Goal: Task Accomplishment & Management: Manage account settings

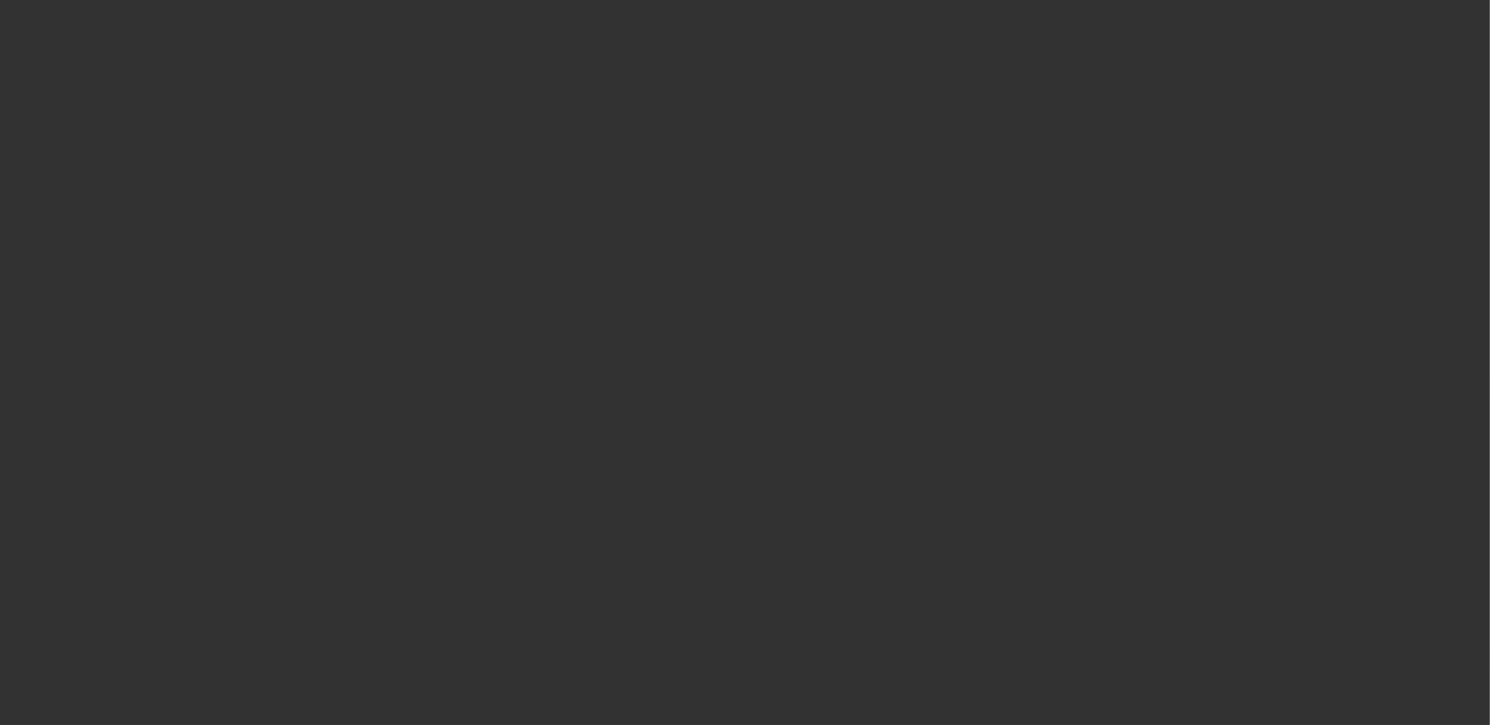
select select "0"
select select "2"
select select "0"
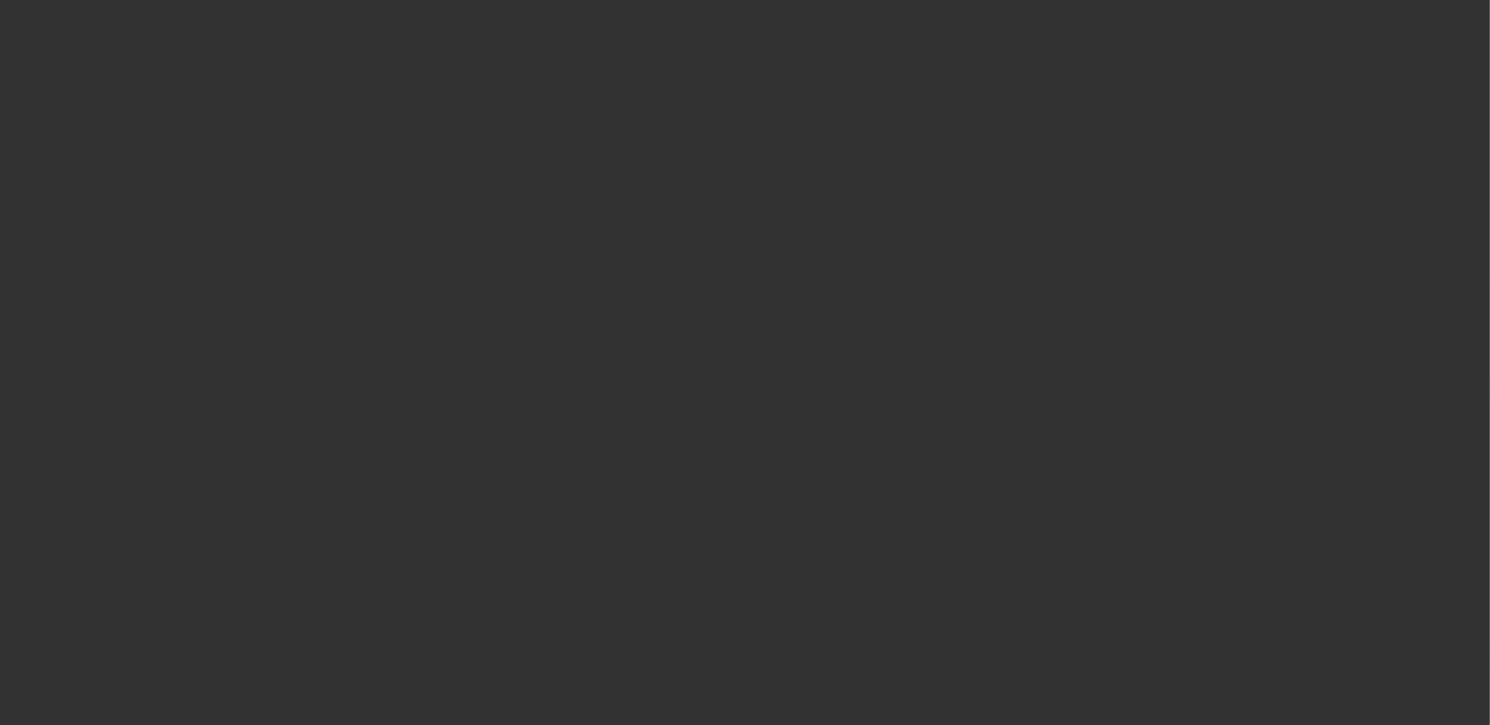
select select "0"
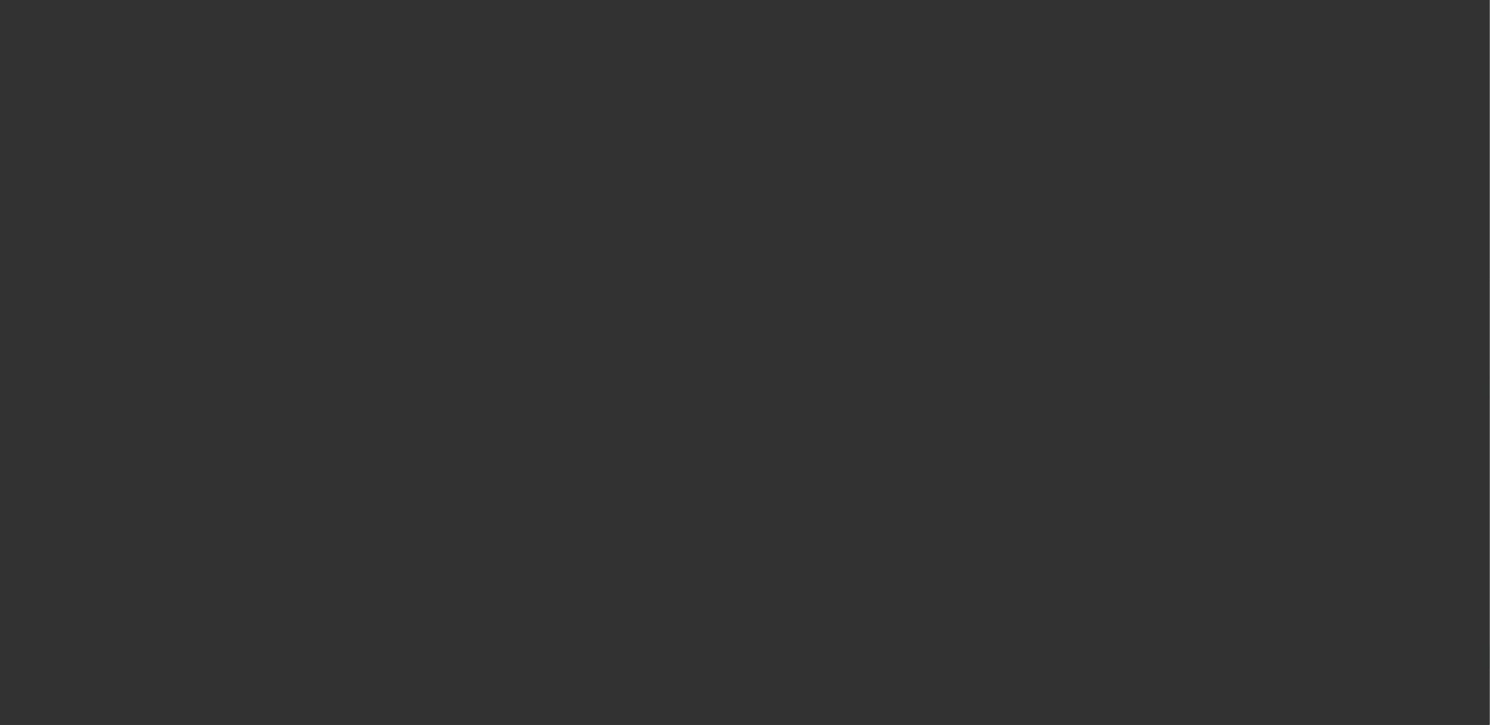
select select "0"
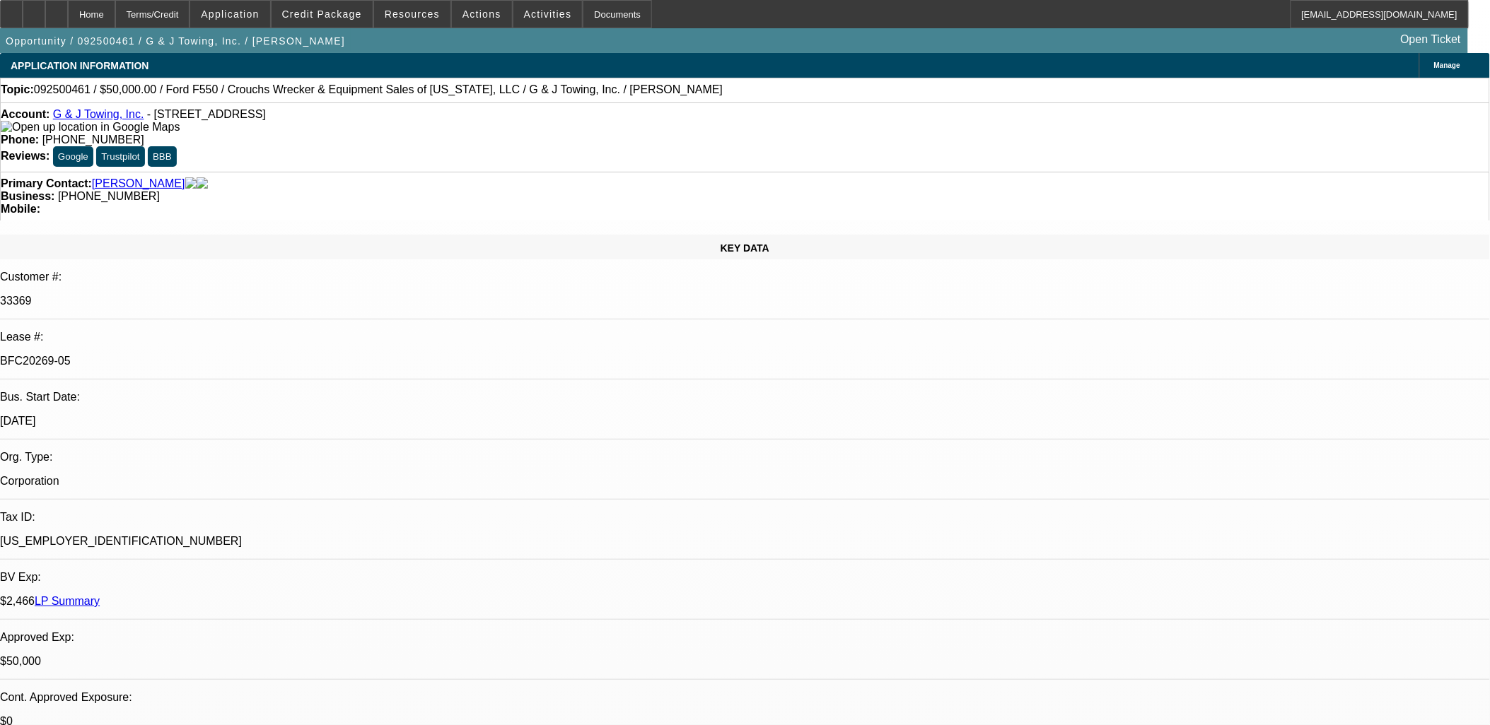
select select "1"
select select "2"
select select "6"
select select "1"
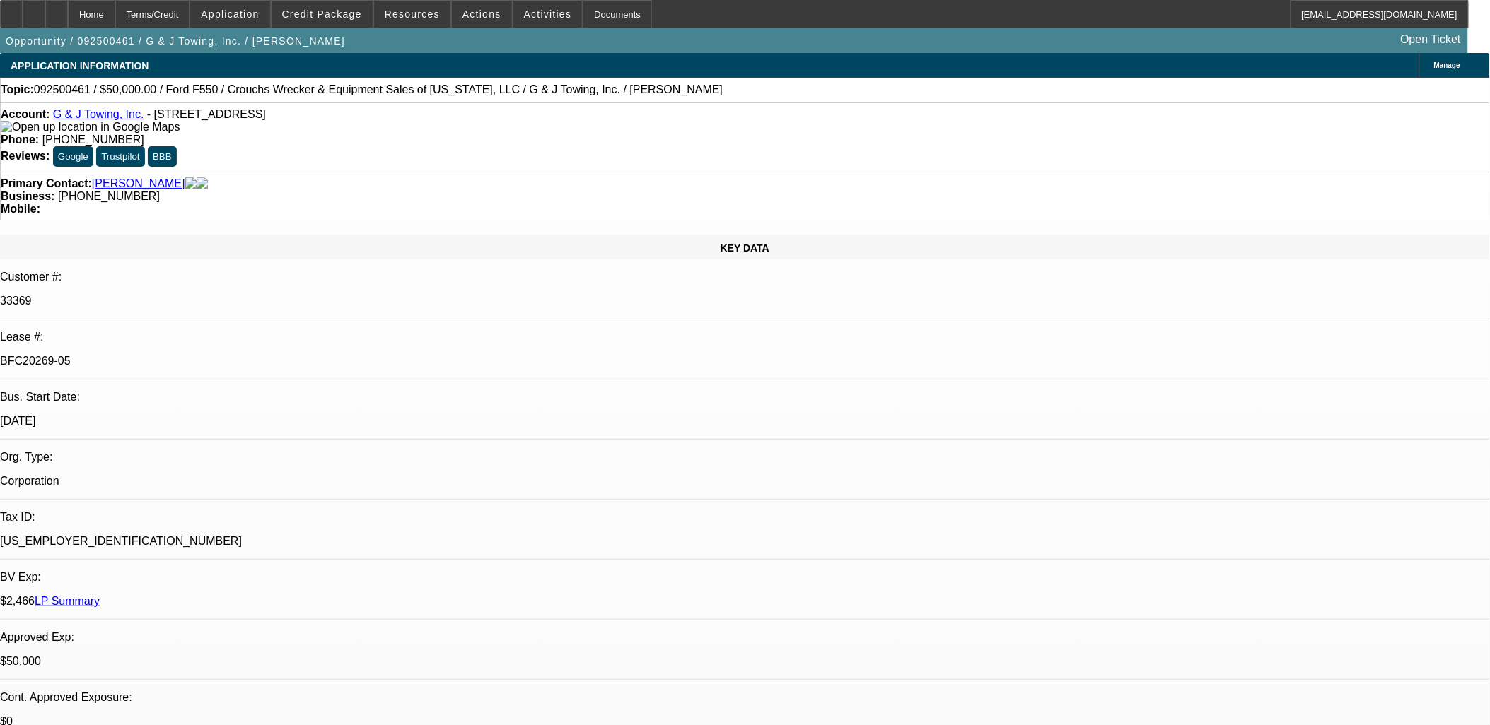
select select "6"
select select "1"
select select "6"
select select "1"
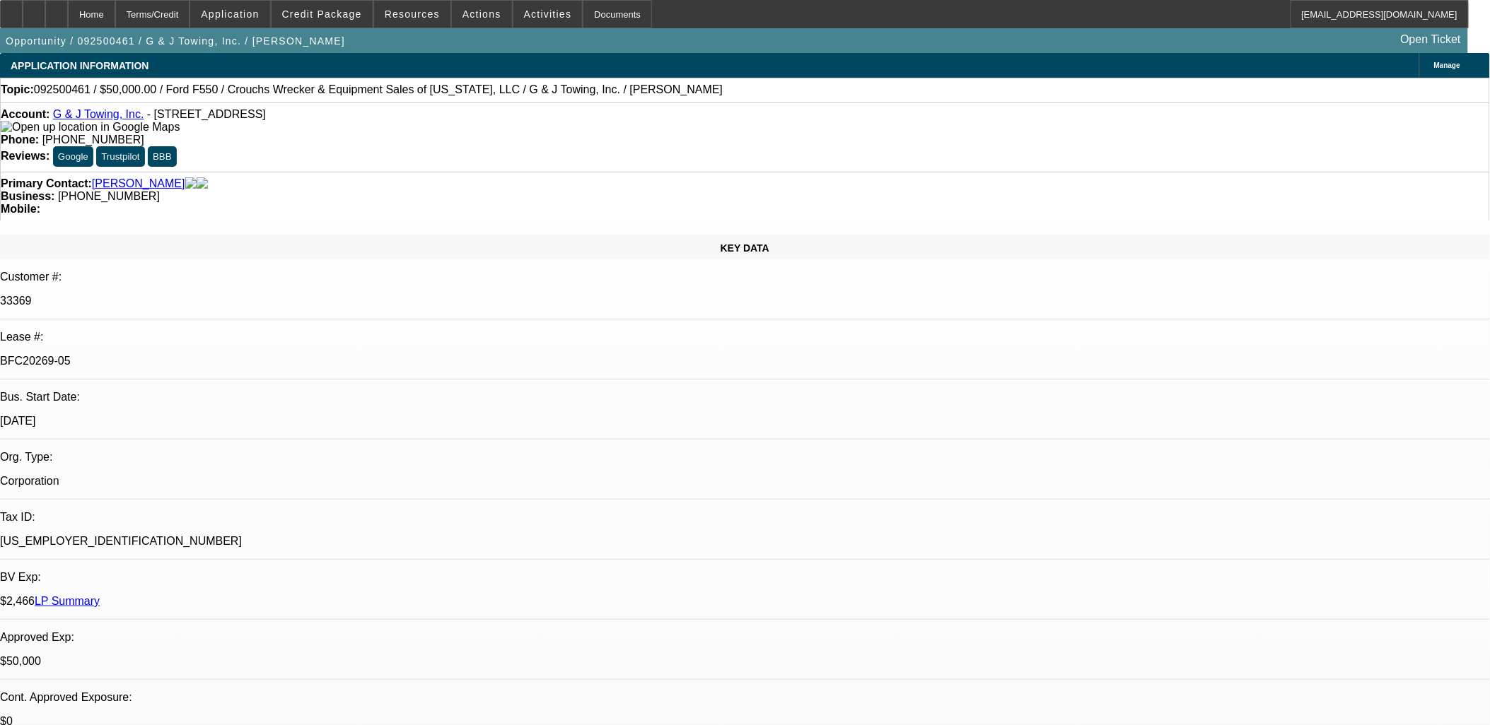
select select "1"
select select "6"
click at [362, 18] on span "Credit Package" at bounding box center [322, 13] width 80 height 11
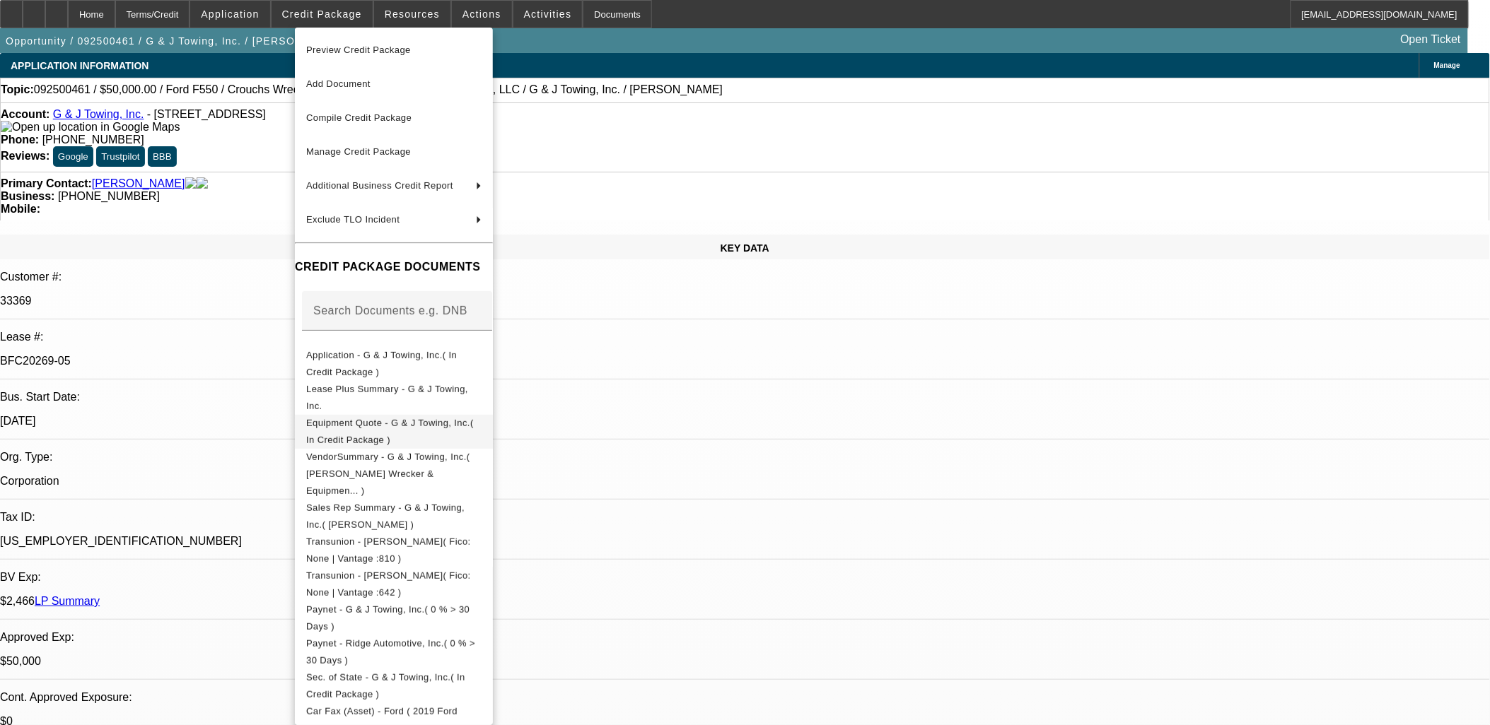
click at [373, 419] on span "Equipment Quote - G & J Towing, Inc.( In Credit Package )" at bounding box center [393, 431] width 175 height 34
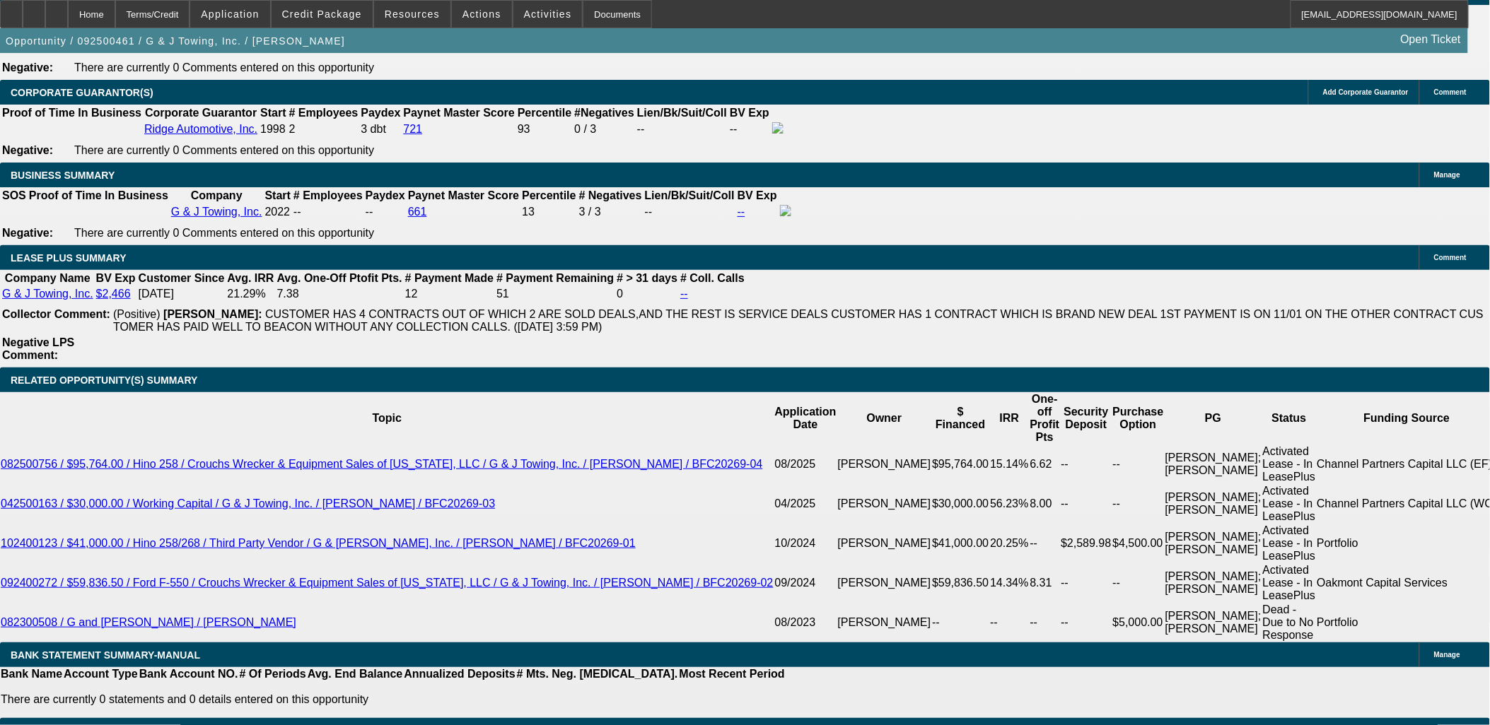
scroll to position [2435, 0]
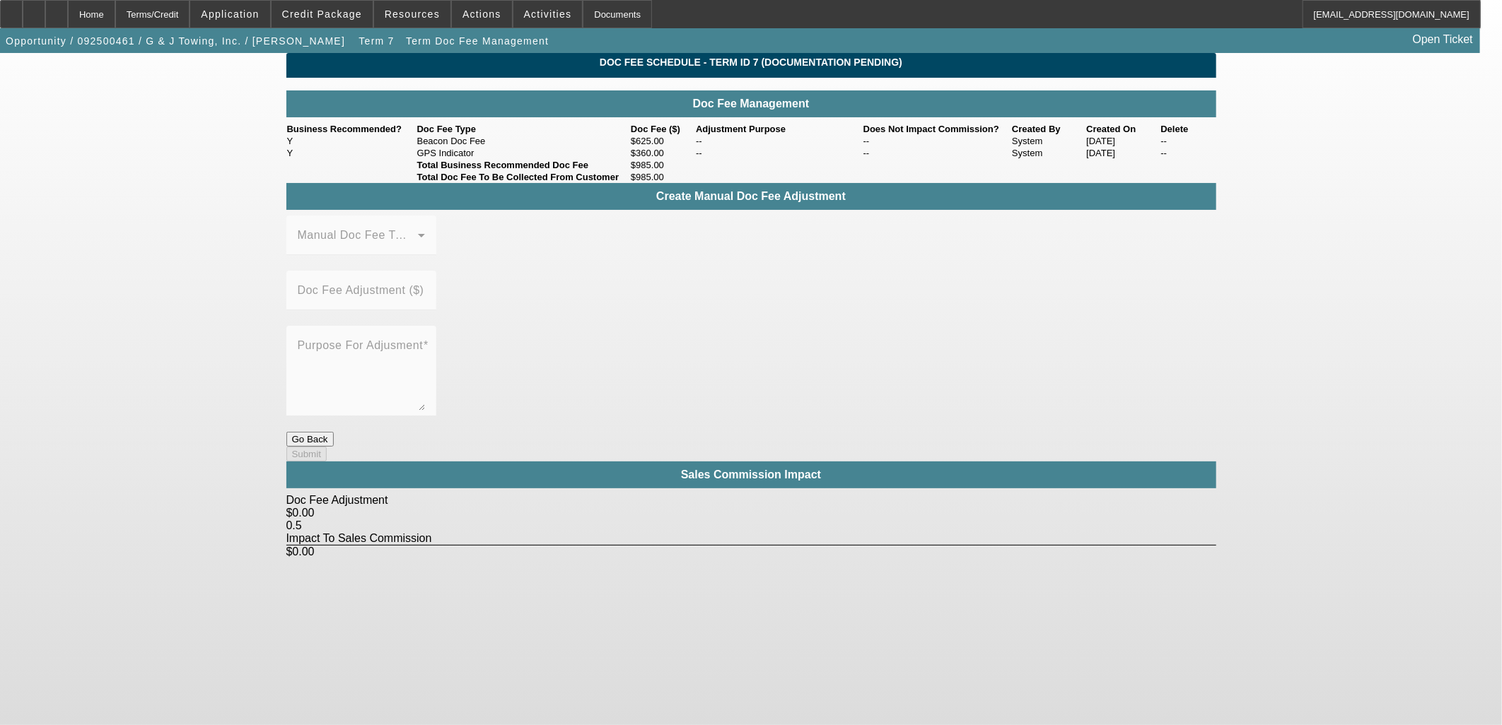
click at [334, 432] on button "Go Back" at bounding box center [309, 439] width 47 height 15
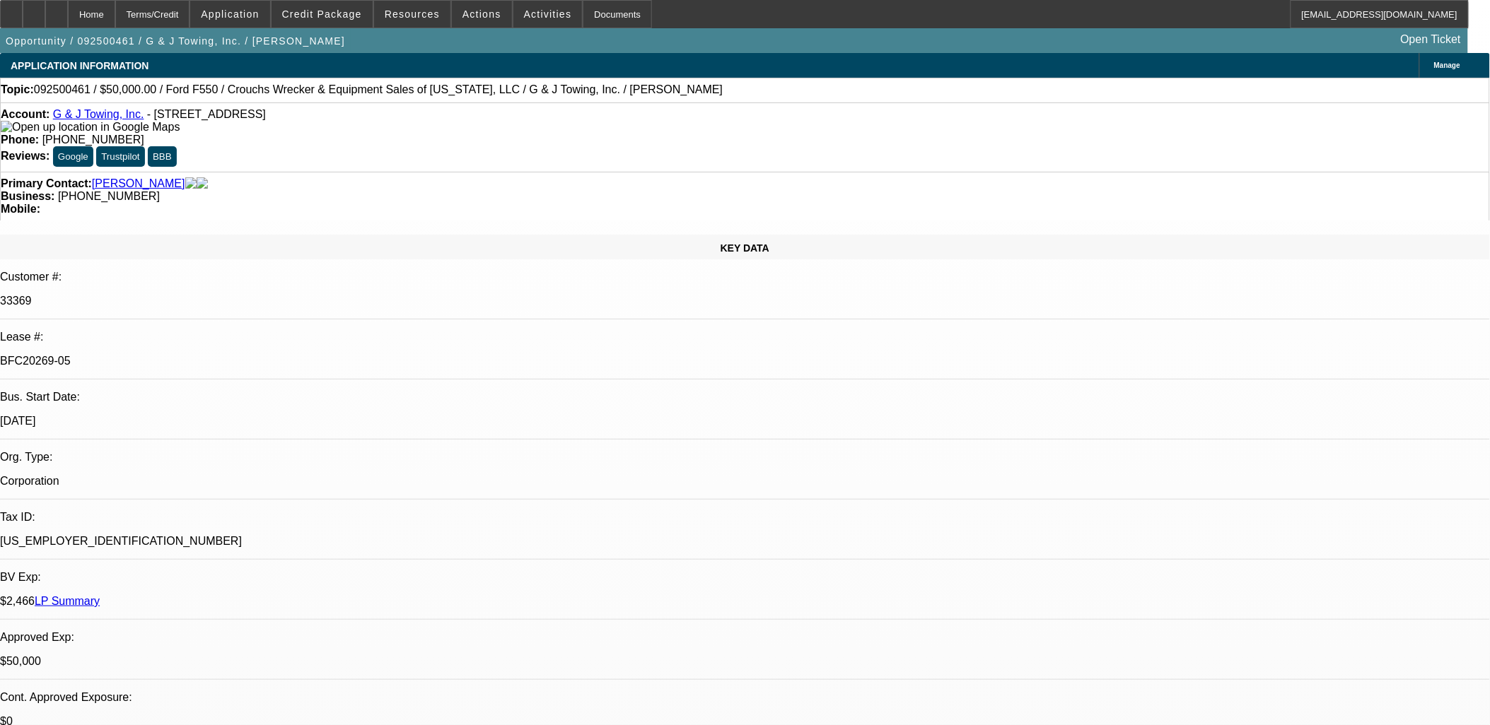
select select "0"
select select "2"
select select "0"
select select "6"
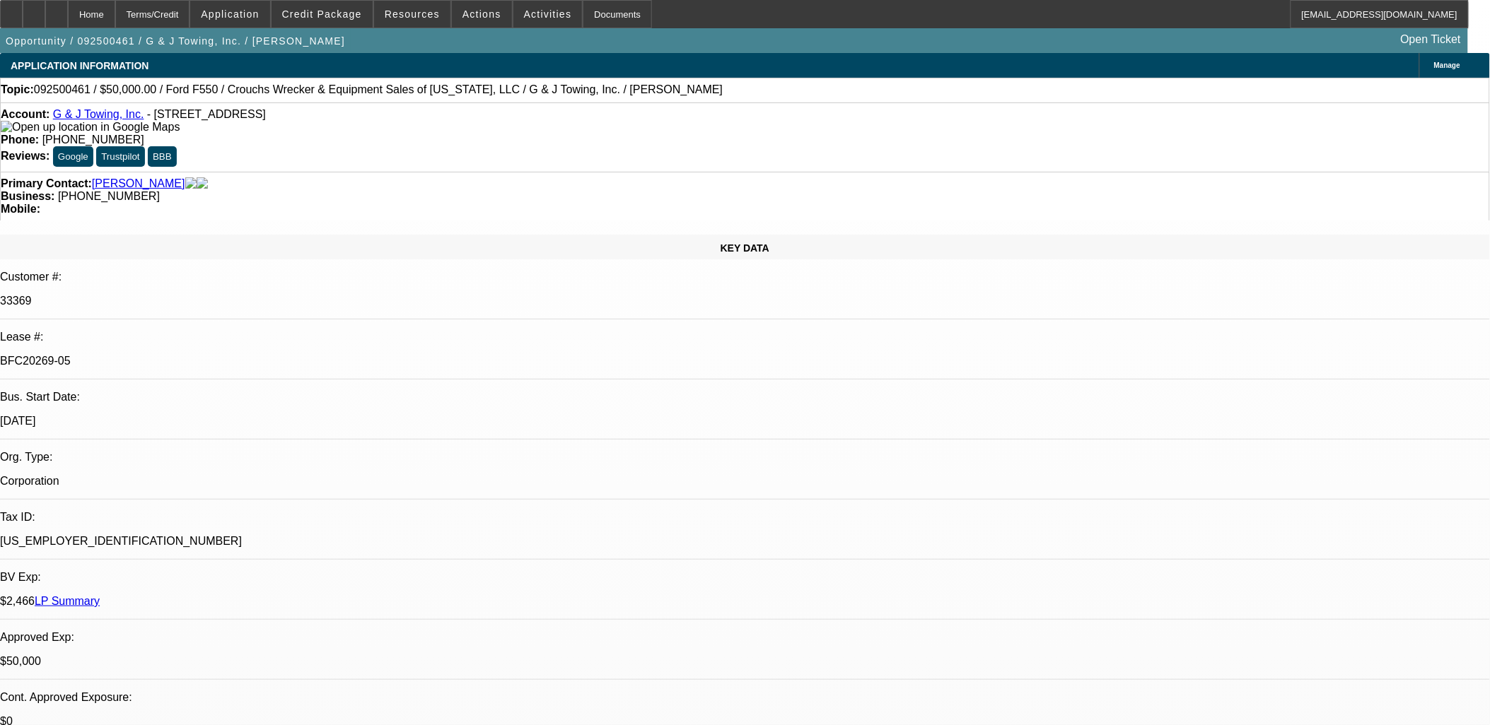
select select "0"
select select "6"
select select "0"
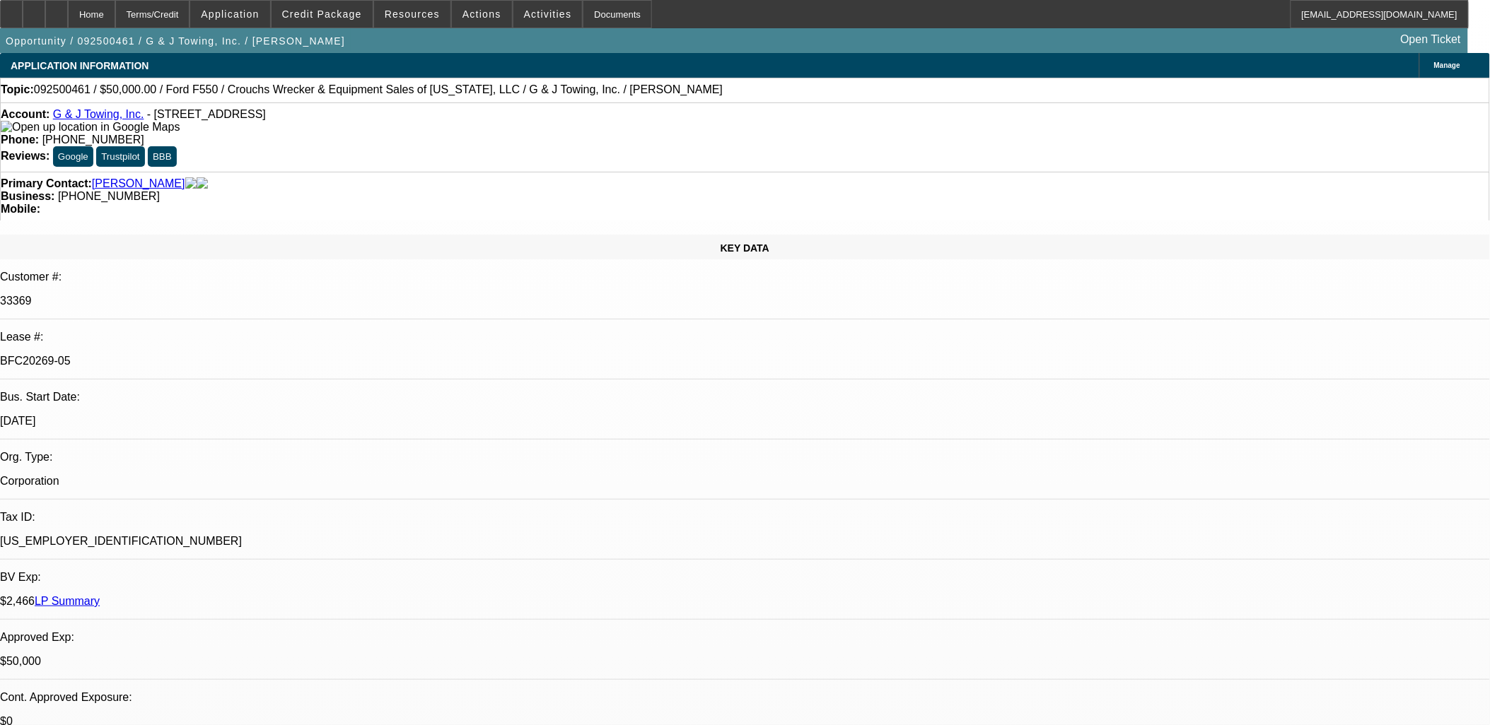
select select "0"
select select "6"
select select "0"
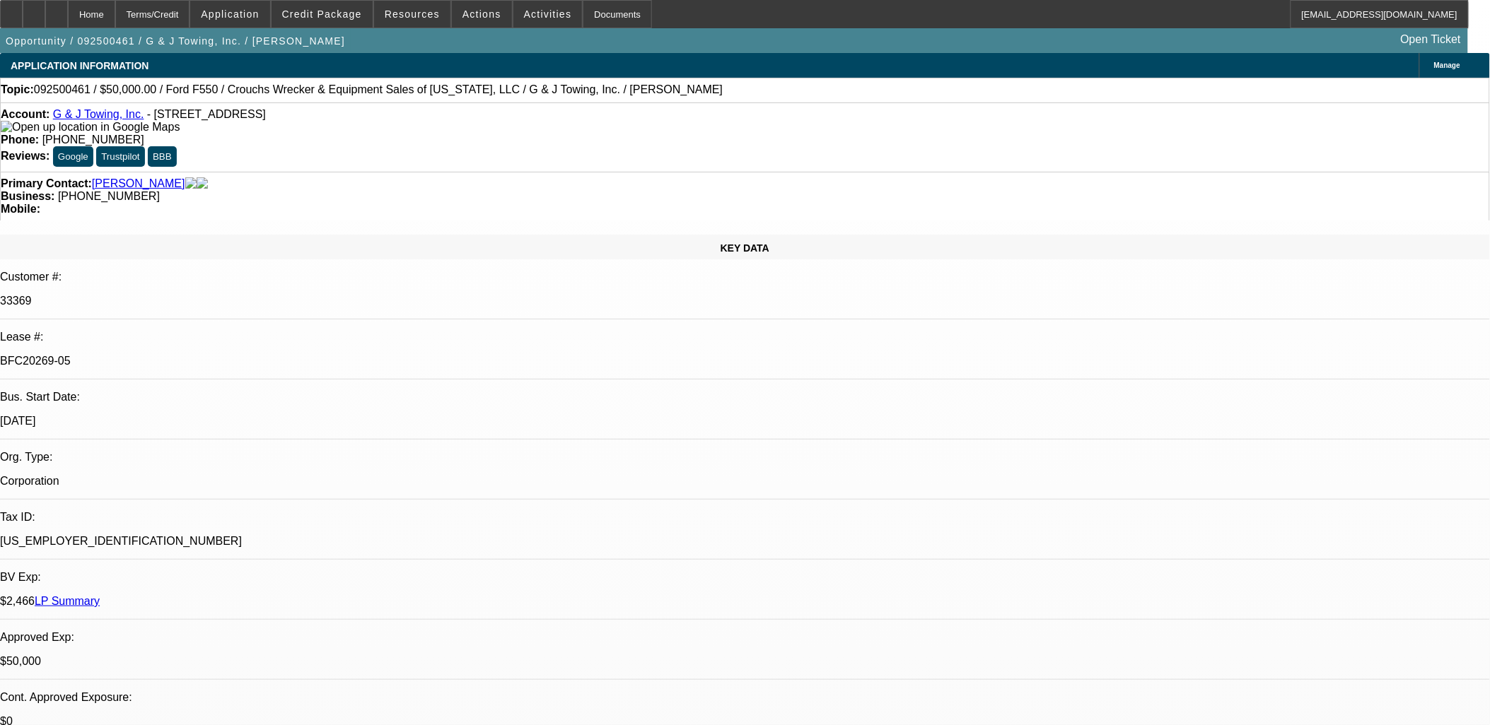
select select "0"
select select "6"
drag, startPoint x: 1162, startPoint y: 523, endPoint x: 1005, endPoint y: 499, distance: 158.8
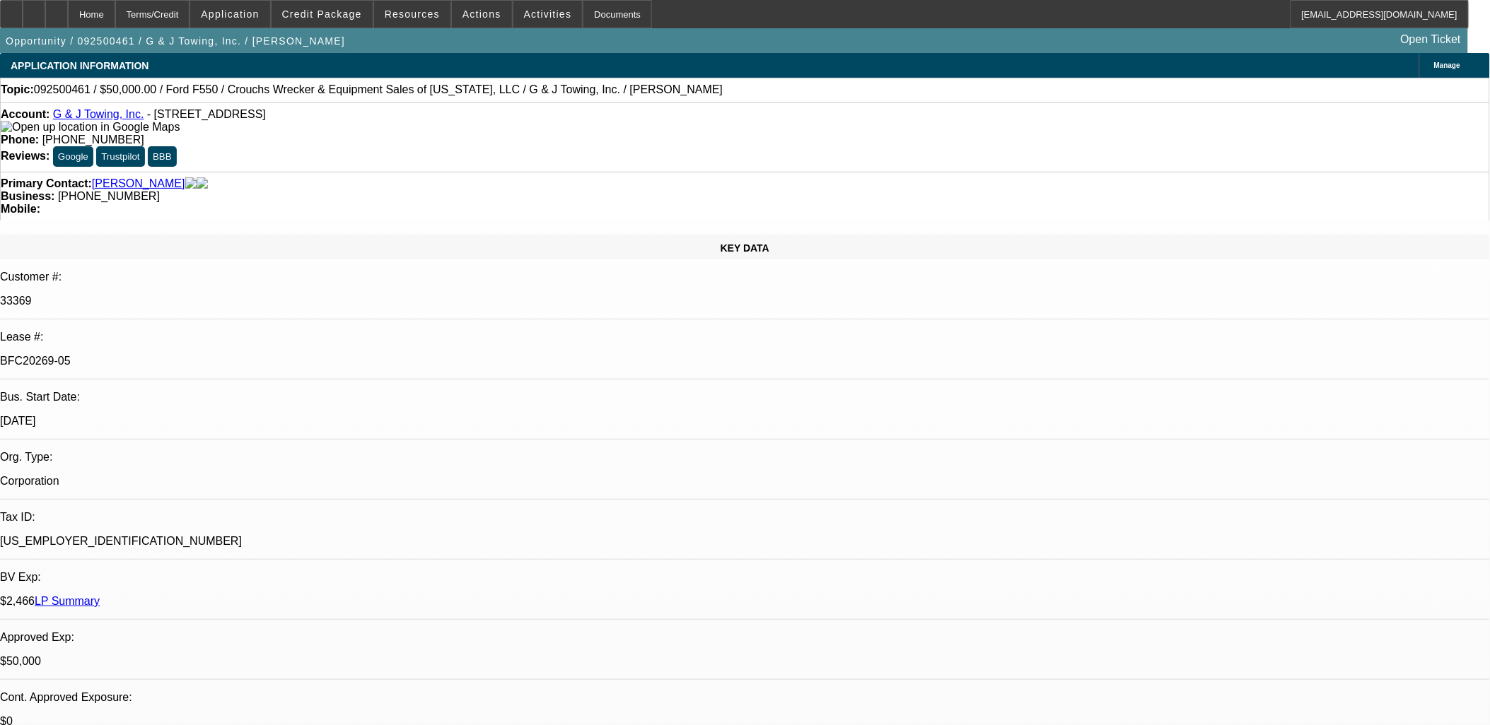
drag, startPoint x: 1005, startPoint y: 497, endPoint x: 1126, endPoint y: 544, distance: 130.5
drag, startPoint x: 1126, startPoint y: 544, endPoint x: 1121, endPoint y: 538, distance: 8.1
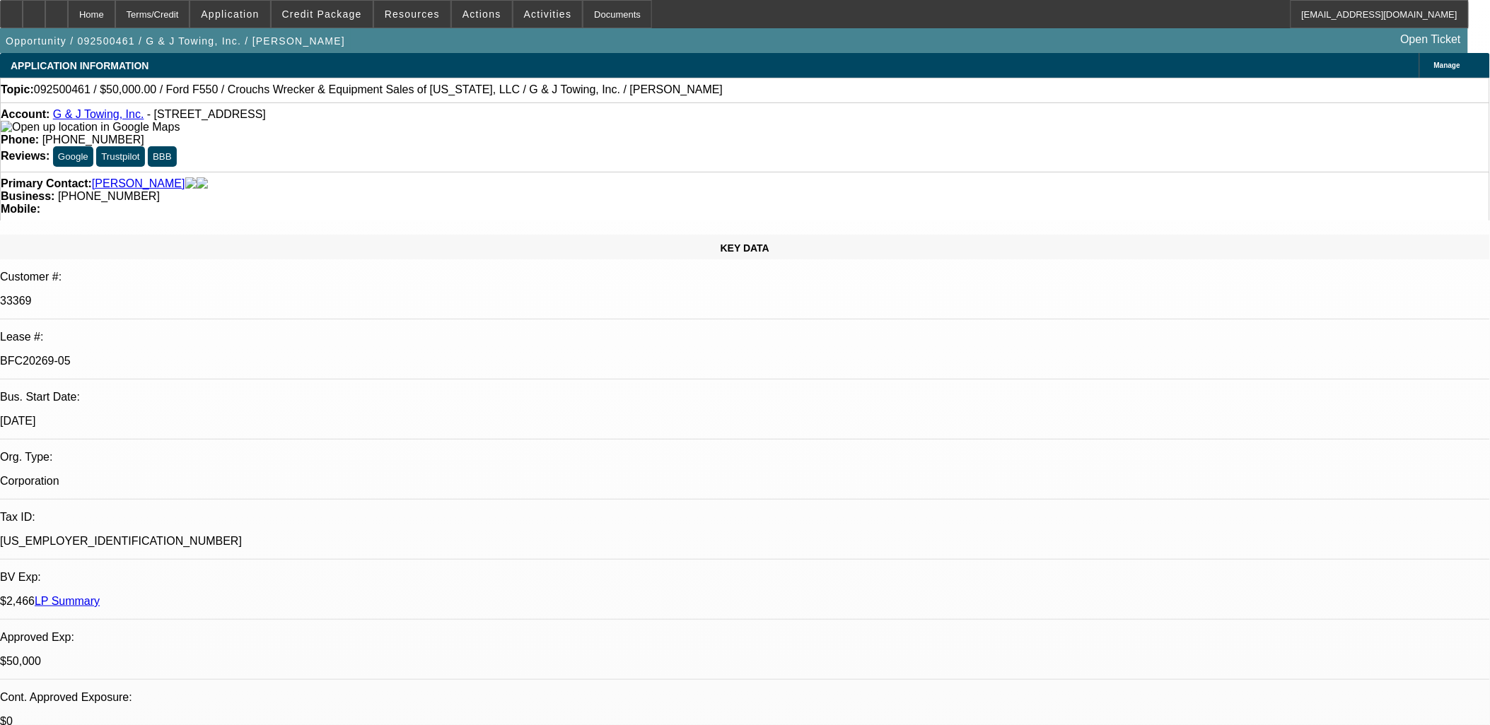
drag, startPoint x: 1009, startPoint y: 490, endPoint x: 1099, endPoint y: 503, distance: 91.4
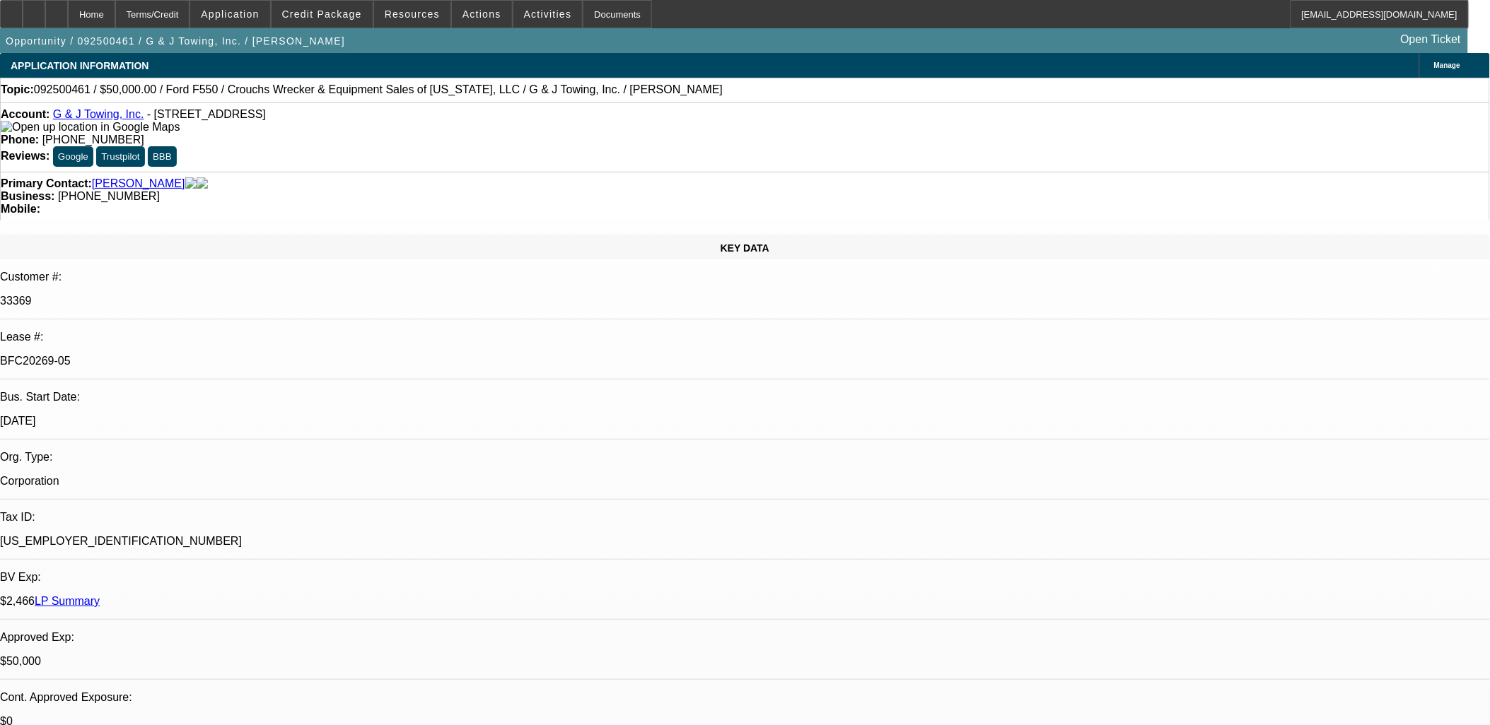
drag, startPoint x: 944, startPoint y: 464, endPoint x: 351, endPoint y: 368, distance: 600.9
drag, startPoint x: 349, startPoint y: 368, endPoint x: 425, endPoint y: 429, distance: 97.5
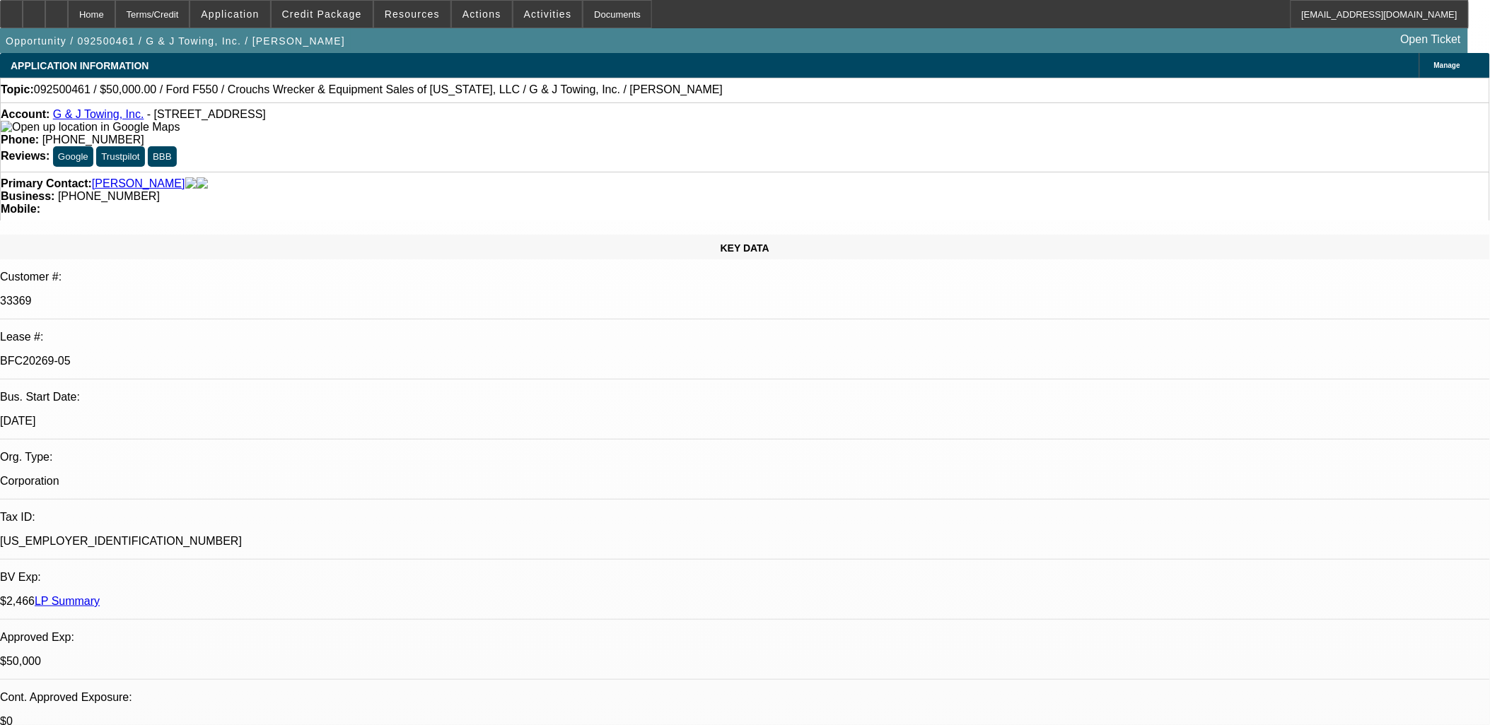
drag, startPoint x: 422, startPoint y: 428, endPoint x: 406, endPoint y: 421, distance: 17.7
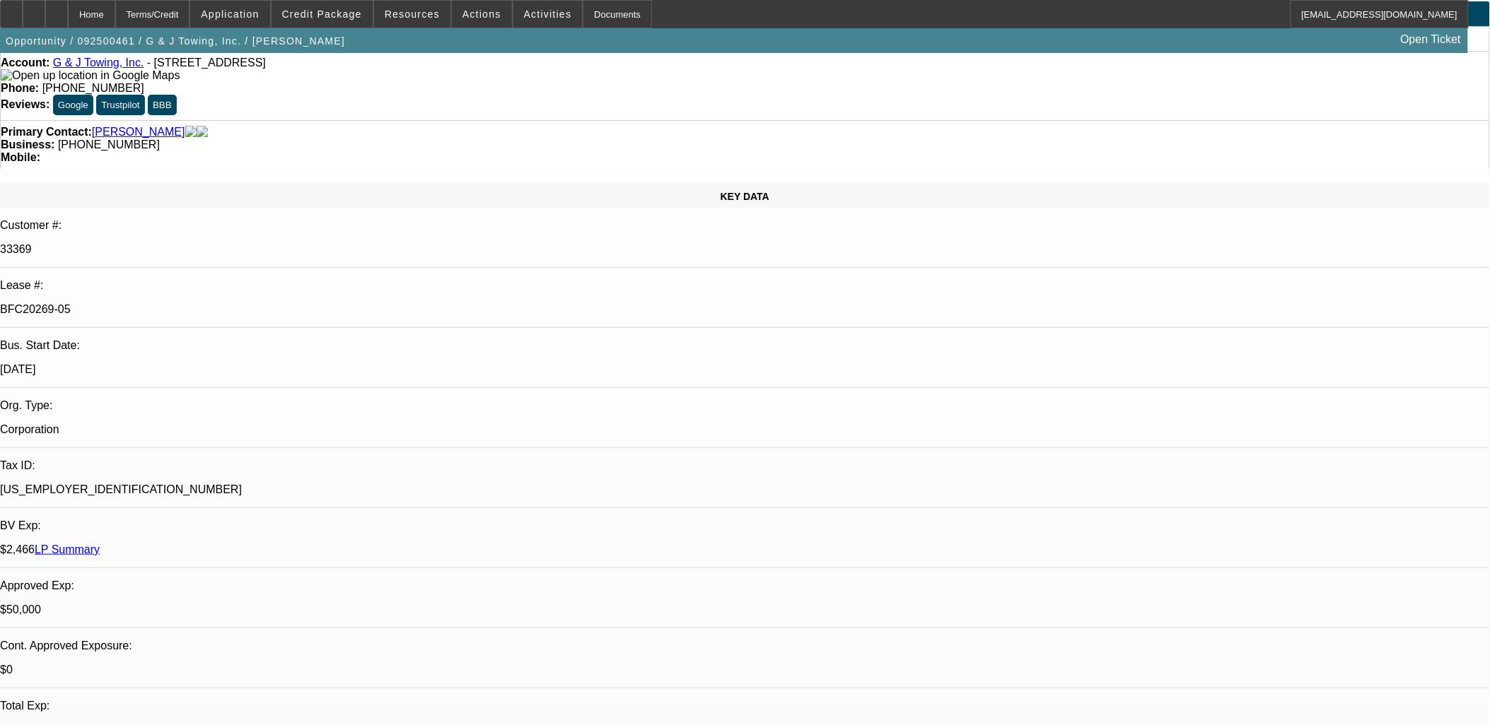
scroll to position [707, 0]
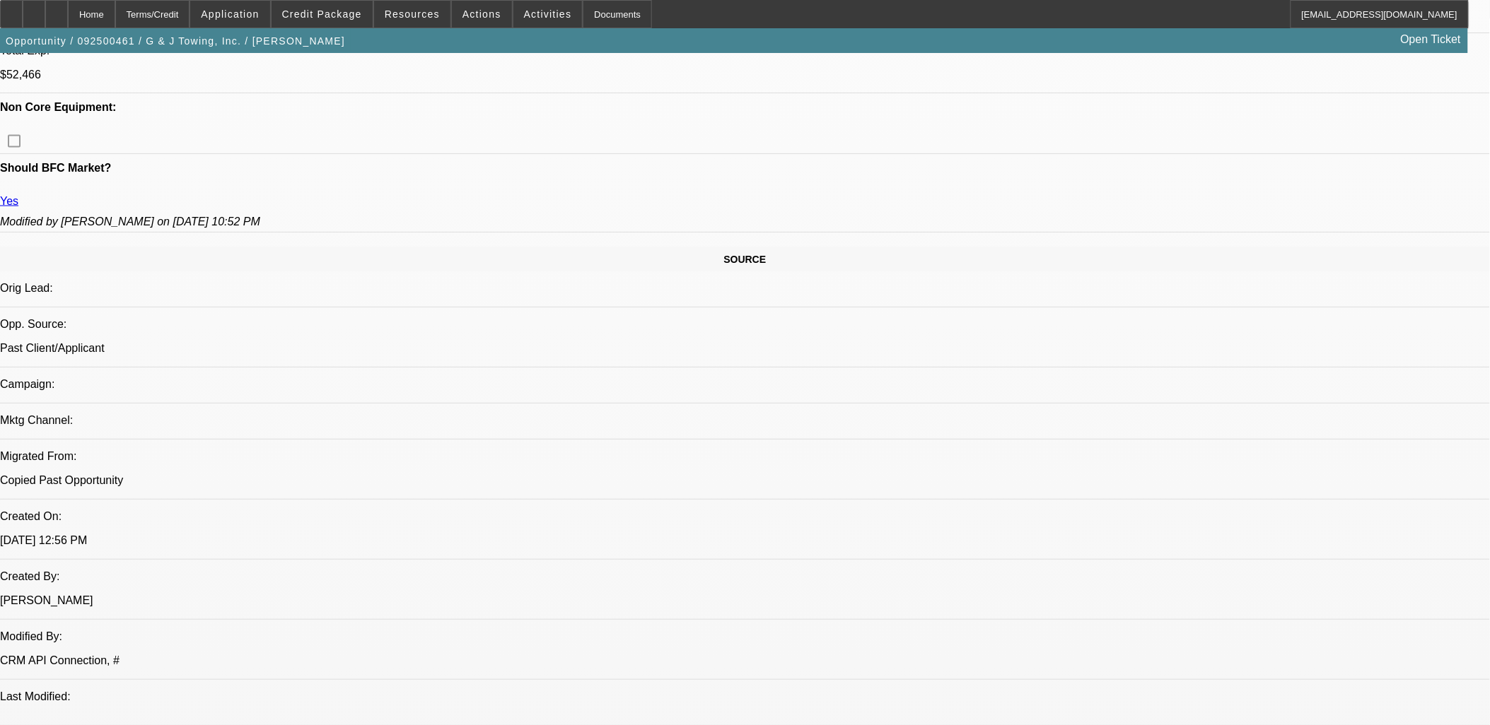
drag, startPoint x: 981, startPoint y: 508, endPoint x: 15, endPoint y: 390, distance: 972.8
drag, startPoint x: 15, startPoint y: 390, endPoint x: 969, endPoint y: 516, distance: 962.0
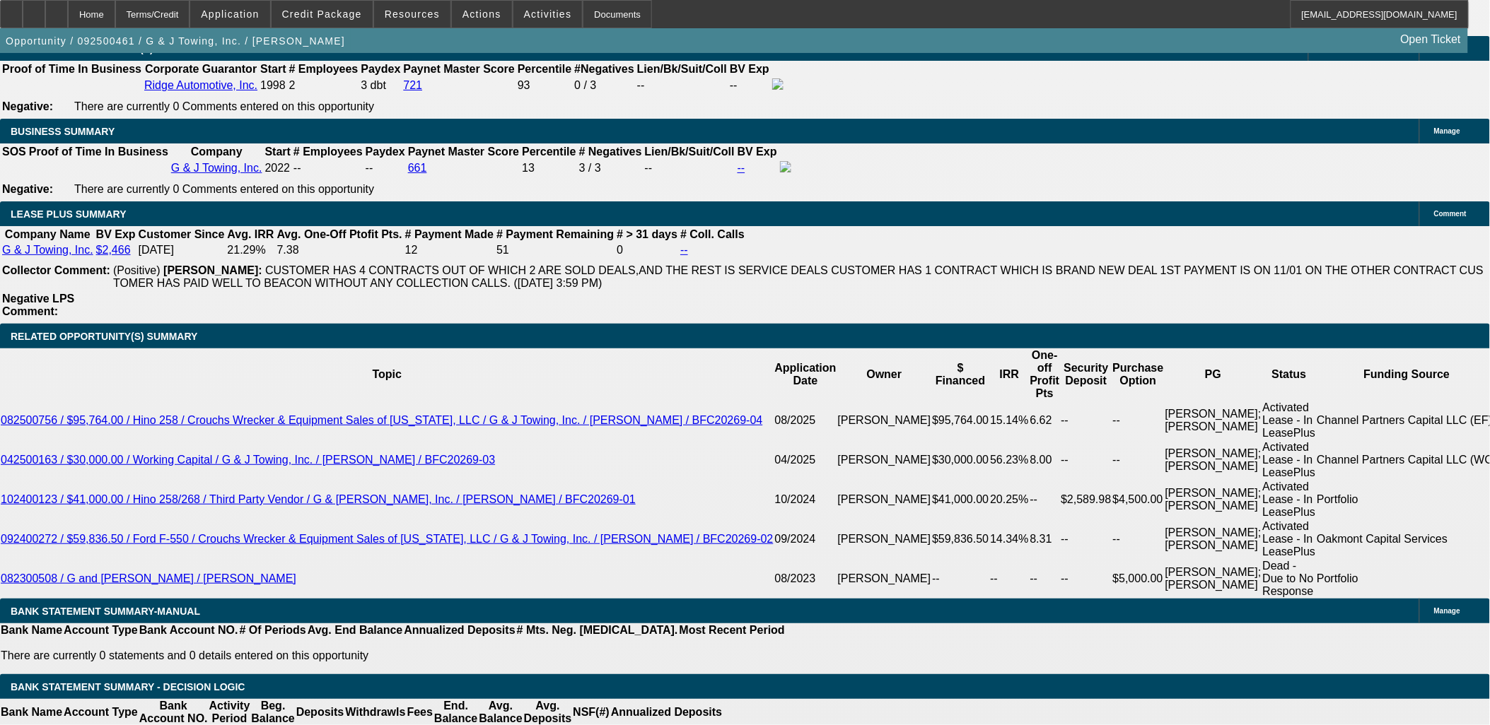
scroll to position [2435, 0]
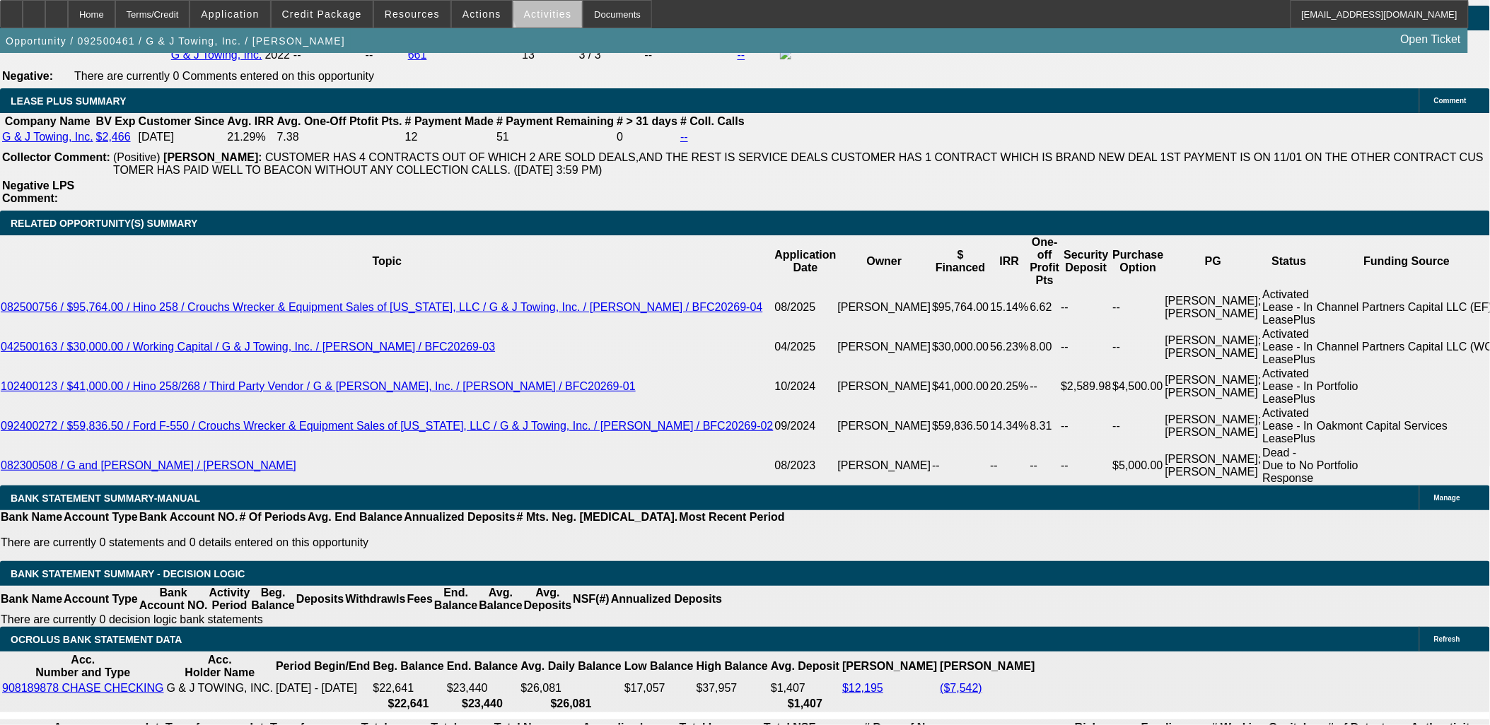
click at [555, 6] on span at bounding box center [547, 14] width 69 height 34
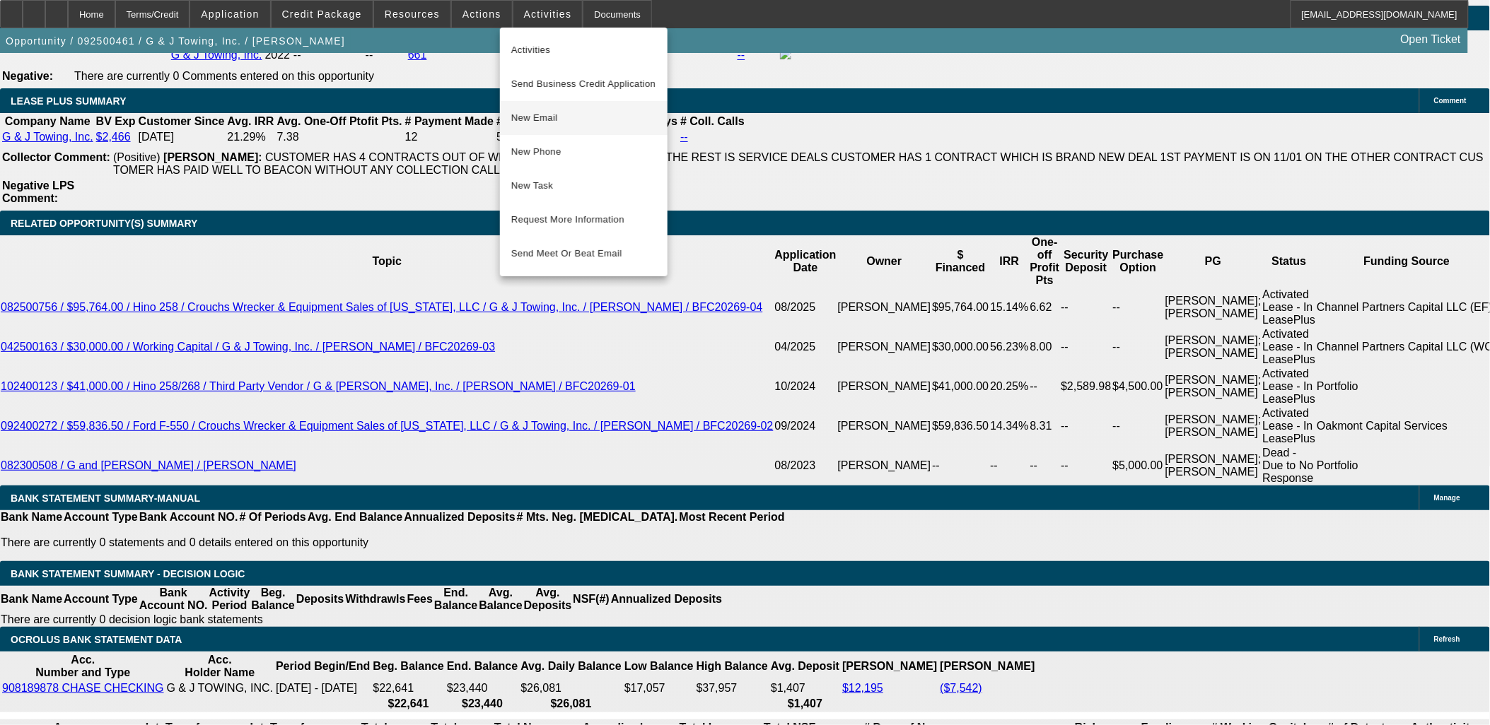
click at [575, 104] on button "New Email" at bounding box center [584, 118] width 168 height 34
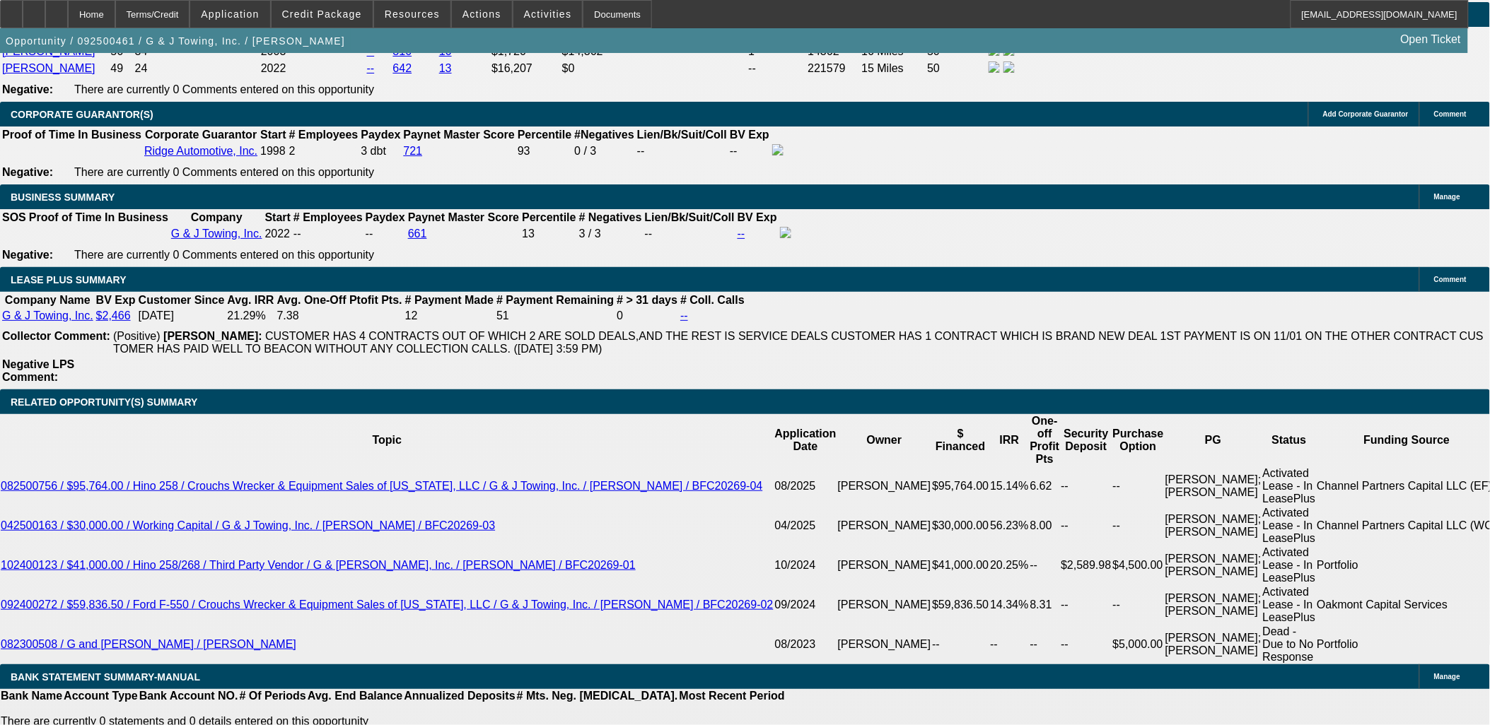
scroll to position [2121, 0]
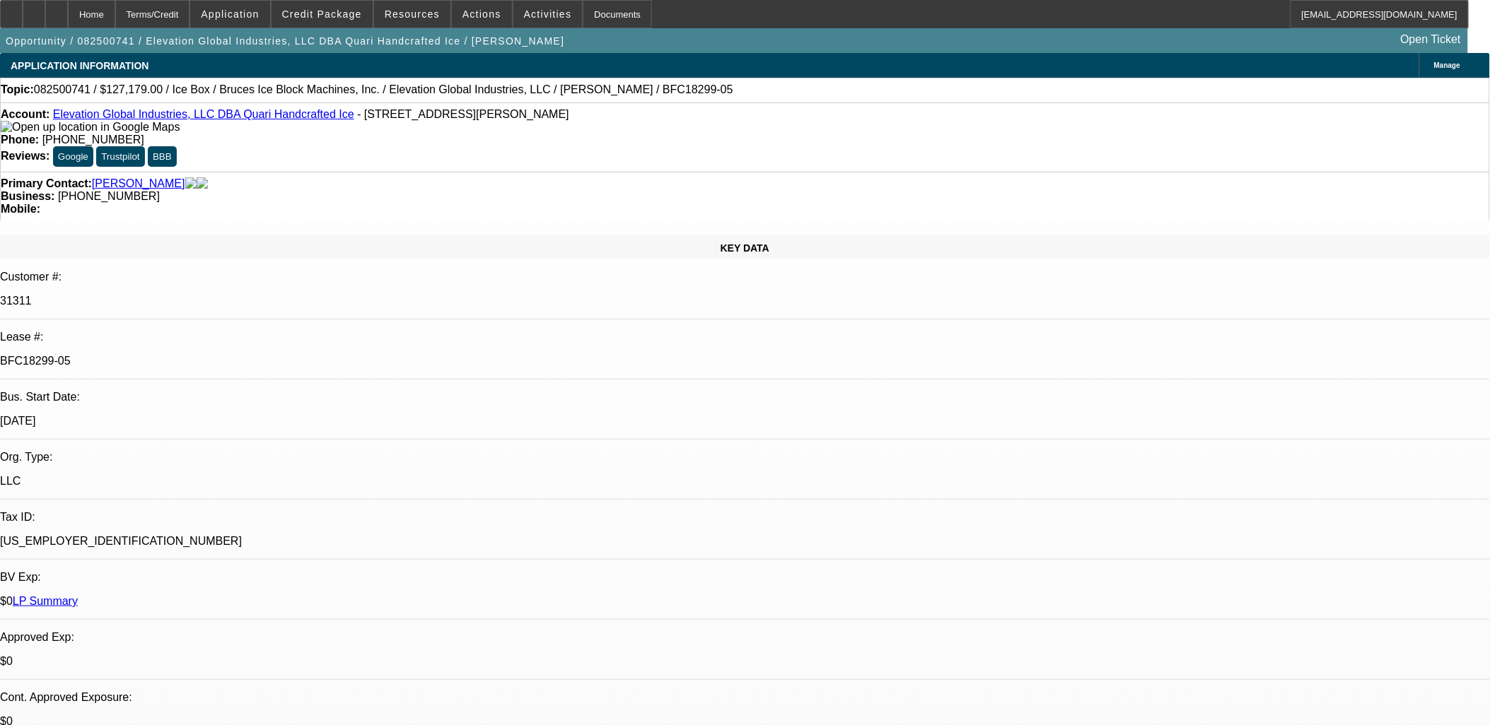
select select "0"
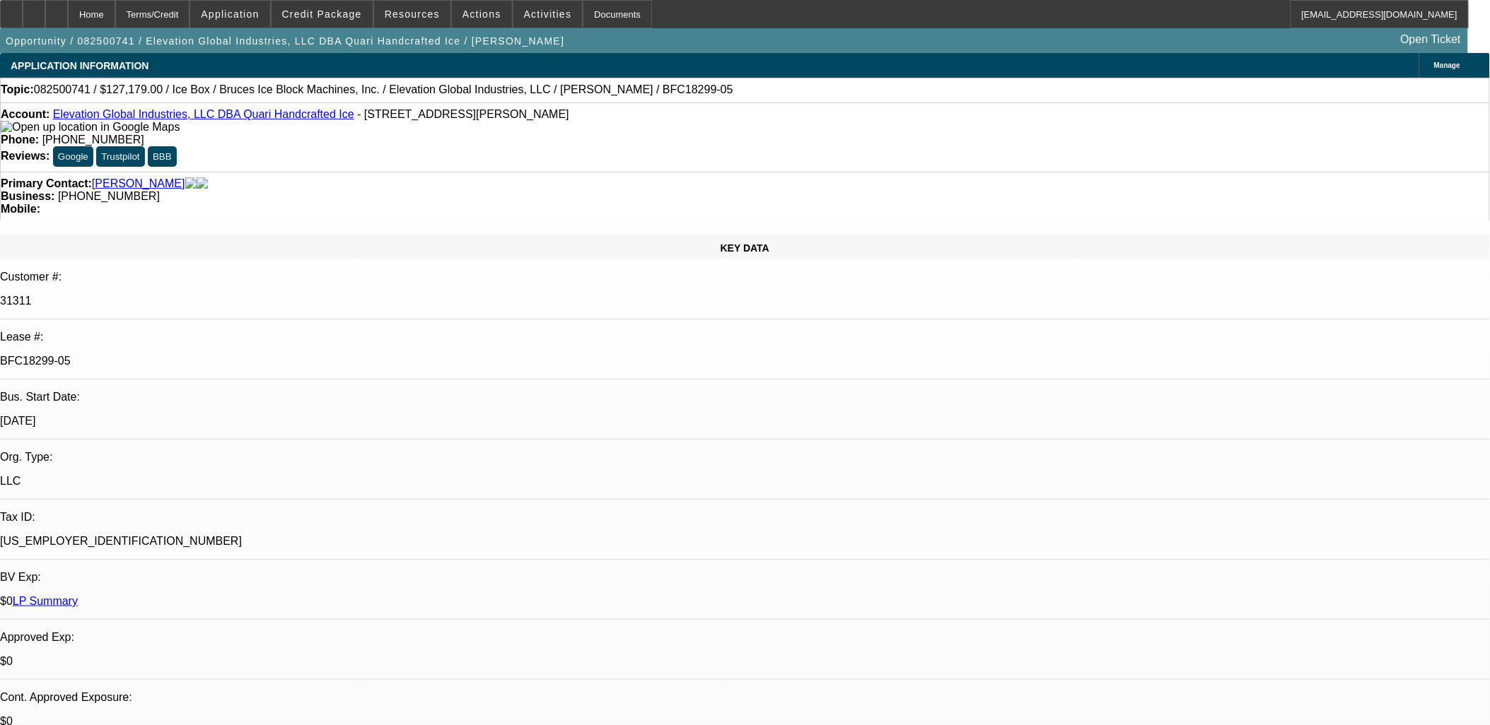
select select "0"
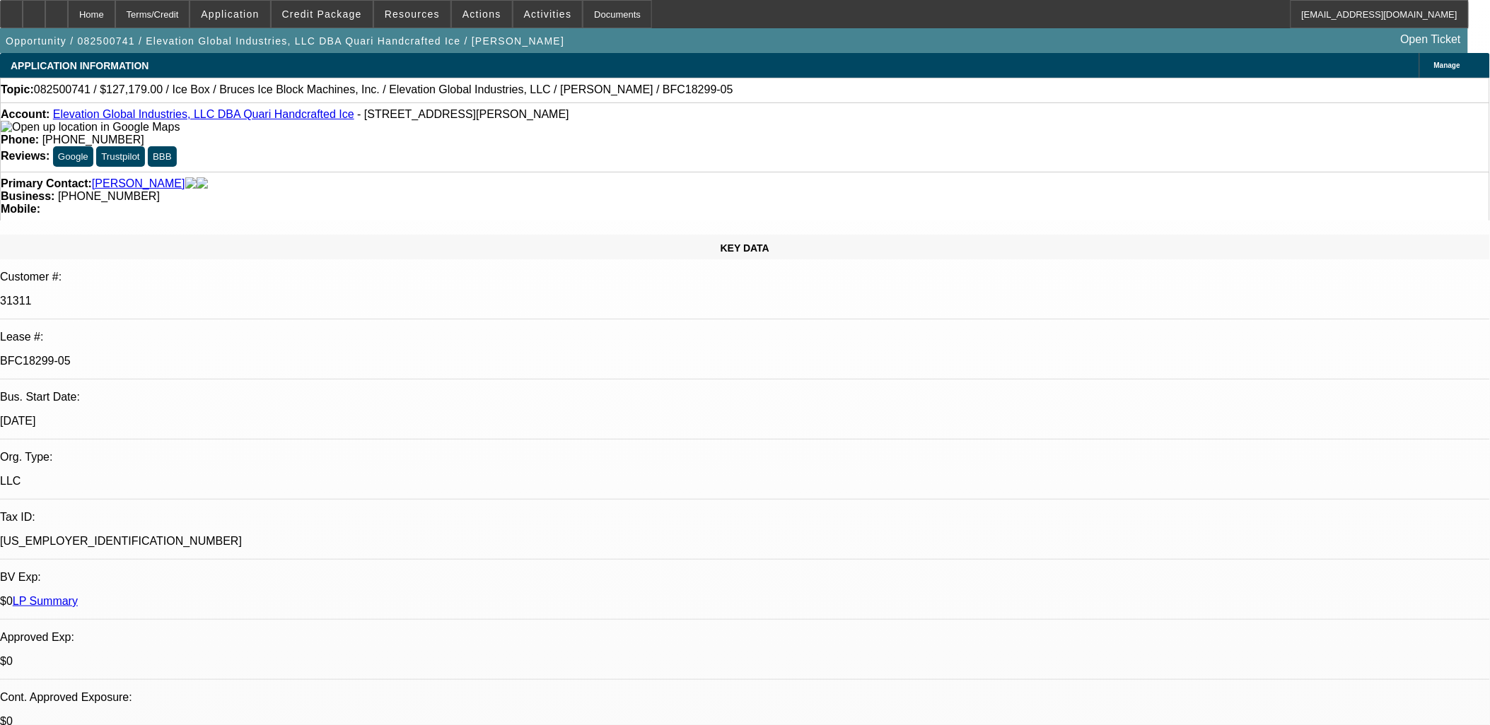
select select "0"
select select "1"
select select "6"
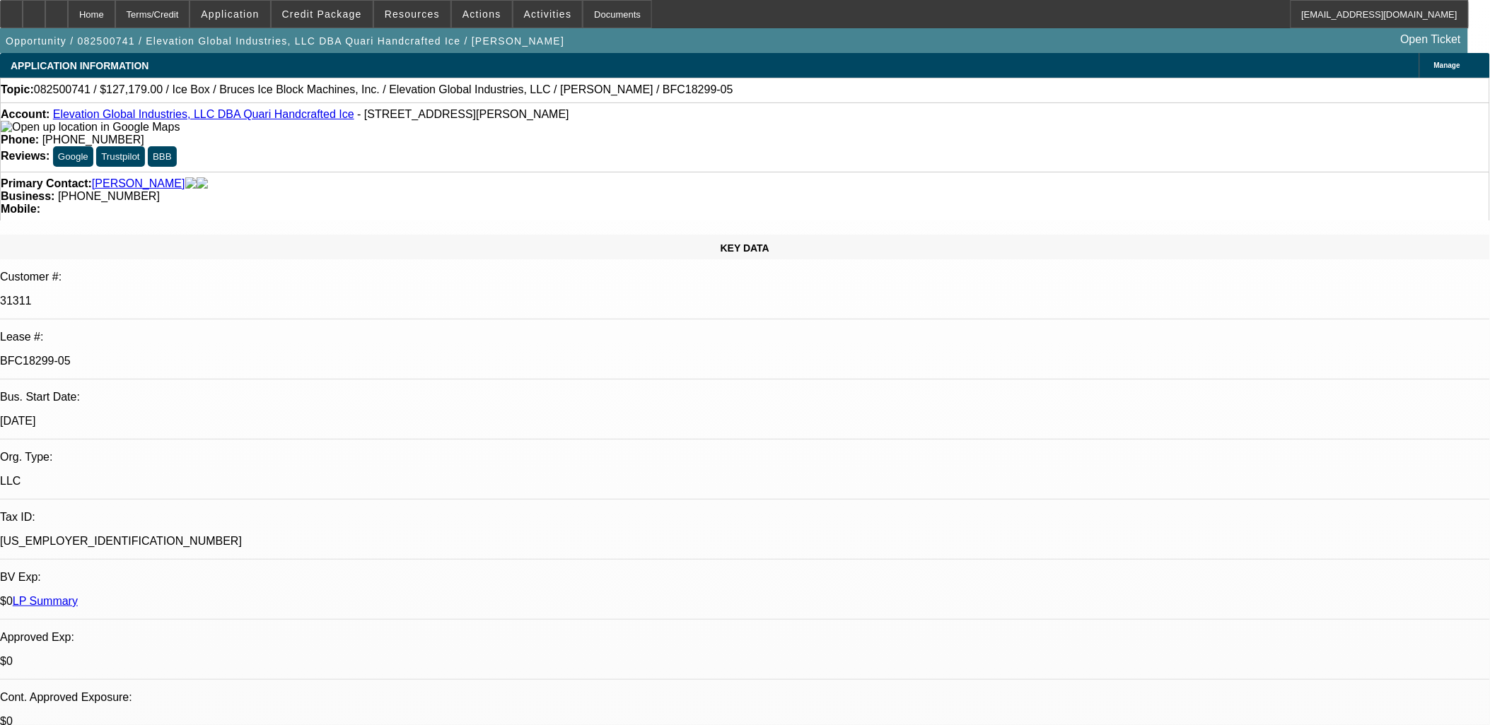
select select "1"
select select "6"
select select "1"
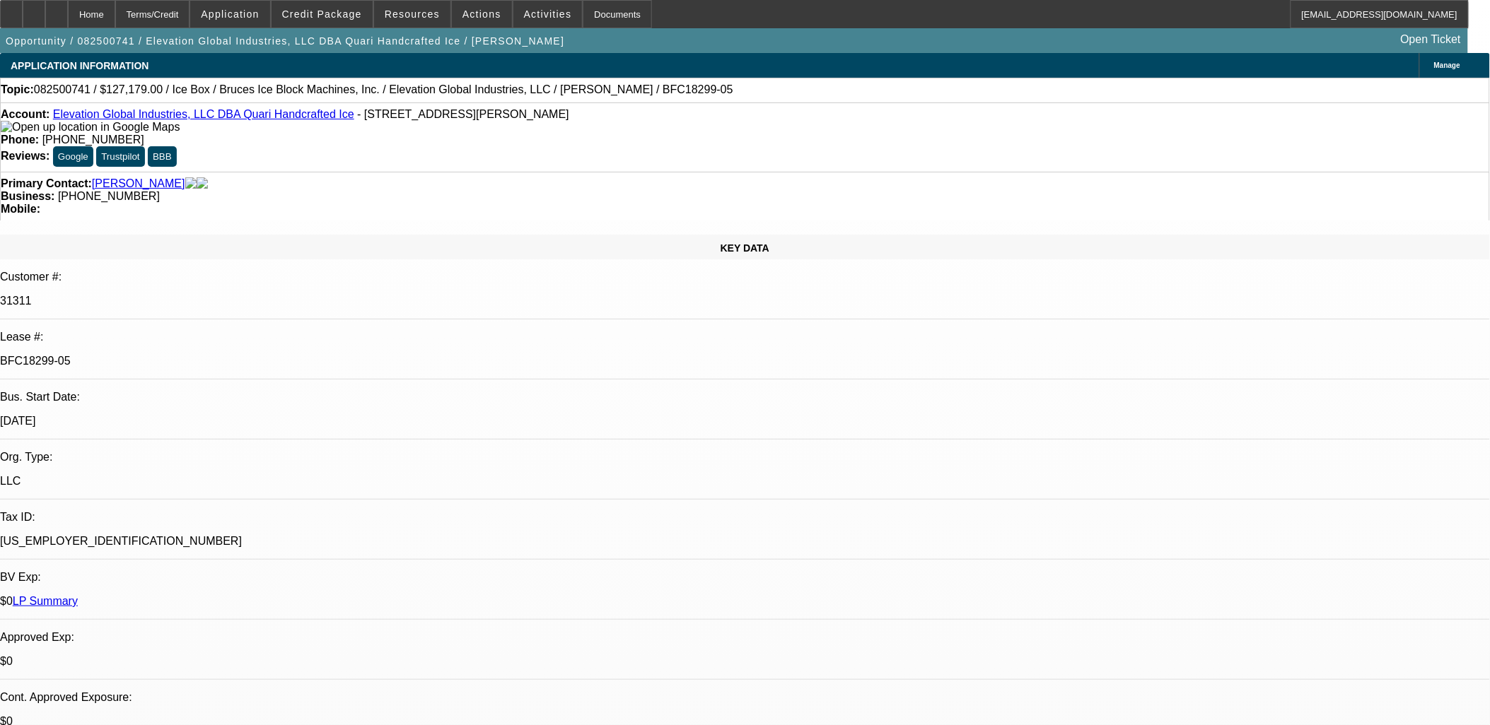
select select "6"
select select "1"
select select "6"
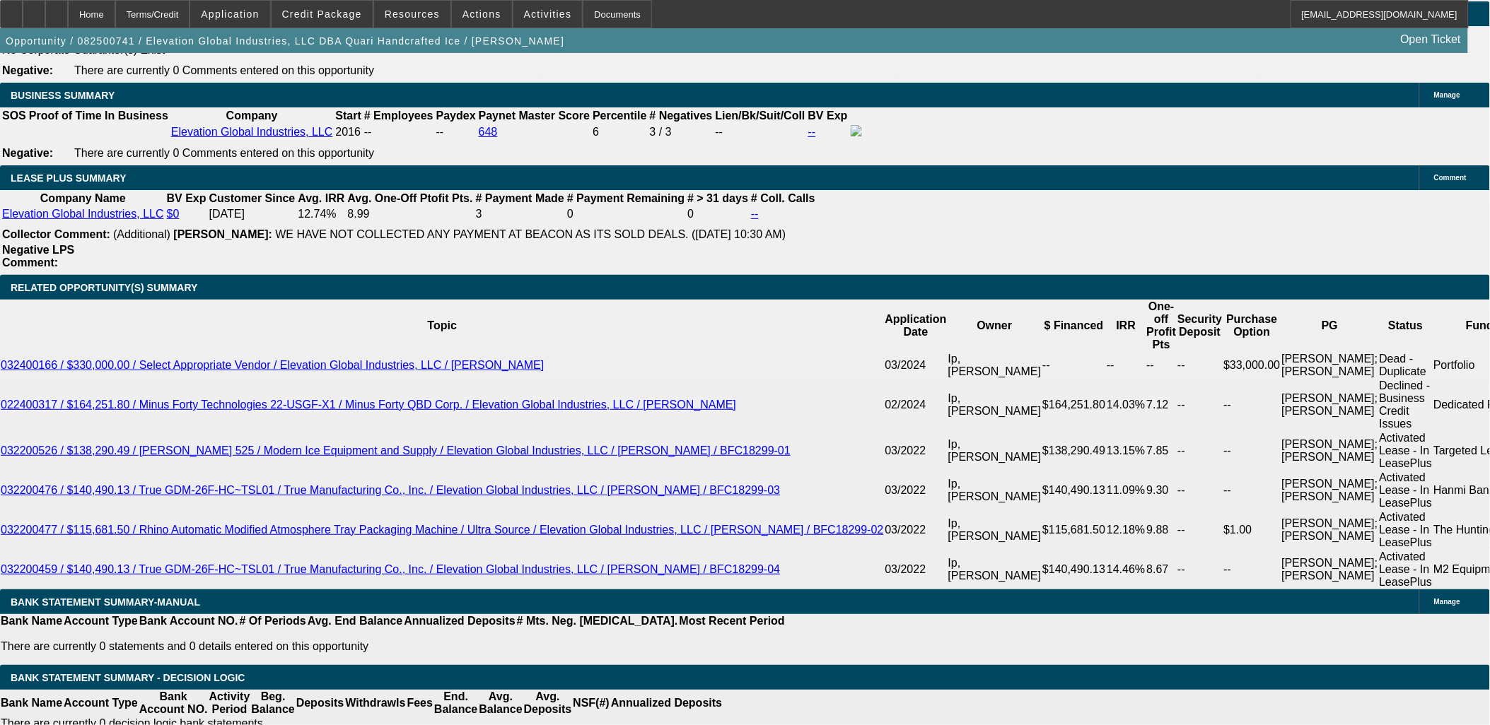
scroll to position [942, 0]
drag, startPoint x: 1164, startPoint y: 518, endPoint x: 1159, endPoint y: 524, distance: 7.5
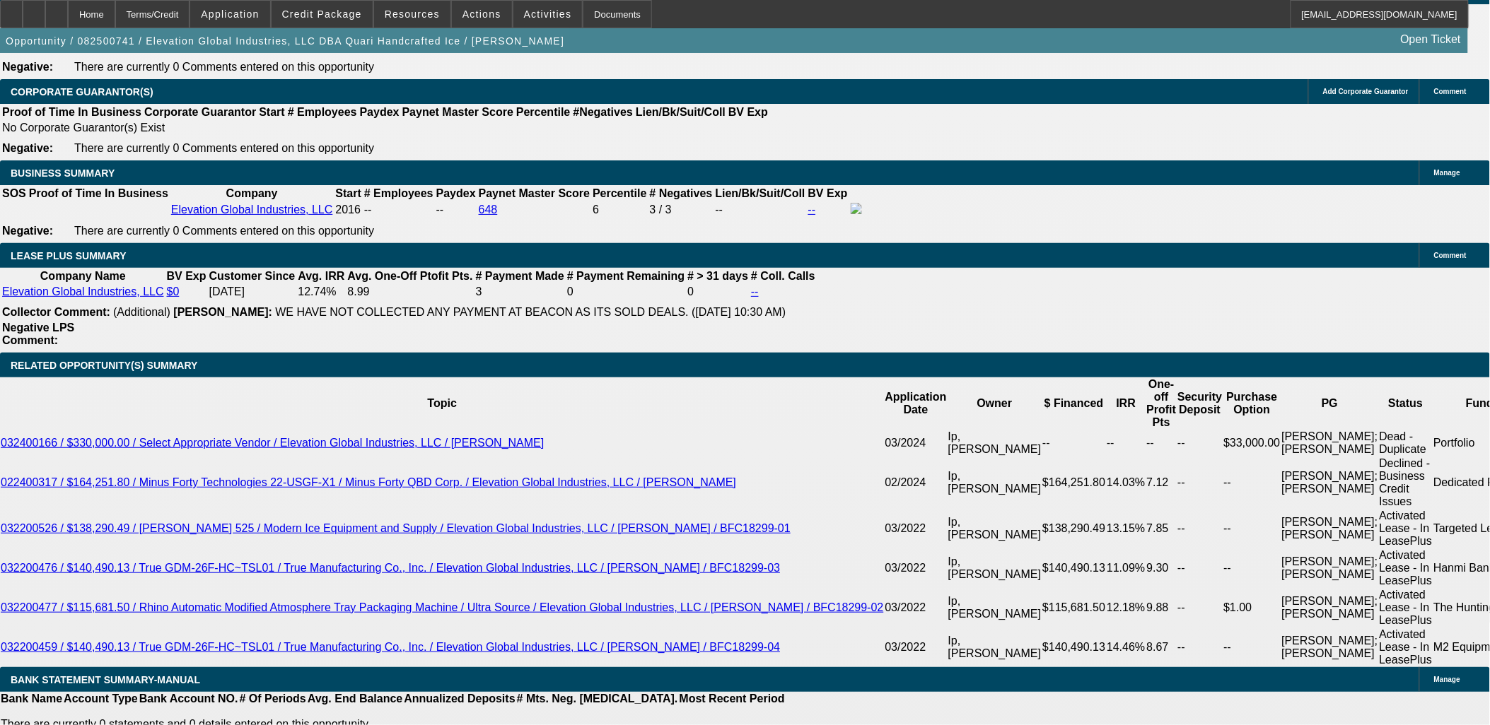
scroll to position [2513, 0]
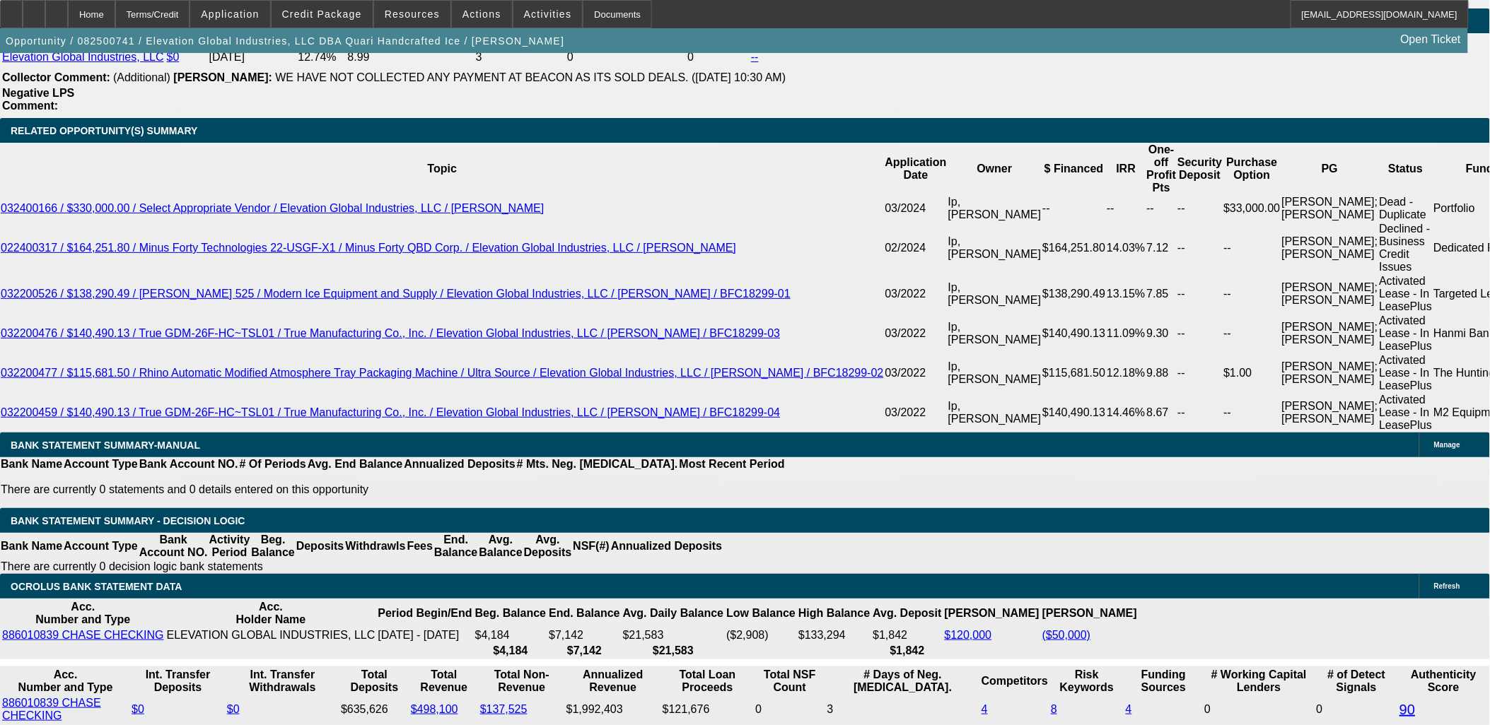
drag, startPoint x: 1408, startPoint y: 651, endPoint x: 999, endPoint y: 622, distance: 409.7
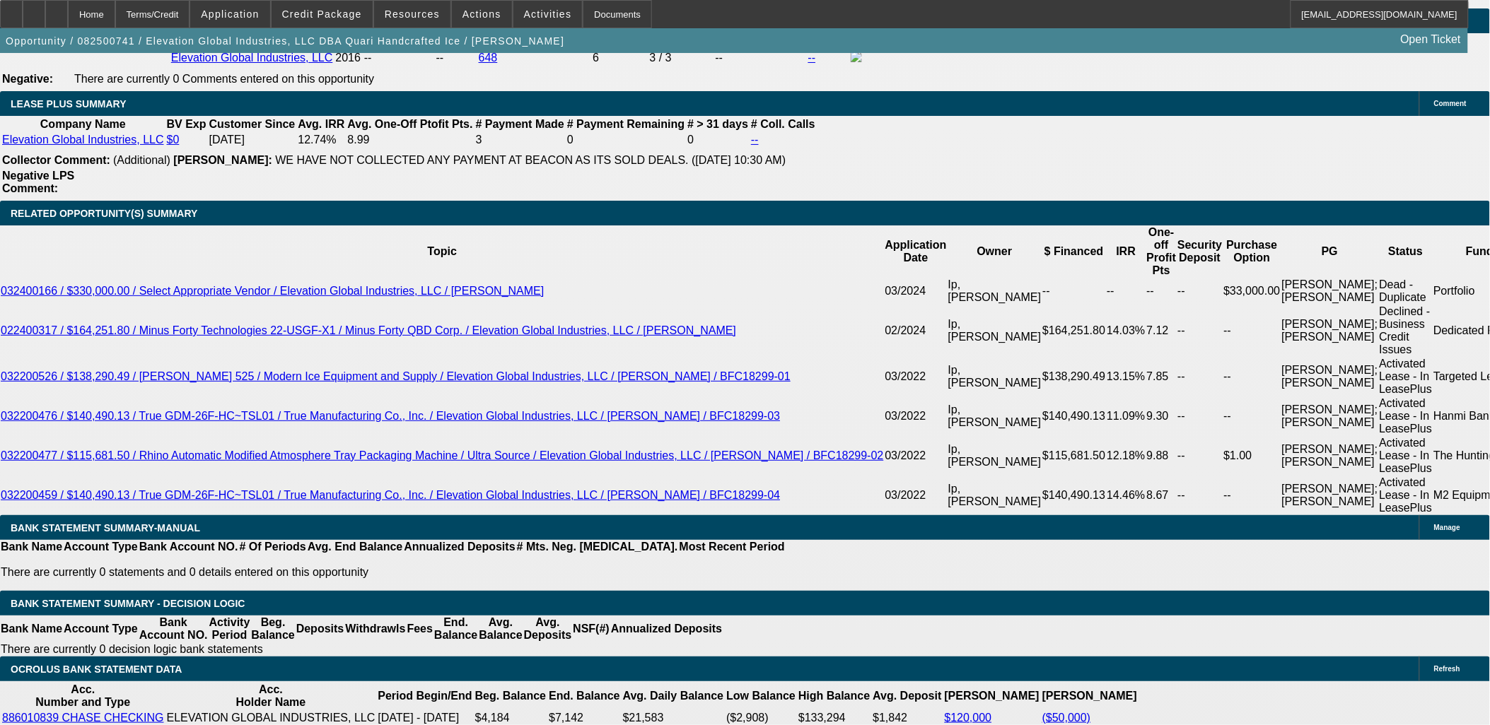
scroll to position [2356, 0]
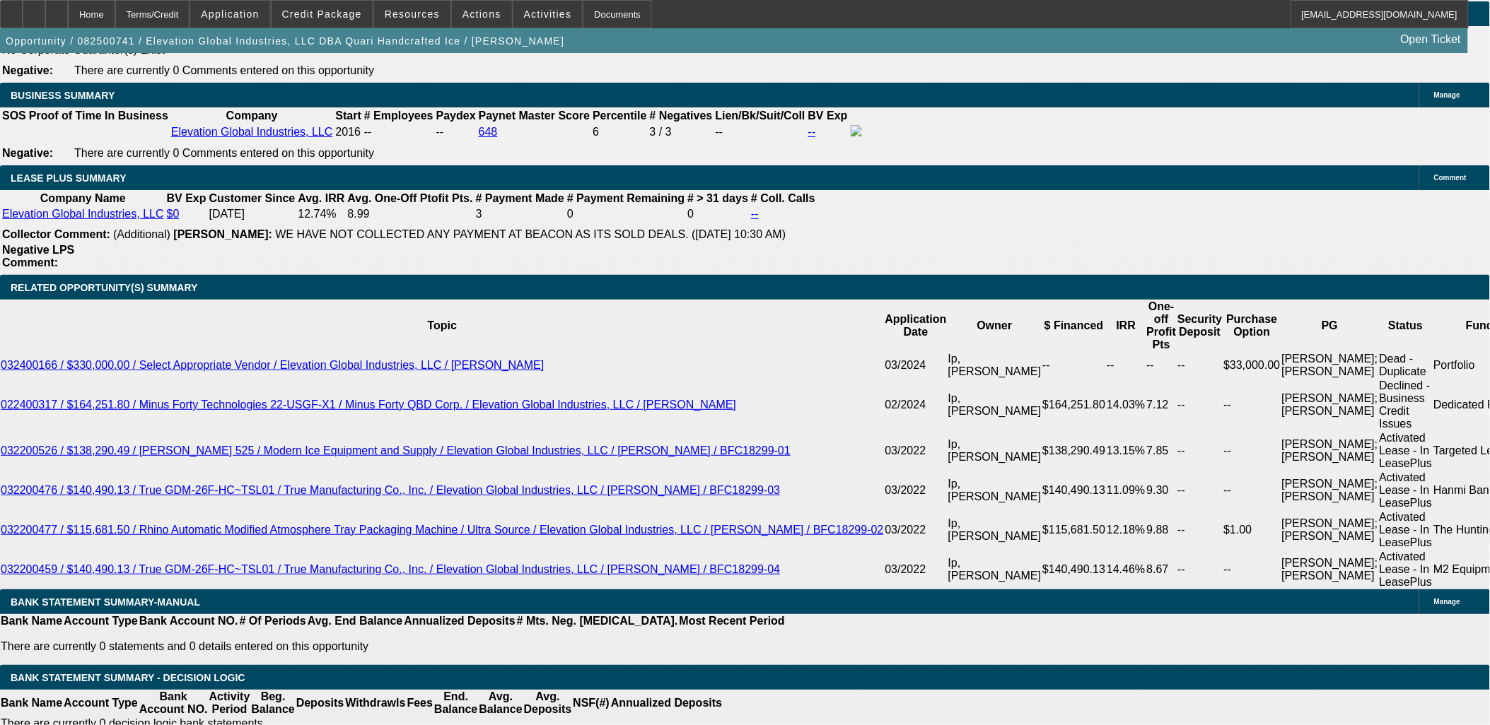
drag, startPoint x: 180, startPoint y: 272, endPoint x: 126, endPoint y: 299, distance: 60.1
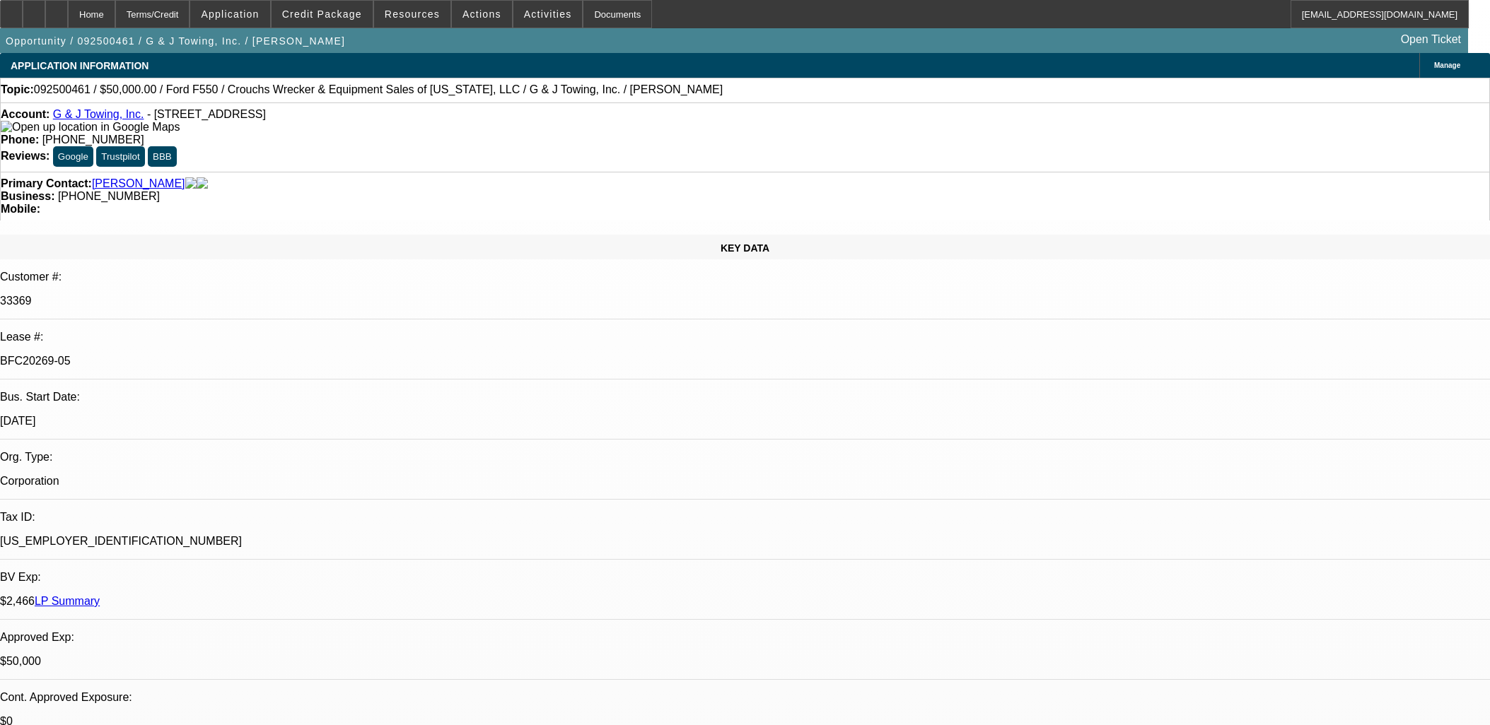
select select "0"
select select "2"
select select "0"
select select "6"
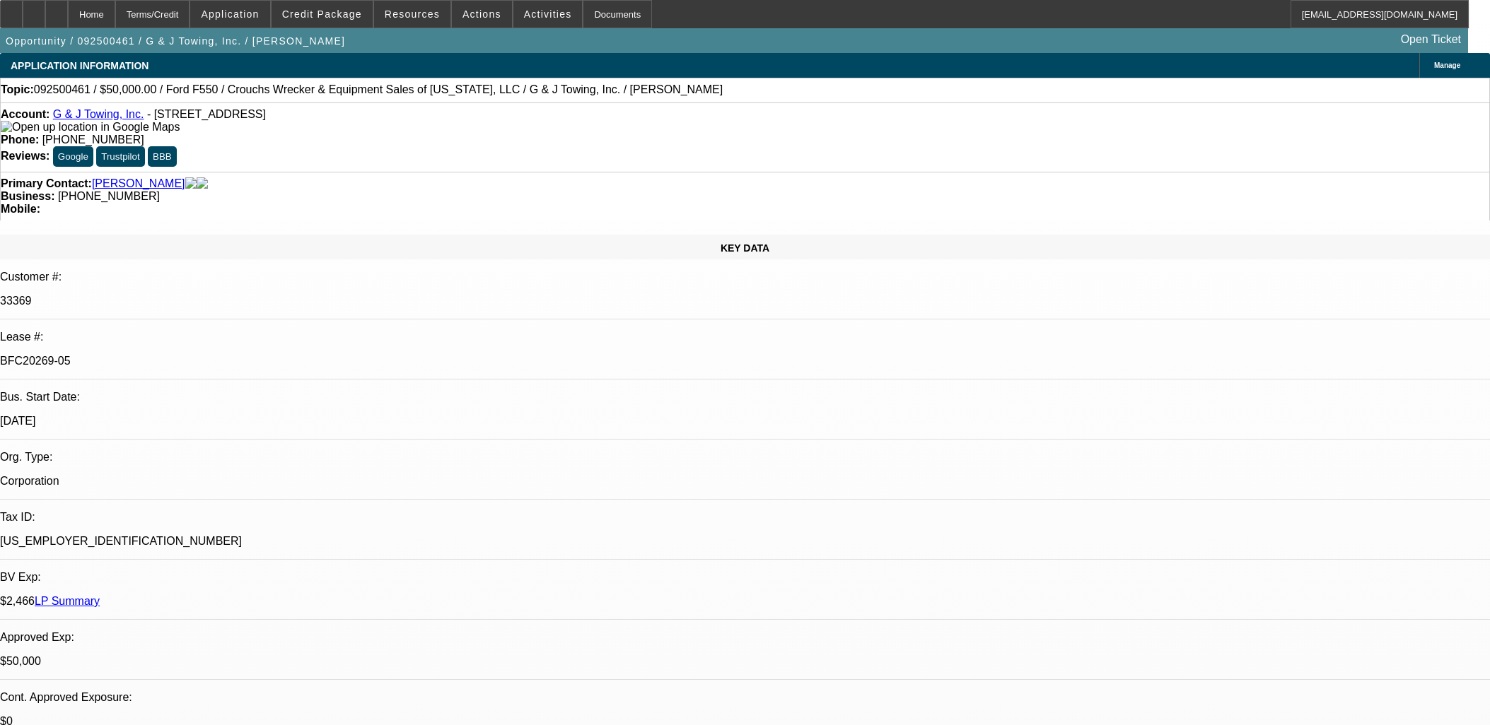
select select "0"
select select "6"
select select "0"
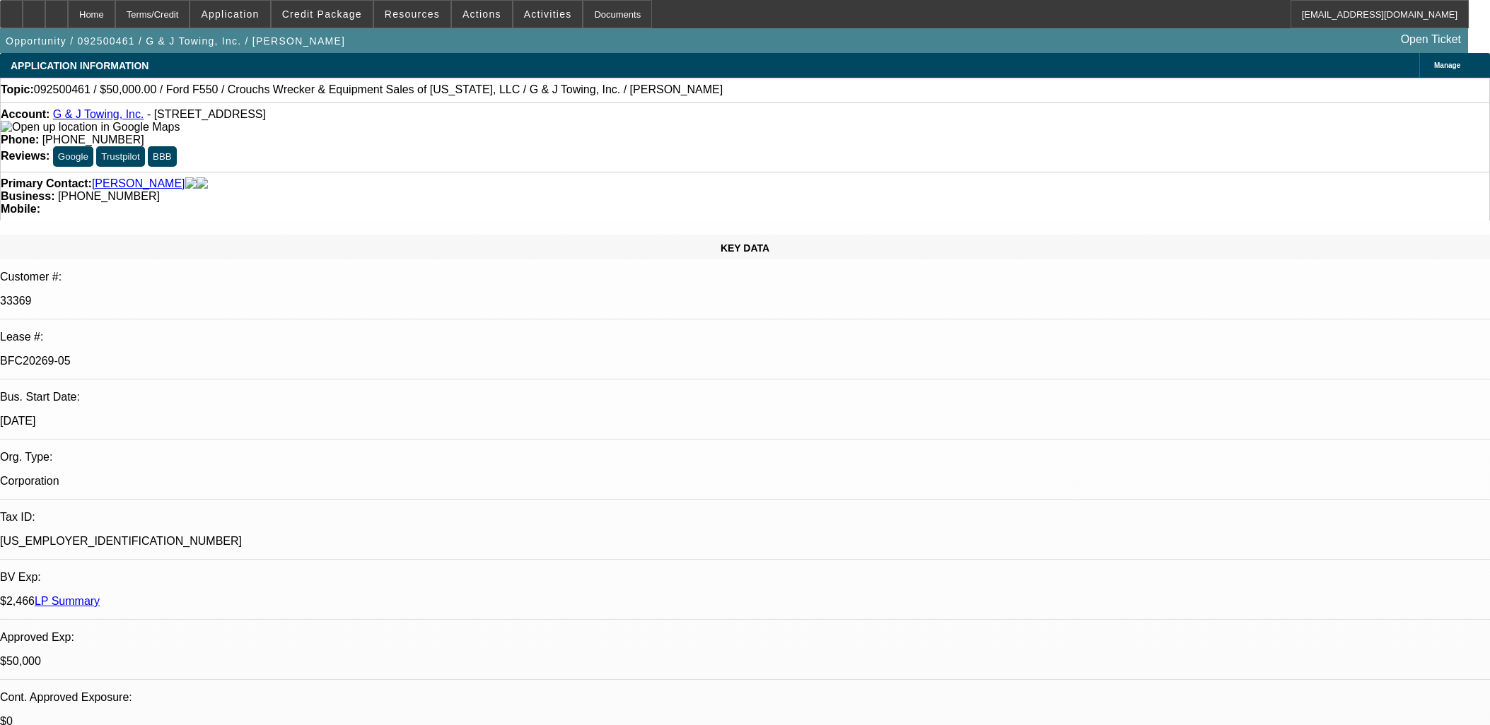
select select "0"
select select "6"
select select "0"
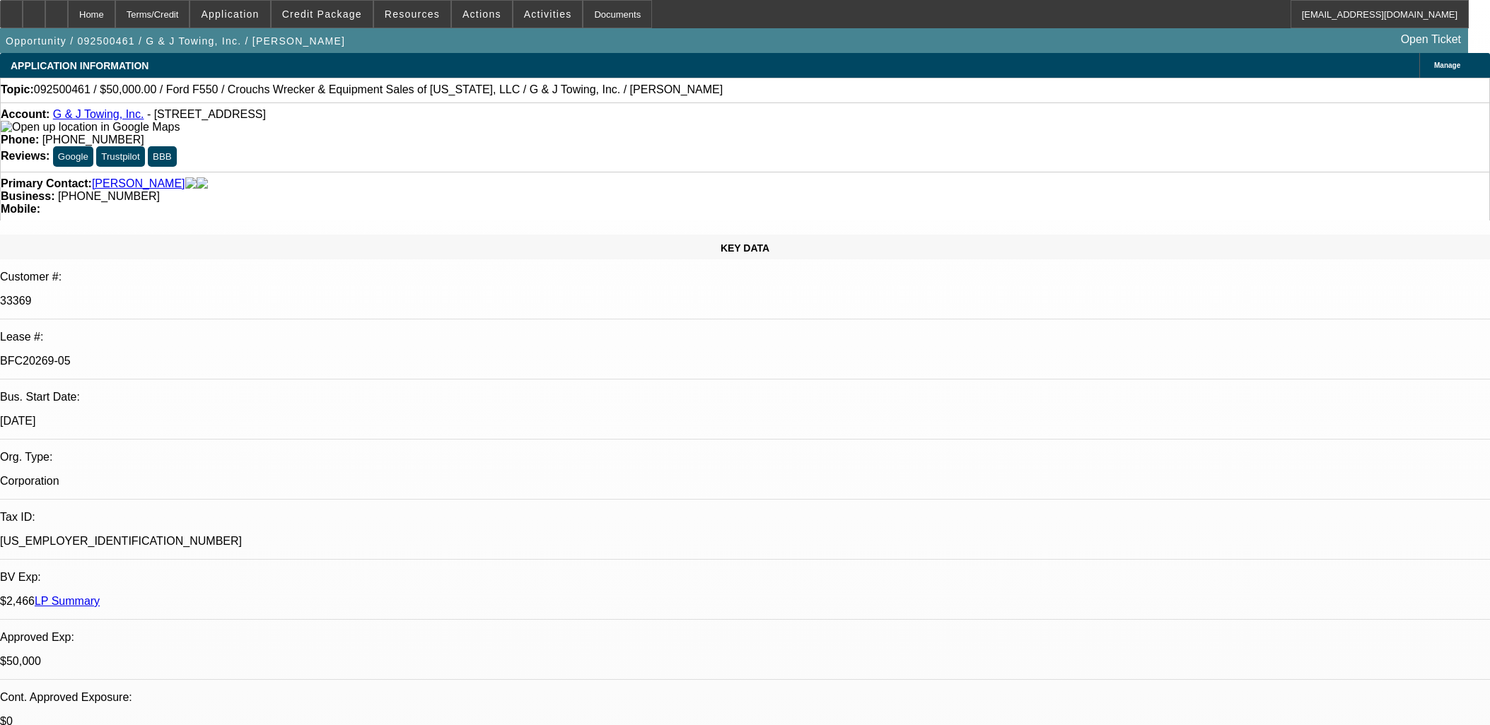
select select "0"
select select "6"
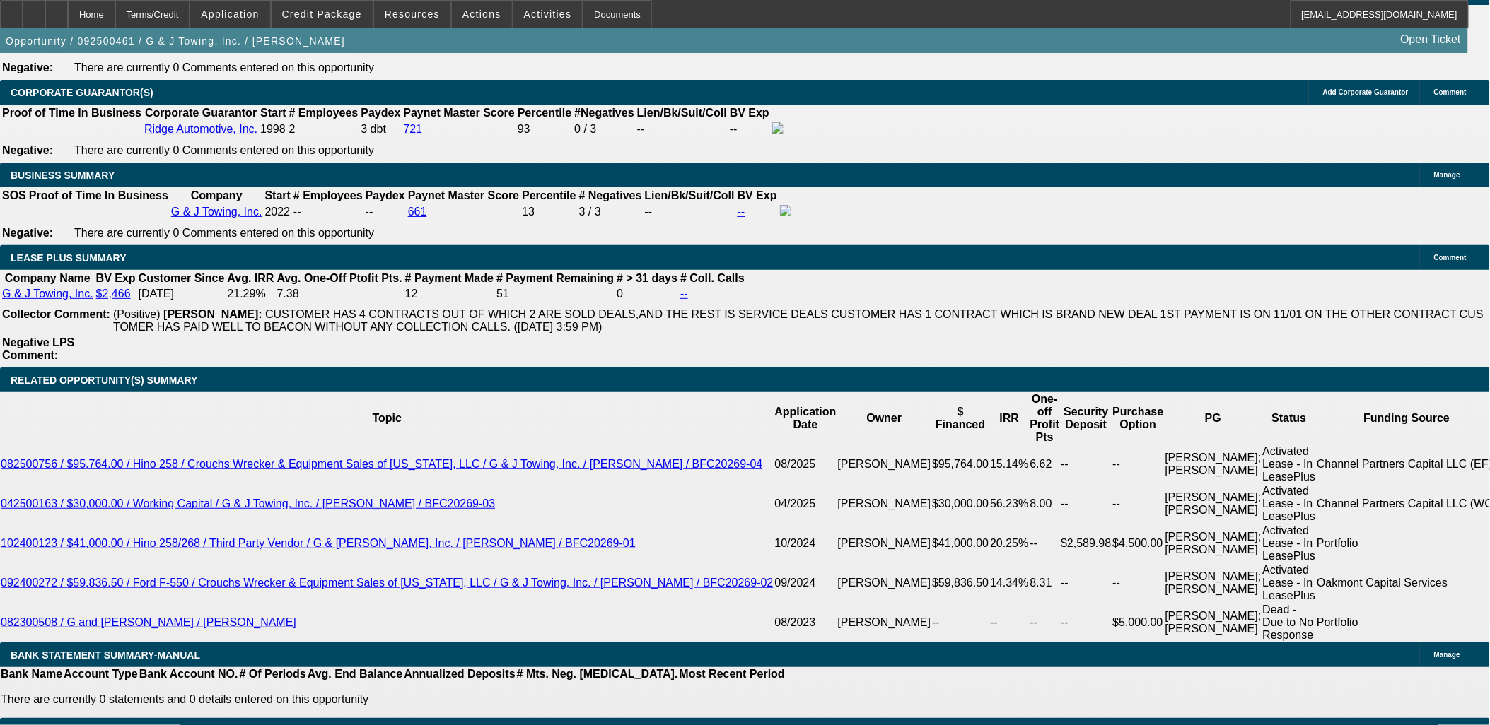
scroll to position [78, 0]
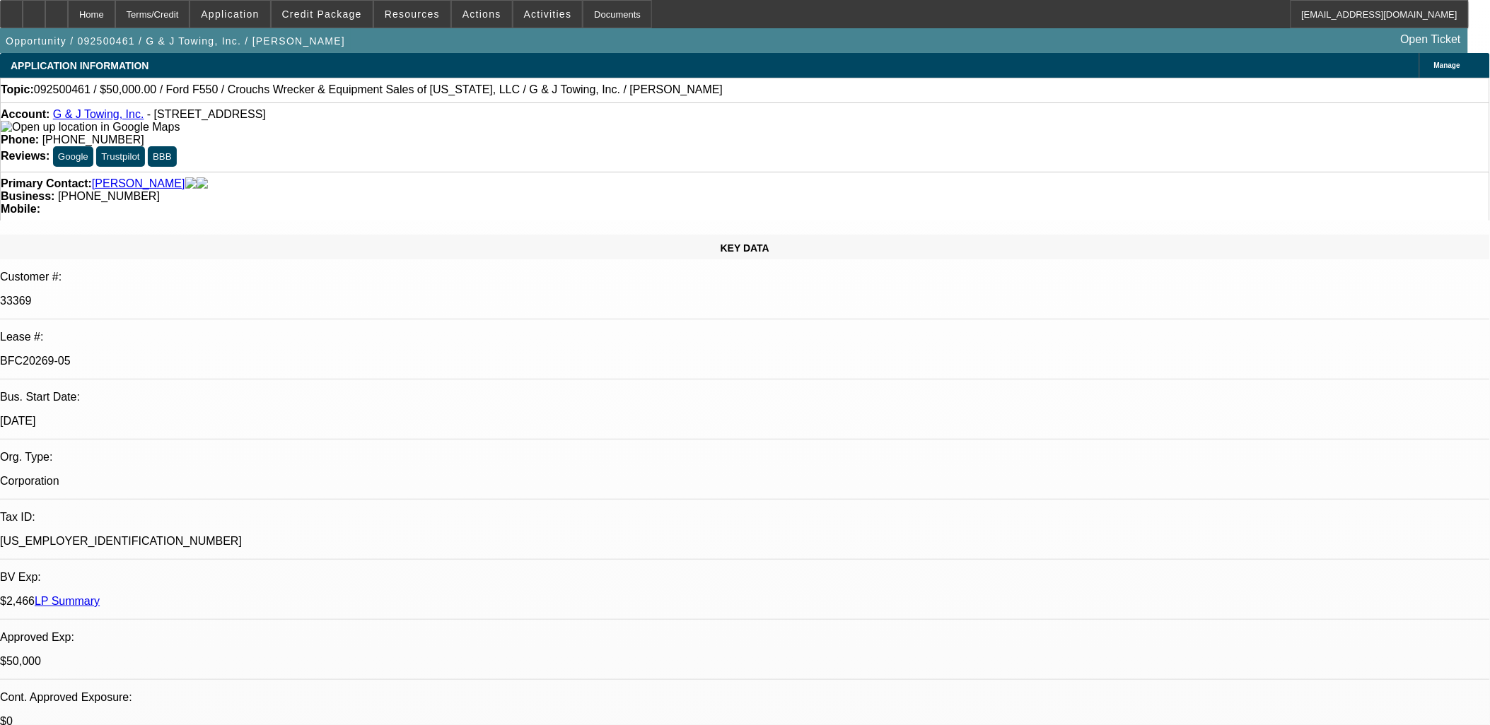
select select "0"
select select "2"
select select "0"
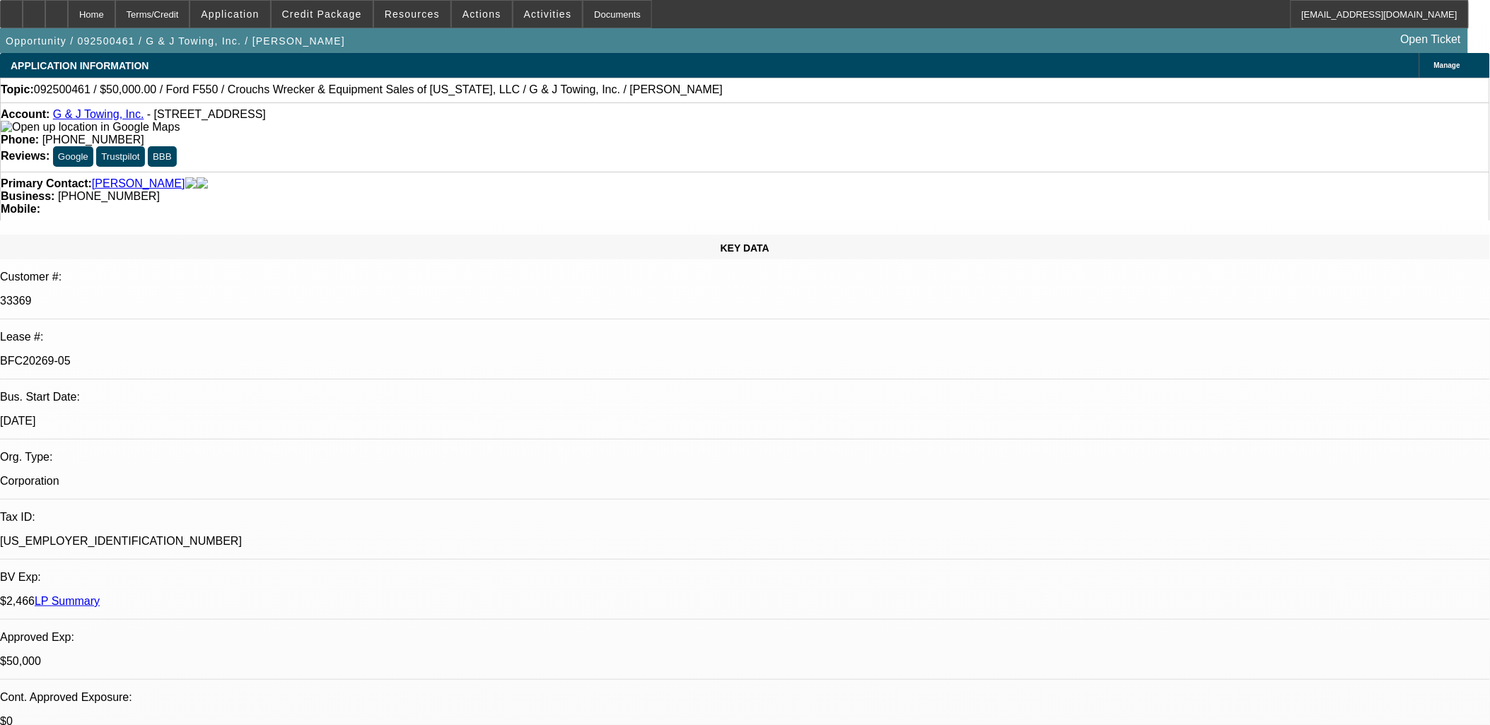
select select "0"
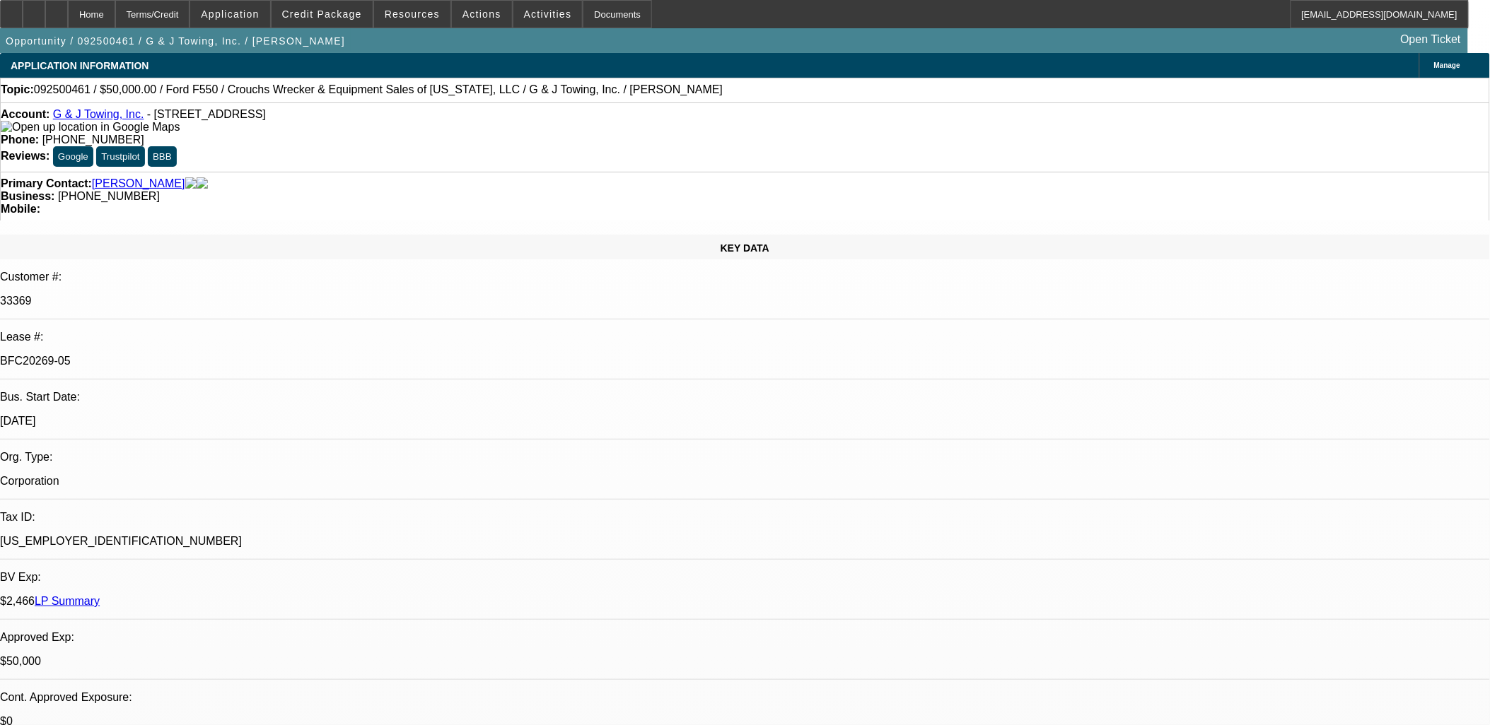
select select "0"
select select "1"
select select "2"
select select "6"
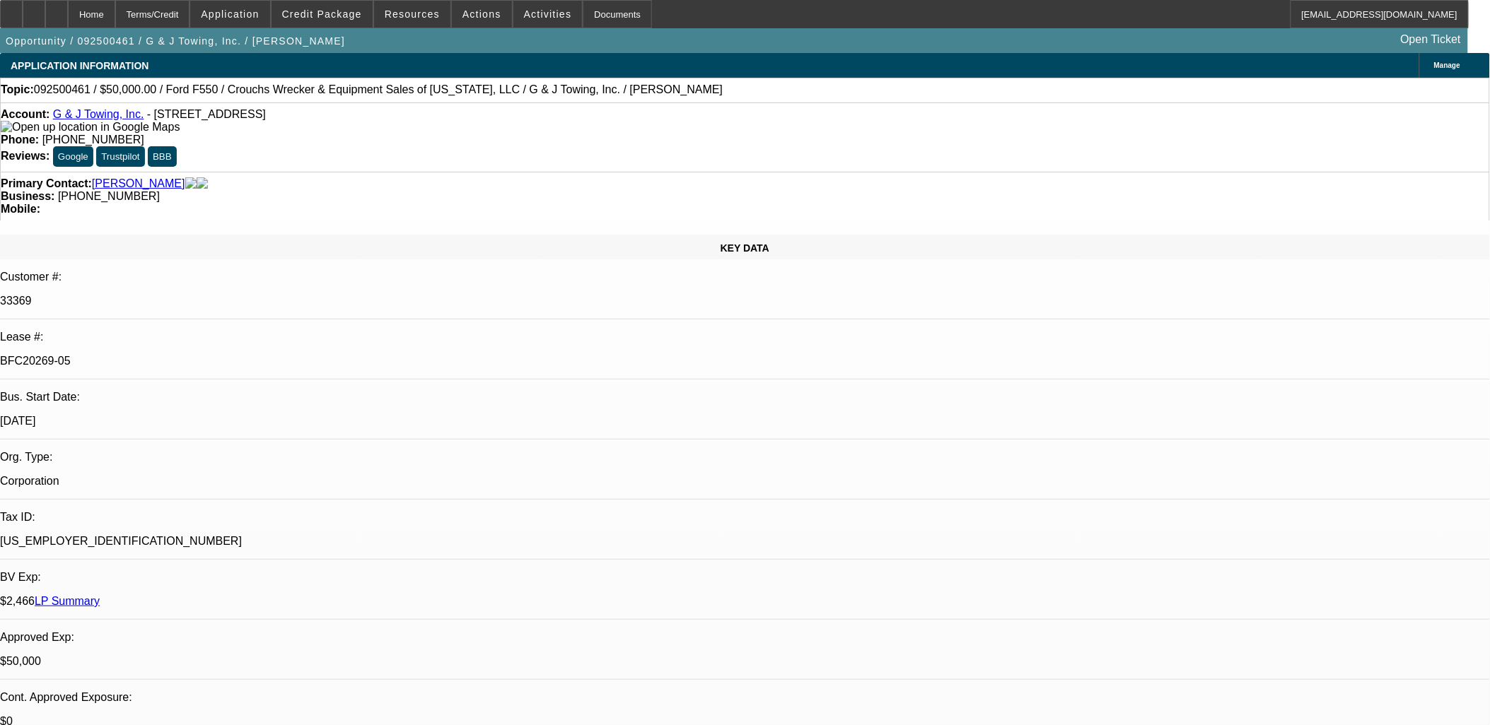
select select "1"
select select "6"
select select "1"
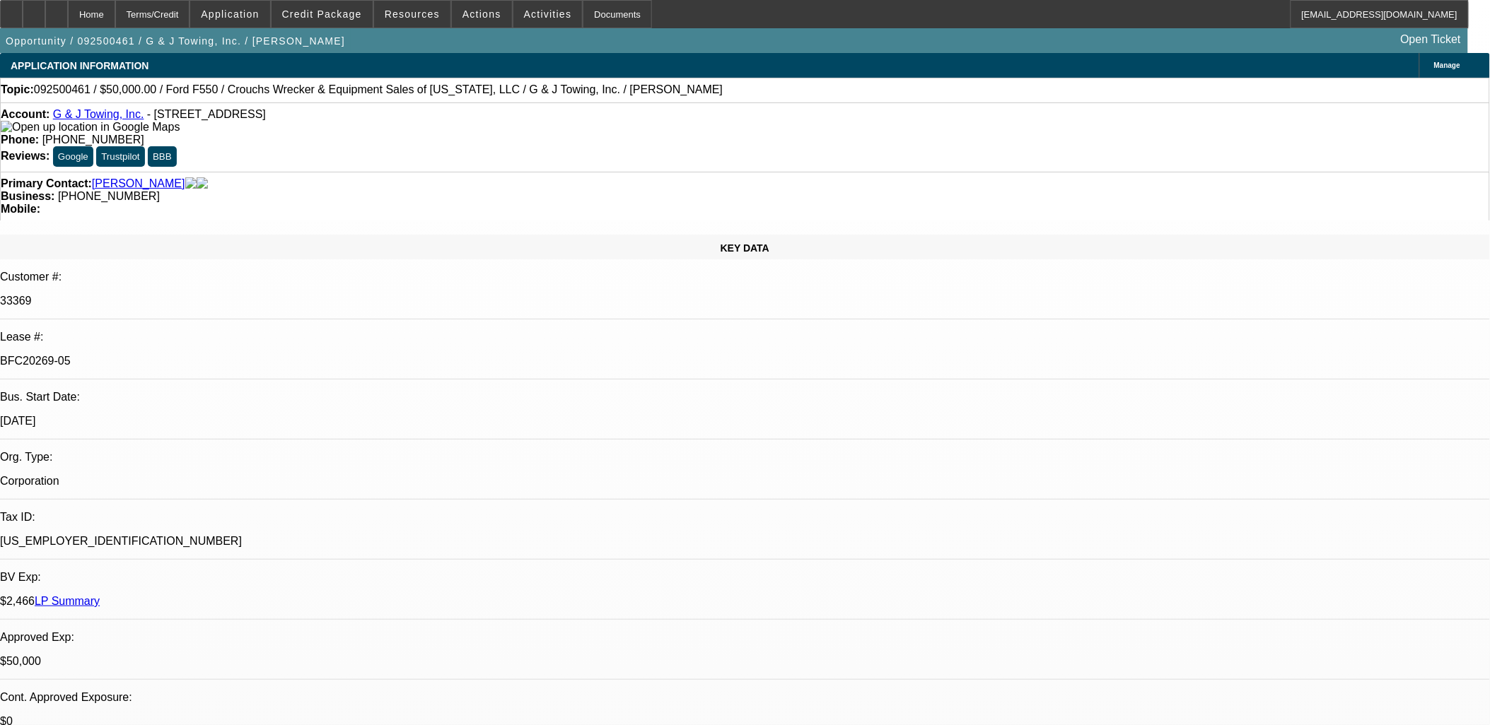
select select "6"
select select "1"
select select "6"
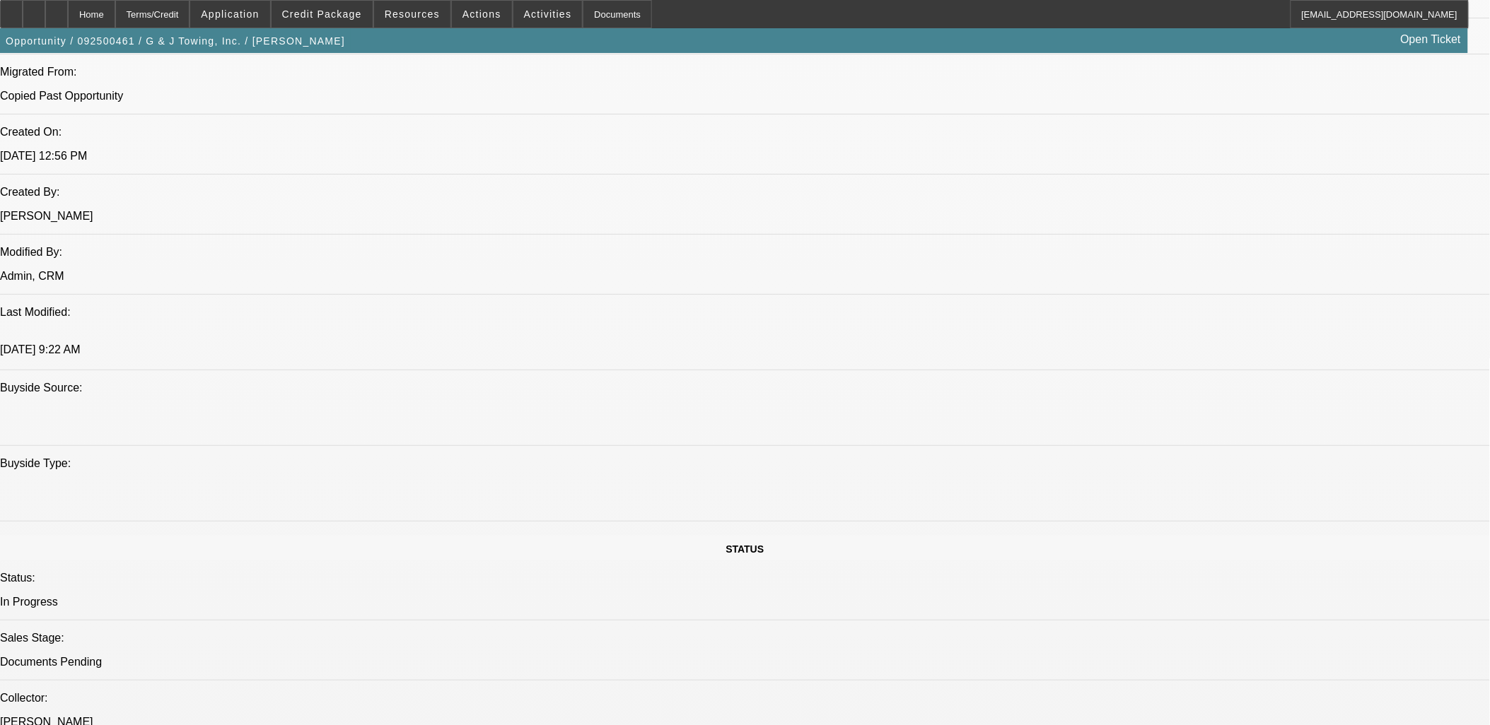
scroll to position [864, 0]
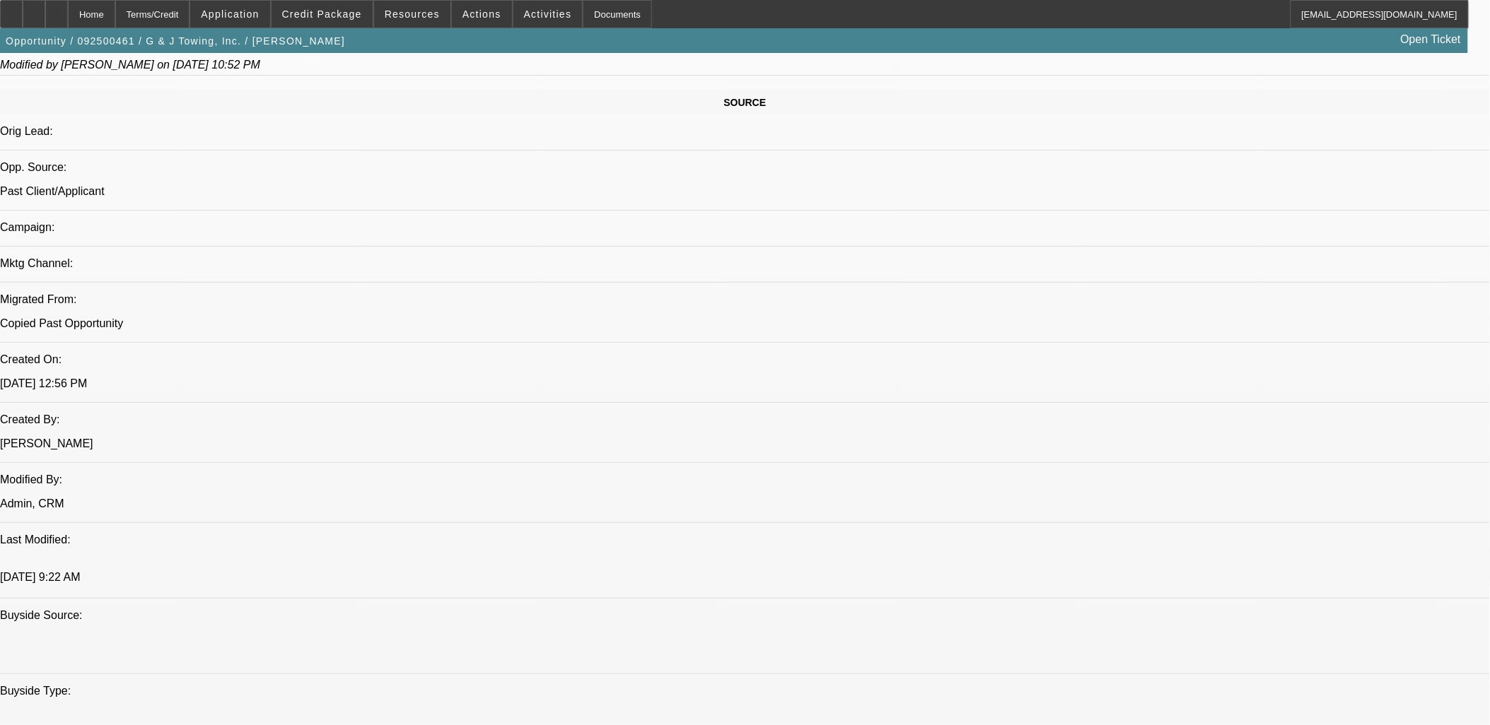
drag, startPoint x: 823, startPoint y: 443, endPoint x: 1072, endPoint y: 493, distance: 254.6
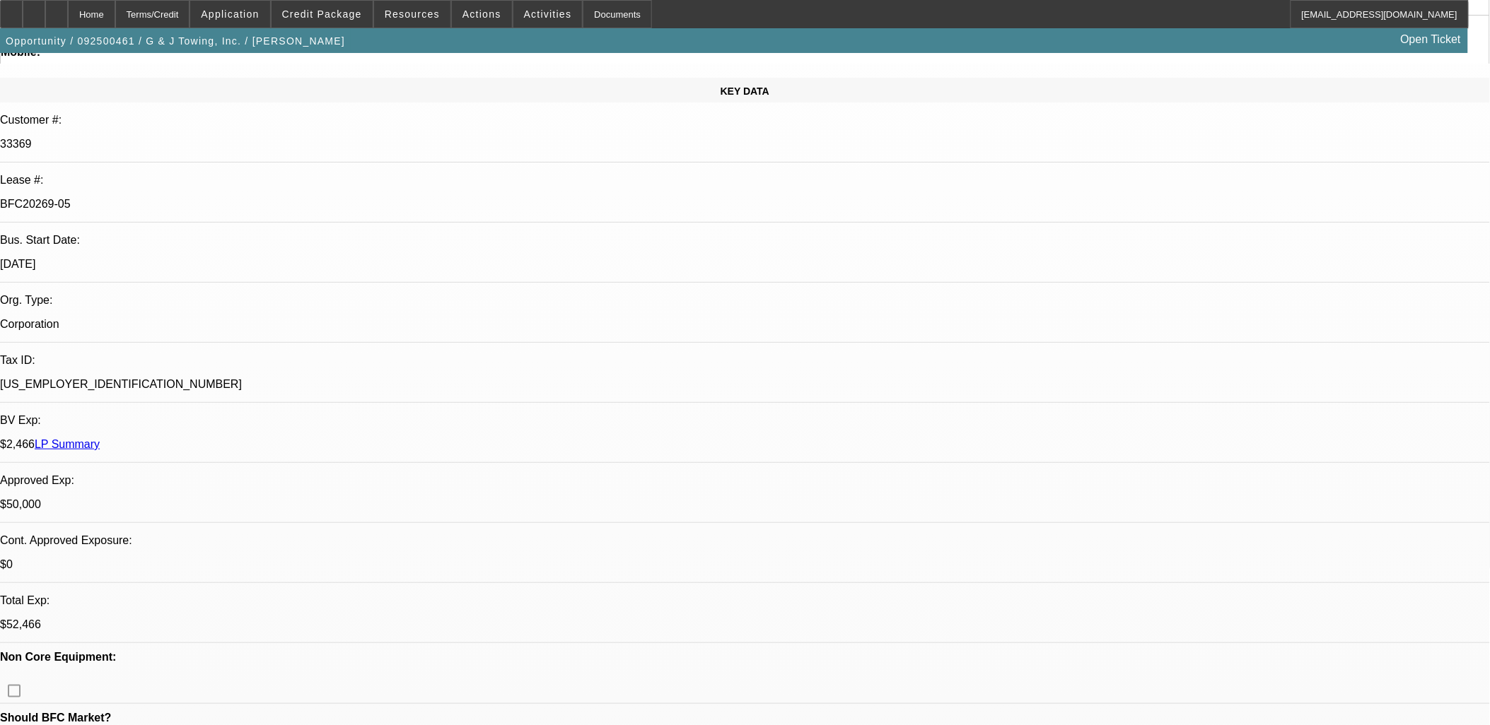
scroll to position [0, 0]
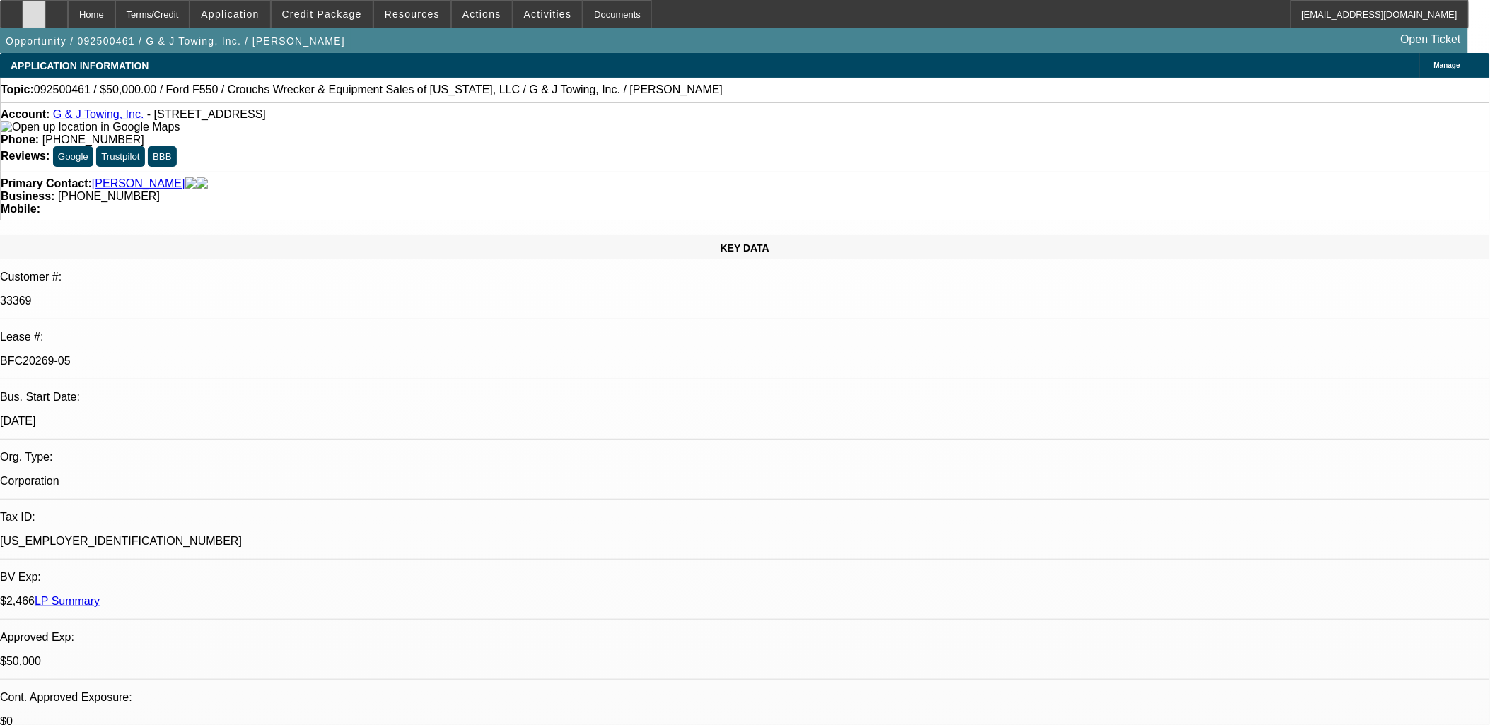
click at [45, 16] on div at bounding box center [34, 14] width 23 height 28
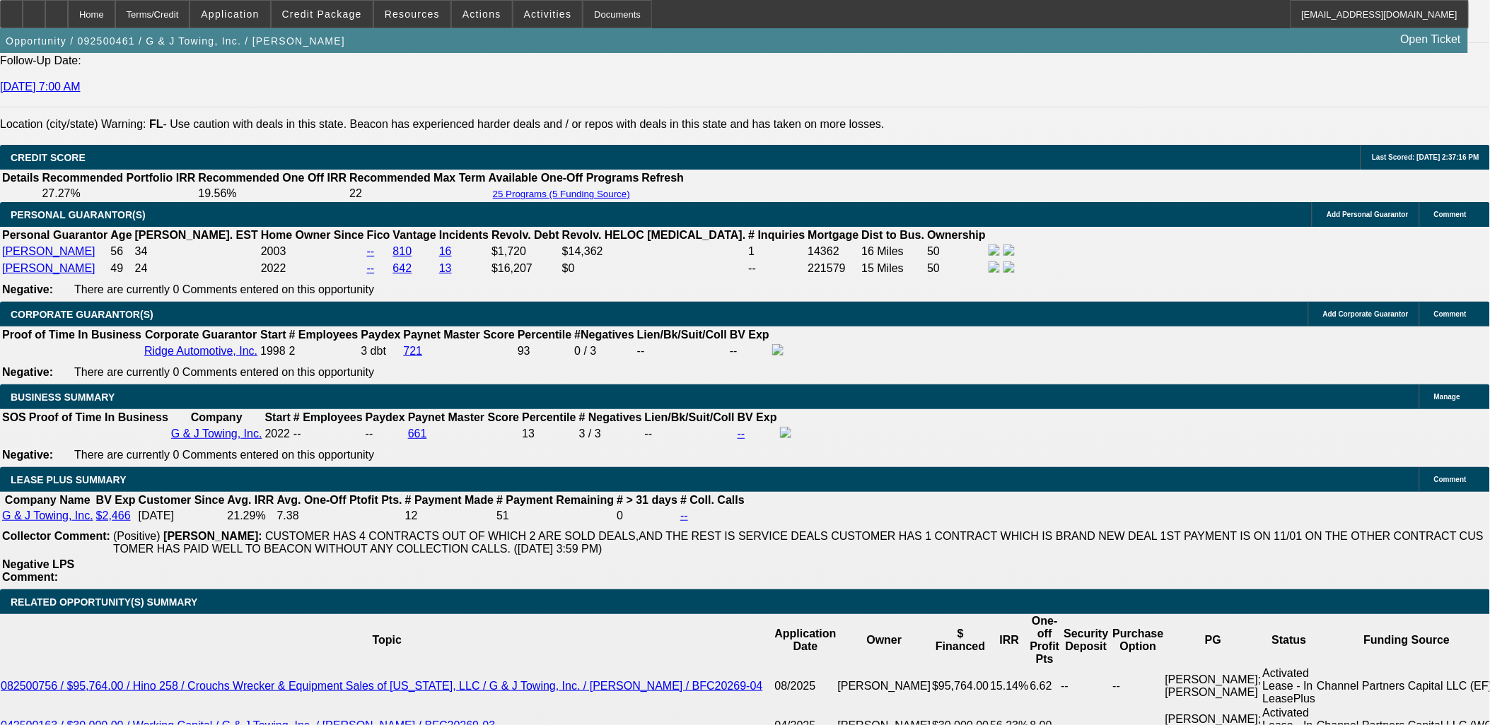
scroll to position [2356, 0]
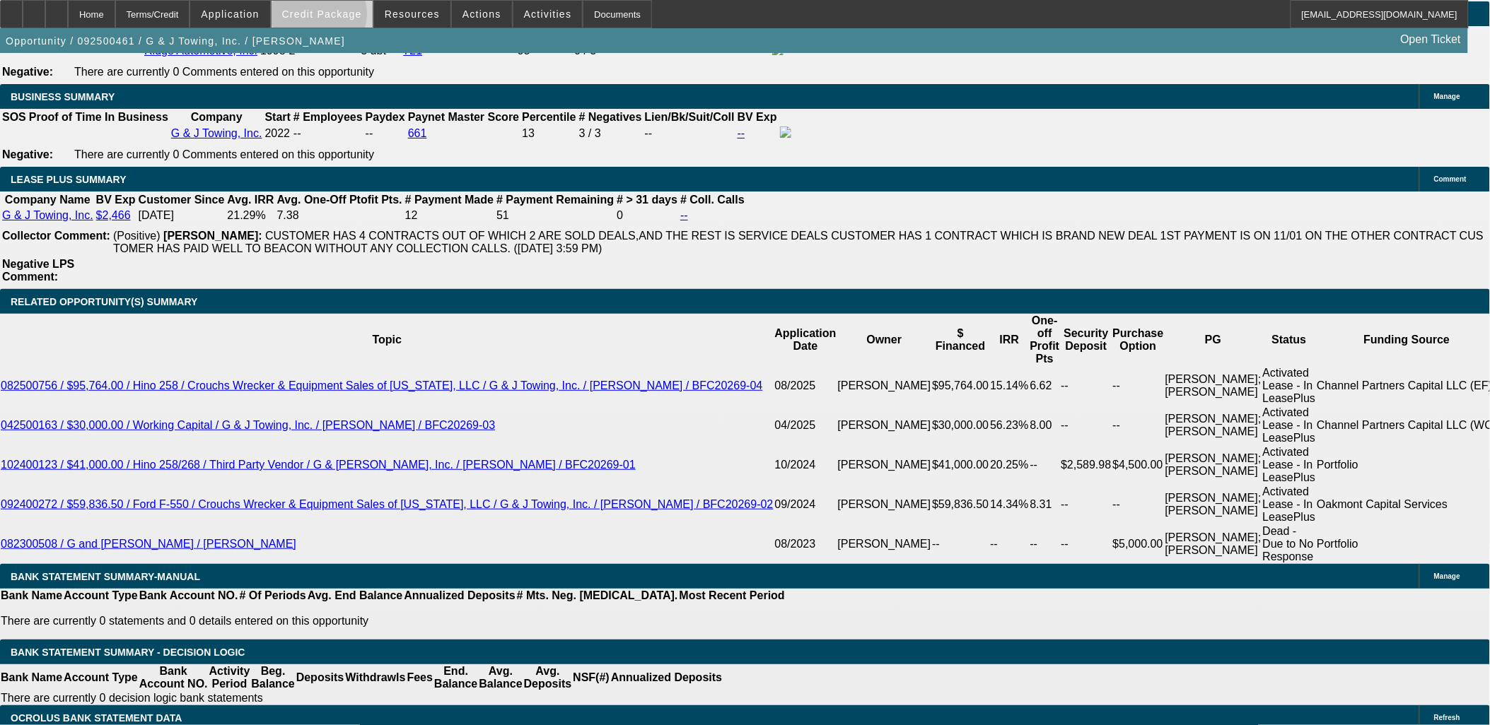
click at [341, 17] on span "Credit Package" at bounding box center [322, 13] width 80 height 11
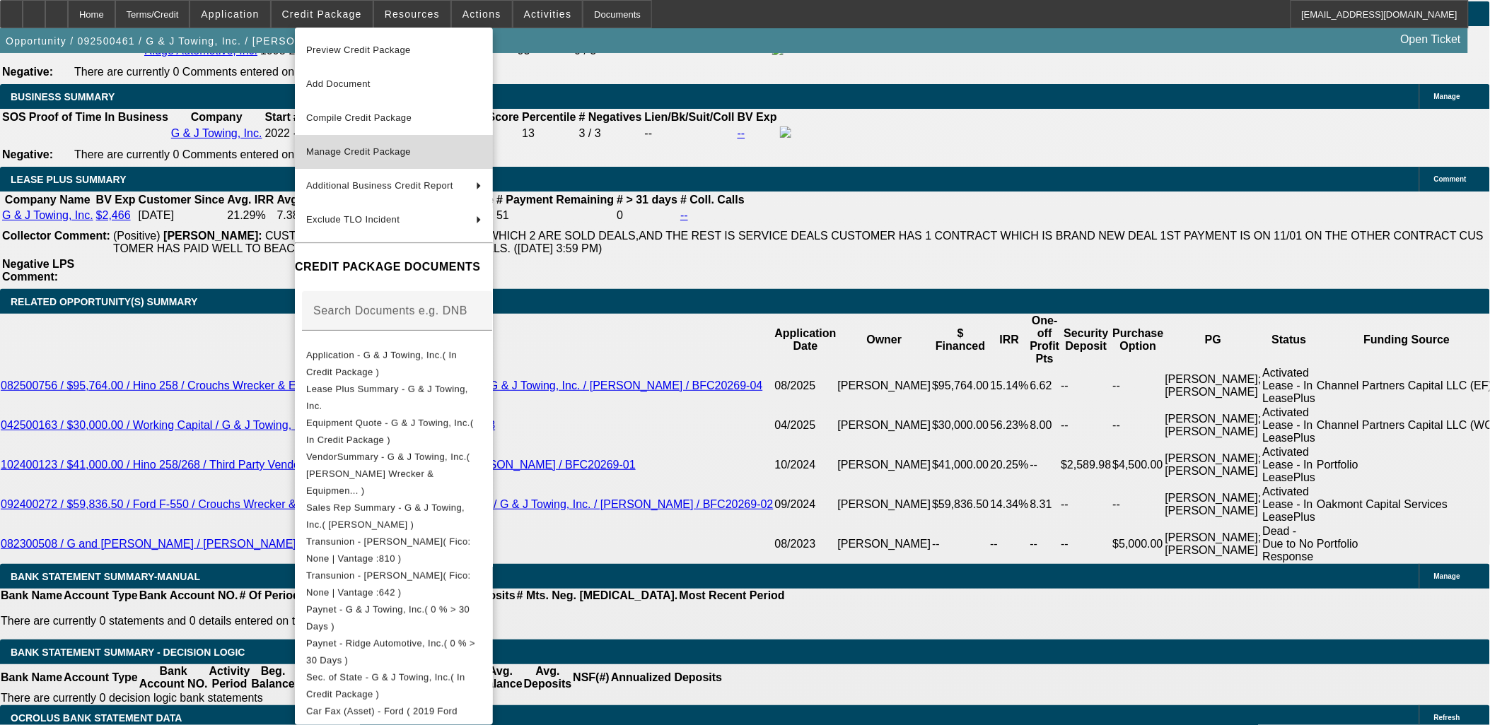
click at [481, 157] on span "Manage Credit Package" at bounding box center [393, 152] width 175 height 17
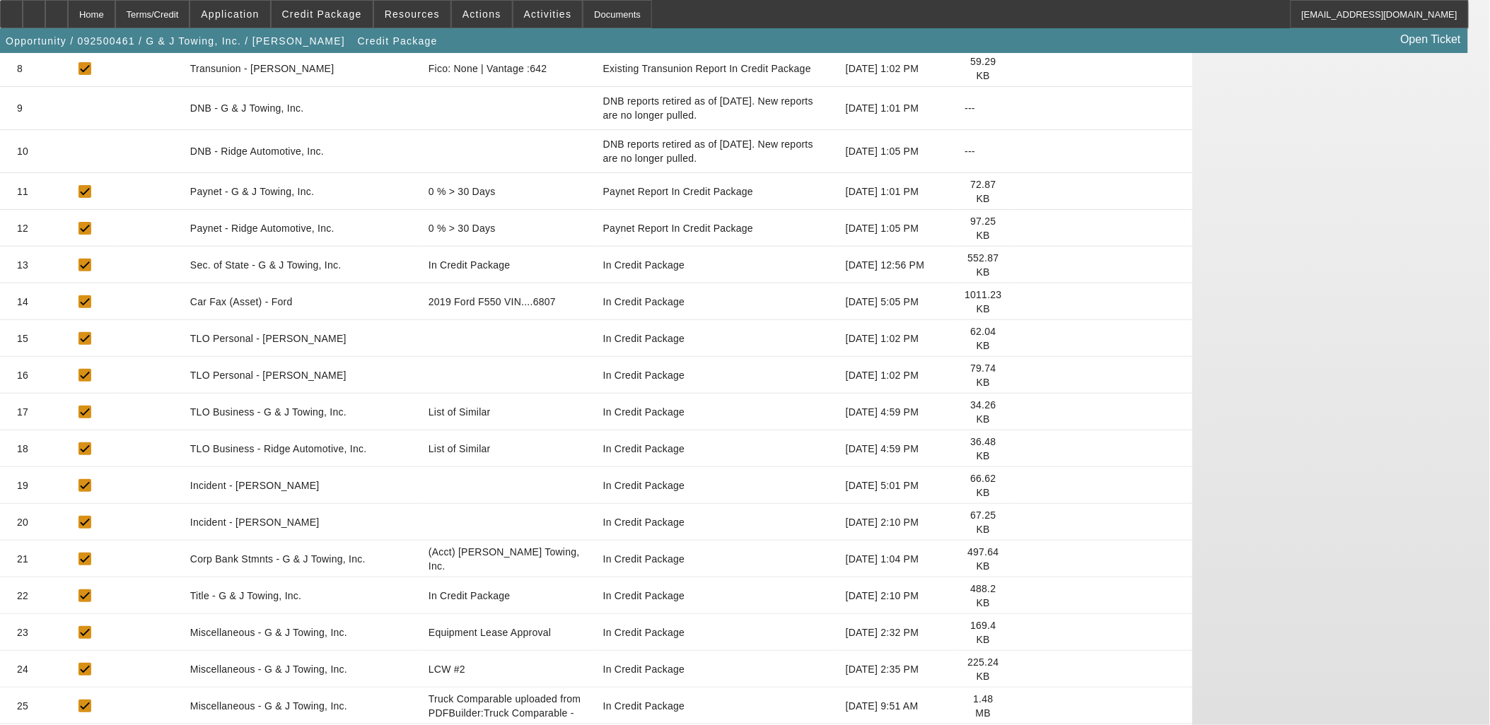
scroll to position [595, 0]
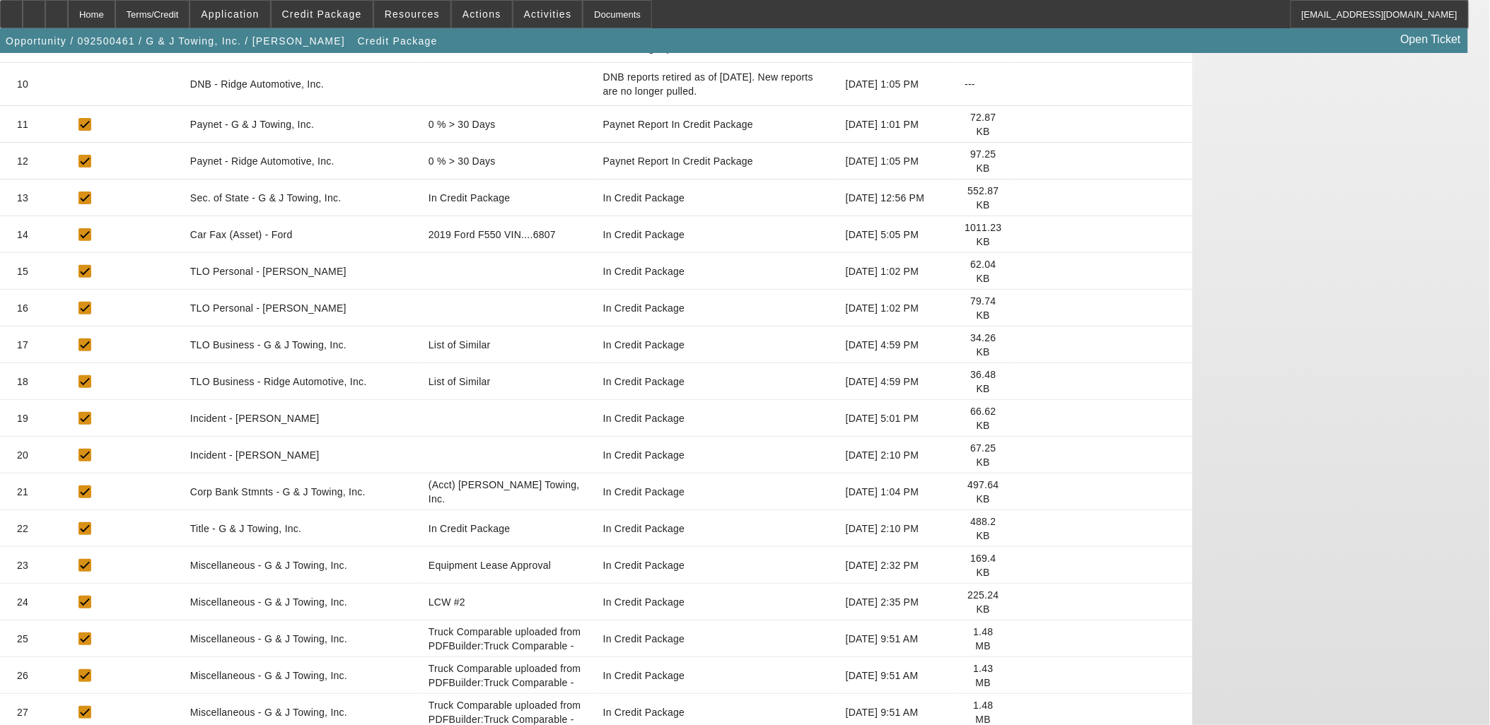
click at [1024, 639] on icon at bounding box center [1024, 639] width 0 height 0
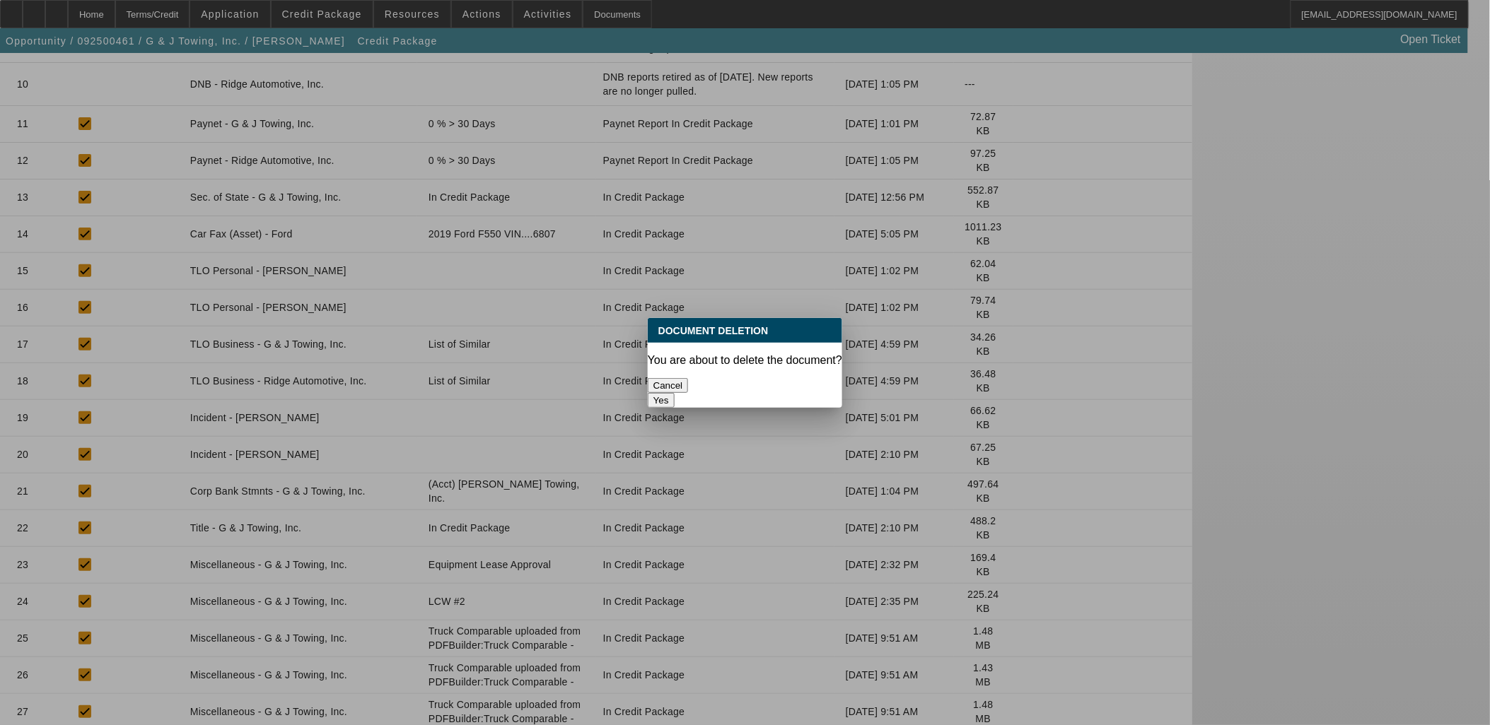
scroll to position [0, 0]
click at [790, 362] on div "Document Deletion You are about to delete the document? Cancel Yes" at bounding box center [745, 363] width 194 height 90
drag, startPoint x: 790, startPoint y: 362, endPoint x: 800, endPoint y: 371, distance: 14.0
click at [674, 393] on button "Yes" at bounding box center [661, 400] width 27 height 15
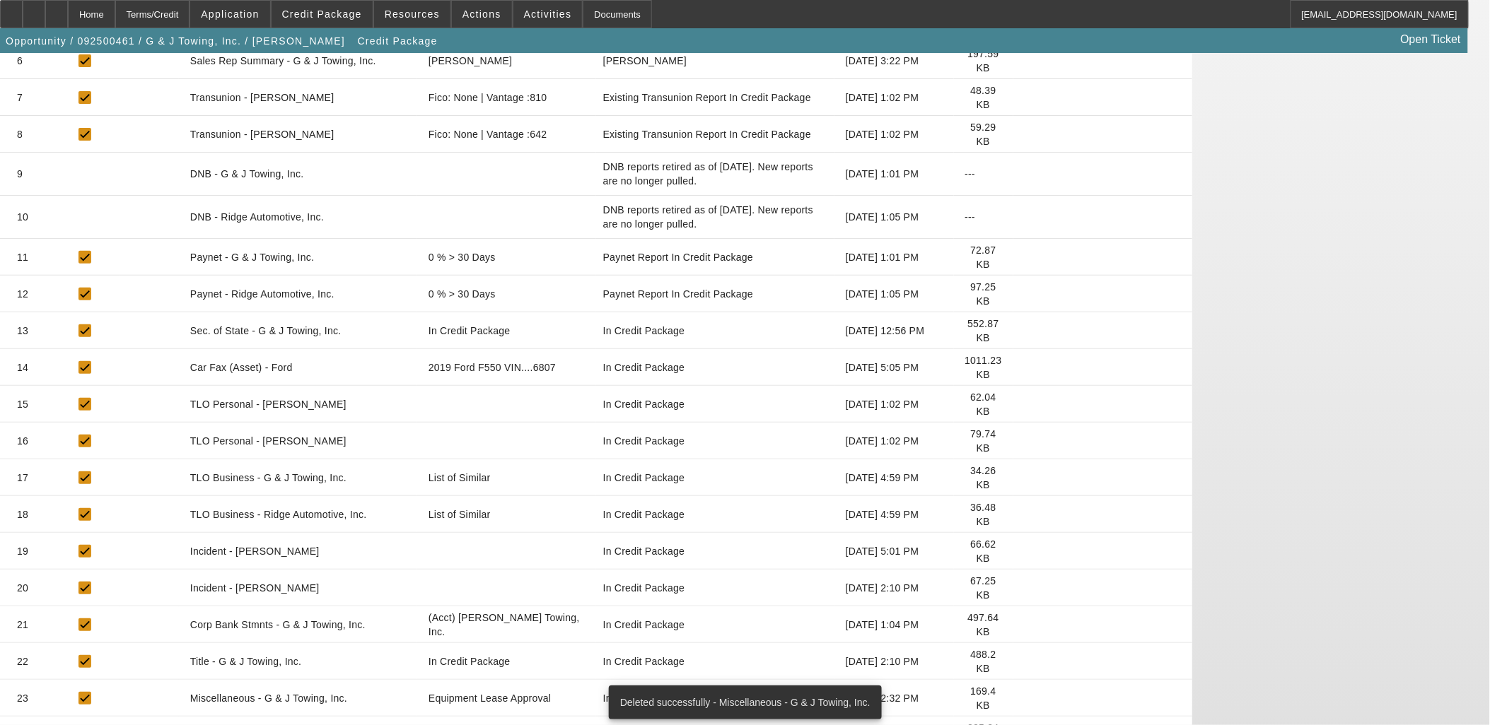
scroll to position [557, 0]
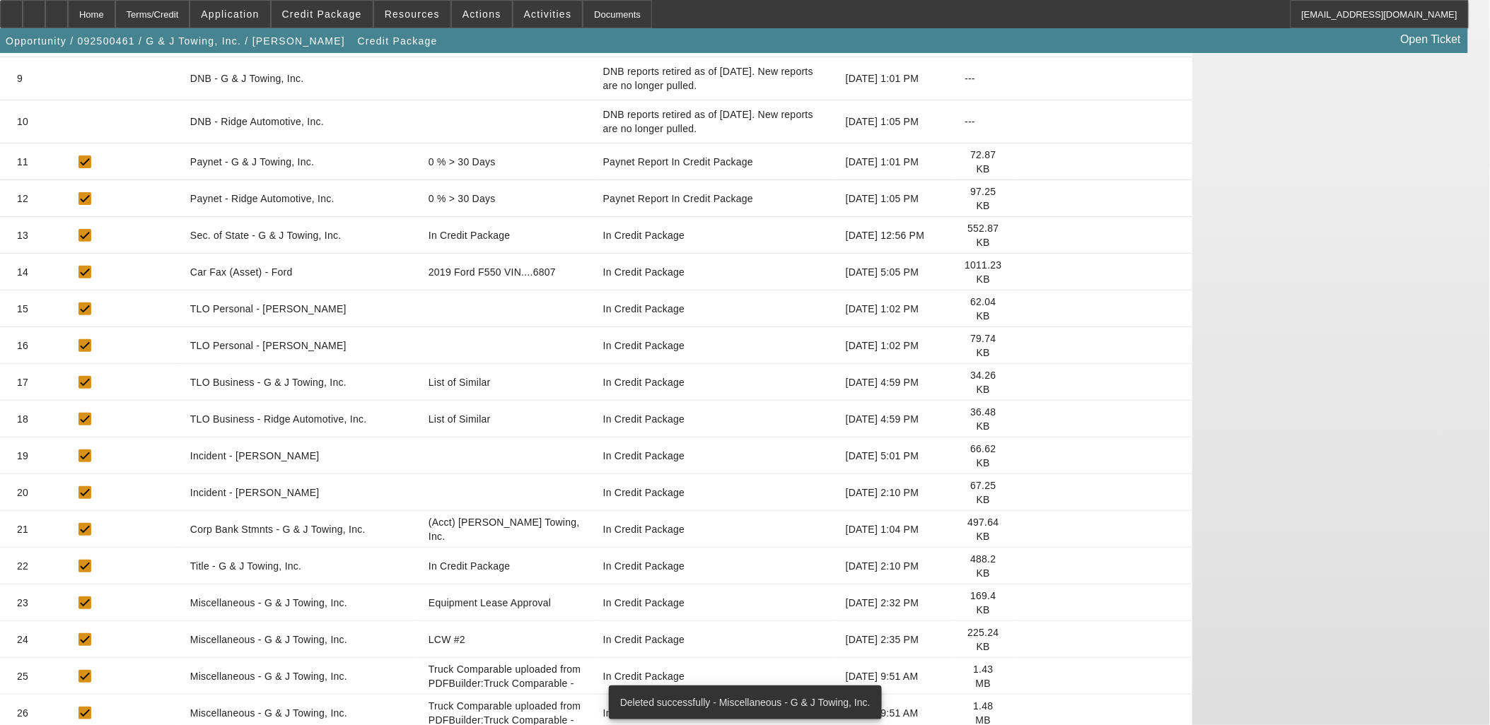
click at [1190, 658] on mat-cell at bounding box center [1102, 676] width 179 height 37
click at [1024, 677] on icon at bounding box center [1024, 677] width 0 height 0
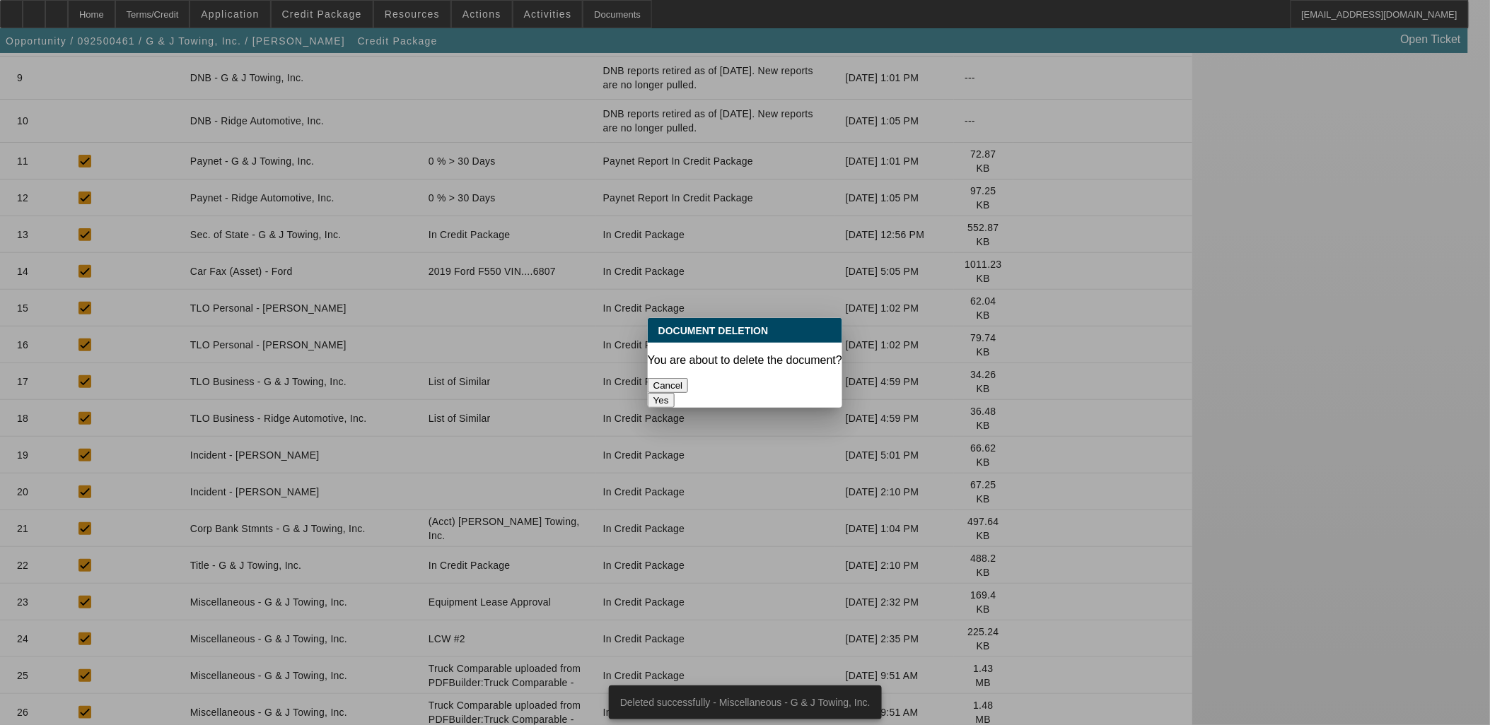
scroll to position [0, 0]
click at [674, 393] on button "Yes" at bounding box center [661, 400] width 27 height 15
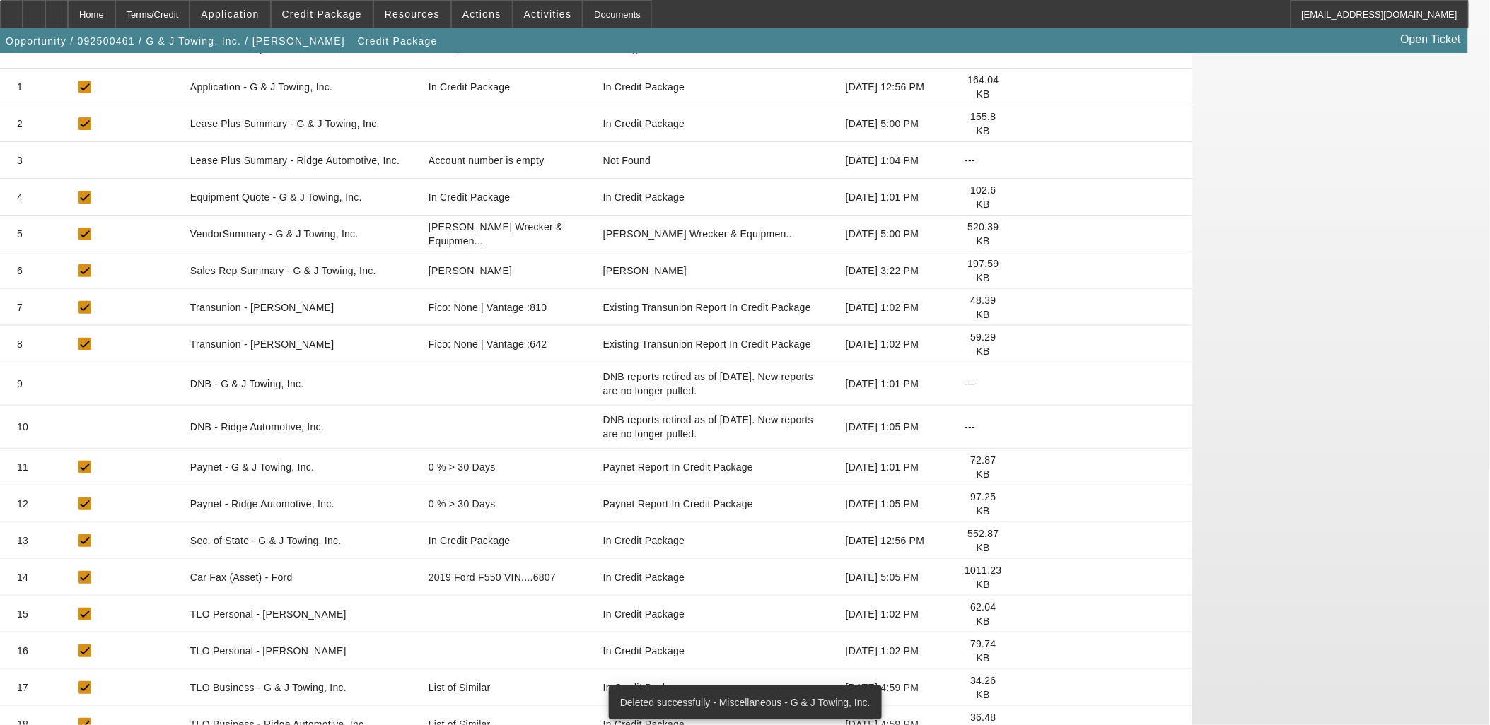
scroll to position [520, 0]
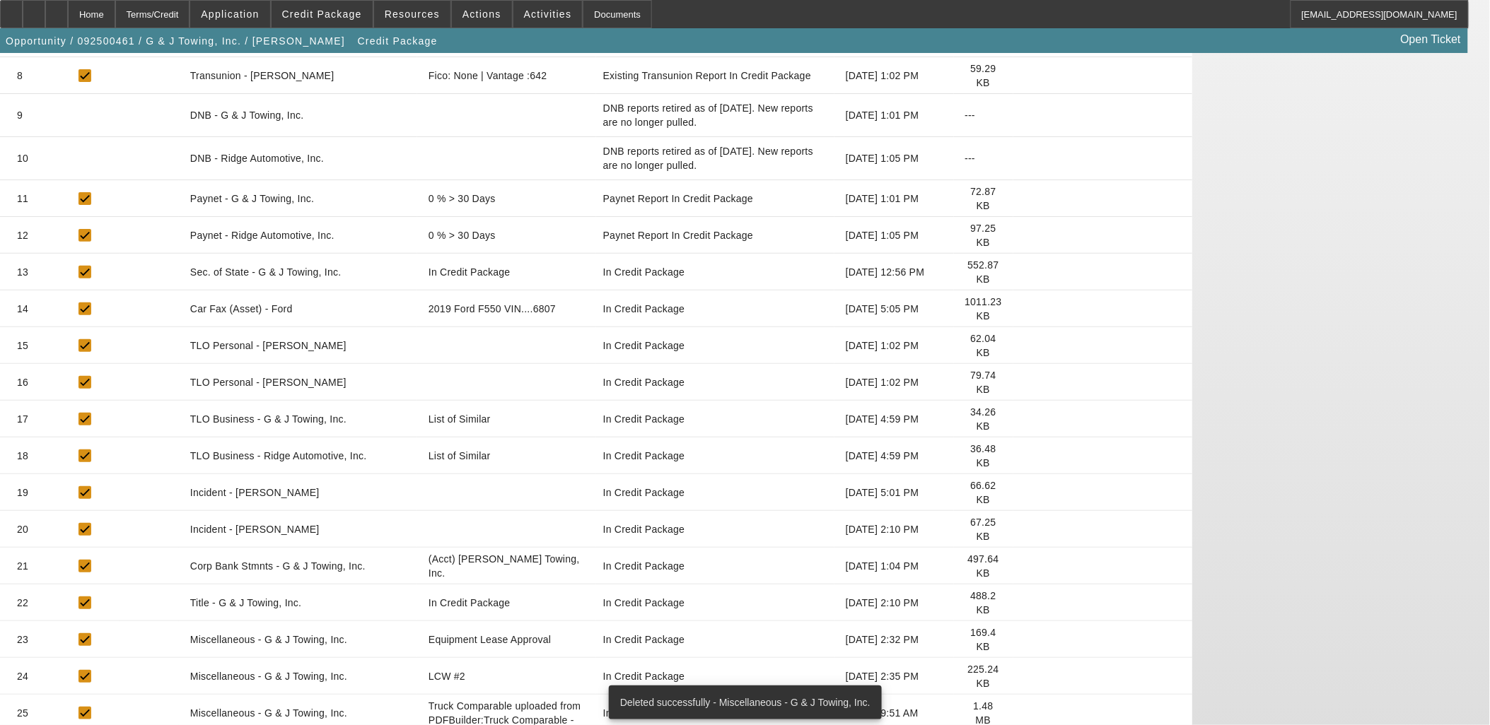
click at [1024, 713] on icon at bounding box center [1024, 713] width 0 height 0
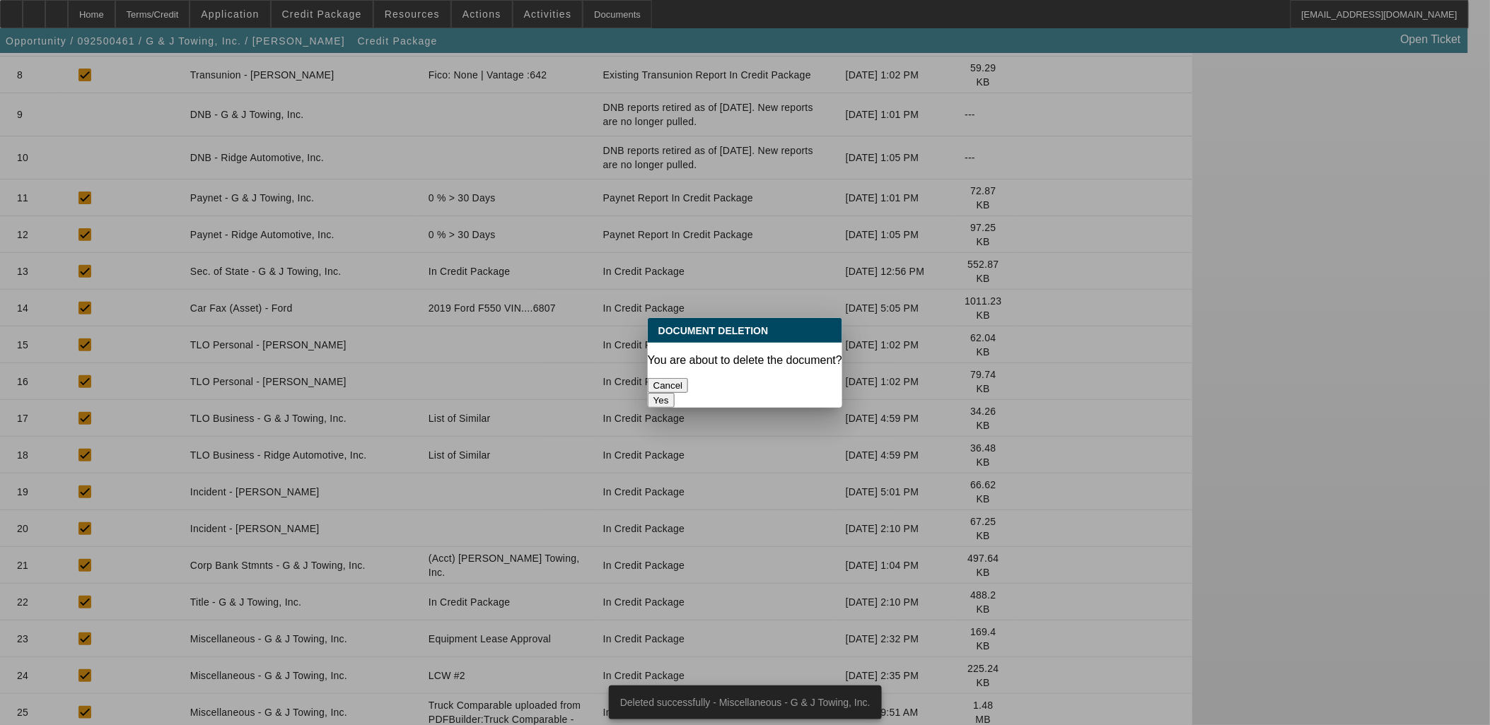
scroll to position [0, 0]
drag, startPoint x: 819, startPoint y: 365, endPoint x: 815, endPoint y: 371, distance: 7.3
click at [821, 393] on div "Yes" at bounding box center [745, 400] width 194 height 15
click at [674, 393] on button "Yes" at bounding box center [661, 400] width 27 height 15
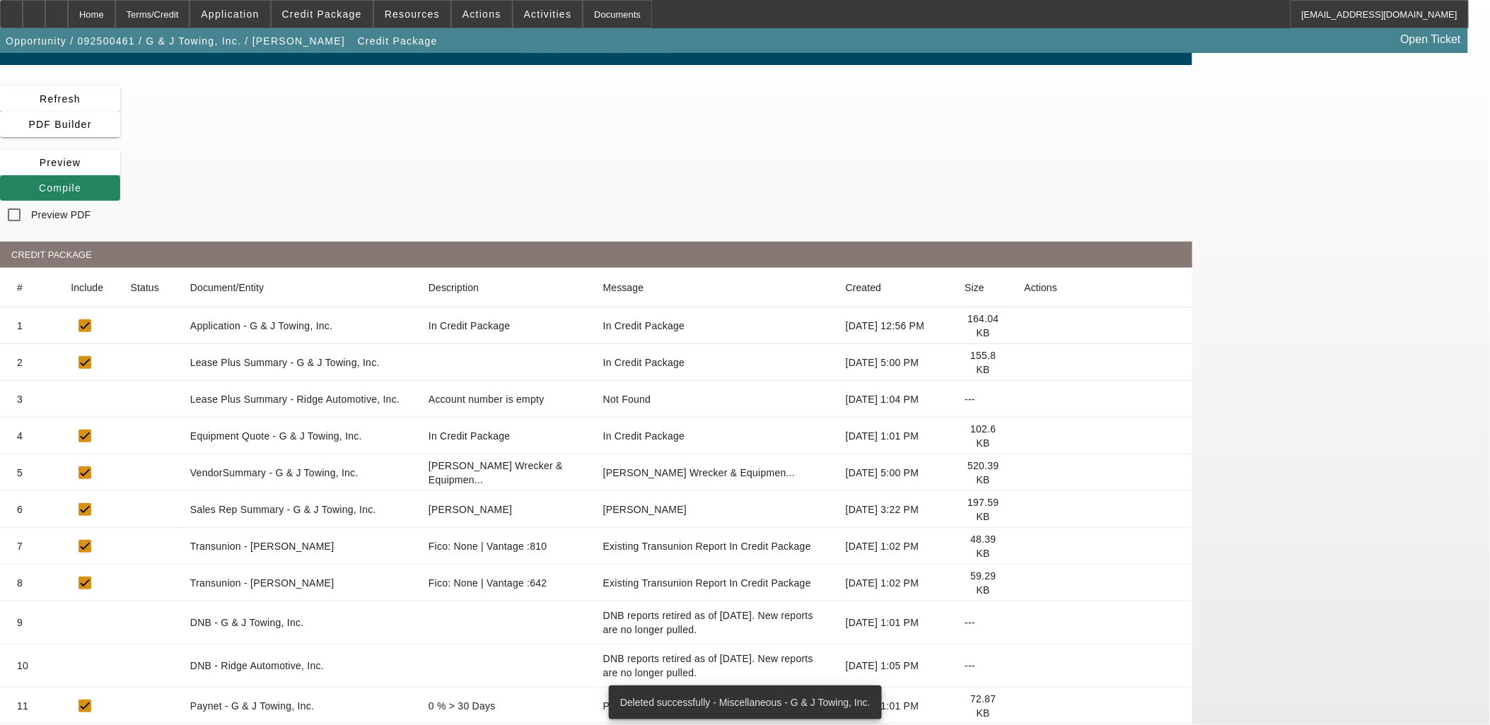
scroll to position [471, 0]
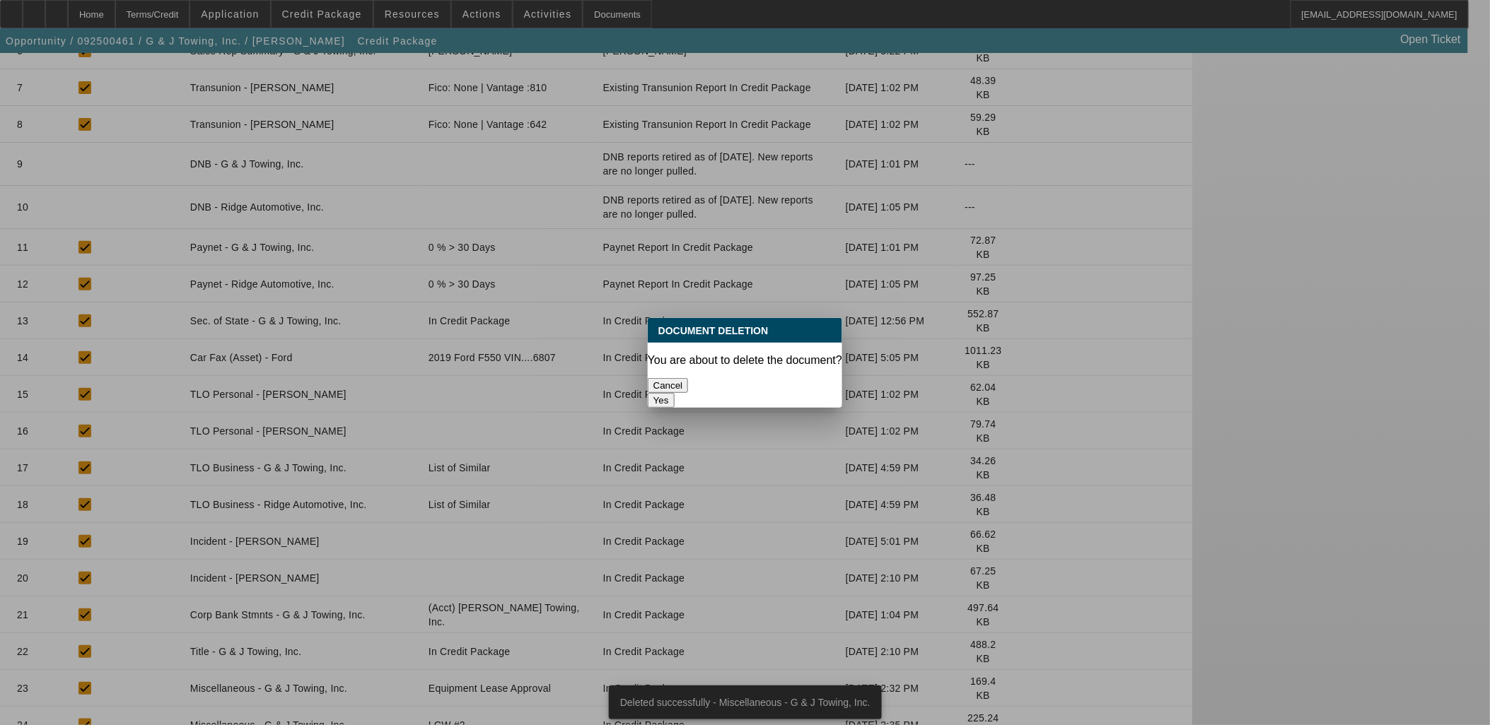
scroll to position [0, 0]
click at [674, 393] on button "Yes" at bounding box center [661, 400] width 27 height 15
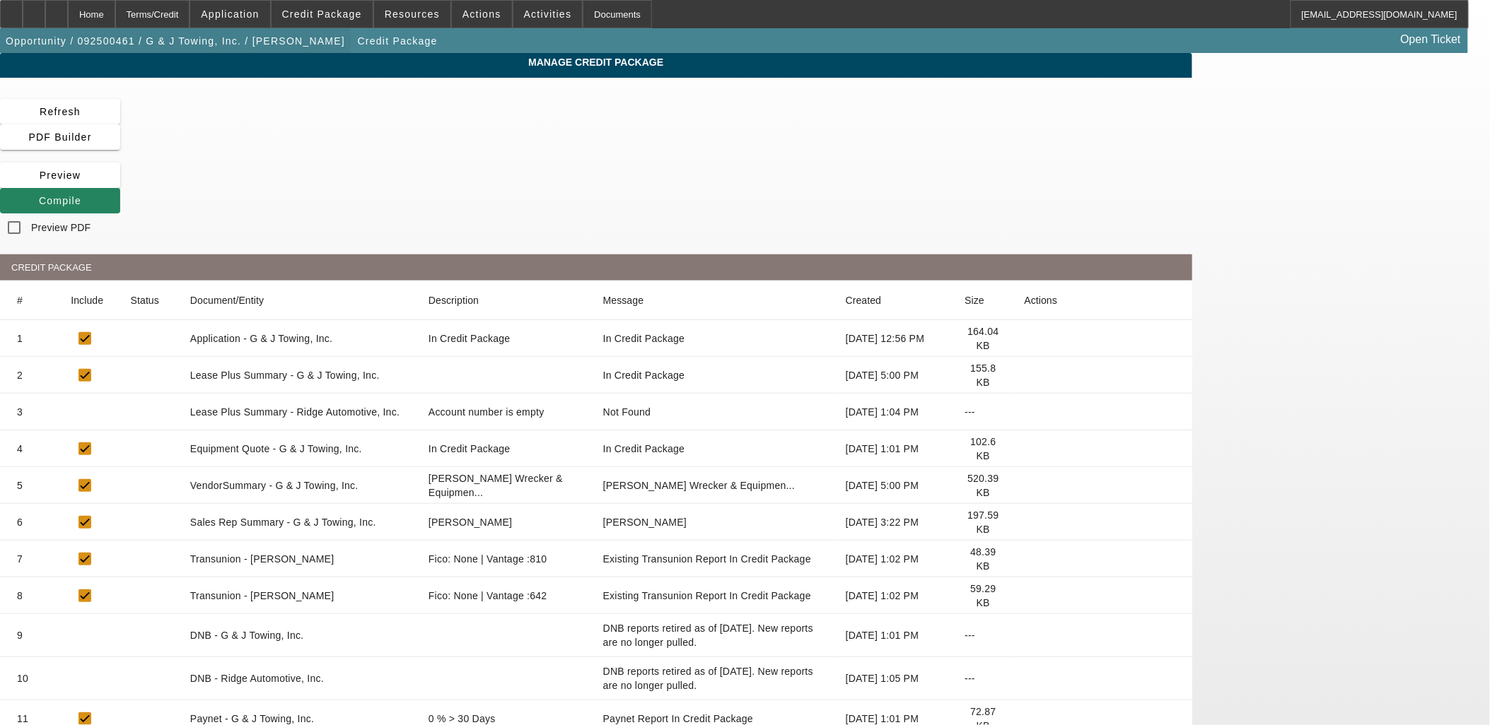
click at [191, 51] on span "button" at bounding box center [175, 41] width 351 height 34
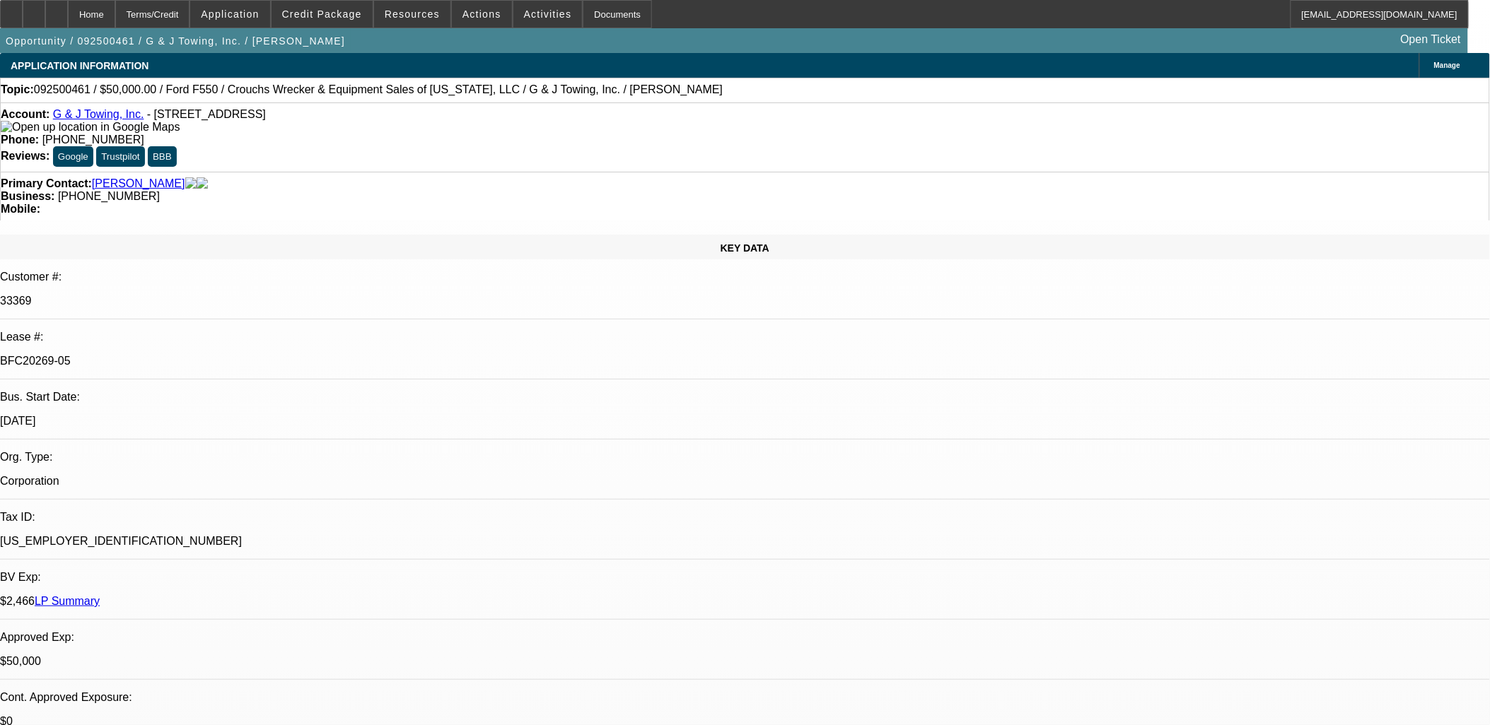
select select "0"
select select "2"
select select "0"
select select "6"
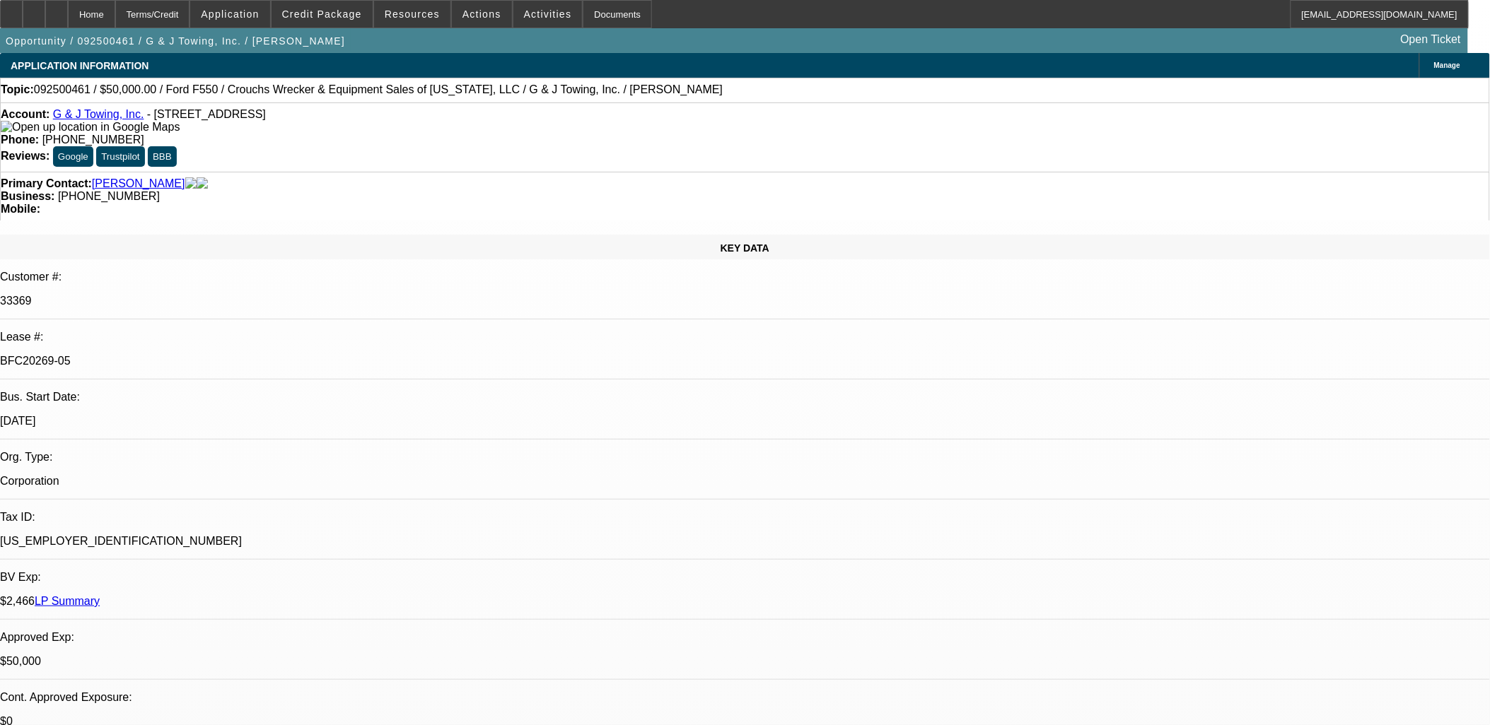
select select "0"
select select "6"
select select "0"
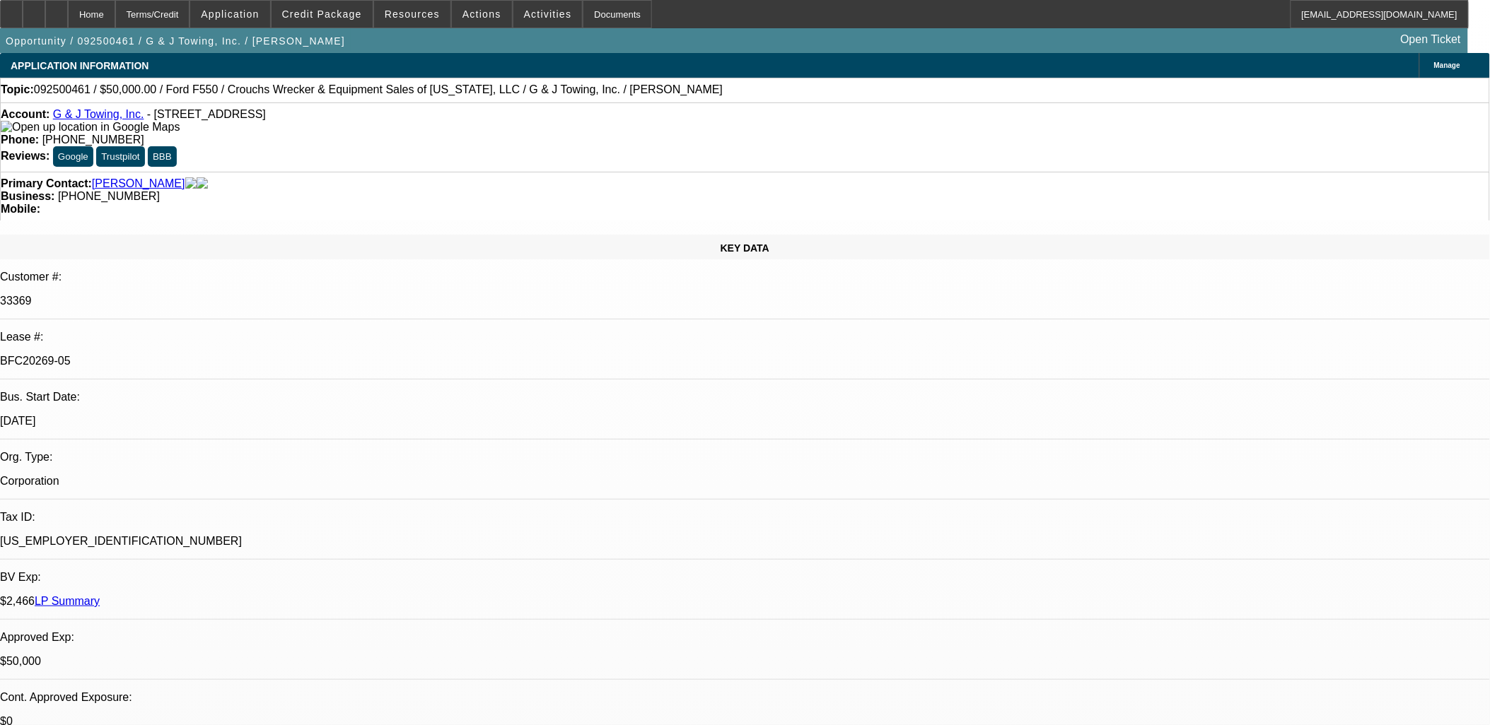
select select "0"
select select "6"
select select "0"
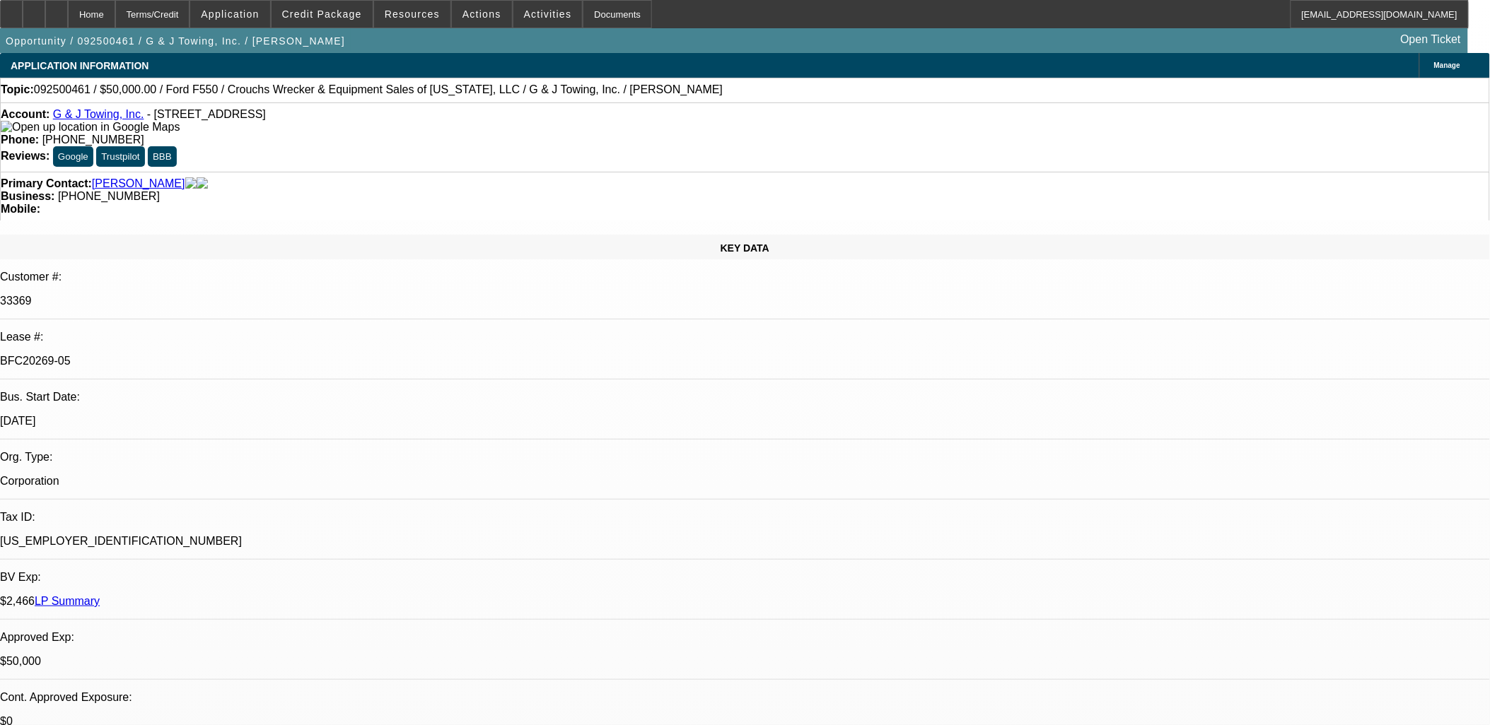
select select "0"
select select "6"
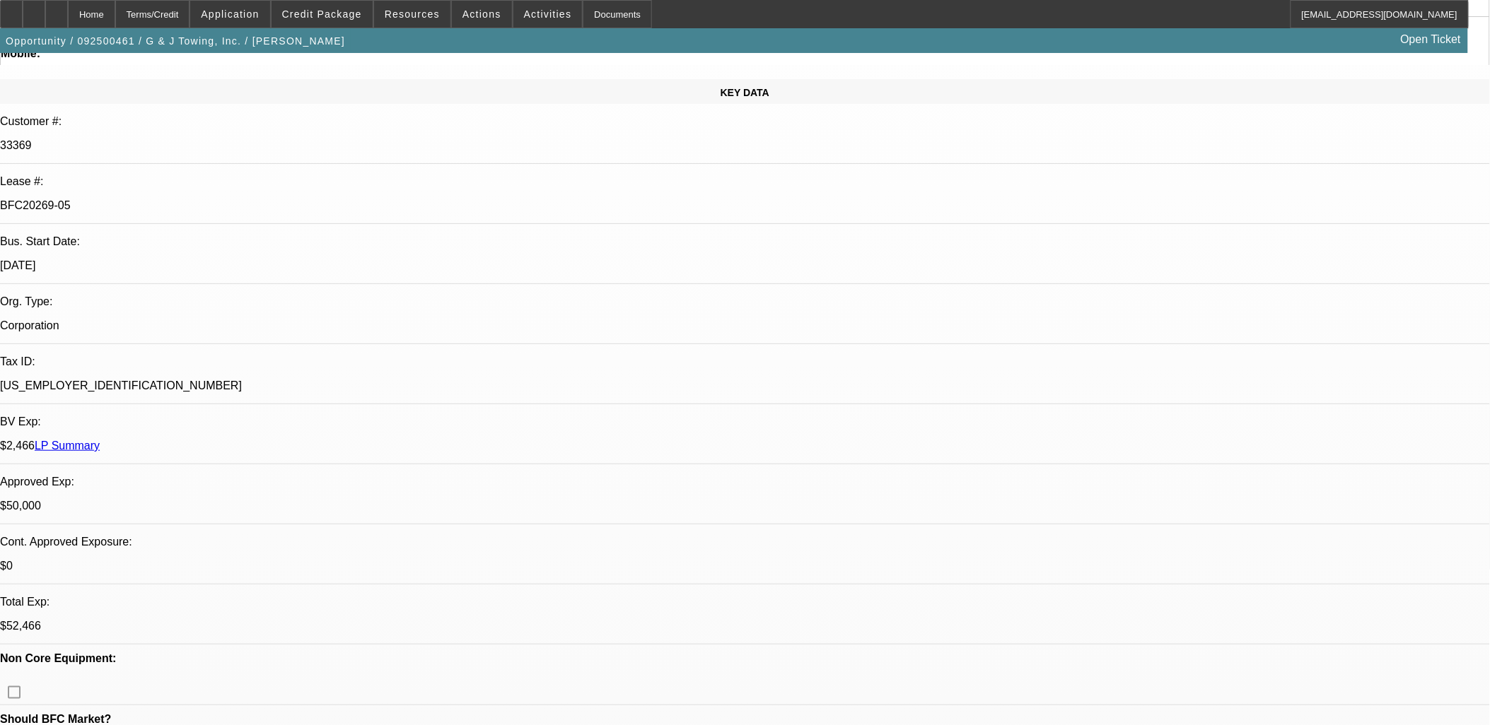
scroll to position [157, 0]
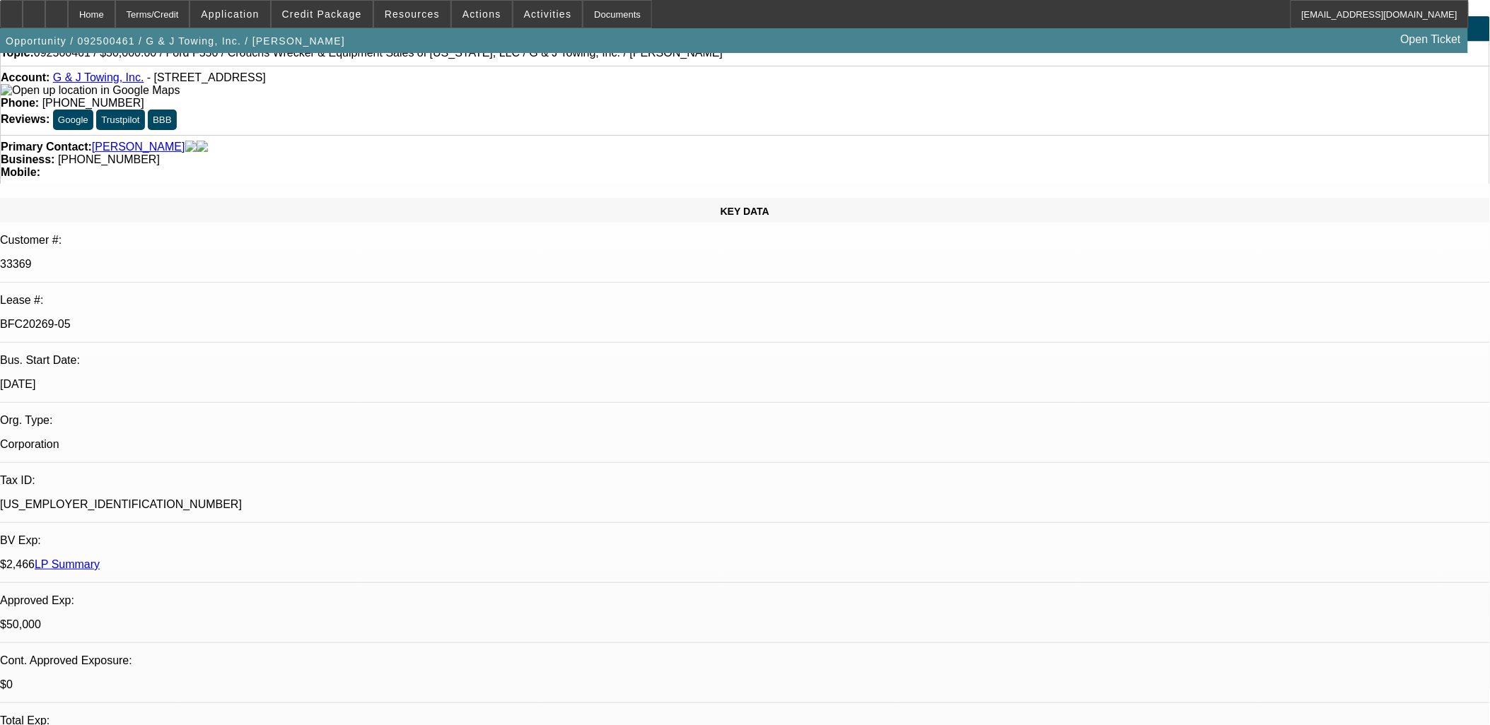
scroll to position [0, 0]
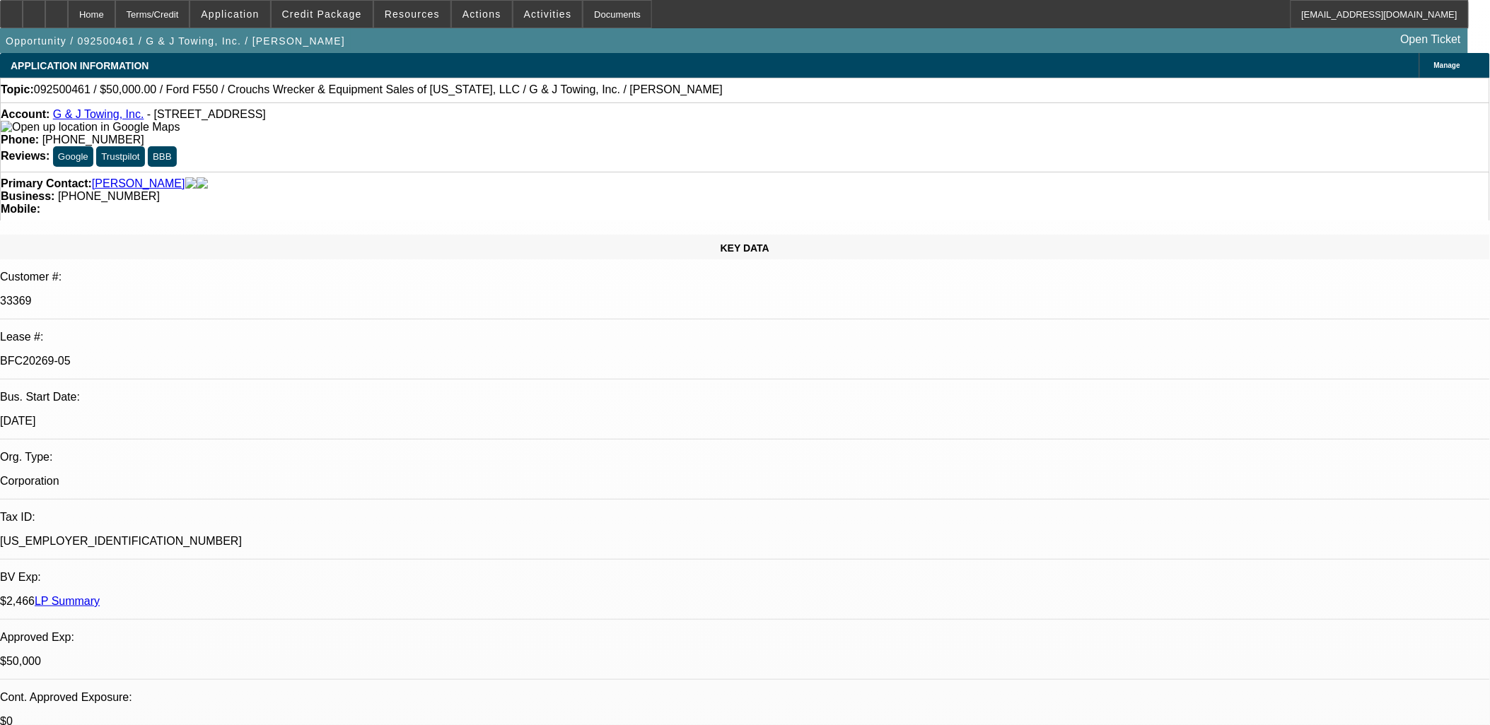
drag, startPoint x: 624, startPoint y: 292, endPoint x: 613, endPoint y: 325, distance: 34.9
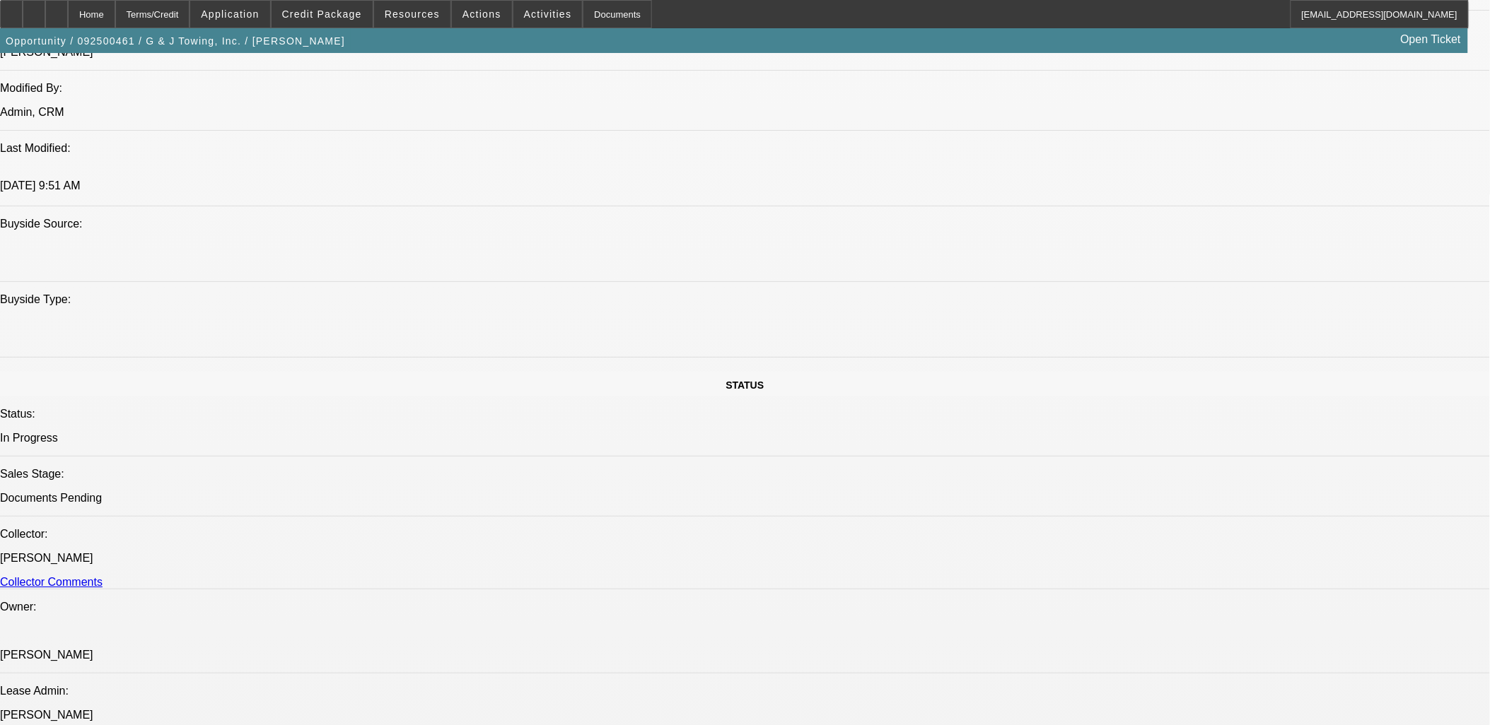
scroll to position [1571, 0]
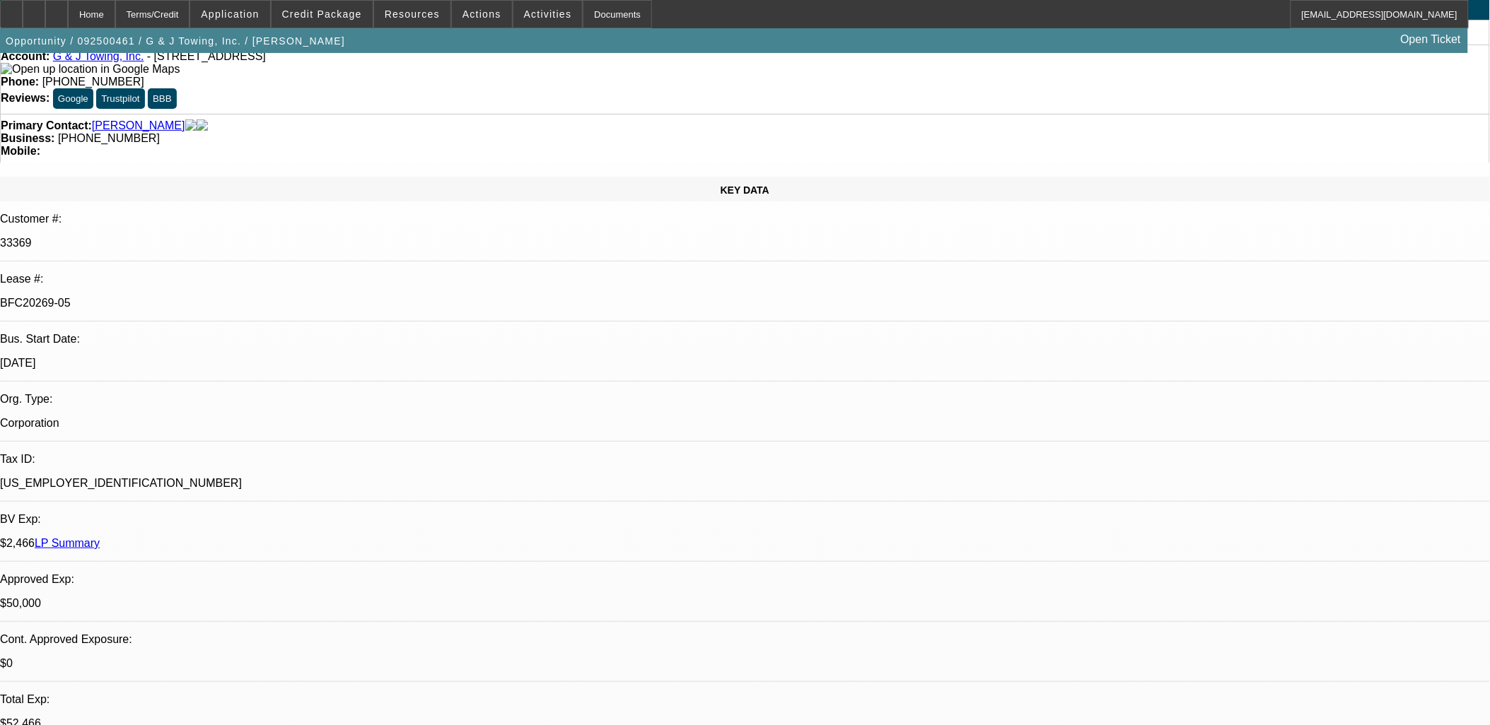
scroll to position [0, 0]
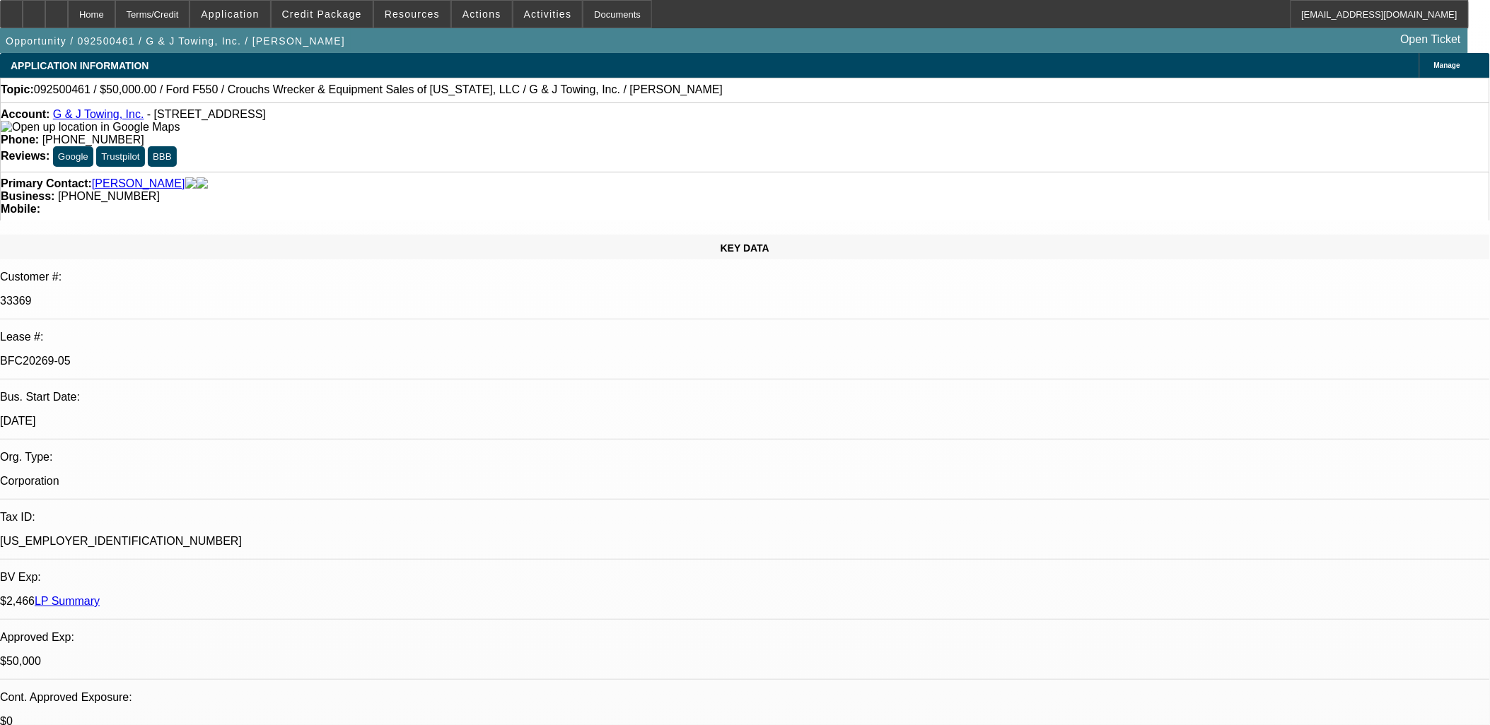
drag, startPoint x: 906, startPoint y: 350, endPoint x: 651, endPoint y: 390, distance: 258.4
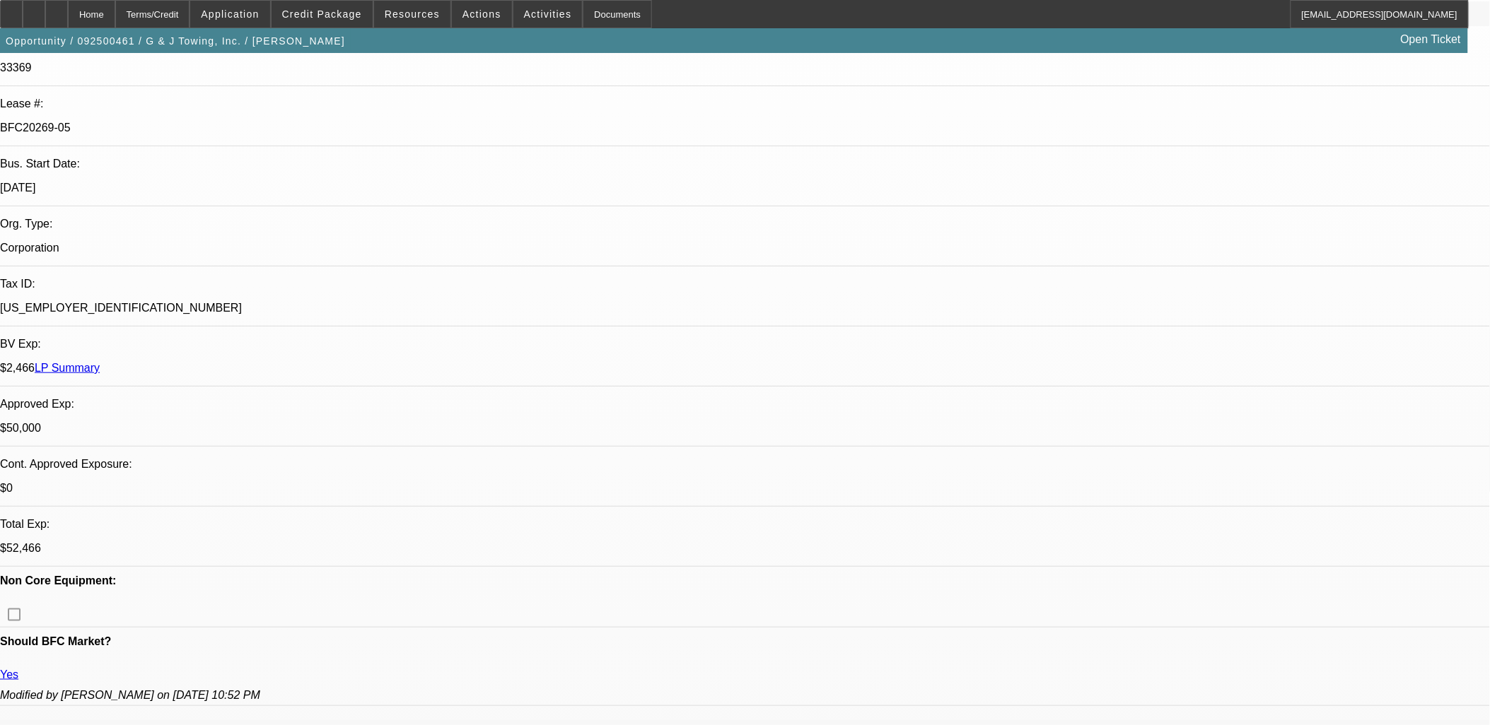
scroll to position [157, 0]
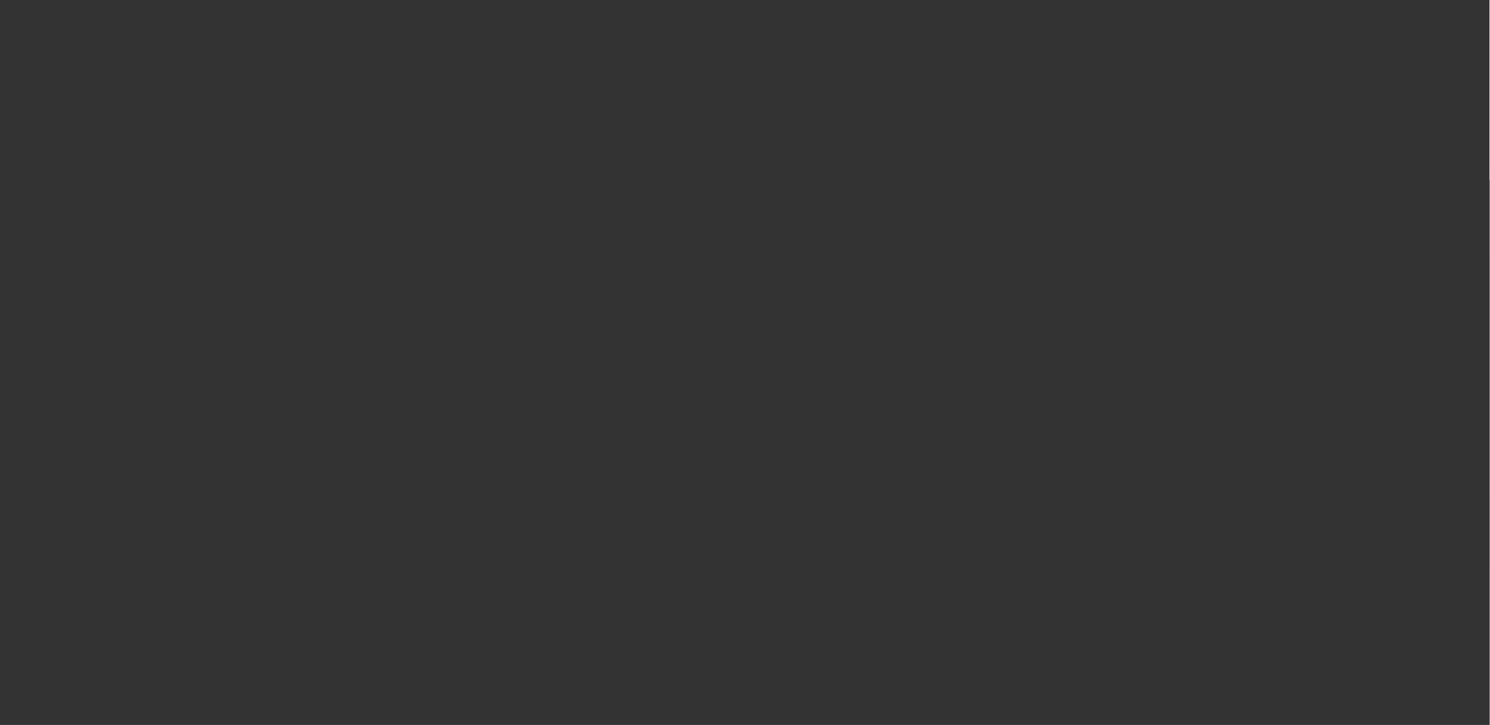
scroll to position [0, 0]
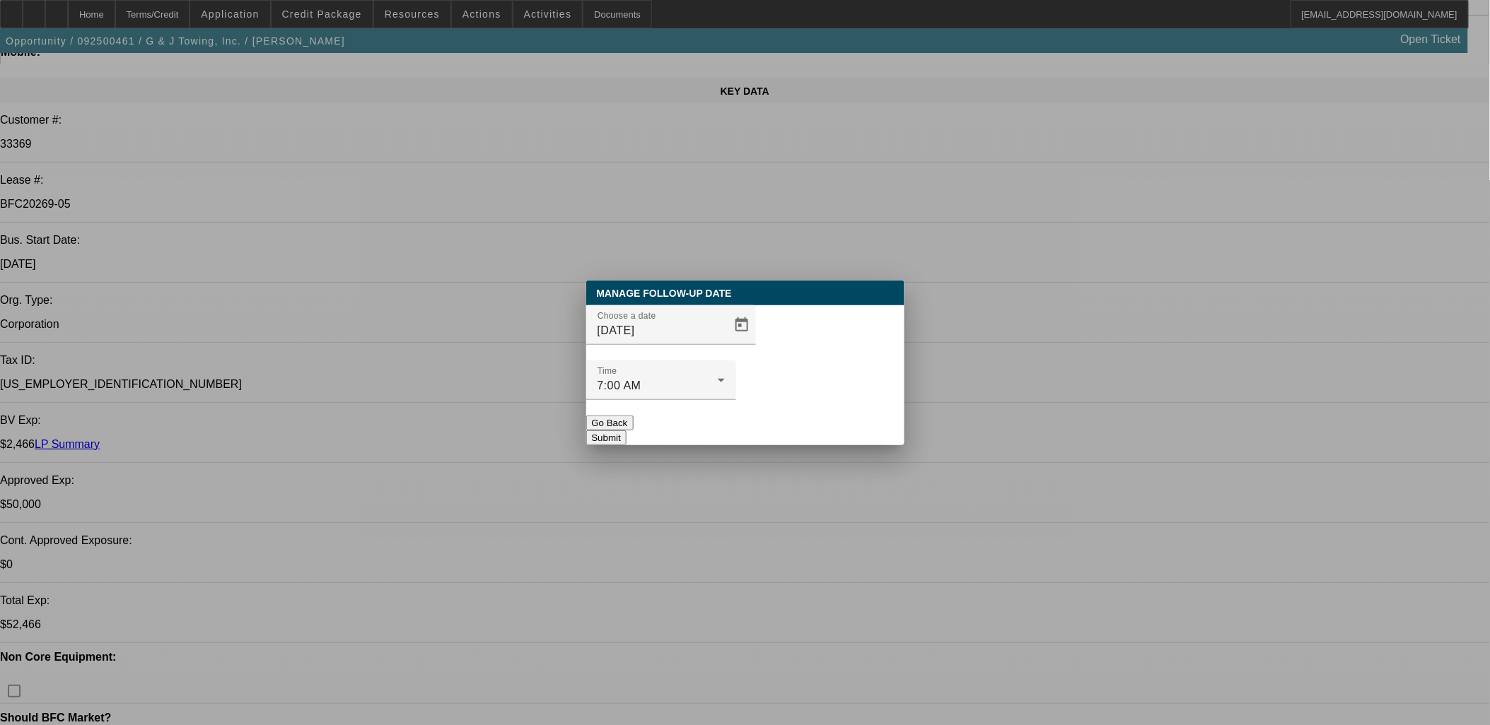
click at [633, 416] on button "Go Back" at bounding box center [609, 423] width 47 height 15
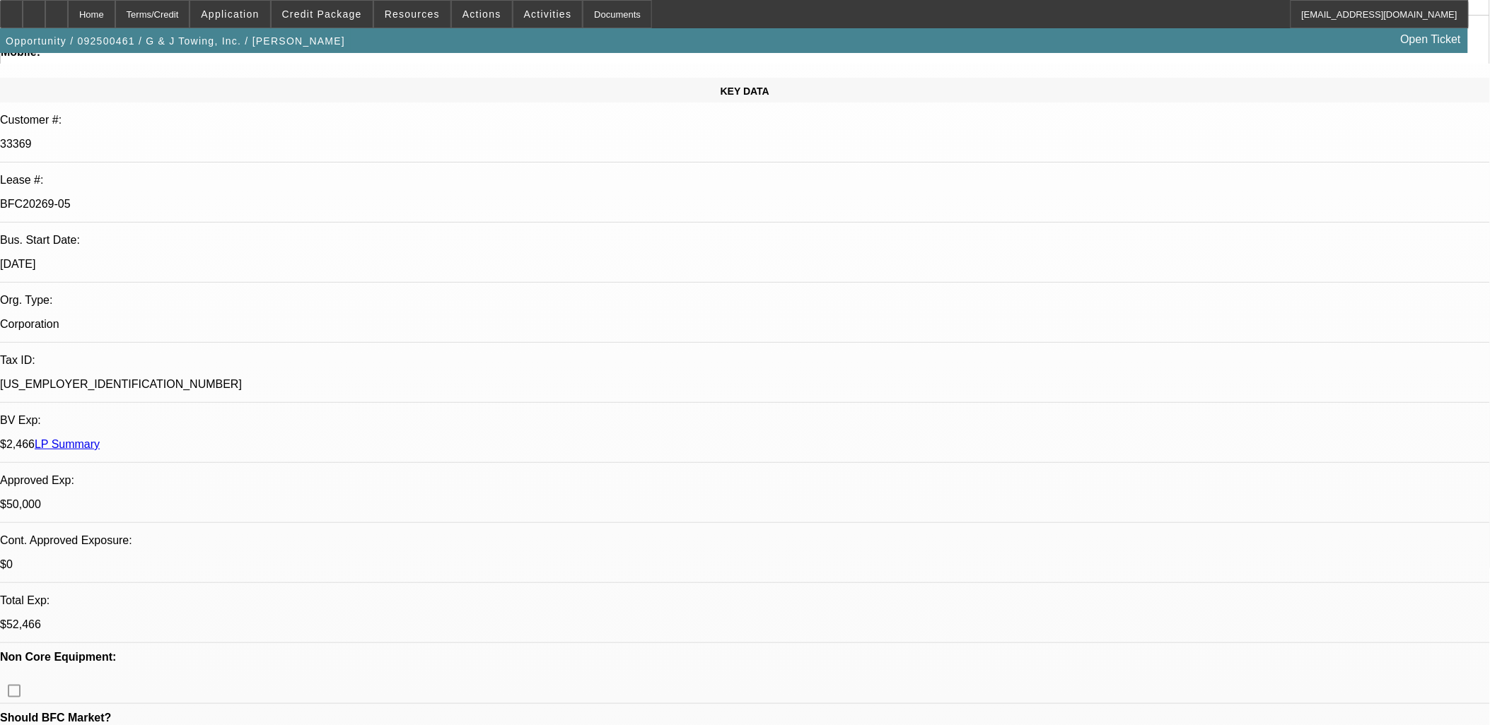
drag, startPoint x: 577, startPoint y: 328, endPoint x: 566, endPoint y: 326, distance: 11.5
drag, startPoint x: 566, startPoint y: 326, endPoint x: 555, endPoint y: 300, distance: 27.6
drag, startPoint x: 895, startPoint y: 193, endPoint x: 892, endPoint y: 202, distance: 9.6
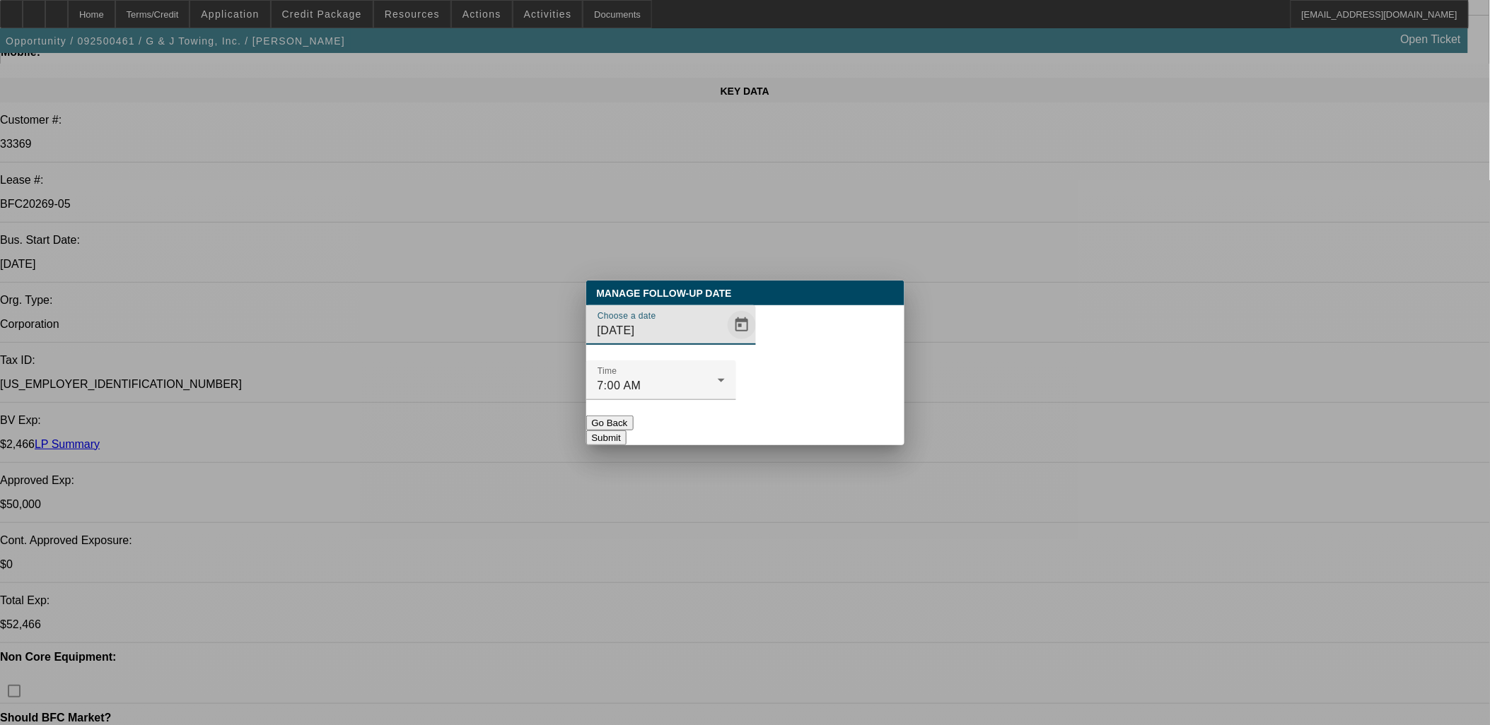
click at [731, 342] on span "Open calendar" at bounding box center [742, 325] width 34 height 34
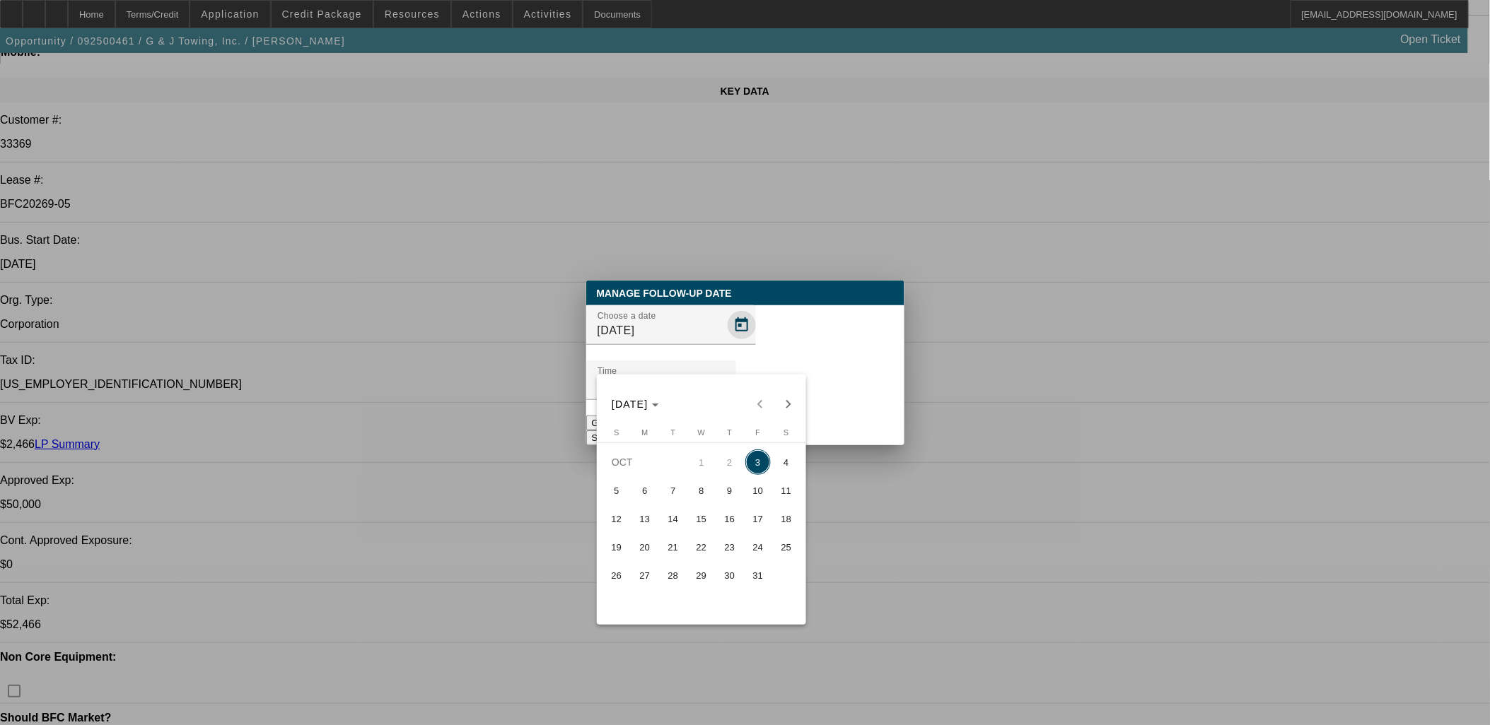
click at [720, 361] on div at bounding box center [745, 362] width 1490 height 725
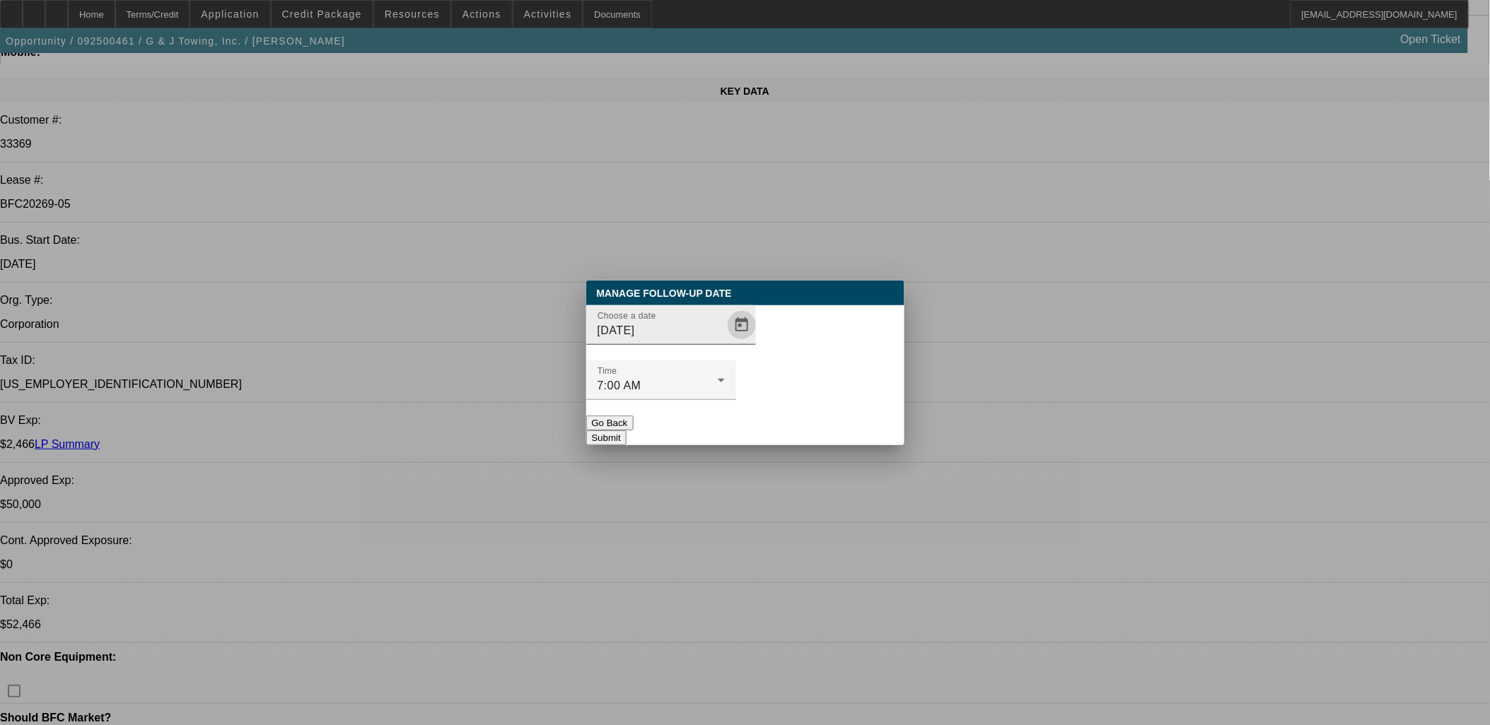
click at [725, 342] on span "Open calendar" at bounding box center [742, 325] width 34 height 34
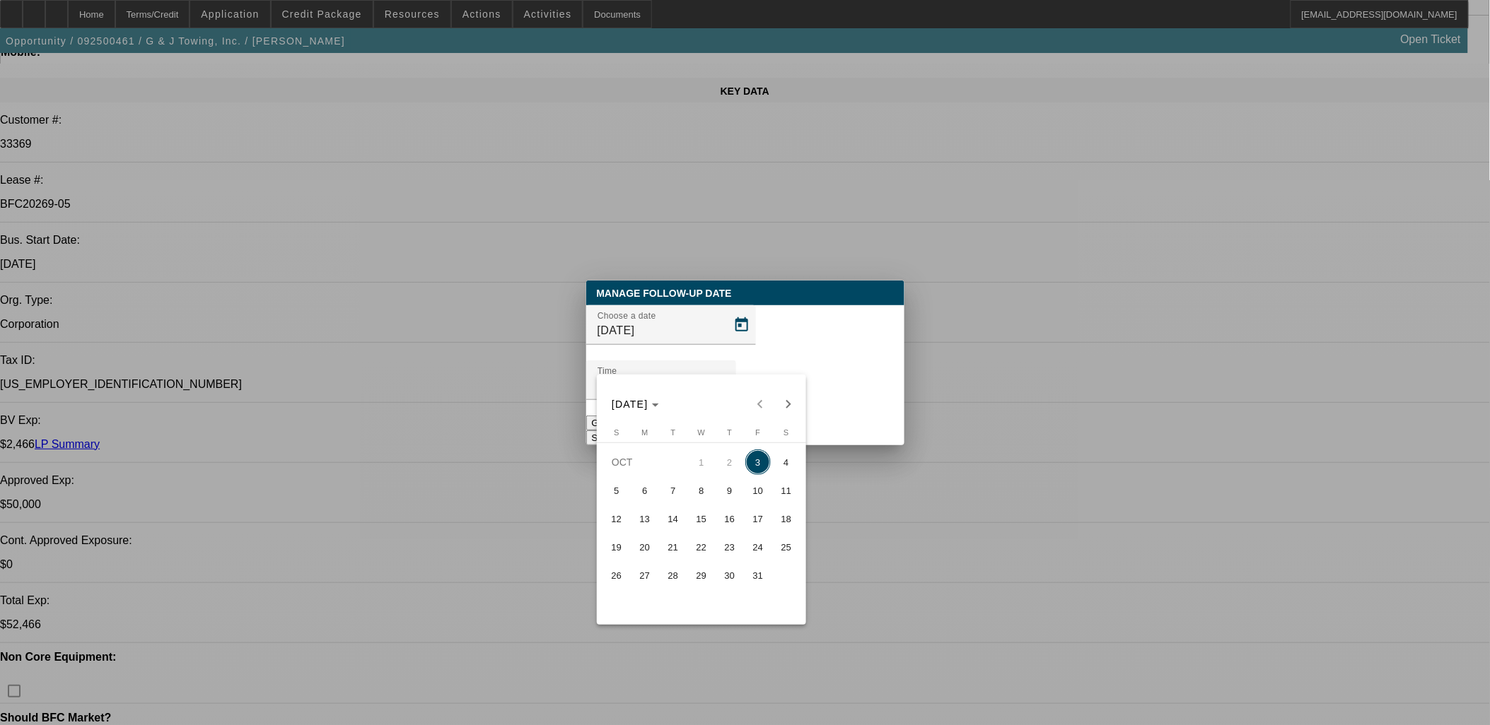
drag, startPoint x: 643, startPoint y: 489, endPoint x: 842, endPoint y: 384, distance: 224.9
click at [651, 489] on span "6" at bounding box center [644, 490] width 25 height 25
type input "[DATE]"
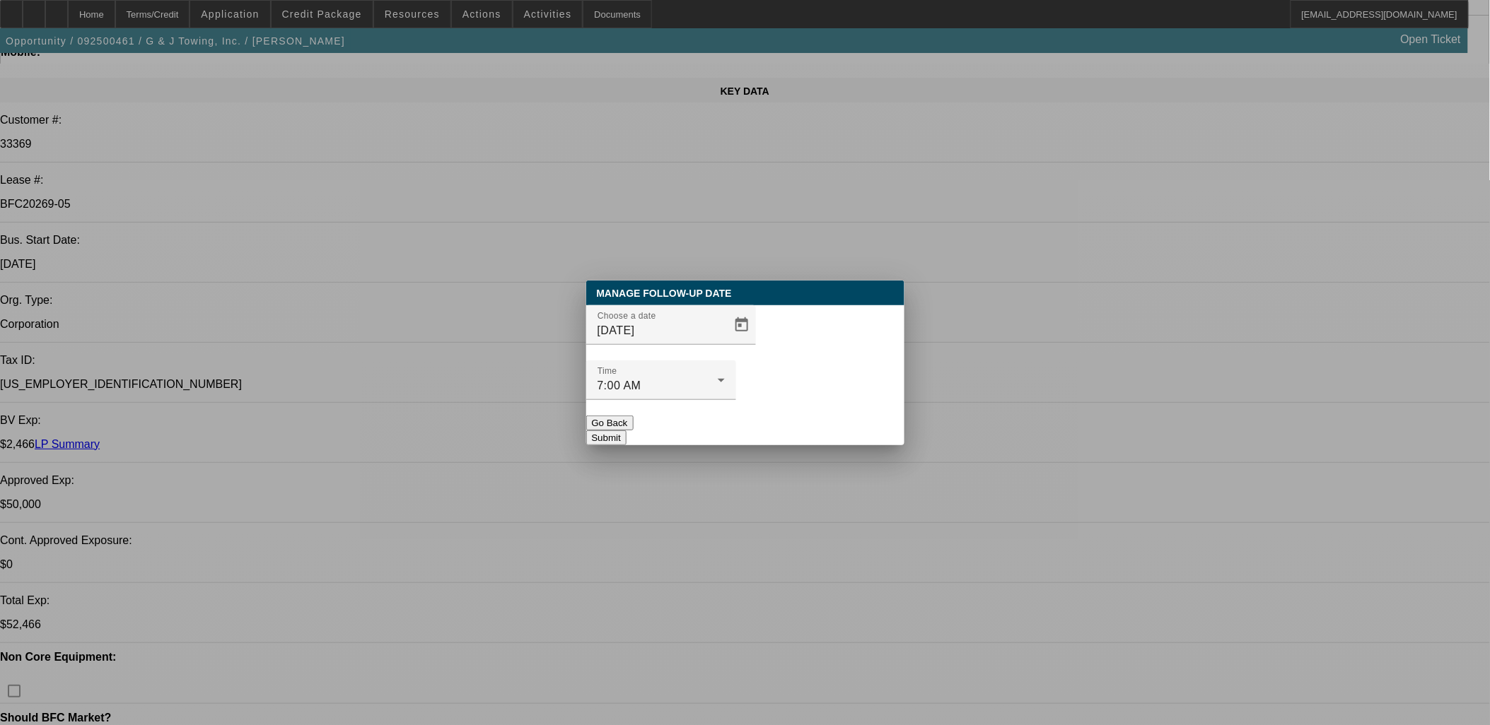
click at [736, 400] on div at bounding box center [661, 408] width 150 height 16
drag, startPoint x: 834, startPoint y: 398, endPoint x: 744, endPoint y: 279, distance: 149.5
click at [626, 431] on button "Submit" at bounding box center [606, 438] width 40 height 15
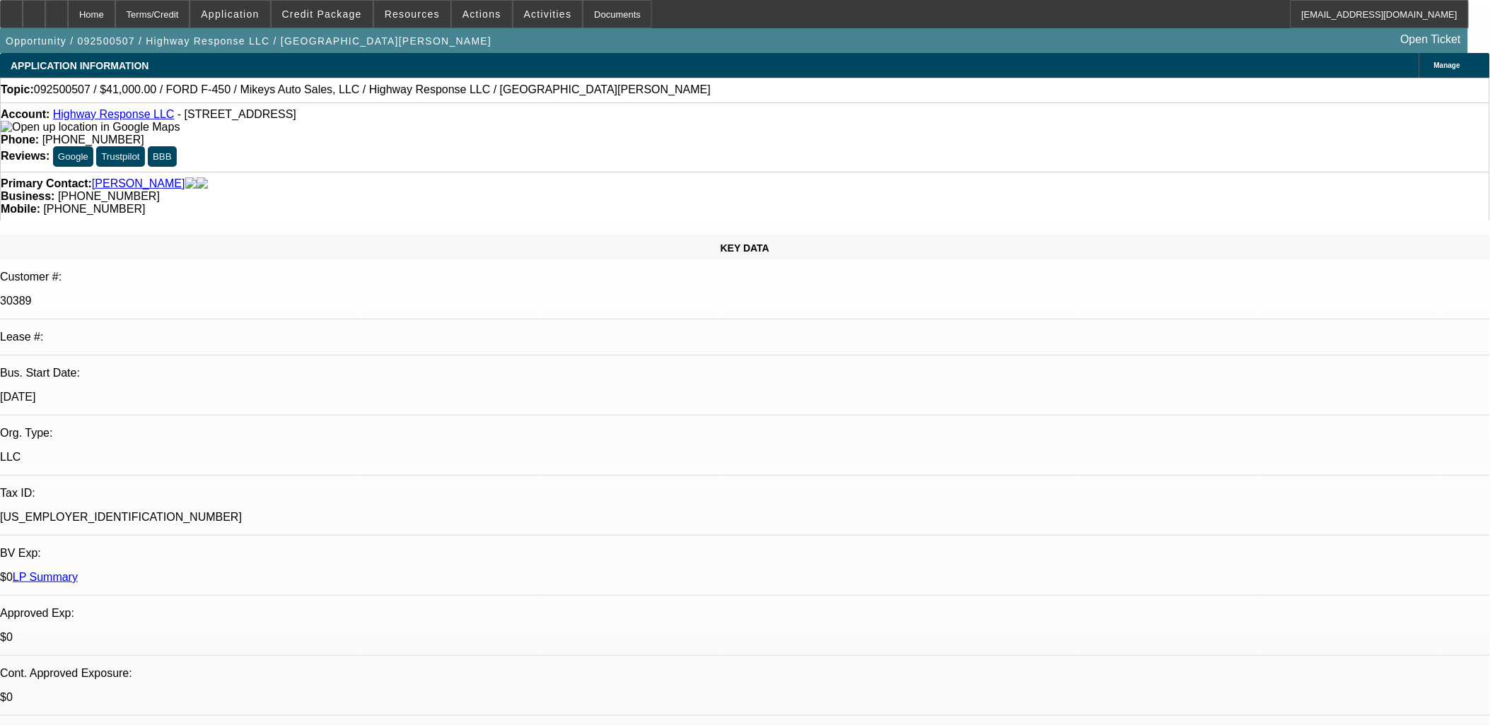
select select "0"
select select "2"
select select "0"
select select "2"
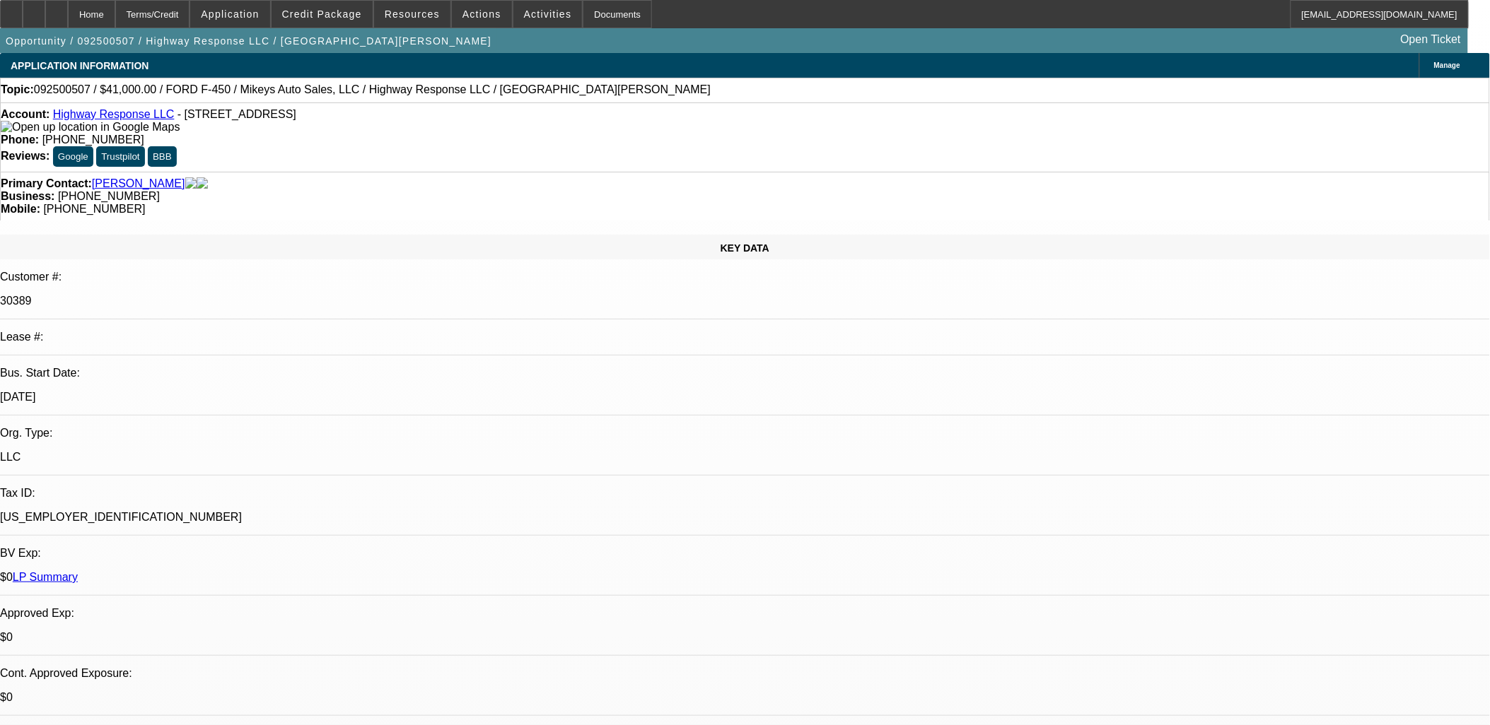
select select "0"
select select "2"
select select "0"
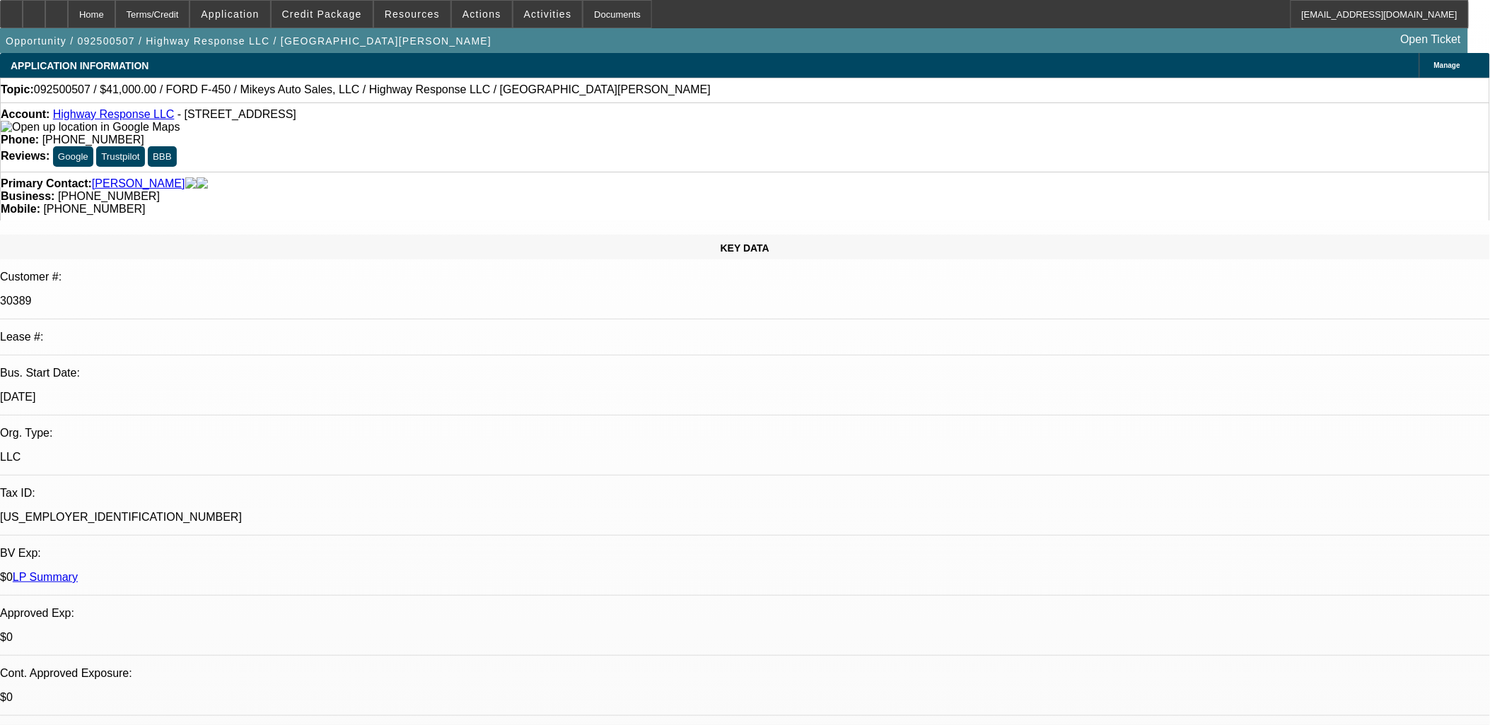
select select "2"
select select "0"
select select "1"
select select "2"
select select "6"
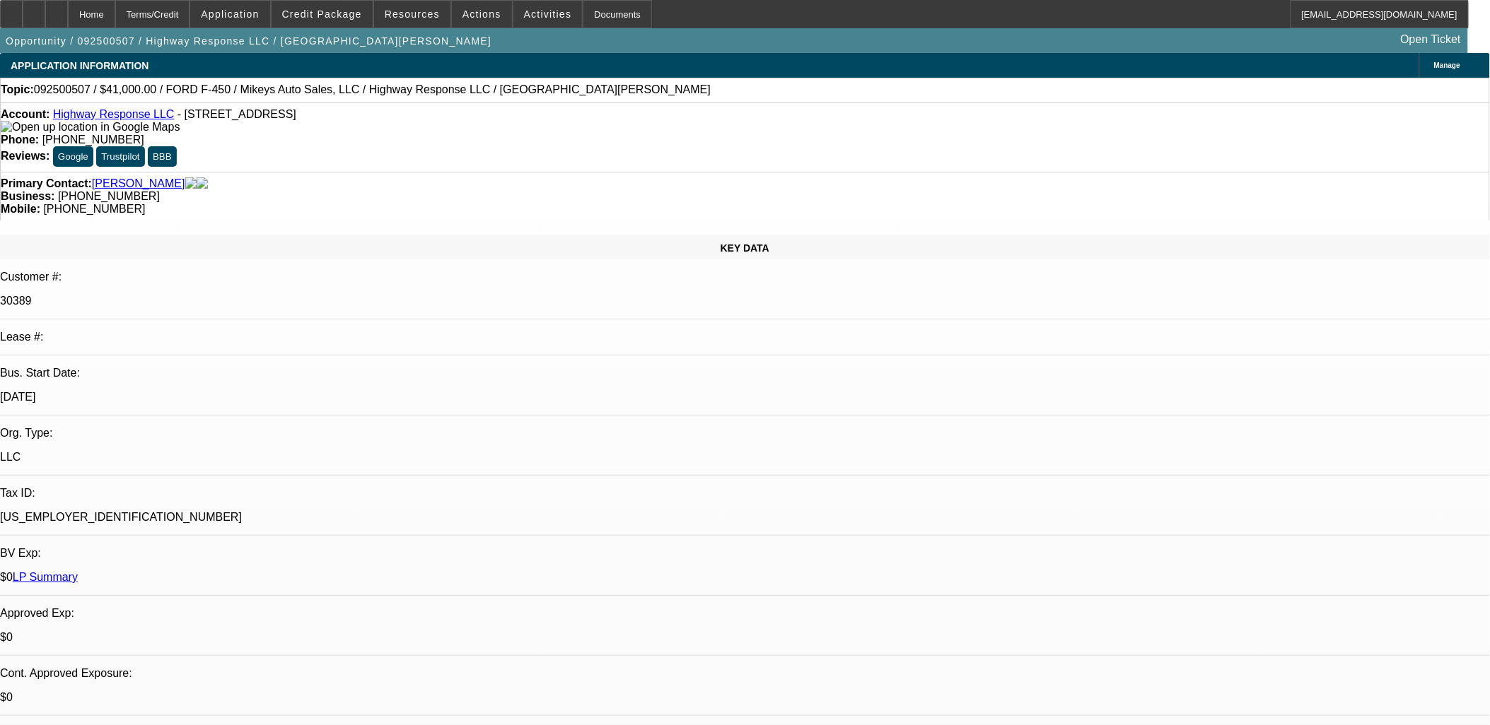
select select "1"
select select "2"
select select "6"
select select "1"
select select "2"
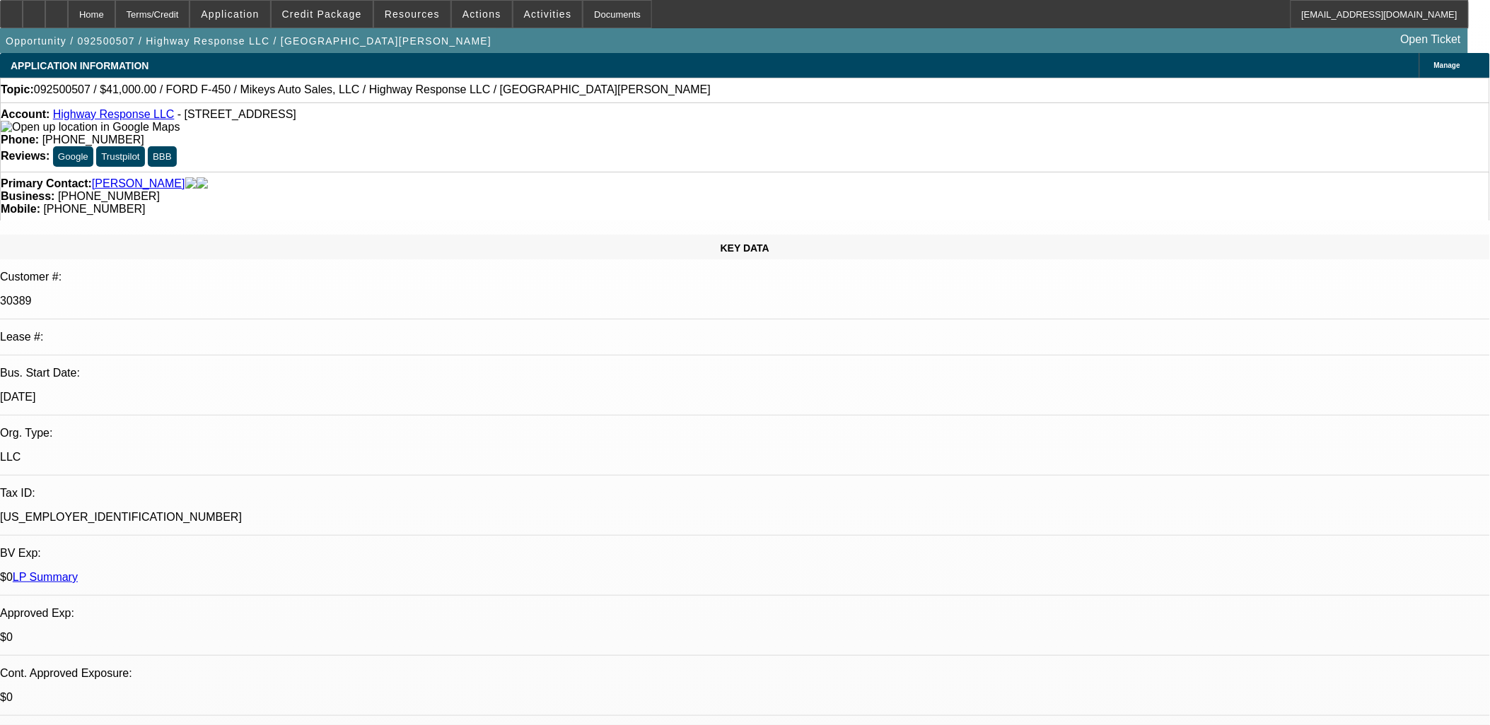
select select "6"
select select "1"
select select "2"
select select "6"
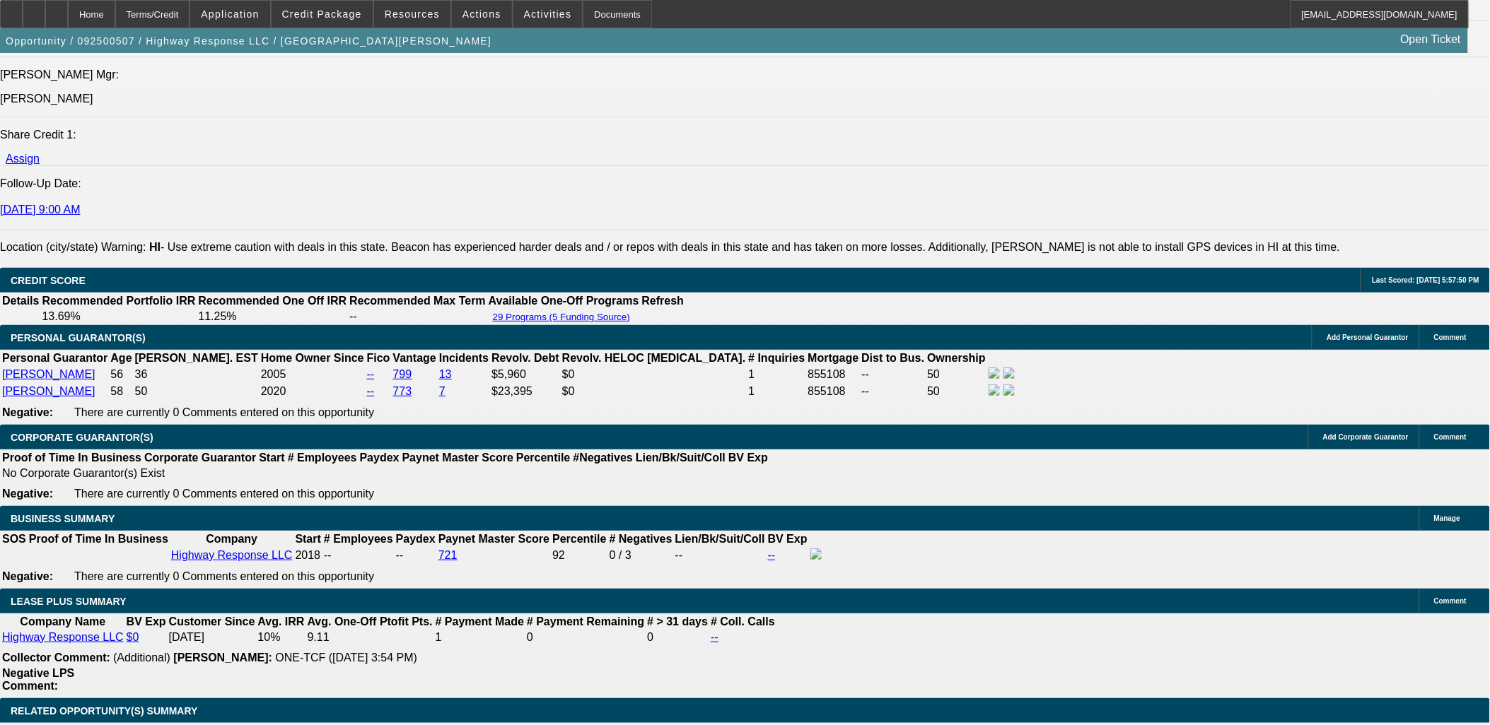
scroll to position [2042, 0]
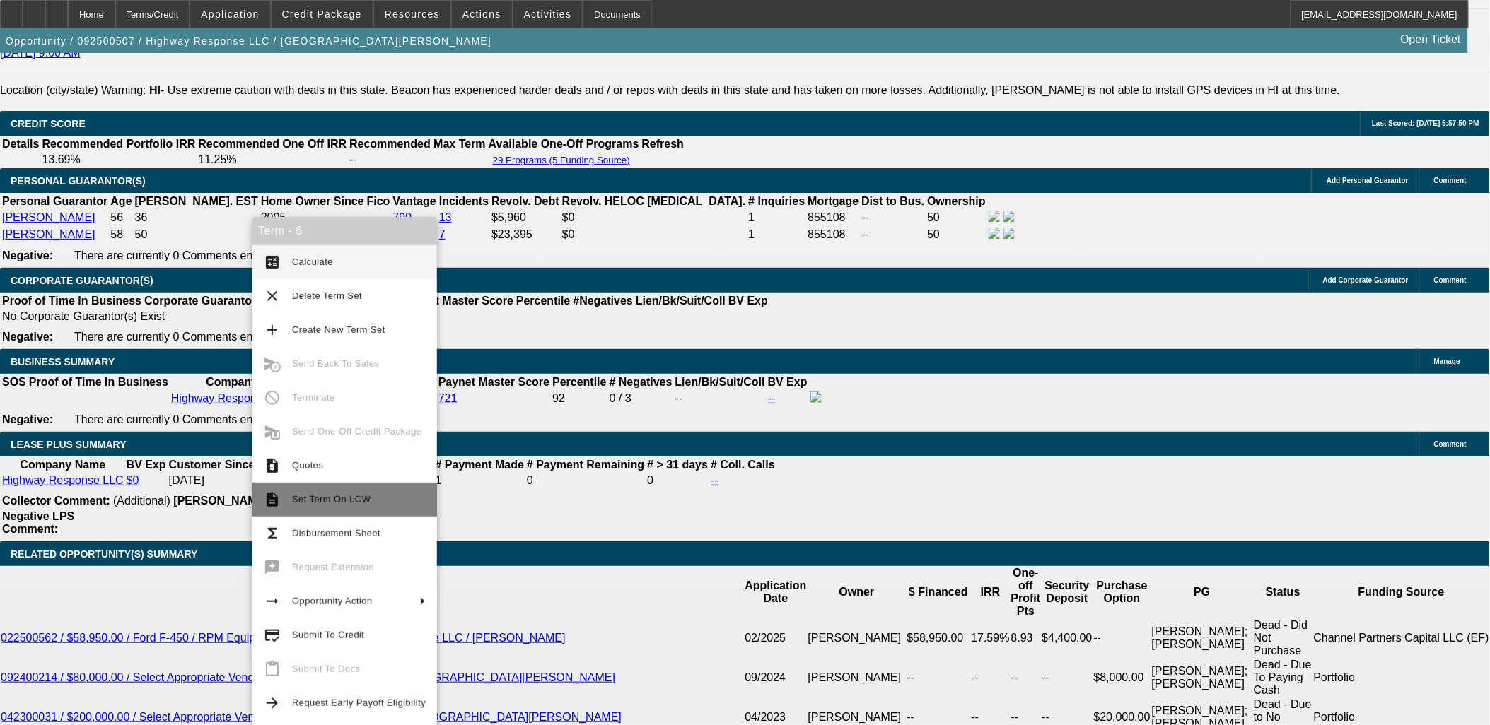
click at [333, 505] on span "Set Term On LCW" at bounding box center [359, 499] width 134 height 17
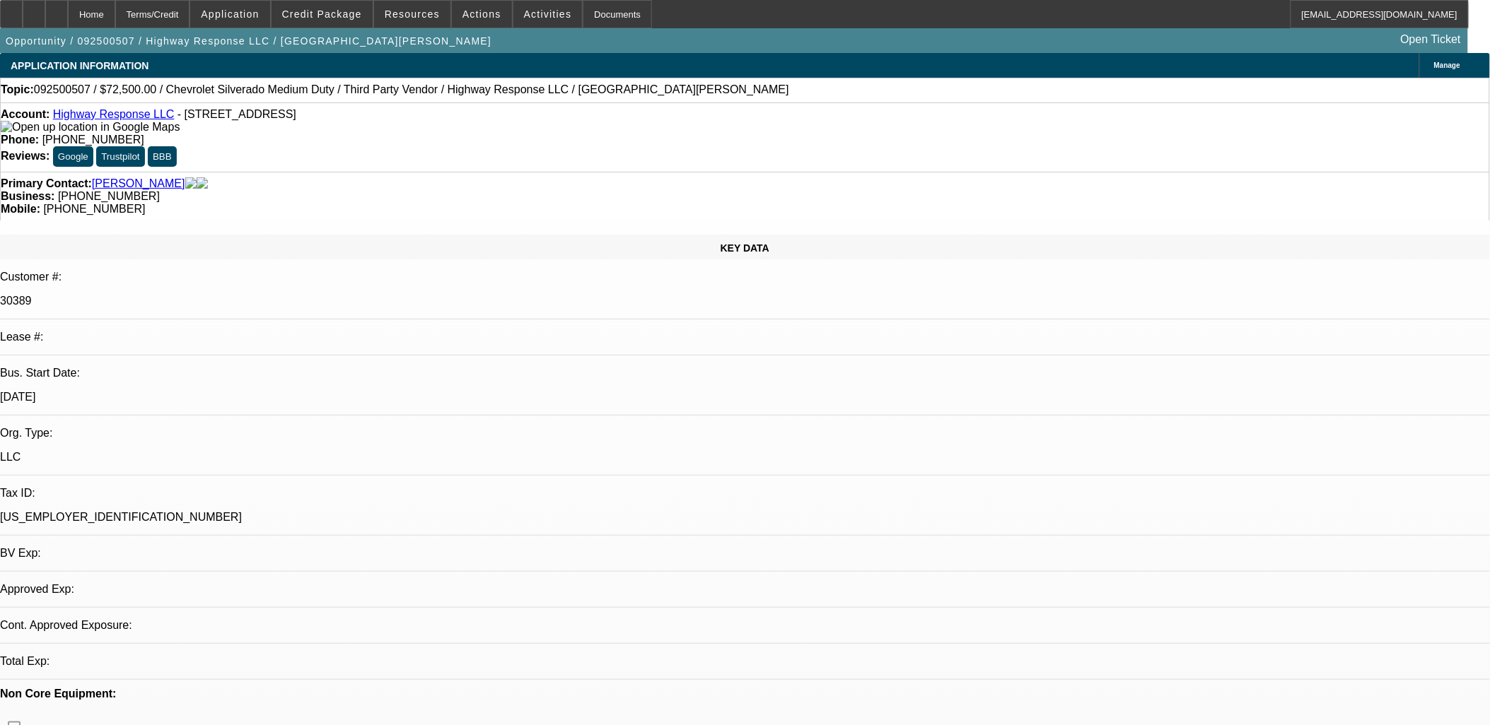
select select "0"
select select "2"
select select "0"
select select "6"
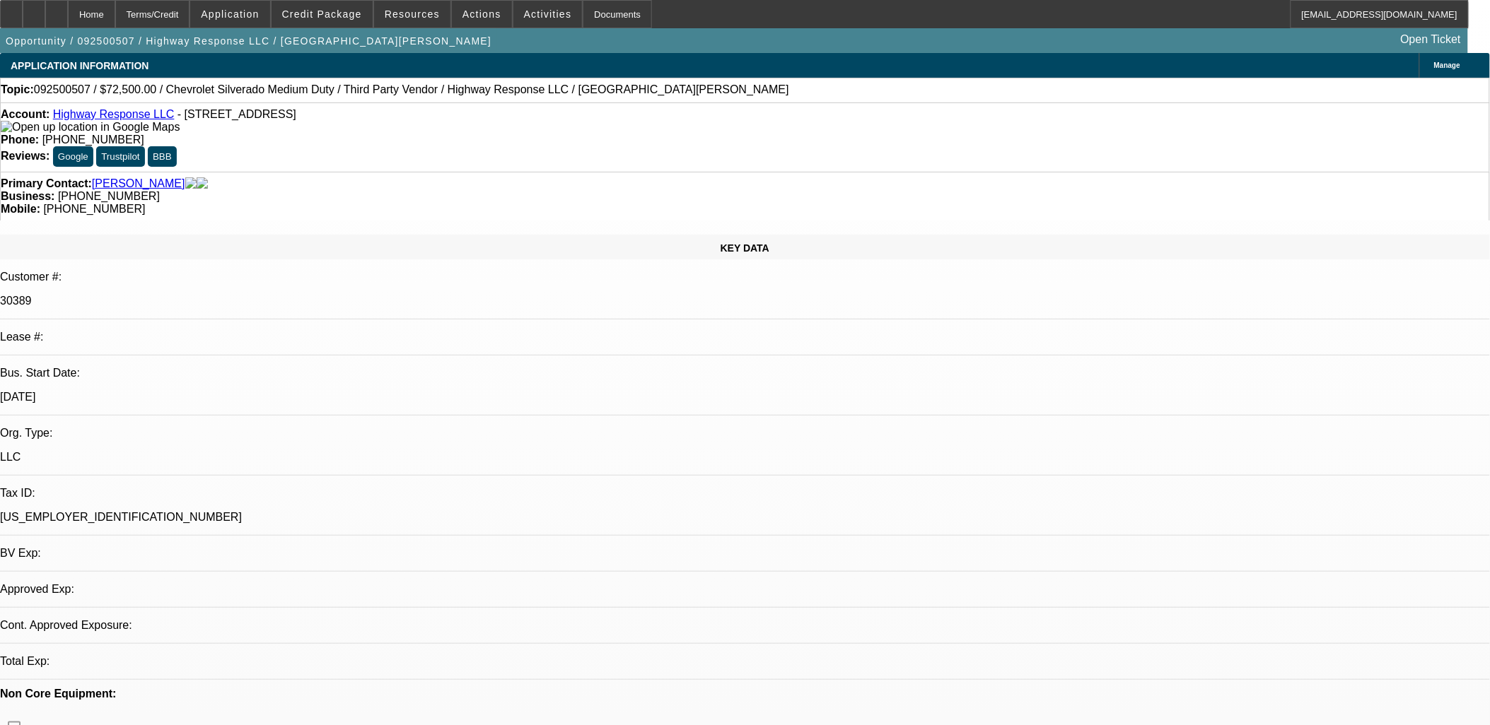
select select "0"
select select "2"
select select "0"
select select "6"
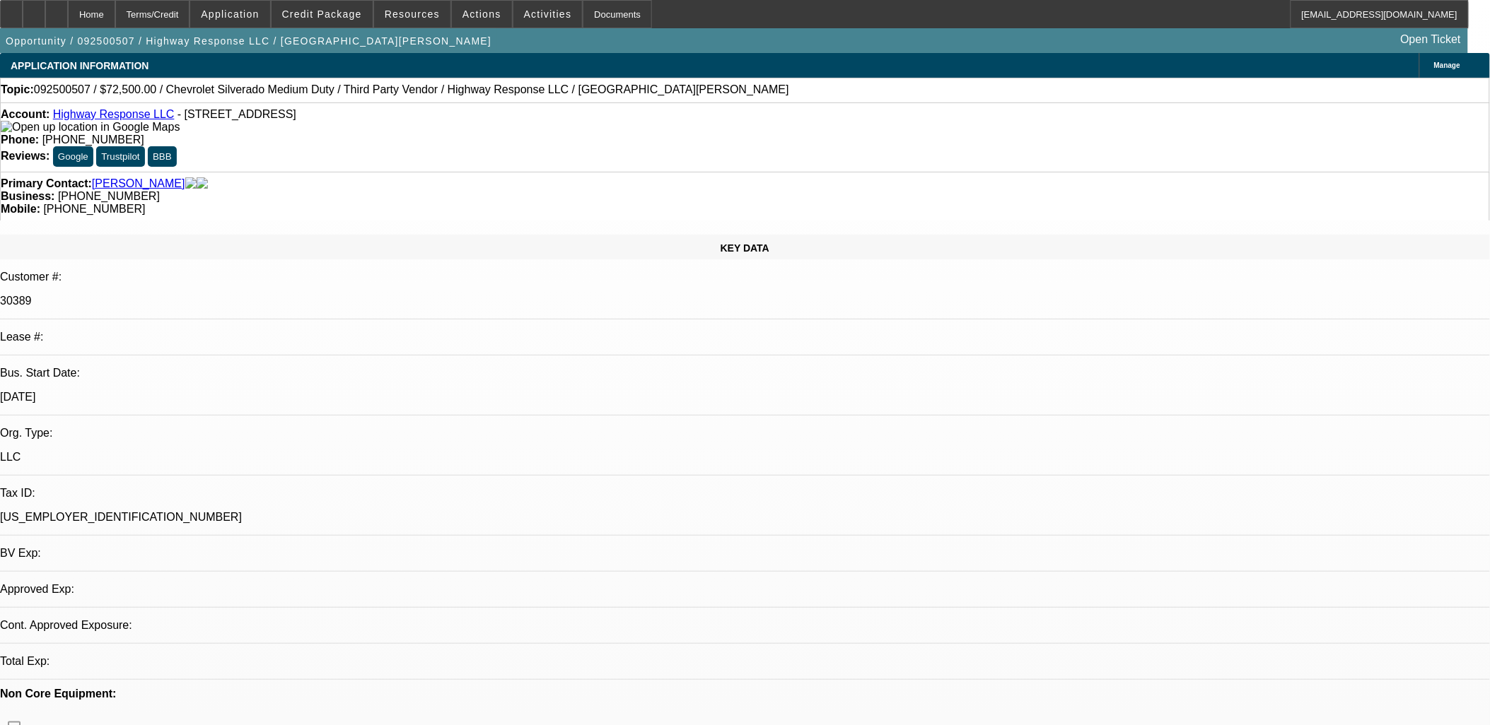
select select "0"
select select "2"
select select "0"
select select "6"
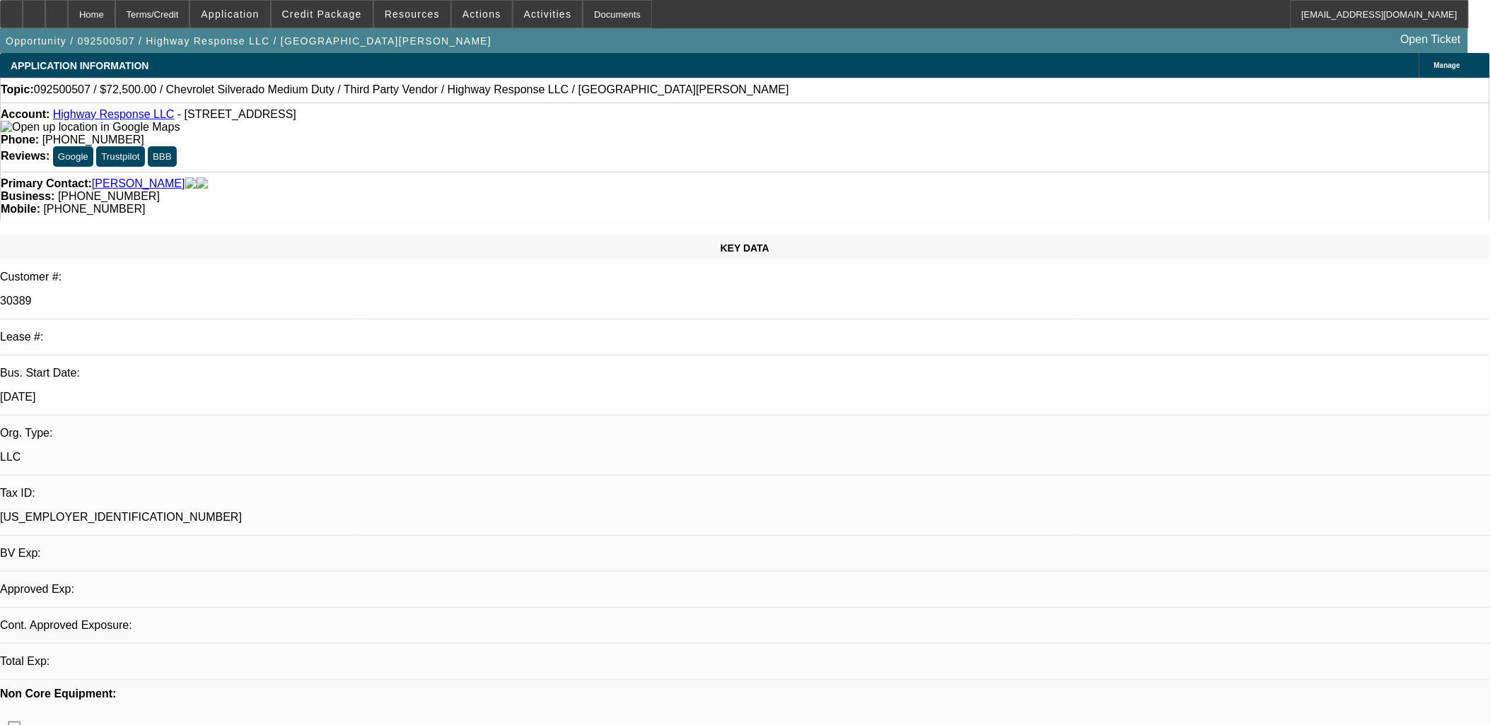
select select "0"
select select "2"
select select "0"
select select "6"
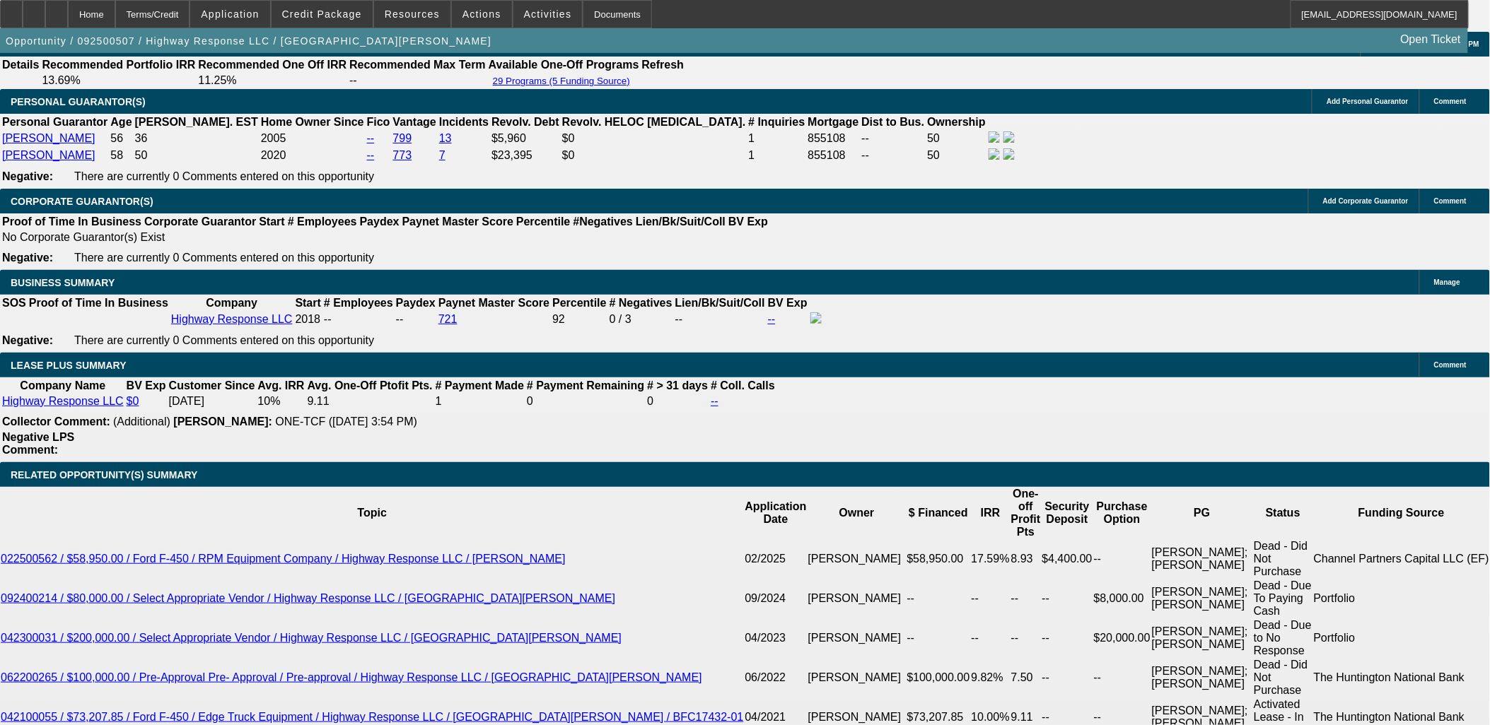
scroll to position [78, 0]
click at [34, 9] on icon at bounding box center [34, 9] width 0 height 0
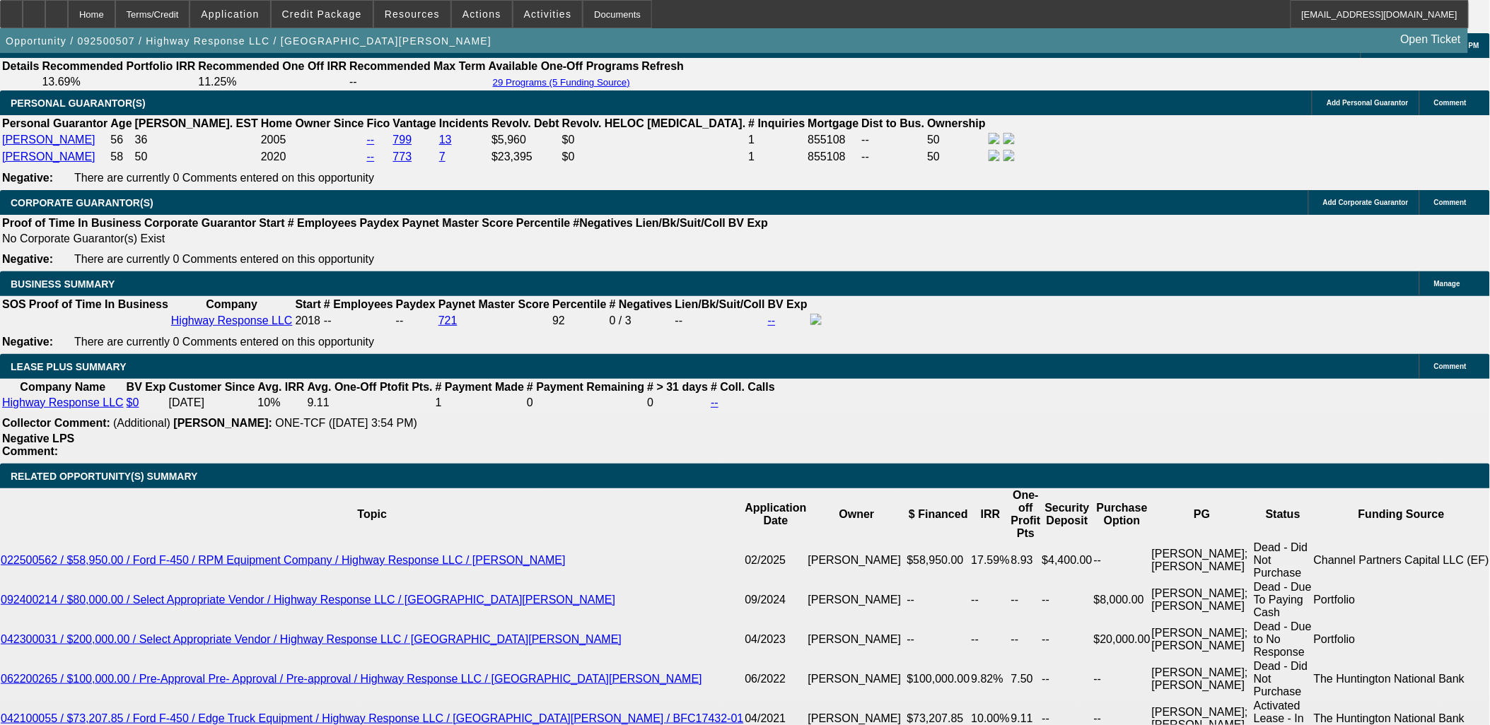
scroll to position [2121, 0]
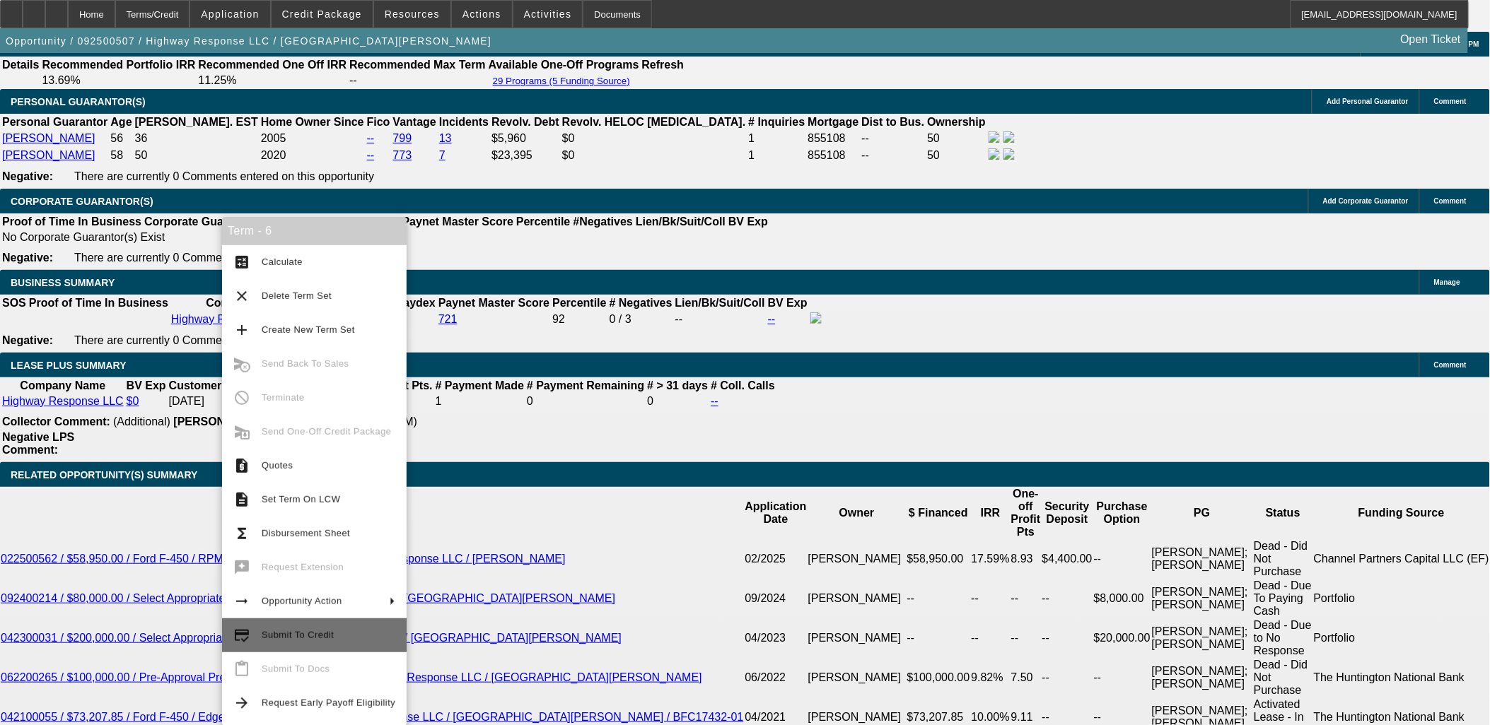
click at [331, 646] on button "credit_score Submit To Credit" at bounding box center [314, 636] width 185 height 34
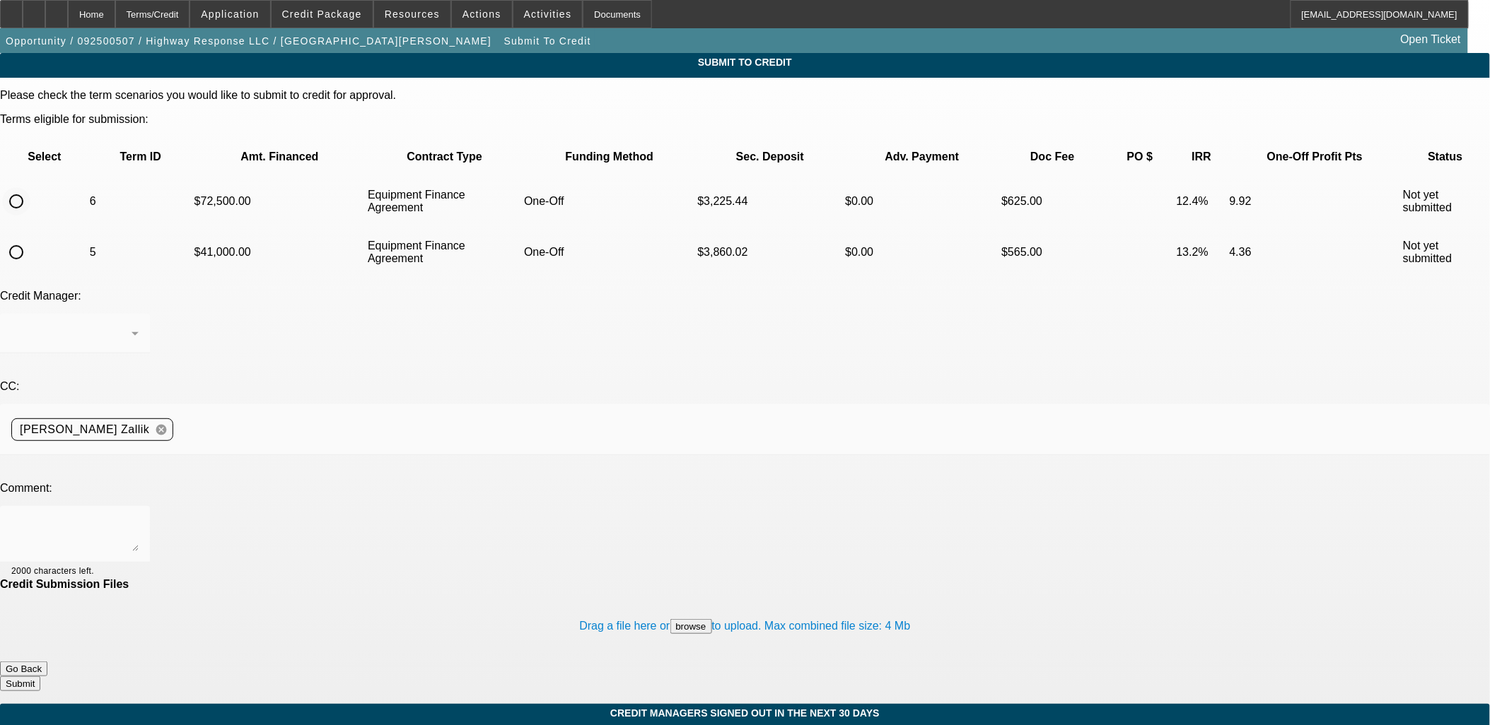
click at [30, 187] on input "radio" at bounding box center [16, 201] width 28 height 28
radio input "true"
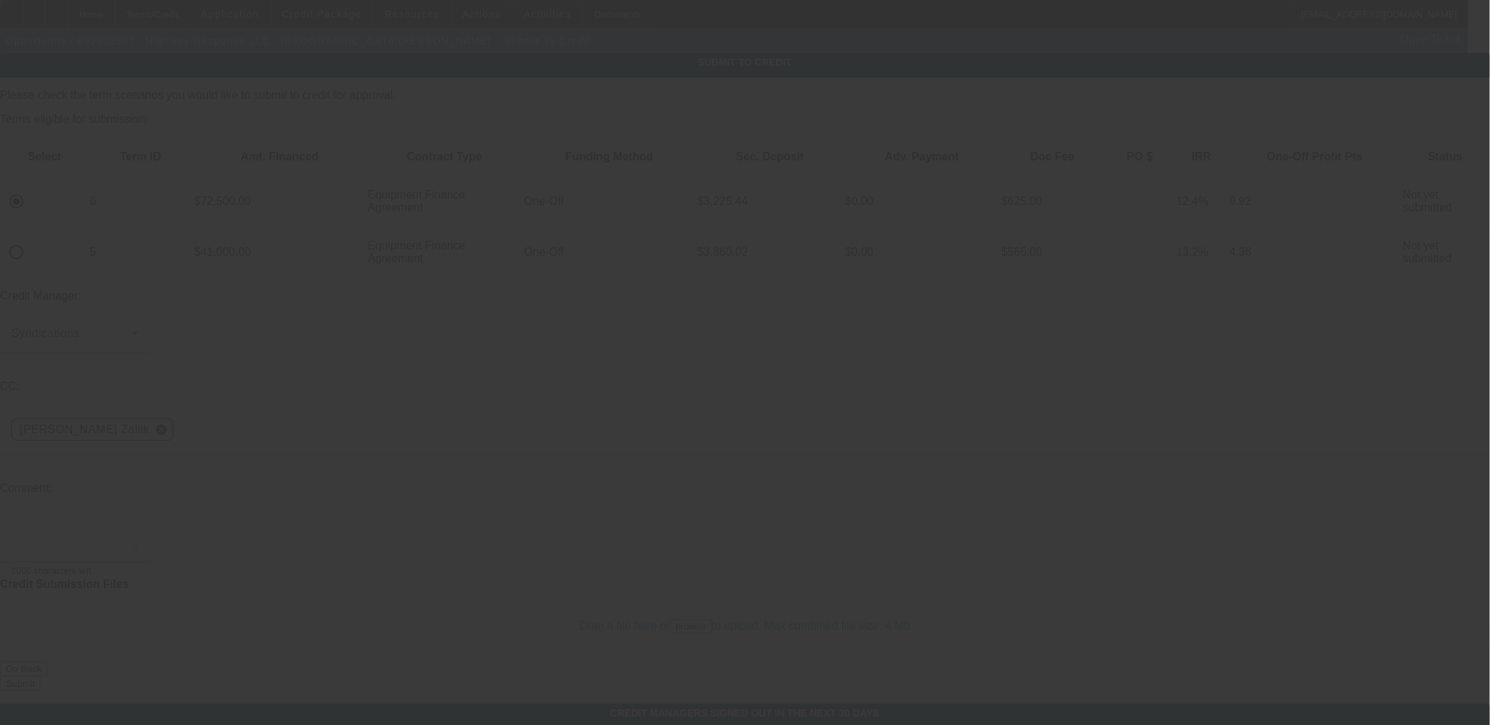
click at [139, 506] on div at bounding box center [74, 534] width 127 height 57
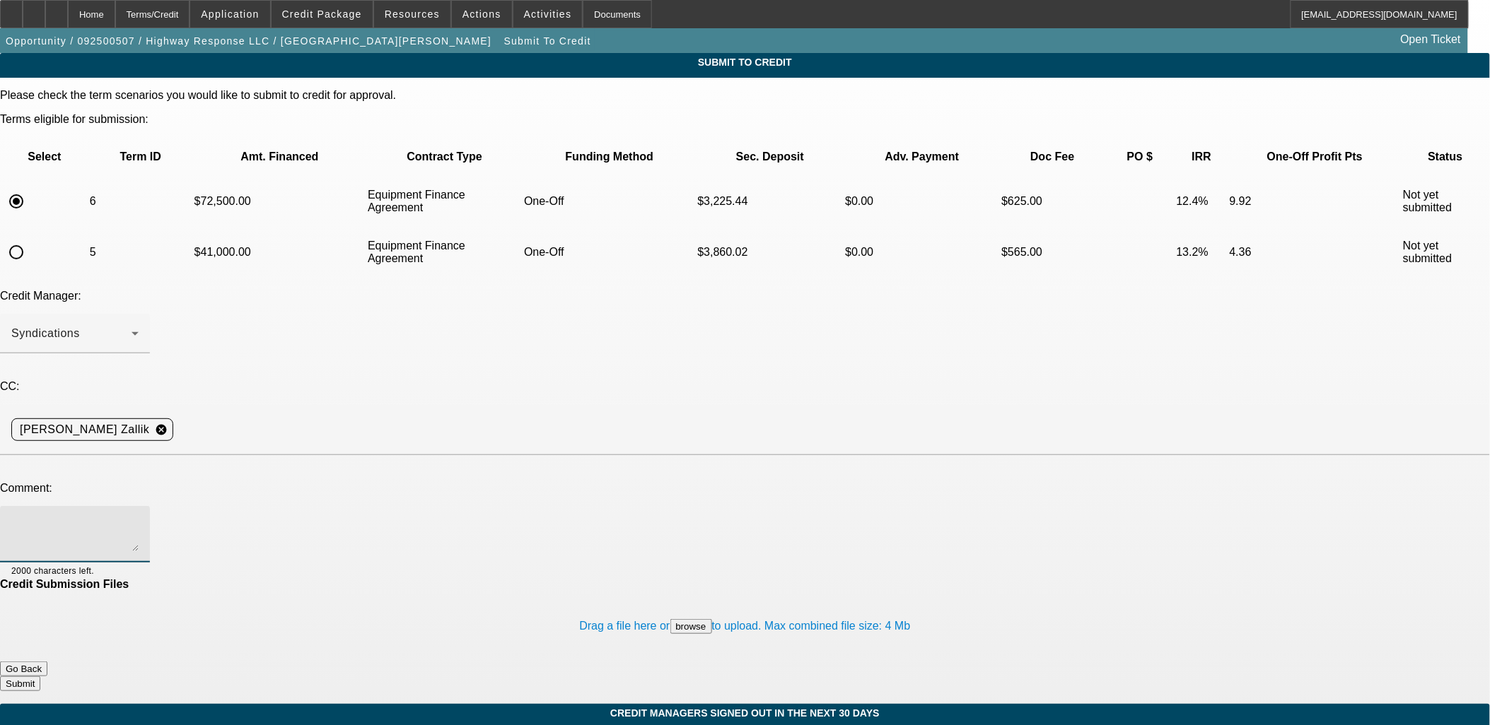
click at [139, 506] on div at bounding box center [74, 534] width 127 height 57
type textarea "The truck is a 5500HD. I've uploaded 4 comps. These each have about 5x+ the mil…"
click at [40, 677] on button "Submit" at bounding box center [20, 684] width 40 height 15
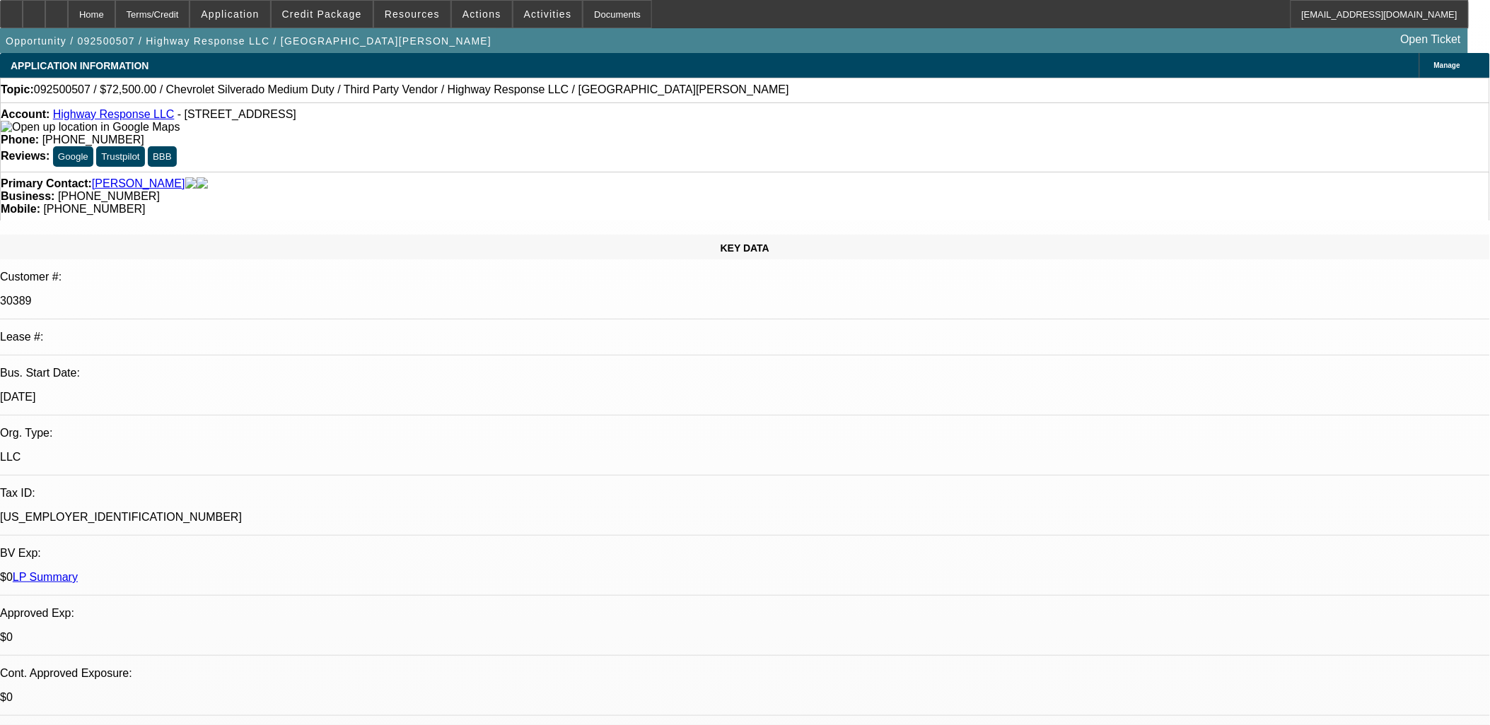
select select "0"
select select "2"
select select "0"
select select "6"
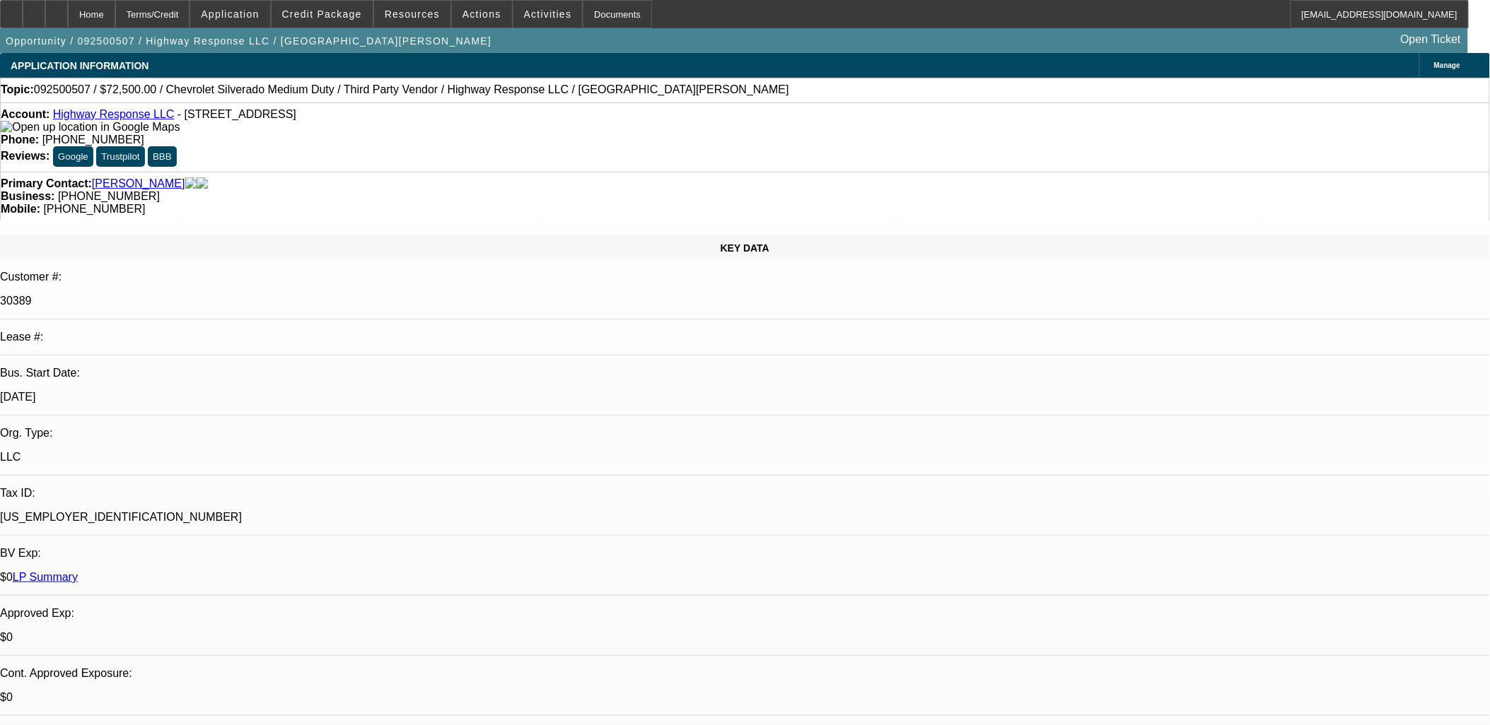
select select "0"
select select "2"
select select "0"
select select "6"
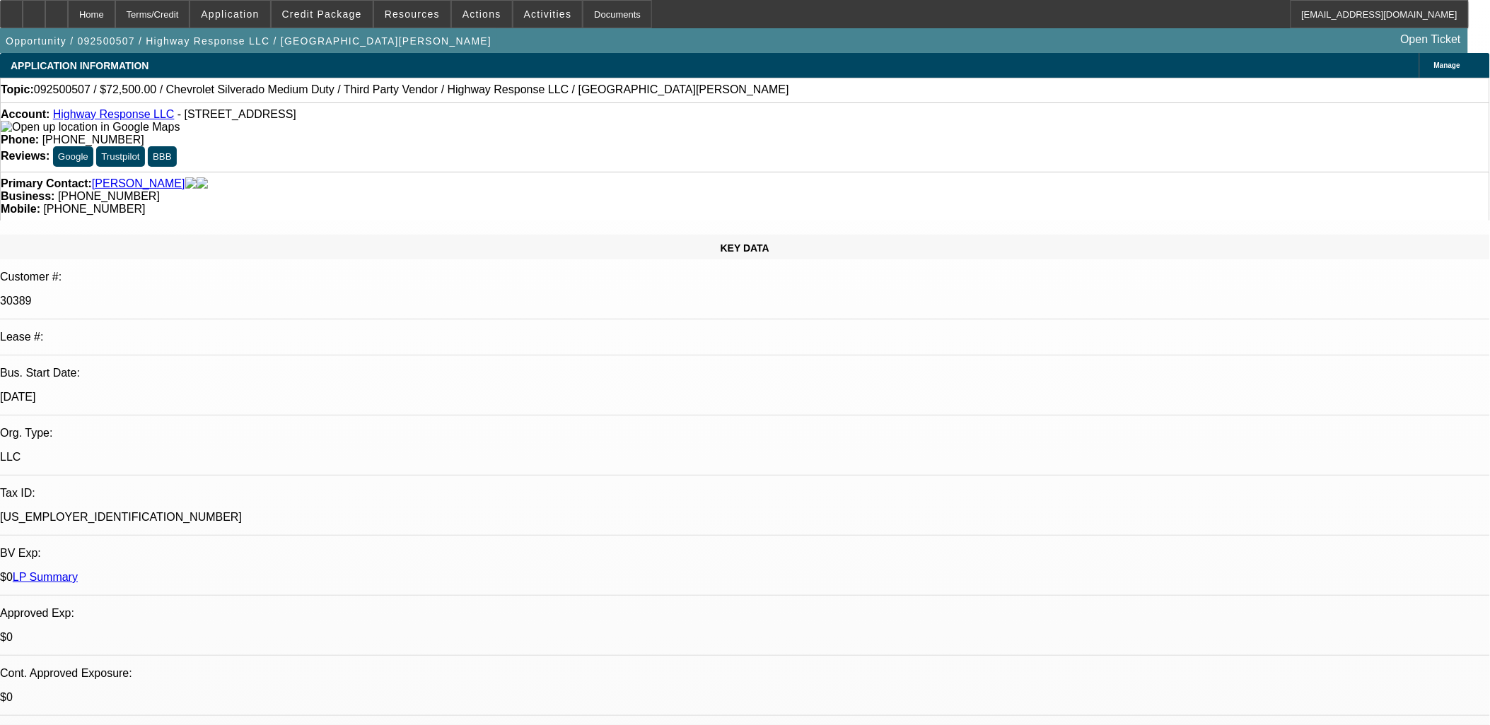
select select "0"
select select "2"
select select "0"
select select "6"
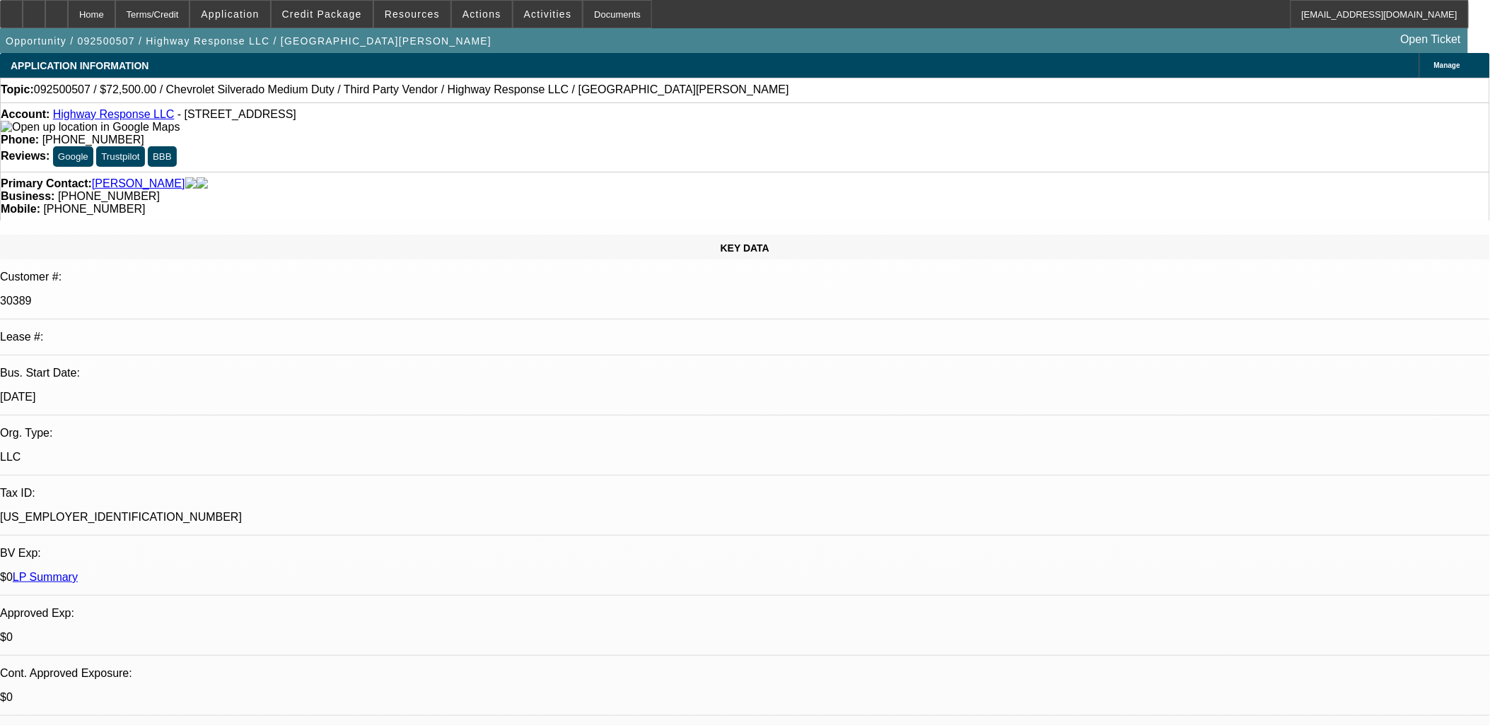
select select "0"
select select "2"
select select "0"
select select "6"
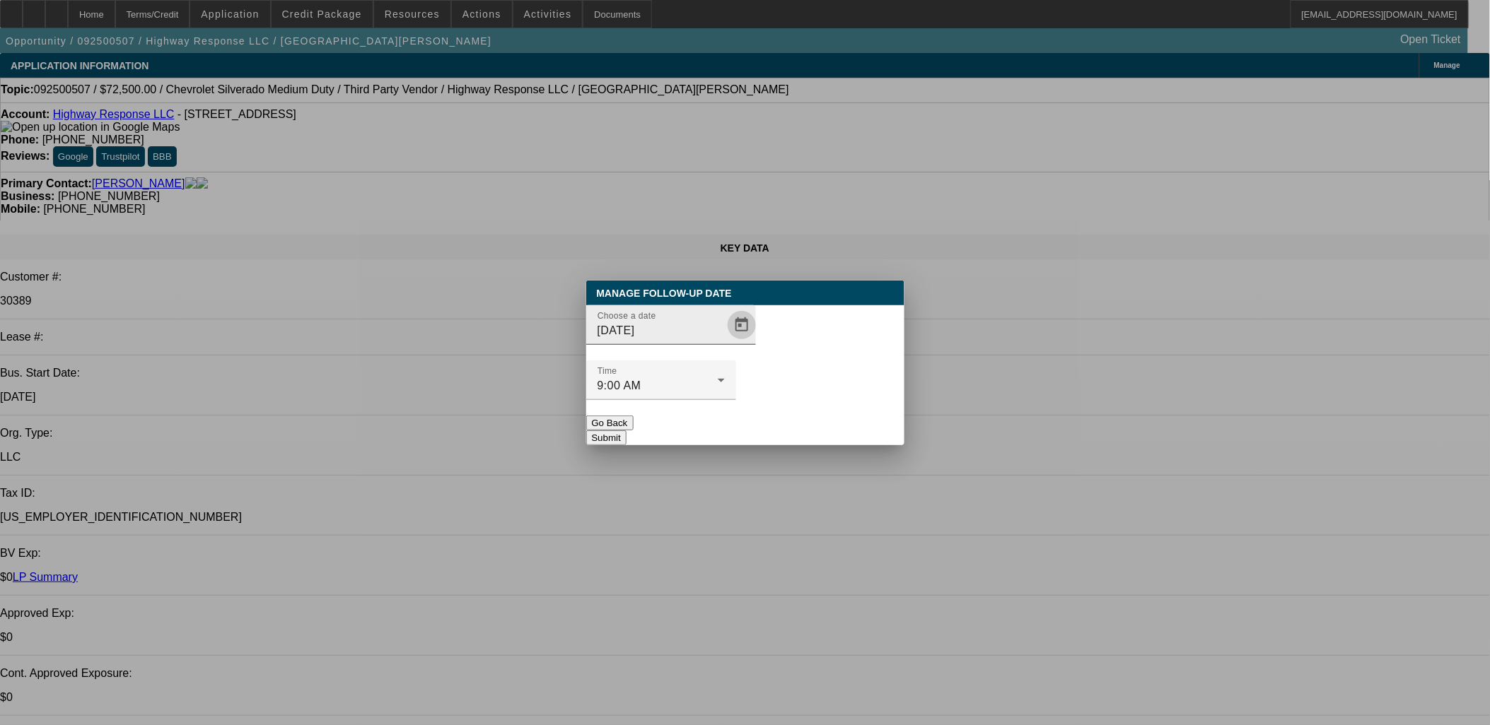
click at [725, 342] on span "Open calendar" at bounding box center [742, 325] width 34 height 34
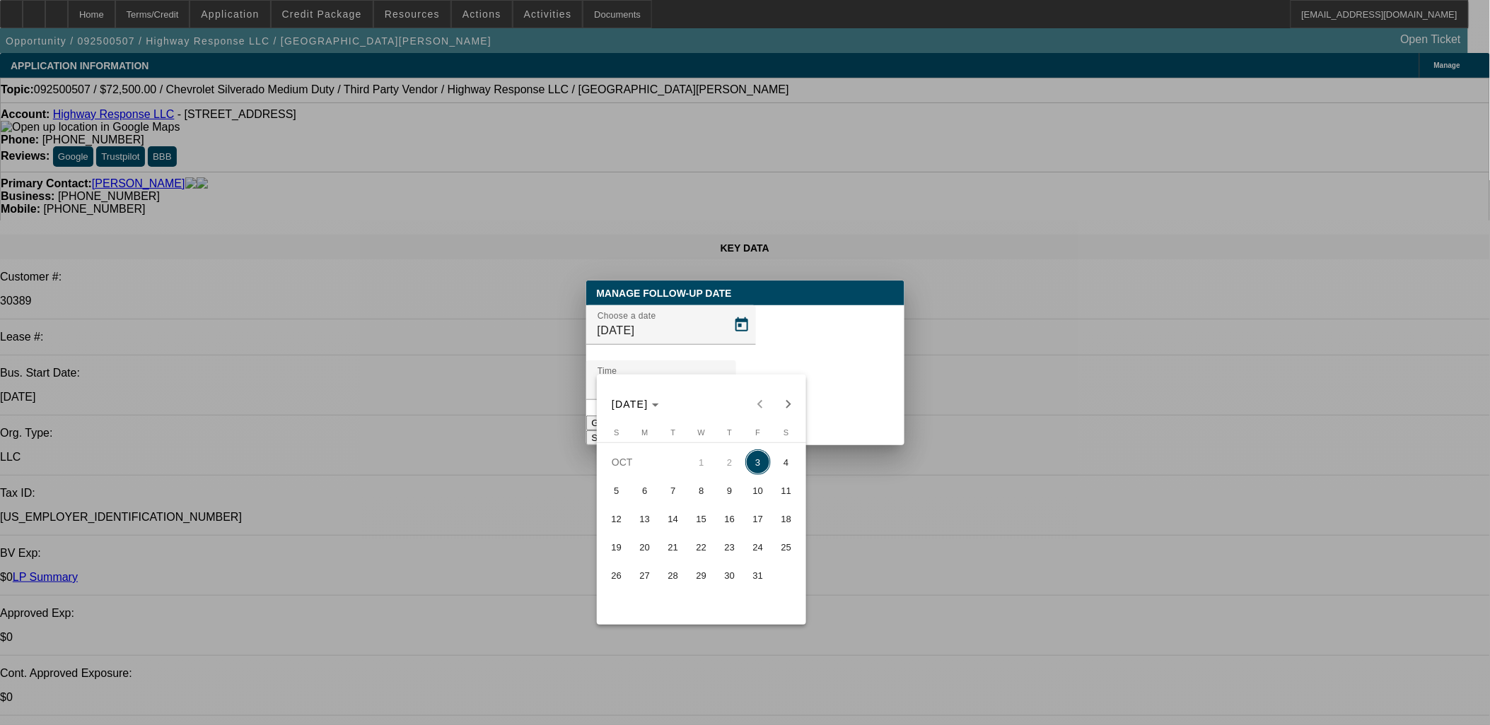
click at [646, 498] on span "6" at bounding box center [644, 490] width 25 height 25
type input "[DATE]"
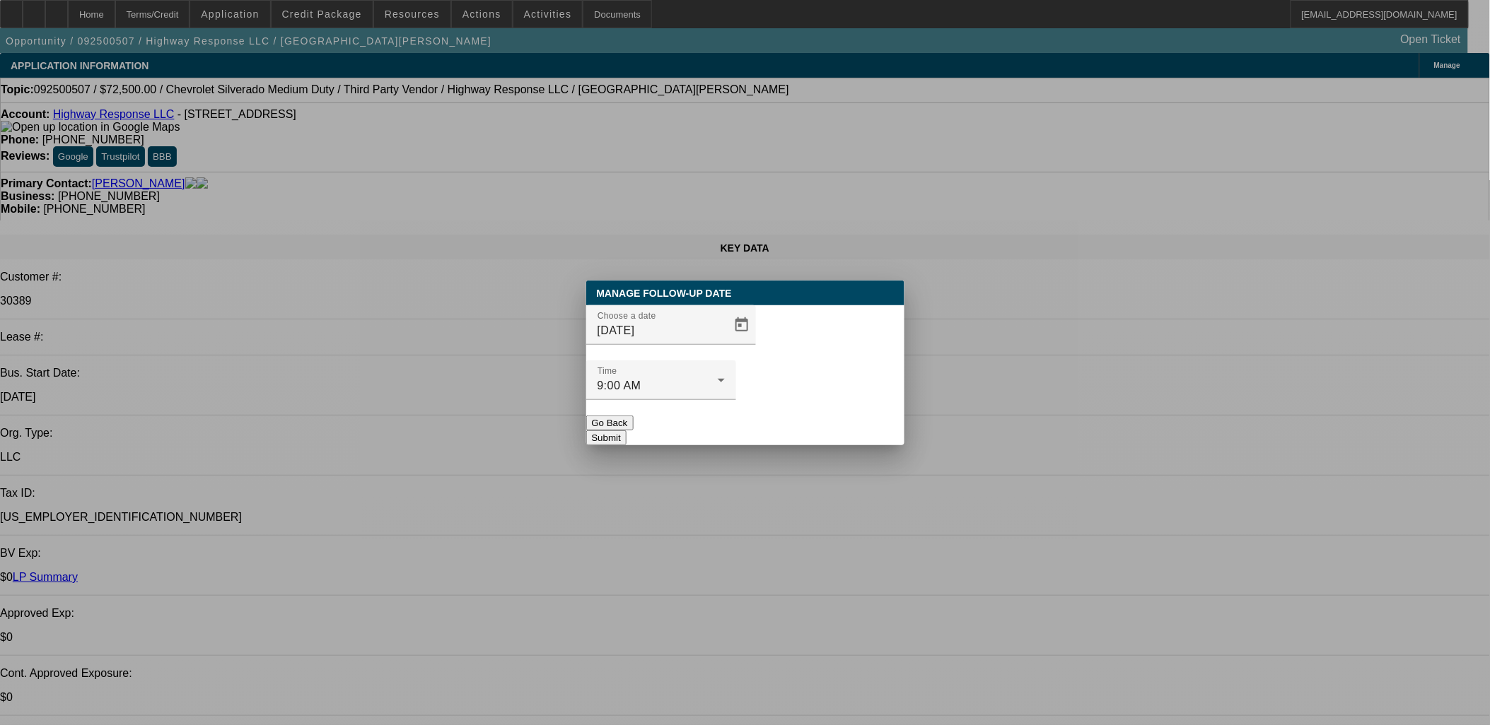
drag, startPoint x: 927, startPoint y: 336, endPoint x: 850, endPoint y: 396, distance: 97.2
click at [928, 337] on div at bounding box center [745, 362] width 1490 height 725
drag, startPoint x: 807, startPoint y: 425, endPoint x: 817, endPoint y: 406, distance: 21.8
click at [817, 406] on div "Manage Follow-Up Date Choose a date 10/6/2025 Time 9:00 AM Go Back Submit" at bounding box center [745, 363] width 318 height 165
drag, startPoint x: 817, startPoint y: 406, endPoint x: 808, endPoint y: 404, distance: 9.4
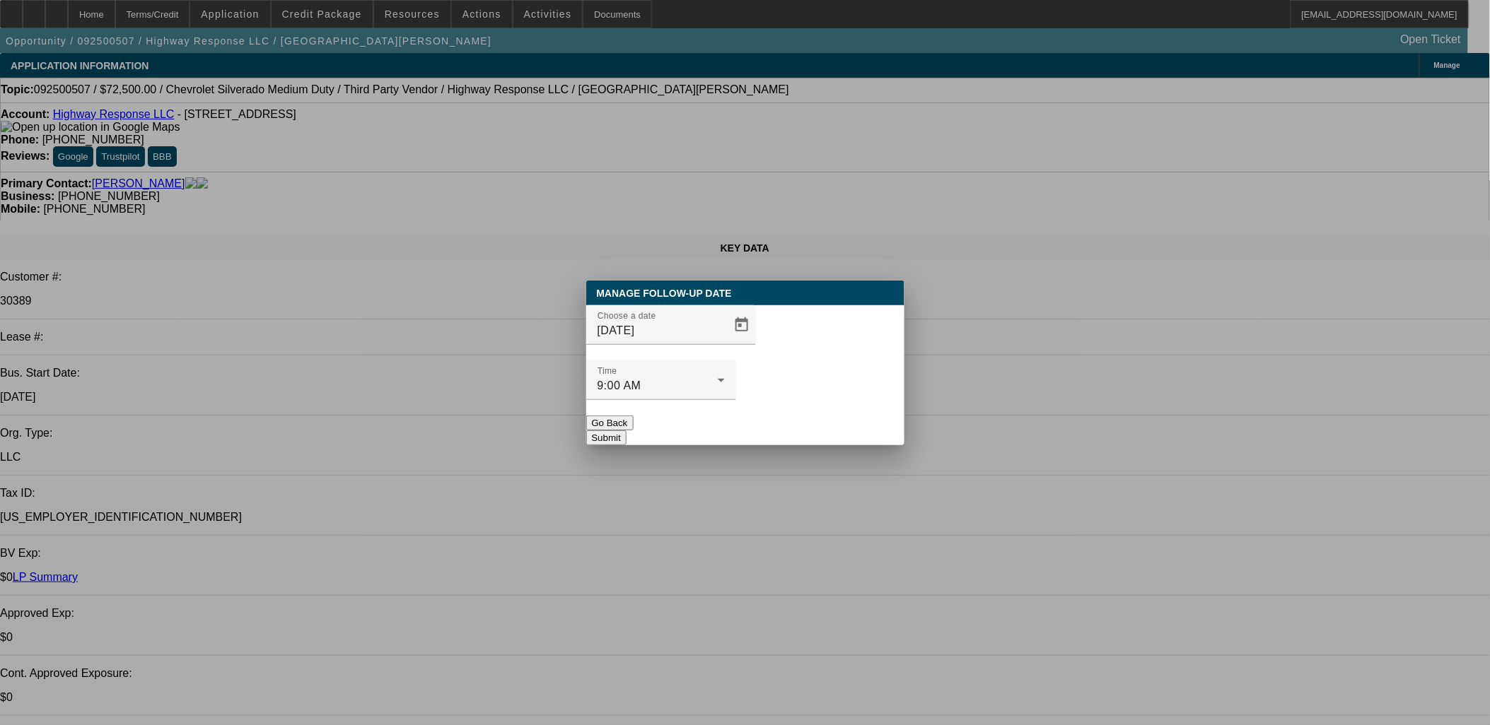
click at [626, 431] on button "Submit" at bounding box center [606, 438] width 40 height 15
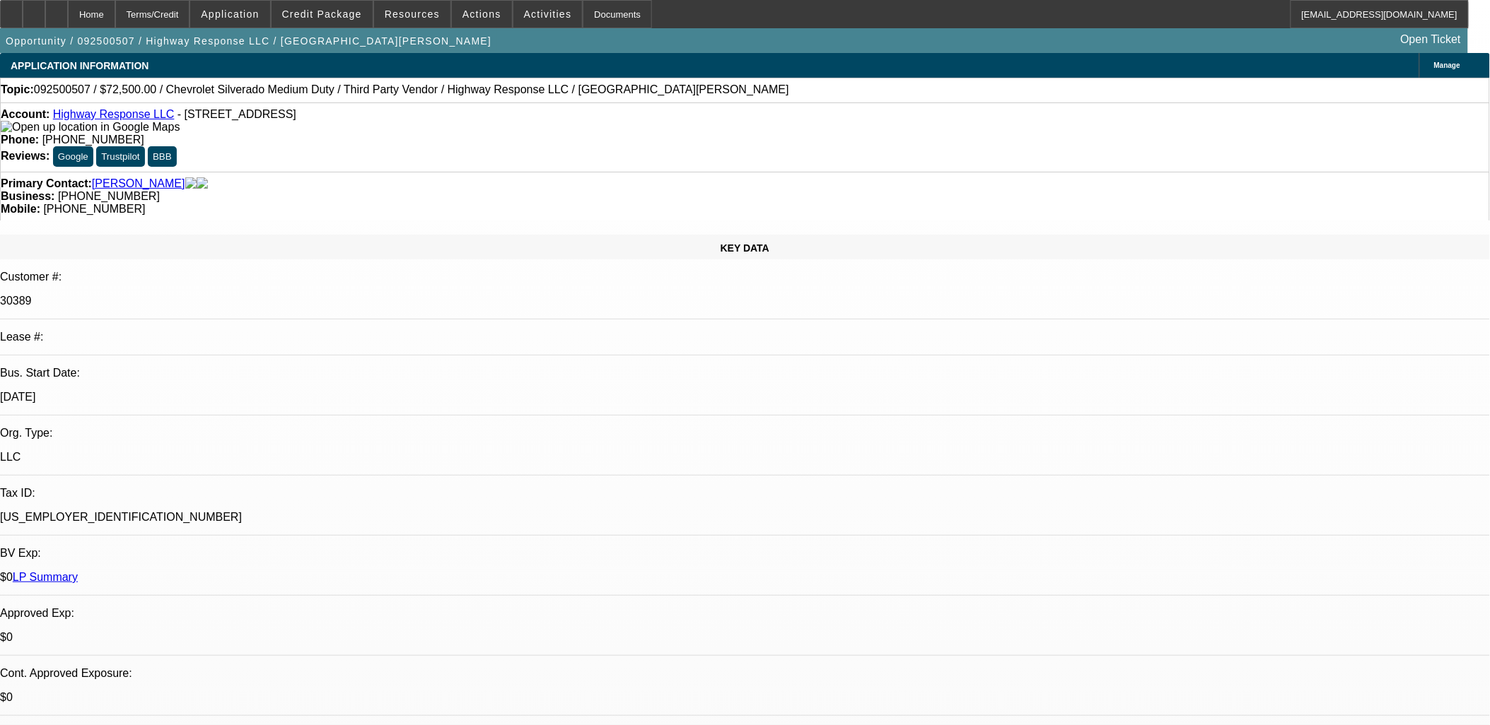
drag, startPoint x: 797, startPoint y: 416, endPoint x: 737, endPoint y: 429, distance: 61.6
click at [337, 25] on span at bounding box center [321, 14] width 101 height 34
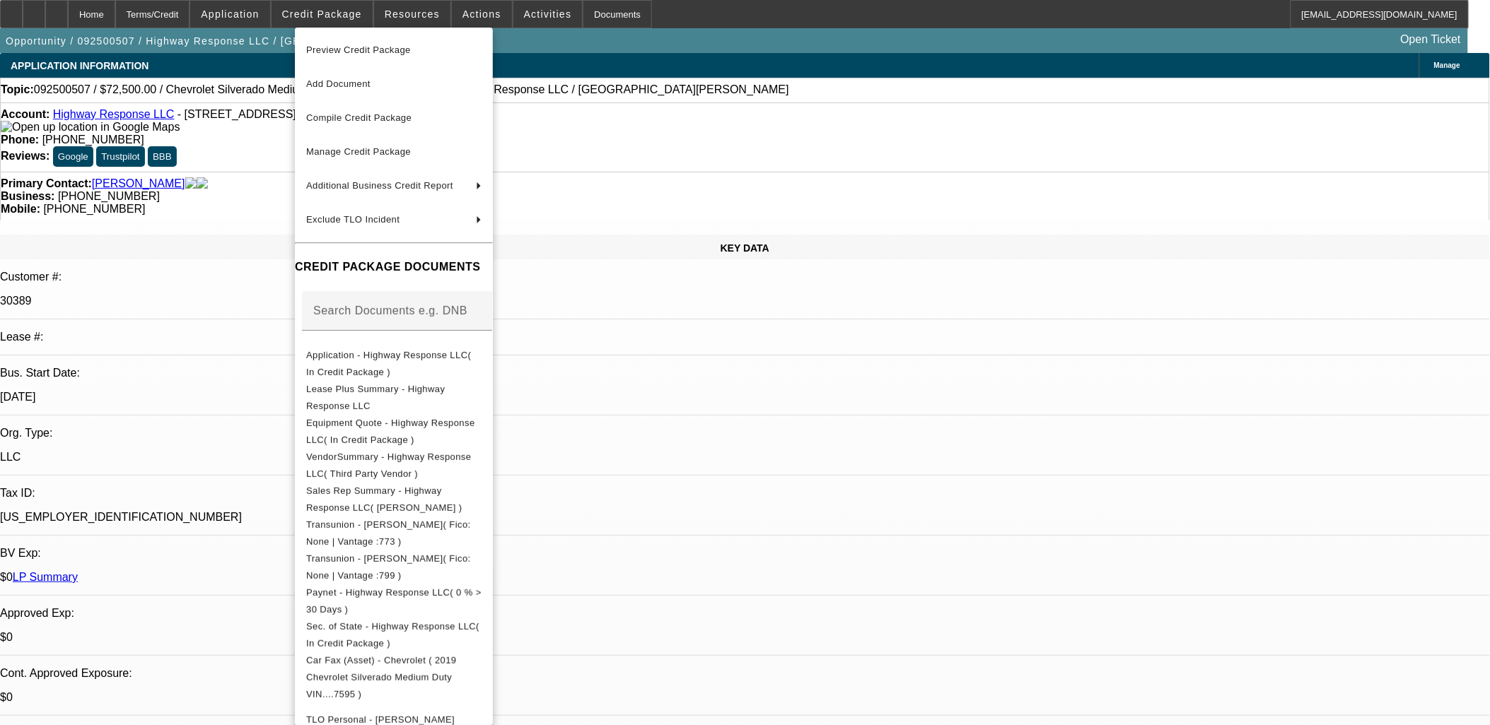
scroll to position [78, 0]
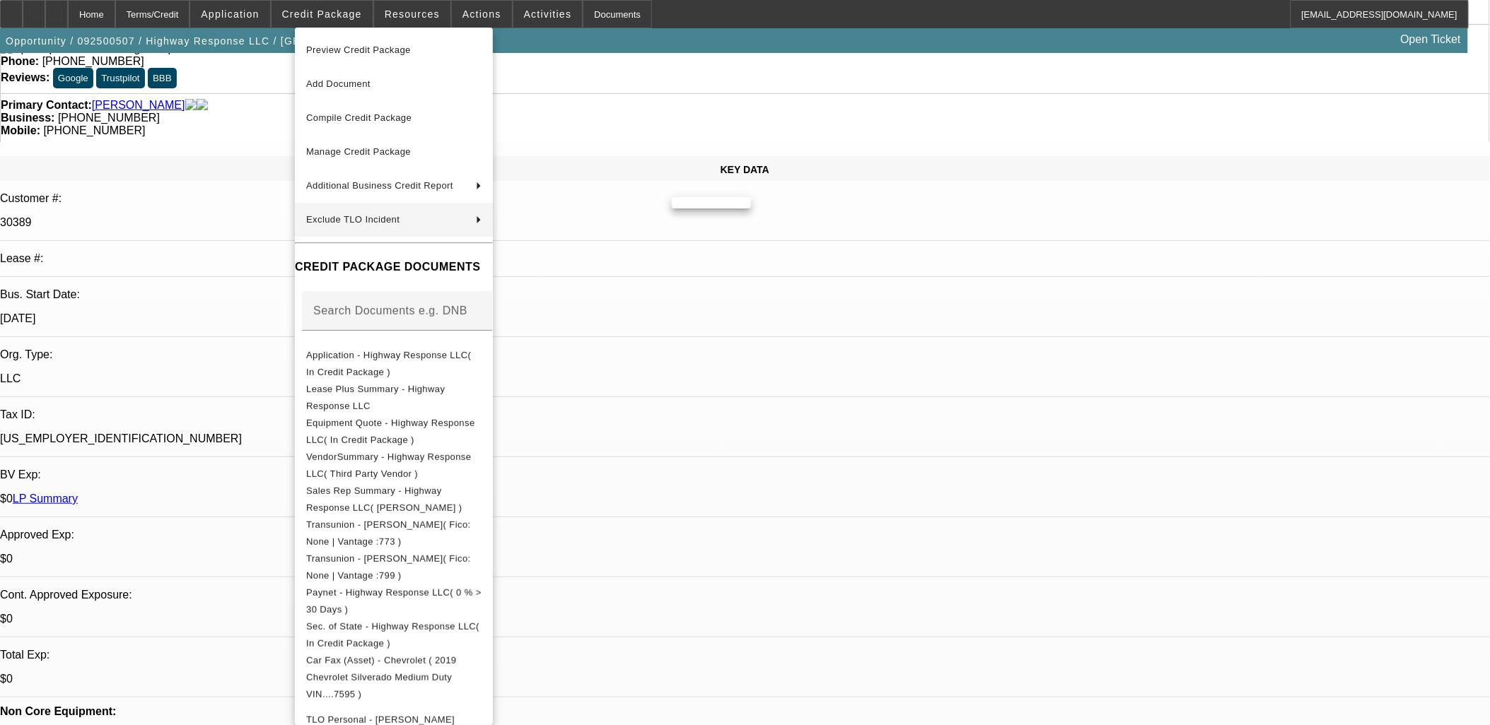
click at [761, 321] on div at bounding box center [745, 362] width 1490 height 725
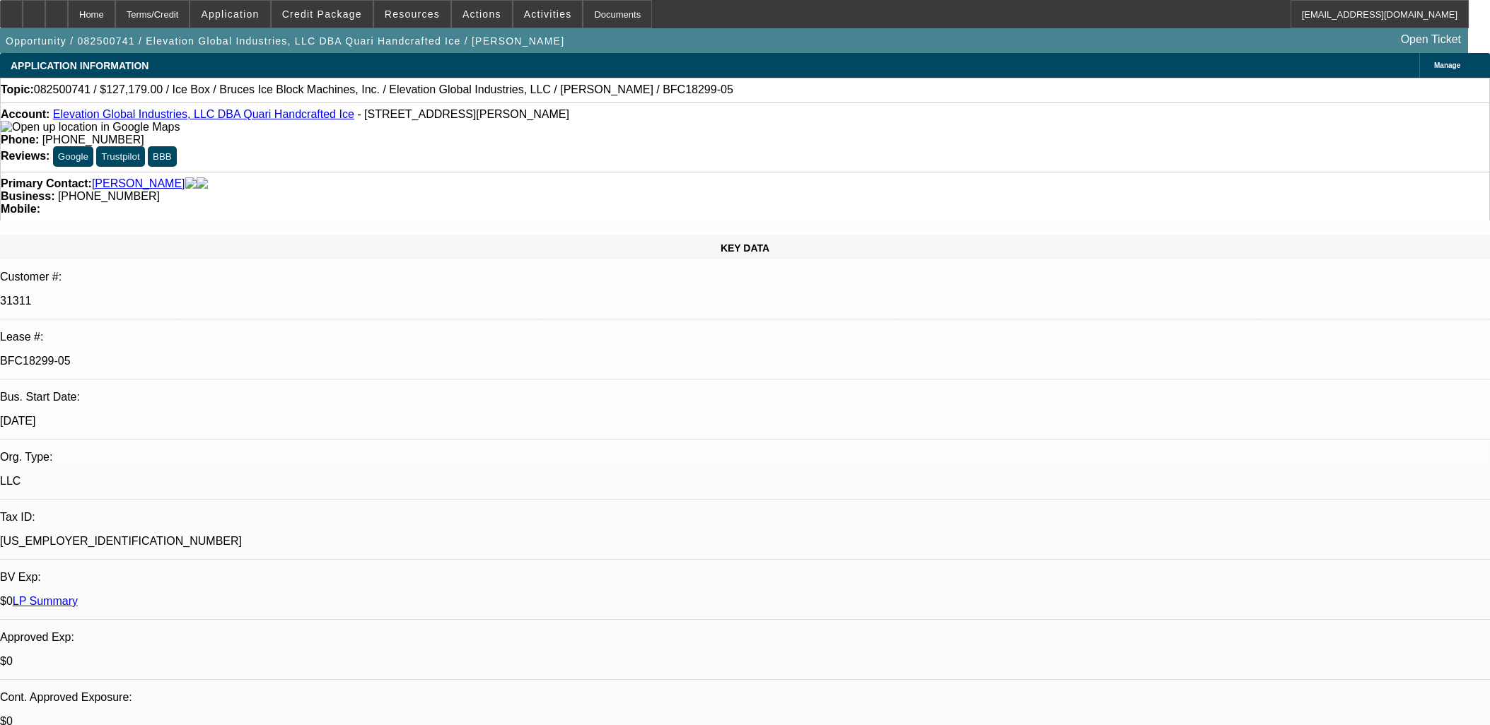
select select "0"
select select "6"
select select "0"
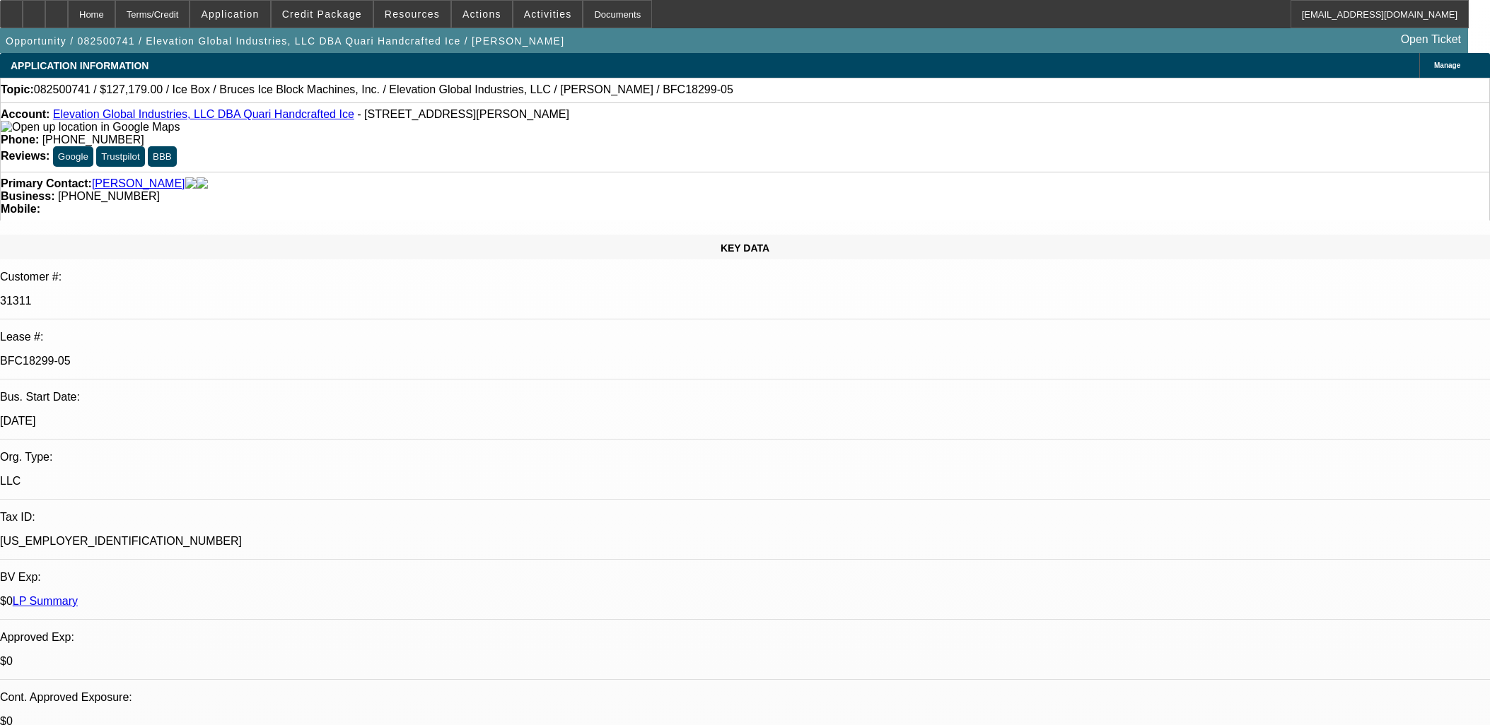
select select "0"
select select "6"
select select "0"
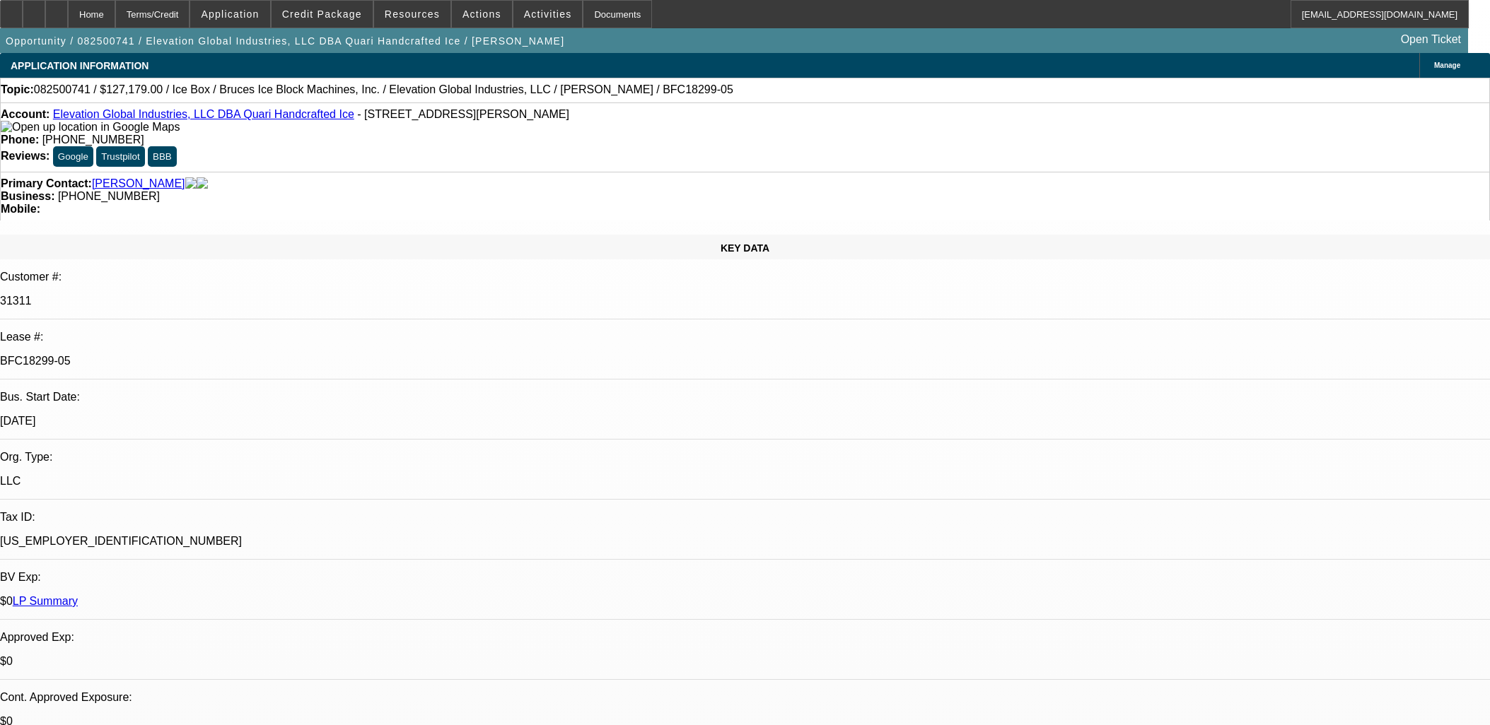
select select "0"
select select "6"
select select "0"
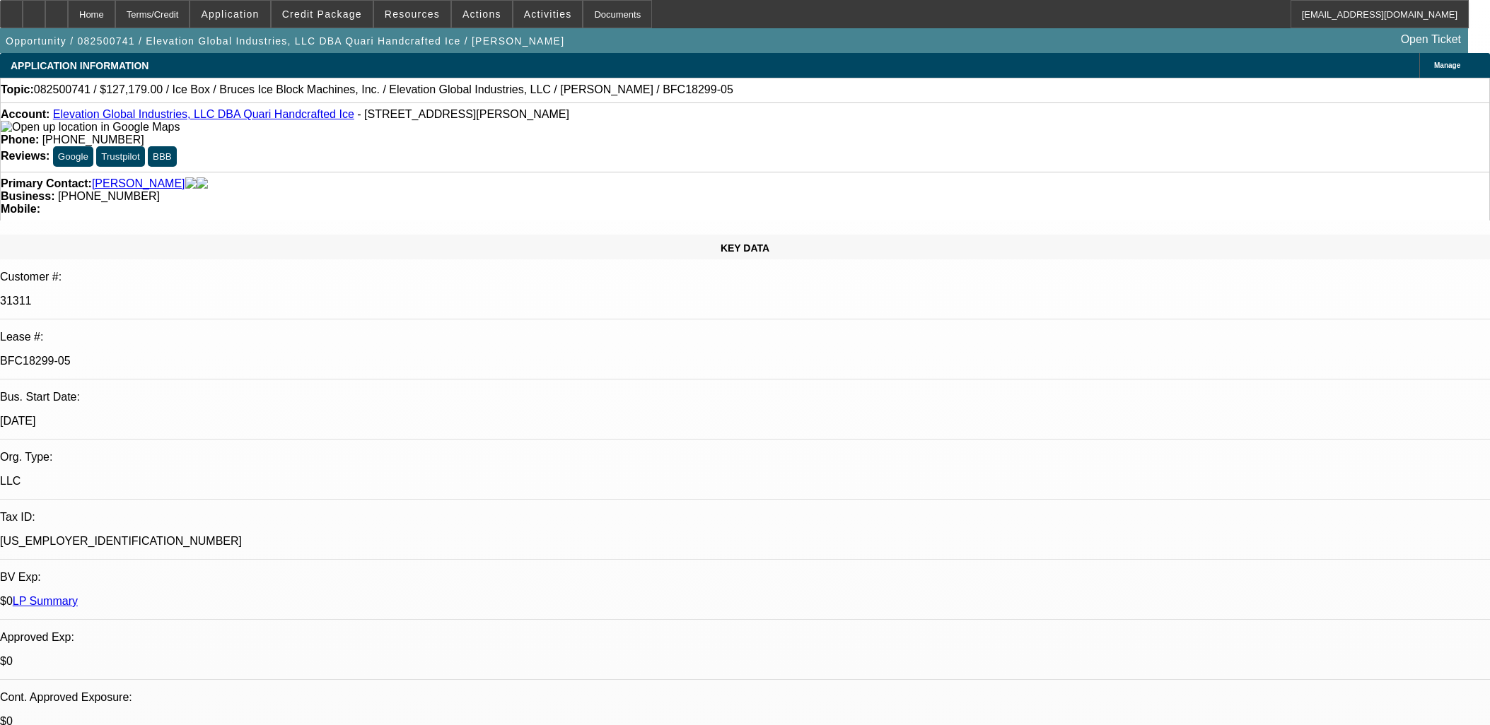
select select "6"
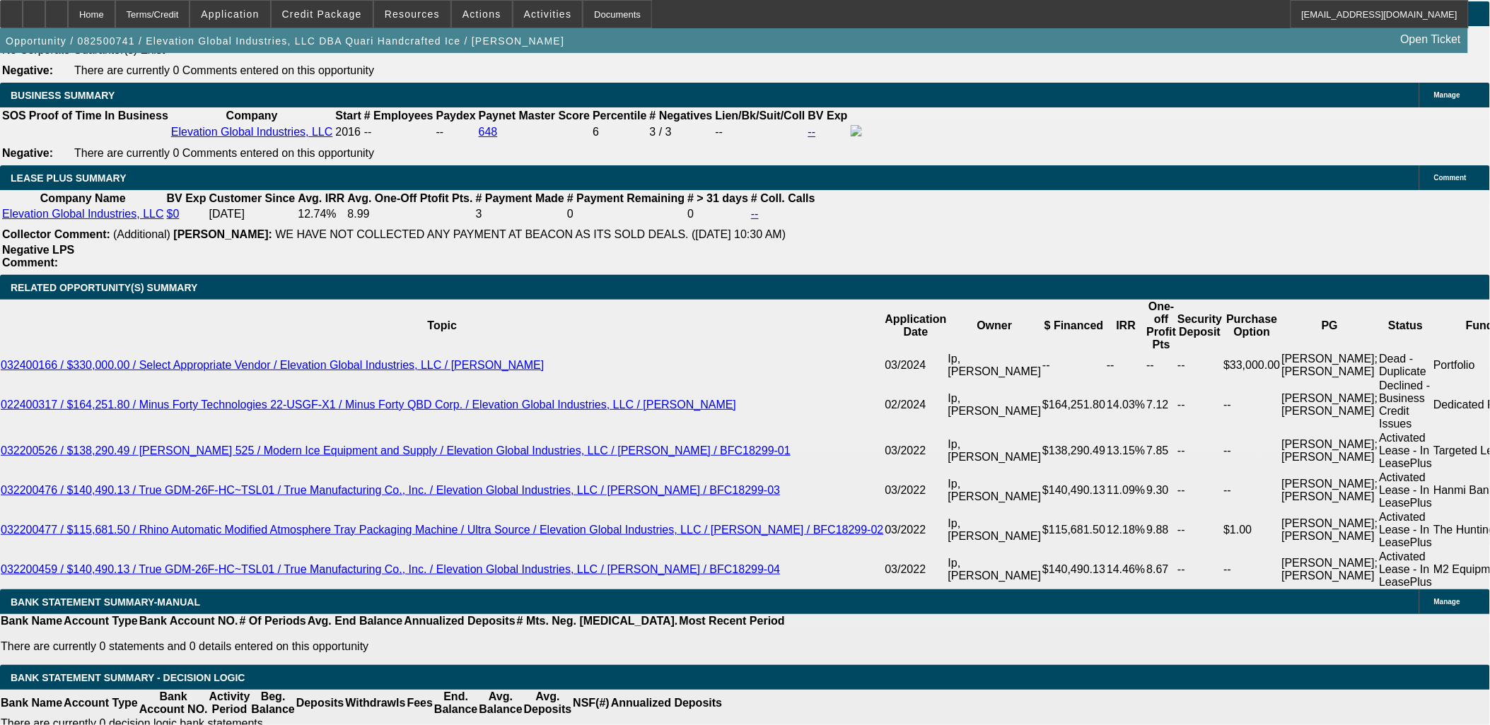
scroll to position [15, 0]
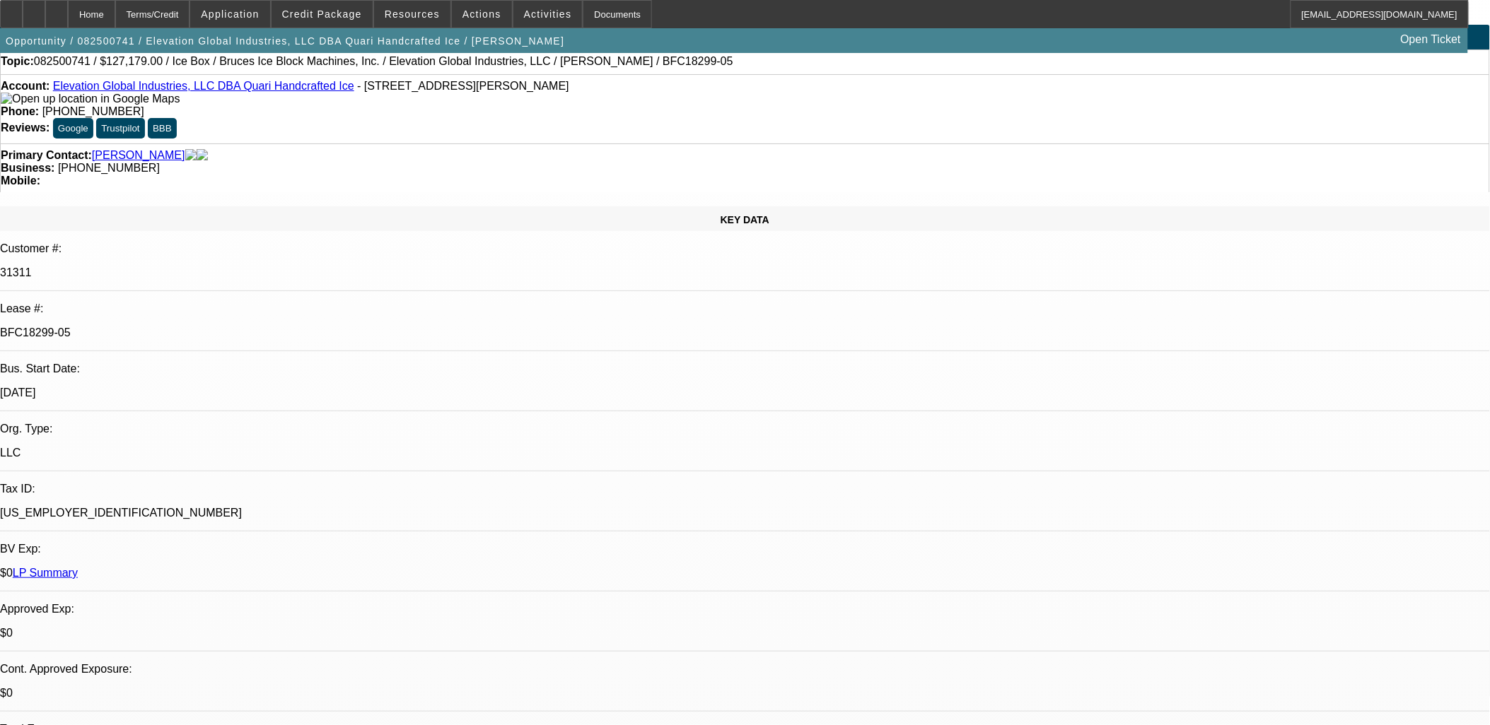
scroll to position [0, 0]
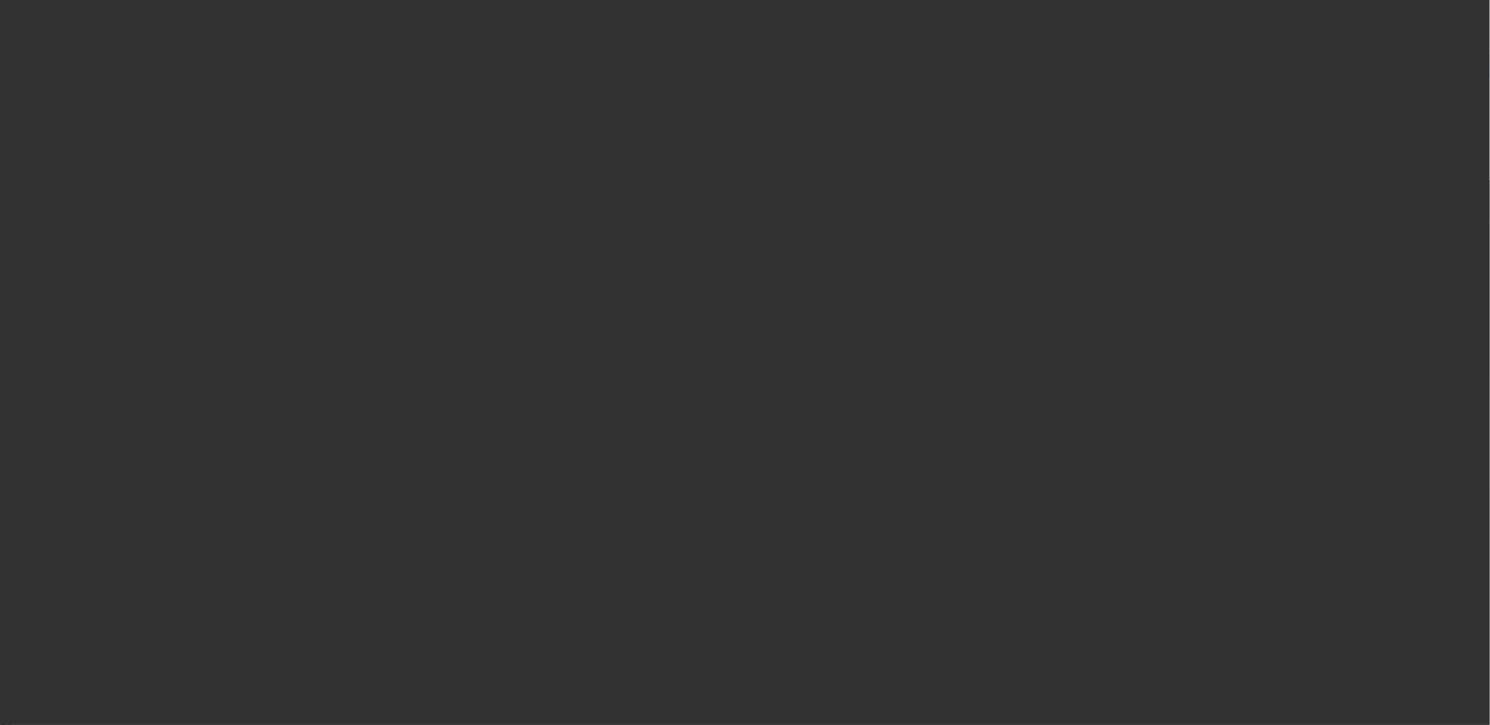
click at [708, 350] on div at bounding box center [745, 362] width 1490 height 725
click at [720, 351] on div at bounding box center [745, 362] width 1490 height 725
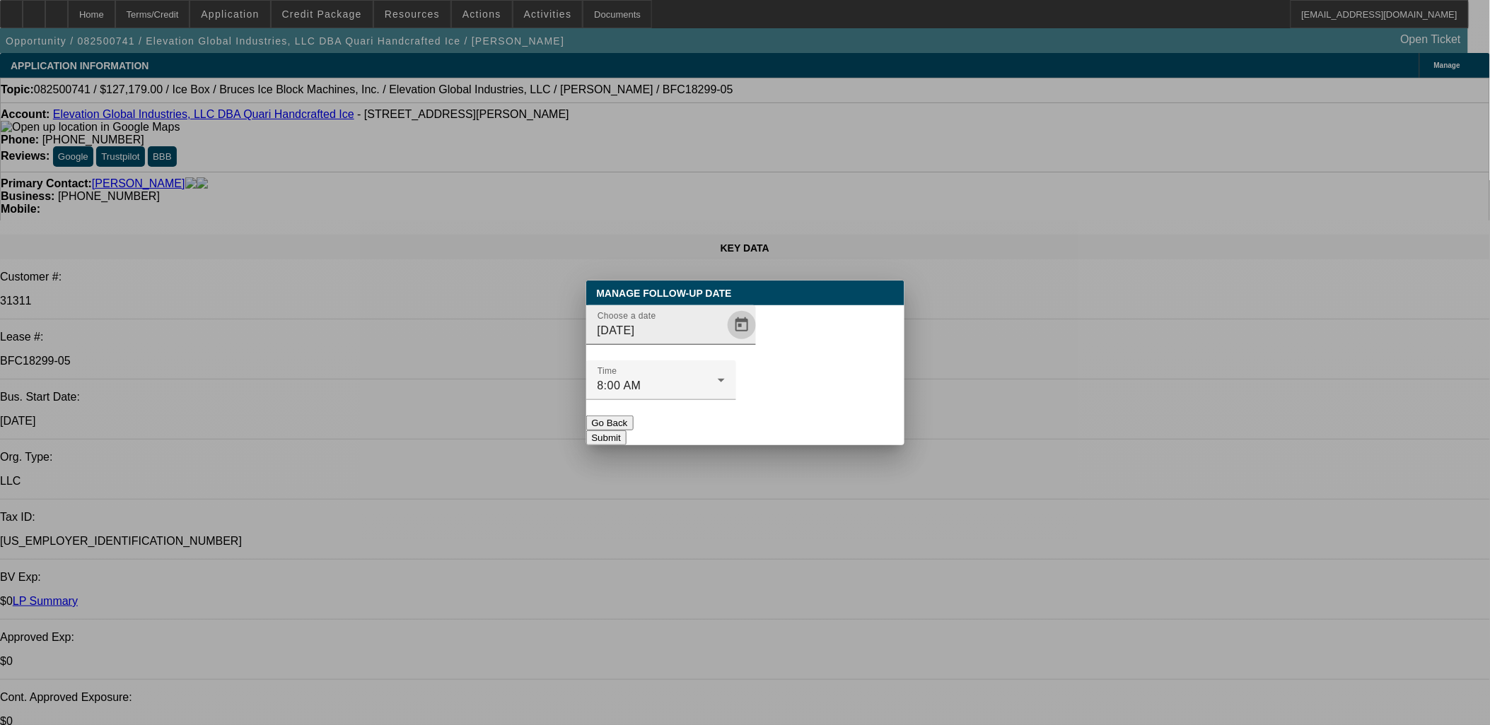
click at [725, 342] on span "Open calendar" at bounding box center [742, 325] width 34 height 34
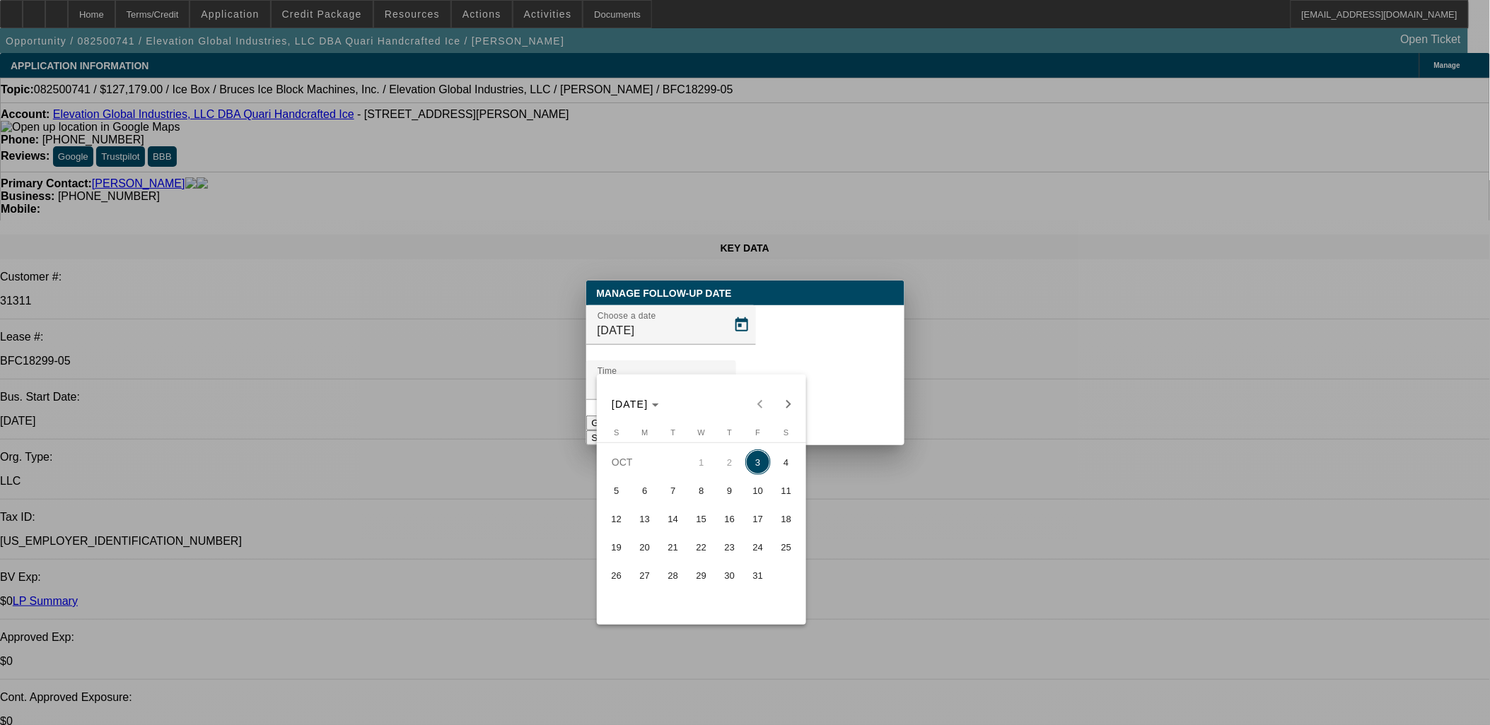
click at [649, 486] on span "6" at bounding box center [644, 490] width 25 height 25
type input "[DATE]"
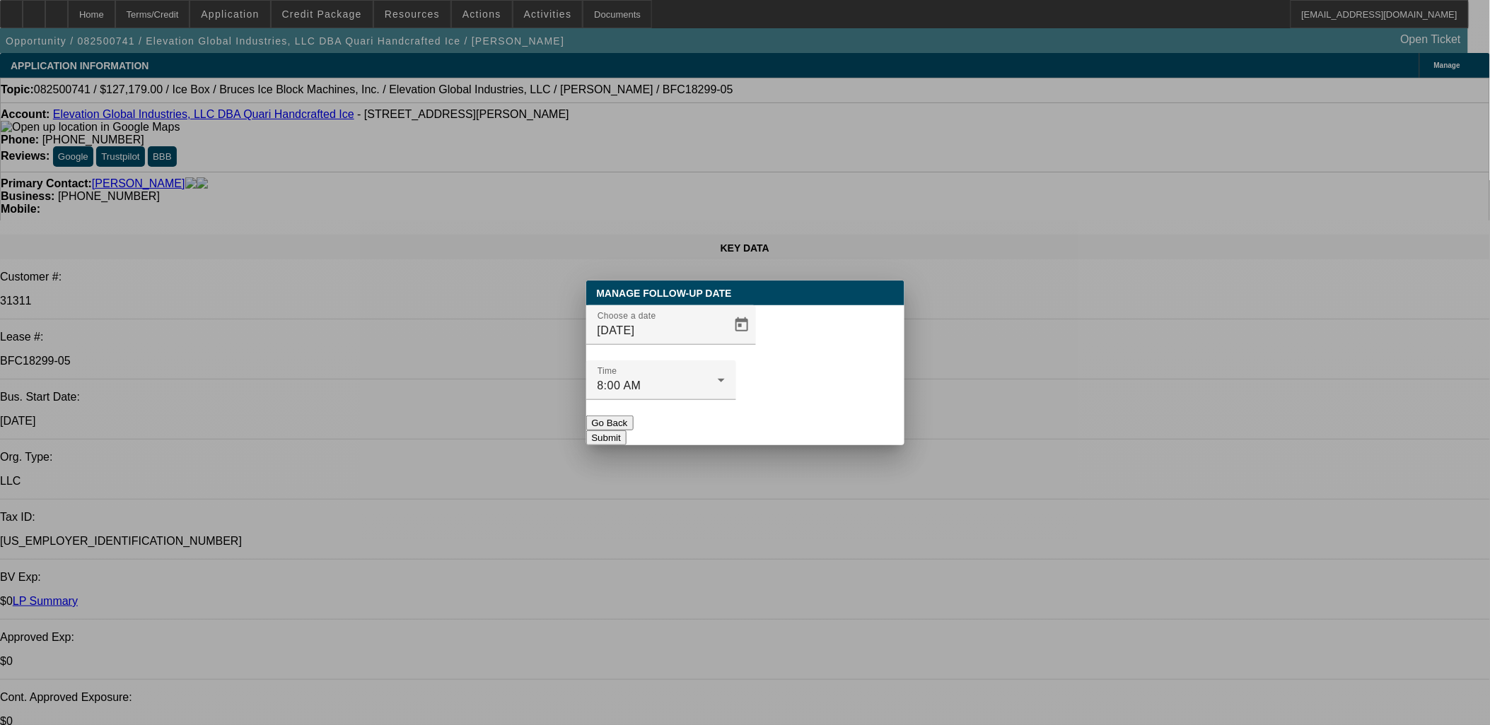
click at [626, 431] on button "Submit" at bounding box center [606, 438] width 40 height 15
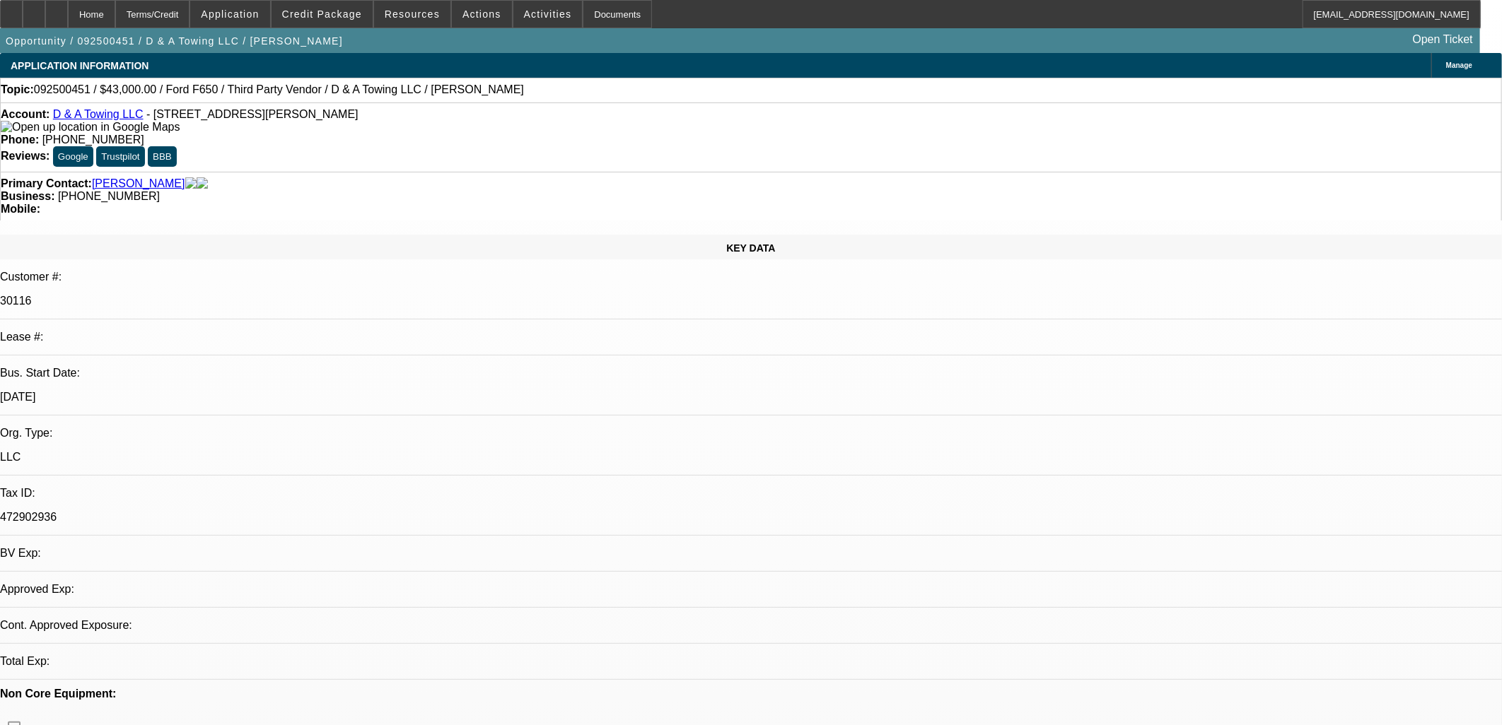
select select "0"
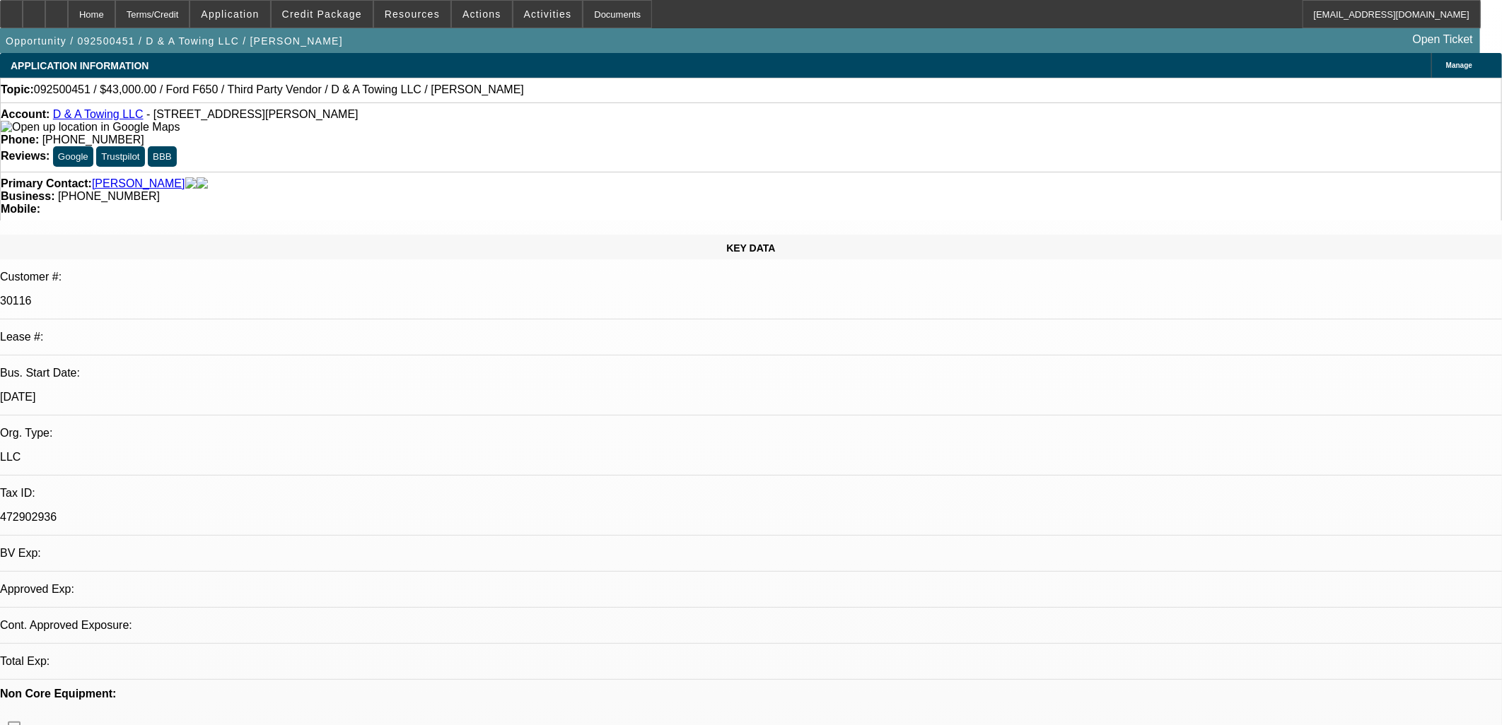
select select "0.2"
select select "0"
select select "0.15"
select select "0"
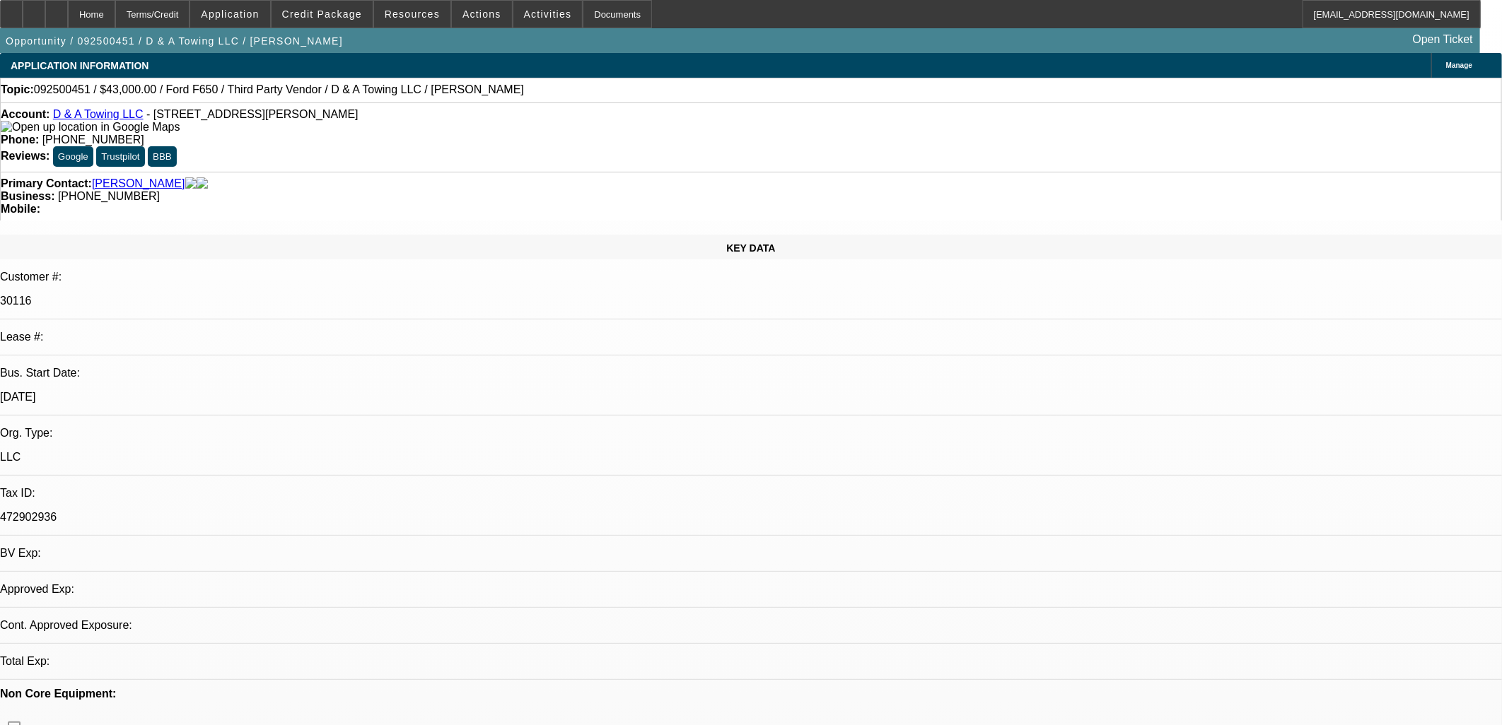
select select "0"
select select "0.1"
select select "1"
select select "3"
select select "6"
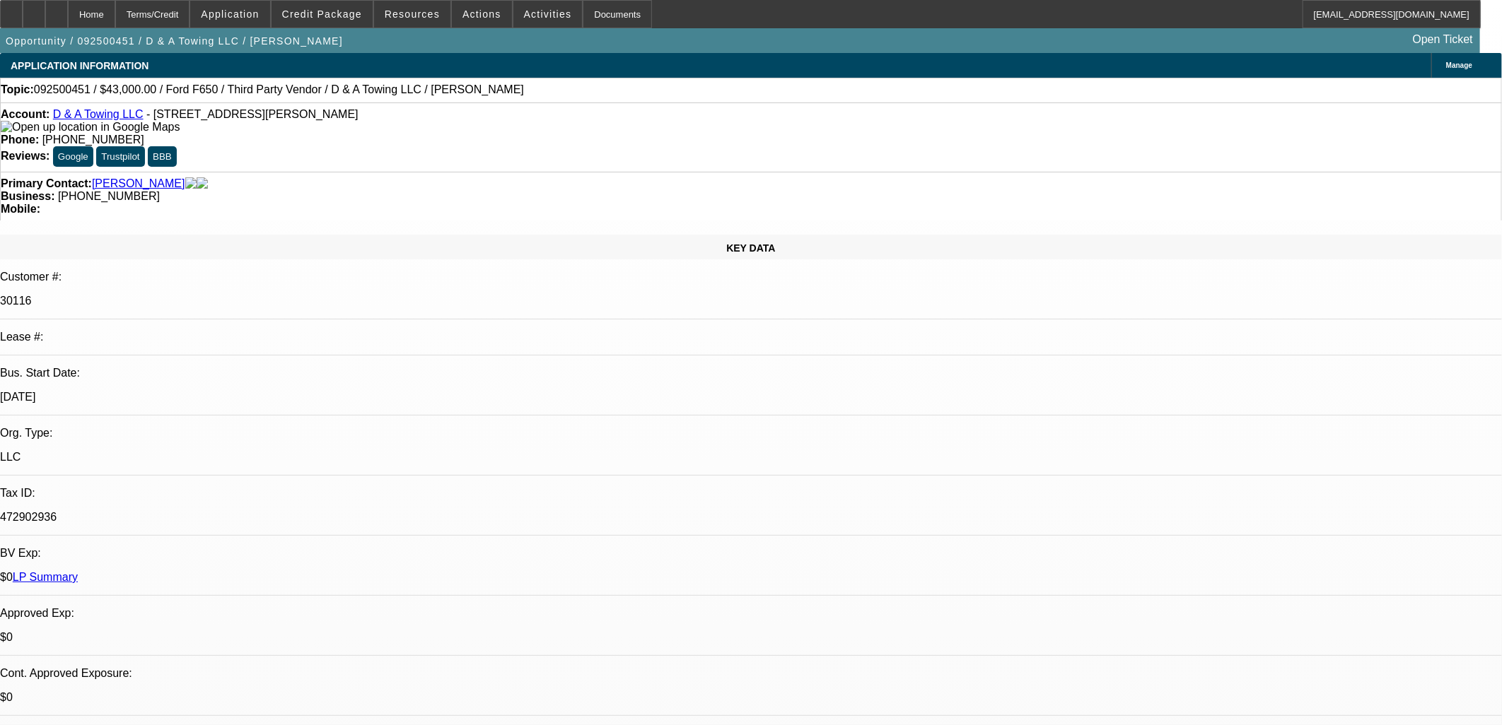
select select "1"
select select "3"
select select "17"
select select "1"
select select "3"
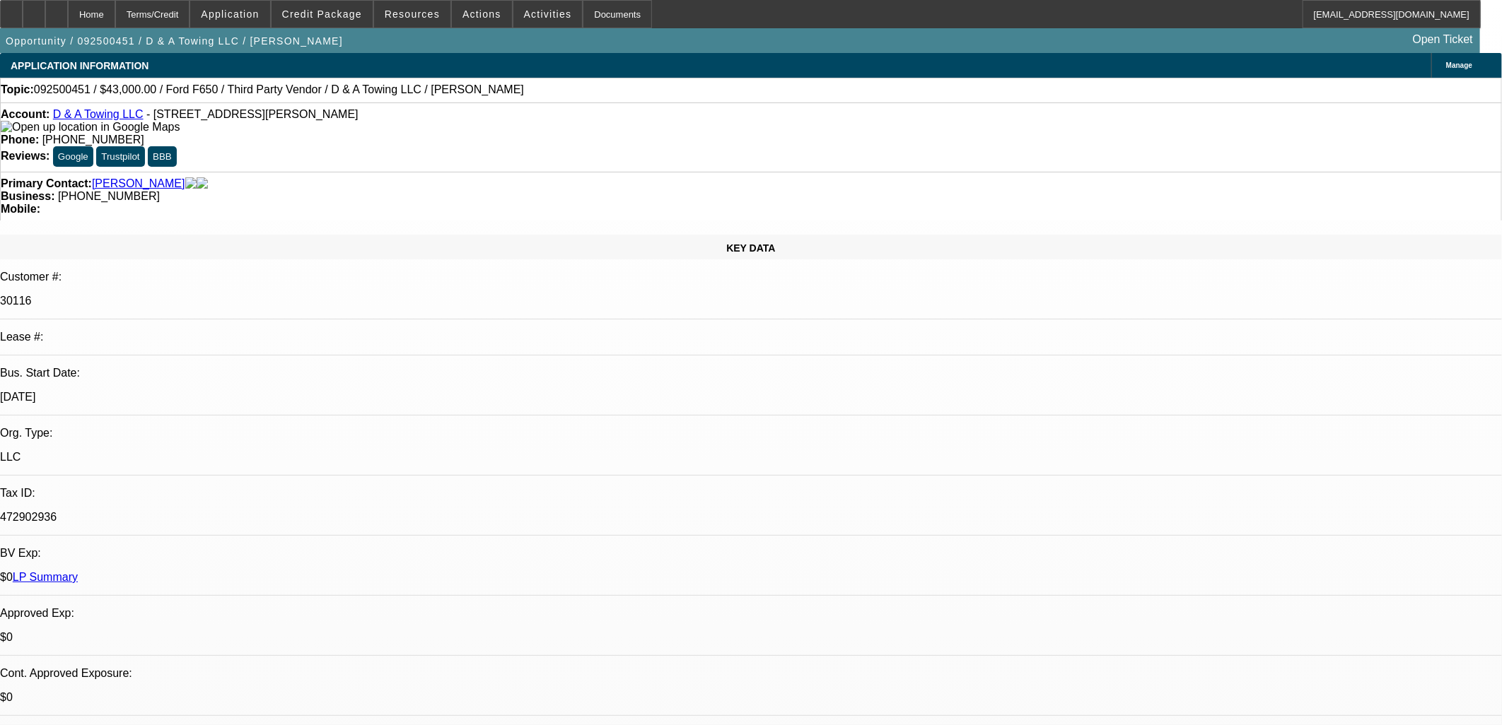
select select "4"
select select "1"
select select "3"
select select "4"
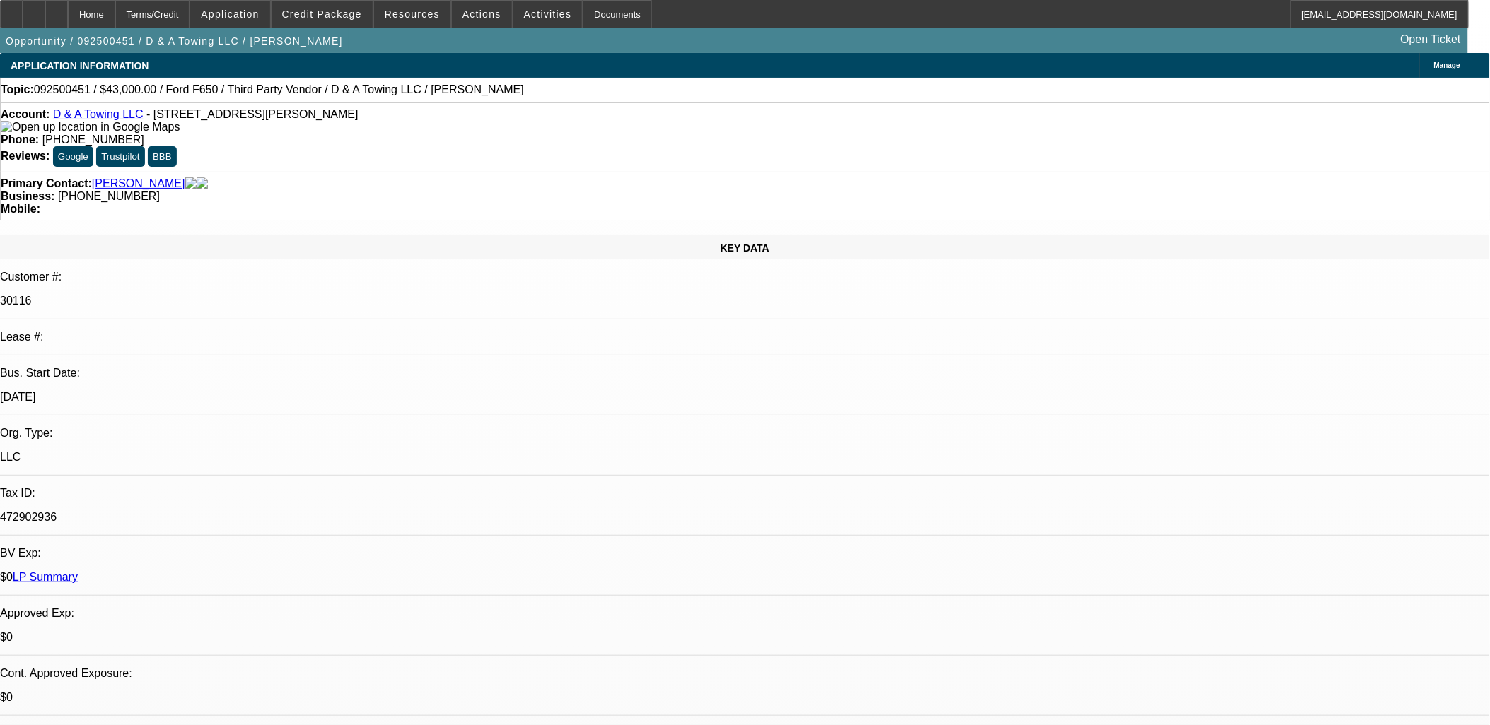
scroll to position [3872, 0]
drag, startPoint x: 332, startPoint y: 280, endPoint x: 602, endPoint y: 353, distance: 279.9
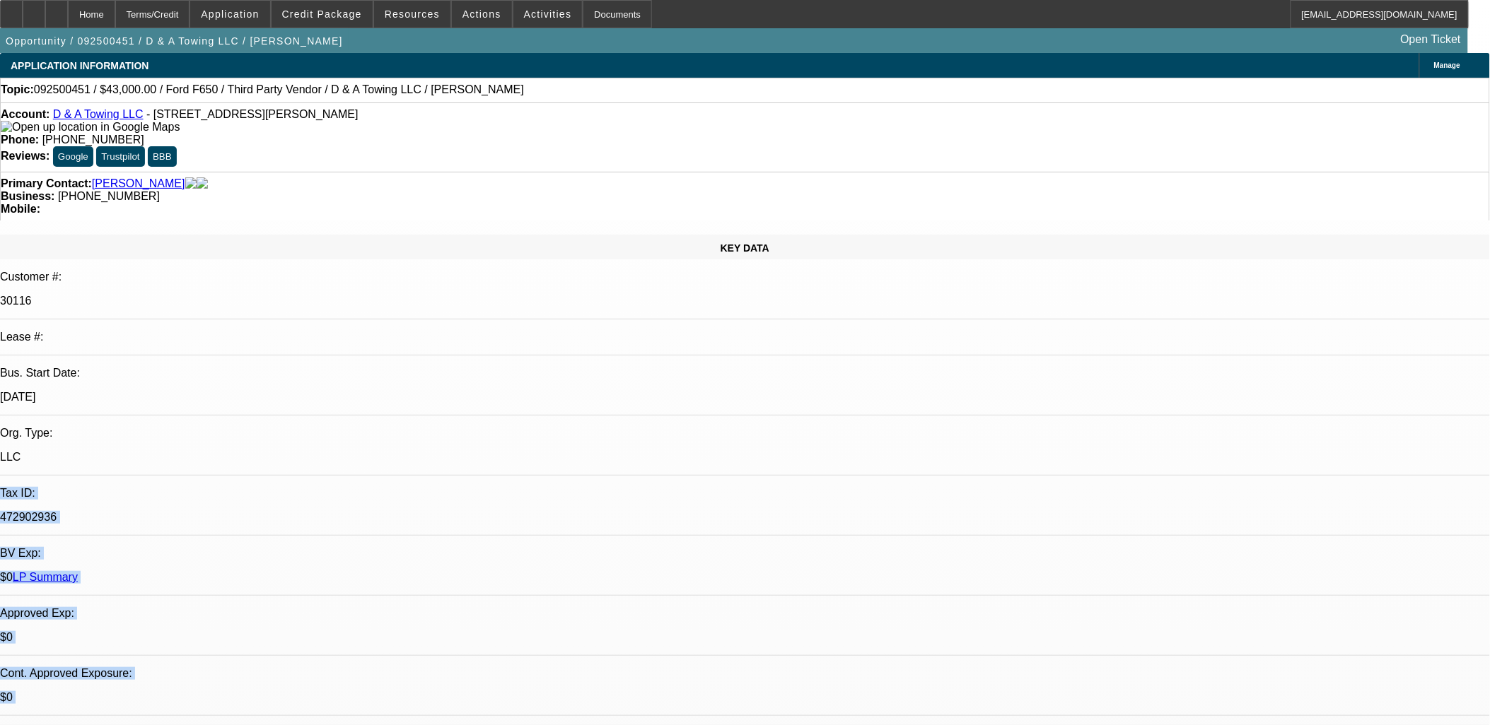
drag, startPoint x: 602, startPoint y: 354, endPoint x: 342, endPoint y: 298, distance: 266.2
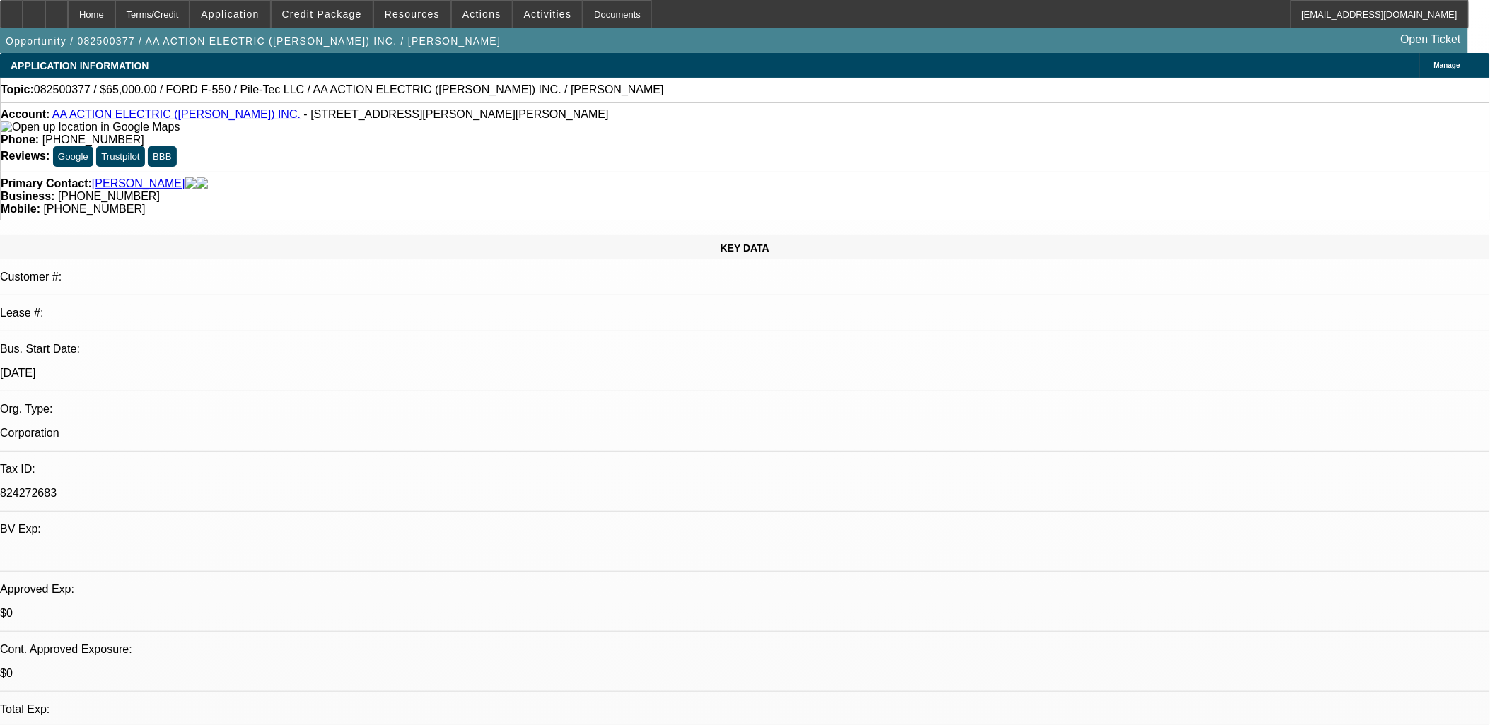
select select "0"
select select "6"
select select "0"
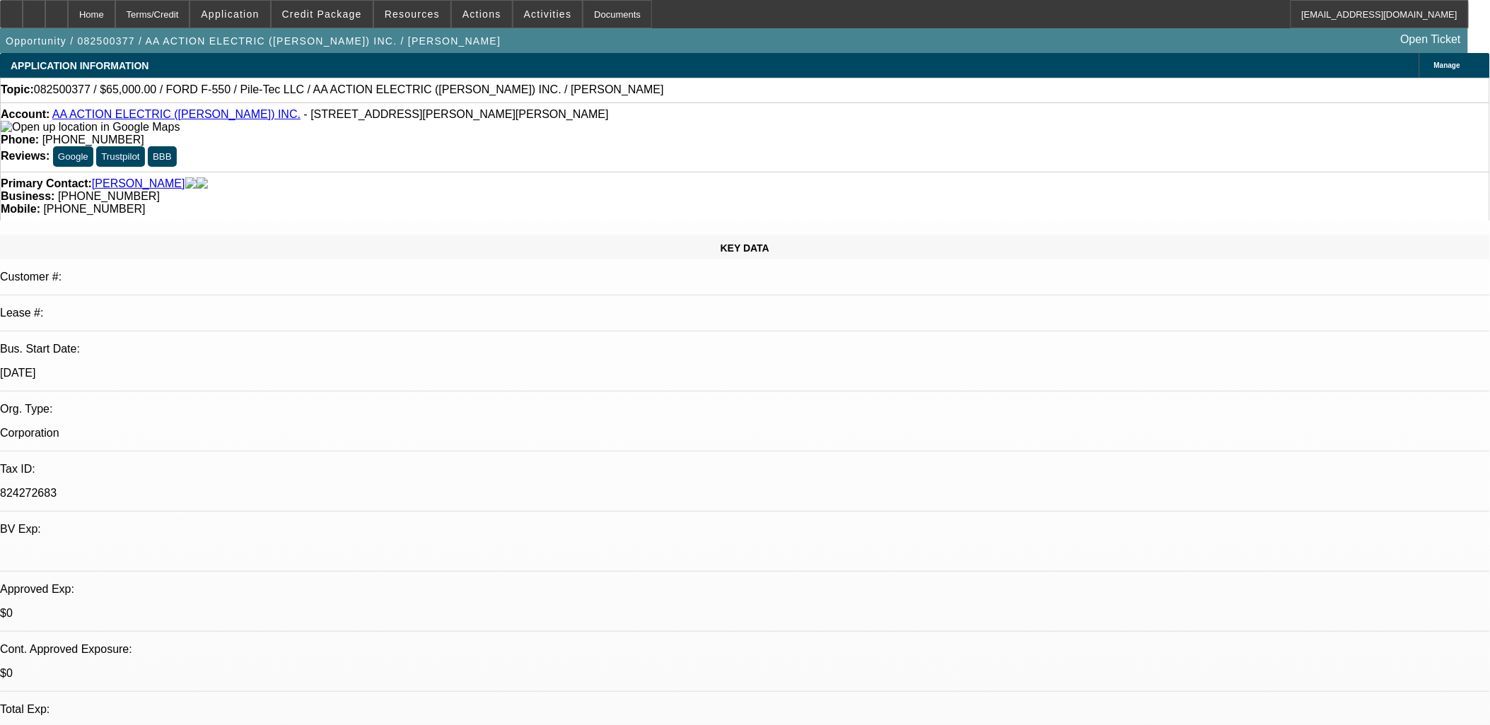
select select "0"
select select "6"
select select "0"
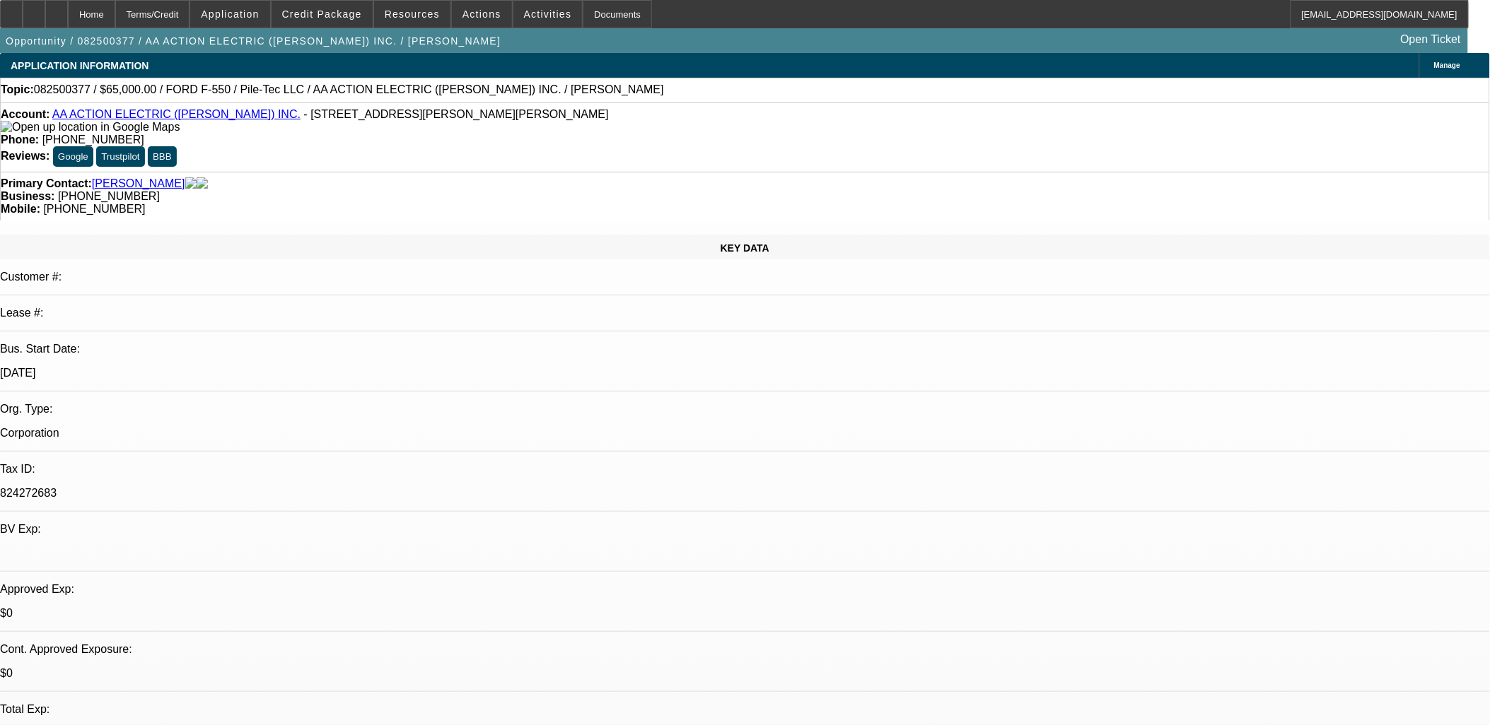
select select "0"
select select "6"
select select "0"
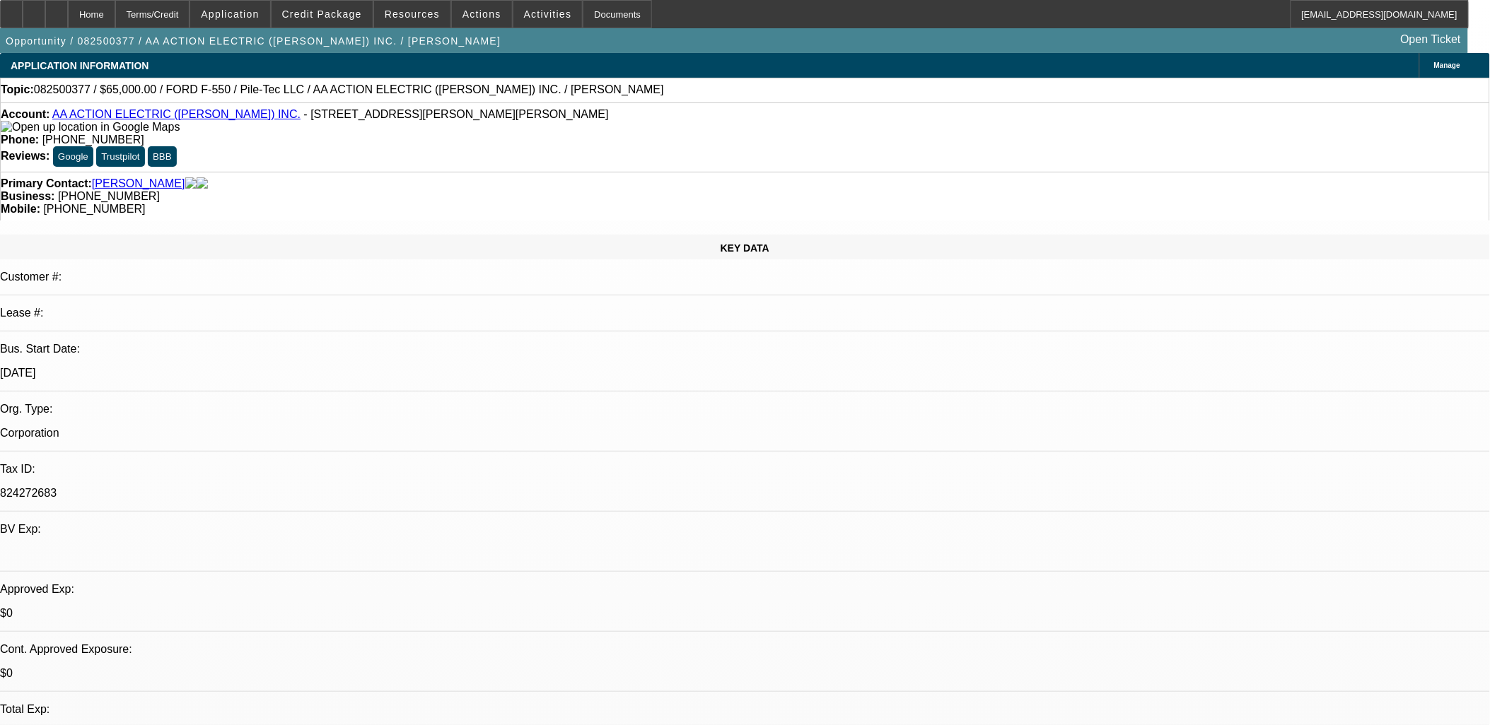
select select "6"
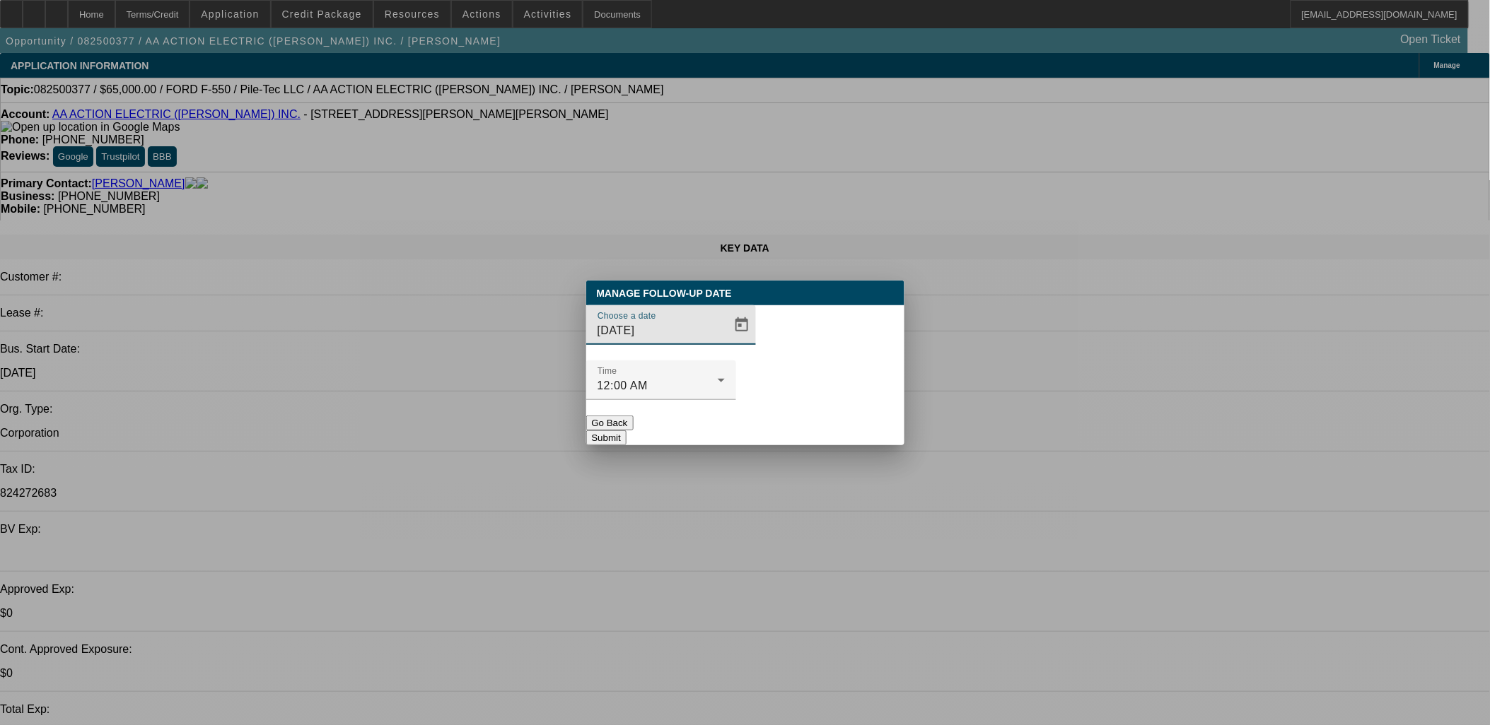
click at [687, 341] on div "Choose a date 10/3/2025" at bounding box center [660, 325] width 127 height 40
click at [725, 342] on span "Open calendar" at bounding box center [742, 325] width 34 height 34
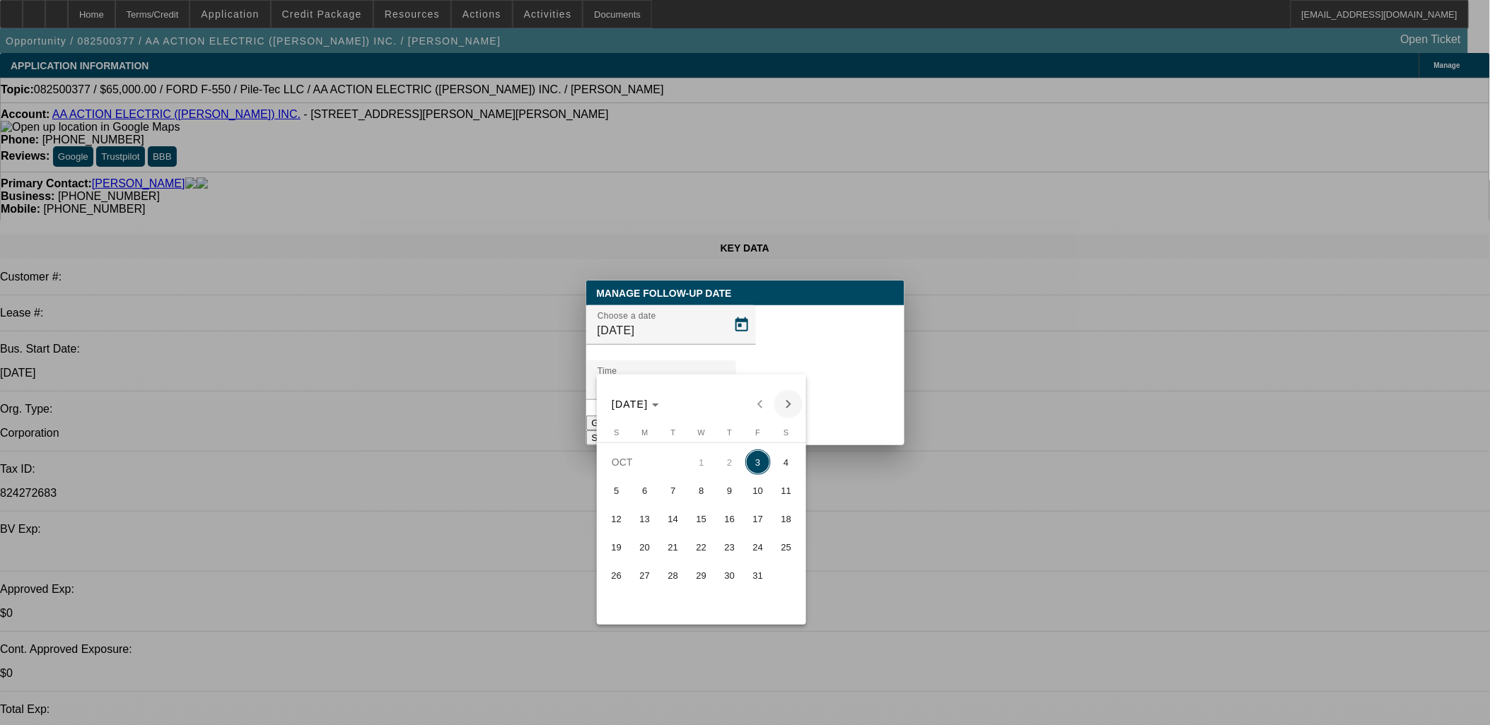
click at [637, 493] on span "6" at bounding box center [644, 490] width 25 height 25
type input "10/6/2025"
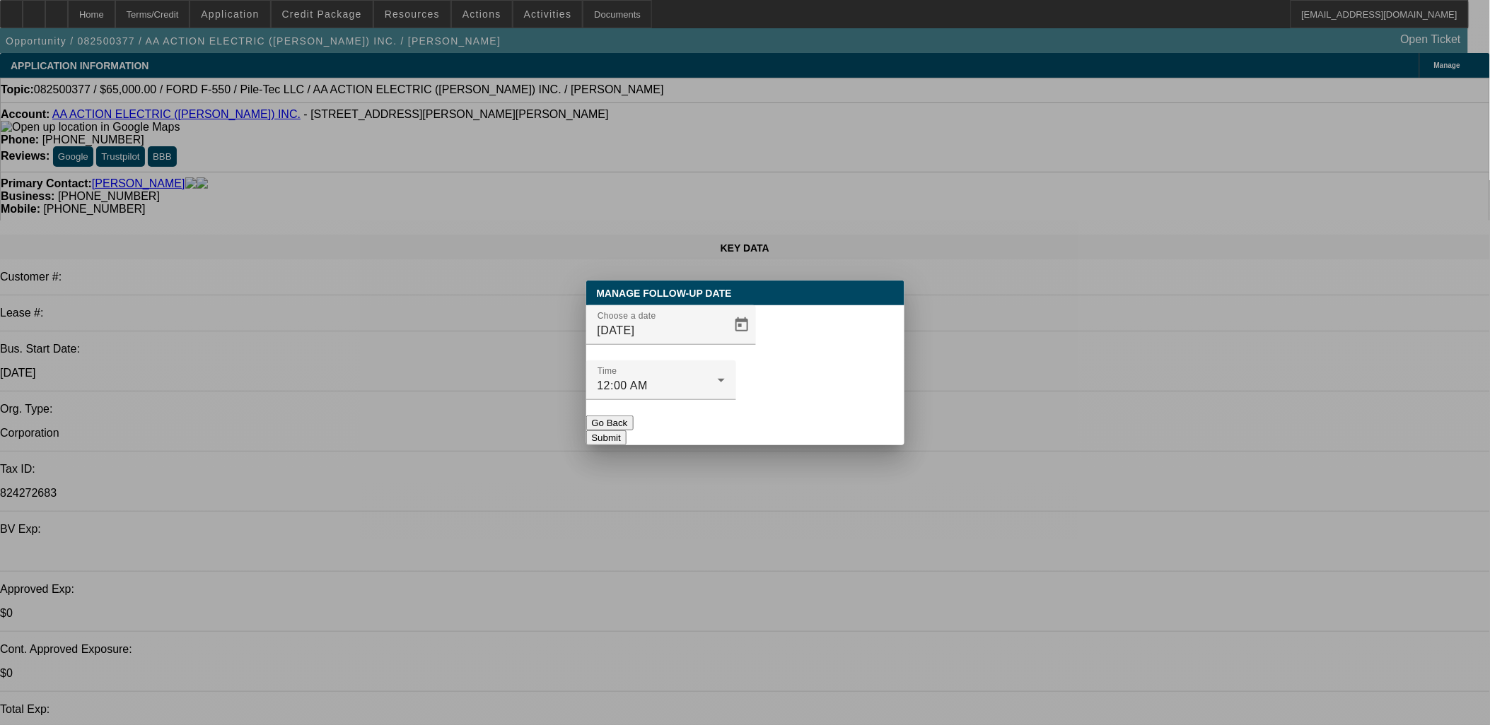
drag, startPoint x: 804, startPoint y: 387, endPoint x: 805, endPoint y: 402, distance: 14.9
click at [736, 400] on div at bounding box center [661, 408] width 150 height 16
click at [626, 431] on button "Submit" at bounding box center [606, 438] width 40 height 15
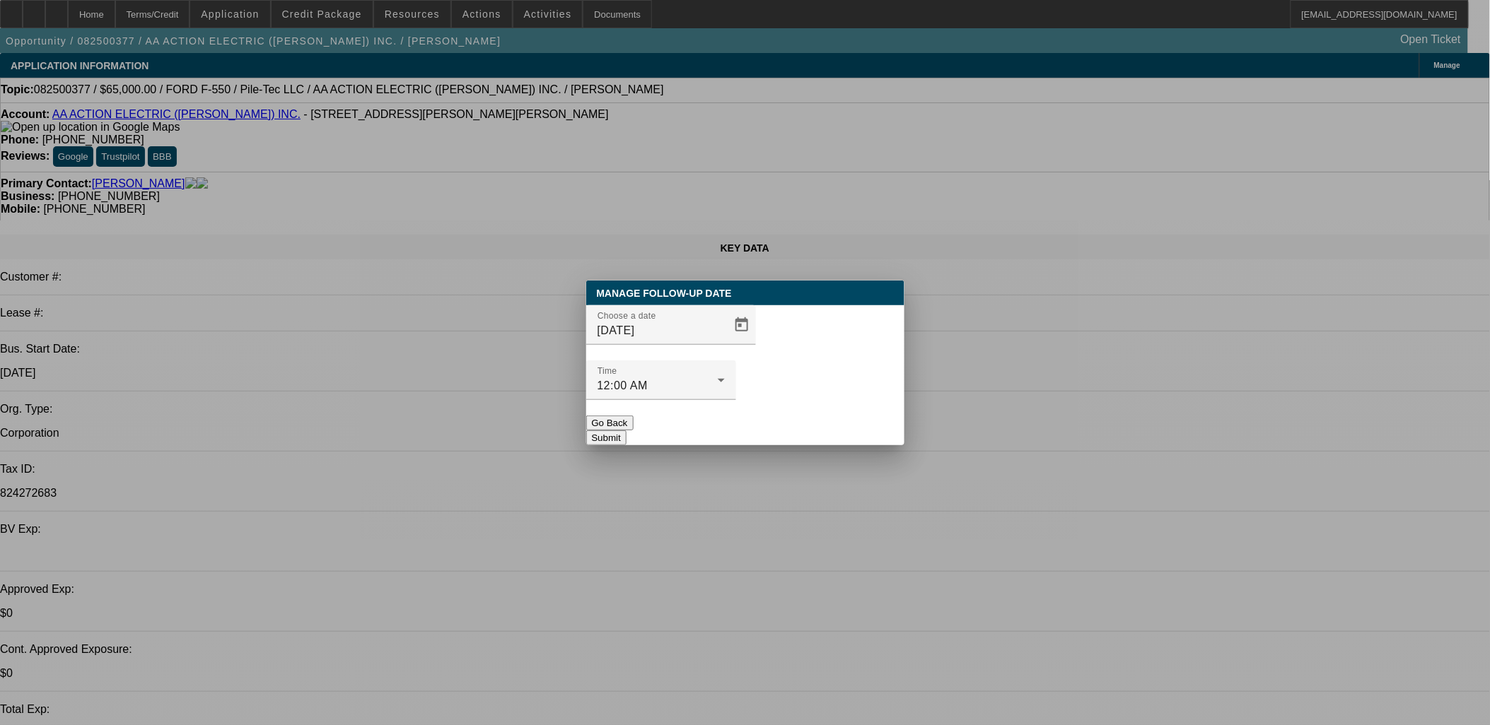
click at [712, 351] on div at bounding box center [745, 362] width 1490 height 725
click at [725, 342] on span "Open calendar" at bounding box center [742, 325] width 34 height 34
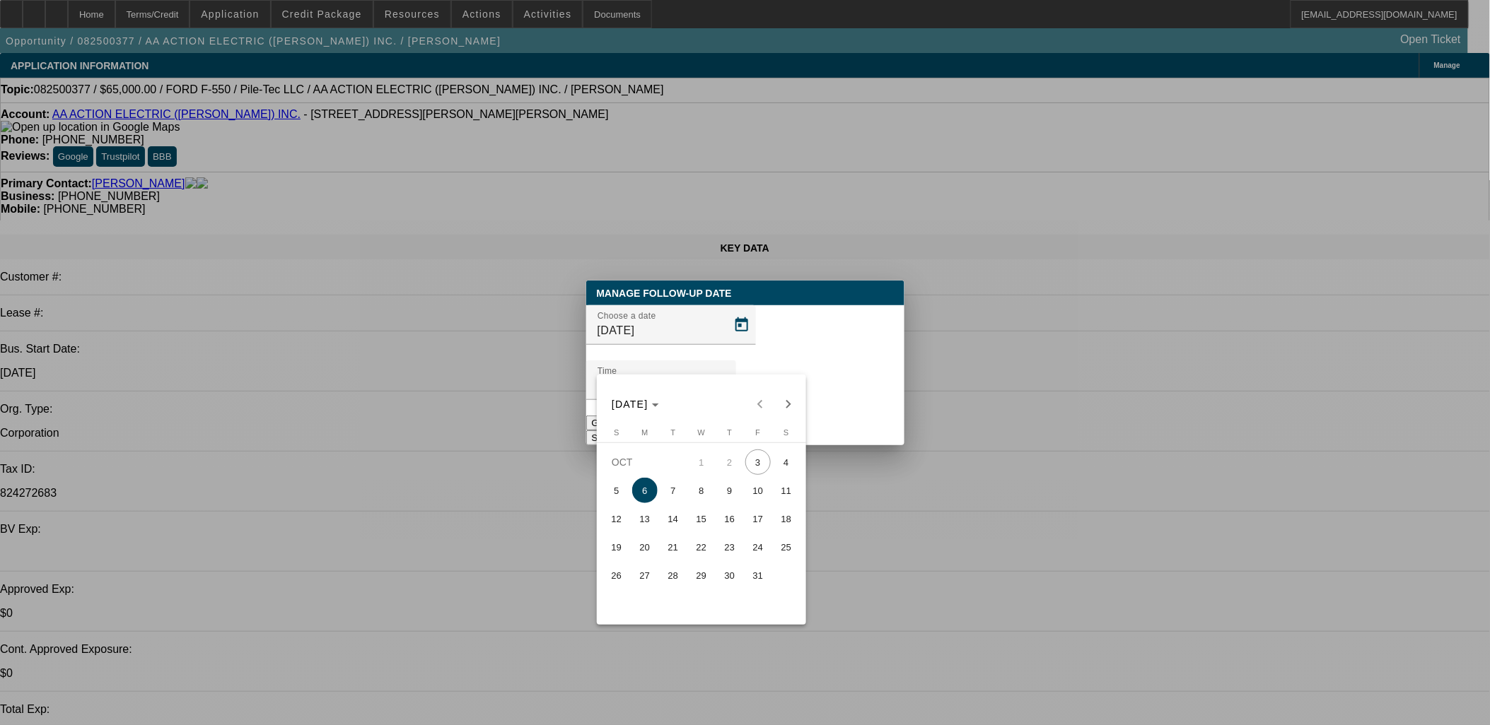
click at [766, 502] on span "10" at bounding box center [757, 490] width 25 height 25
type input "10/10/2025"
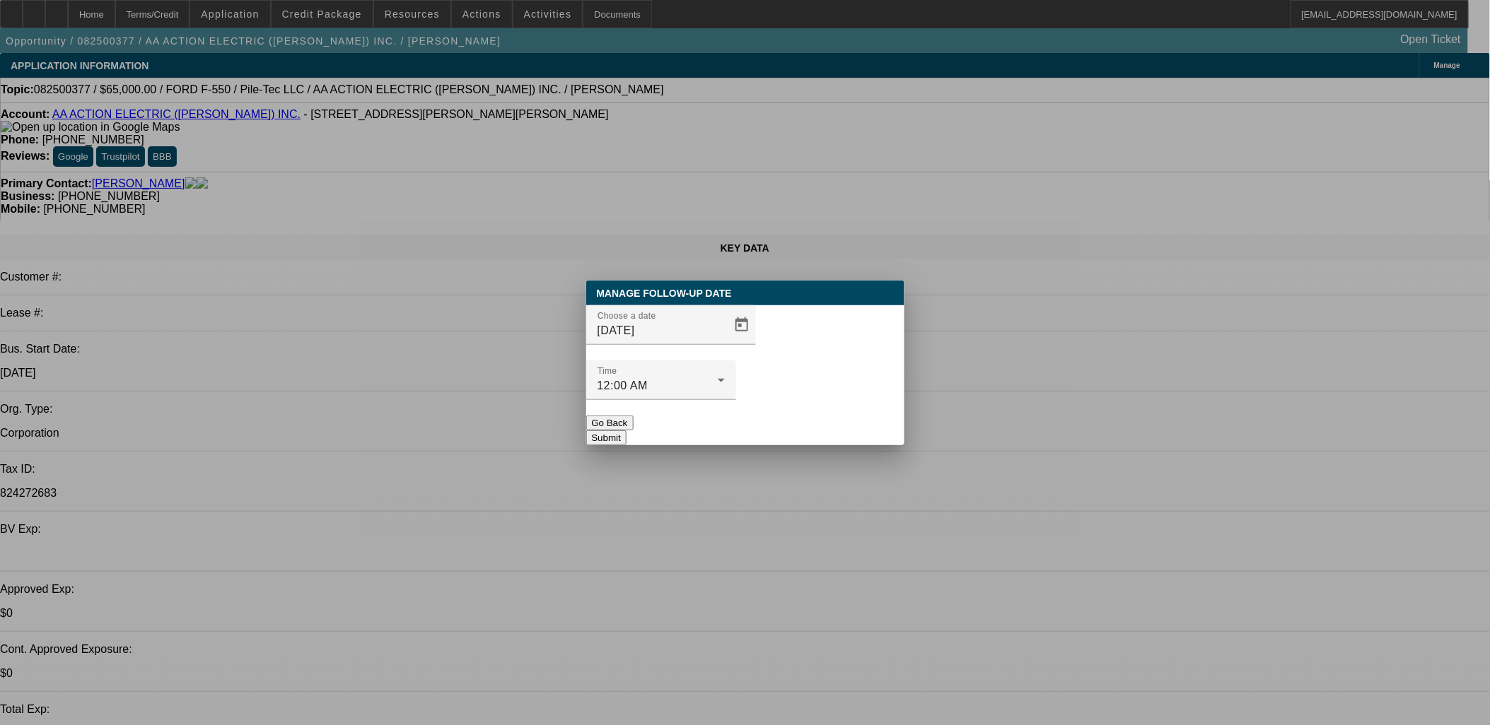
click at [626, 431] on button "Submit" at bounding box center [606, 438] width 40 height 15
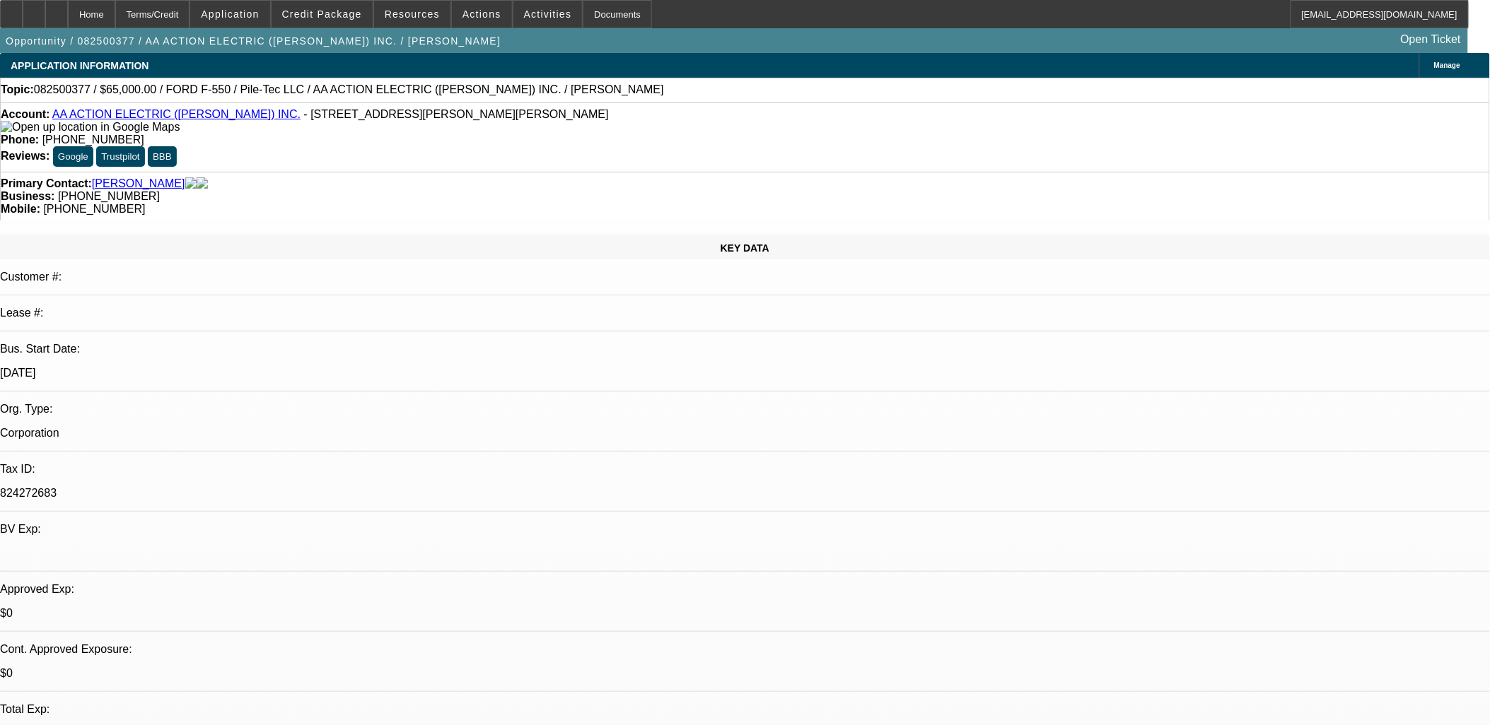
drag, startPoint x: 1128, startPoint y: 333, endPoint x: 1109, endPoint y: 333, distance: 19.8
drag, startPoint x: 1109, startPoint y: 333, endPoint x: 667, endPoint y: 373, distance: 442.9
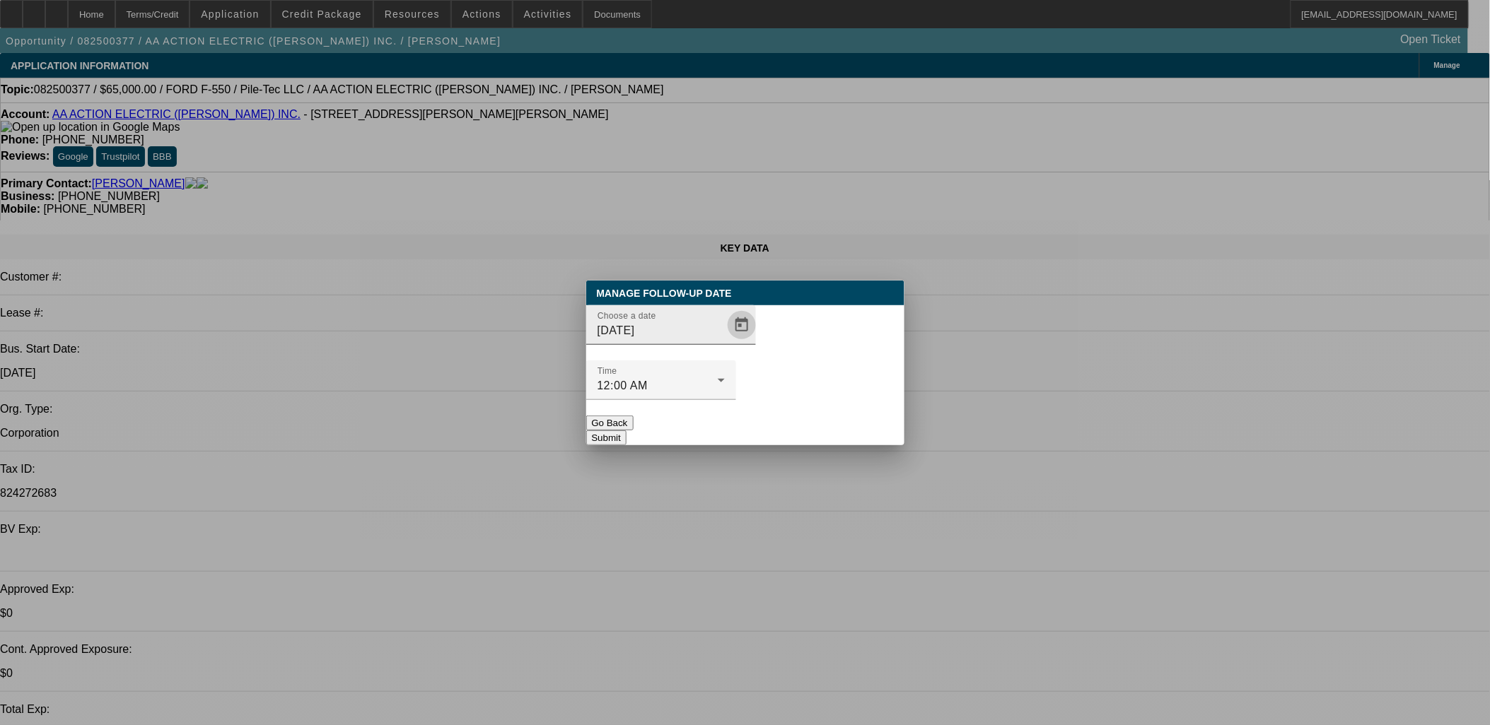
click at [732, 342] on span "Open calendar" at bounding box center [742, 325] width 34 height 34
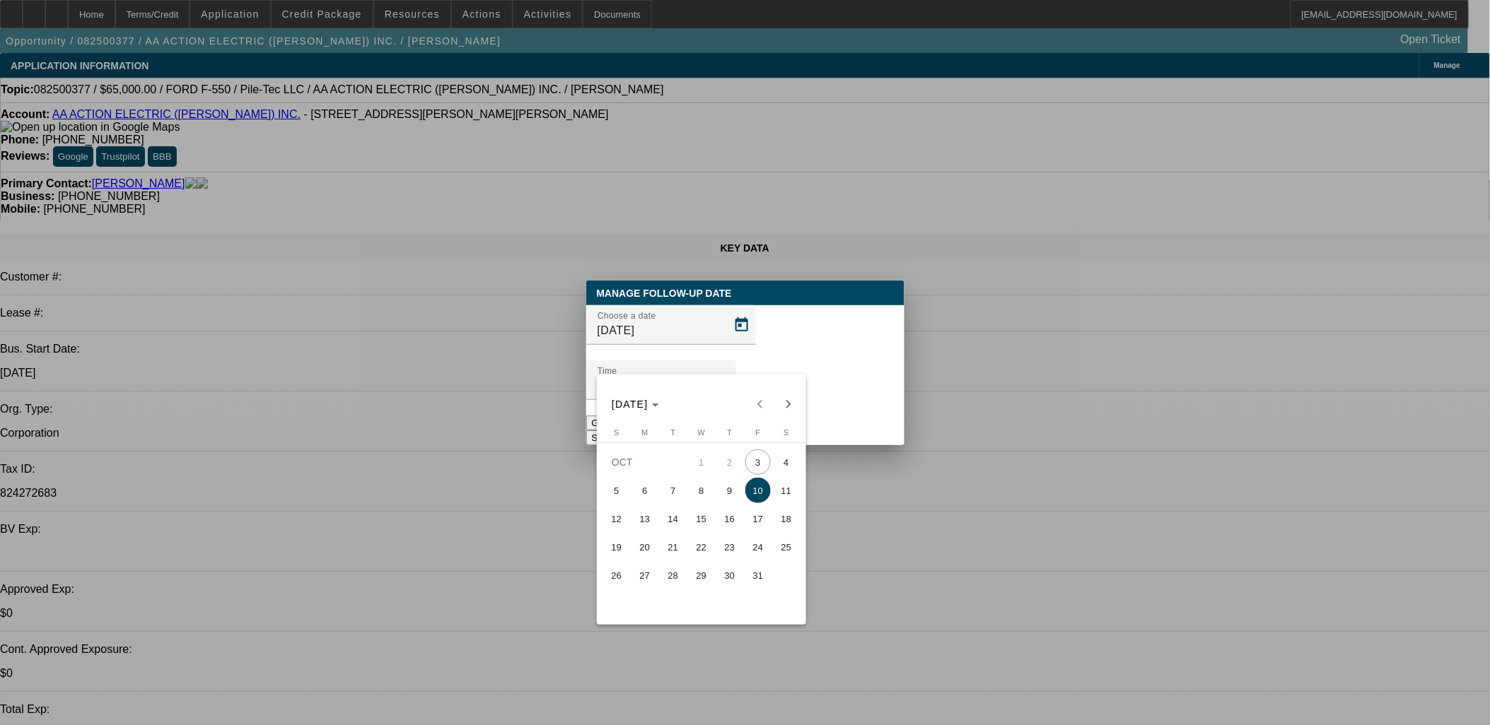
click at [731, 524] on span "16" at bounding box center [729, 518] width 25 height 25
type input "10/16/2025"
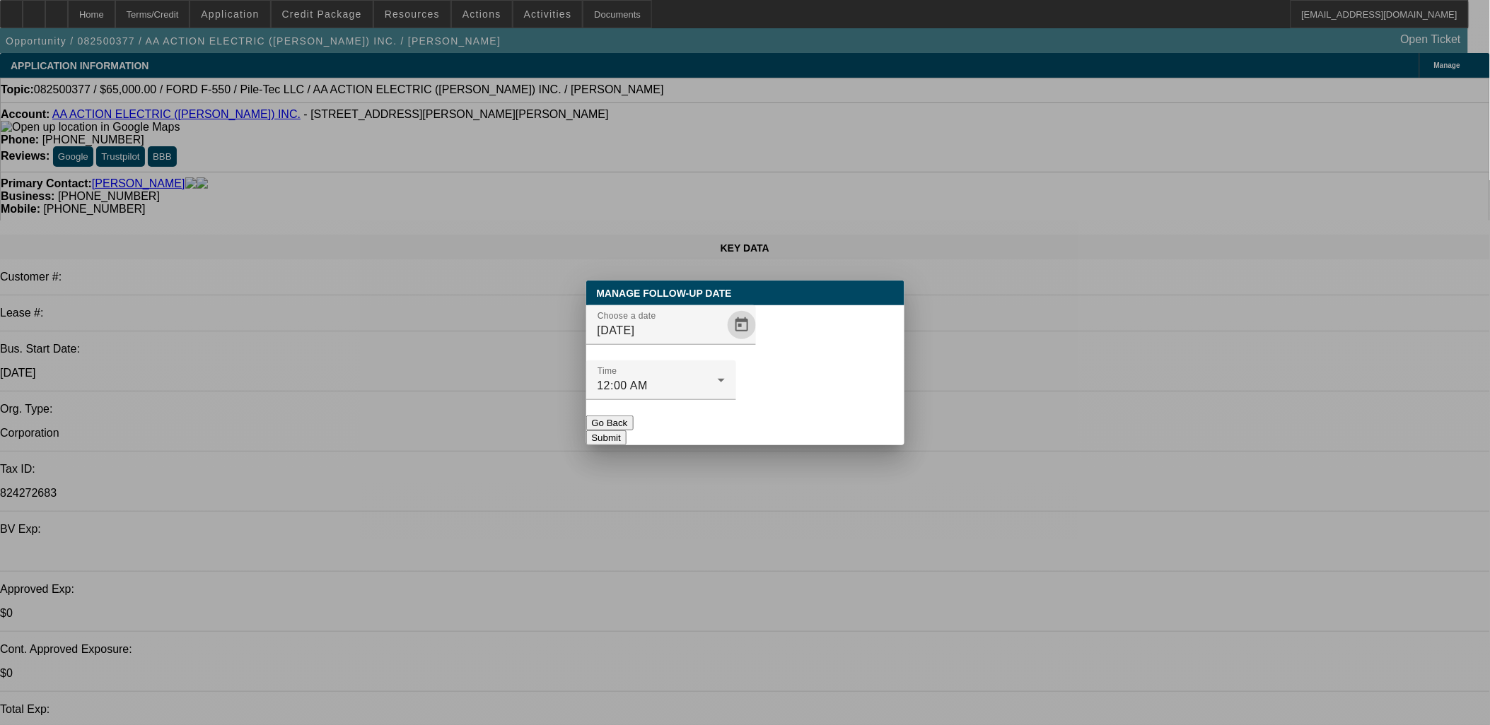
click at [736, 400] on div at bounding box center [661, 408] width 150 height 16
click at [626, 431] on button "Submit" at bounding box center [606, 438] width 40 height 15
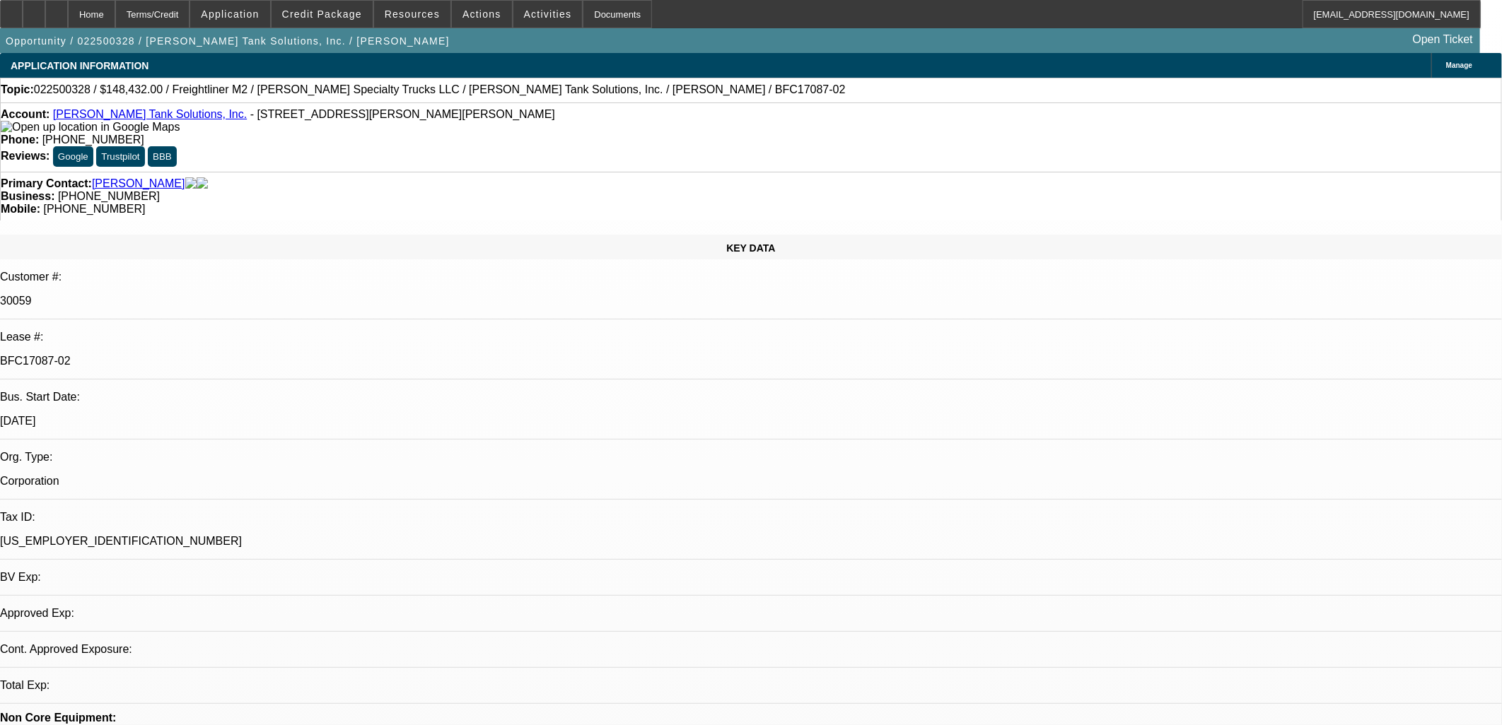
select select "0"
select select "2"
select select "0"
select select "2"
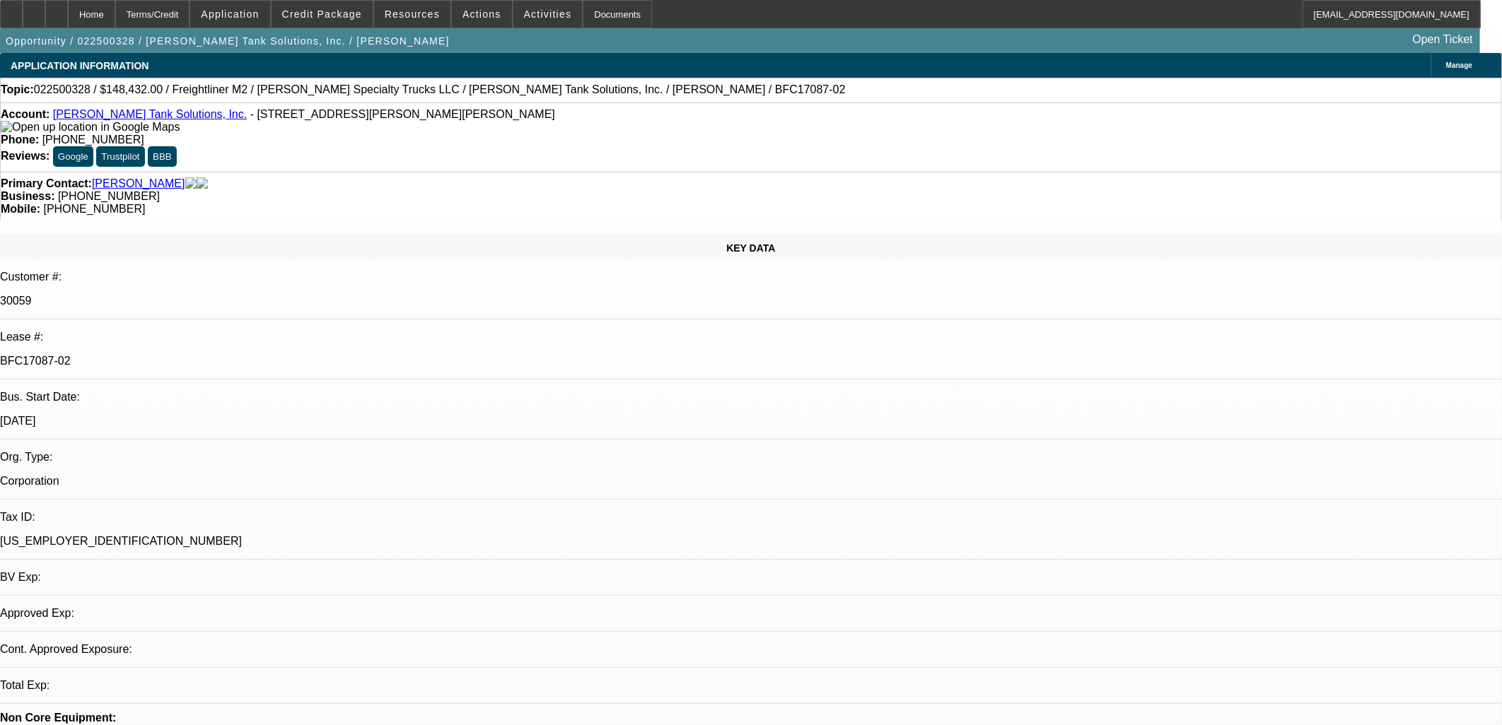
select select "0"
select select "2"
select select "0"
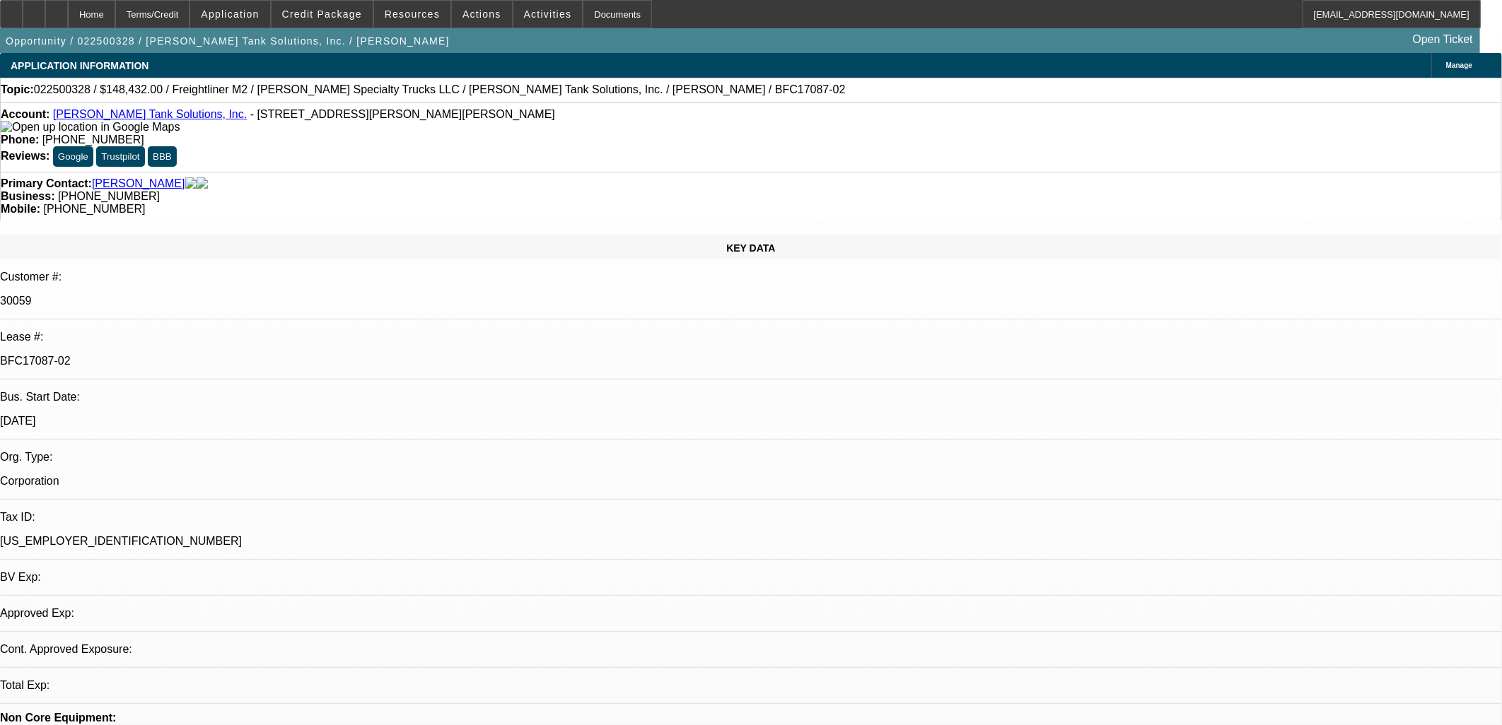
select select "2"
select select "0"
select select "1"
select select "2"
select select "6"
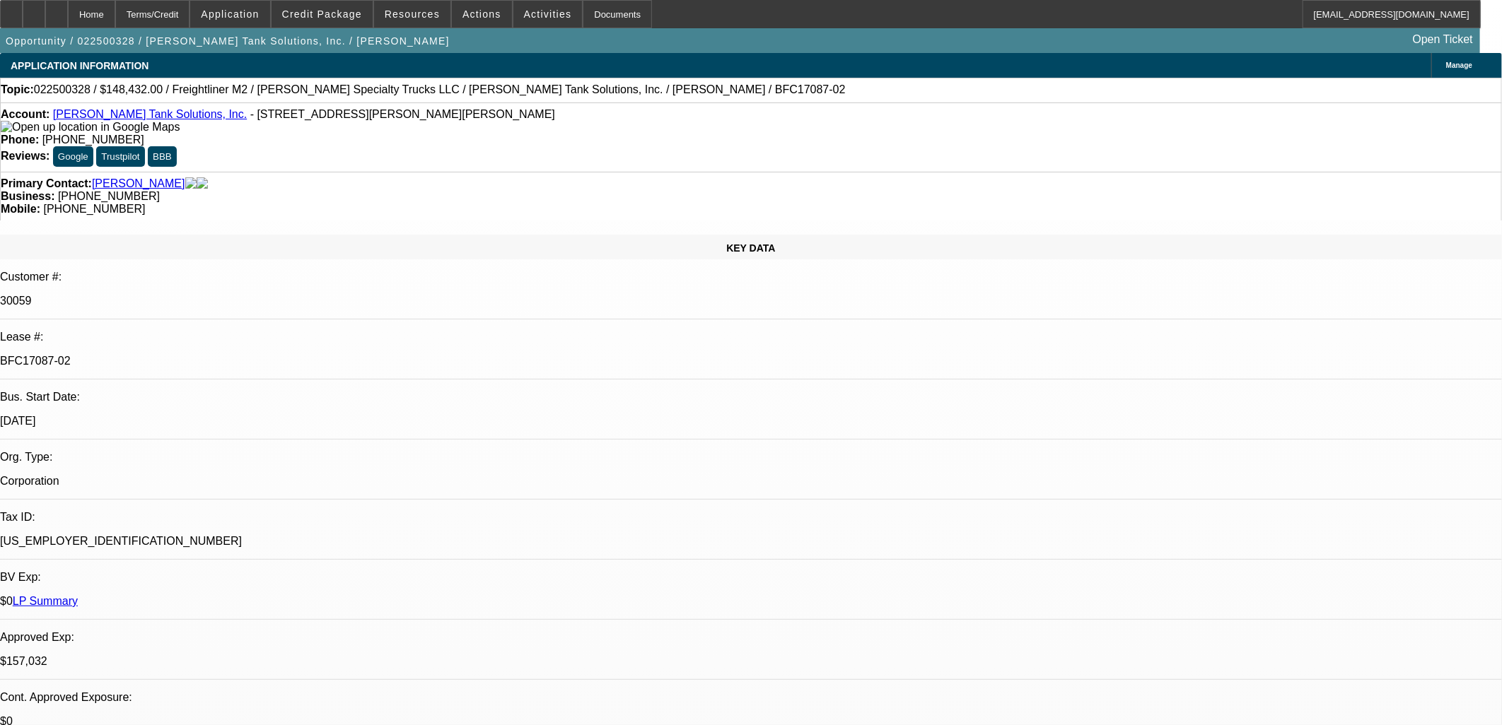
select select "1"
select select "2"
select select "6"
select select "1"
select select "2"
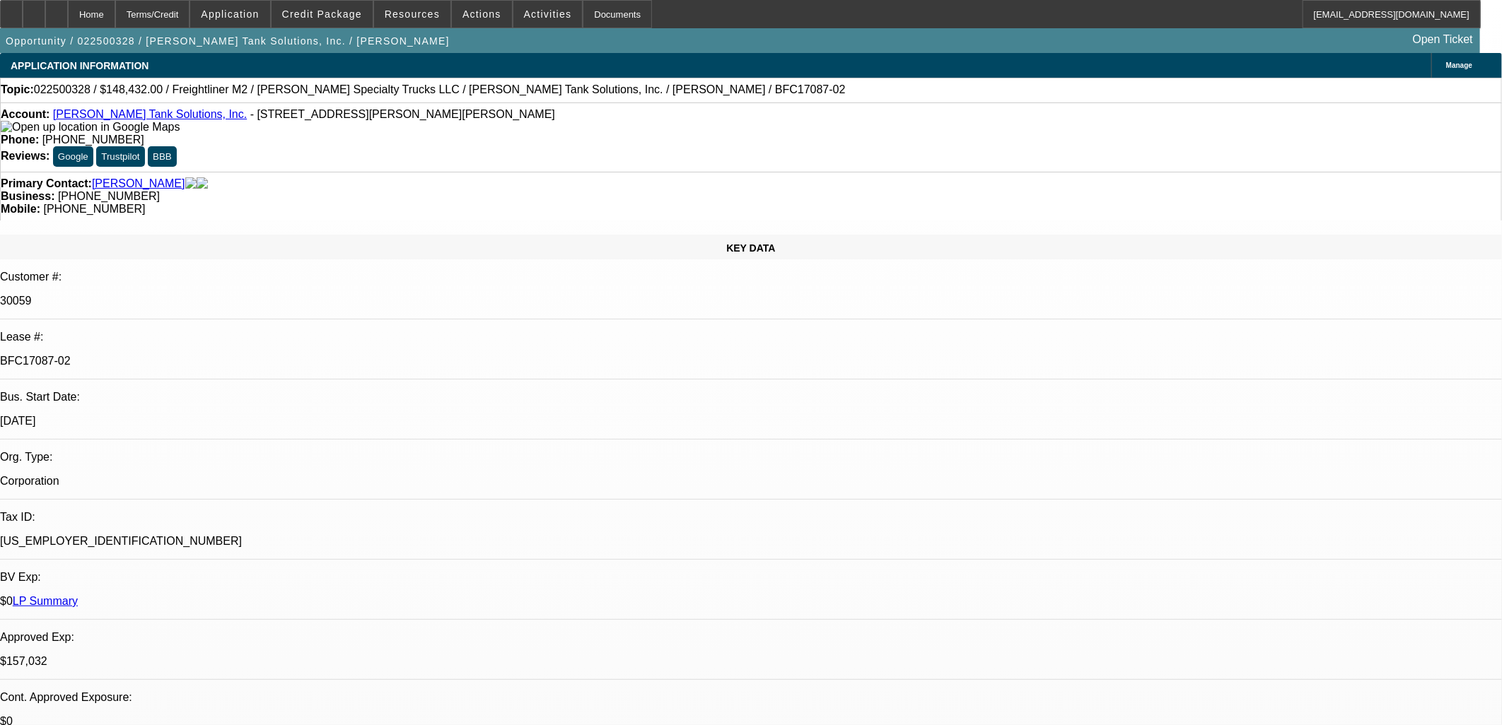
select select "6"
select select "1"
select select "2"
select select "6"
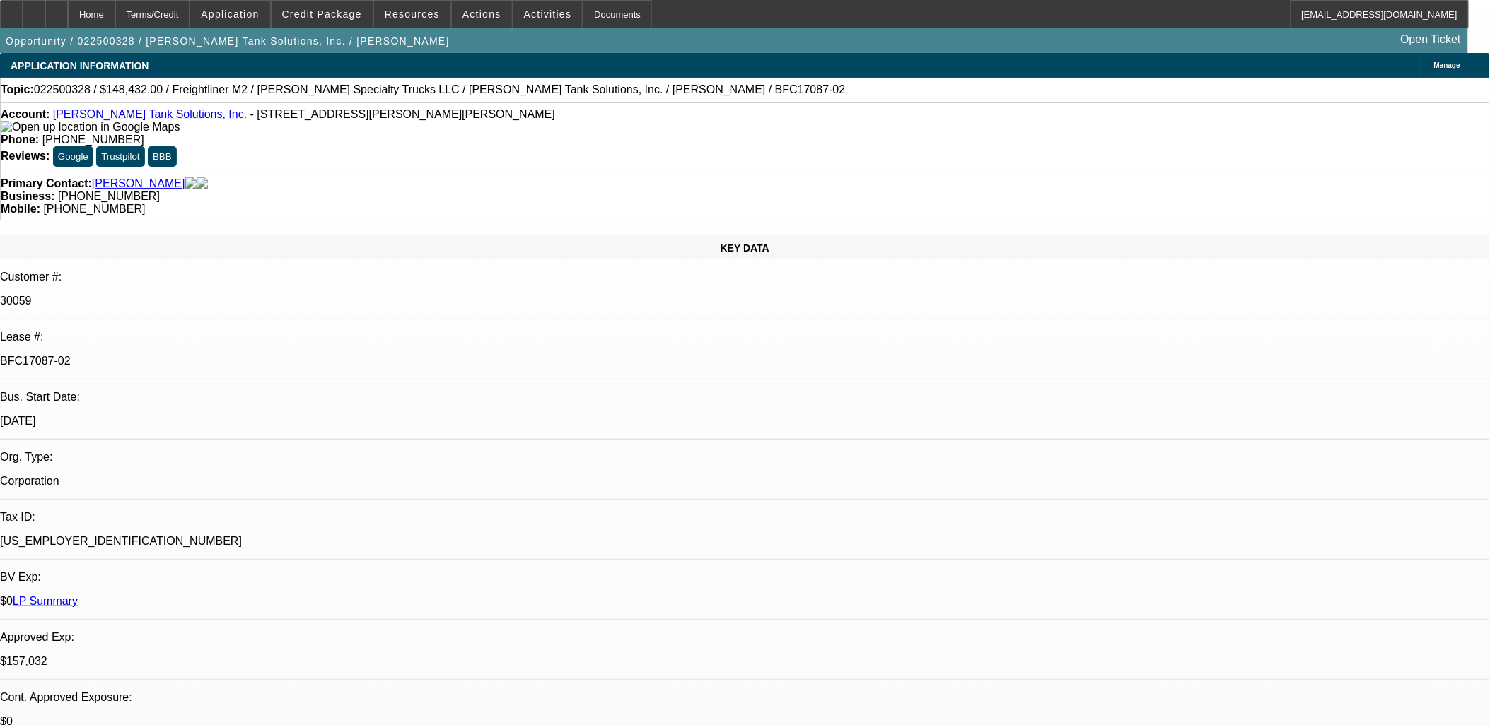
scroll to position [1021, 0]
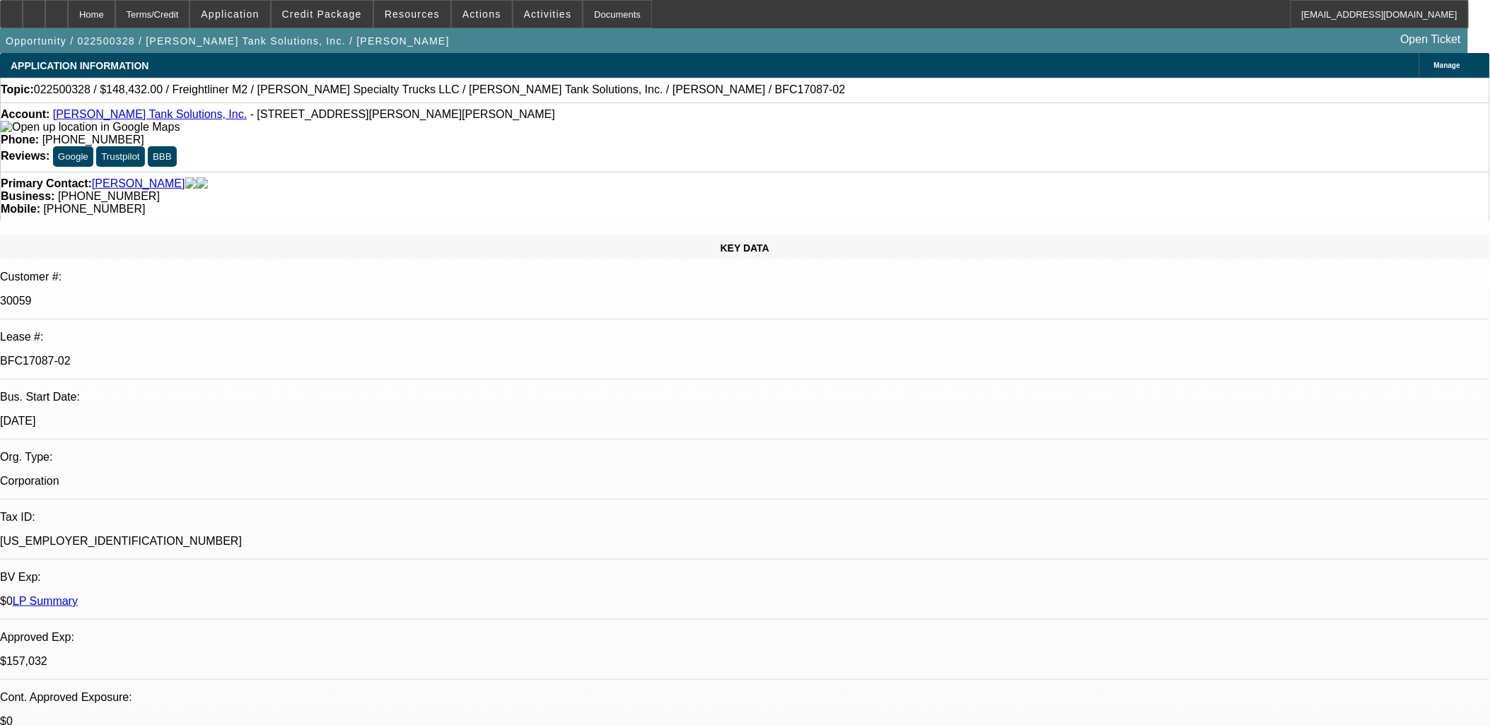
scroll to position [1367, 0]
drag, startPoint x: 1218, startPoint y: 278, endPoint x: 1333, endPoint y: 316, distance: 121.4
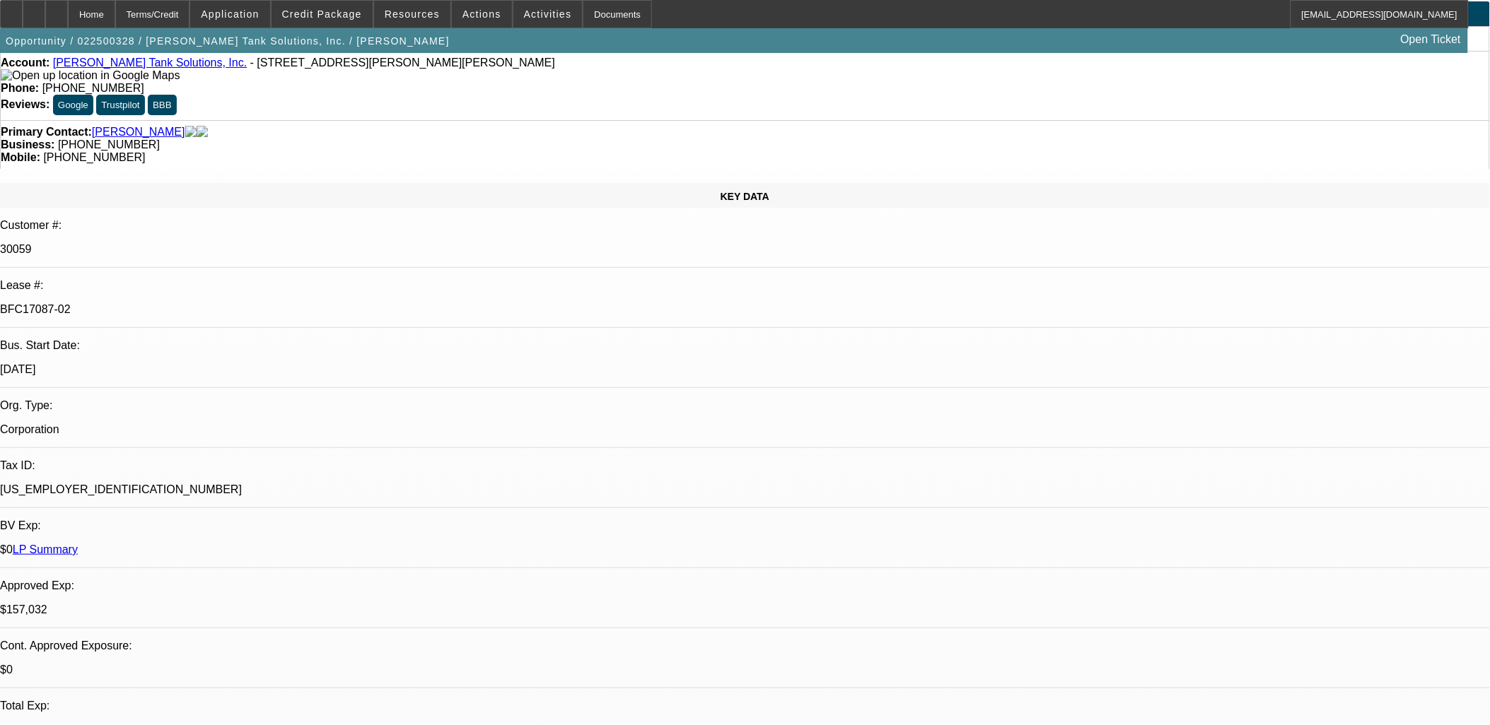
scroll to position [78, 0]
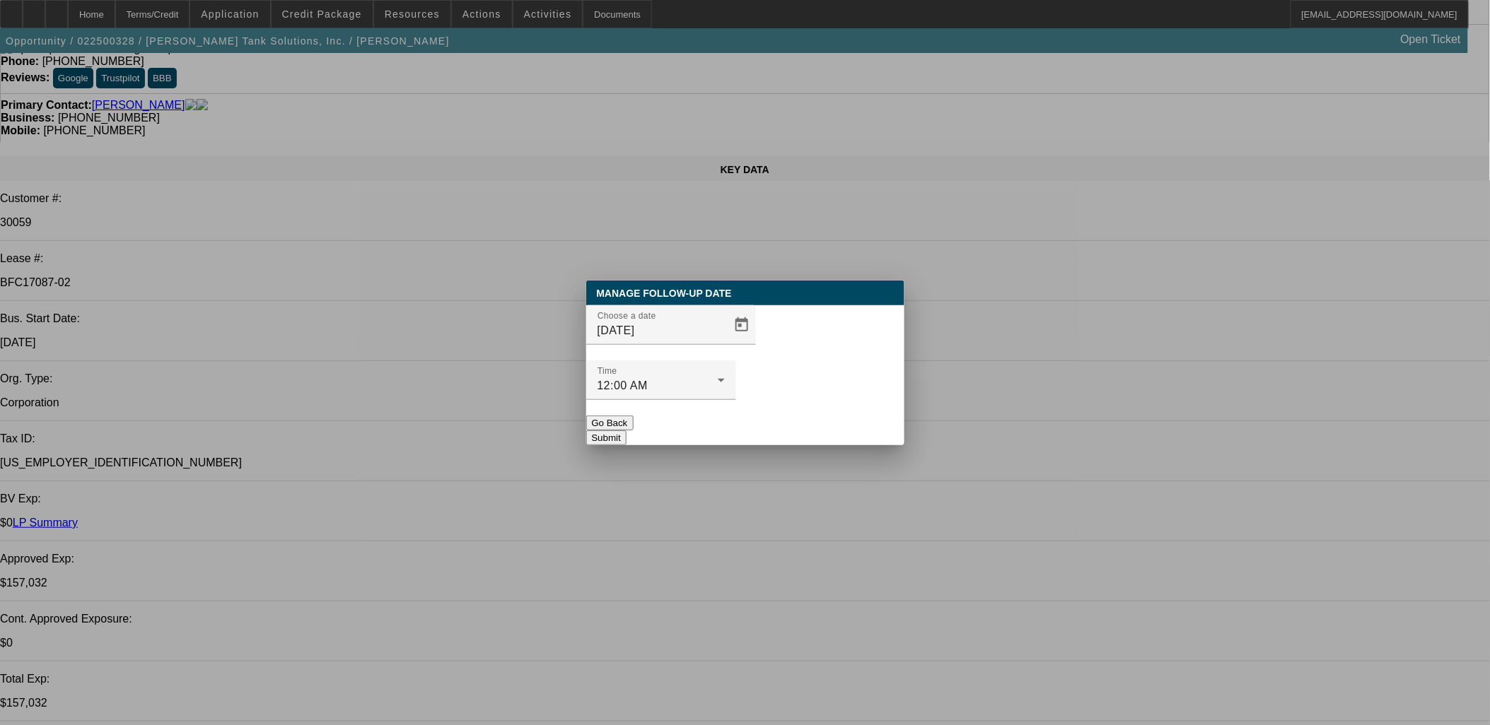
scroll to position [0, 0]
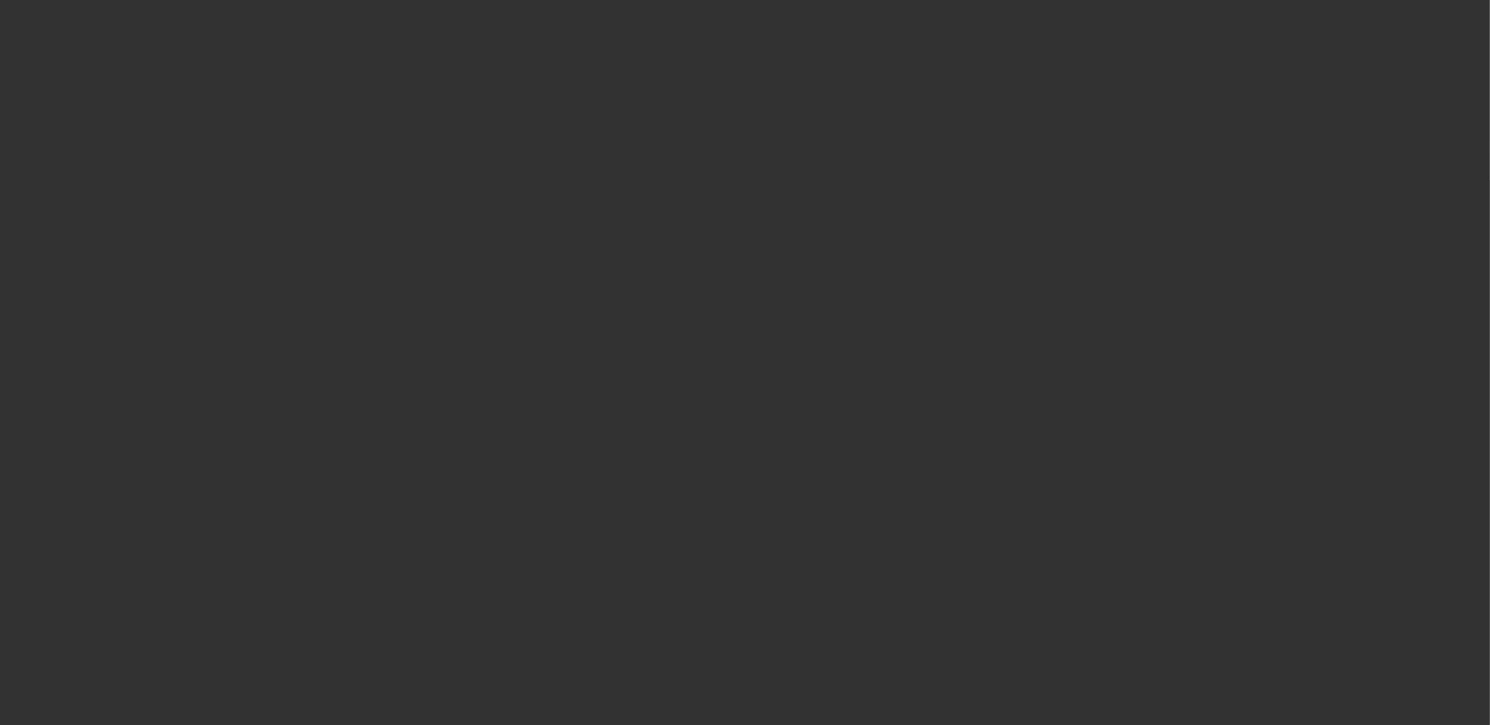
click at [908, 279] on div at bounding box center [745, 362] width 1490 height 725
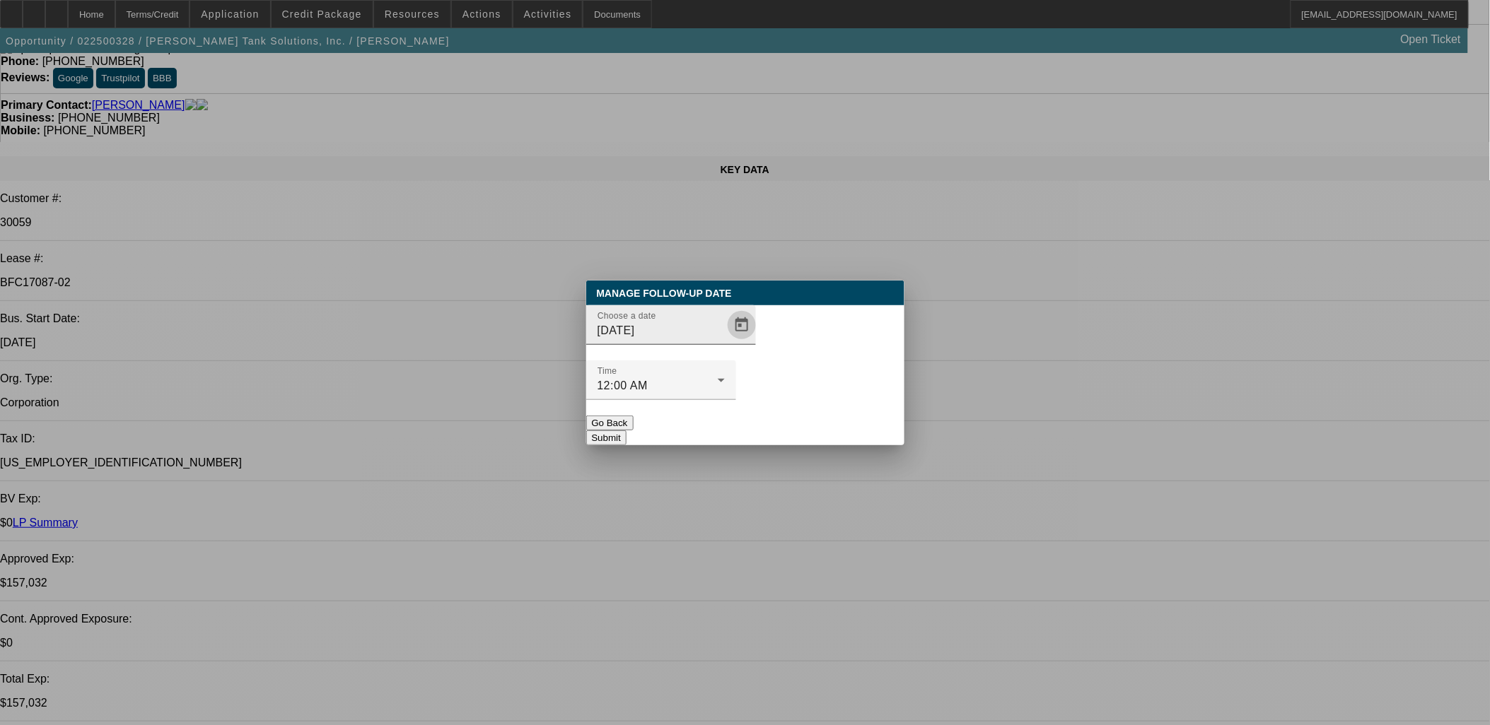
click at [726, 342] on span "Open calendar" at bounding box center [742, 325] width 34 height 34
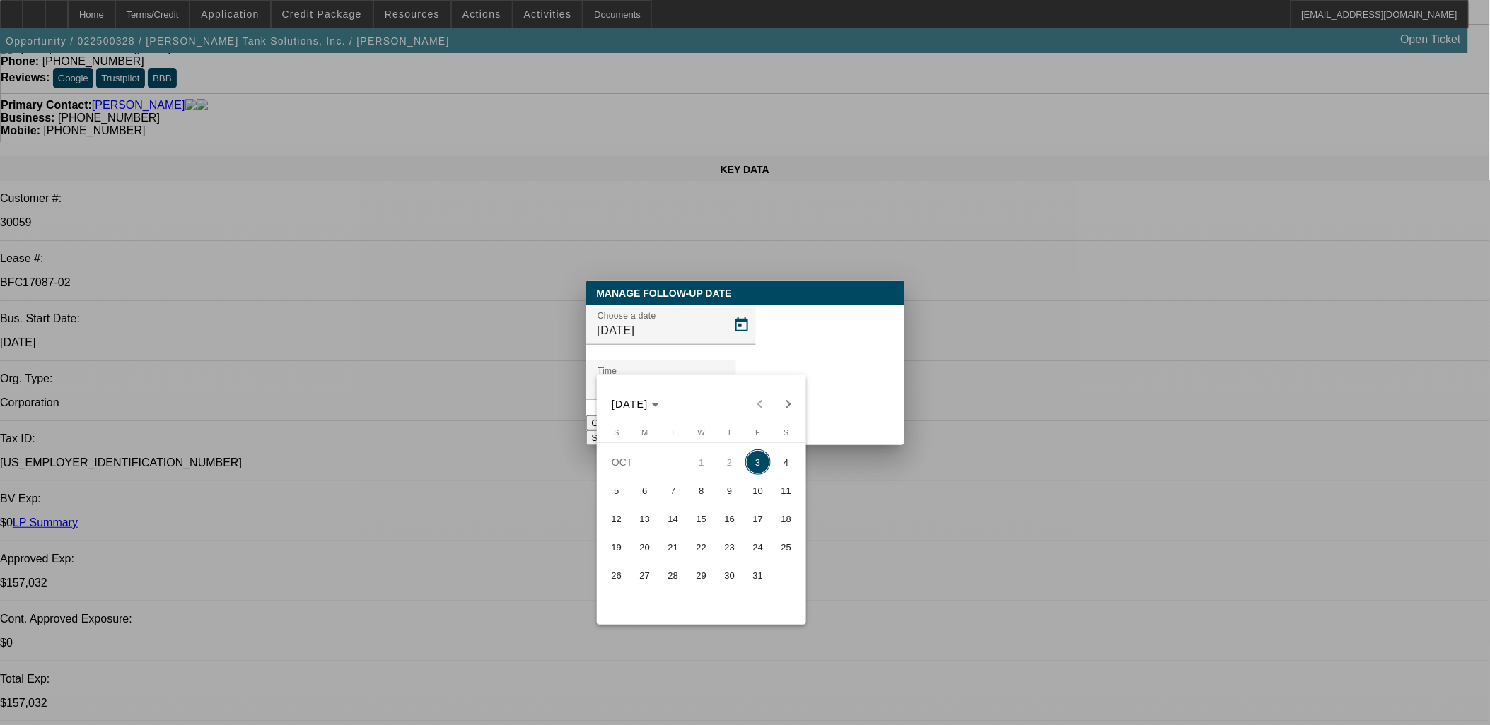
click at [647, 484] on span "6" at bounding box center [644, 490] width 25 height 25
type input "10/6/2025"
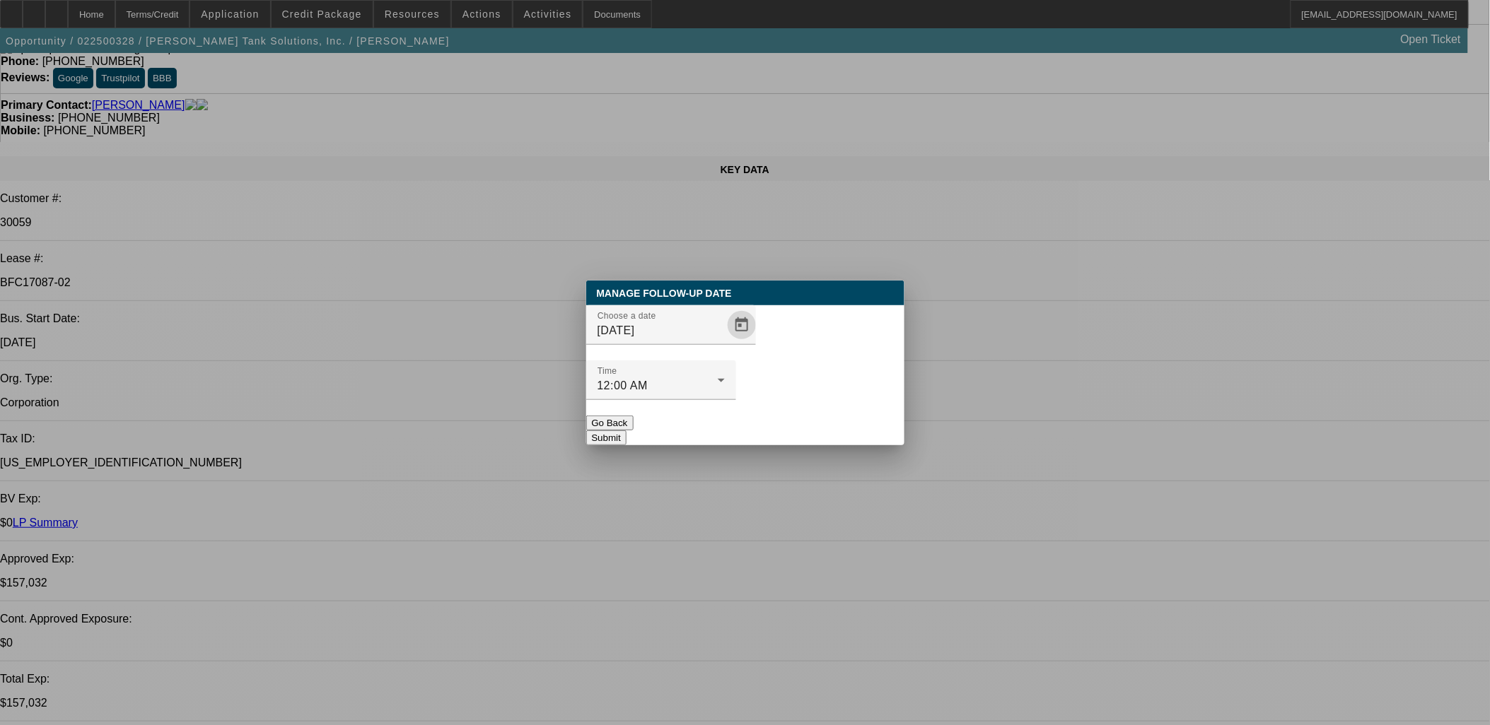
click at [626, 431] on button "Submit" at bounding box center [606, 438] width 40 height 15
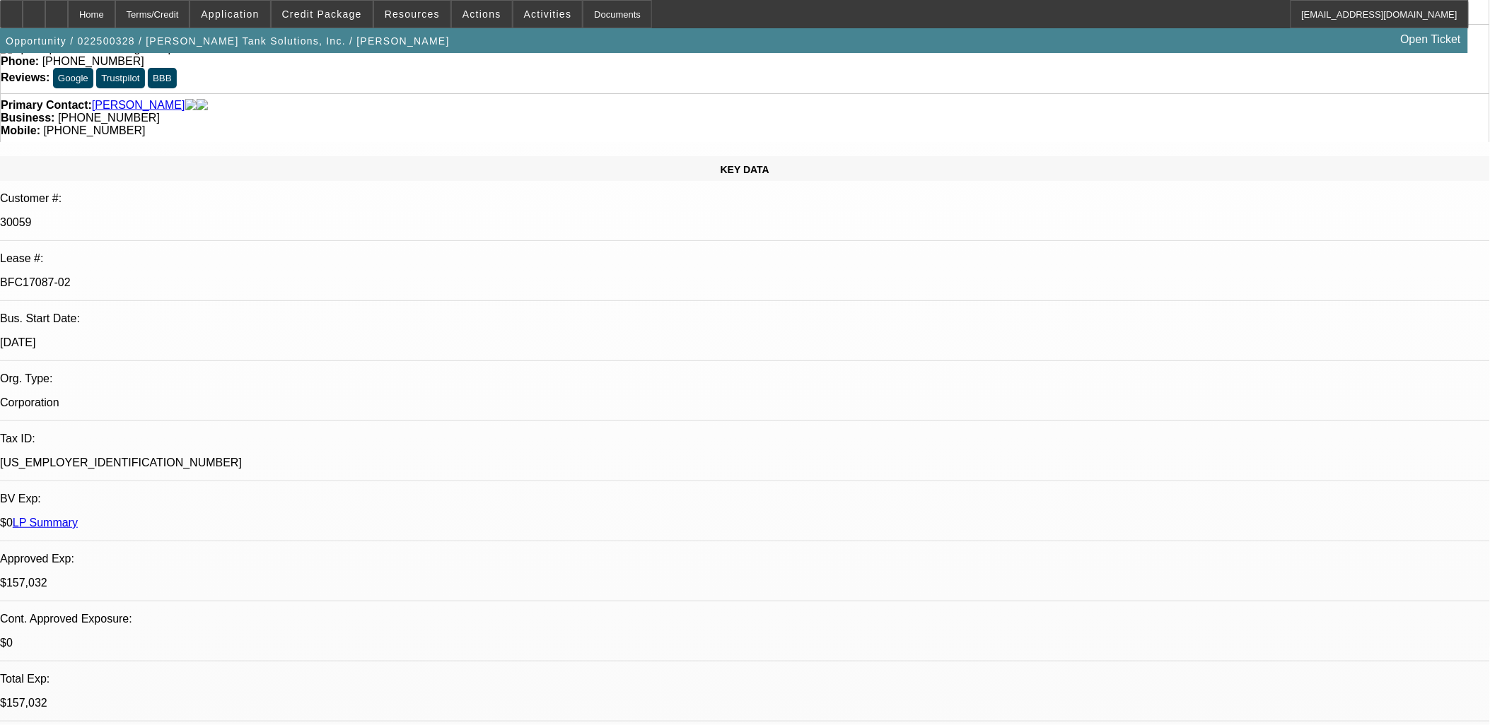
scroll to position [78, 0]
drag, startPoint x: 513, startPoint y: 227, endPoint x: 539, endPoint y: 185, distance: 49.2
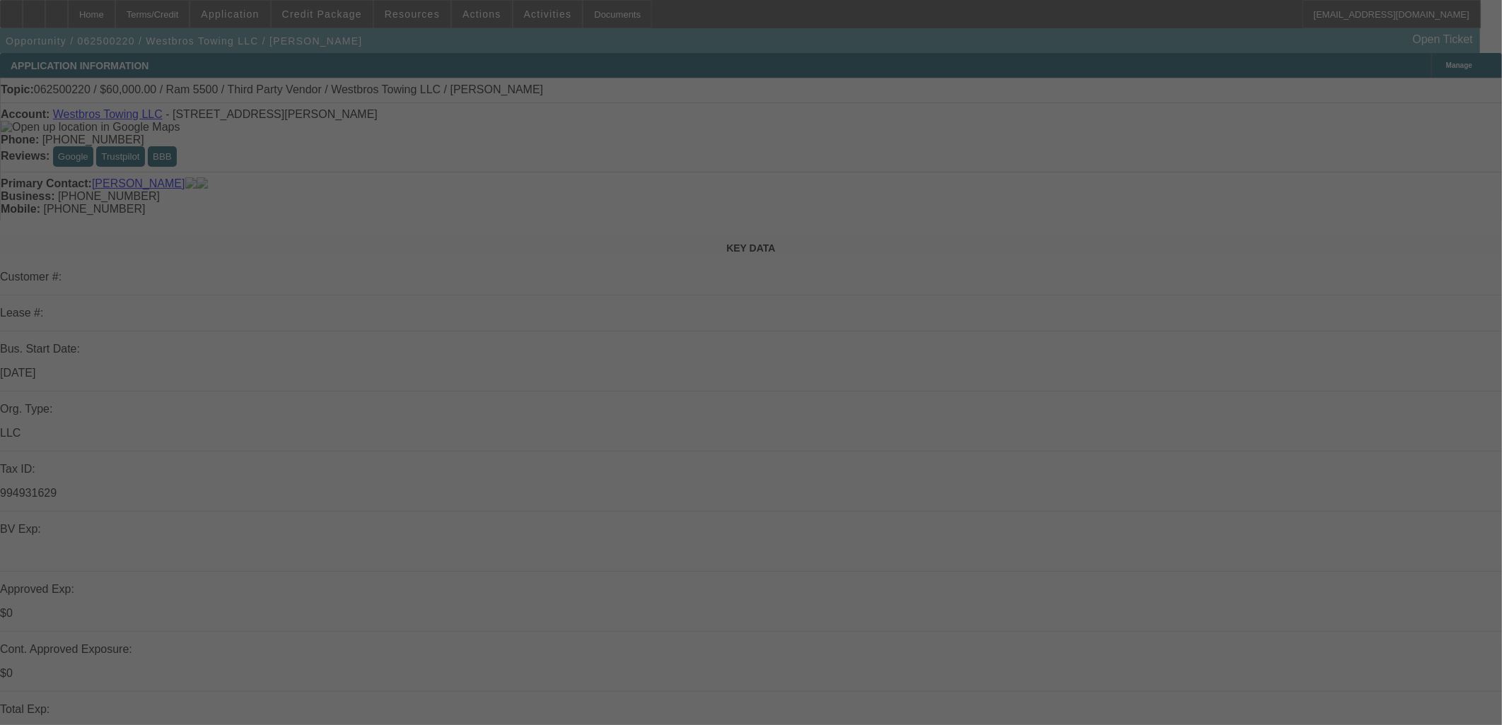
select select "0"
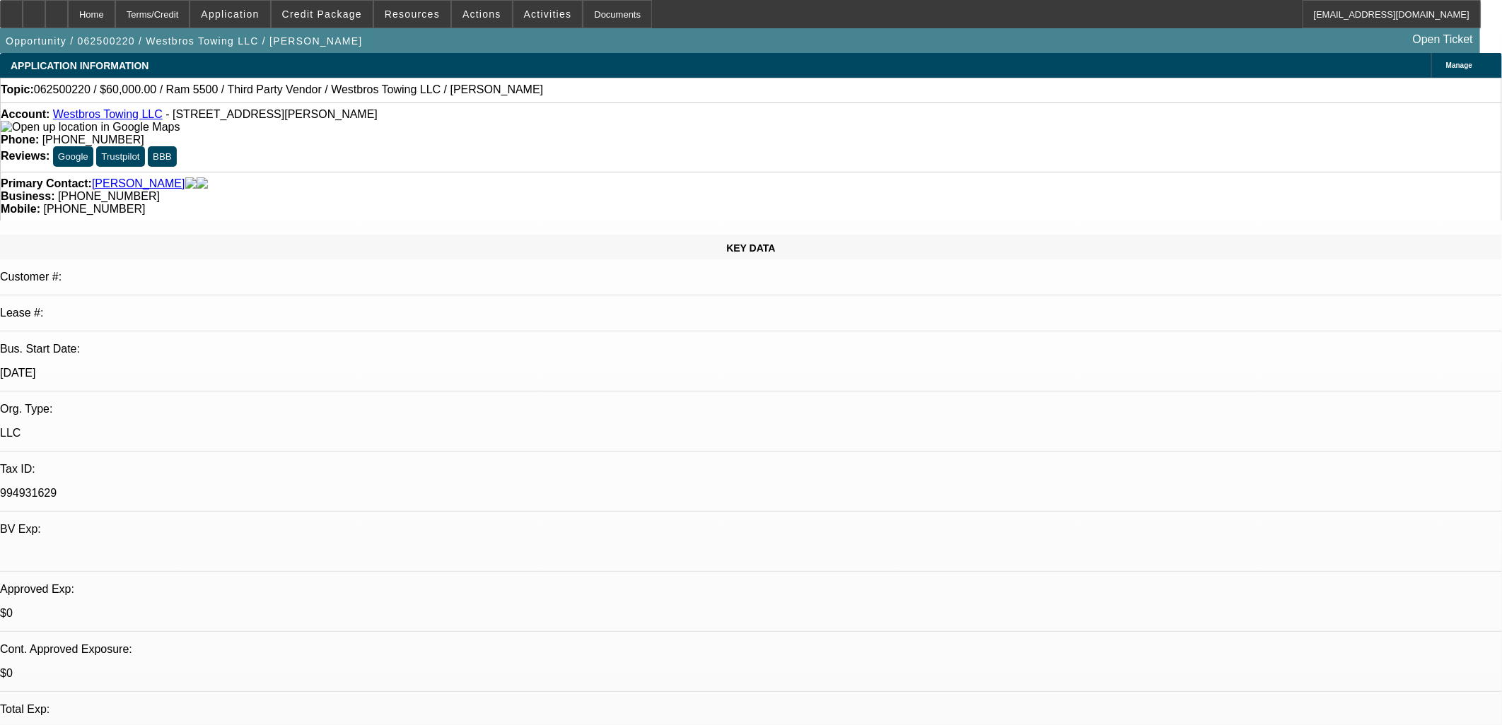
select select "0"
select select "0.1"
select select "0"
select select "0.1"
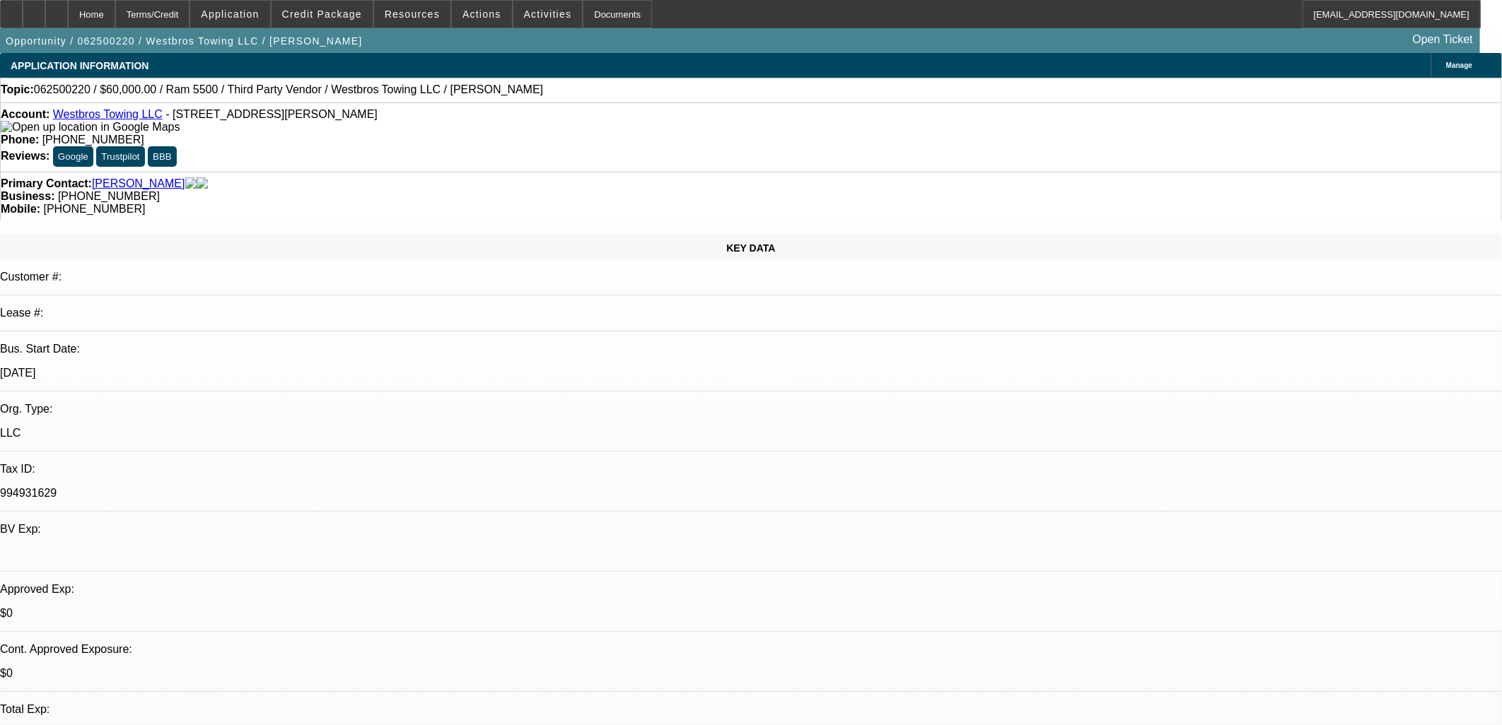
select select "0"
select select "0.1"
select select "0"
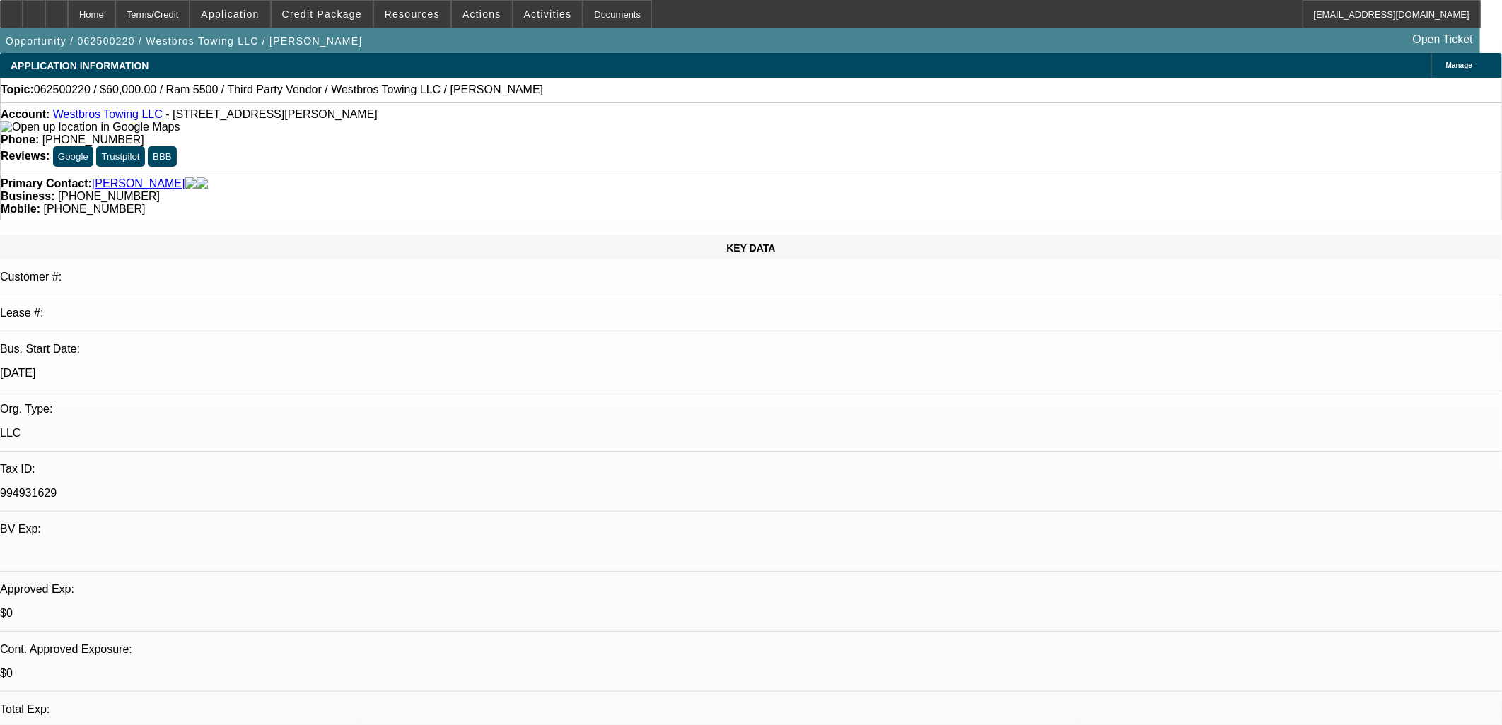
select select "0.1"
select select "1"
select select "4"
select select "1"
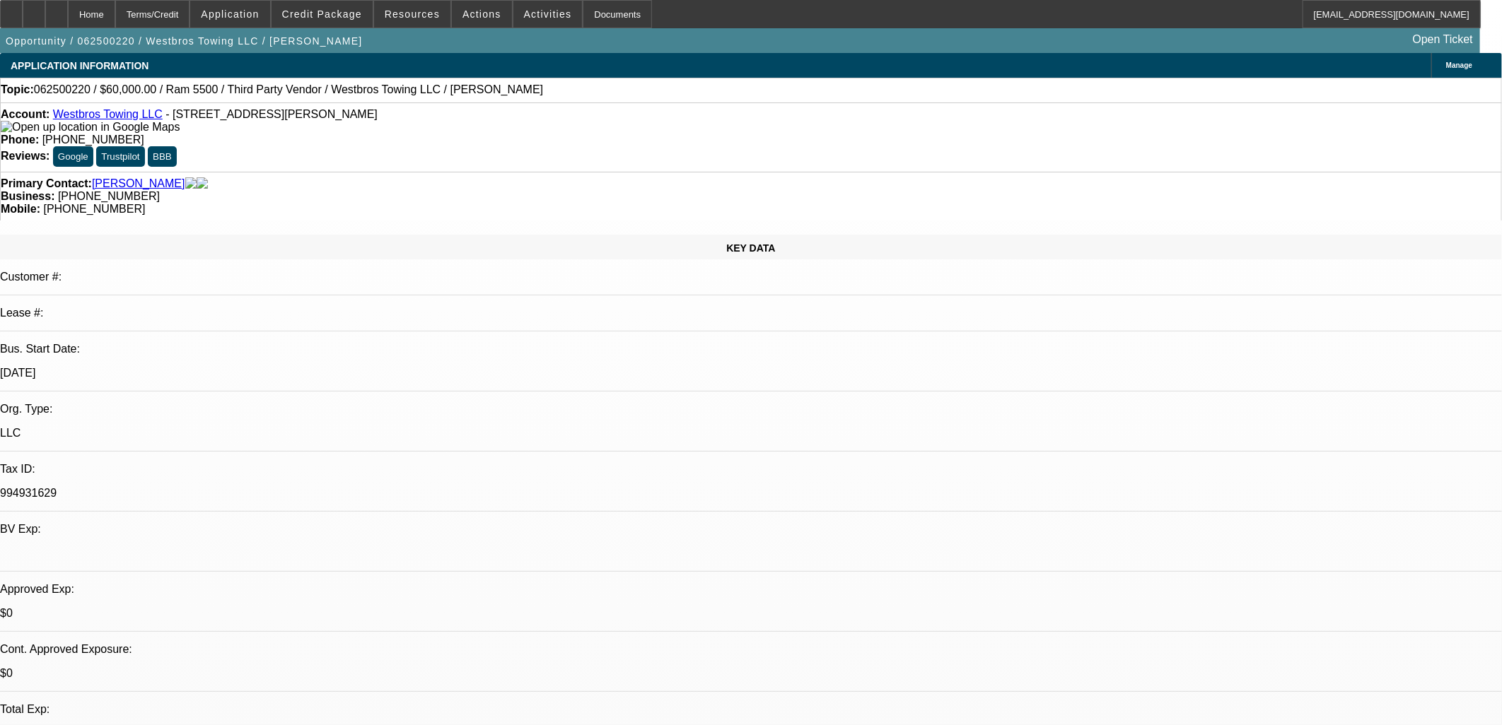
select select "1"
select select "4"
select select "1"
select select "4"
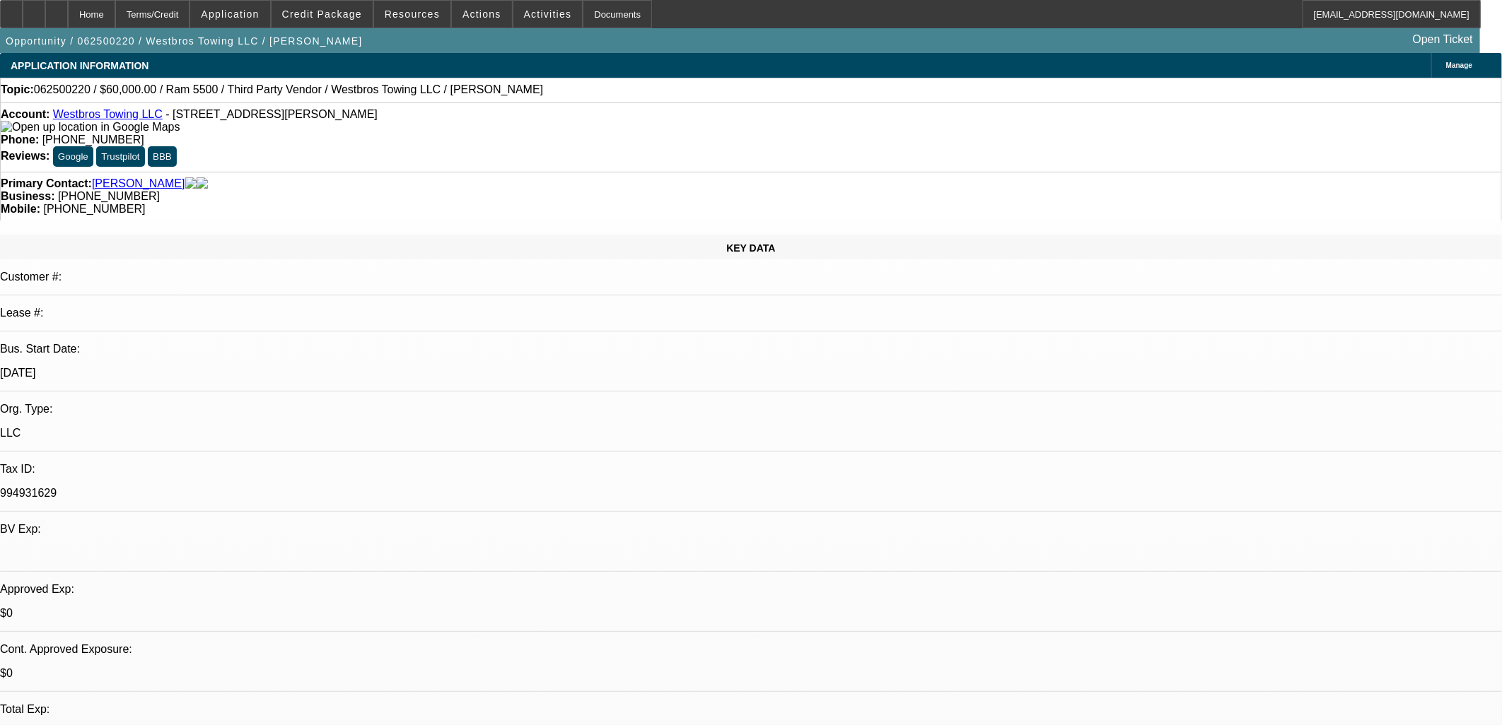
select select "1"
select select "4"
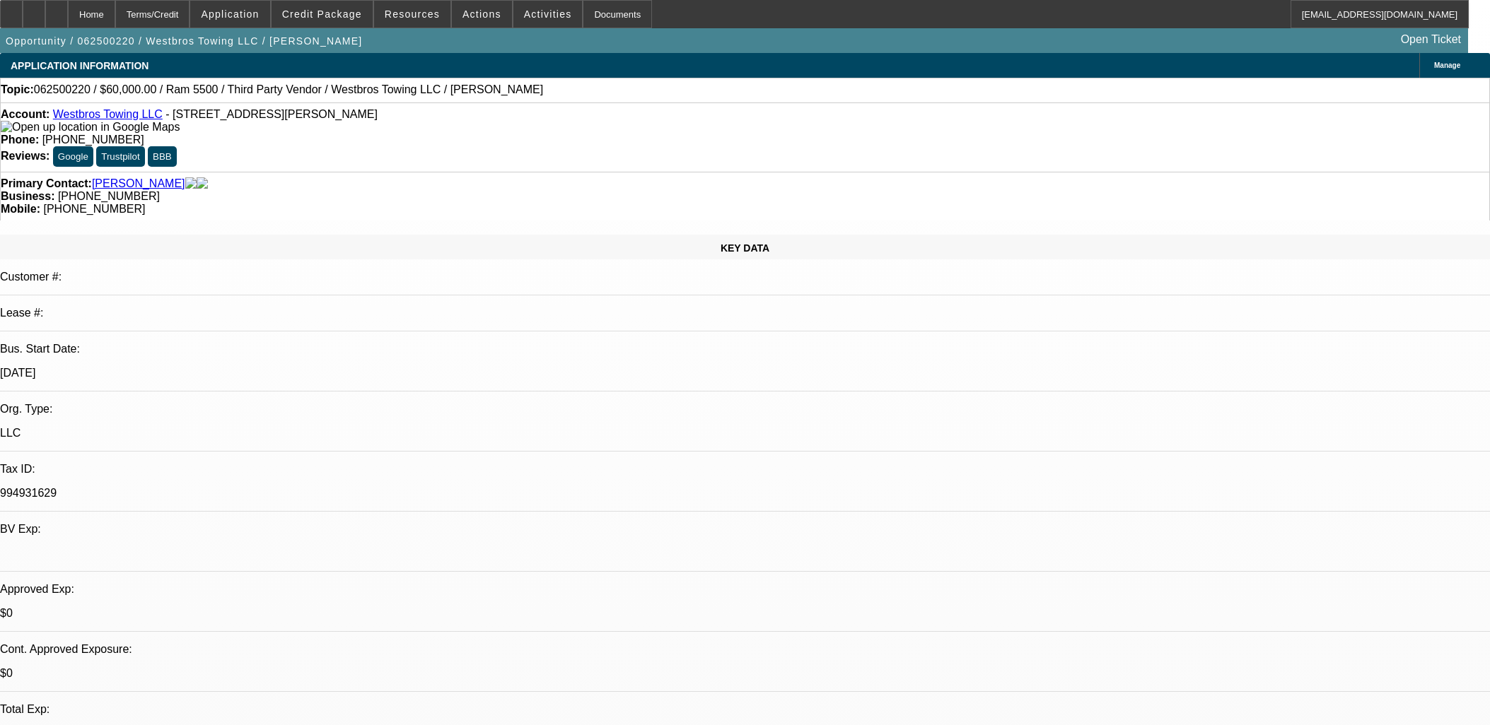
select select "0"
select select "0.1"
select select "4"
select select "0"
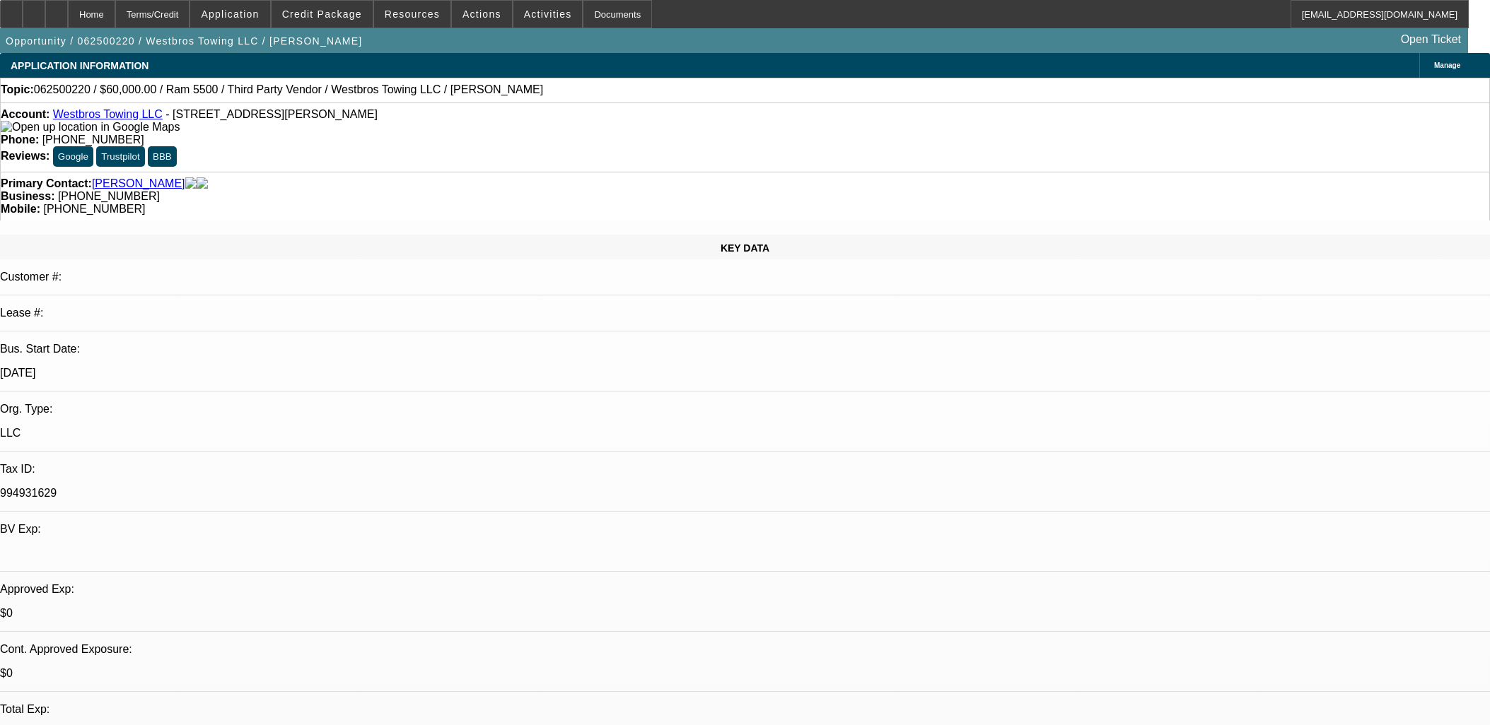
select select "0"
select select "0.1"
select select "4"
select select "0"
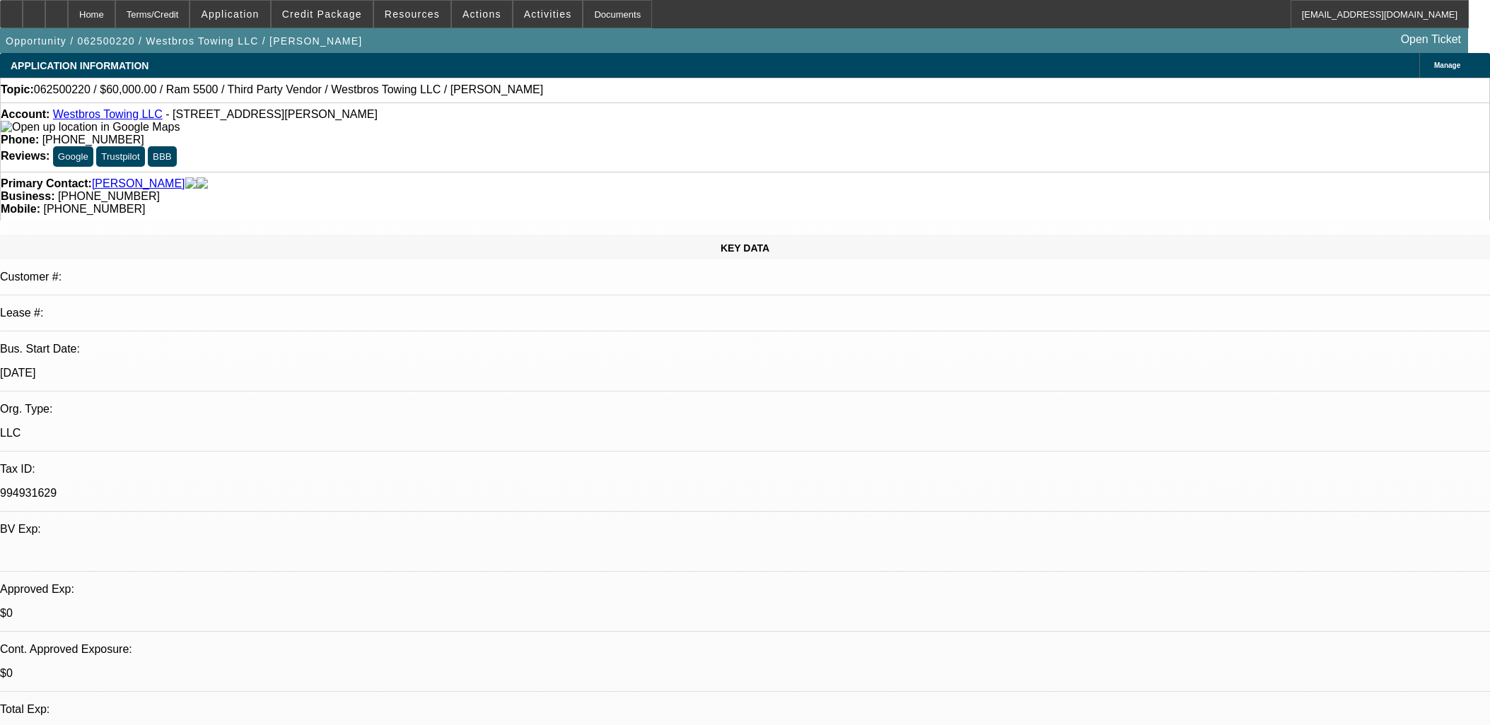
select select "0.1"
select select "4"
select select "0"
select select "0.1"
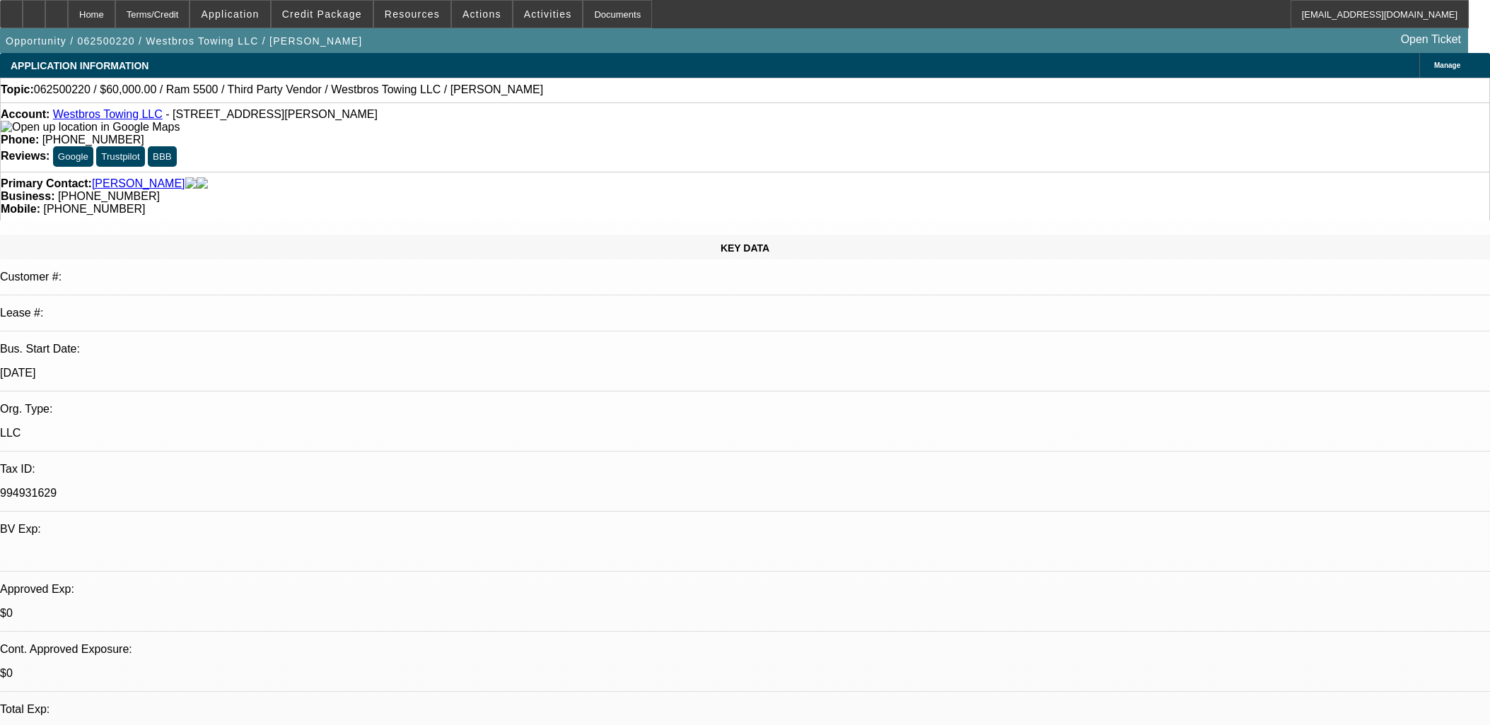
select select "4"
drag, startPoint x: 0, startPoint y: 0, endPoint x: 468, endPoint y: 365, distance: 593.4
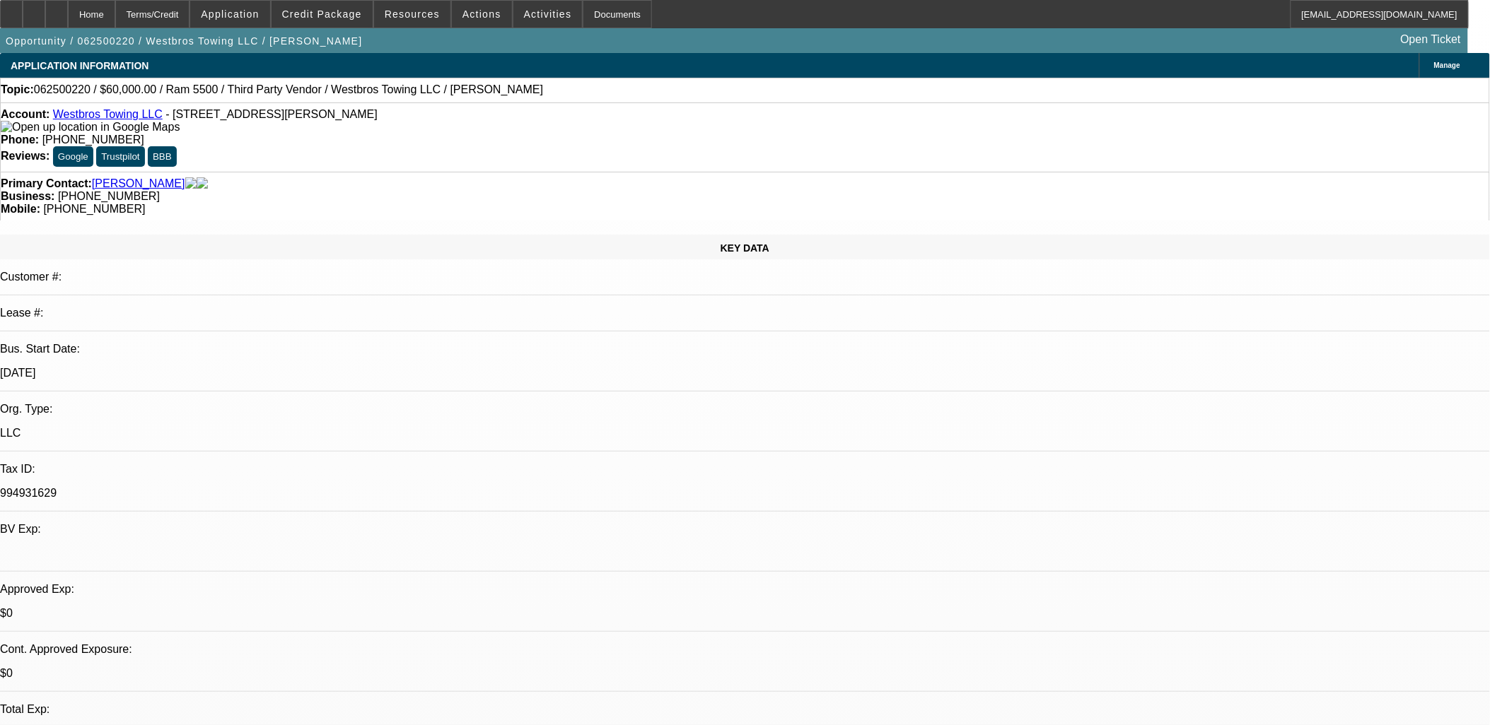
drag, startPoint x: 468, startPoint y: 365, endPoint x: 342, endPoint y: 298, distance: 142.6
drag, startPoint x: 341, startPoint y: 297, endPoint x: 589, endPoint y: 356, distance: 254.5
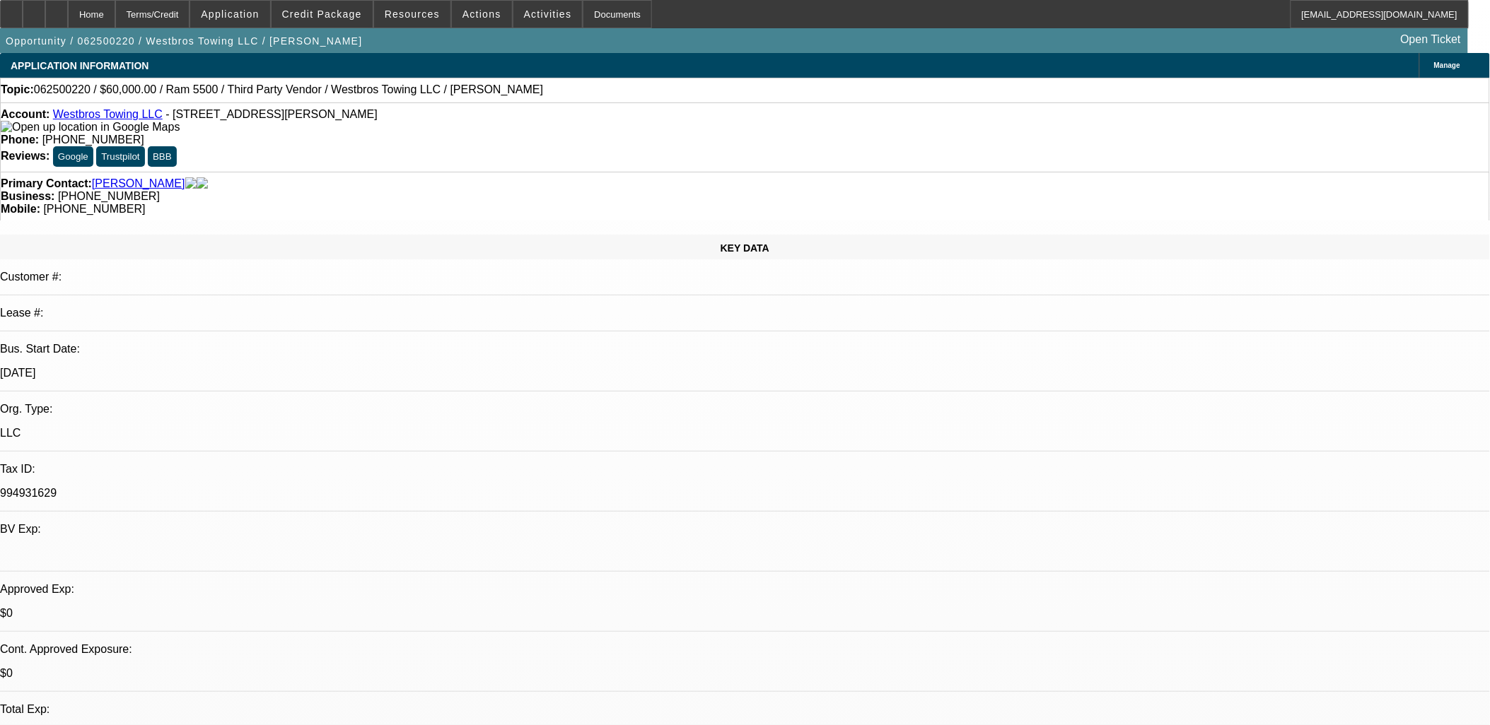
scroll to position [2081, 0]
drag, startPoint x: 525, startPoint y: 404, endPoint x: 491, endPoint y: 414, distance: 35.3
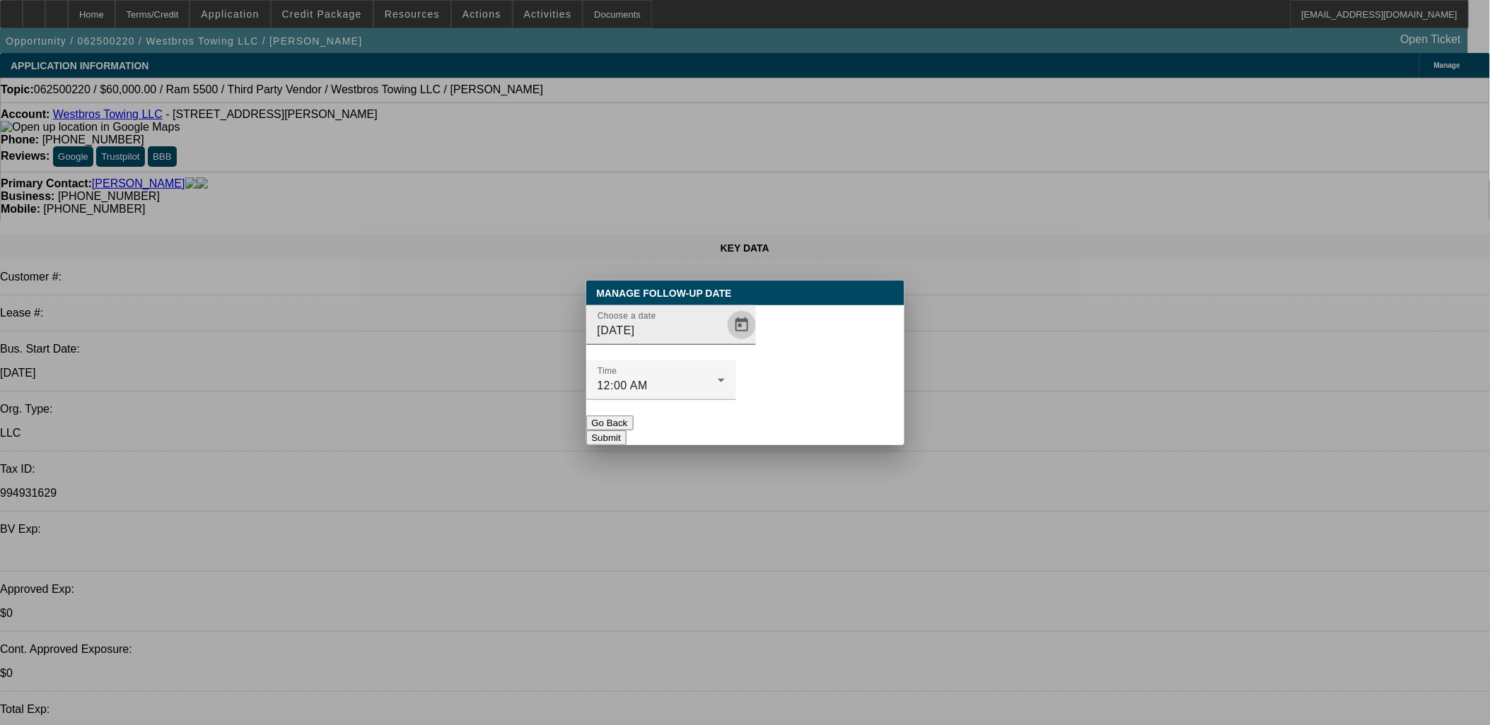
click at [725, 342] on span "Open calendar" at bounding box center [742, 325] width 34 height 34
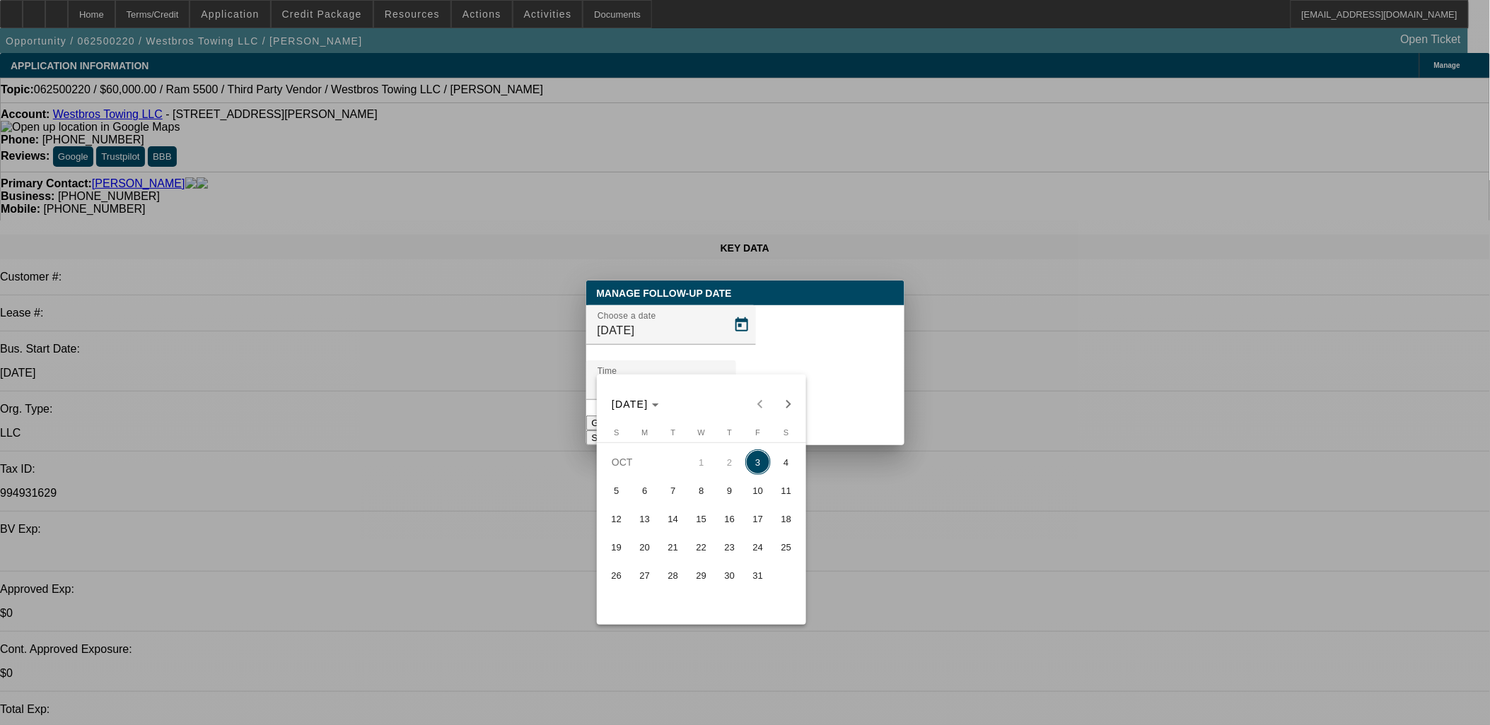
click at [730, 524] on span "16" at bounding box center [729, 518] width 25 height 25
type input "[DATE]"
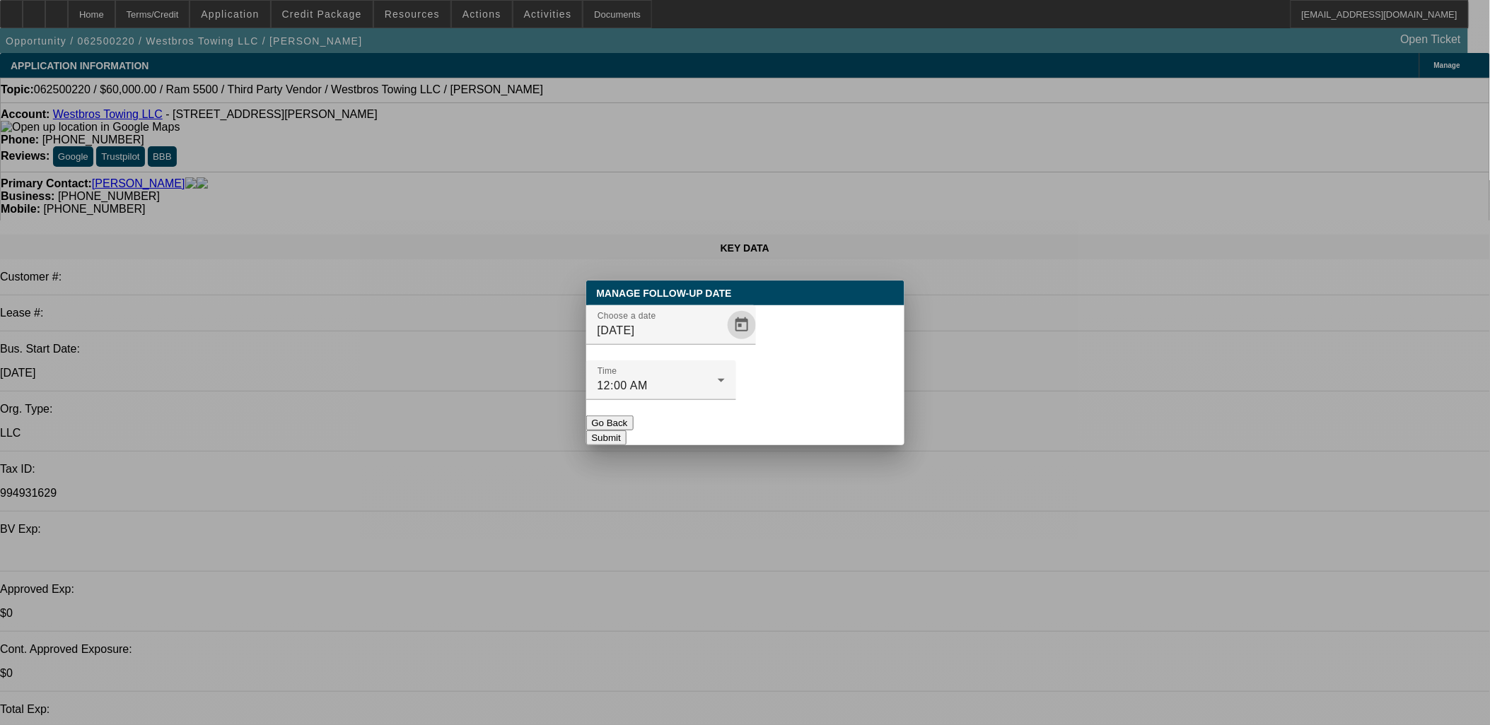
click at [736, 400] on div at bounding box center [661, 408] width 150 height 16
click at [626, 431] on button "Submit" at bounding box center [606, 438] width 40 height 15
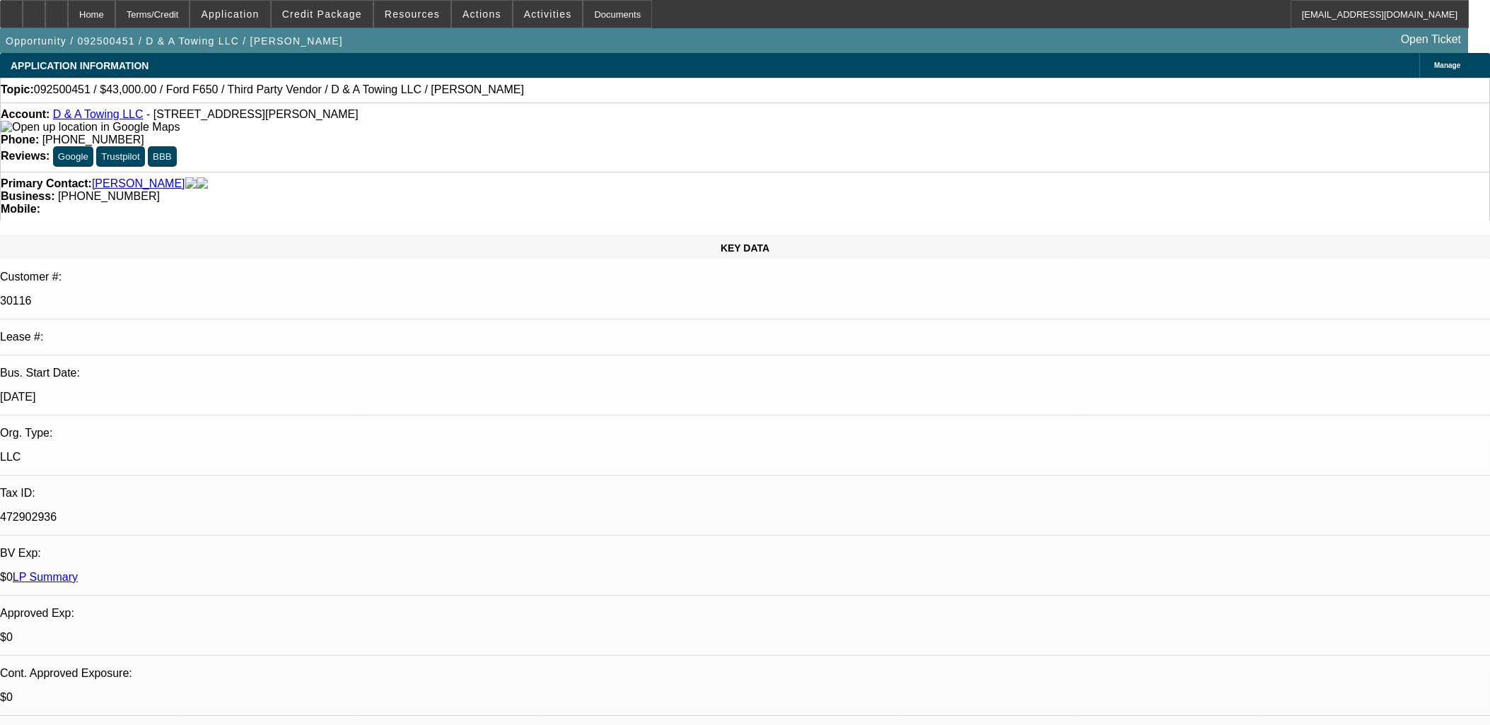
select select "0"
select select "3"
select select "0"
select select "6"
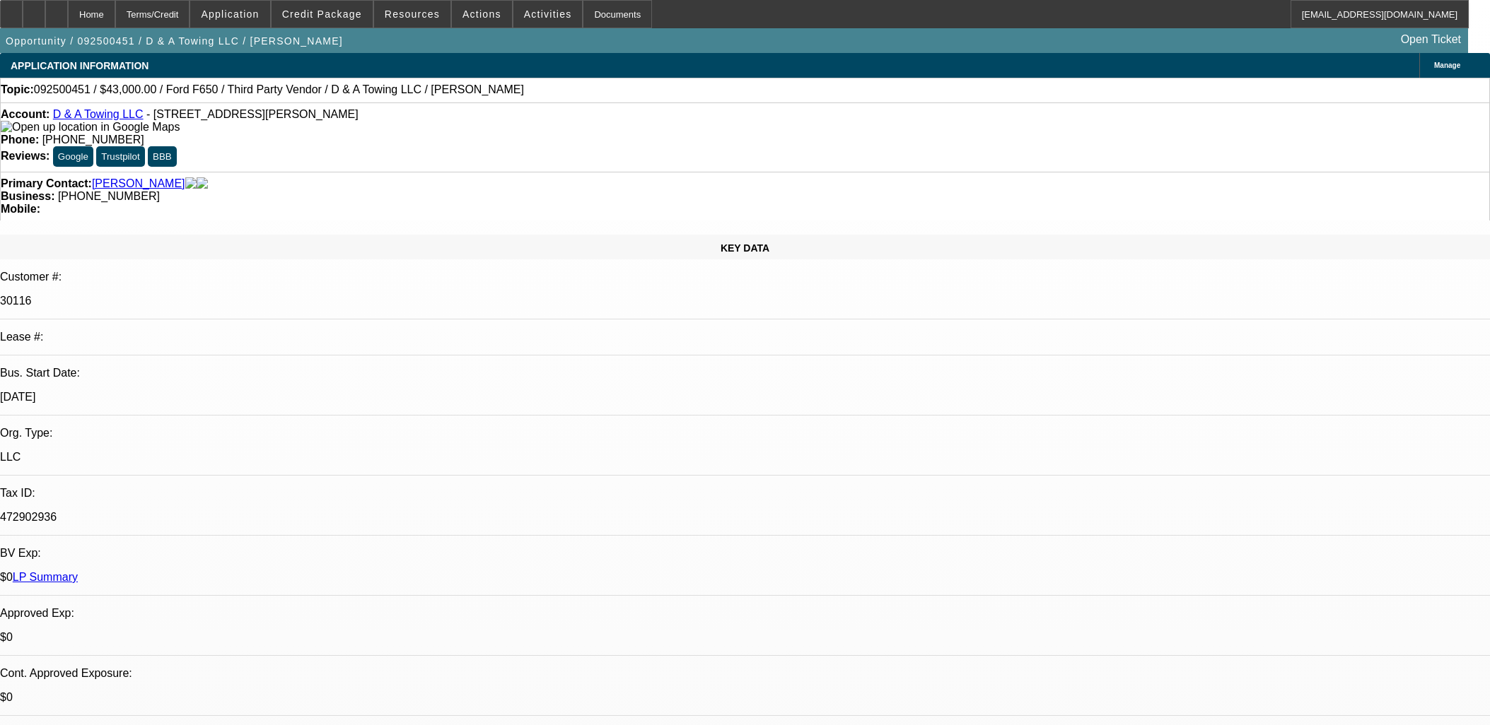
select select "0"
select select "3"
select select "0.2"
select select "17"
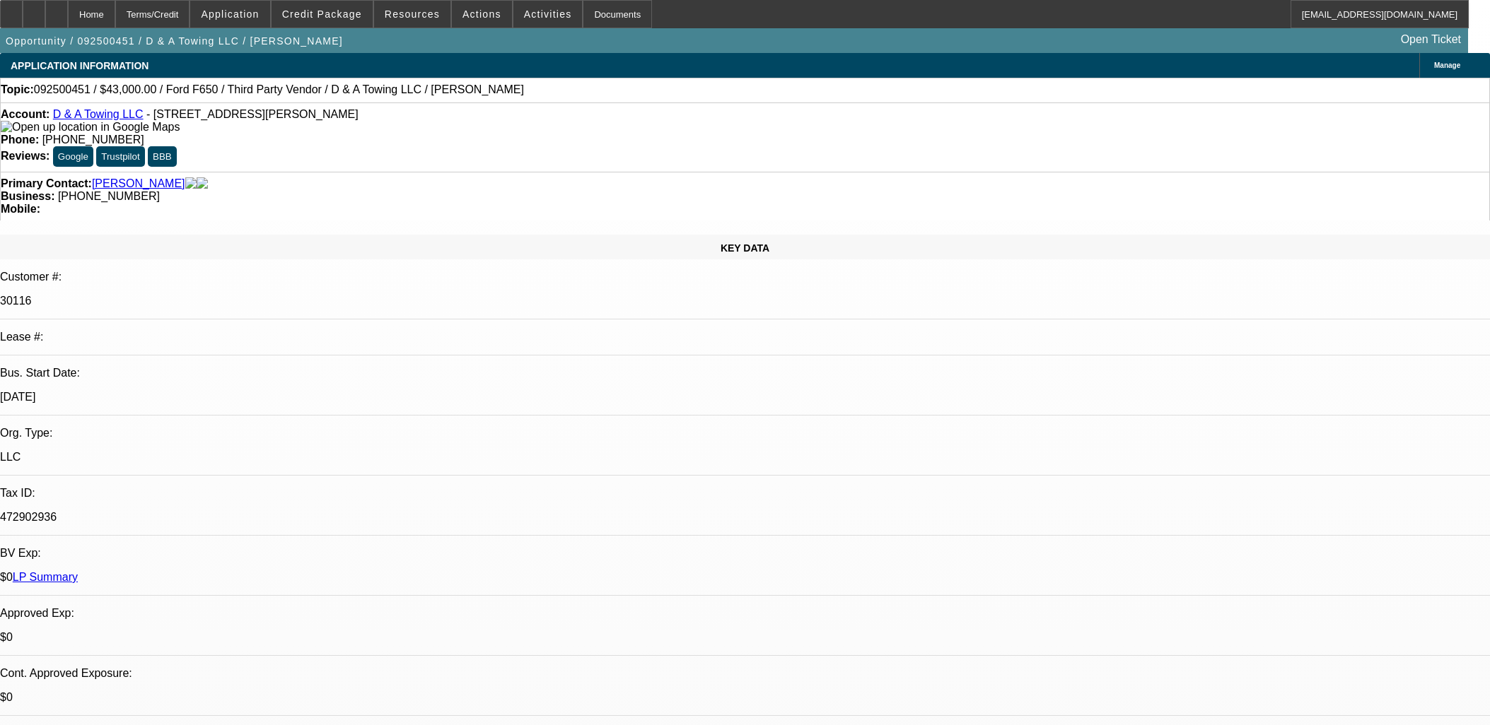
select select "0"
select select "3"
select select "0.15"
select select "4"
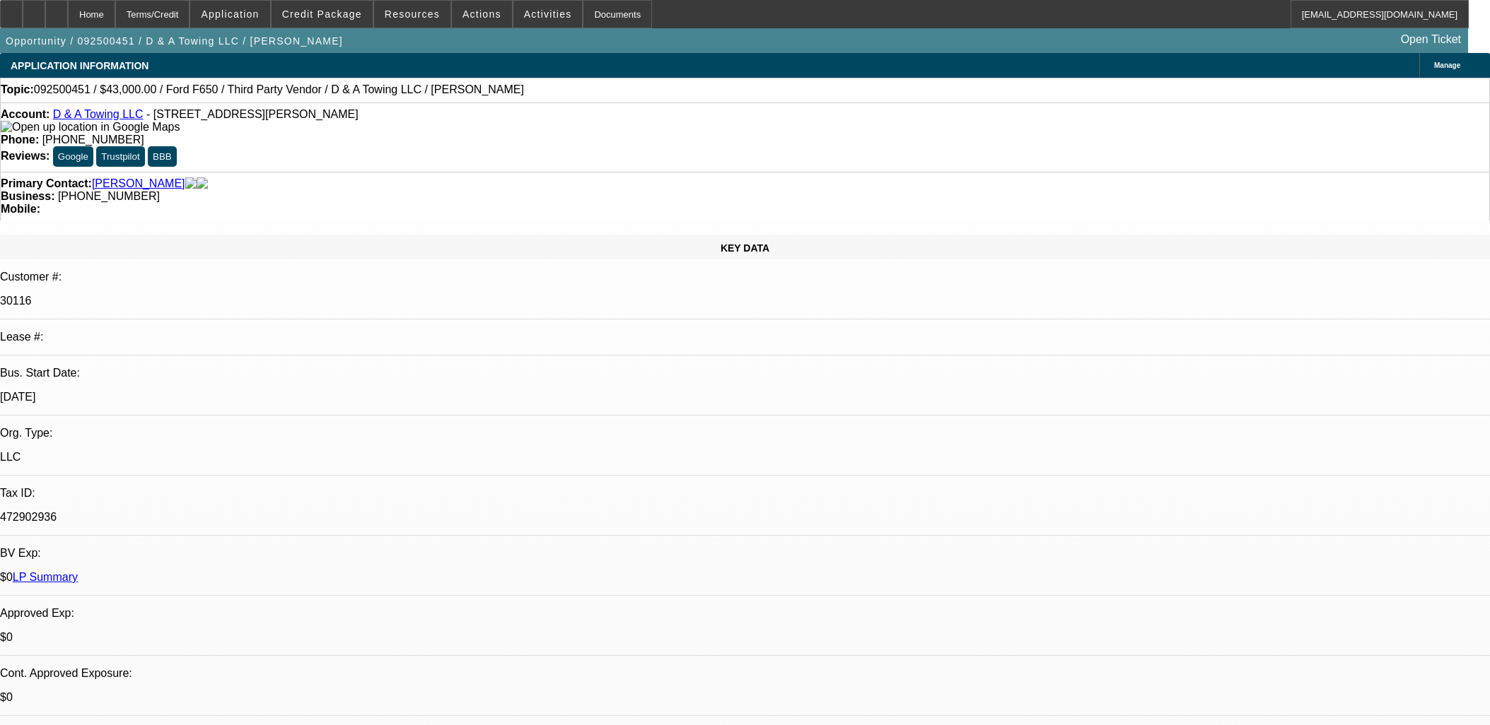
select select "0"
select select "3"
select select "0.1"
select select "4"
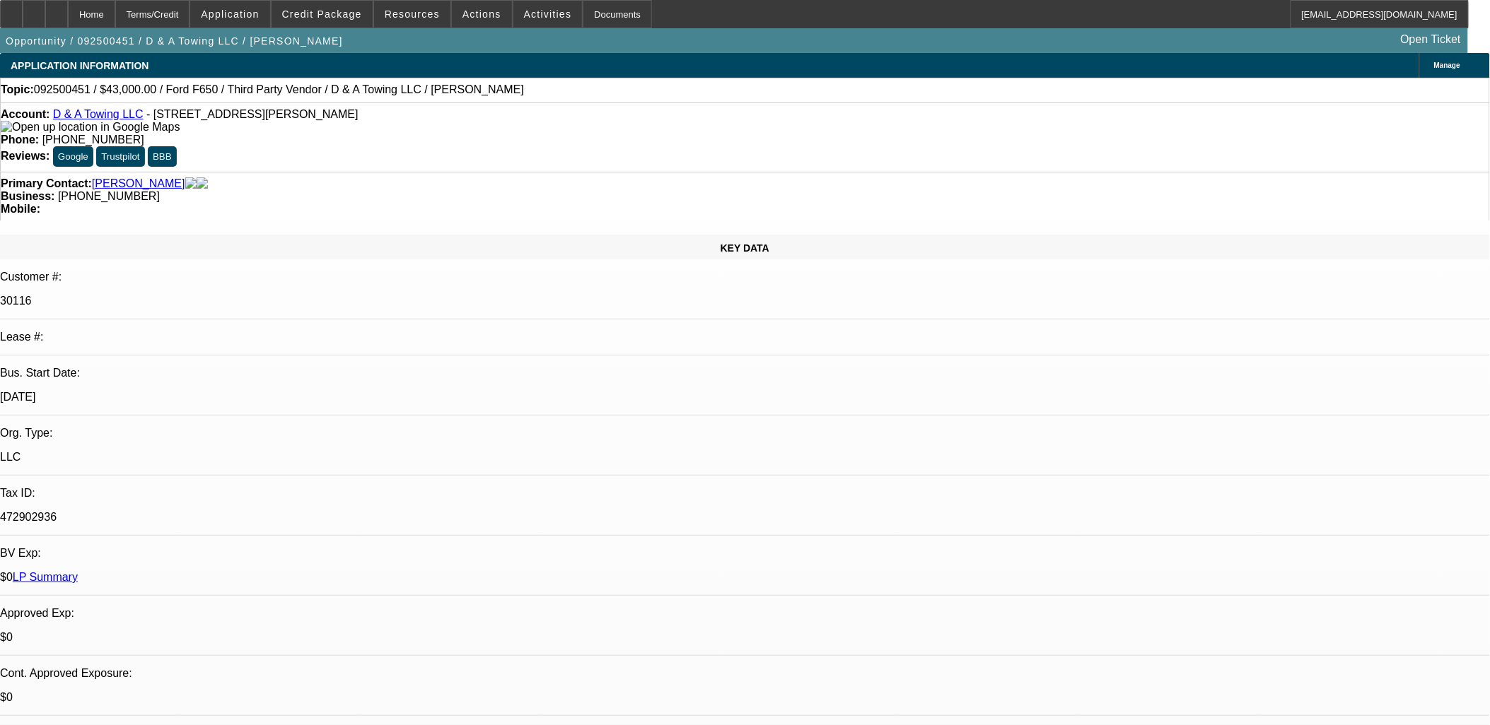
scroll to position [3872, 0]
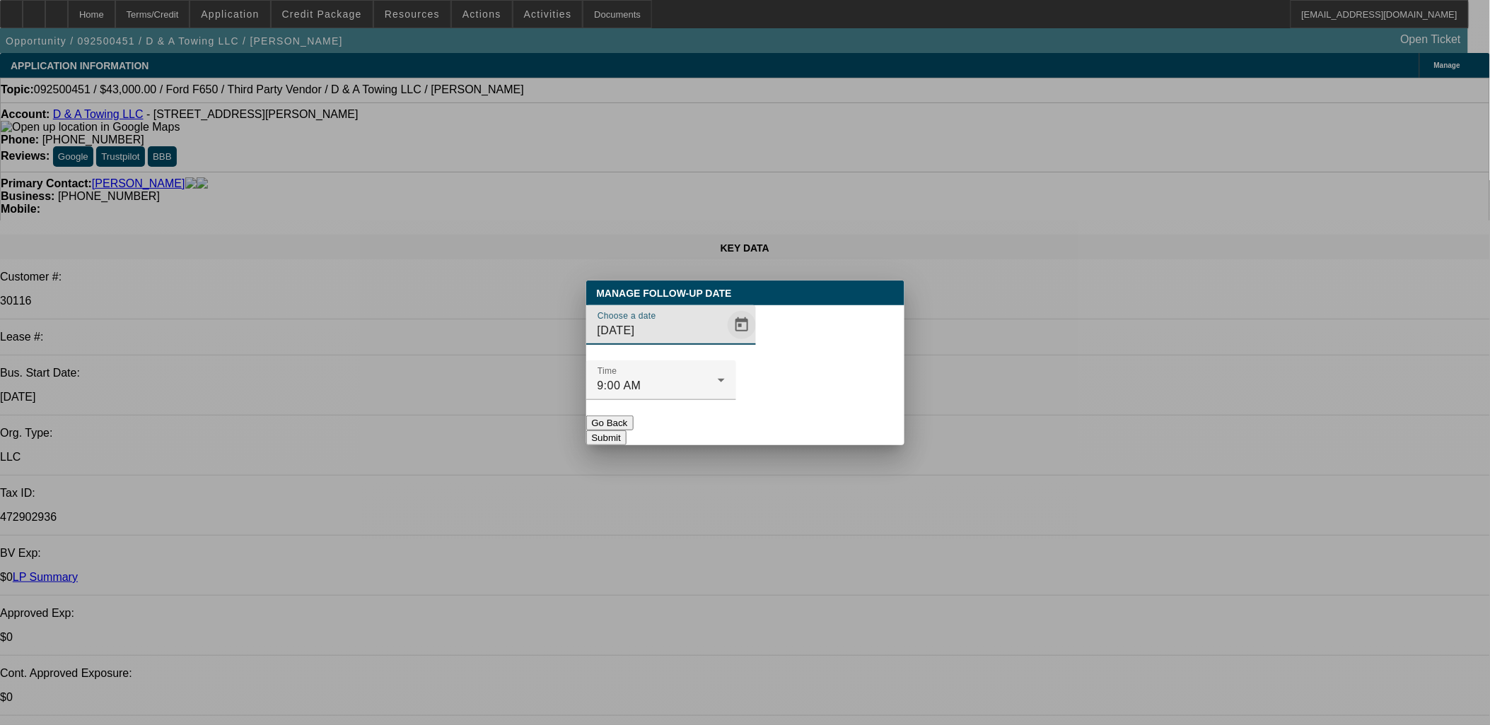
drag, startPoint x: 684, startPoint y: 351, endPoint x: 728, endPoint y: 355, distance: 44.0
click at [698, 345] on div "Choose a date 10/3/2025" at bounding box center [676, 325] width 158 height 40
click at [738, 355] on div "Choose a date 10/3/2025" at bounding box center [745, 332] width 318 height 55
click at [725, 342] on span "Open calendar" at bounding box center [742, 325] width 34 height 34
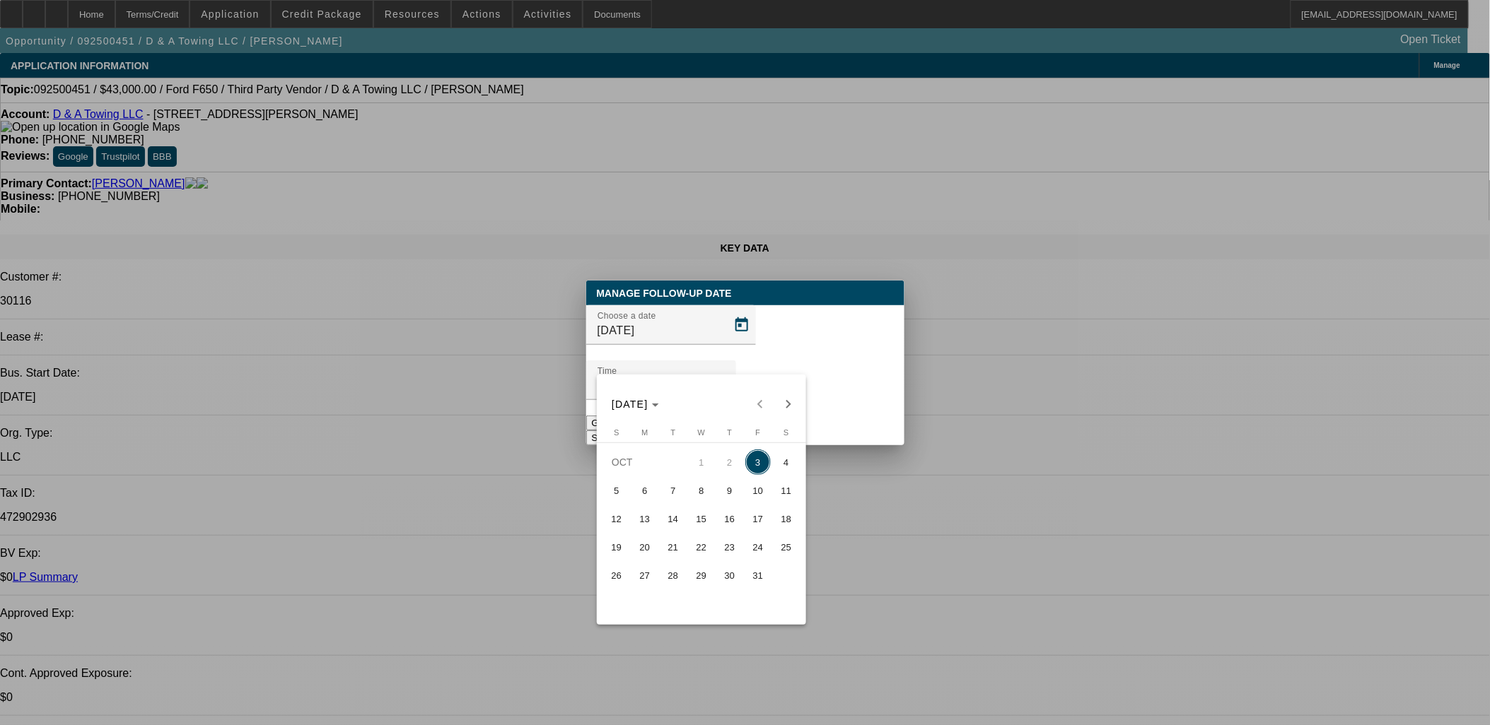
click at [702, 498] on span "8" at bounding box center [701, 490] width 25 height 25
type input "[DATE]"
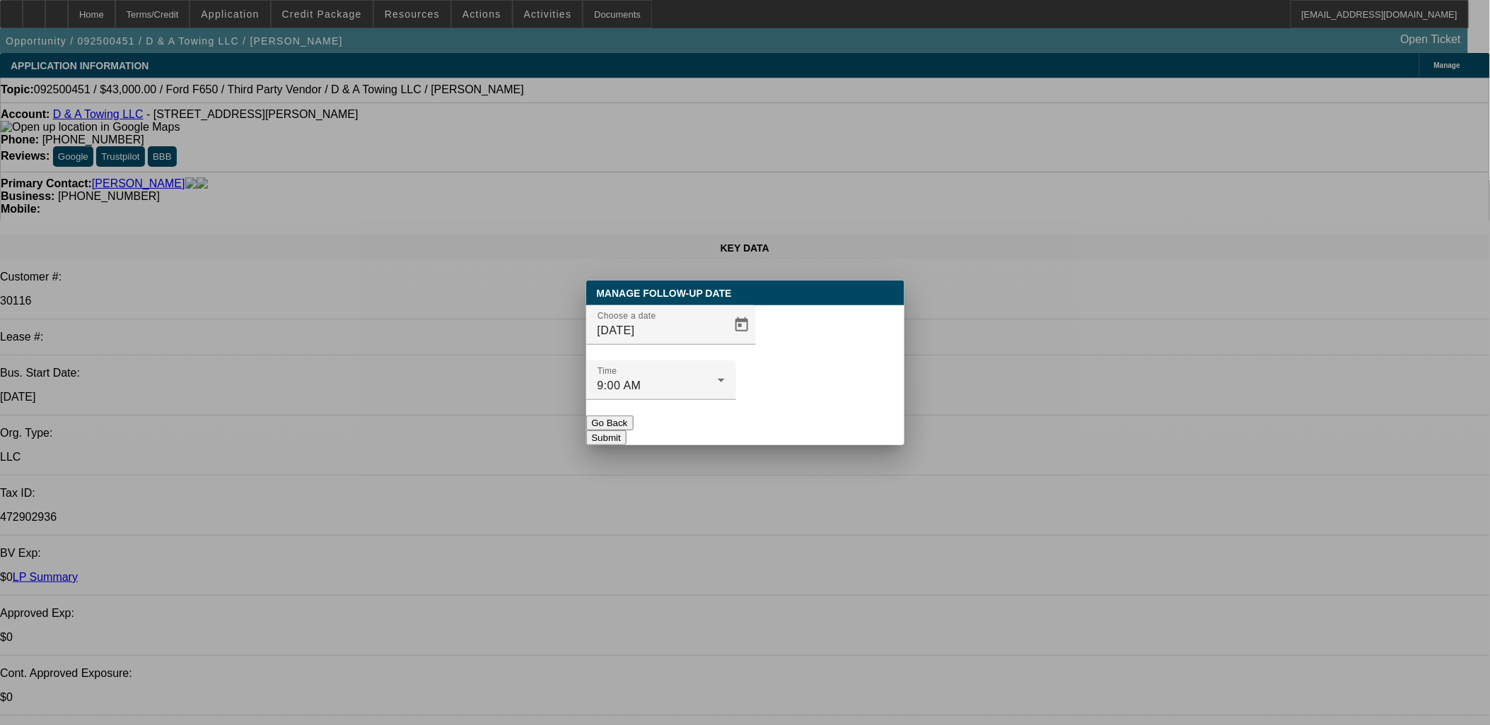
click at [626, 431] on button "Submit" at bounding box center [606, 438] width 40 height 15
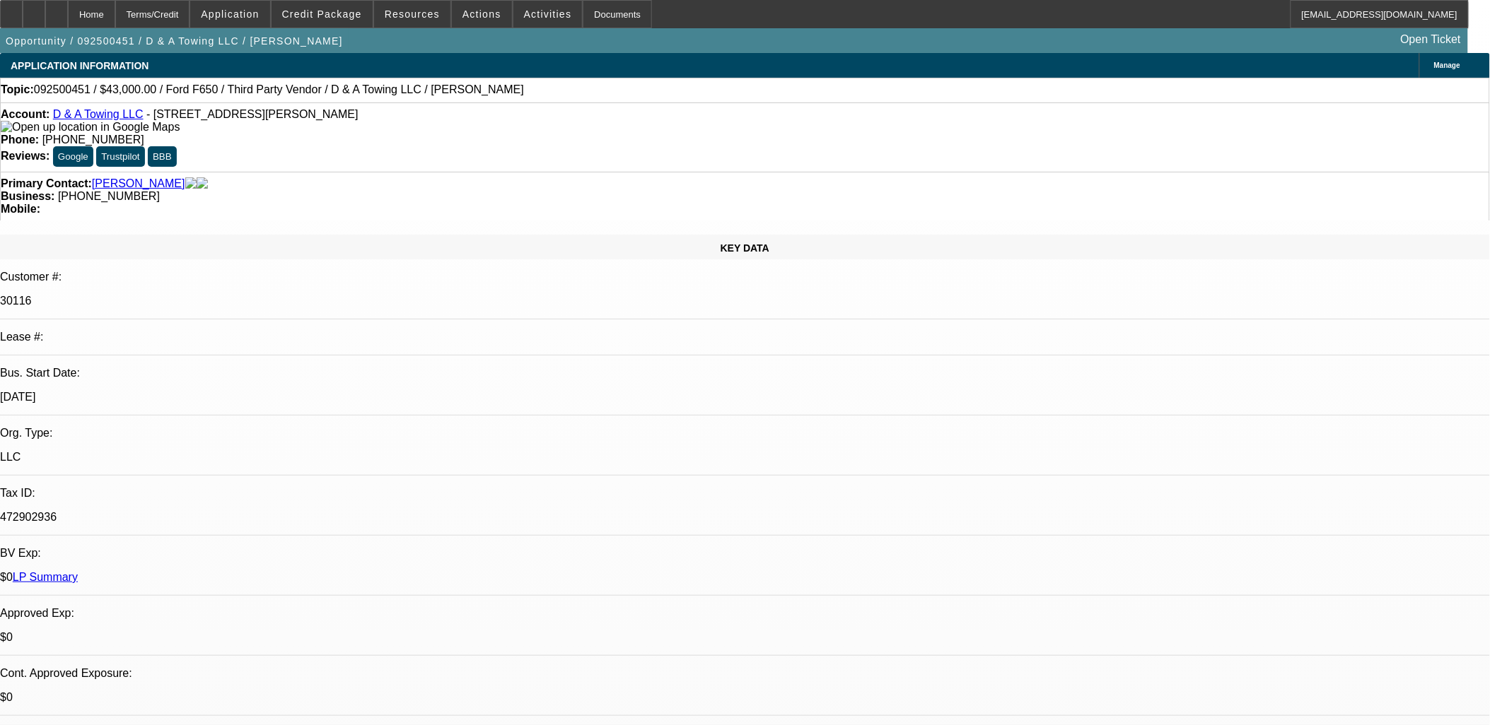
drag, startPoint x: 580, startPoint y: 353, endPoint x: 342, endPoint y: 311, distance: 241.3
drag, startPoint x: 342, startPoint y: 311, endPoint x: 557, endPoint y: 348, distance: 218.0
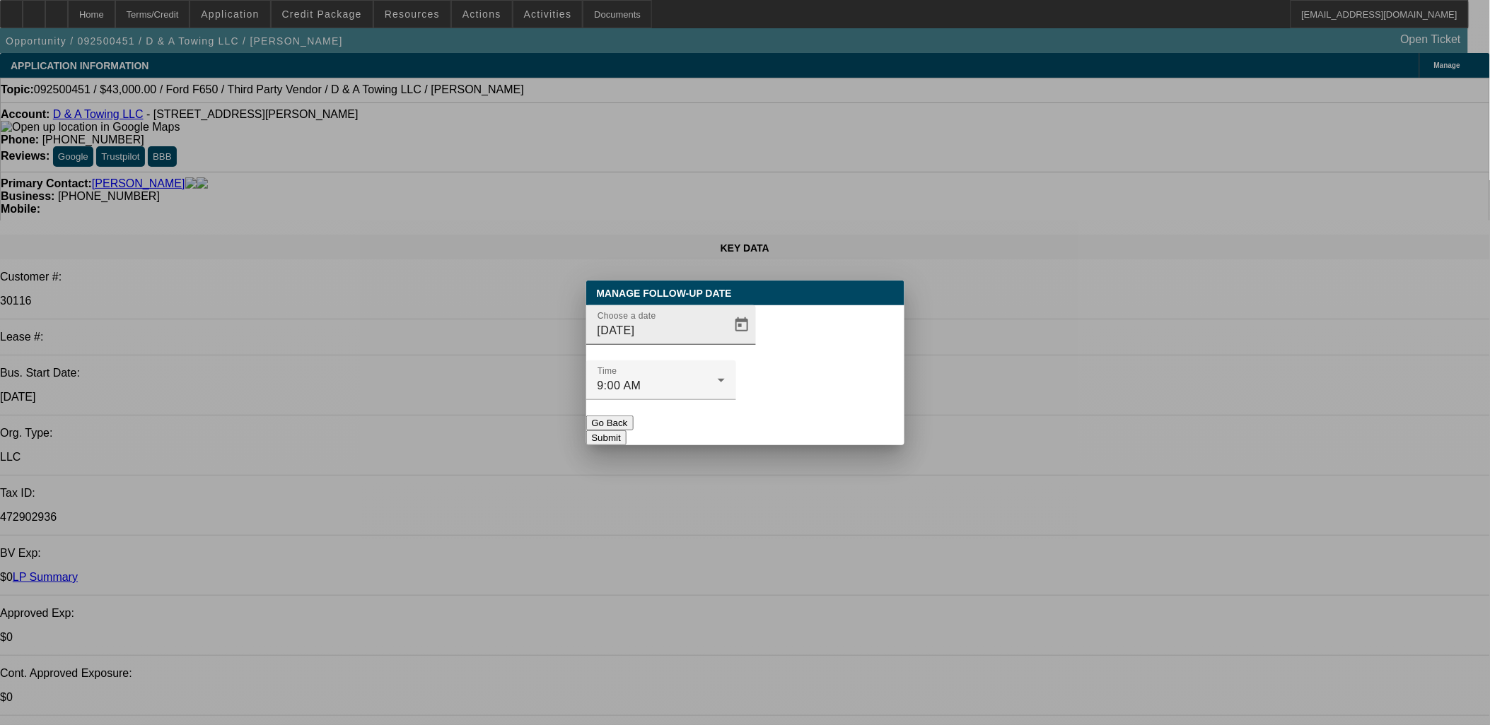
drag, startPoint x: 688, startPoint y: 356, endPoint x: 697, endPoint y: 352, distance: 9.8
click at [688, 339] on input "[DATE]" at bounding box center [660, 330] width 127 height 17
click at [730, 342] on span "Open calendar" at bounding box center [742, 325] width 34 height 34
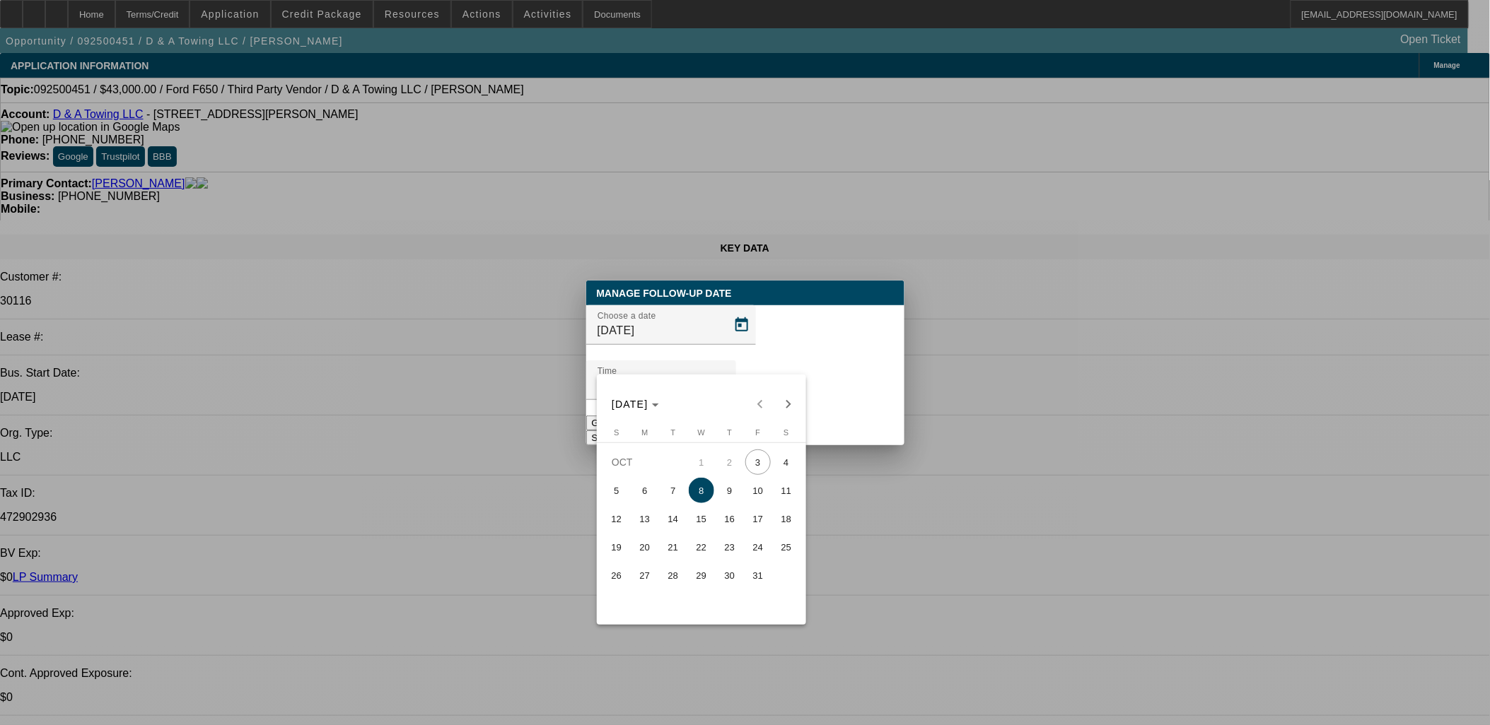
click at [635, 505] on button "13" at bounding box center [645, 519] width 28 height 28
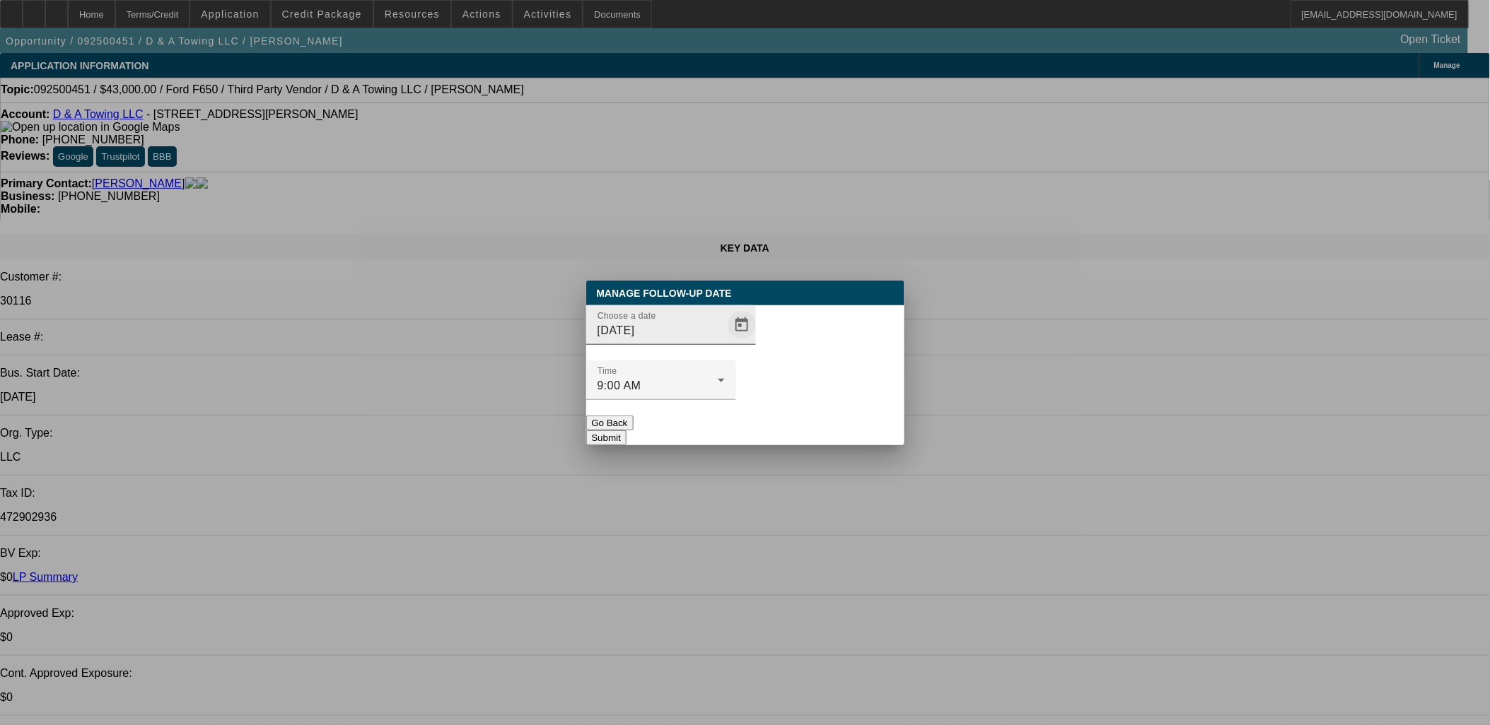
drag, startPoint x: 705, startPoint y: 333, endPoint x: 707, endPoint y: 346, distance: 13.6
click at [705, 334] on div "Manage Follow-Up Date Choose a date 10/13/2025 Time 9:00 AM Go Back Submit" at bounding box center [745, 363] width 318 height 165
click at [725, 342] on span "Open calendar" at bounding box center [742, 325] width 34 height 34
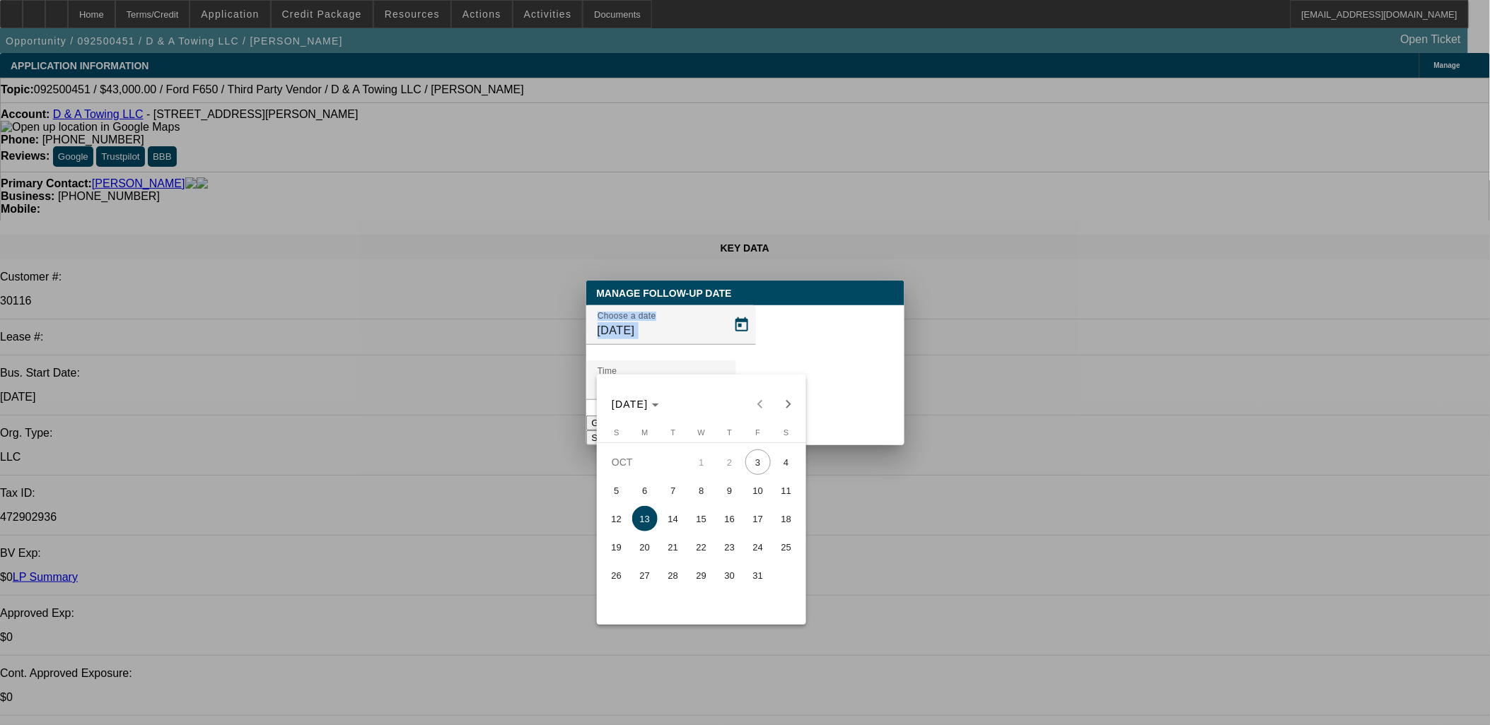
click at [649, 491] on span "6" at bounding box center [644, 490] width 25 height 25
type input "10/6/2025"
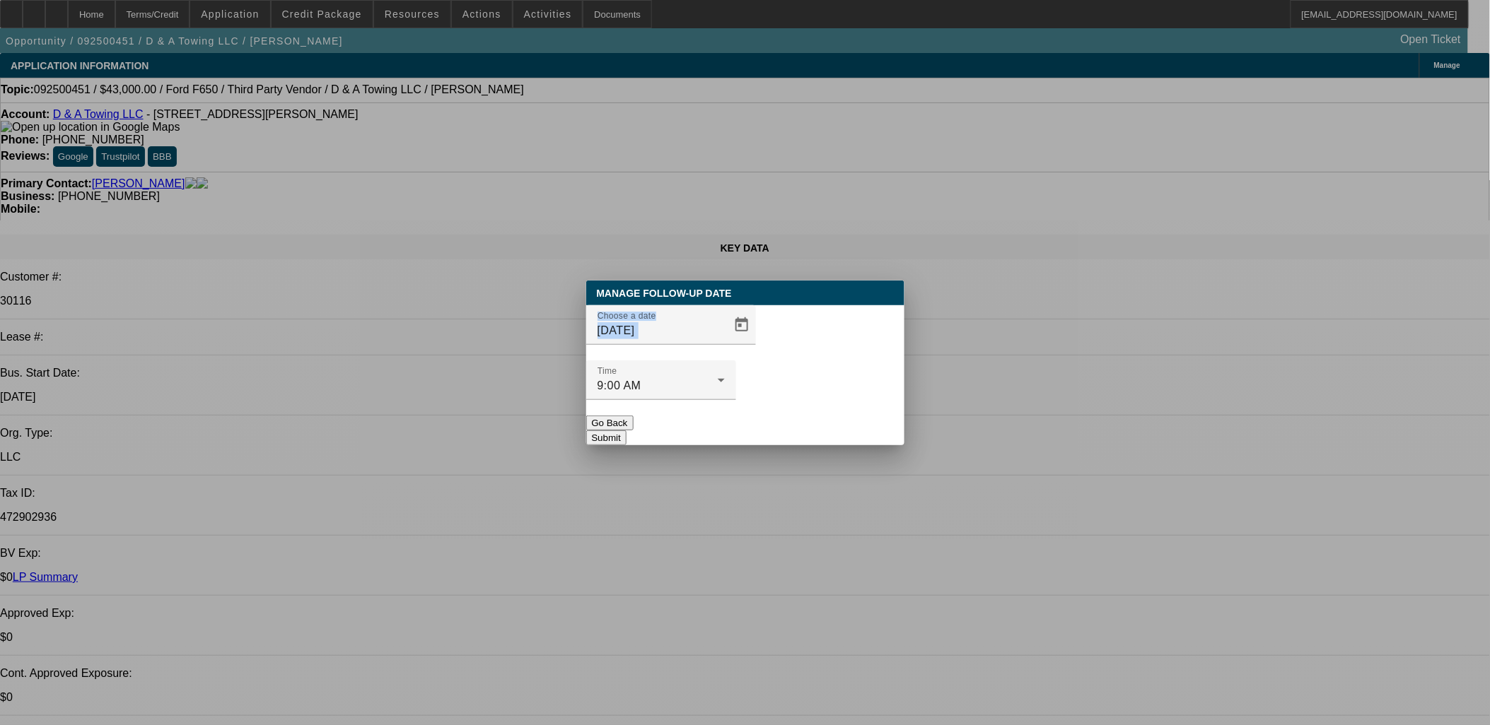
click at [626, 431] on button "Submit" at bounding box center [606, 438] width 40 height 15
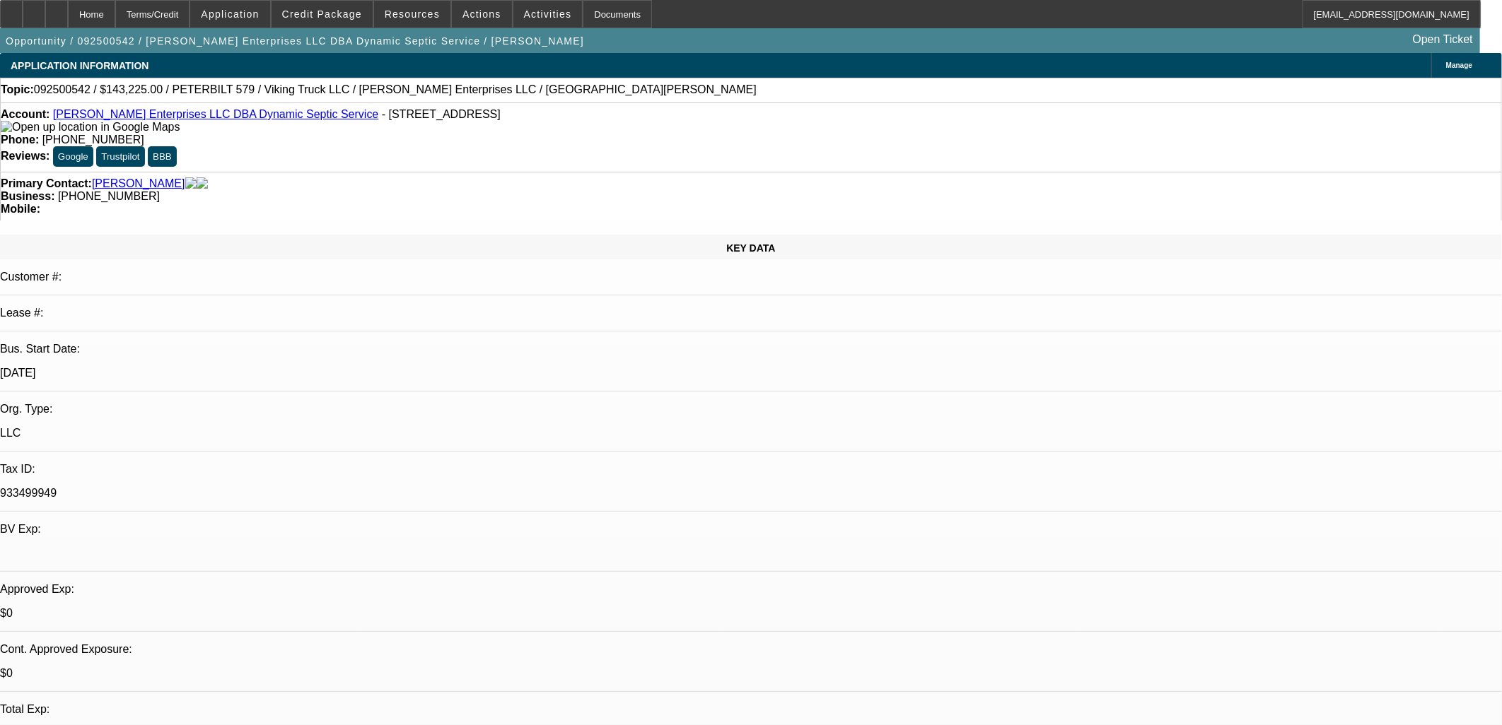
select select "0.15"
select select "2"
select select "0.1"
select select "4"
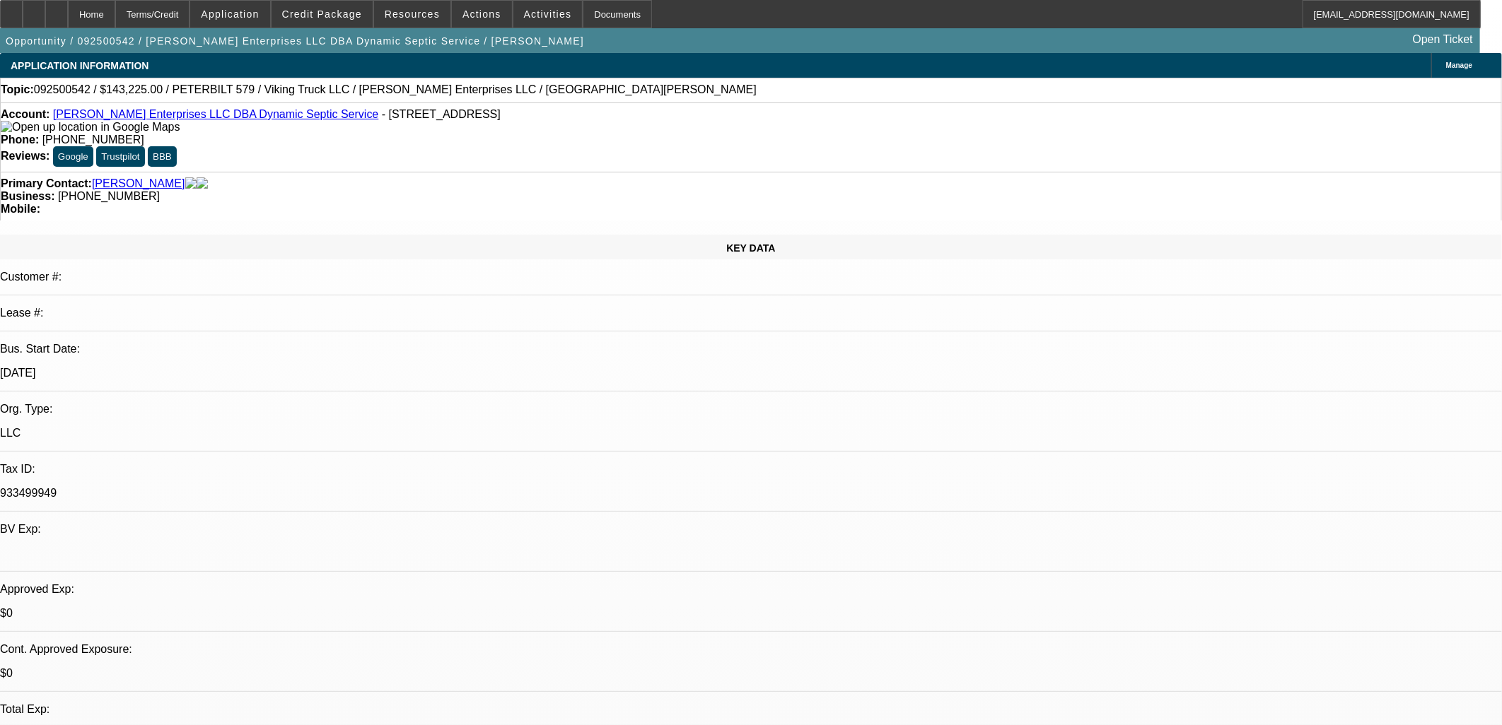
select select "0.15"
select select "2"
select select "0.1"
select select "4"
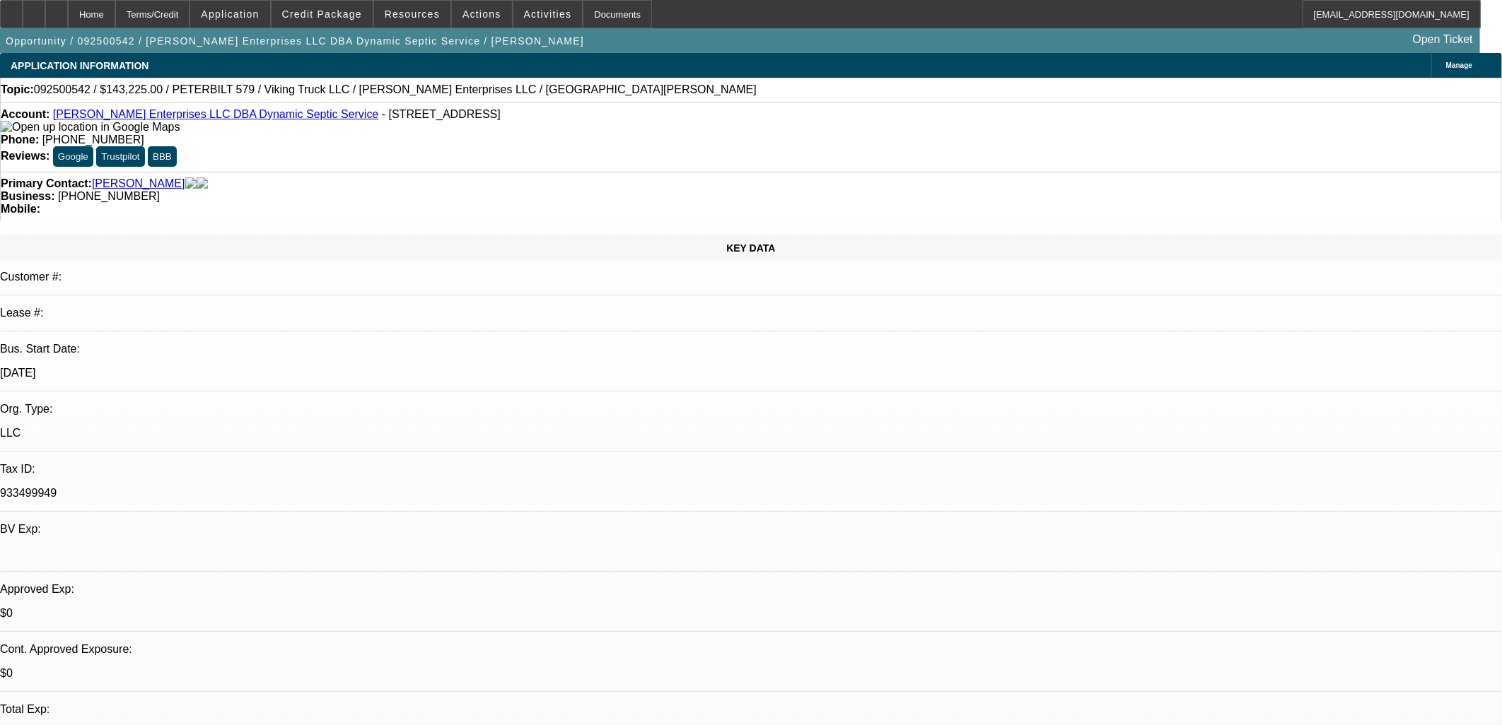
select select "0"
select select "2"
select select "0.1"
select select "4"
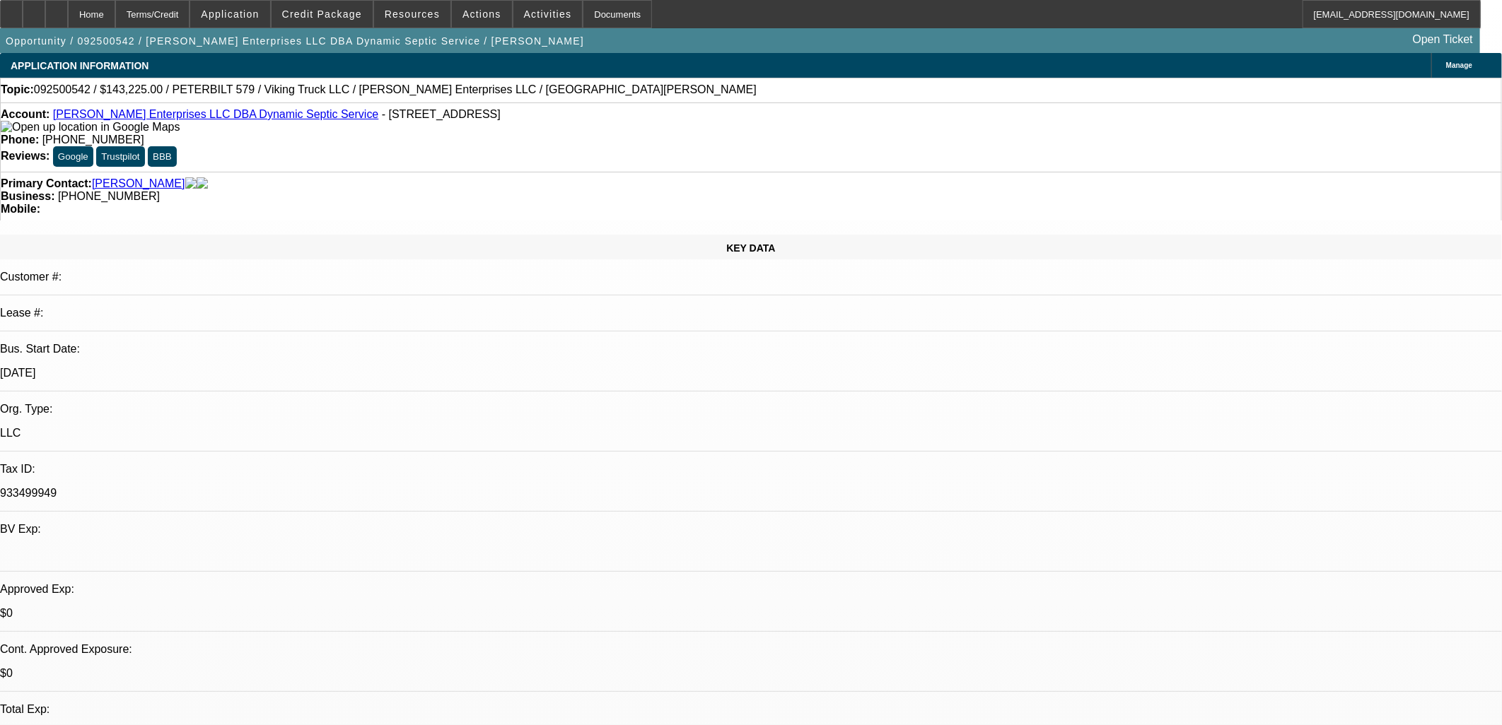
select select "0"
select select "2"
select select "0.1"
select select "4"
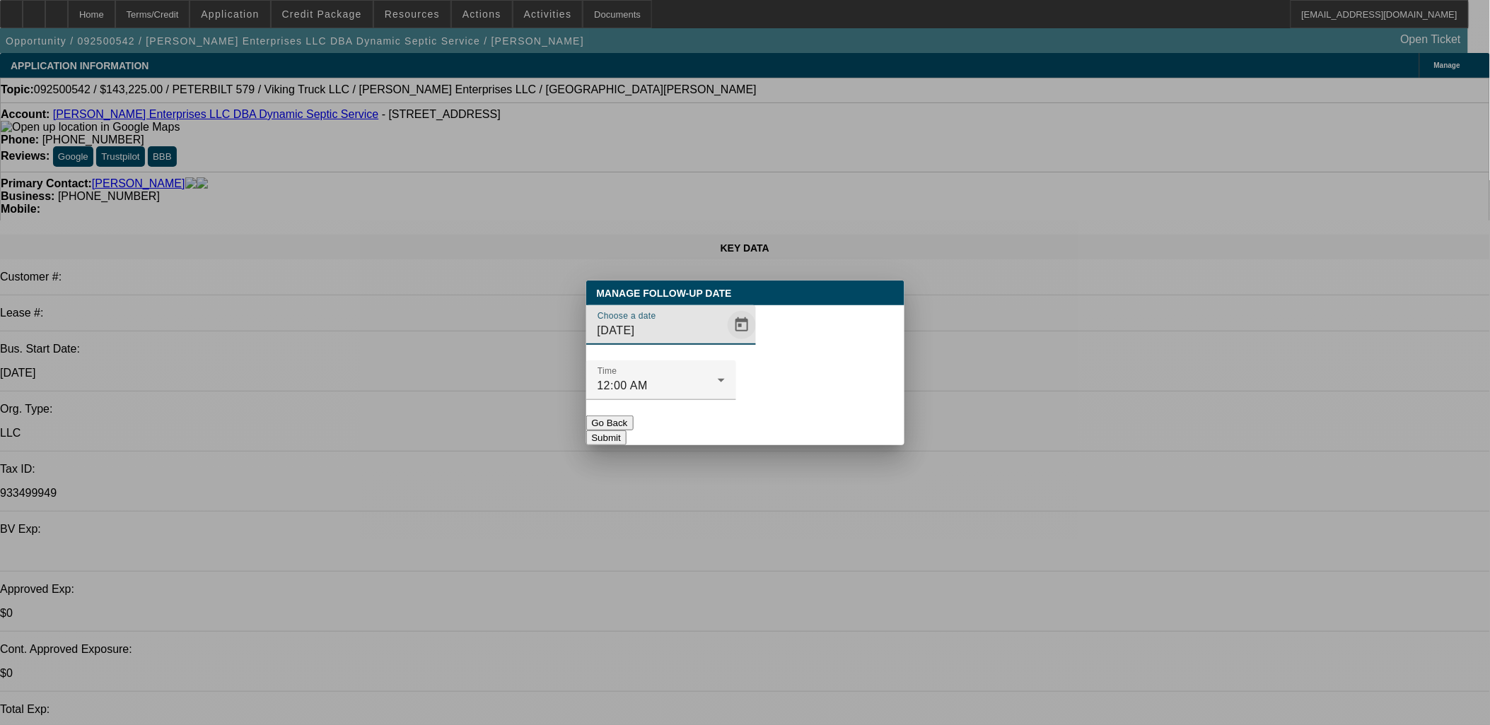
click at [725, 342] on span "Open calendar" at bounding box center [742, 325] width 34 height 34
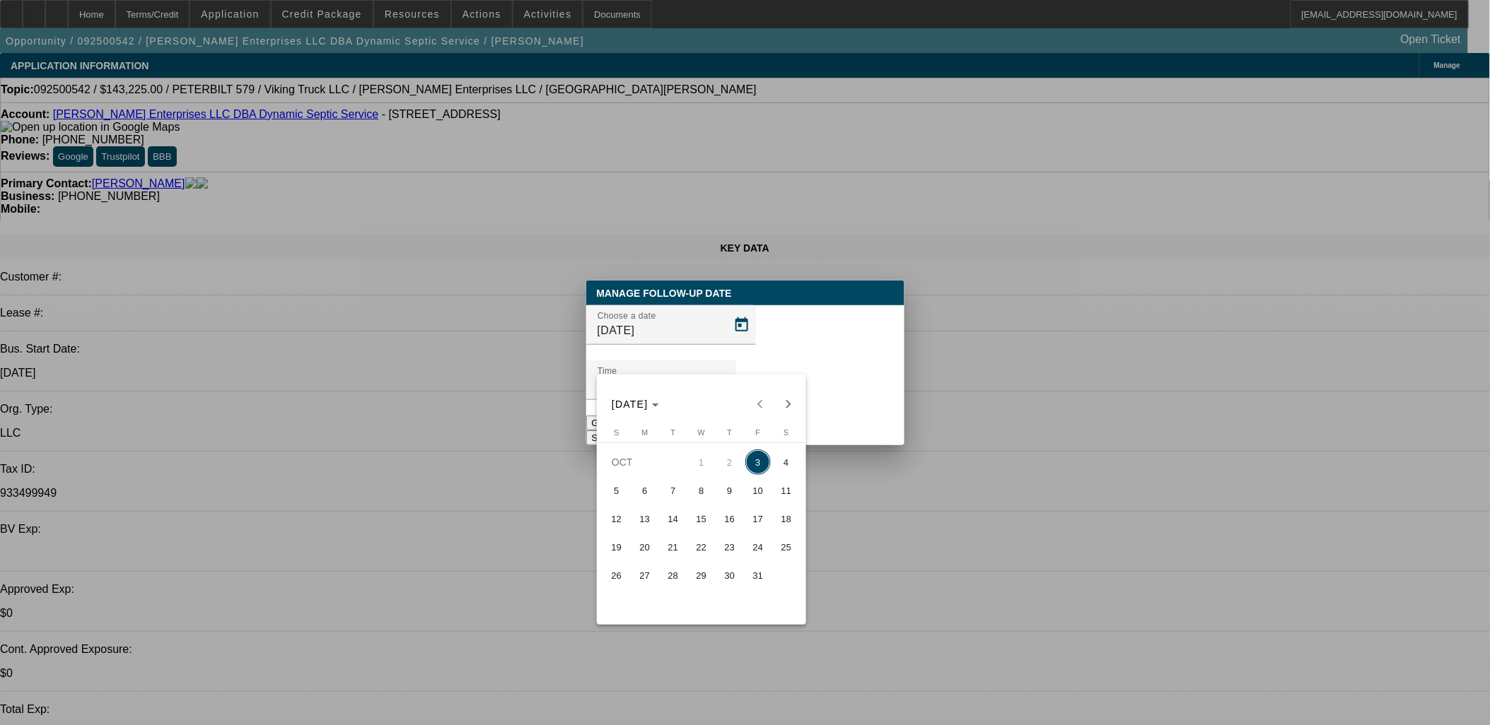
click at [730, 475] on span "2" at bounding box center [729, 462] width 25 height 25
click at [702, 491] on span "8" at bounding box center [701, 490] width 25 height 25
type input "[DATE]"
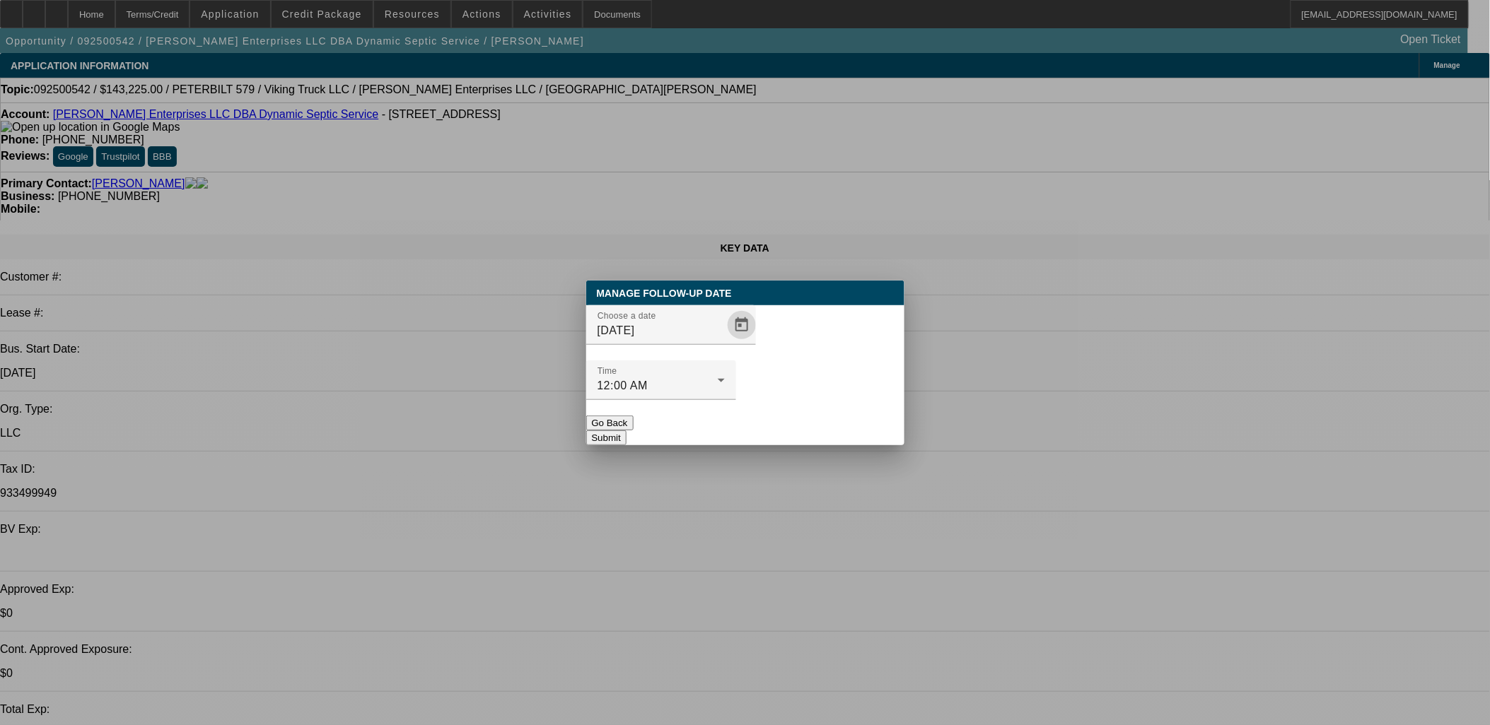
click at [774, 415] on div "Manage Follow-Up Date Choose a date [DATE] Time 12:00 AM Go Back Submit" at bounding box center [745, 363] width 318 height 165
click at [725, 342] on span "Open calendar" at bounding box center [742, 325] width 34 height 34
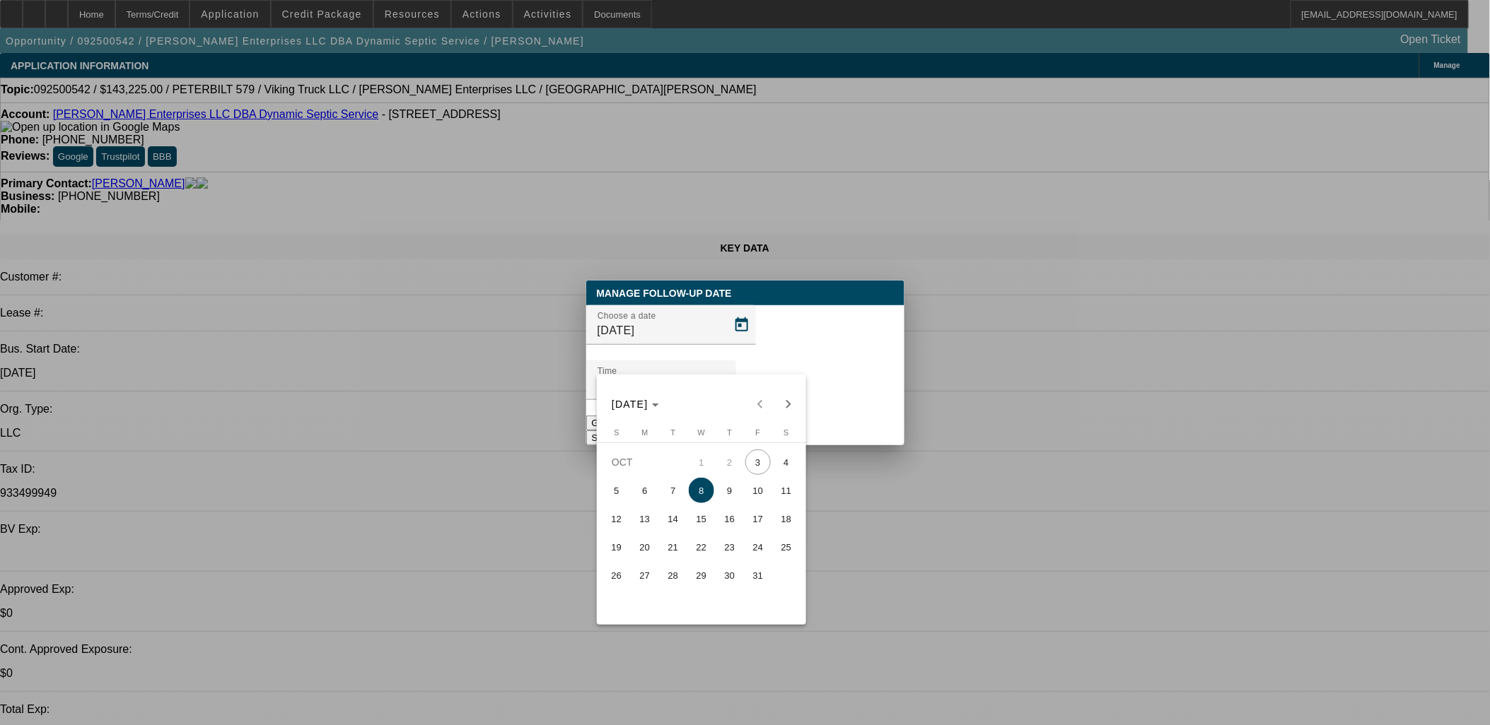
click at [829, 400] on div at bounding box center [745, 362] width 1490 height 725
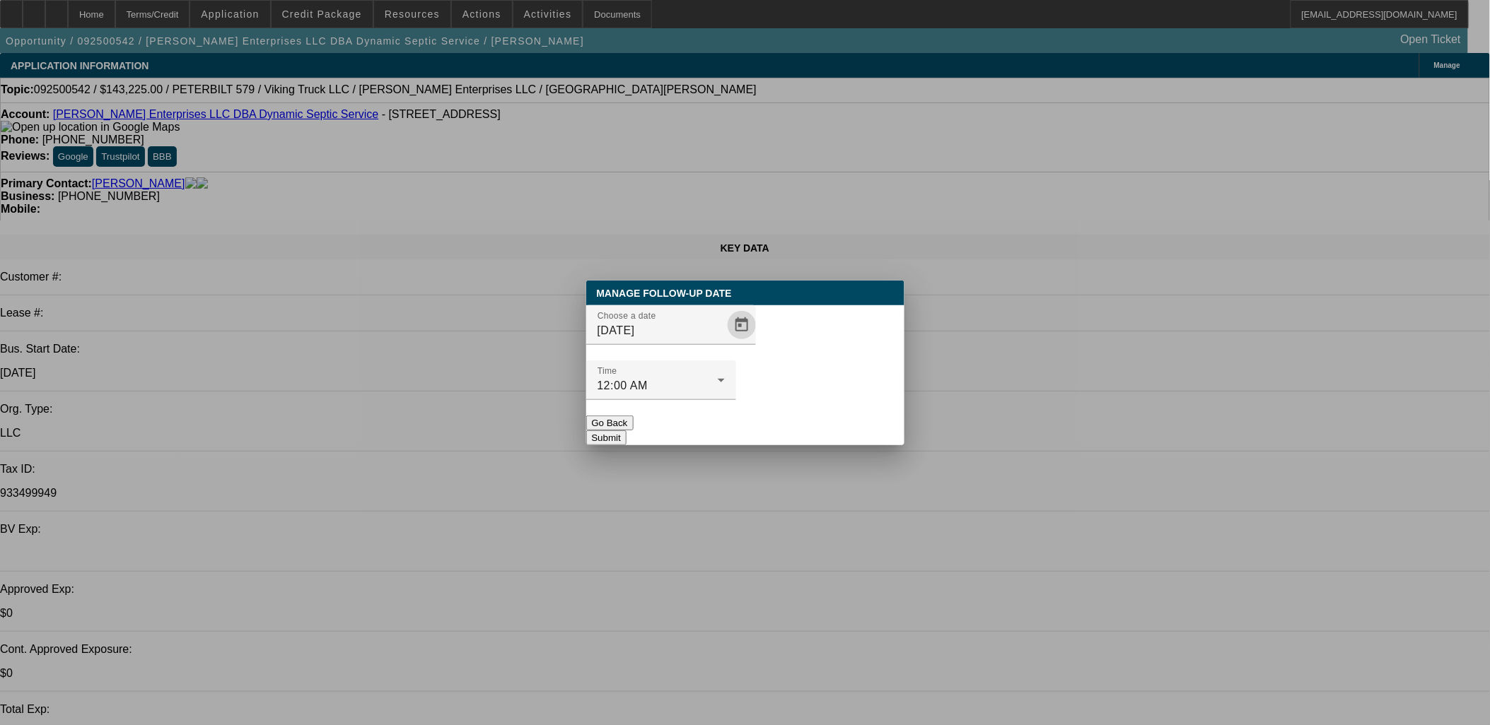
click at [626, 431] on button "Submit" at bounding box center [606, 438] width 40 height 15
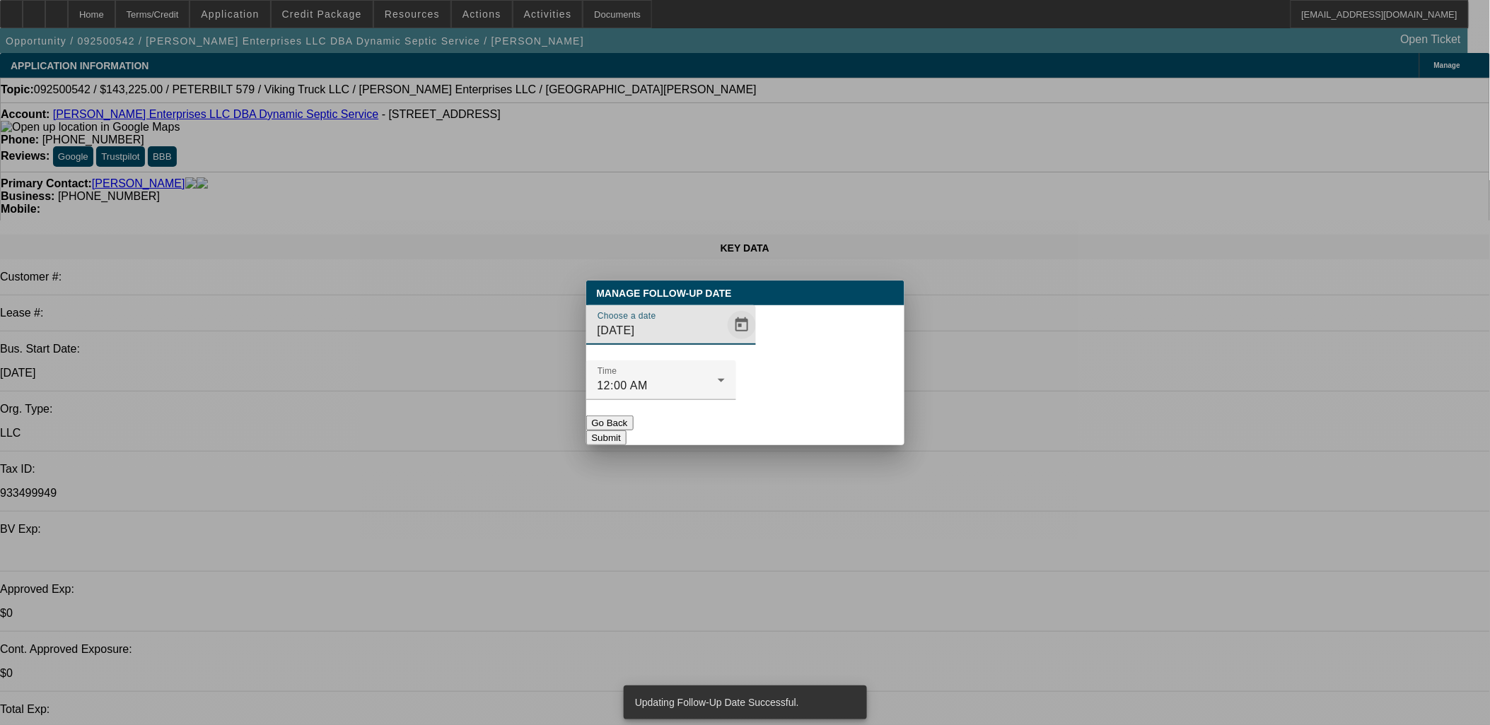
click at [728, 342] on span "Open calendar" at bounding box center [742, 325] width 34 height 34
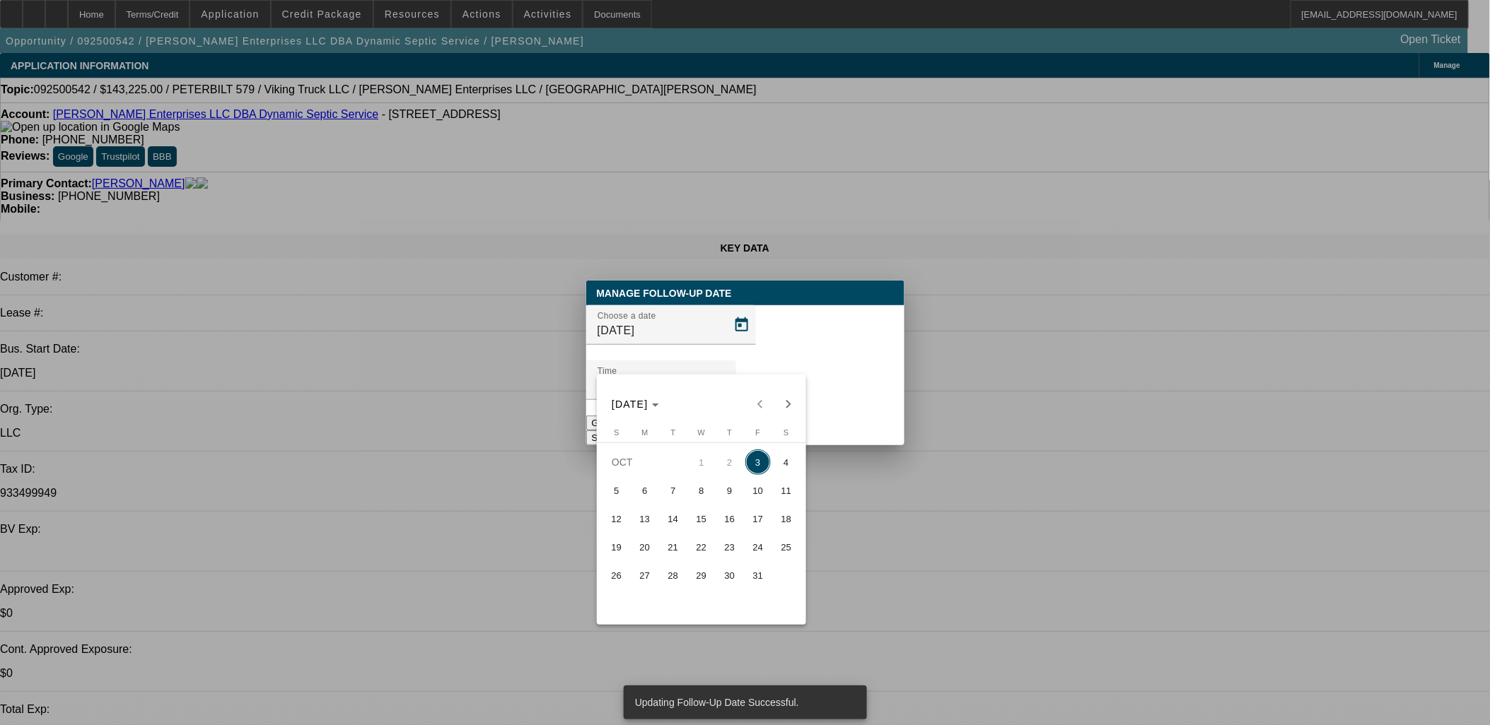
click at [732, 493] on span "9" at bounding box center [729, 490] width 25 height 25
type input "[DATE]"
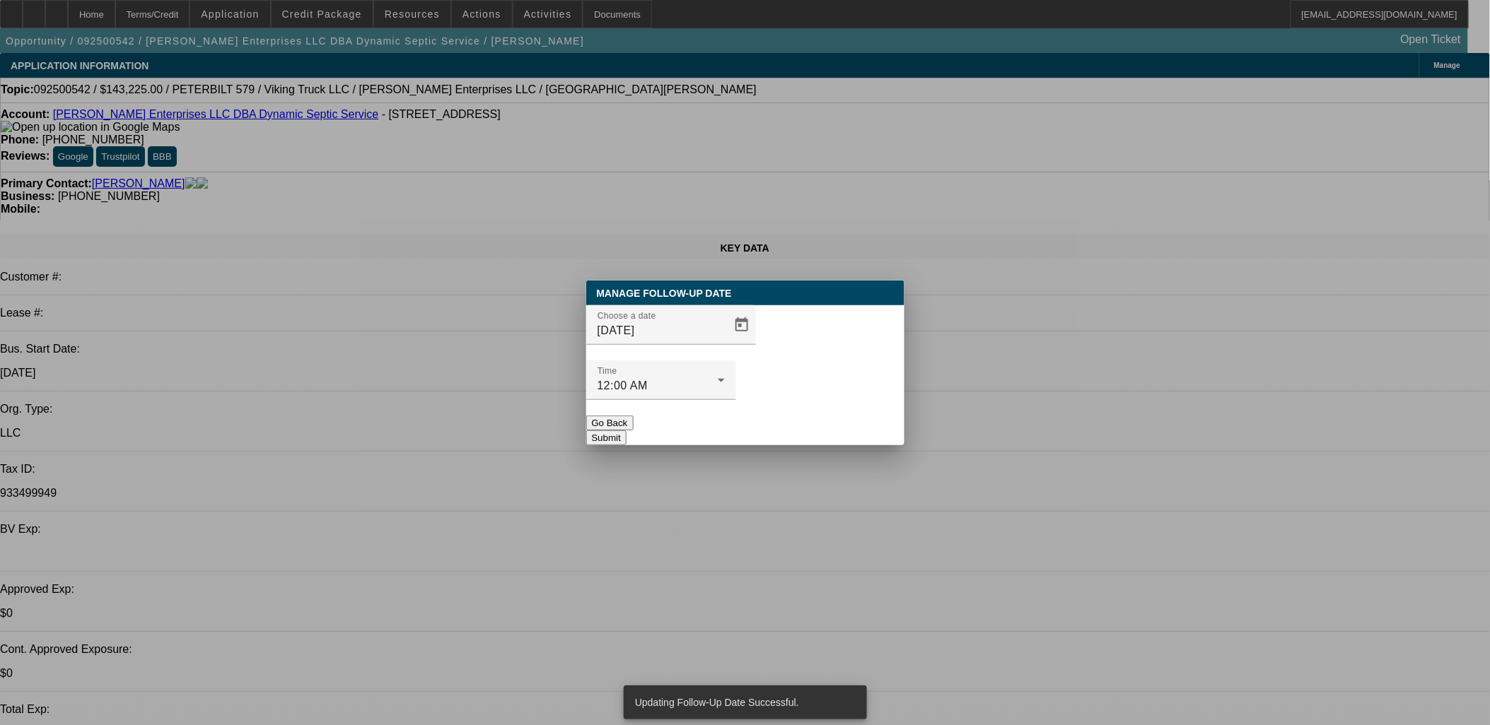
click at [626, 431] on button "Submit" at bounding box center [606, 438] width 40 height 15
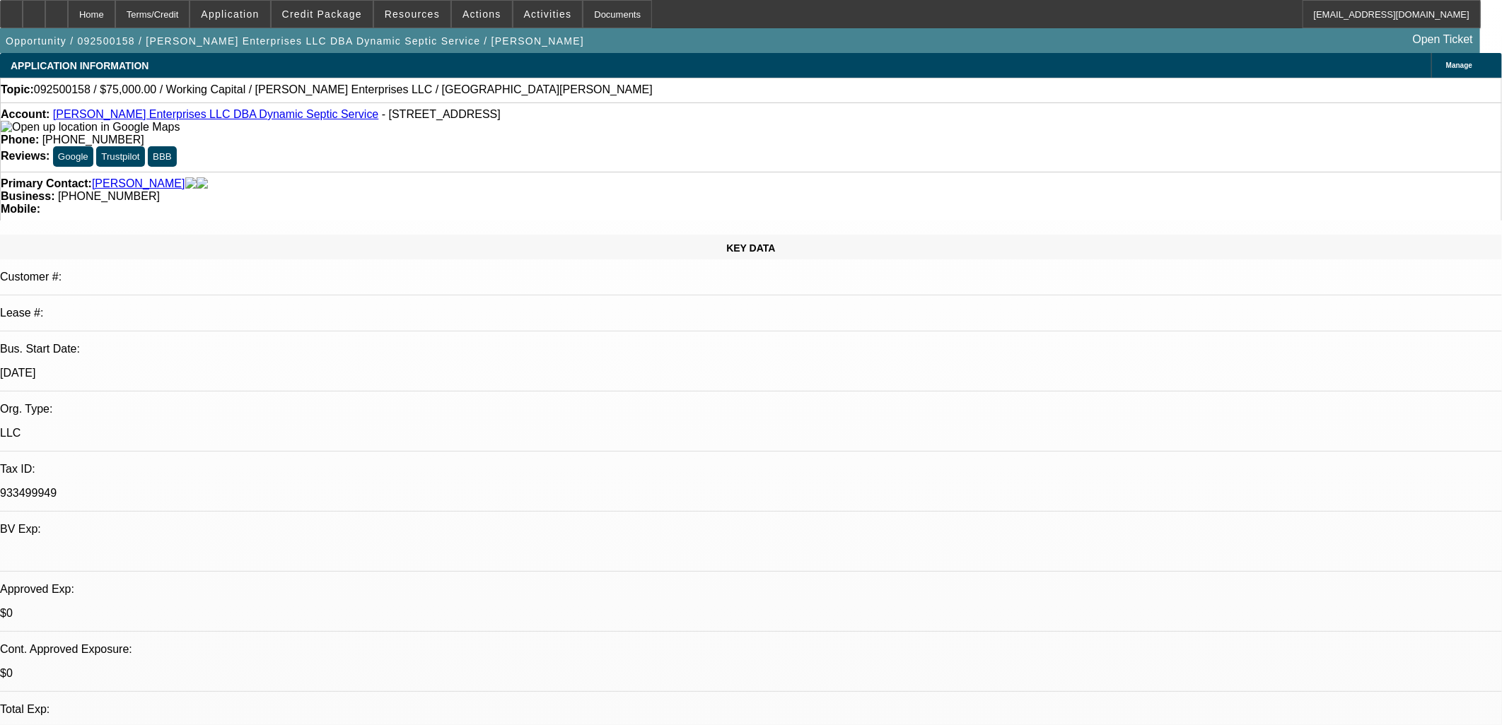
select select "0"
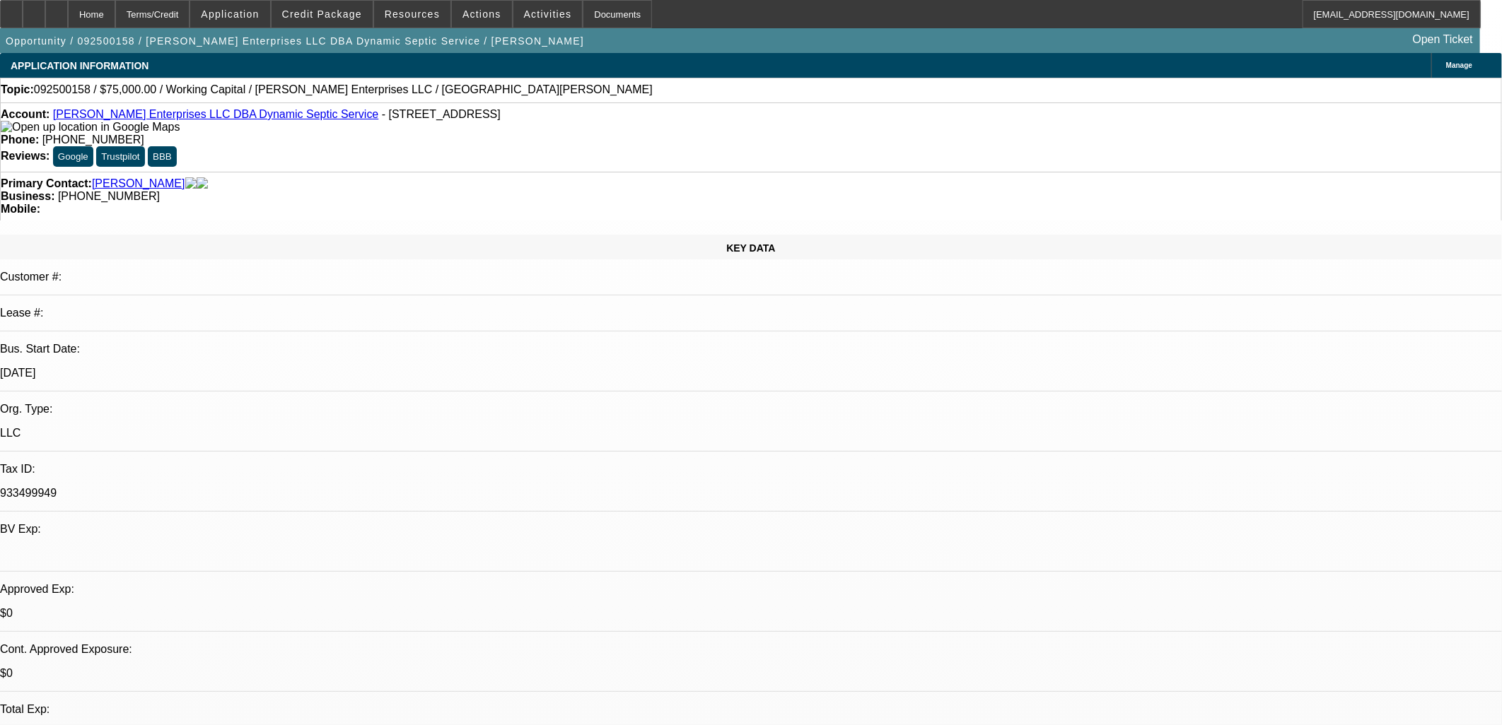
select select "0"
select select "1"
select select "2"
select select "6"
select select "1"
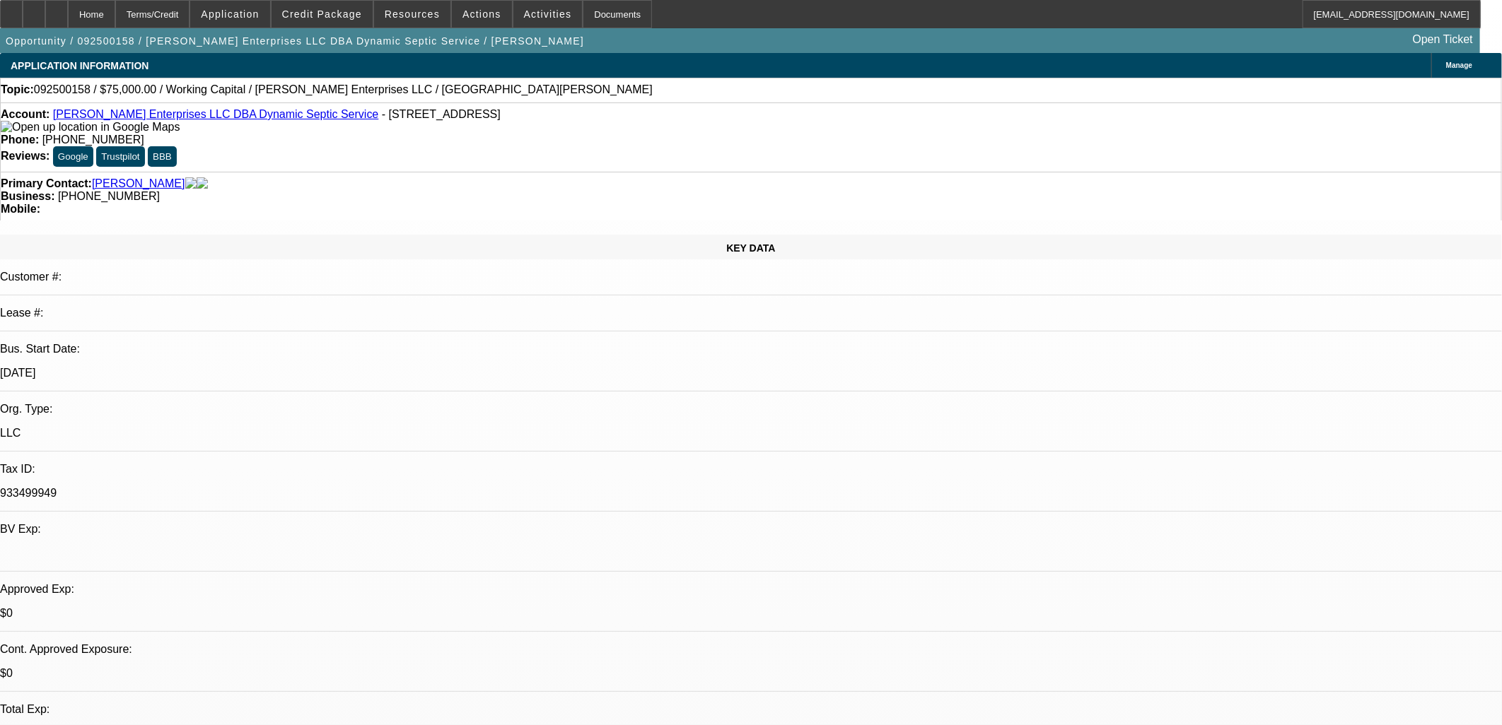
select select "2"
select select "6"
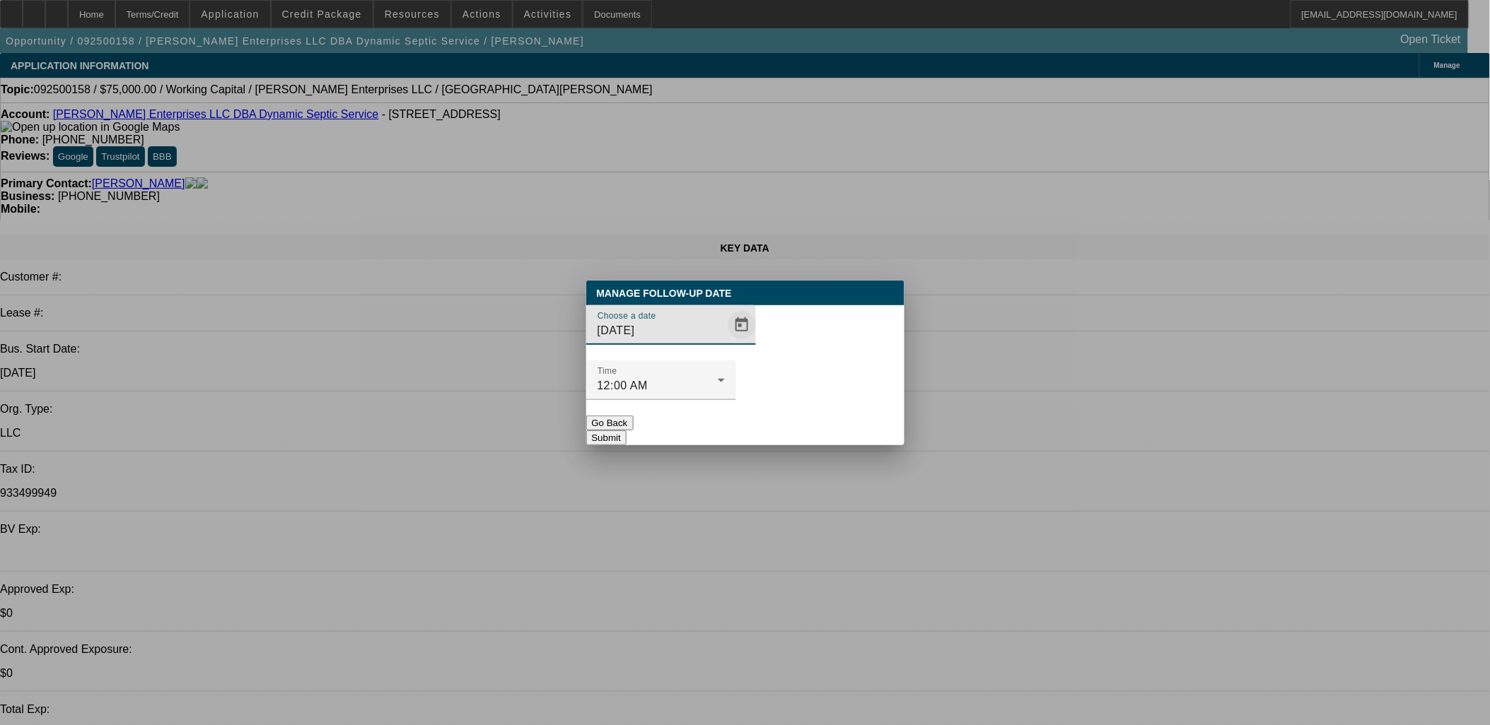
click at [725, 342] on span "Open calendar" at bounding box center [742, 325] width 34 height 34
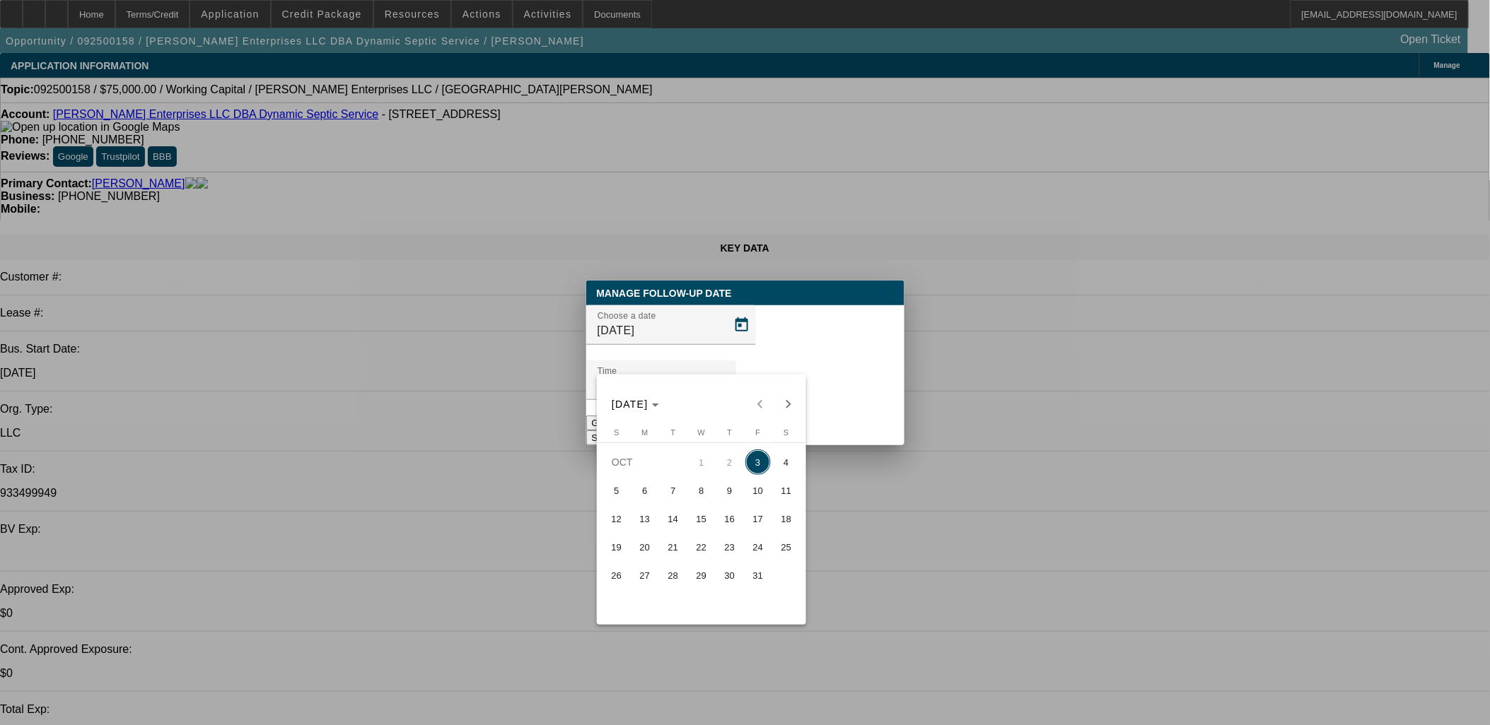
click at [723, 508] on button "16" at bounding box center [729, 519] width 28 height 28
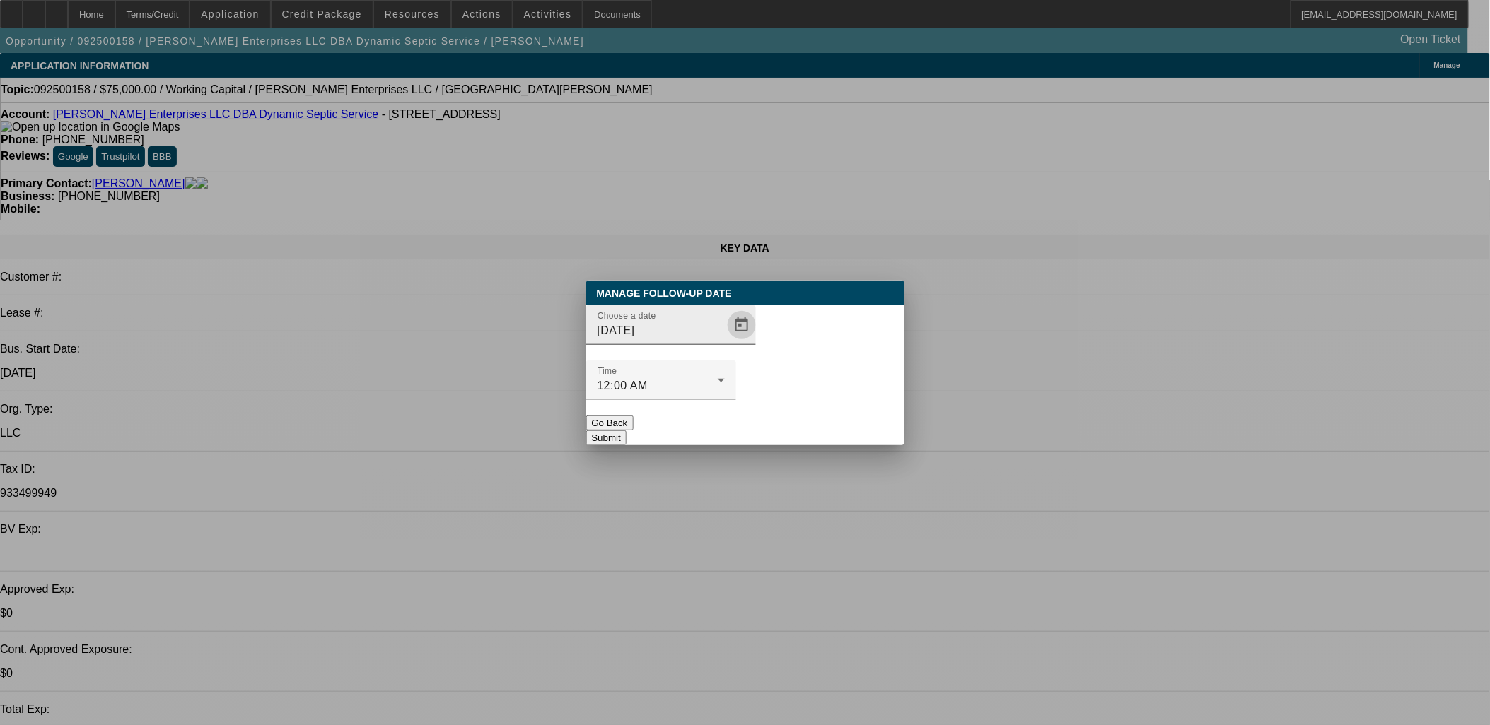
drag, startPoint x: 725, startPoint y: 334, endPoint x: 719, endPoint y: 350, distance: 16.5
click at [723, 337] on div "Choose a date 10/16/2025" at bounding box center [676, 325] width 158 height 40
click at [725, 342] on span "Open calendar" at bounding box center [742, 325] width 34 height 34
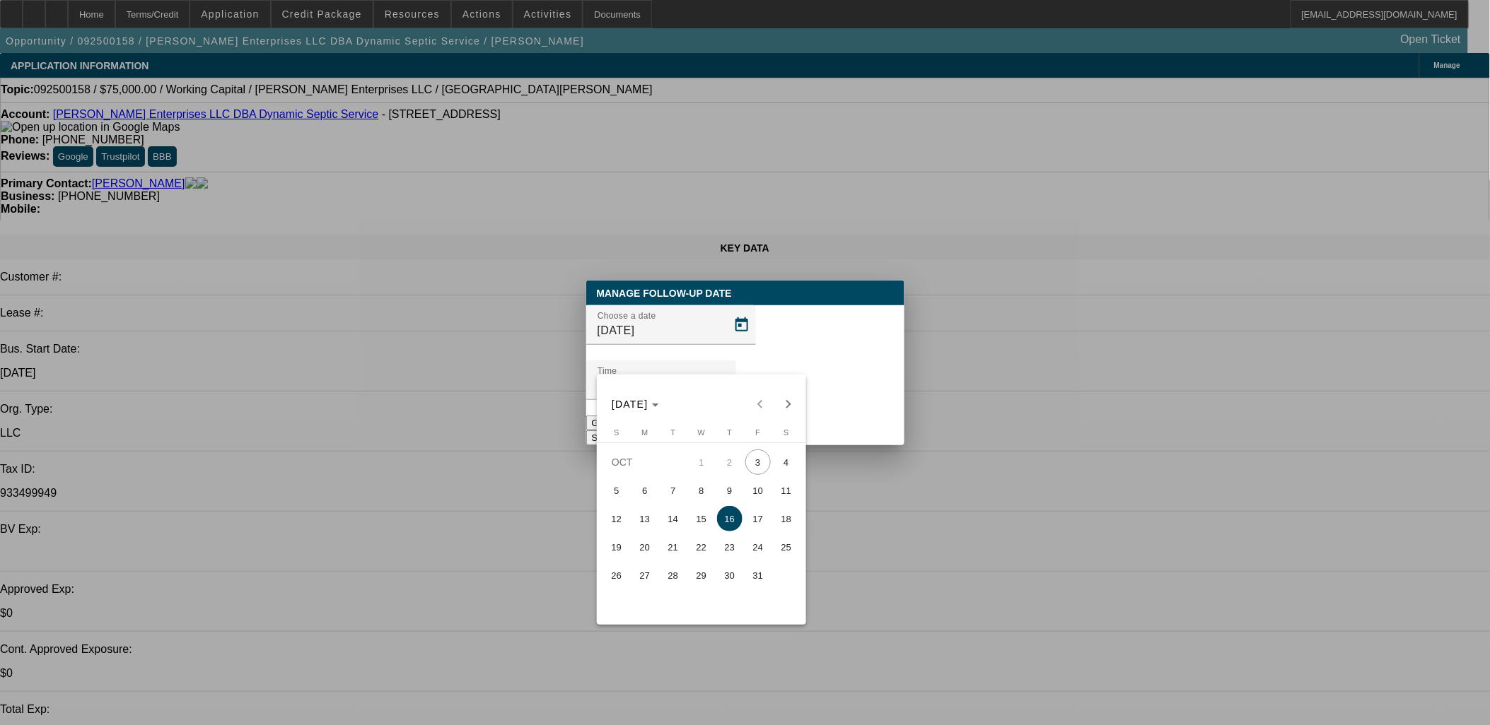
click at [723, 486] on button "9" at bounding box center [729, 490] width 28 height 28
type input "10/9/2025"
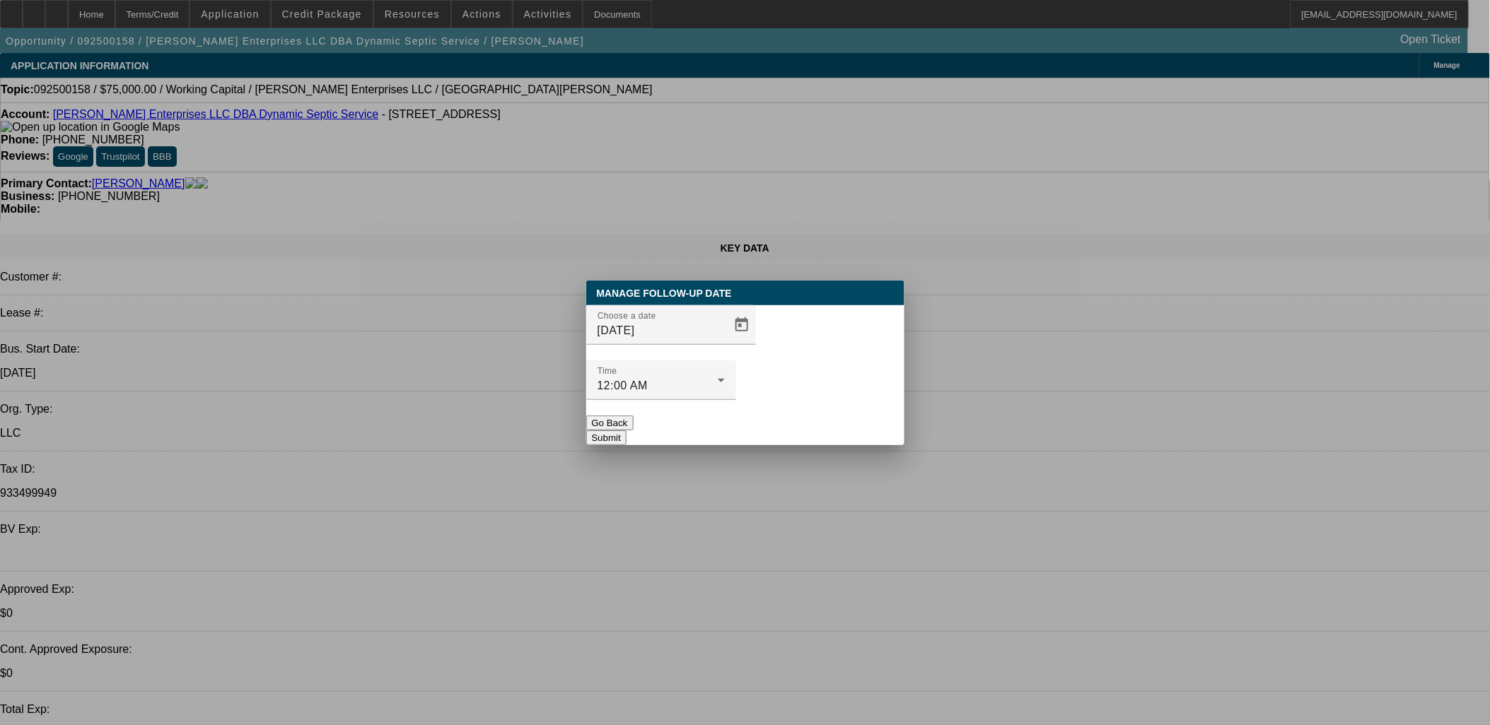
drag, startPoint x: 821, startPoint y: 370, endPoint x: 825, endPoint y: 391, distance: 21.5
drag, startPoint x: 825, startPoint y: 391, endPoint x: 1077, endPoint y: 334, distance: 258.8
click at [626, 431] on button "Submit" at bounding box center [606, 438] width 40 height 15
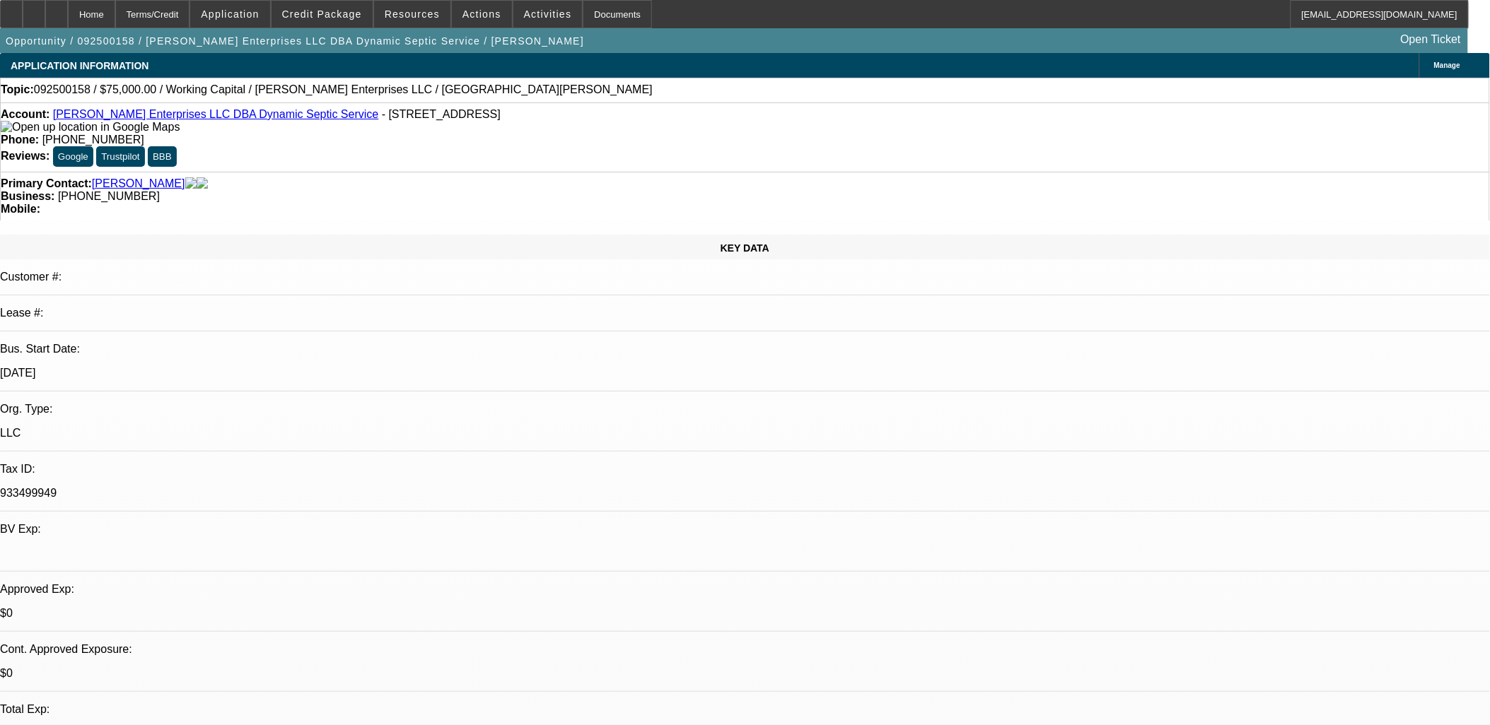
scroll to position [231, 0]
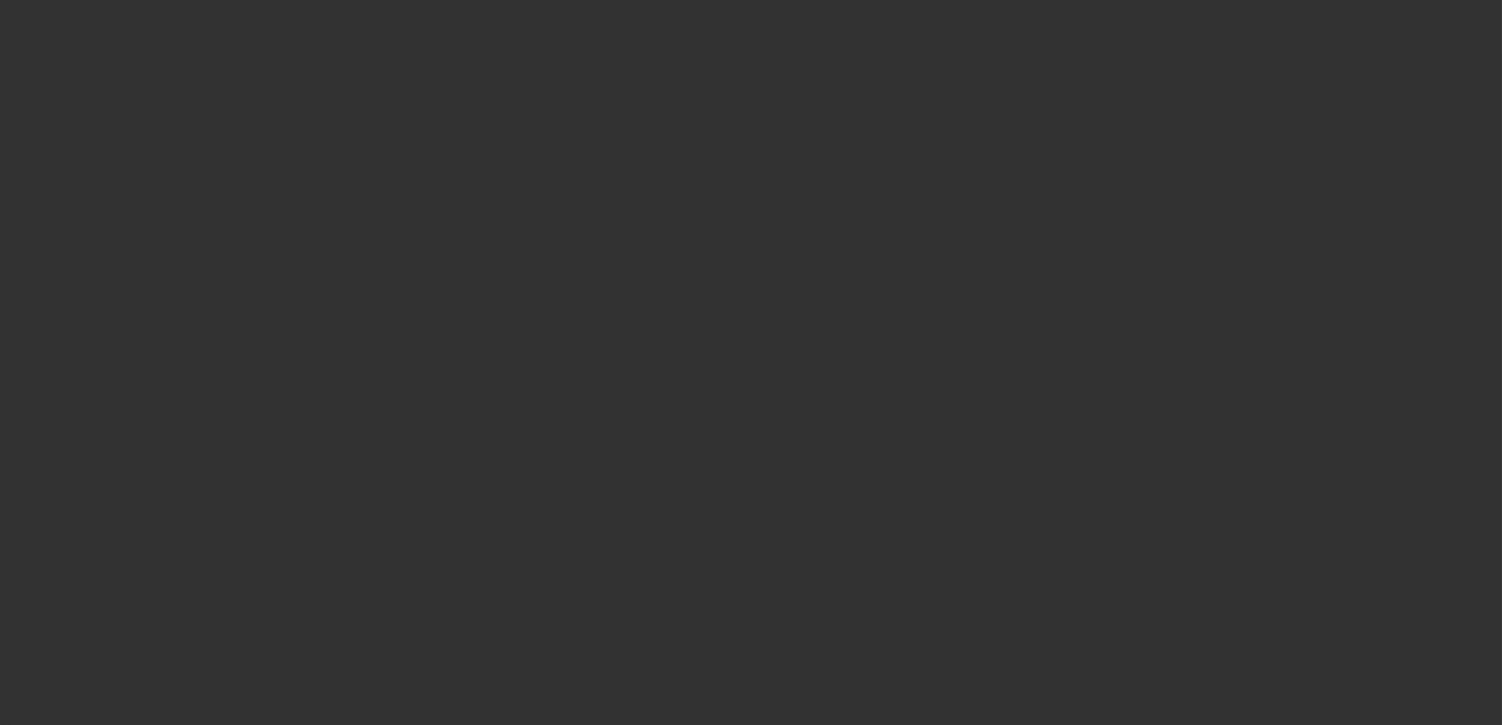
select select "0"
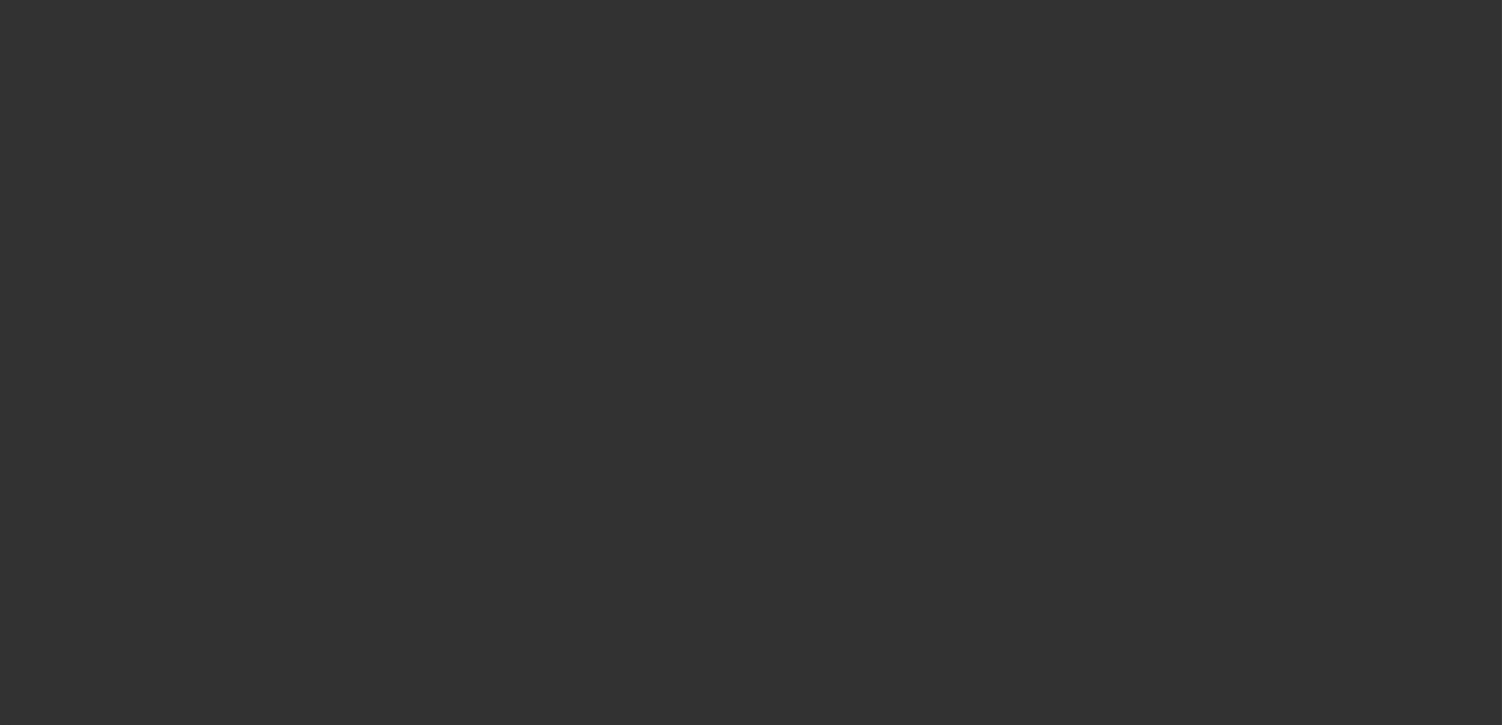
select select "0"
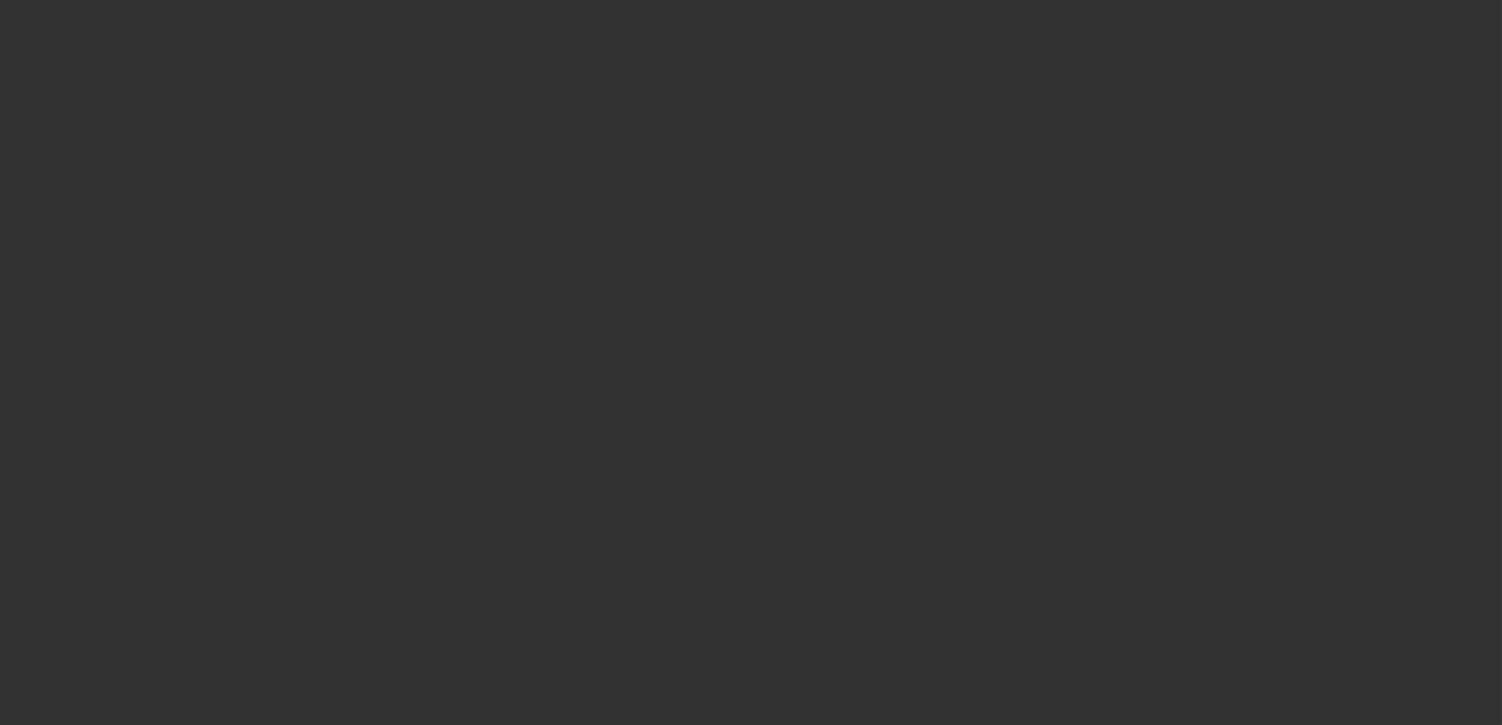
select select "0"
select select "0.1"
select select "1"
select select "6"
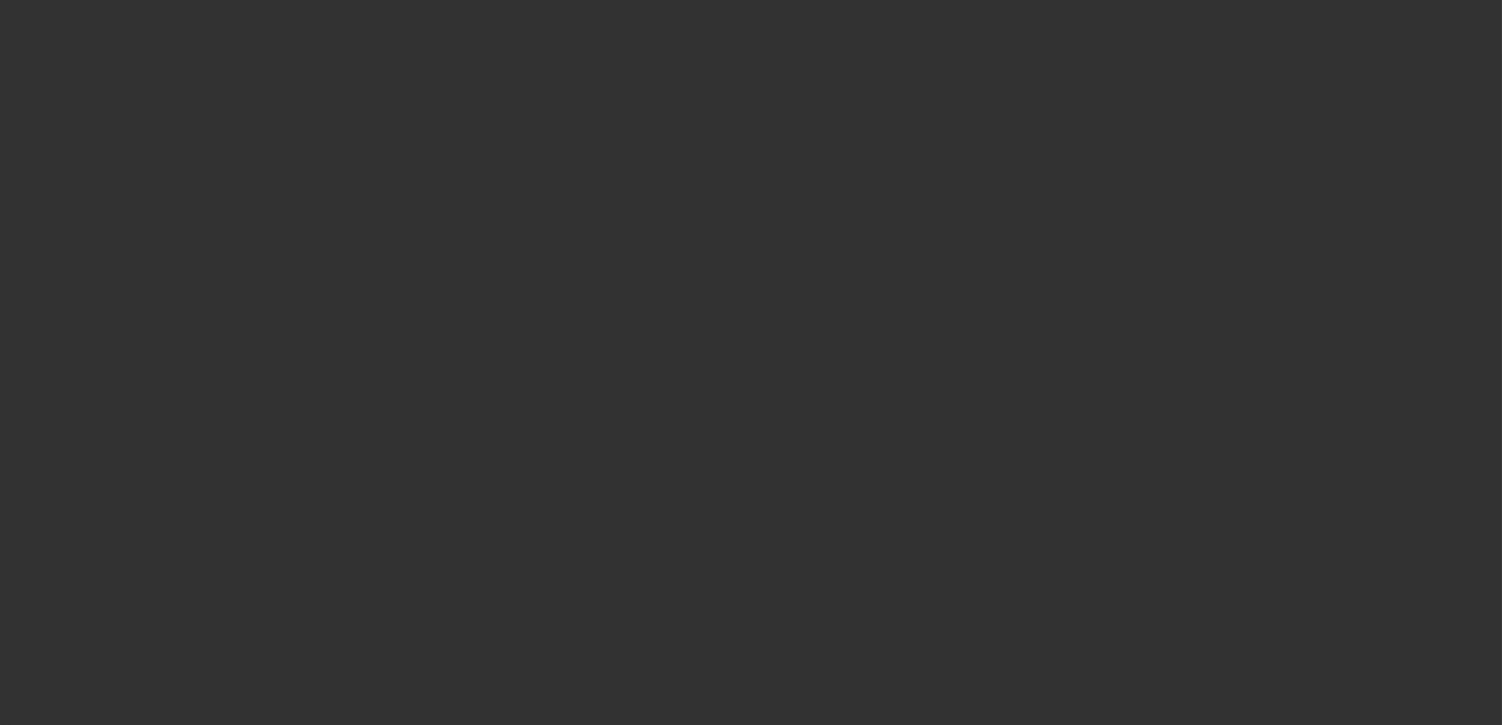
select select "1"
select select "6"
select select "1"
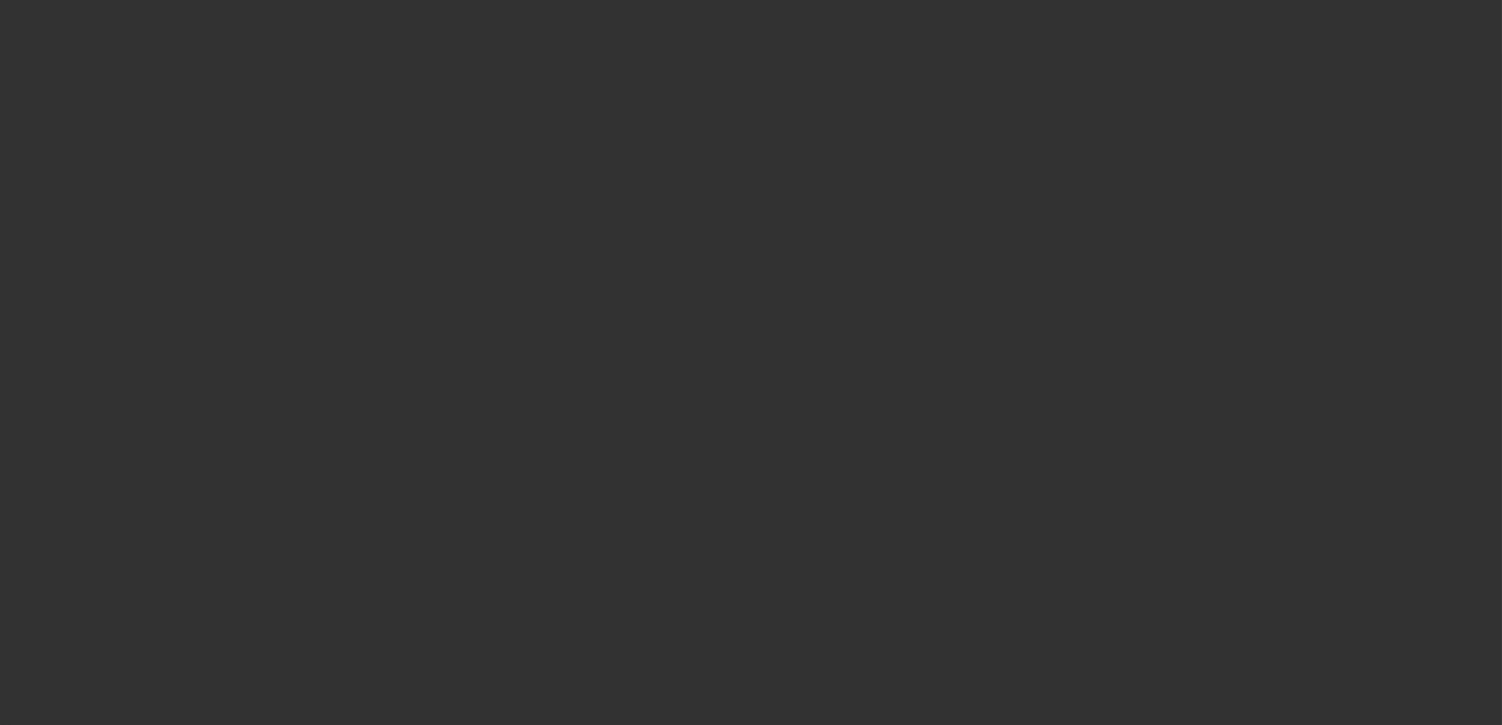
select select "6"
select select "1"
select select "4"
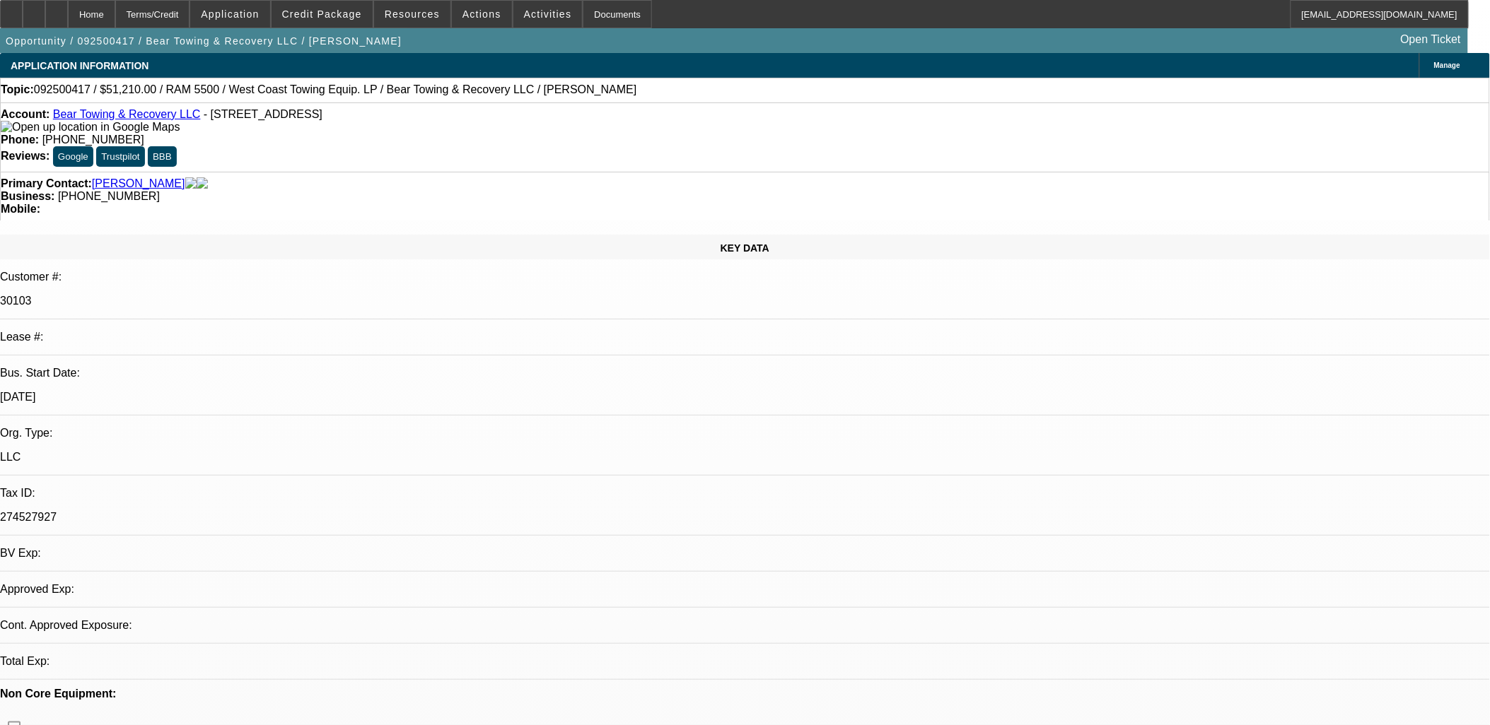
select select "0.1"
select select "0"
select select "0.1"
select select "0"
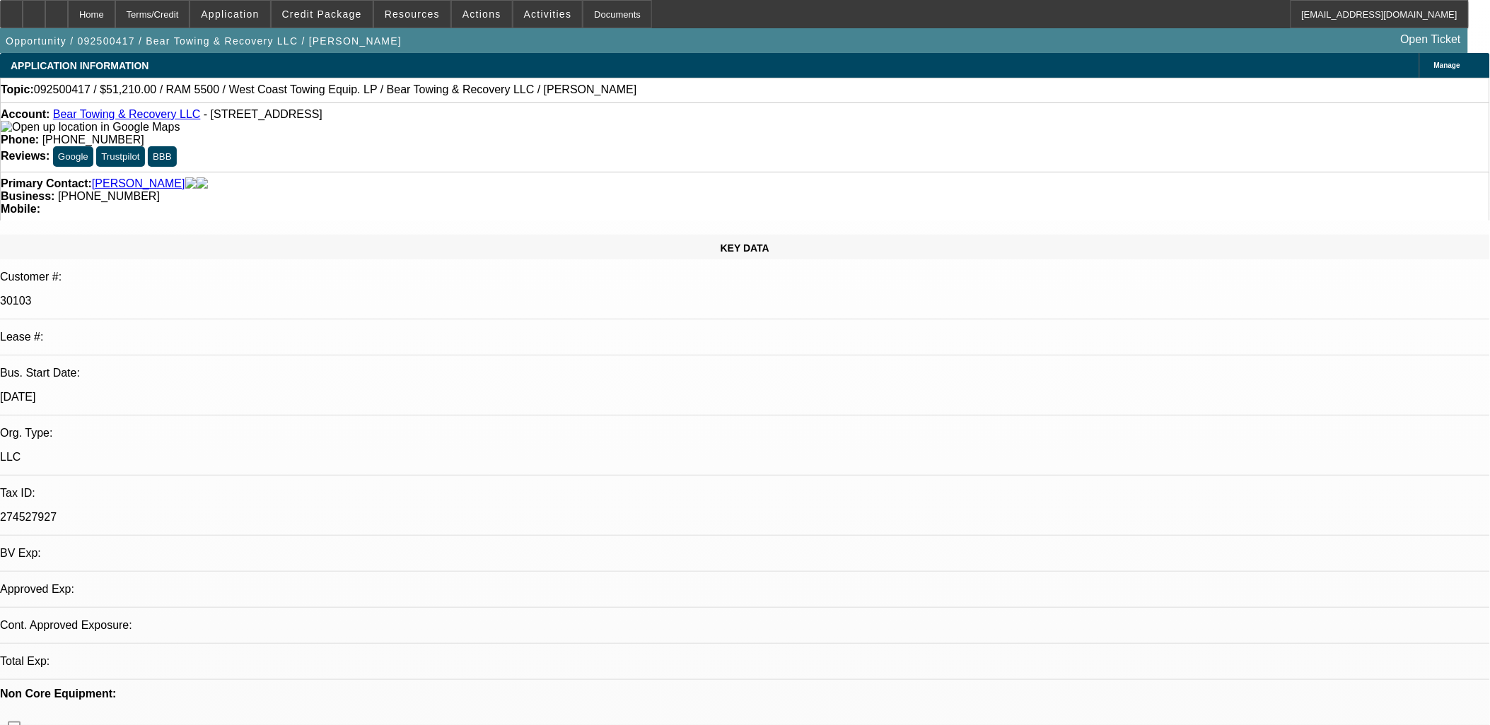
select select "0.1"
select select "0"
select select "0.1"
select select "3"
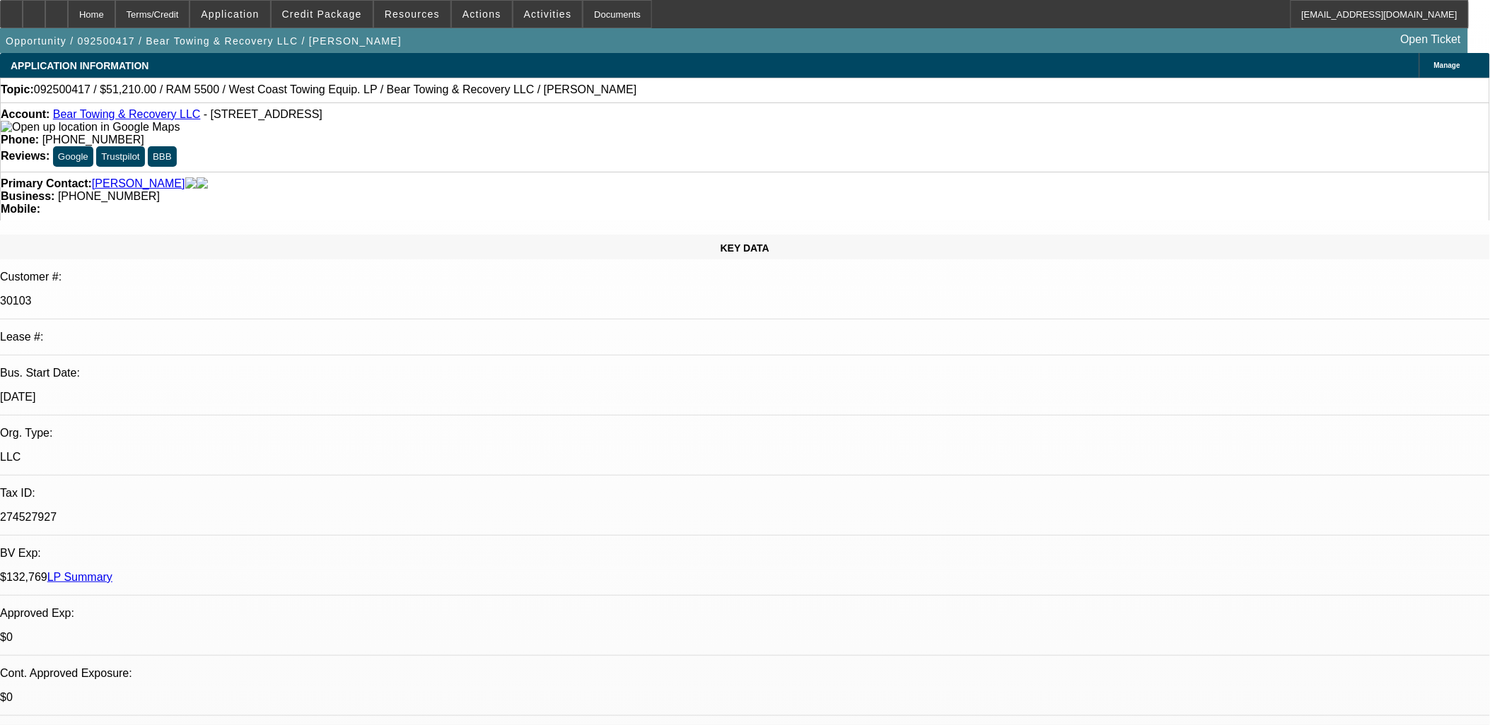
select select "4"
select select "3"
select select "4"
select select "3"
select select "4"
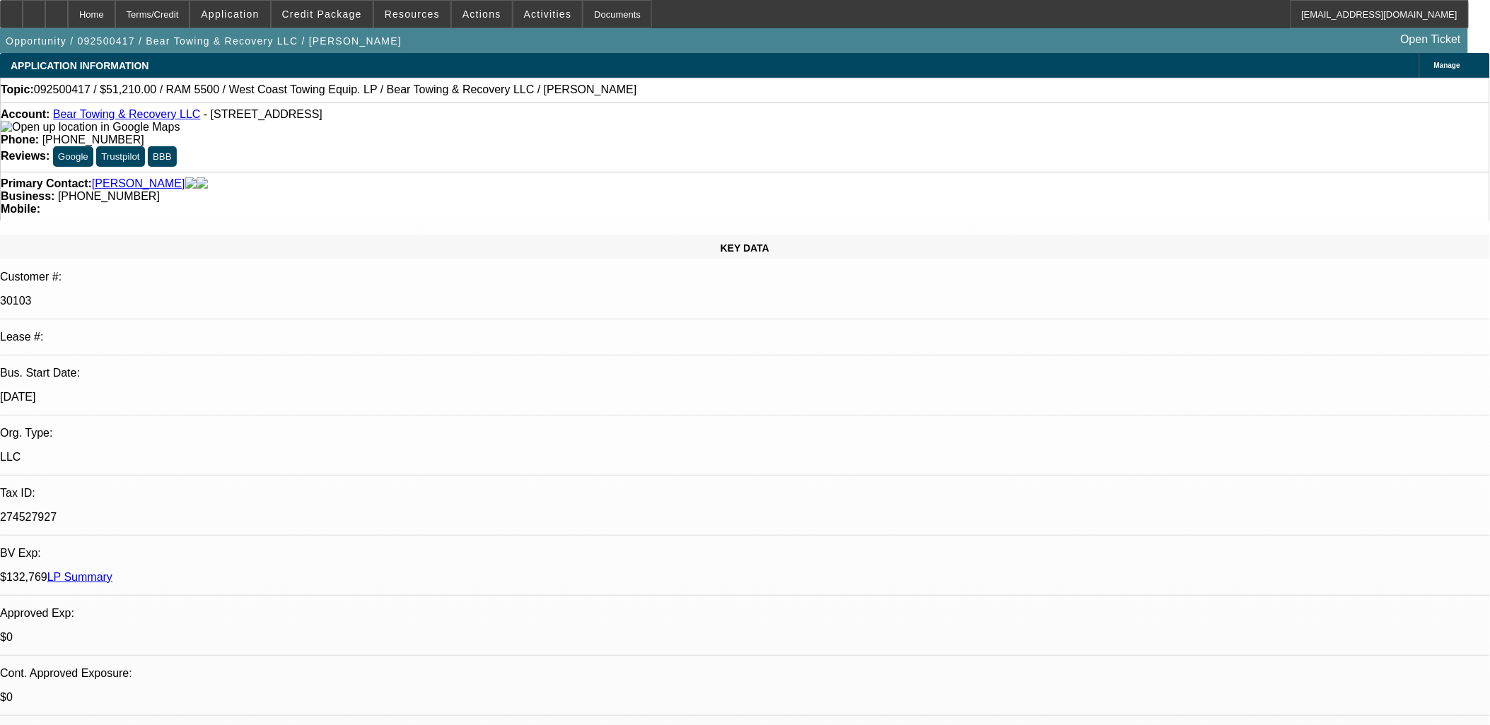
scroll to position [612, 0]
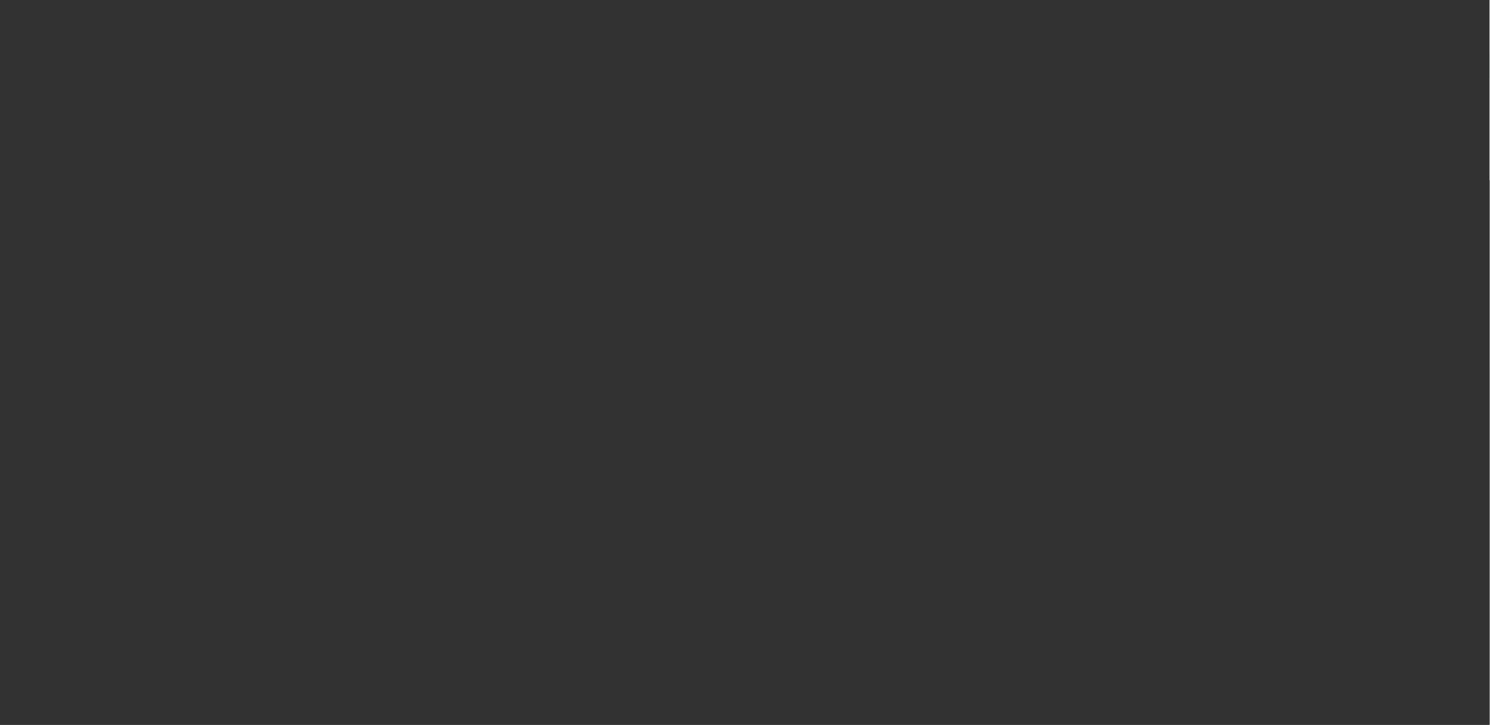
drag, startPoint x: 741, startPoint y: 353, endPoint x: 724, endPoint y: 362, distance: 19.0
click at [745, 363] on div at bounding box center [745, 363] width 0 height 0
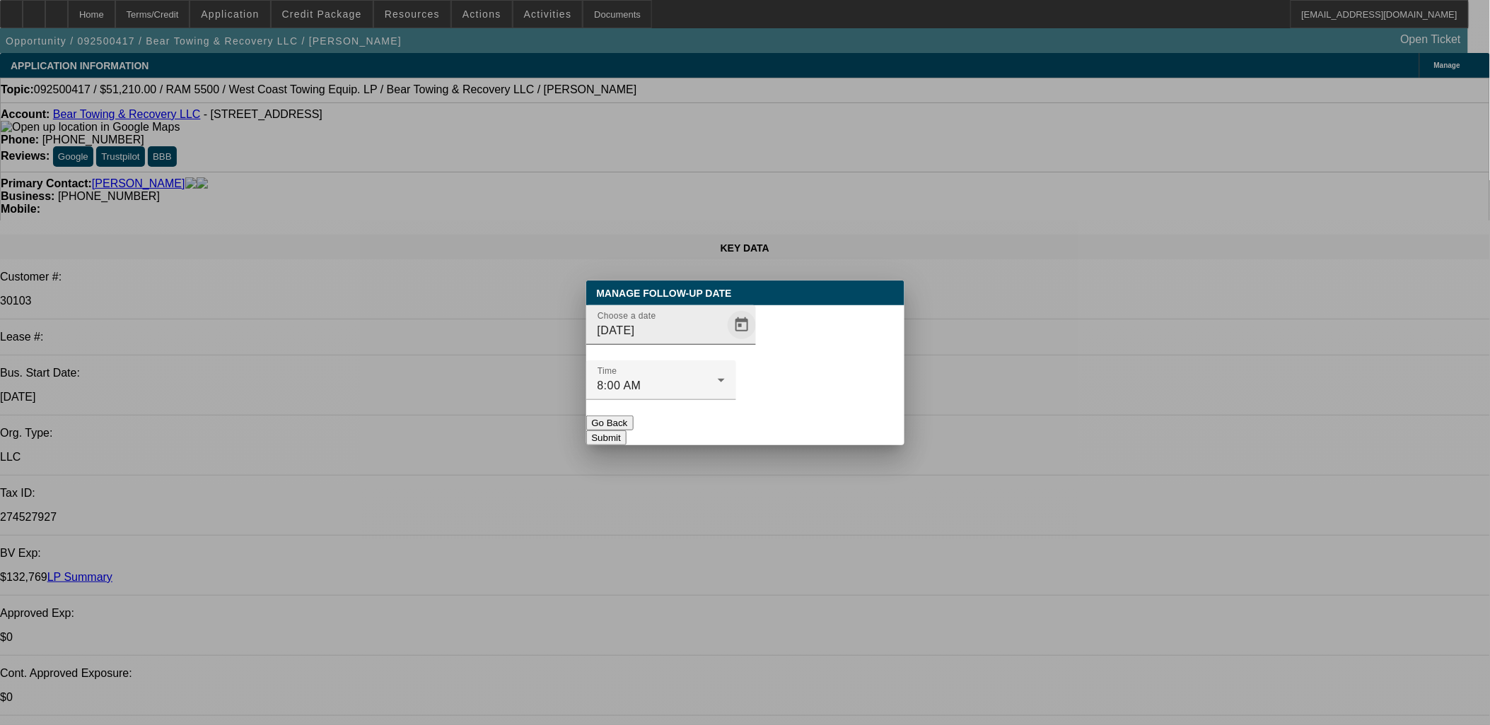
click at [725, 342] on span "Open calendar" at bounding box center [742, 325] width 34 height 34
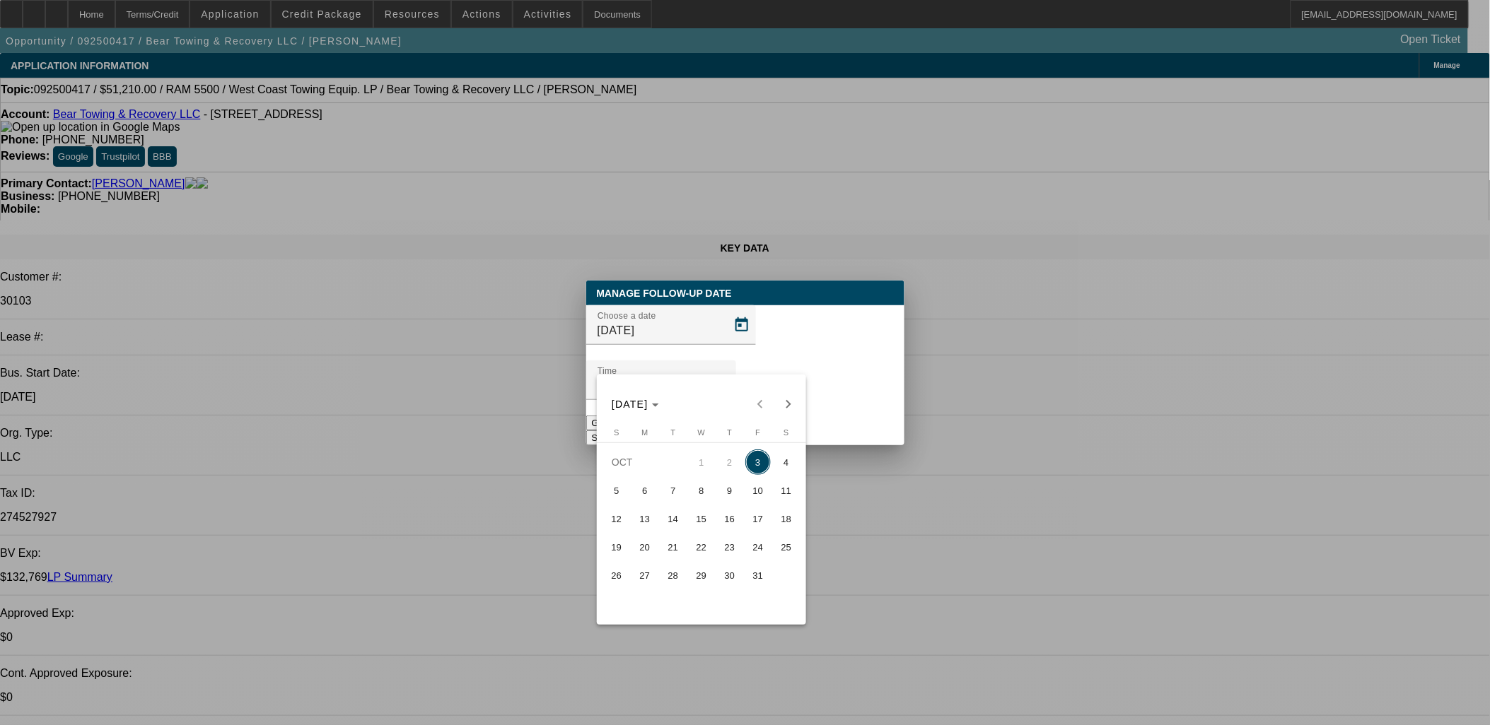
drag, startPoint x: 670, startPoint y: 498, endPoint x: 830, endPoint y: 431, distance: 173.0
click at [672, 497] on span "7" at bounding box center [672, 490] width 25 height 25
type input "10/7/2025"
click at [840, 417] on div "Manage Follow-Up Date Choose a date 10/7/2025 Time 8:00 AM Go Back Submit" at bounding box center [745, 363] width 318 height 165
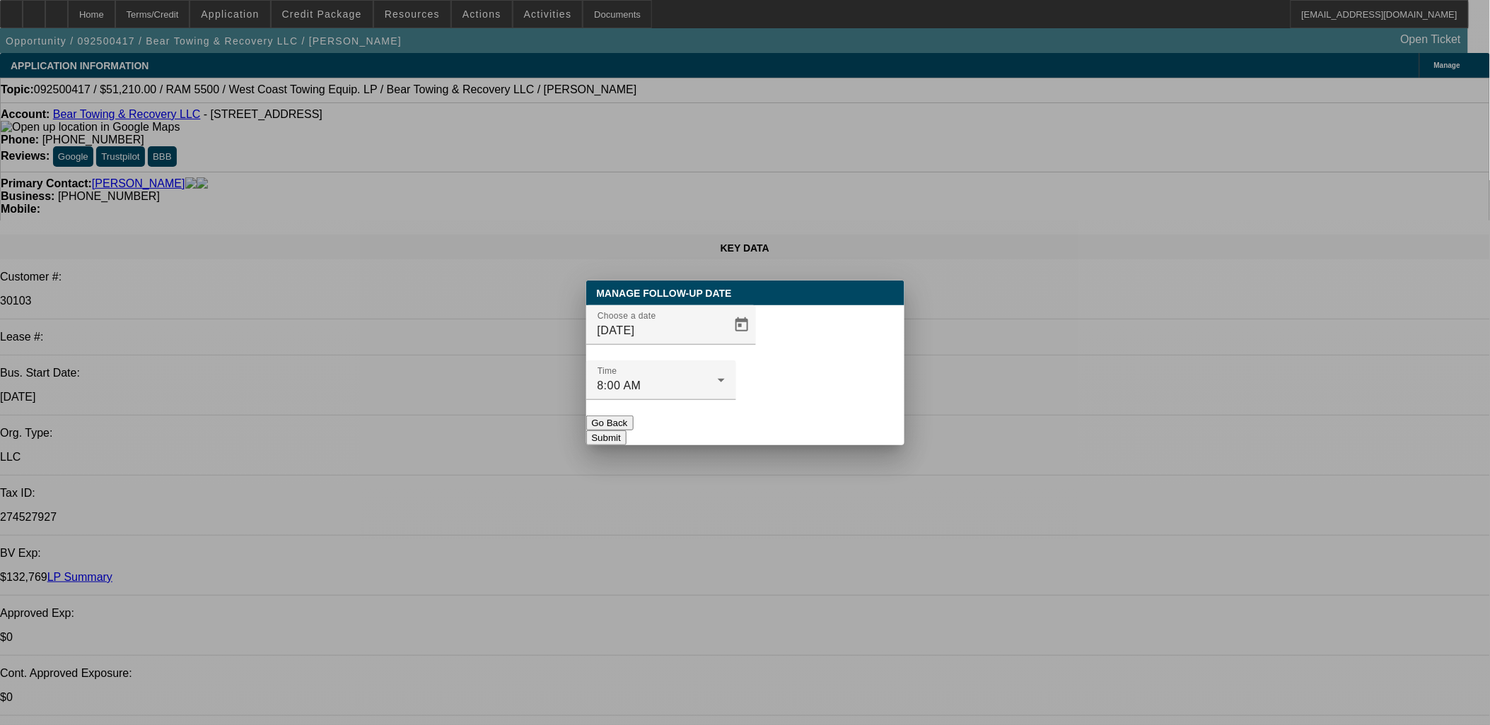
click at [626, 431] on button "Submit" at bounding box center [606, 438] width 40 height 15
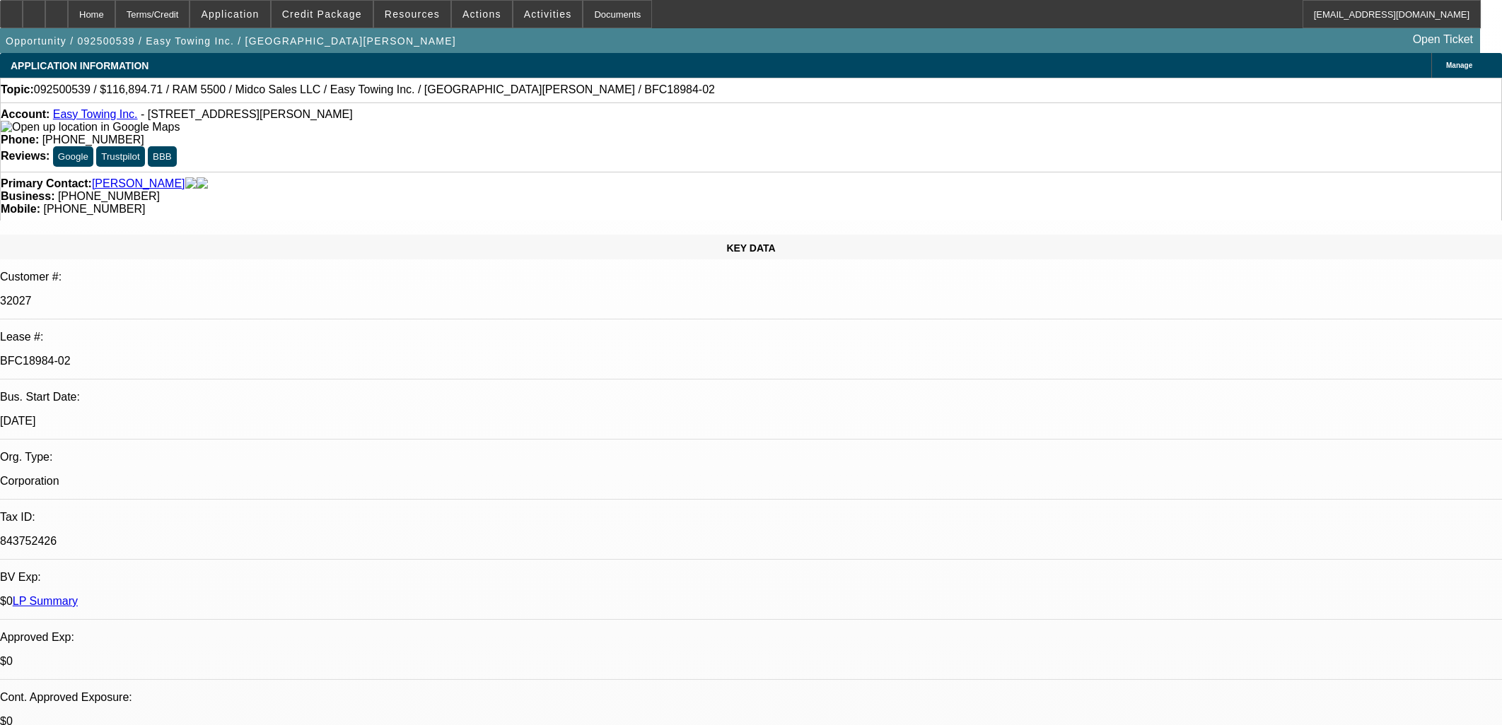
select select "0"
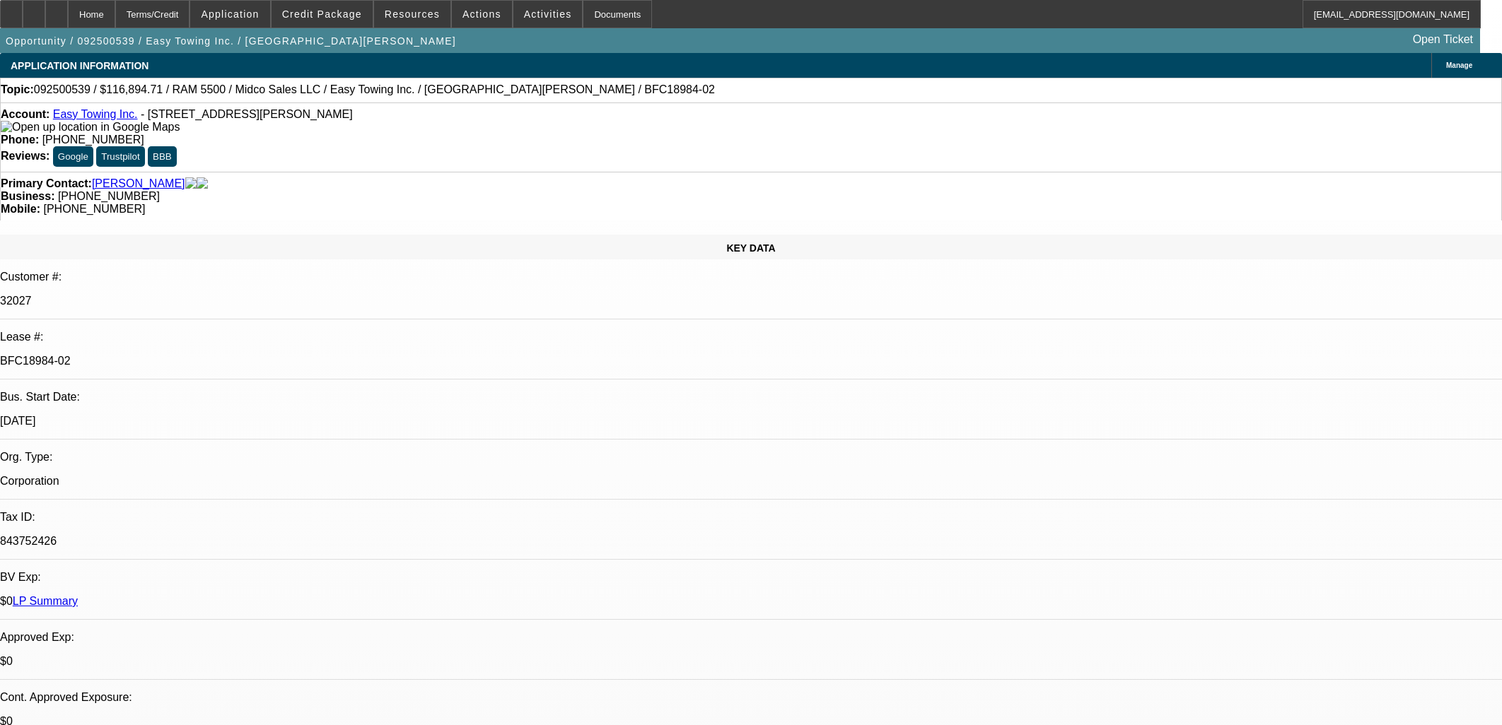
select select "0"
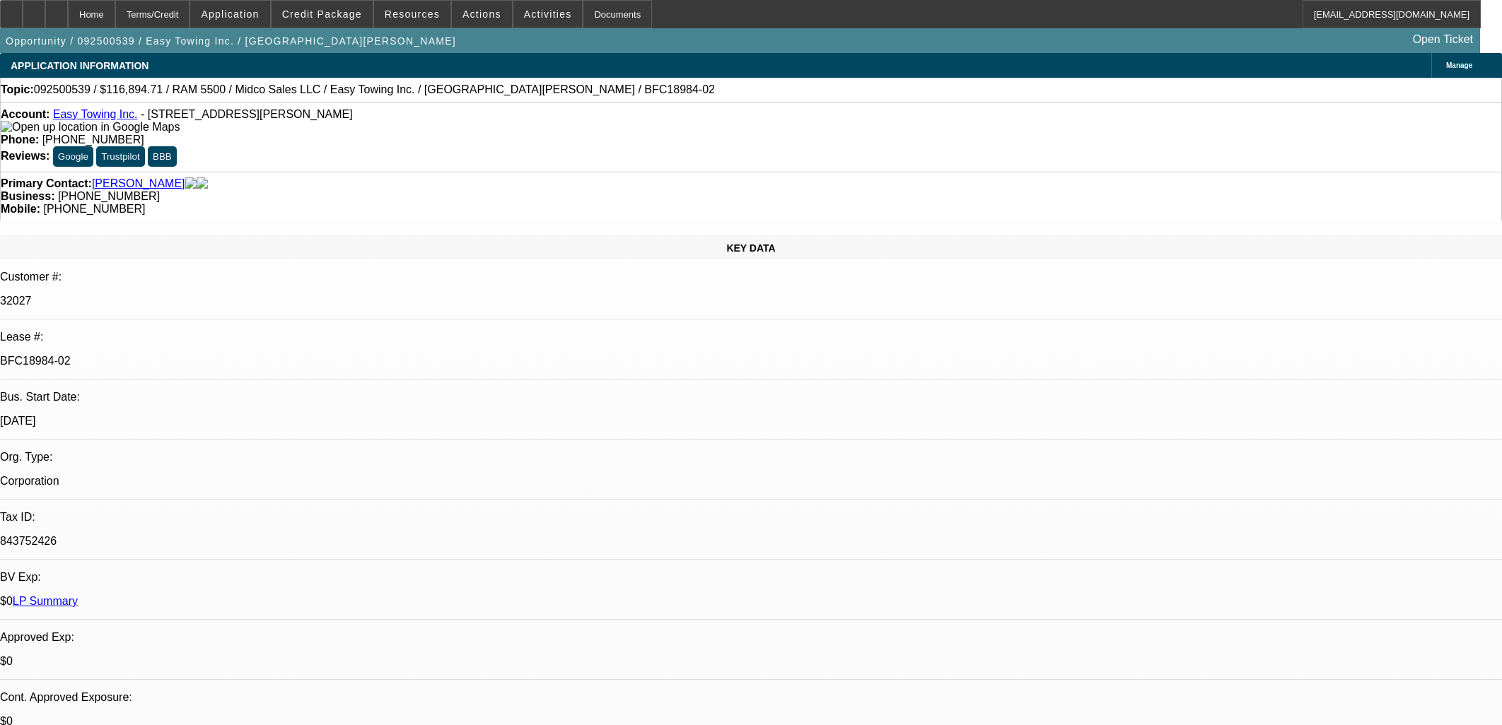
select select "0"
select select "1"
select select "2"
select select "6"
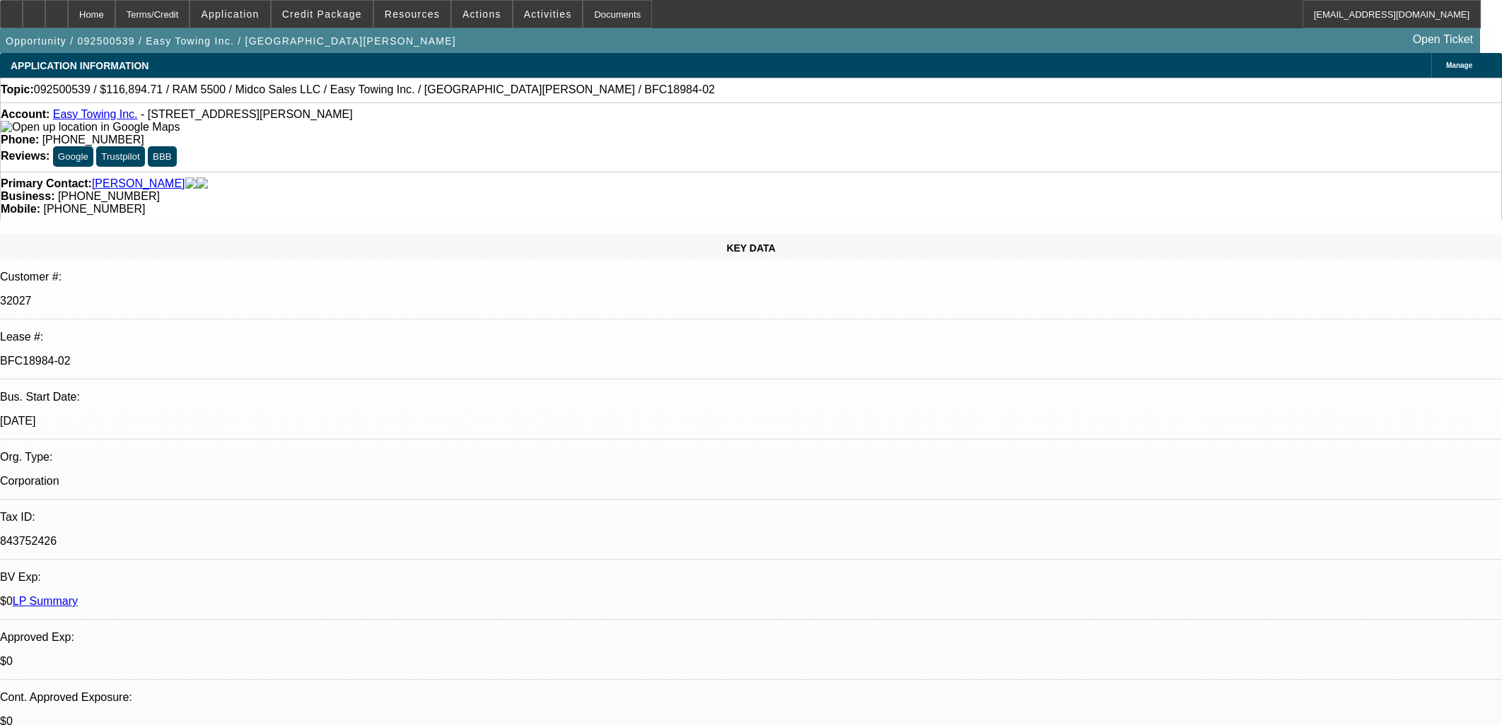
select select "1"
select select "2"
select select "6"
select select "1"
select select "2"
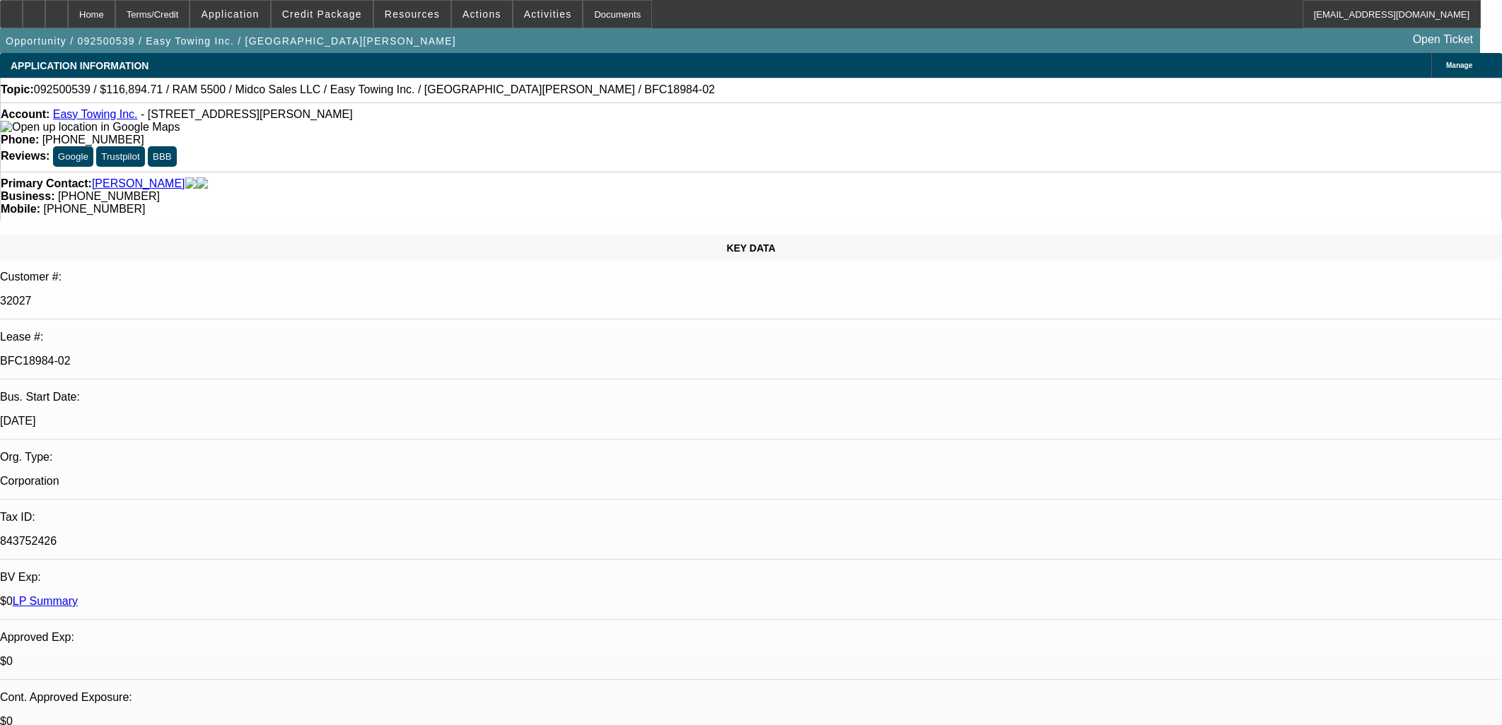
select select "6"
select select "1"
select select "2"
select select "6"
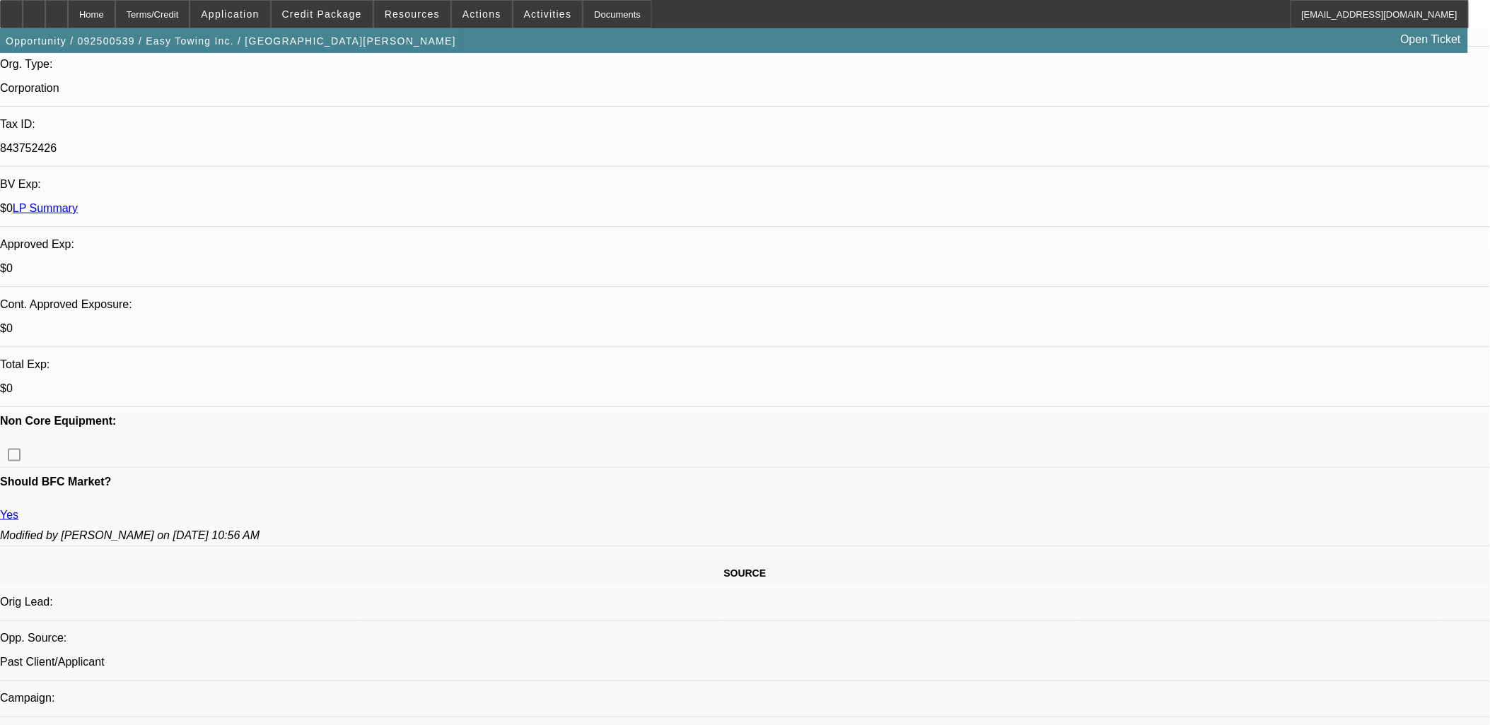
scroll to position [942, 0]
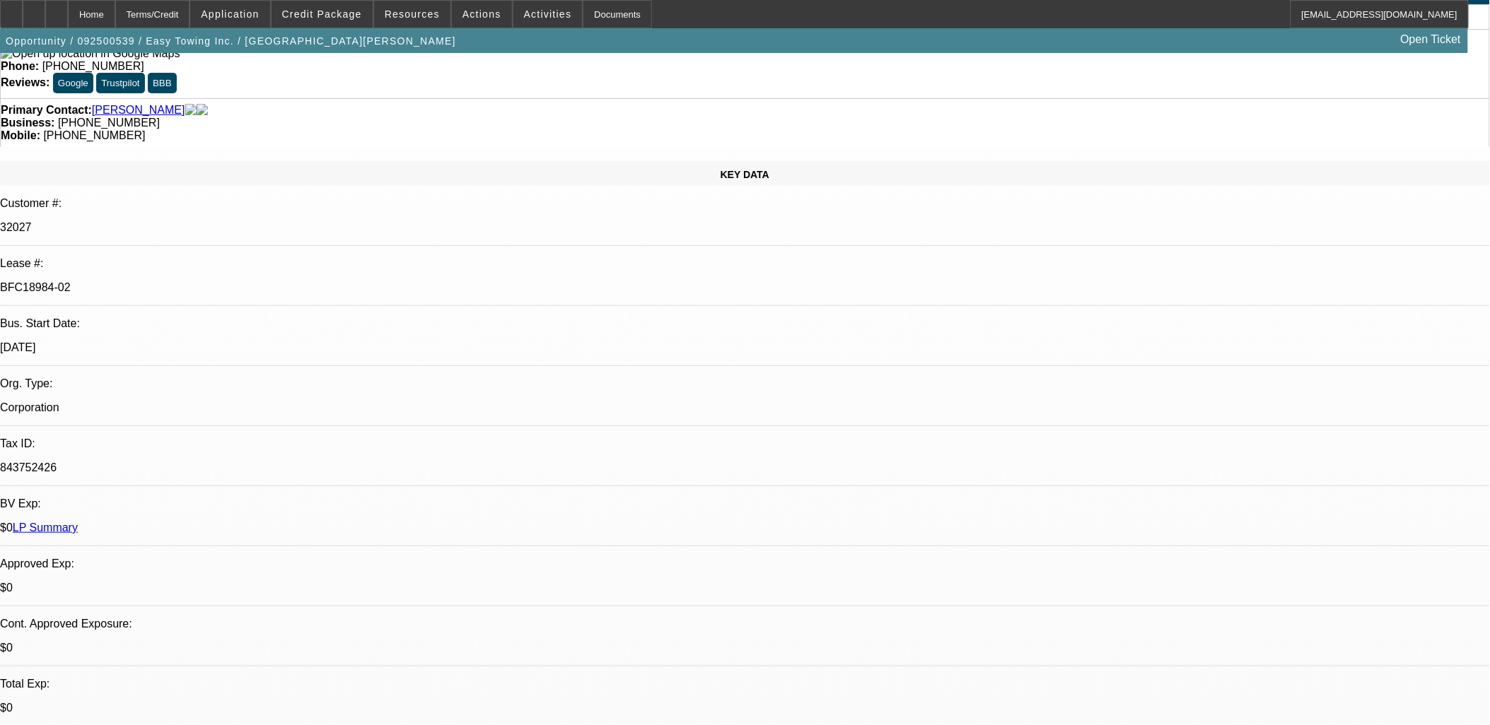
scroll to position [0, 0]
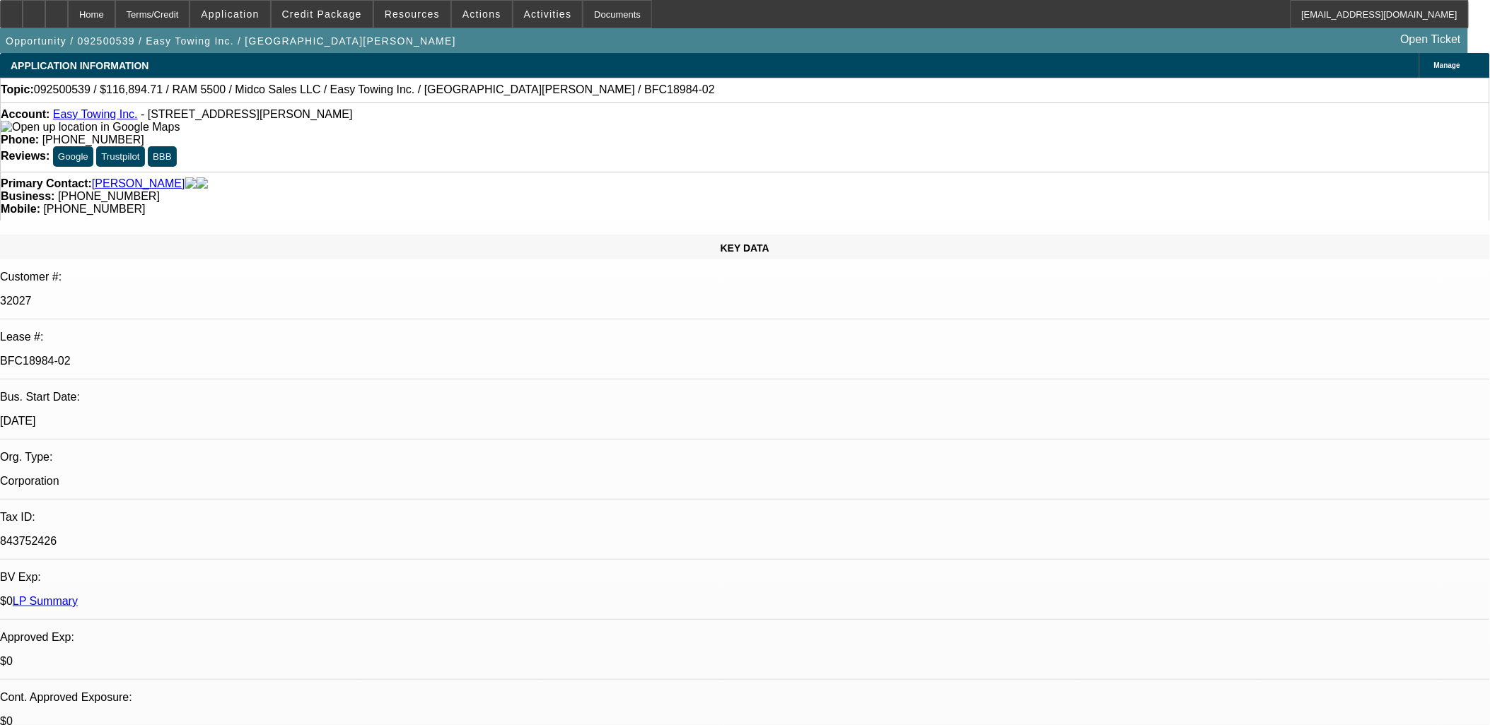
drag, startPoint x: 879, startPoint y: 382, endPoint x: 886, endPoint y: 364, distance: 19.7
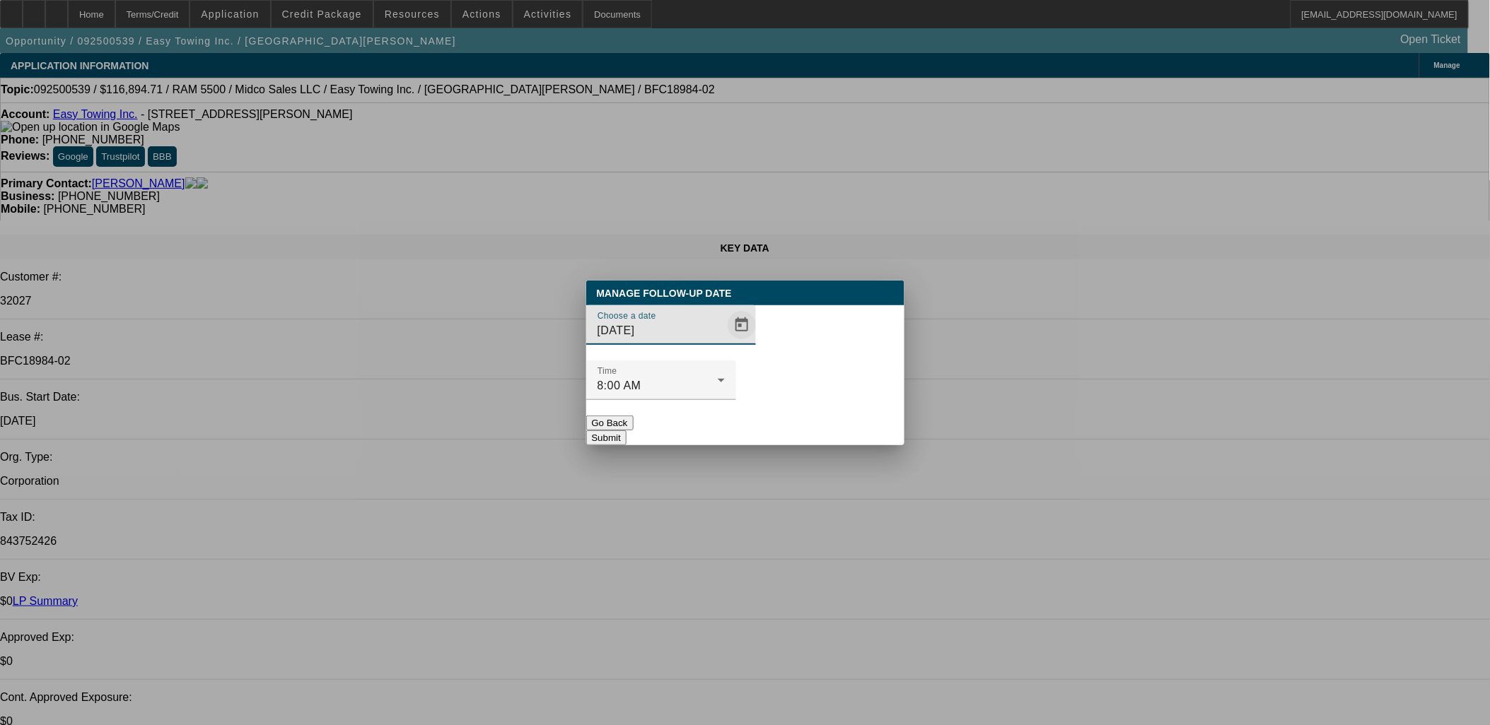
click at [725, 342] on span "Open calendar" at bounding box center [742, 325] width 34 height 34
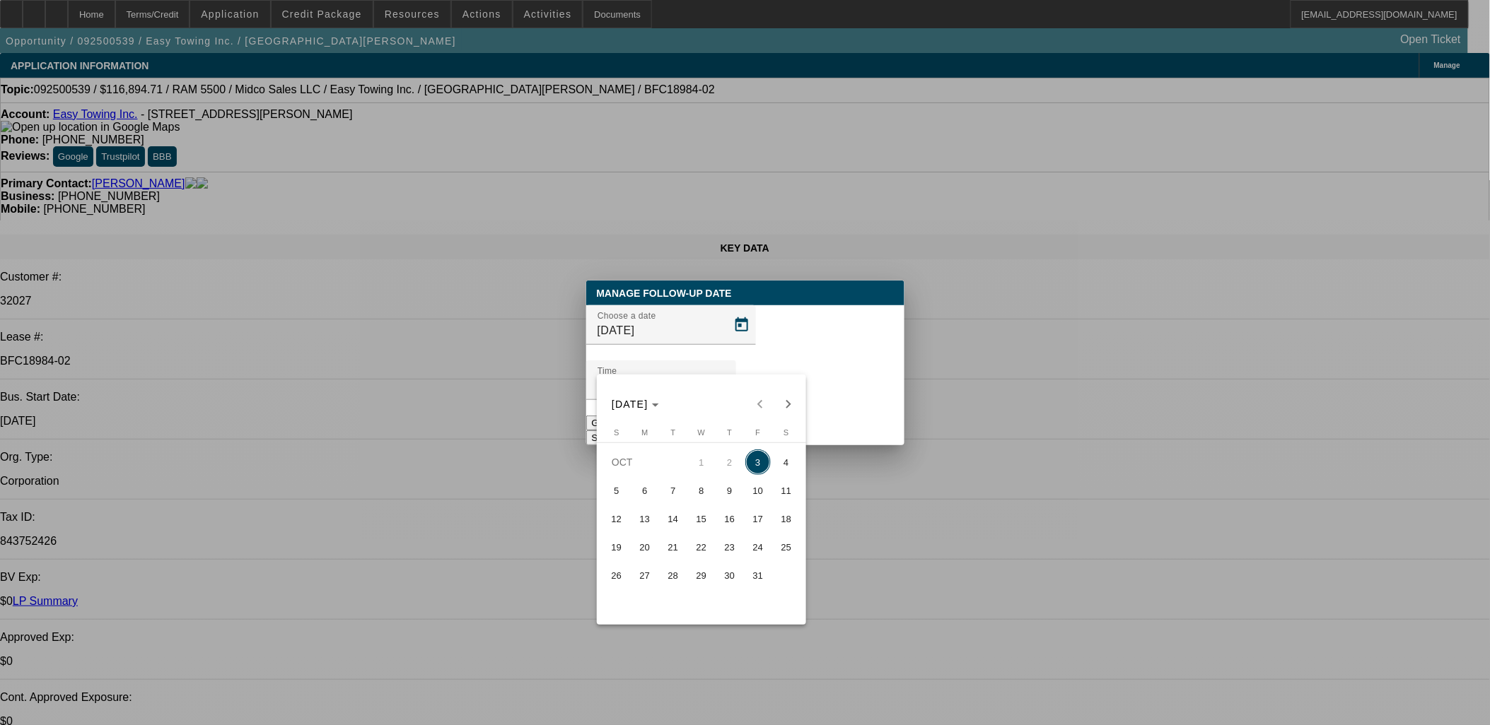
click at [720, 528] on span "16" at bounding box center [729, 518] width 25 height 25
type input "10/16/2025"
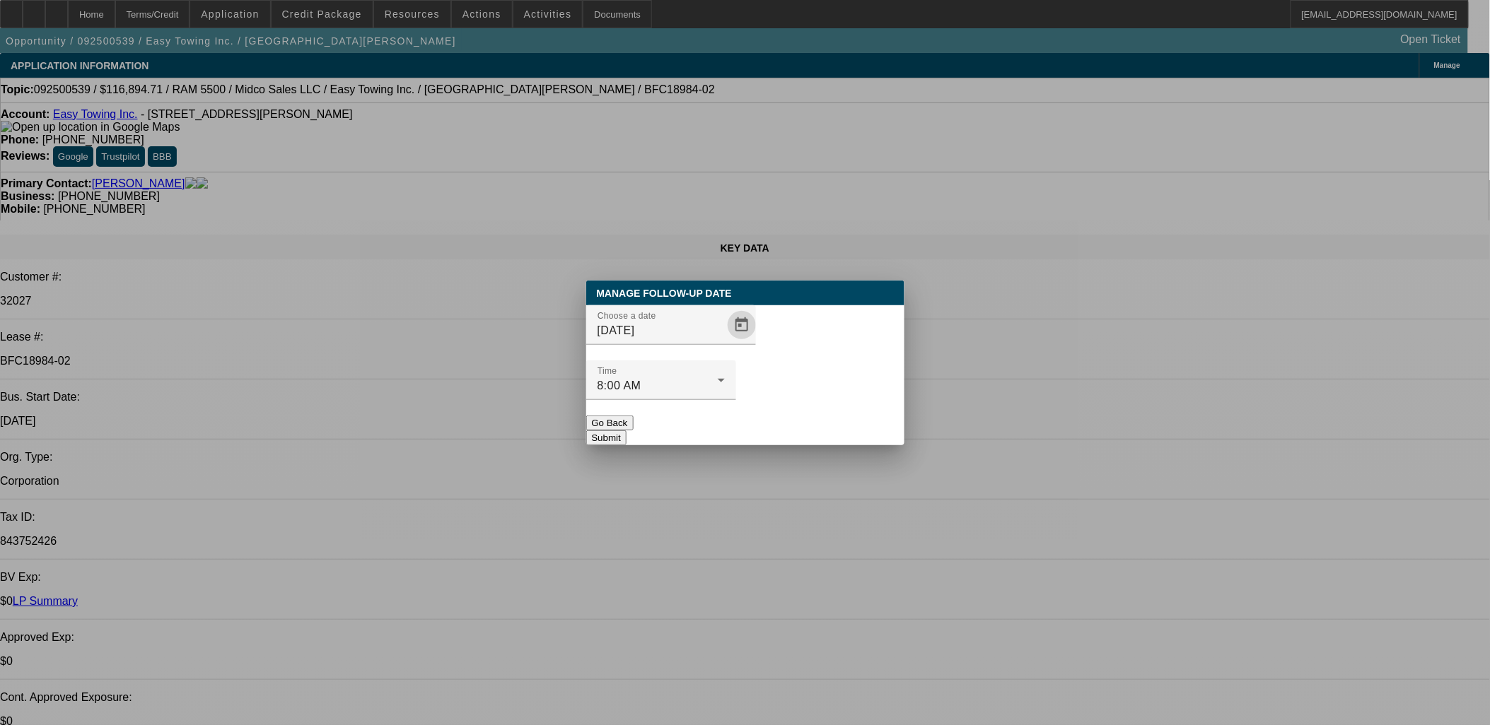
click at [736, 400] on div at bounding box center [661, 408] width 150 height 16
click at [626, 431] on button "Submit" at bounding box center [606, 438] width 40 height 15
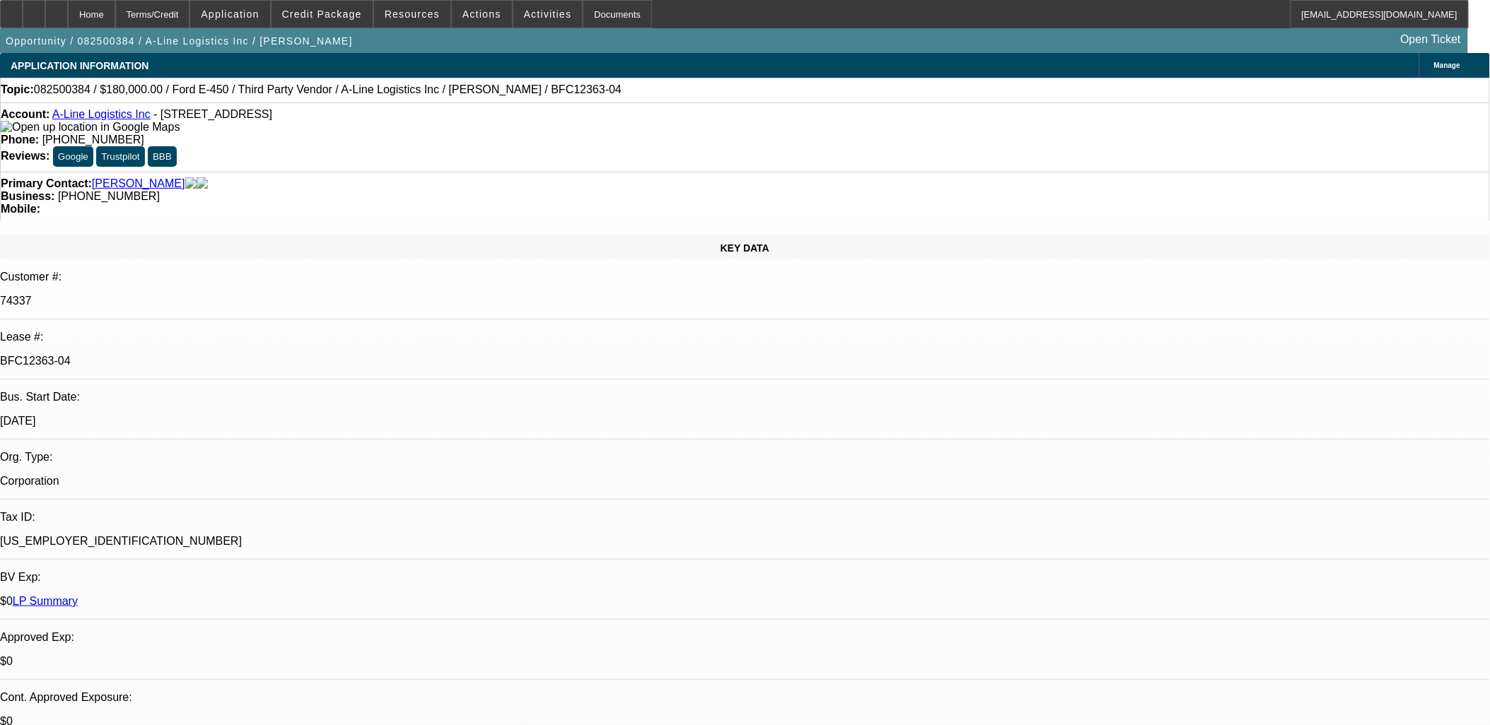
select select "0"
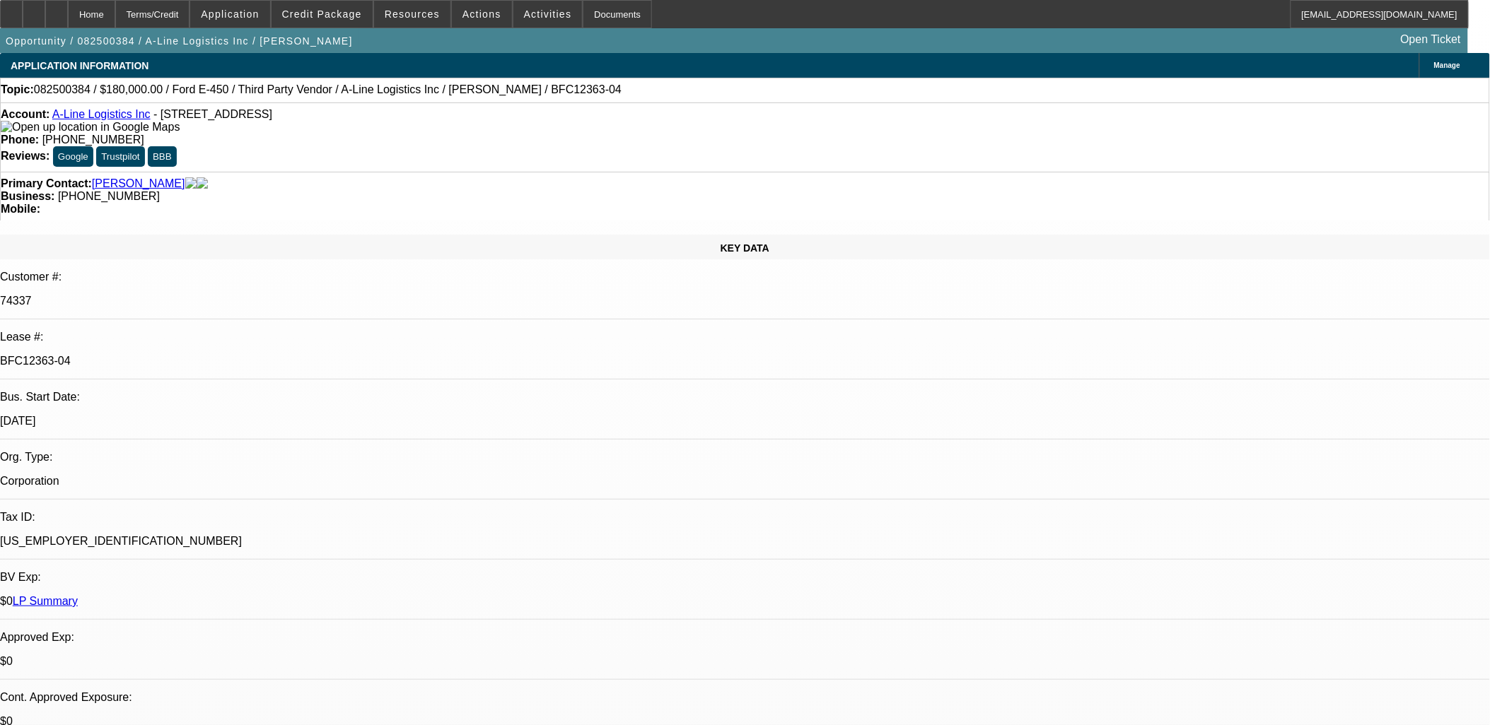
select select "0"
select select "0.1"
select select "0"
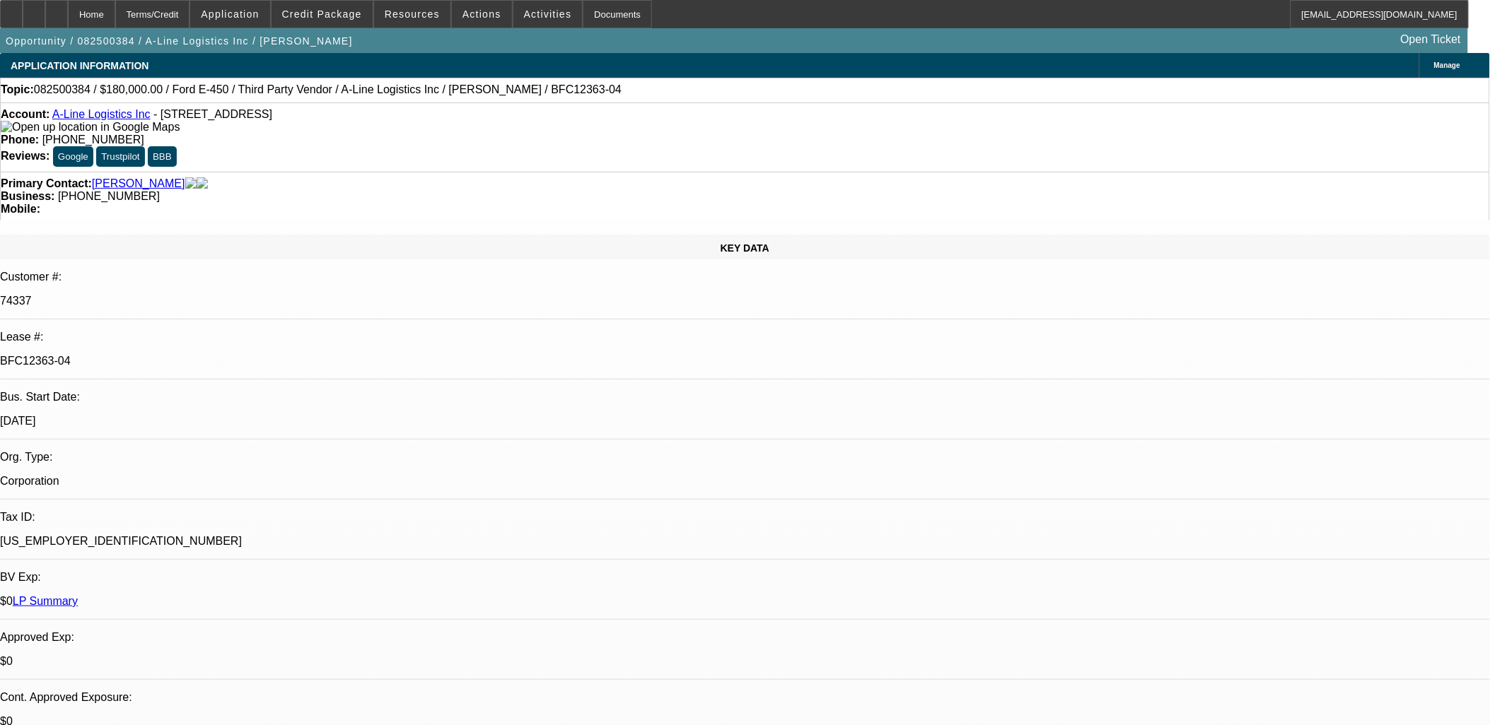
select select "0"
select select "0.1"
select select "1"
select select "6"
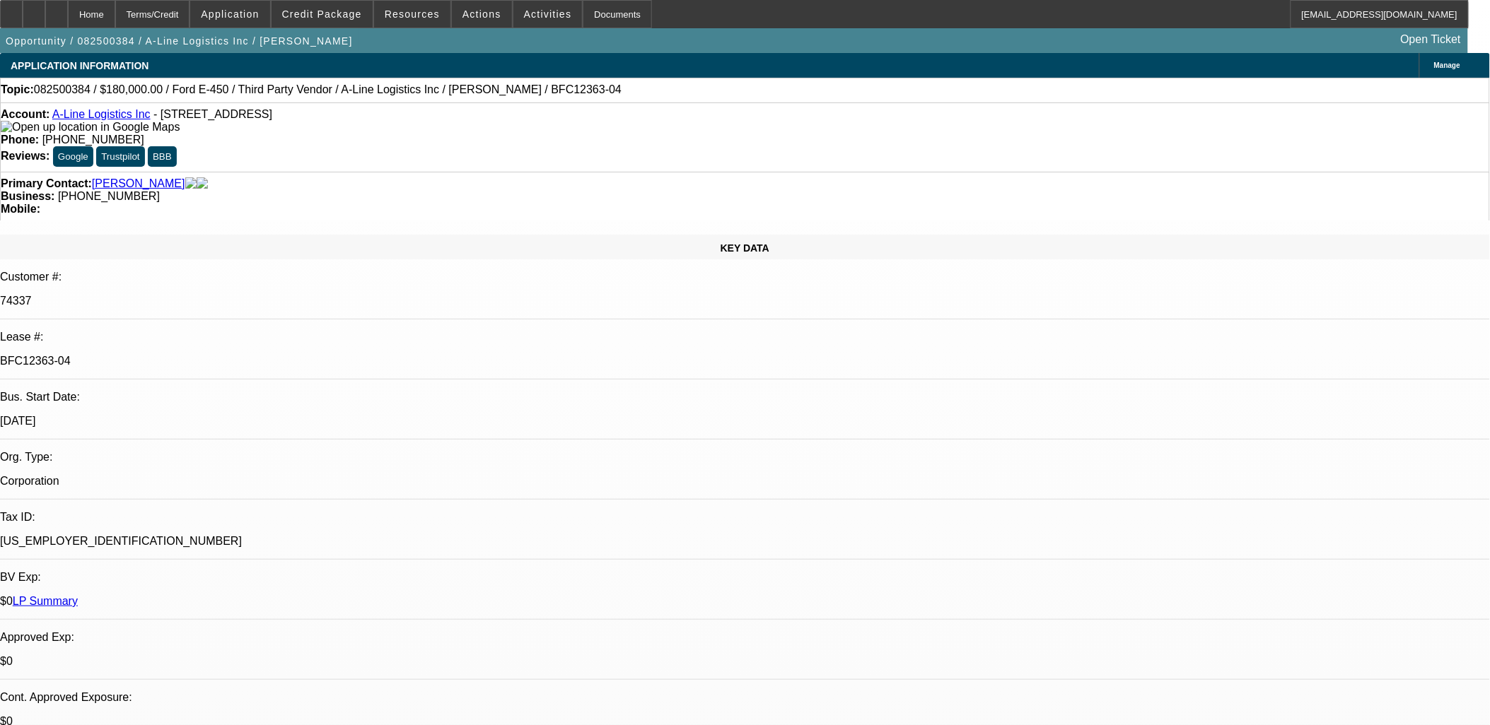
select select "1"
select select "6"
select select "1"
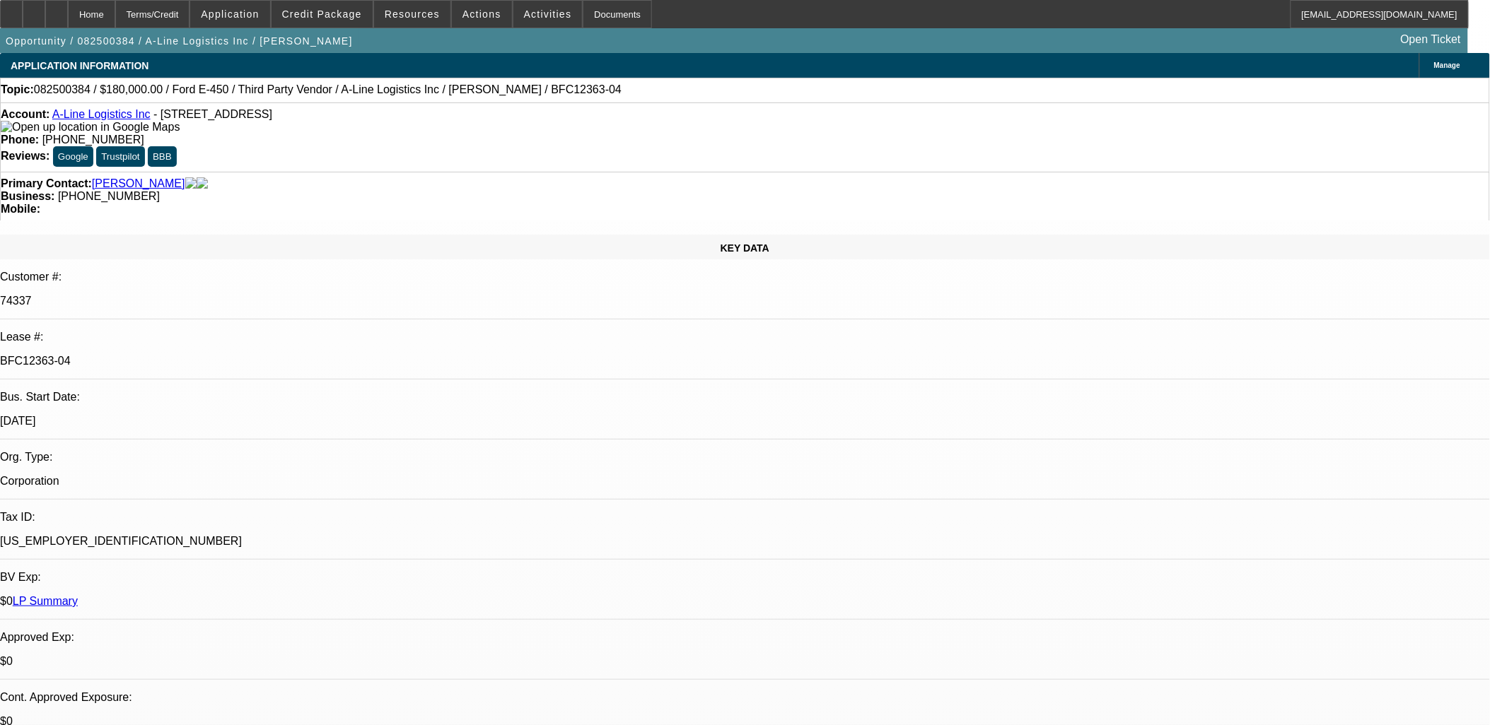
select select "4"
select select "1"
select select "4"
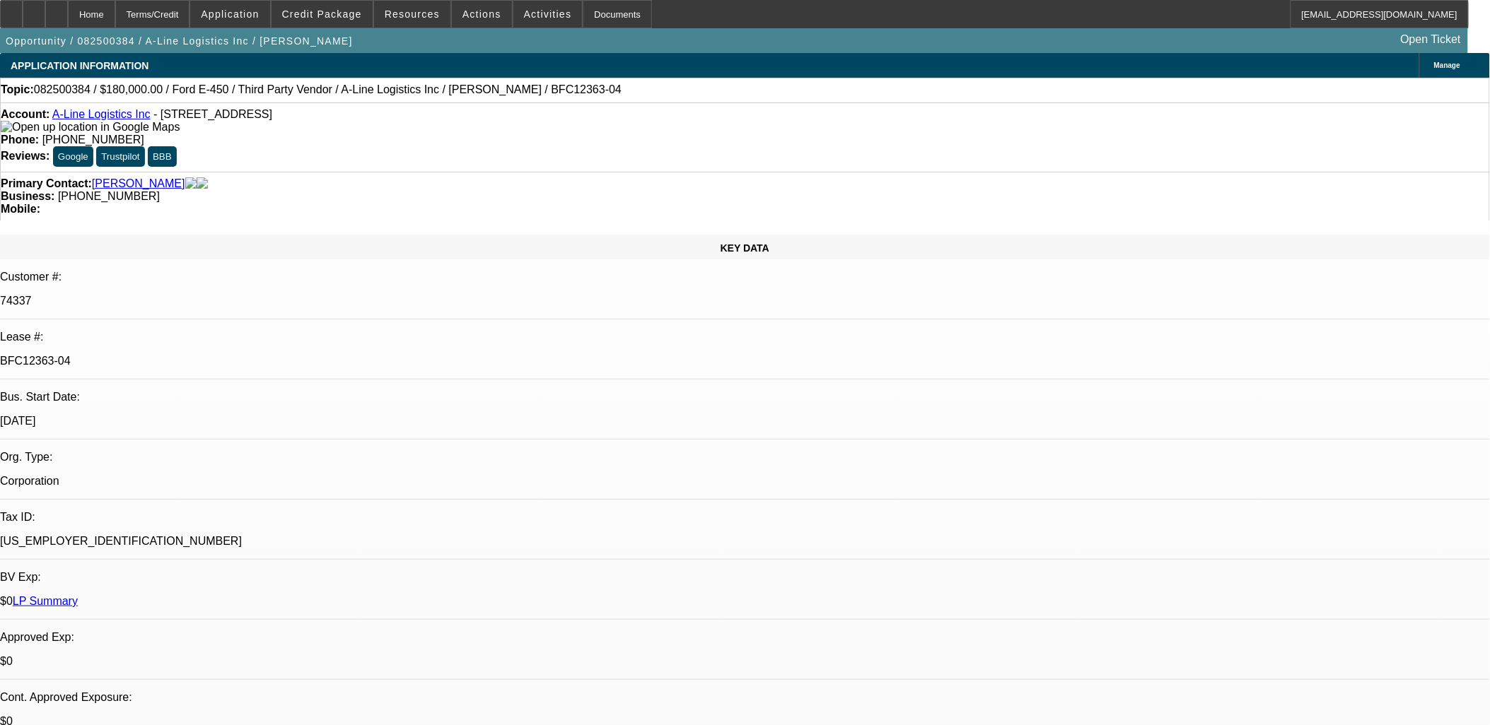
drag, startPoint x: 347, startPoint y: 350, endPoint x: 341, endPoint y: 356, distance: 9.0
select select "0"
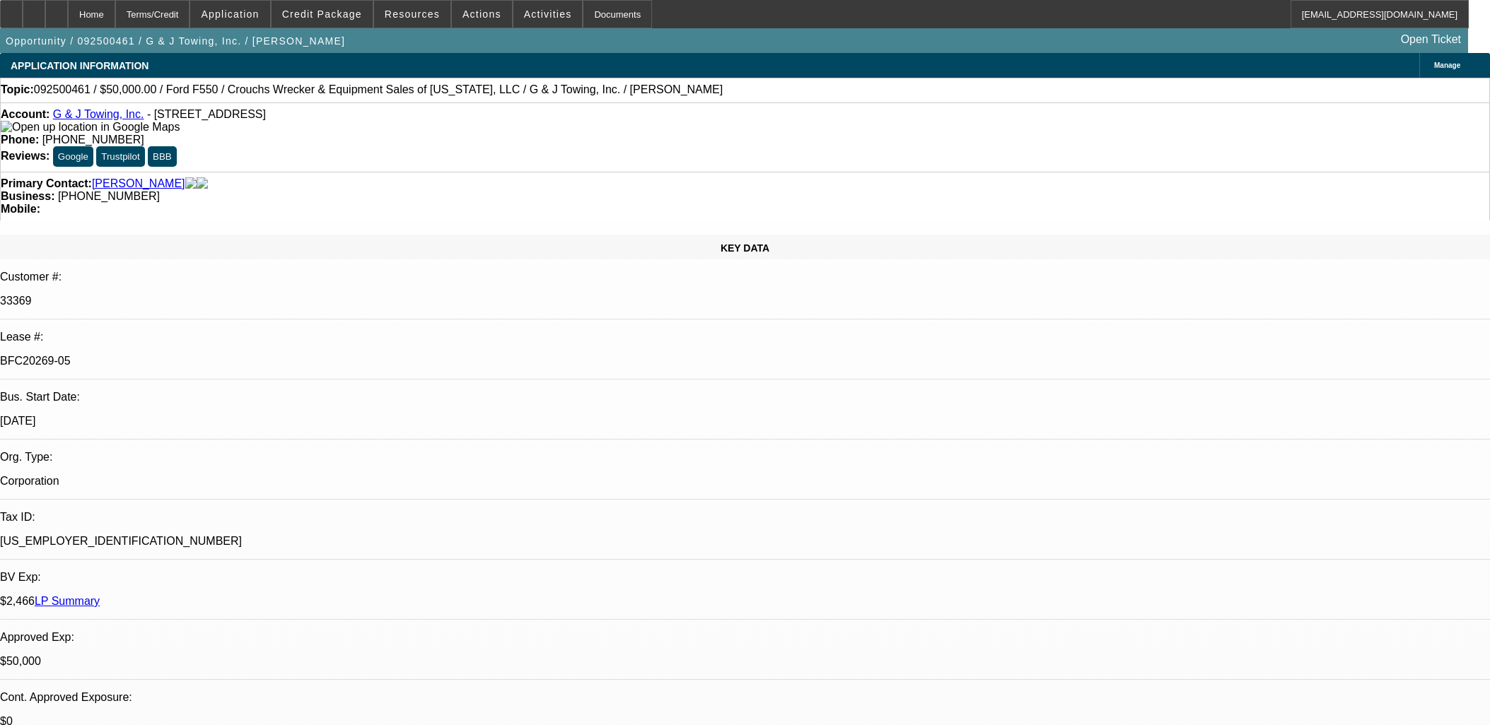
select select "2"
select select "0"
select select "6"
select select "0"
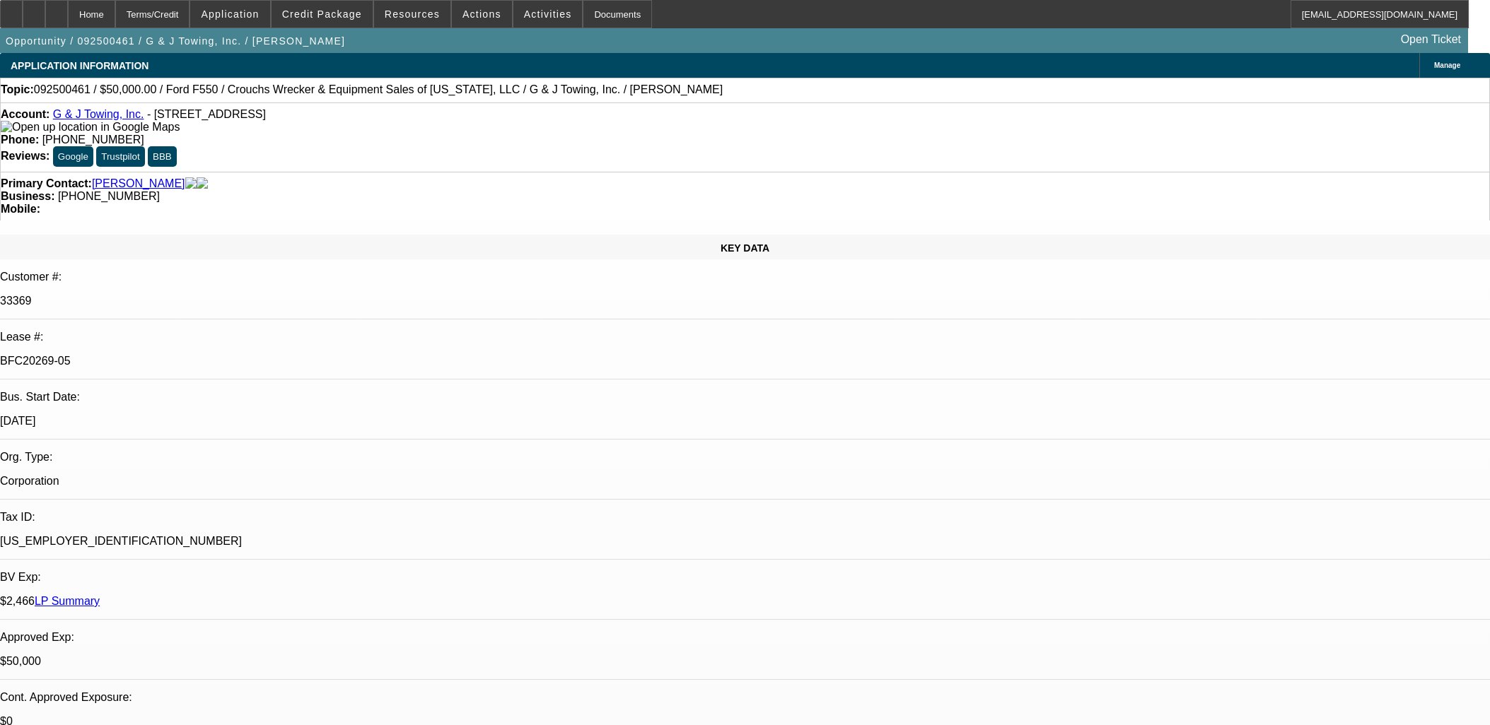
select select "0"
select select "6"
select select "0"
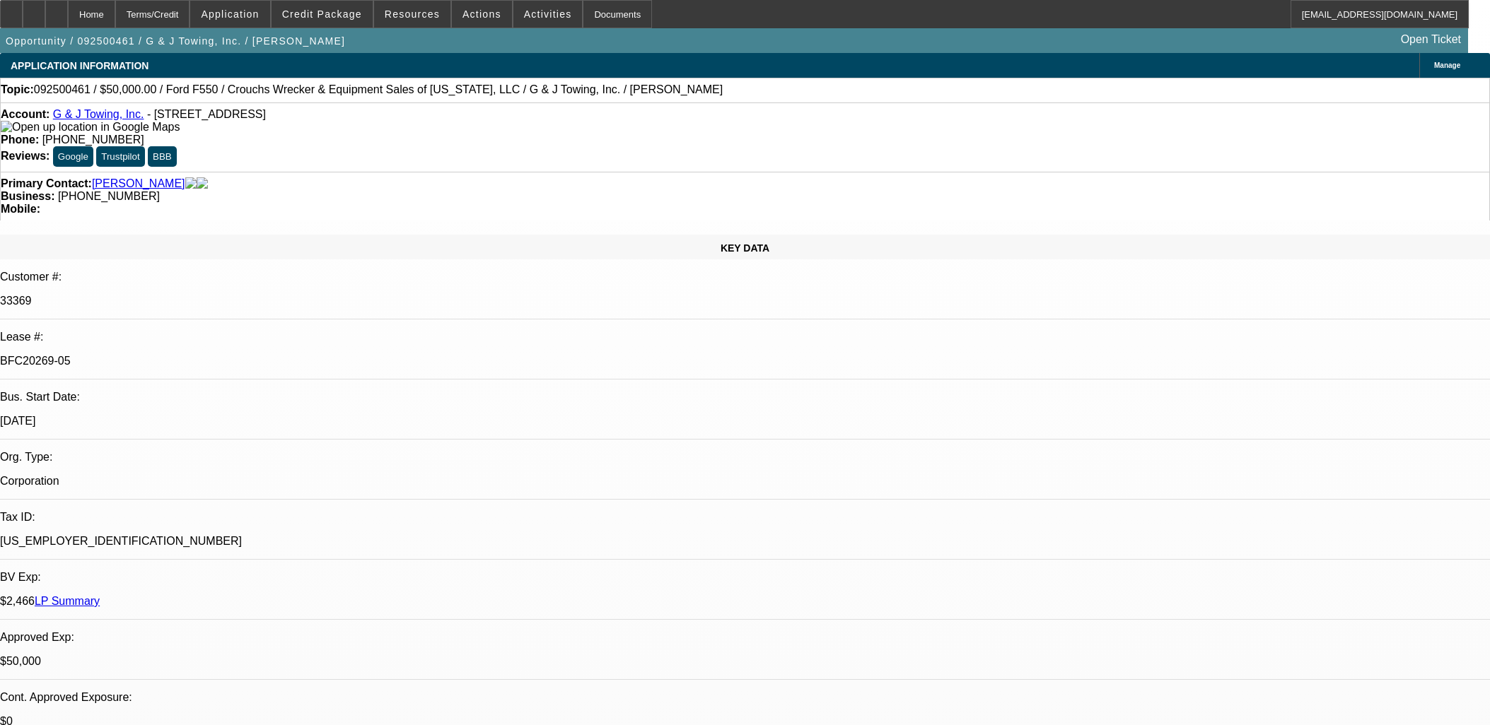
select select "0"
select select "6"
select select "0"
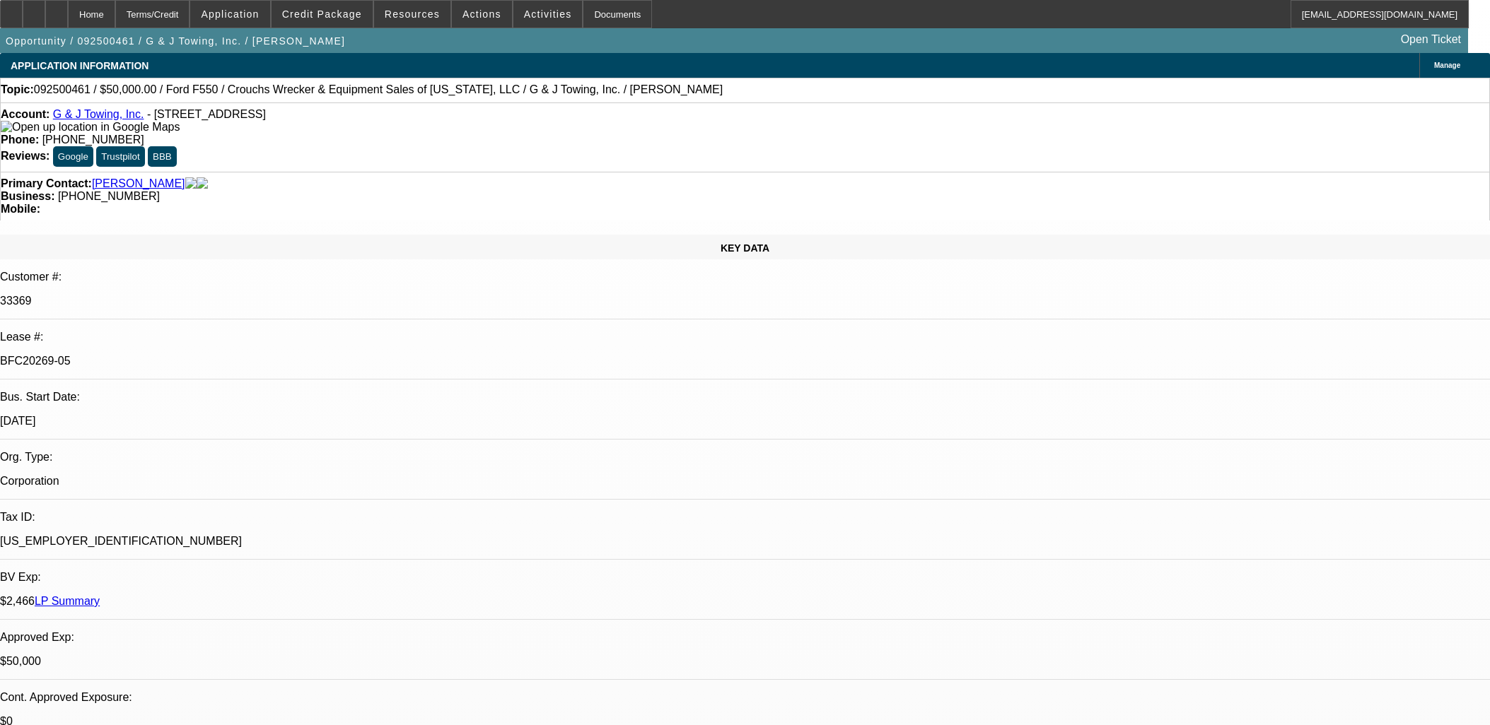
select select "6"
select select "0"
select select "2"
select select "0"
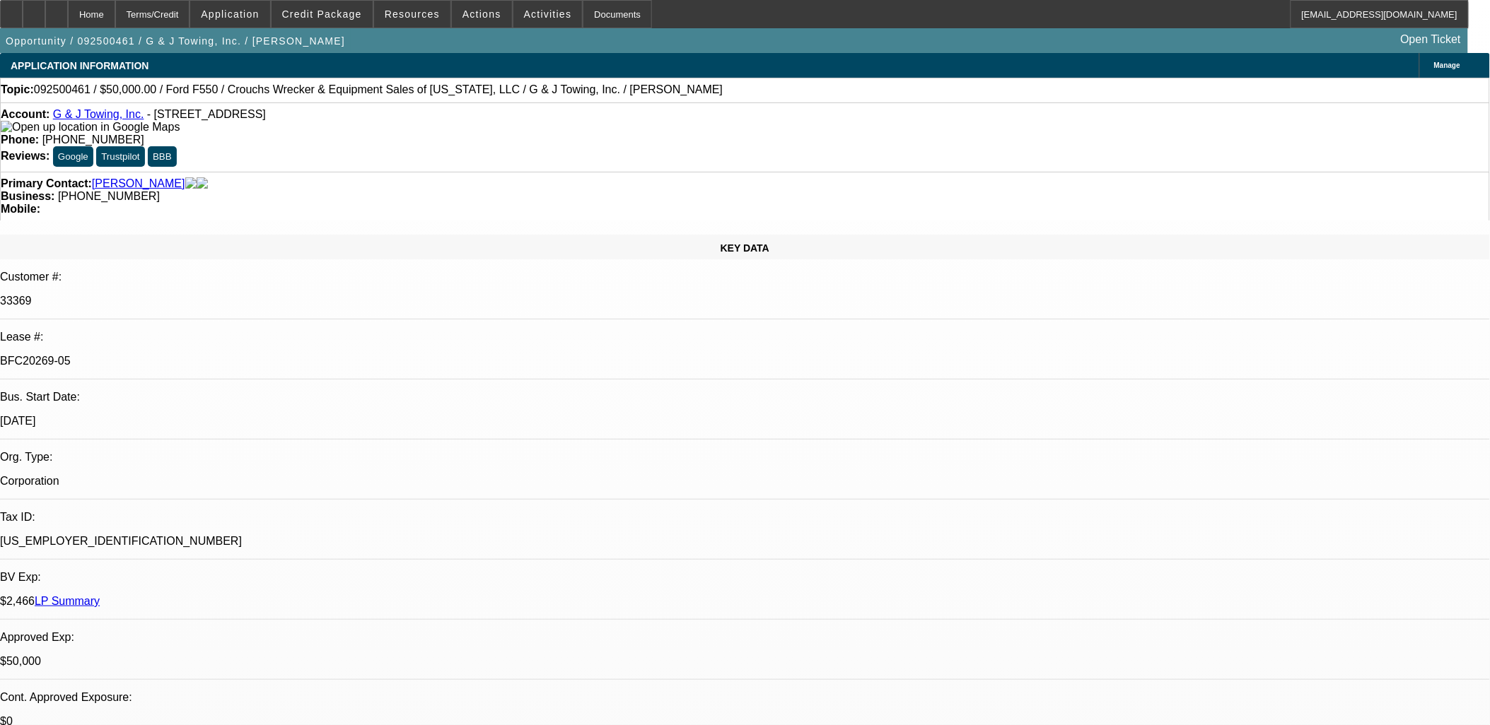
select select "0"
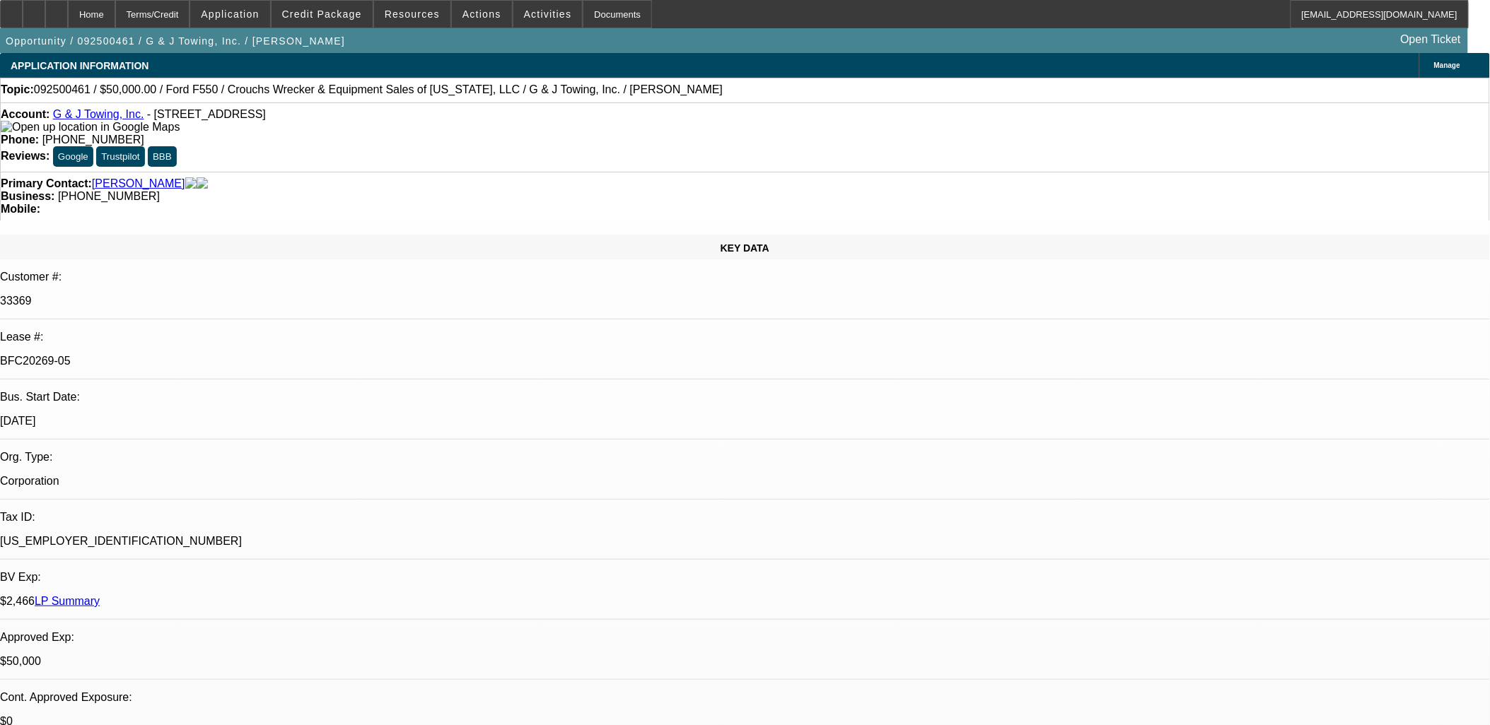
select select "0"
select select "1"
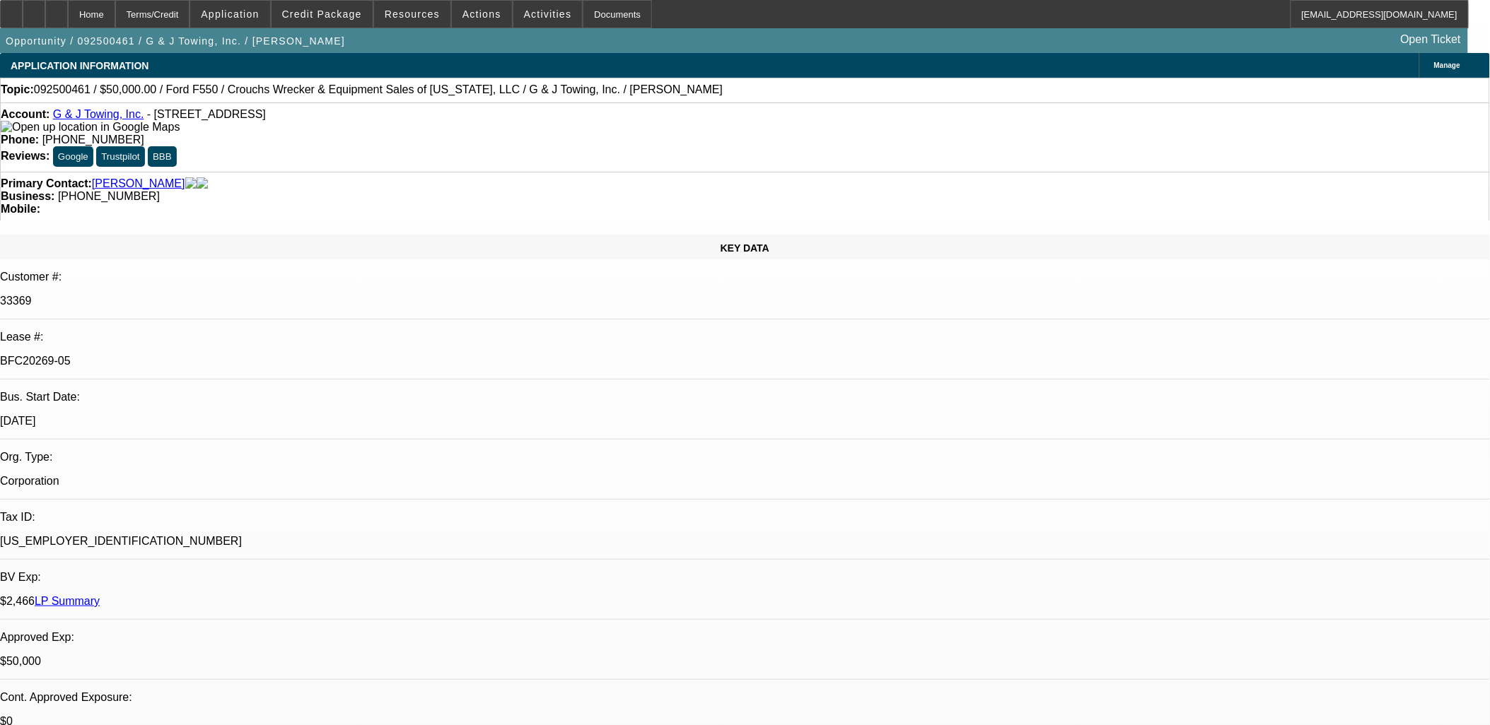
select select "2"
select select "6"
select select "1"
select select "6"
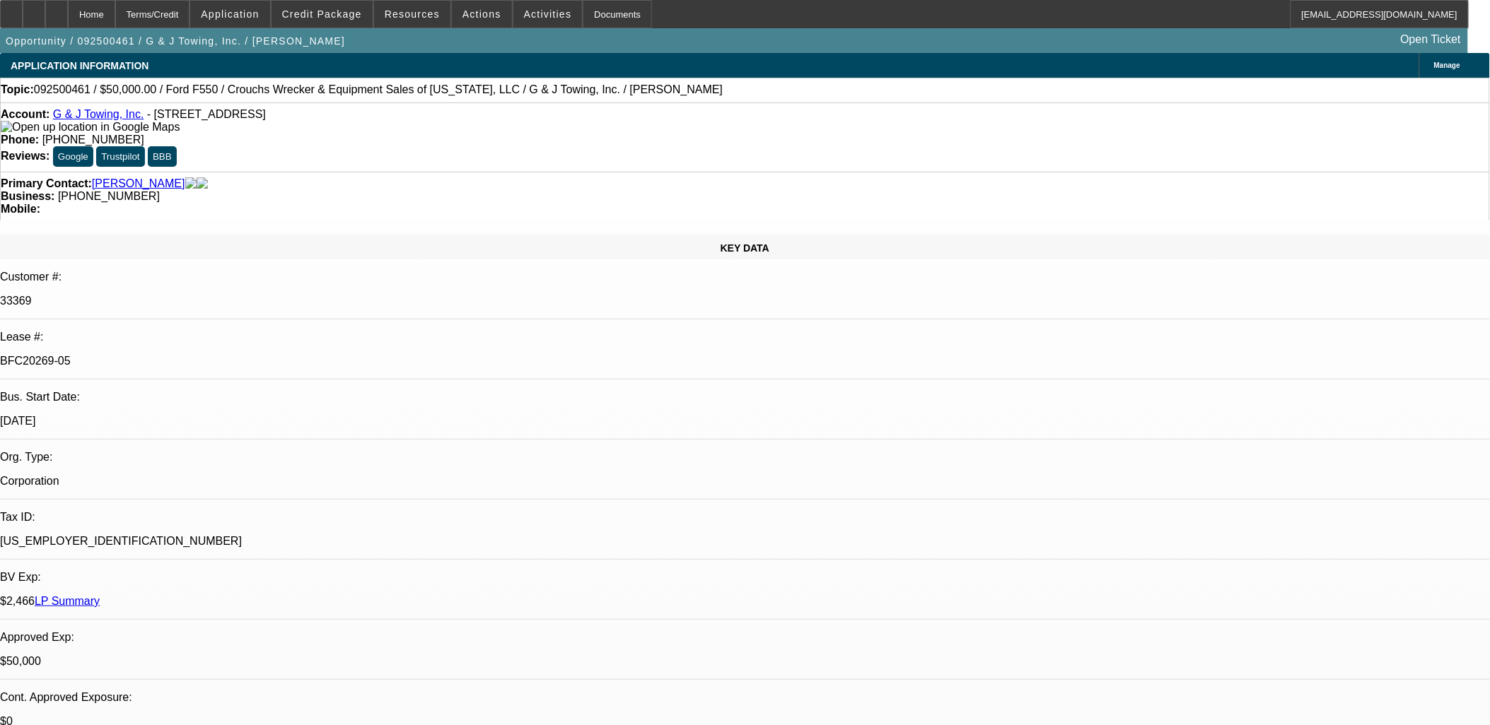
select select "1"
select select "6"
select select "1"
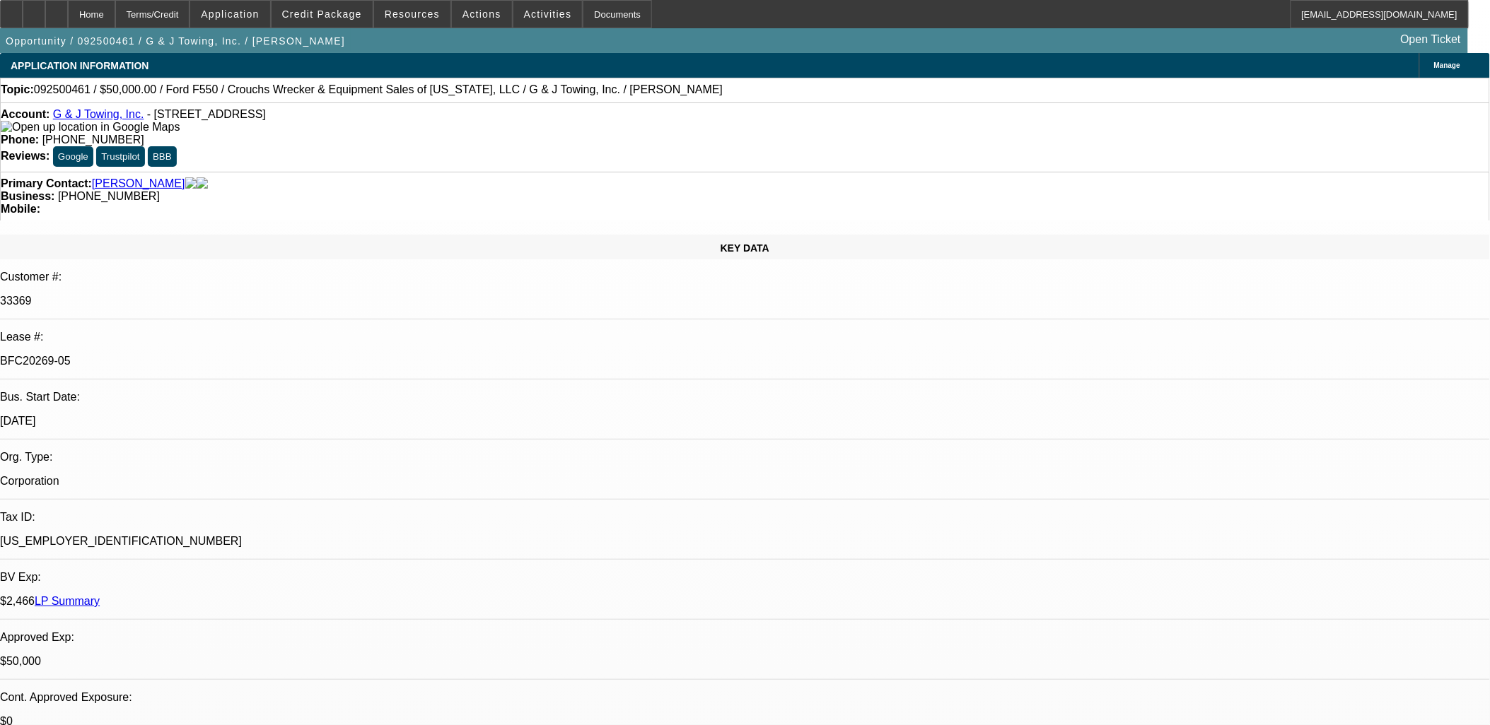
select select "6"
drag, startPoint x: 1355, startPoint y: 493, endPoint x: 1117, endPoint y: 503, distance: 237.7
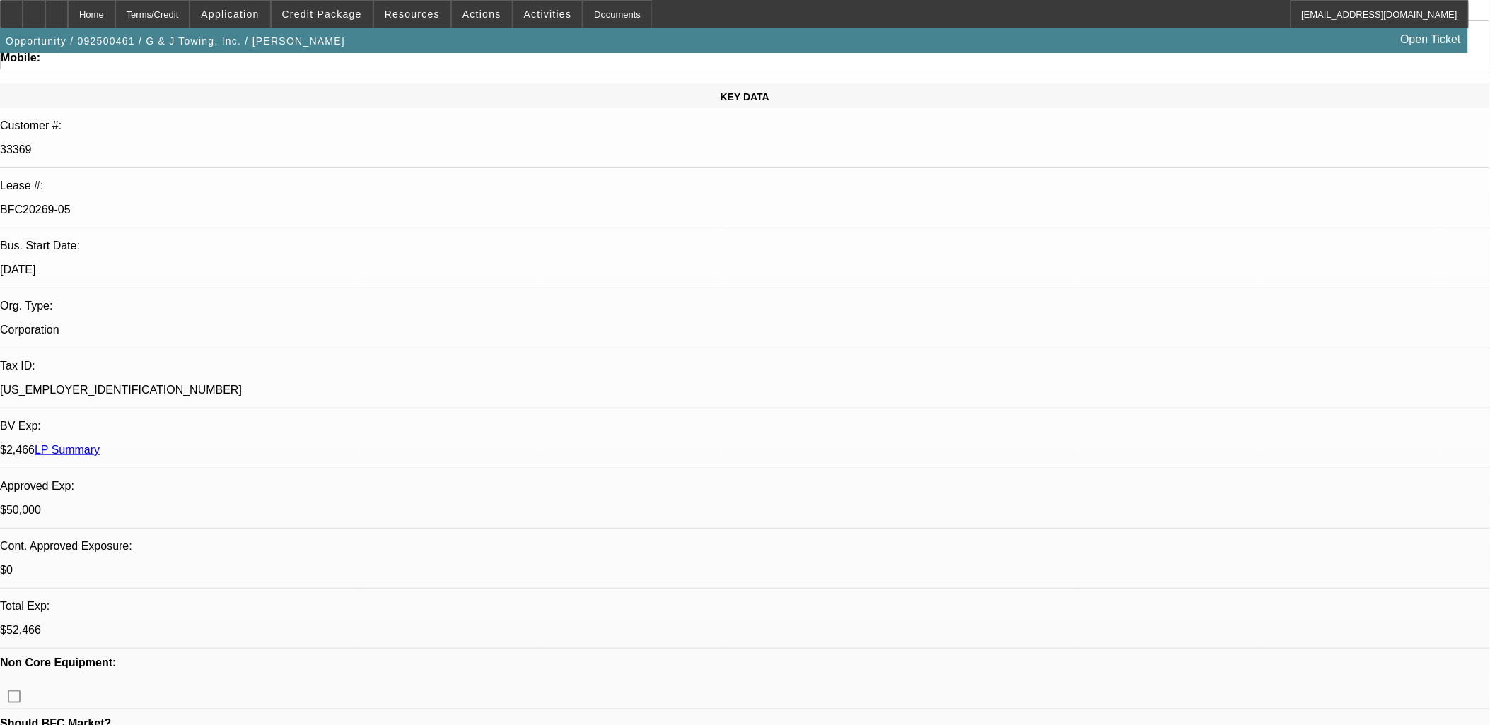
scroll to position [0, 0]
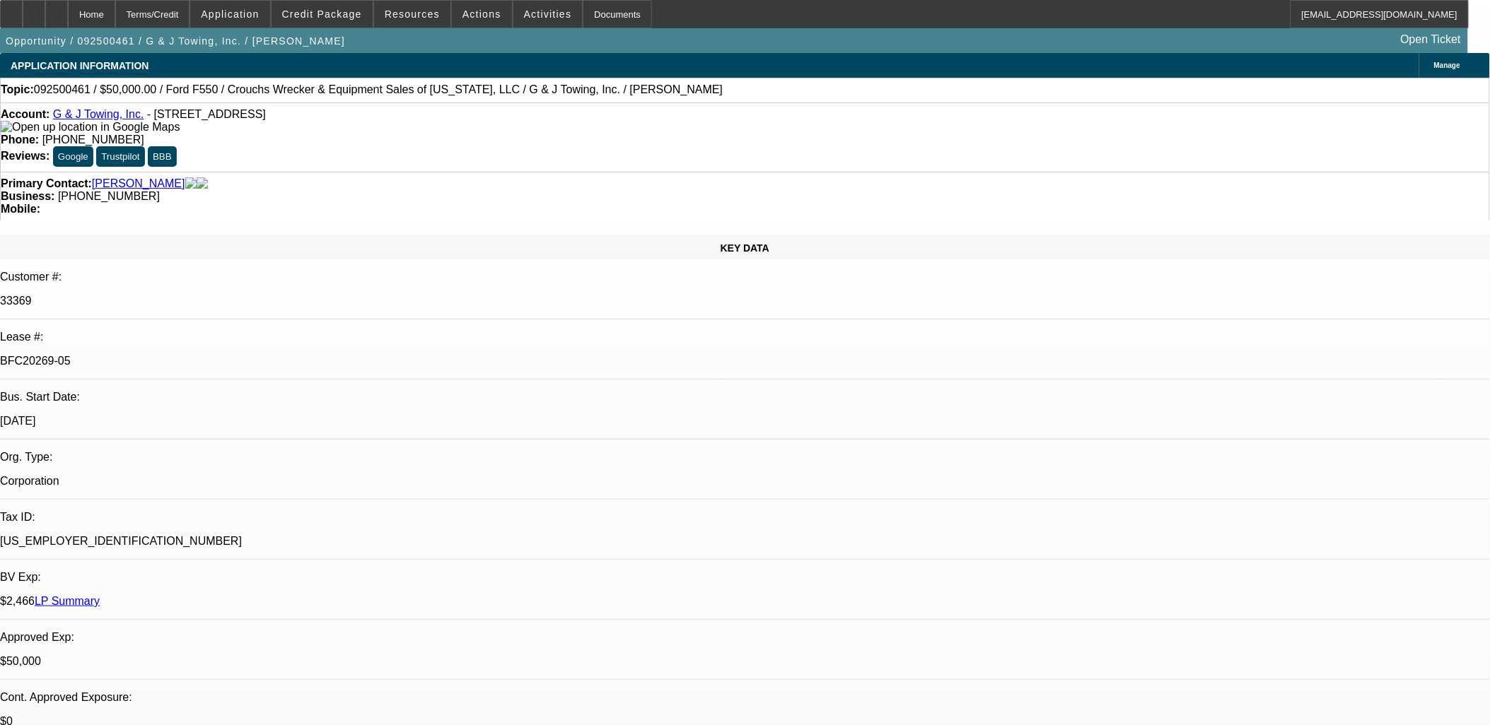
drag, startPoint x: 534, startPoint y: 400, endPoint x: 522, endPoint y: 407, distance: 14.6
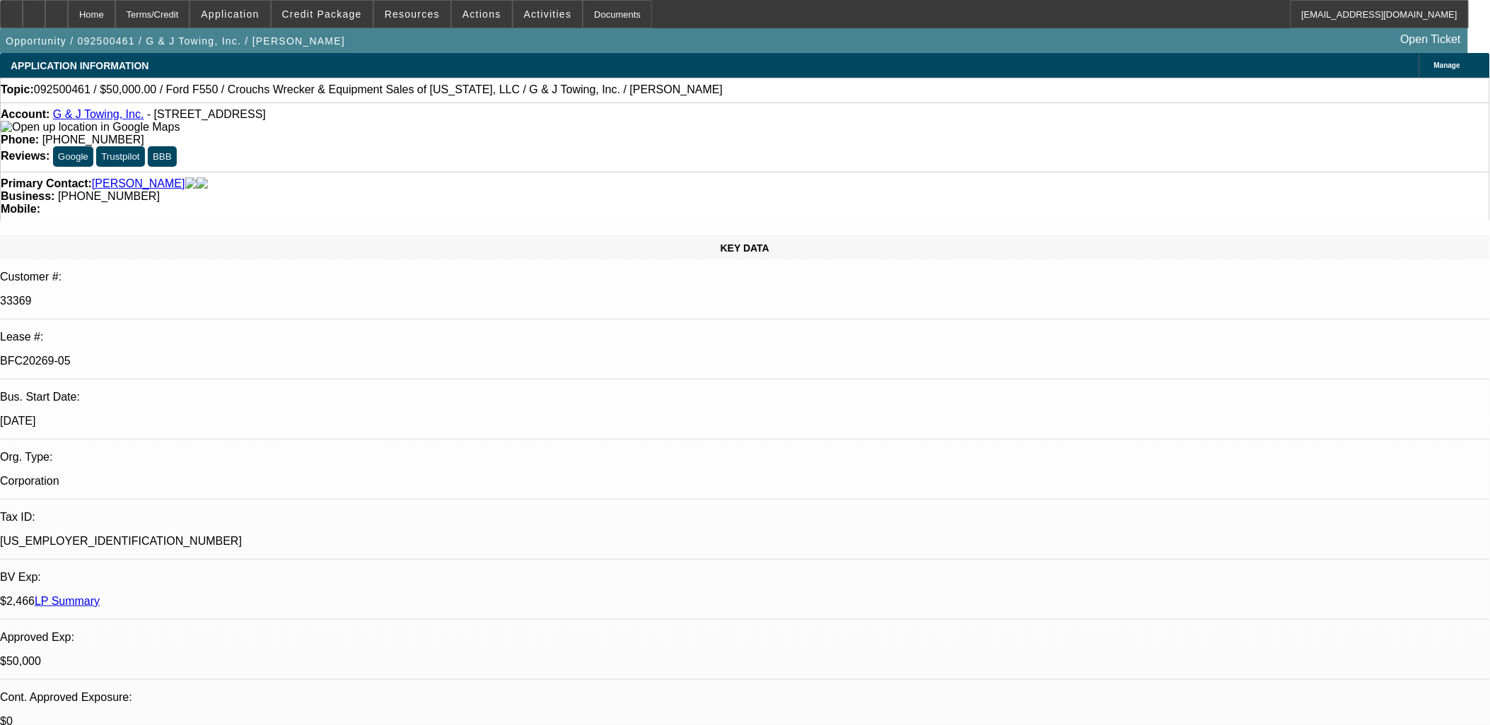
drag, startPoint x: 846, startPoint y: 485, endPoint x: 853, endPoint y: 479, distance: 9.1
drag, startPoint x: 444, startPoint y: 304, endPoint x: 451, endPoint y: 293, distance: 12.7
click at [315, 235] on div "KEY DATA" at bounding box center [745, 247] width 1490 height 25
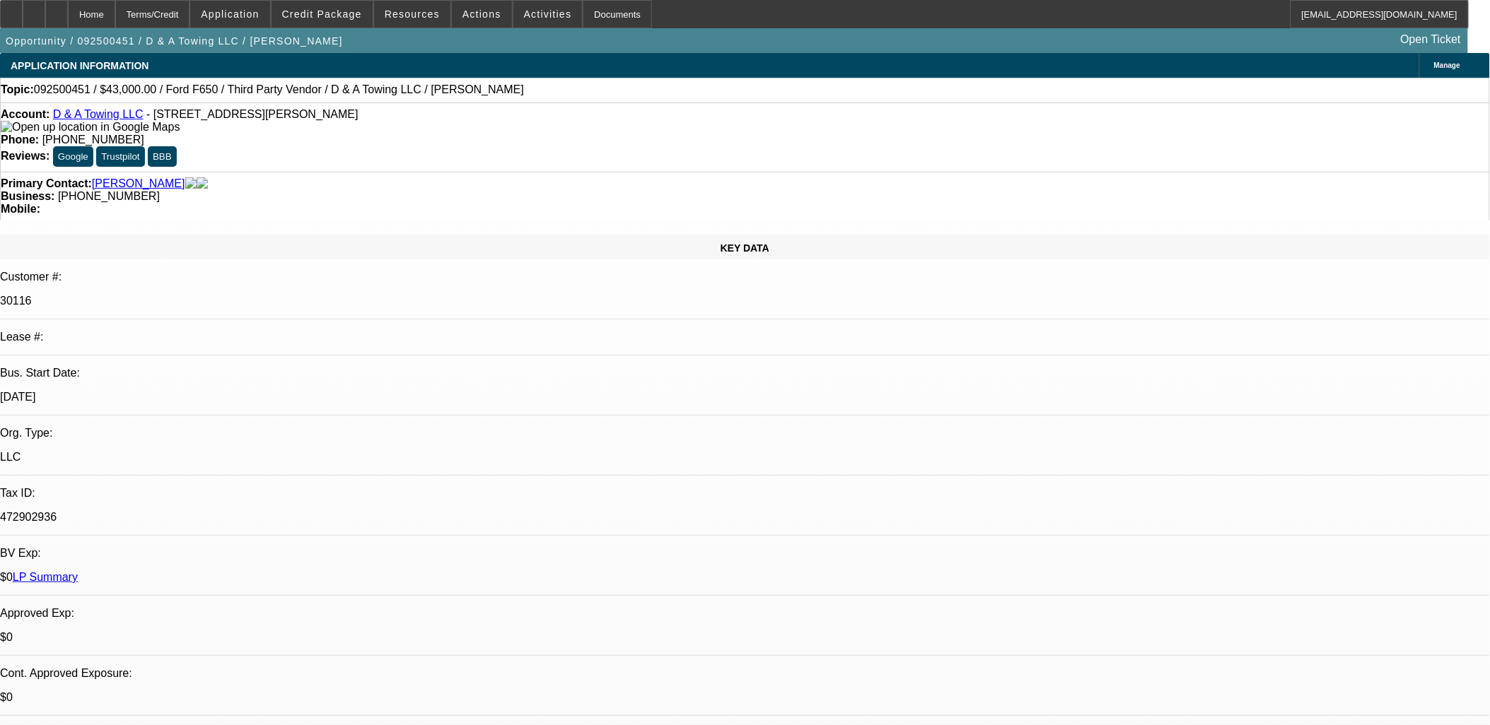
select select "0"
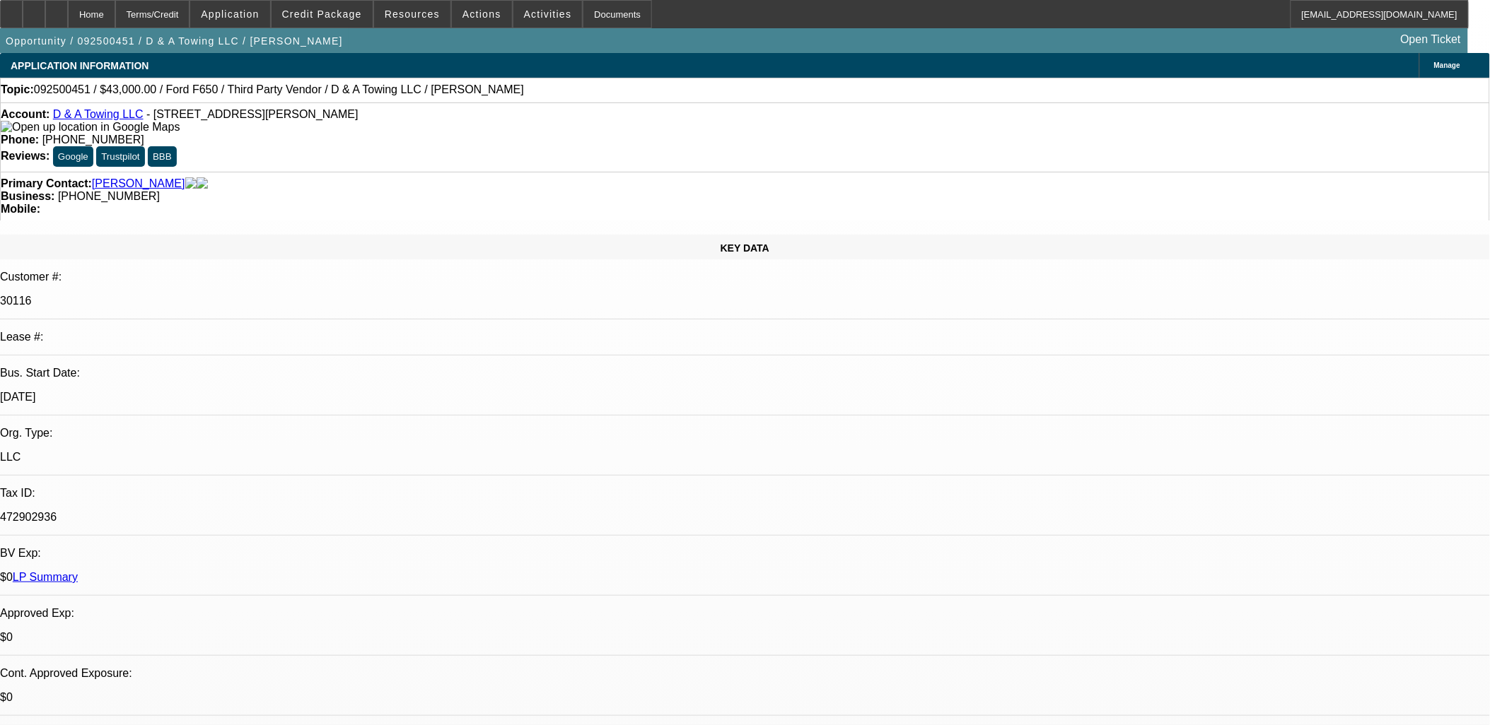
select select "0.2"
select select "0"
select select "0.15"
select select "0"
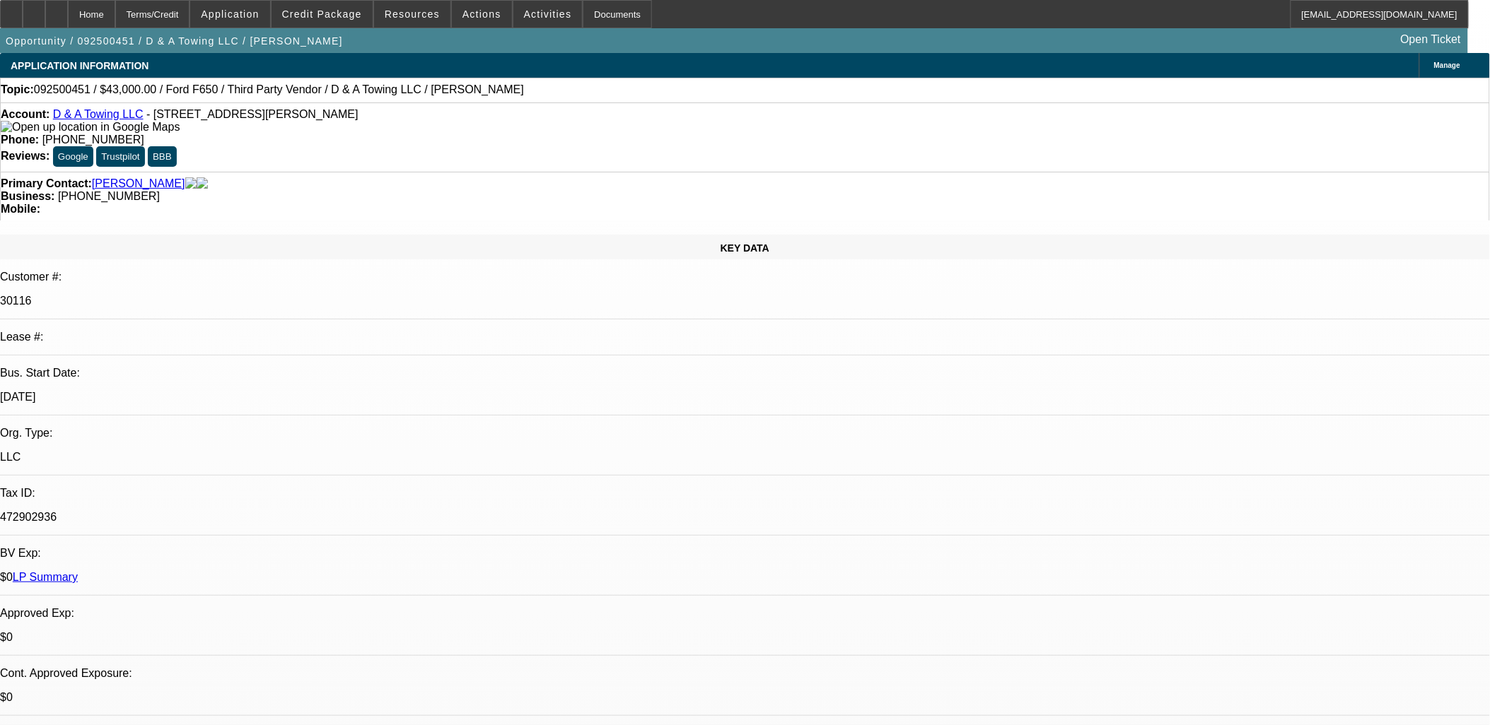
select select "0"
select select "0.1"
select select "1"
select select "3"
select select "6"
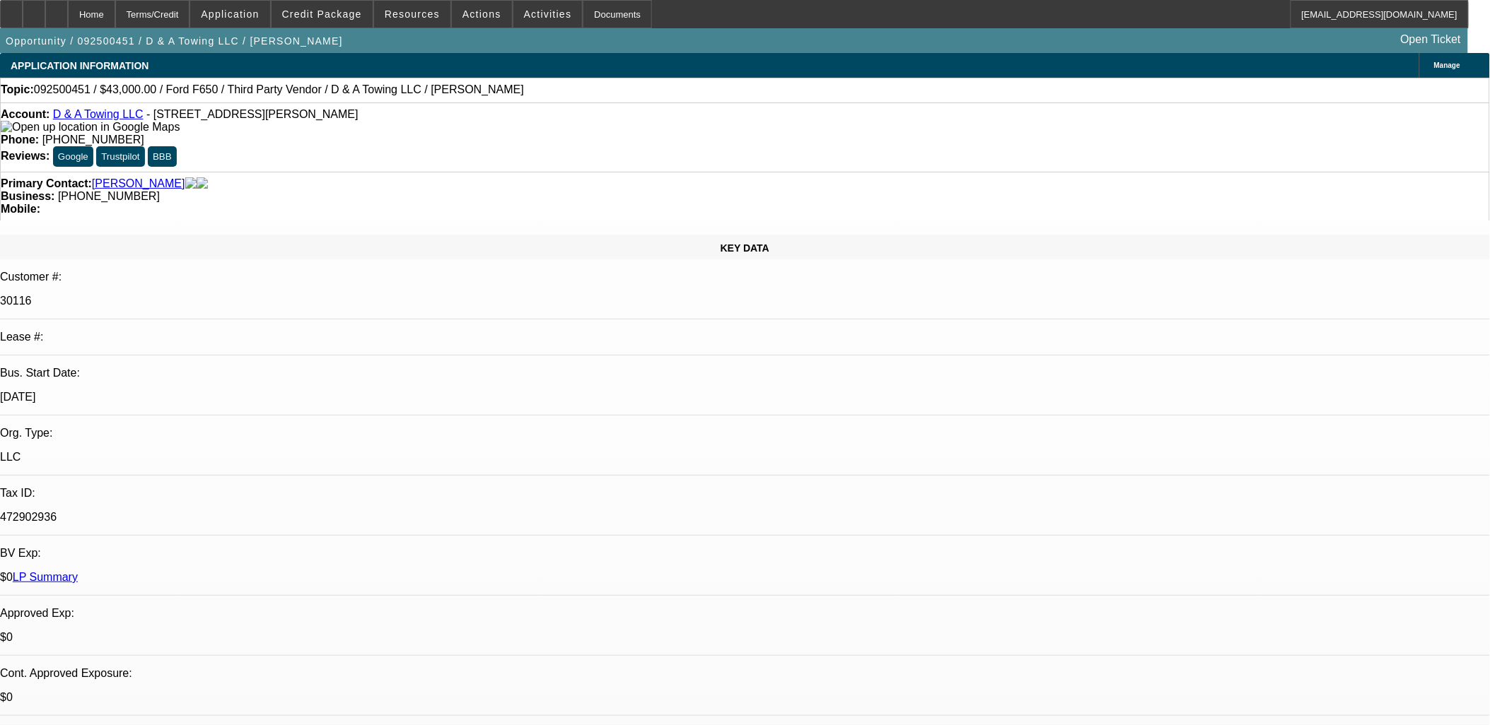
select select "1"
select select "3"
select select "17"
select select "1"
select select "3"
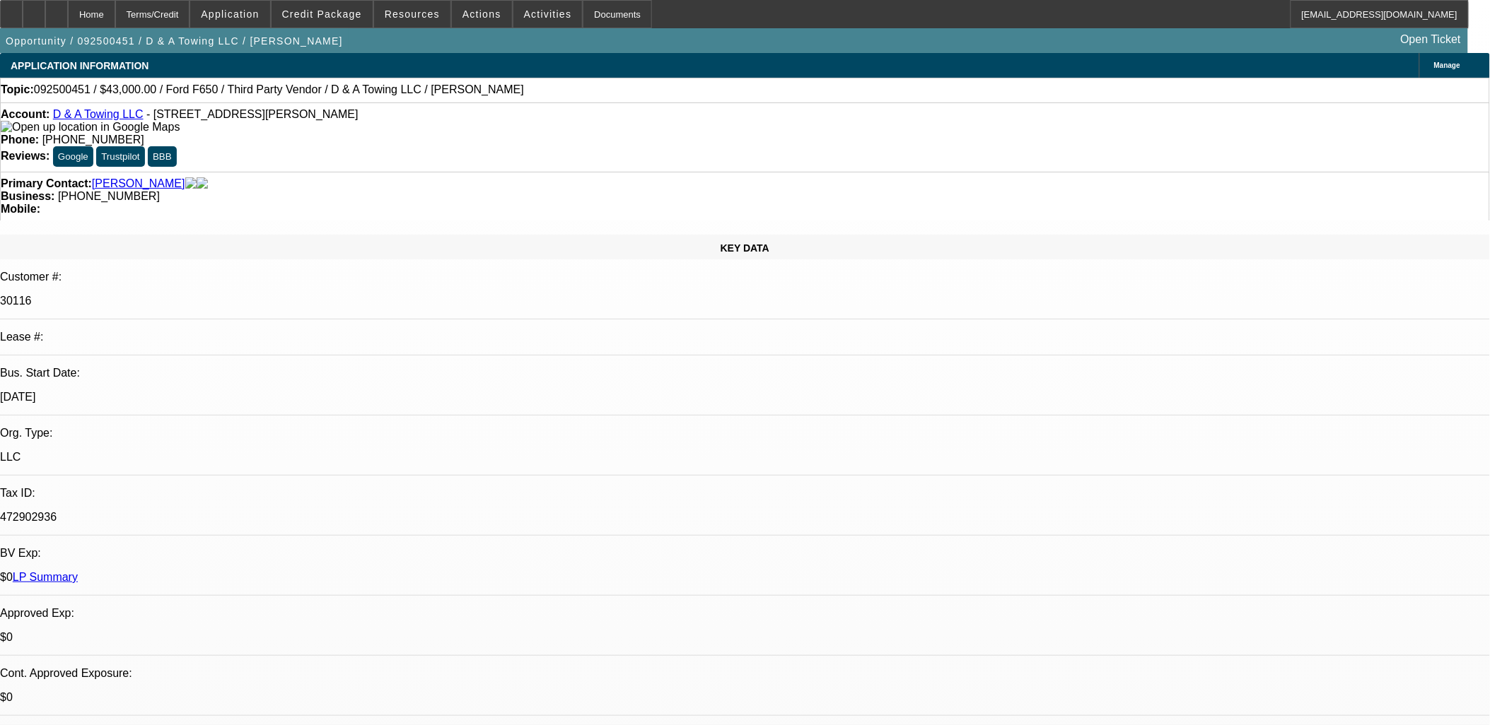
select select "4"
select select "1"
select select "3"
select select "4"
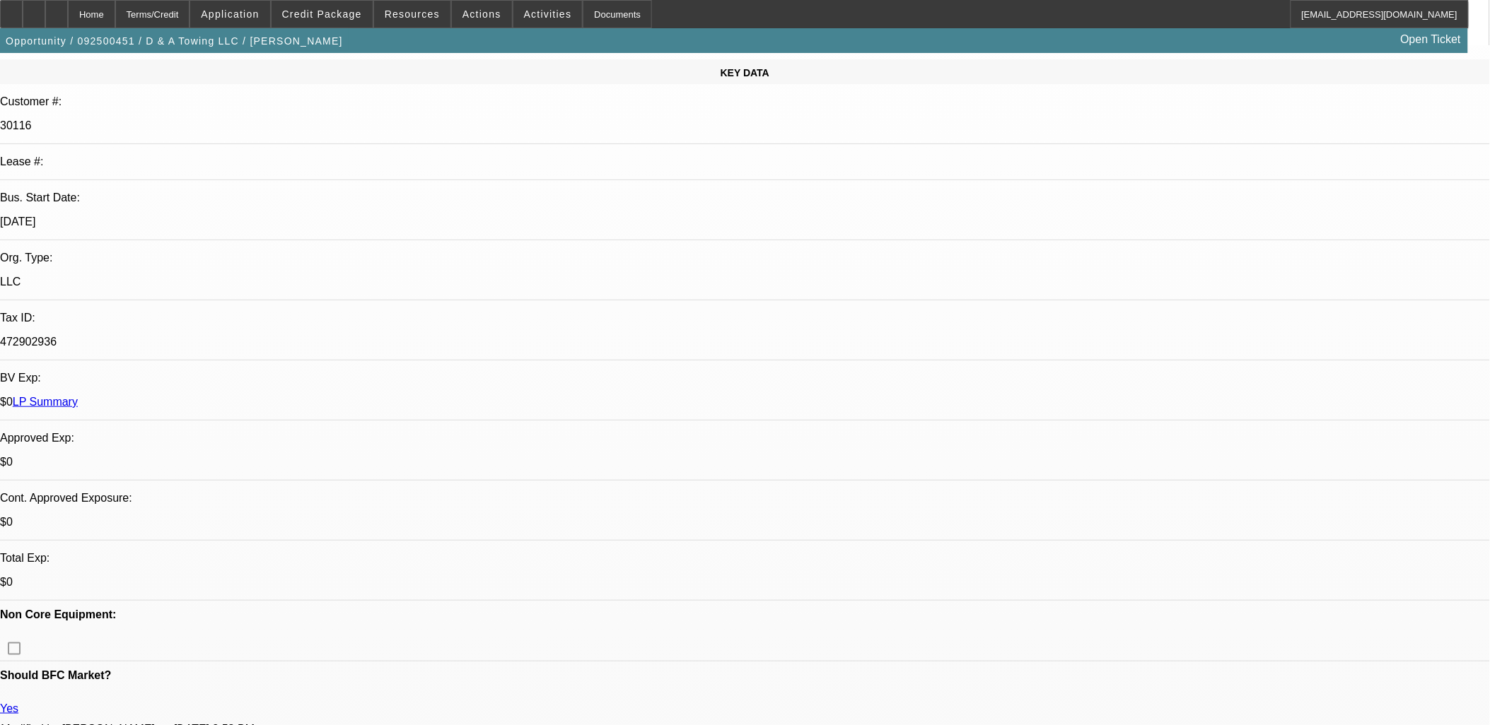
scroll to position [0, 0]
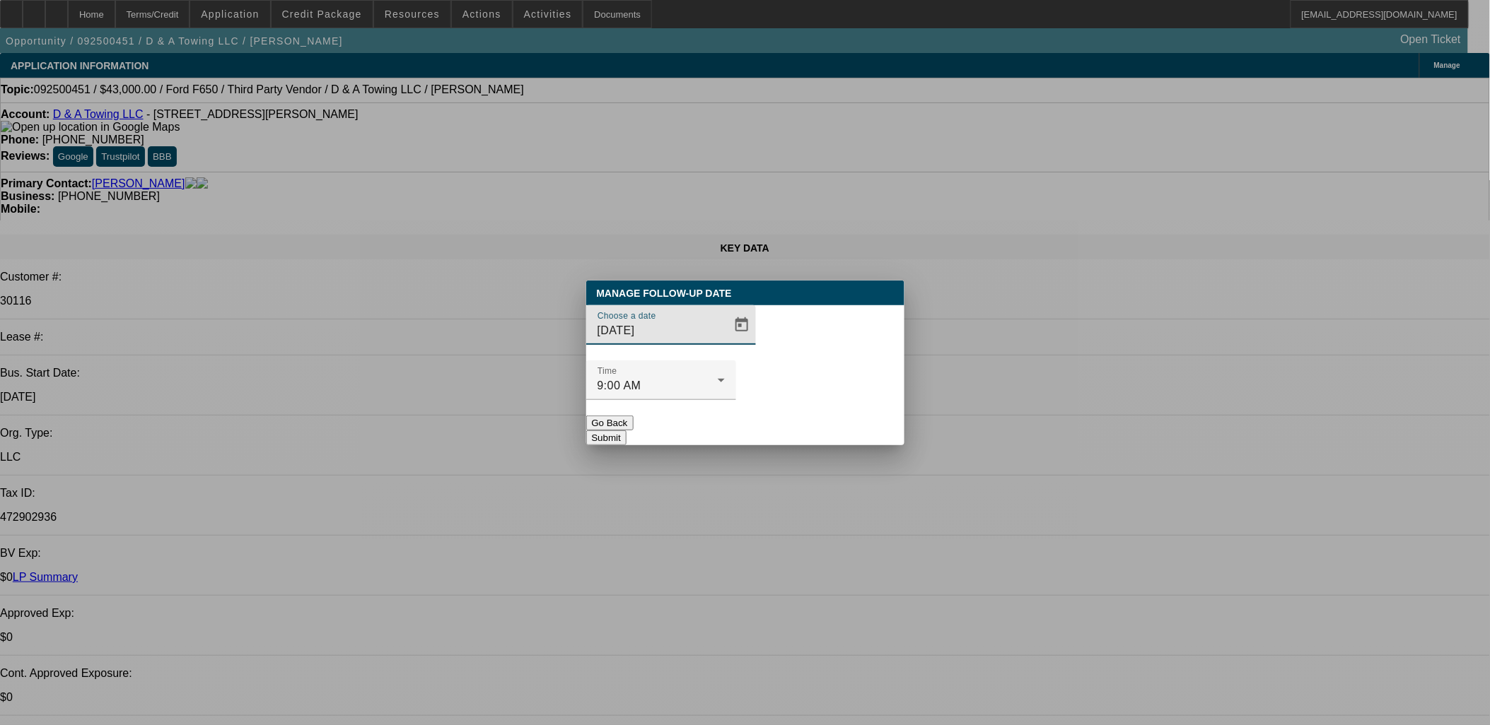
click at [633, 416] on button "Go Back" at bounding box center [609, 423] width 47 height 15
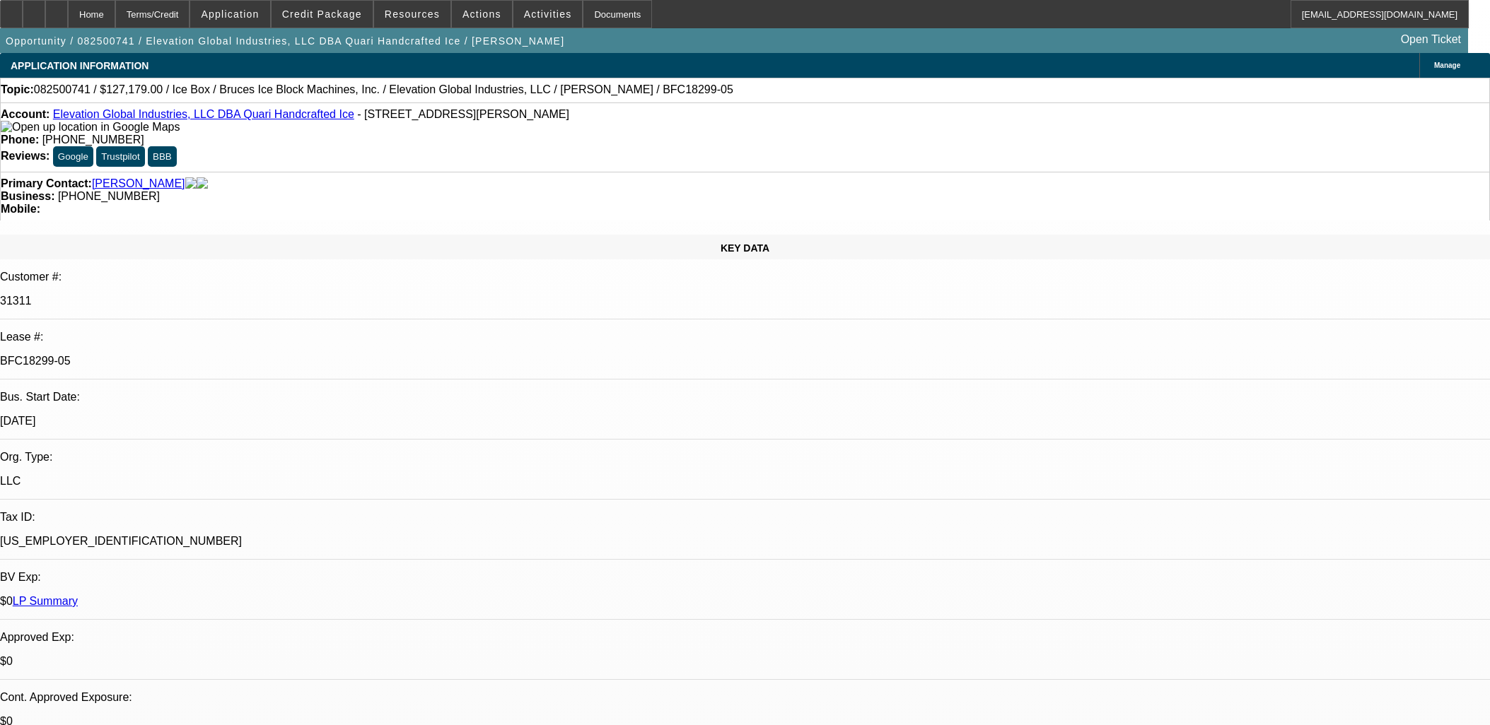
select select "0"
select select "6"
select select "0"
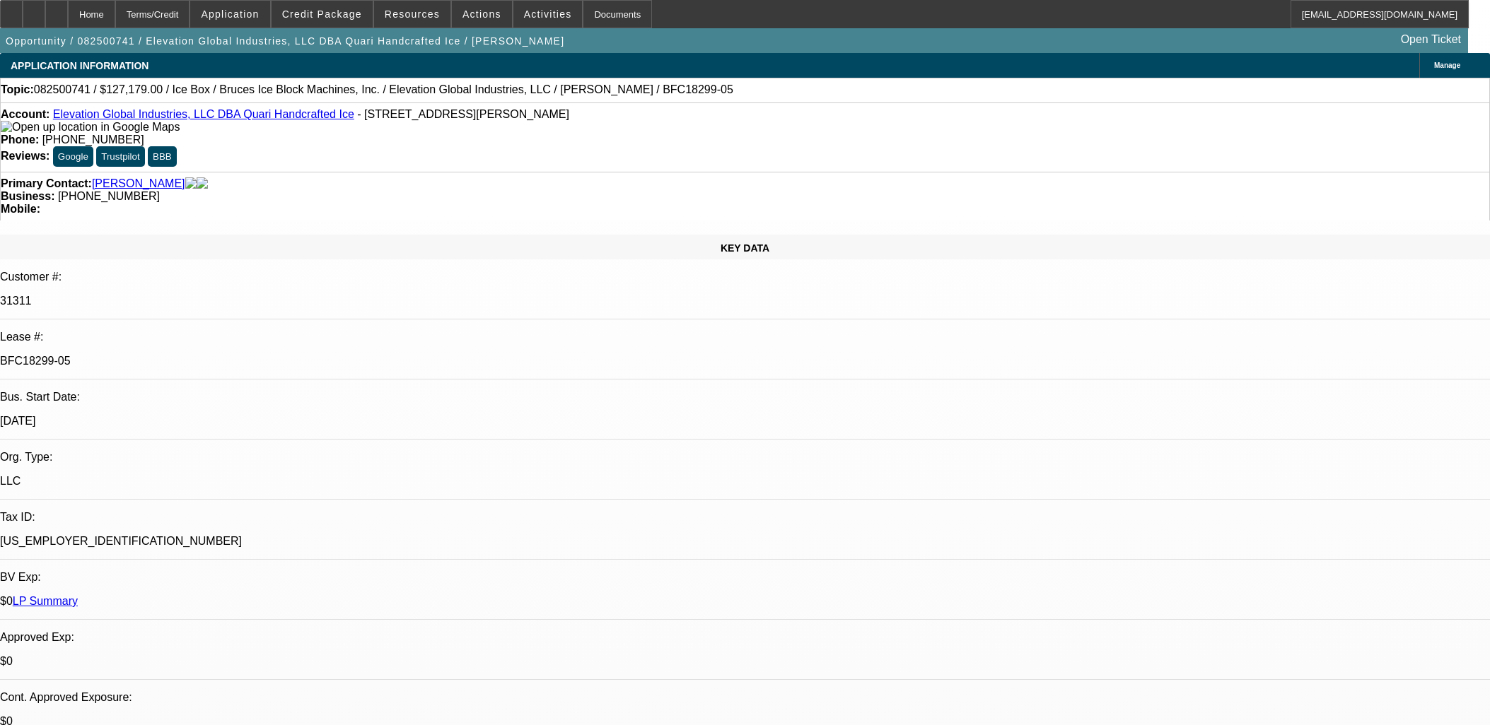
select select "0"
select select "6"
select select "0"
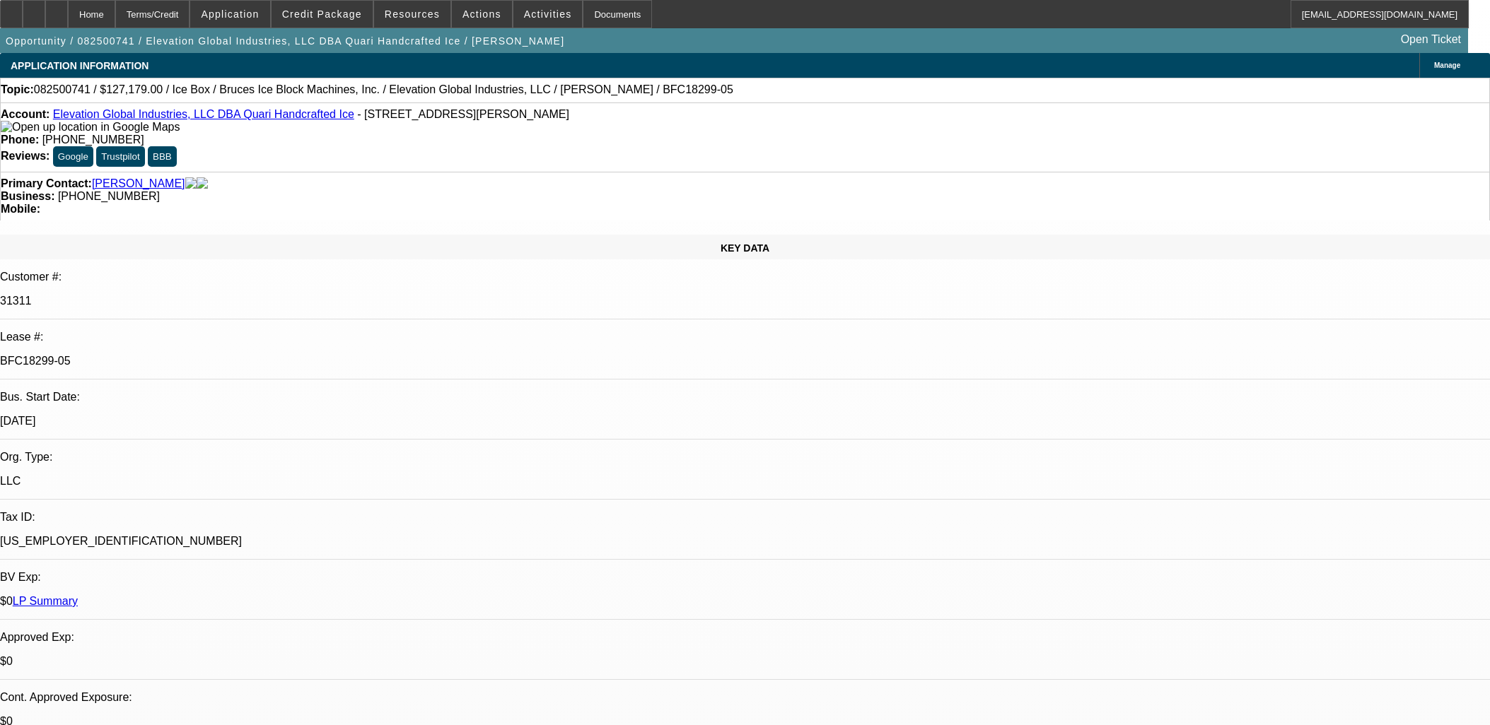
select select "0"
select select "6"
select select "0"
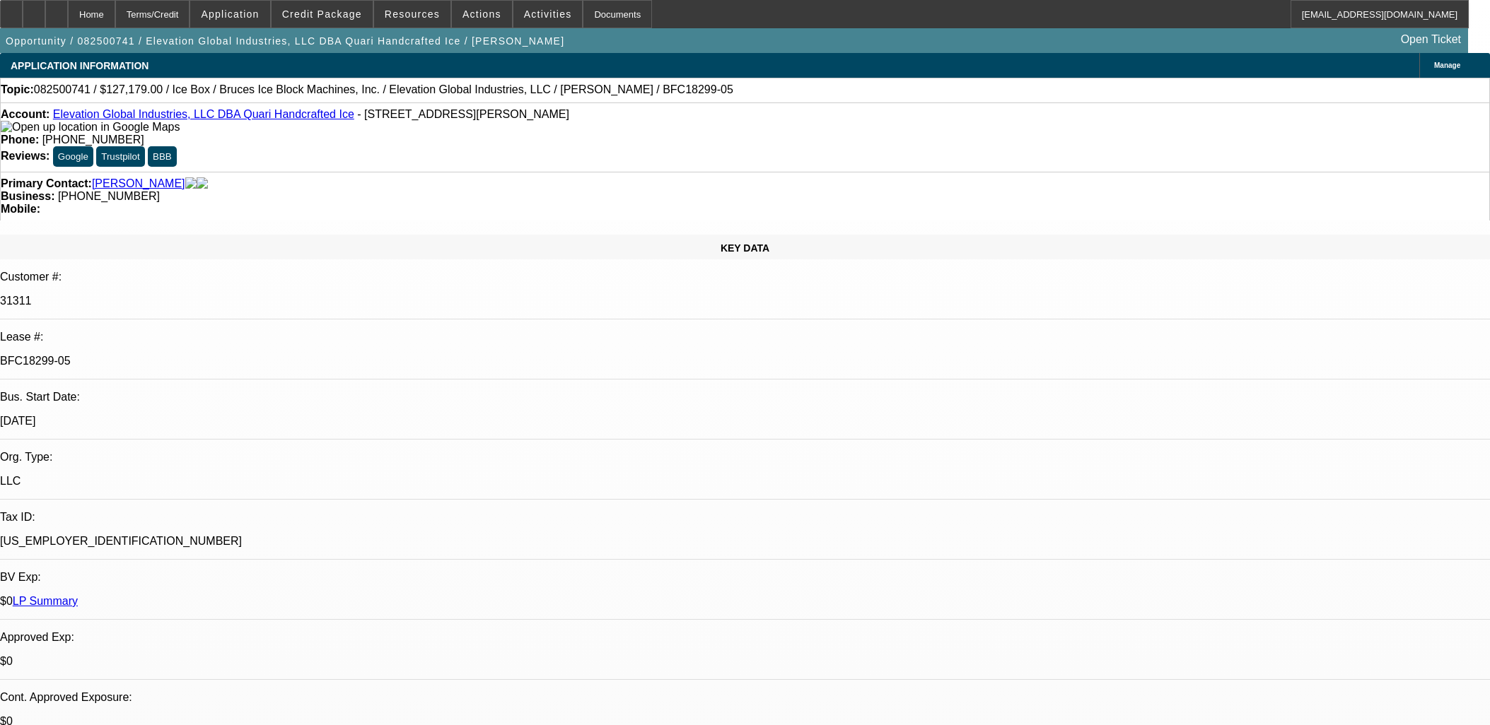
select select "6"
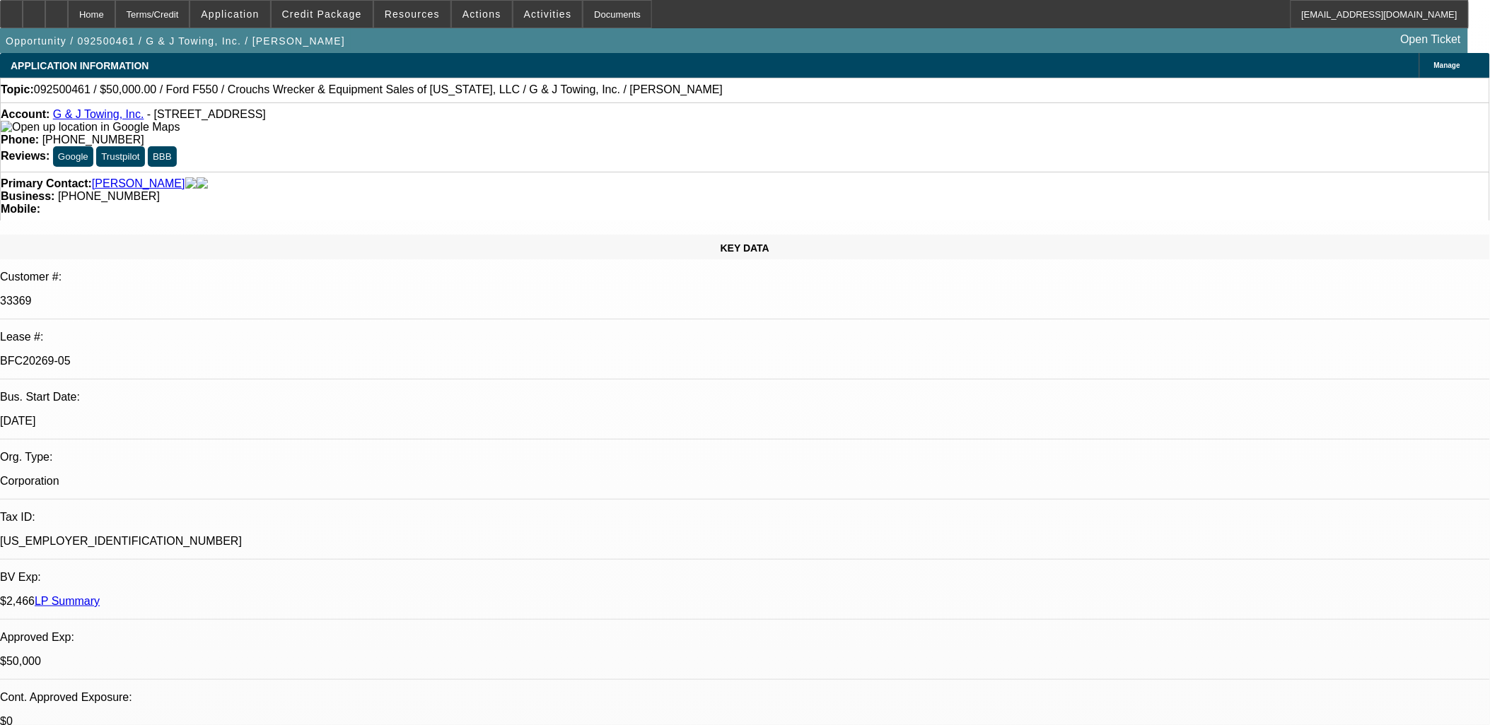
select select "0"
select select "2"
select select "0"
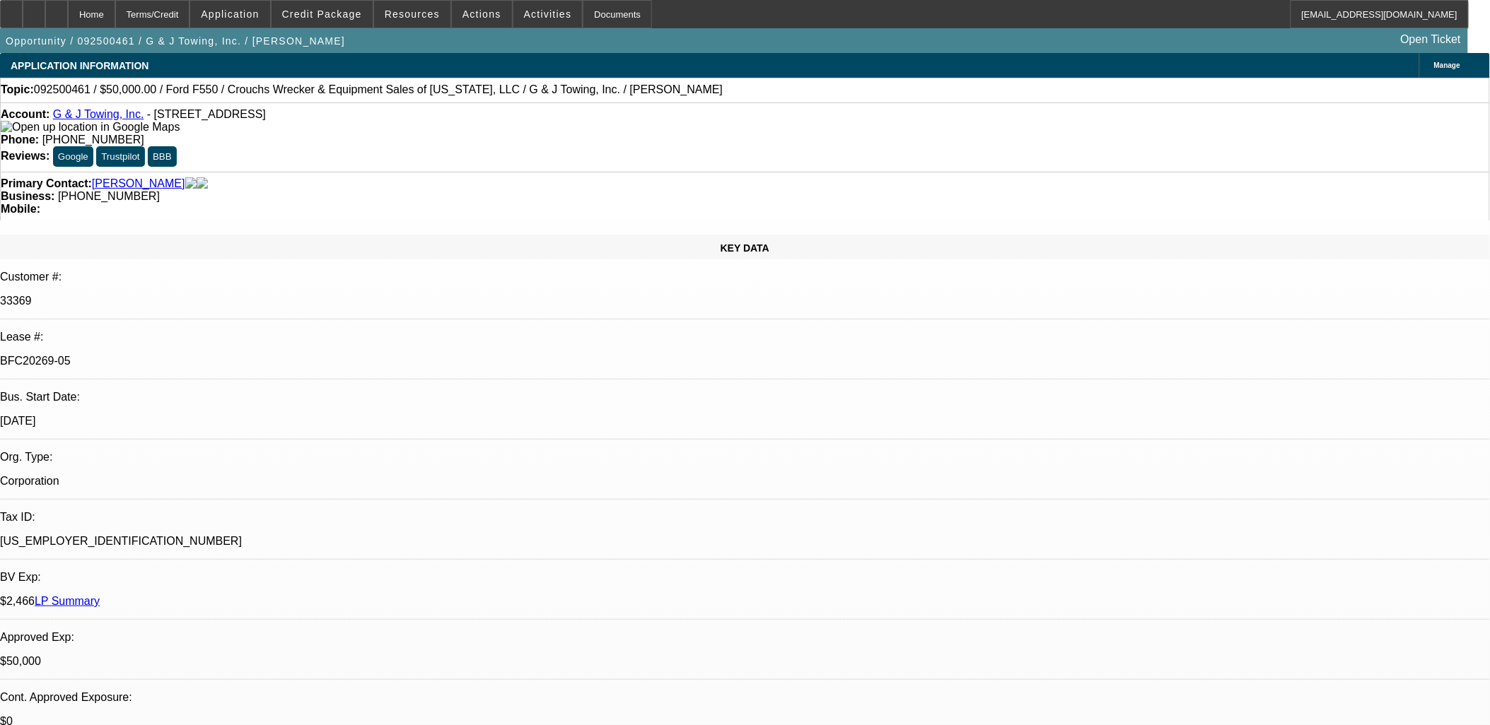
select select "0"
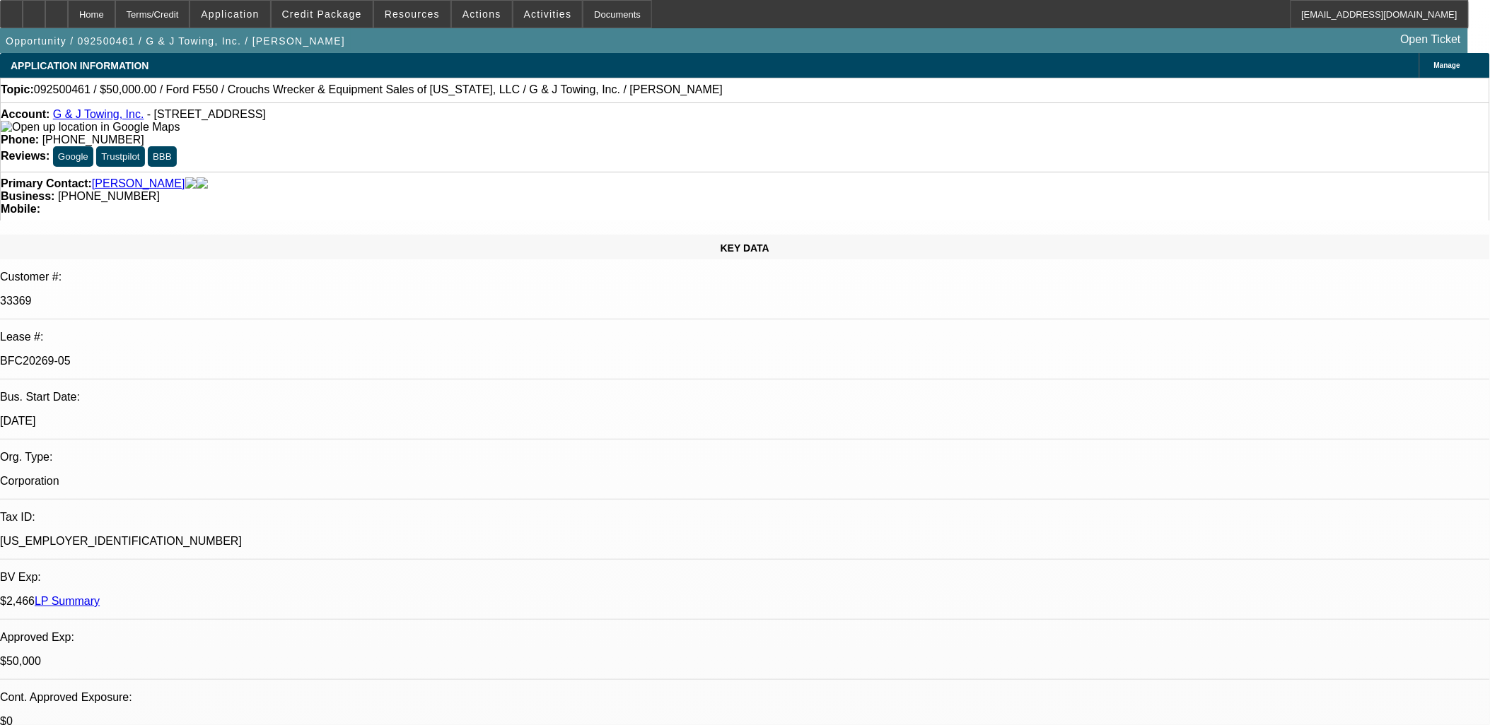
select select "0"
select select "1"
select select "2"
select select "6"
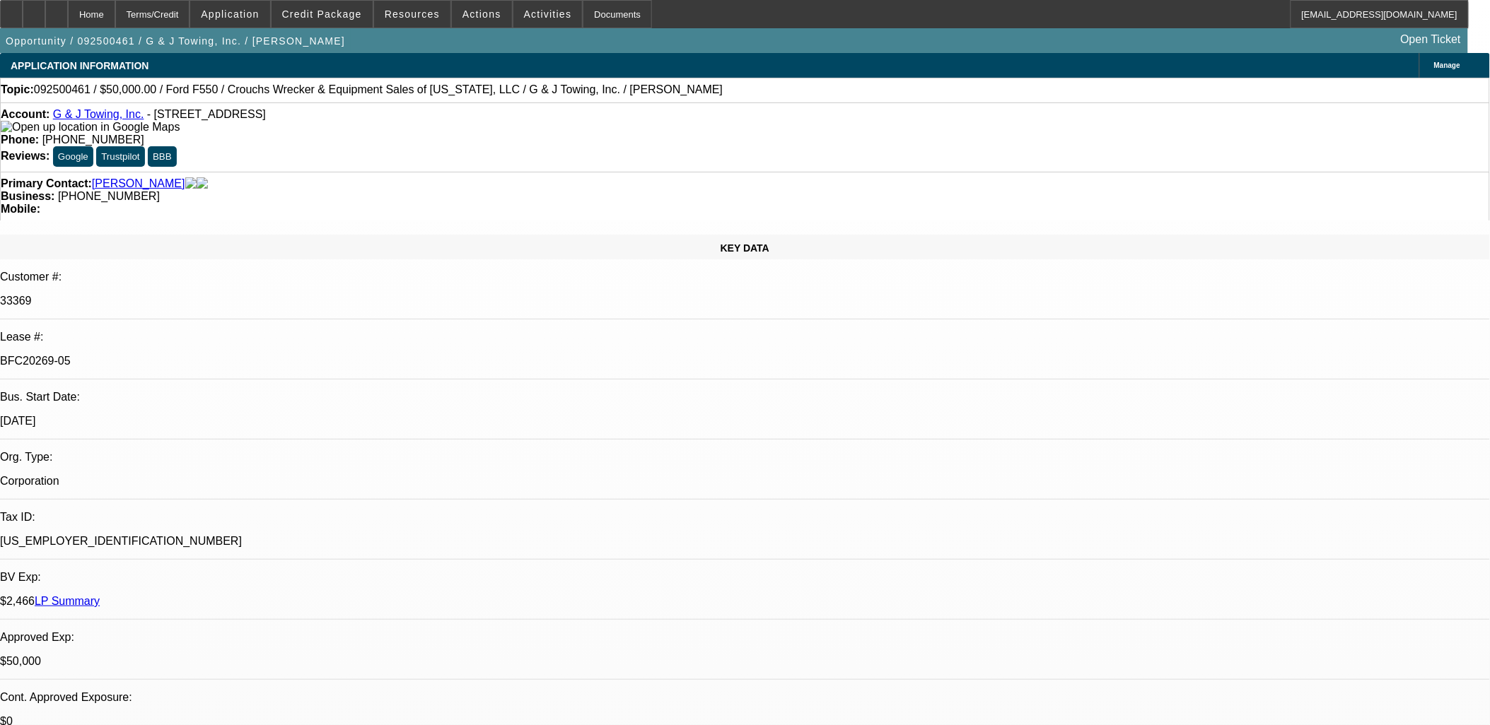
select select "1"
select select "6"
select select "1"
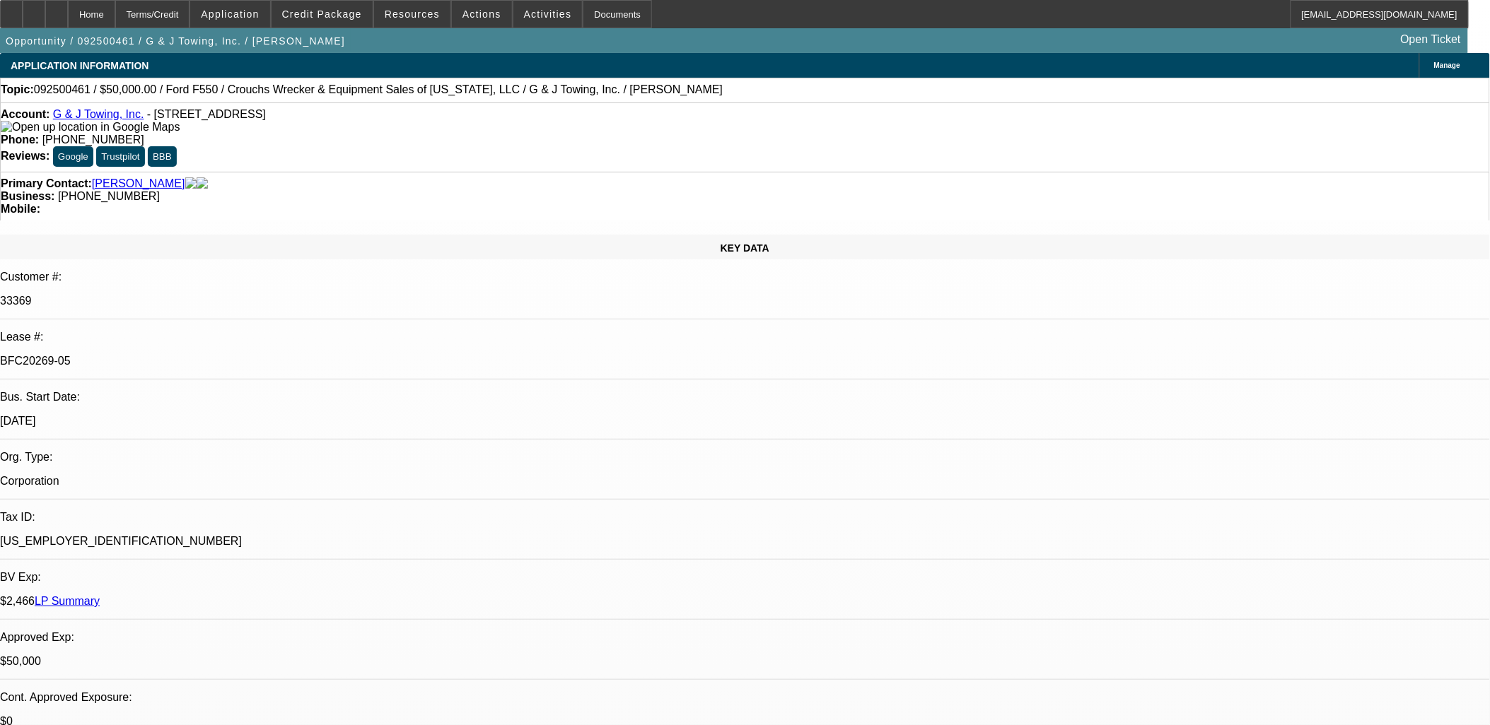
select select "6"
select select "1"
select select "6"
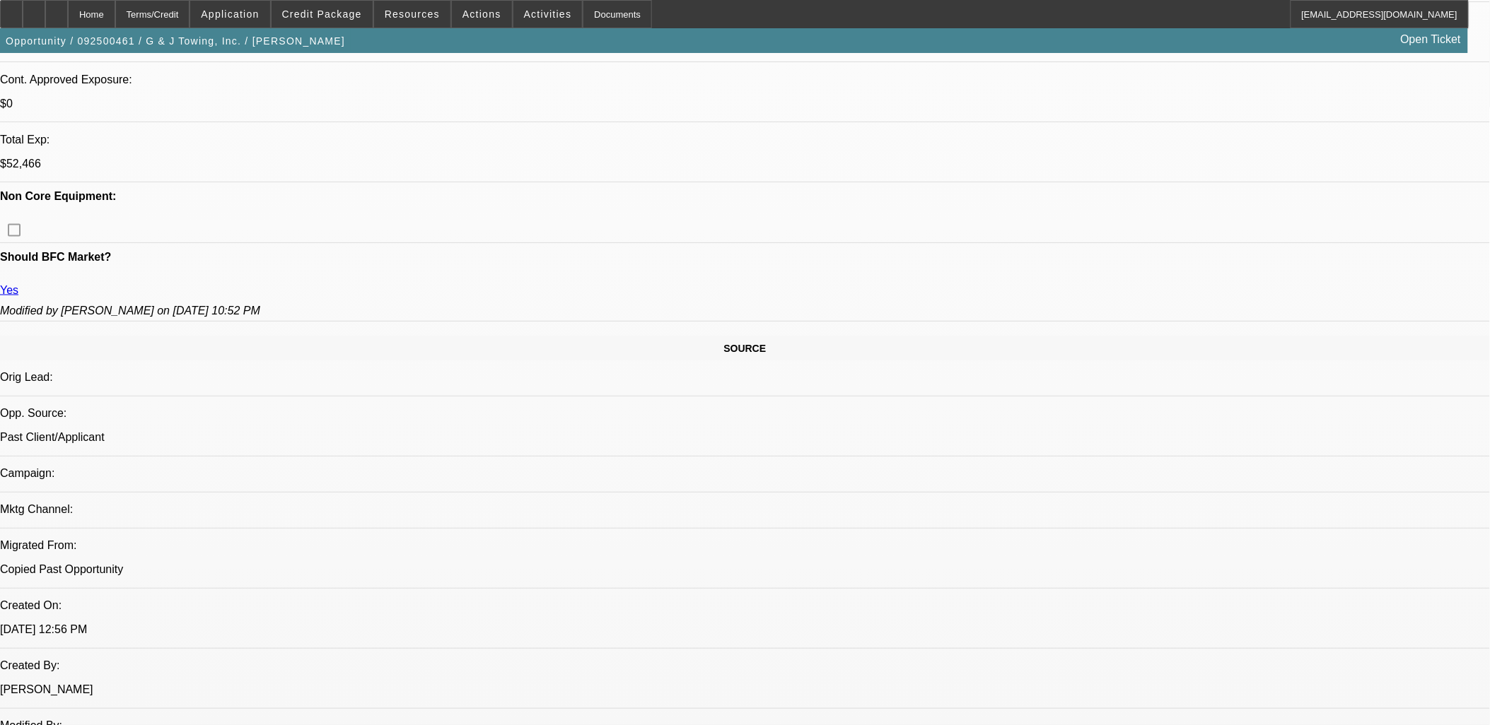
scroll to position [707, 0]
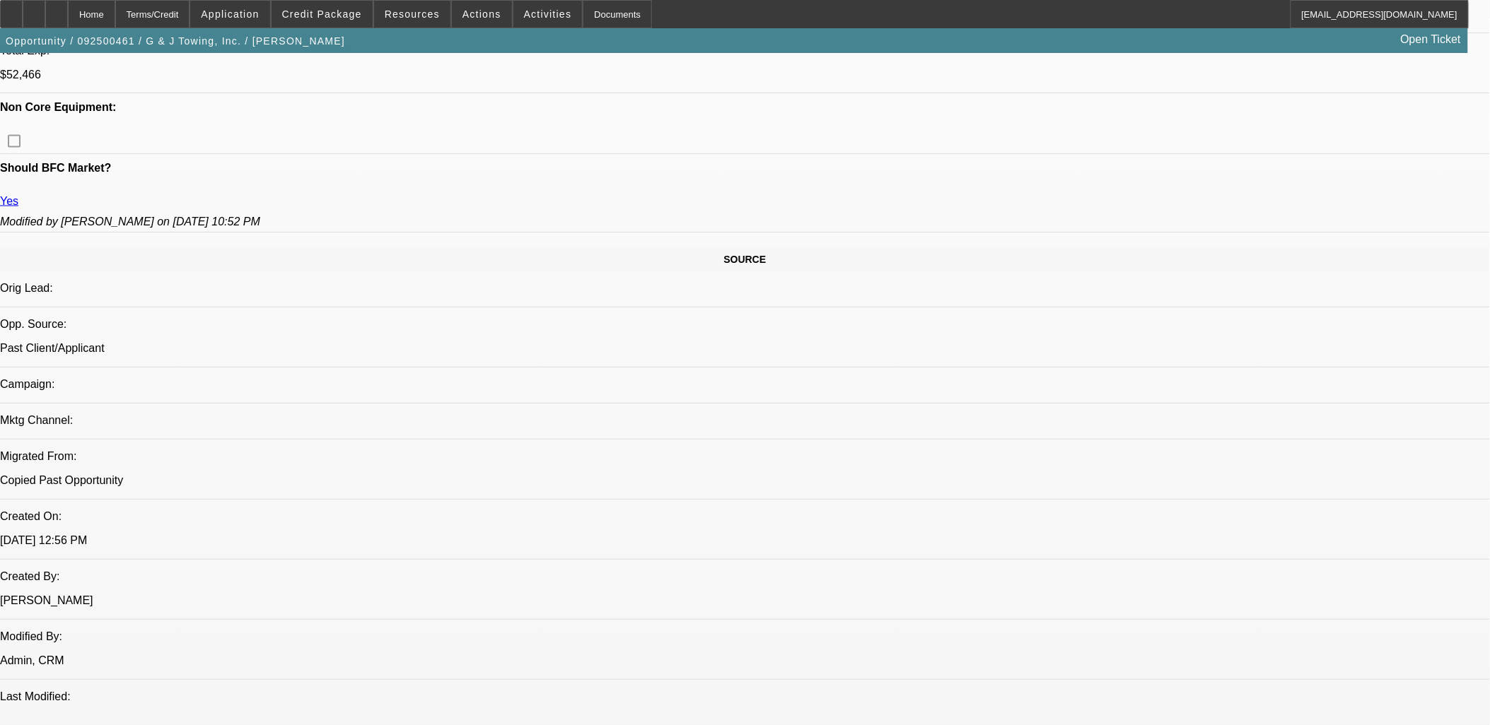
drag, startPoint x: 88, startPoint y: 493, endPoint x: 977, endPoint y: 486, distance: 889.4
drag, startPoint x: 972, startPoint y: 489, endPoint x: 16, endPoint y: 484, distance: 956.5
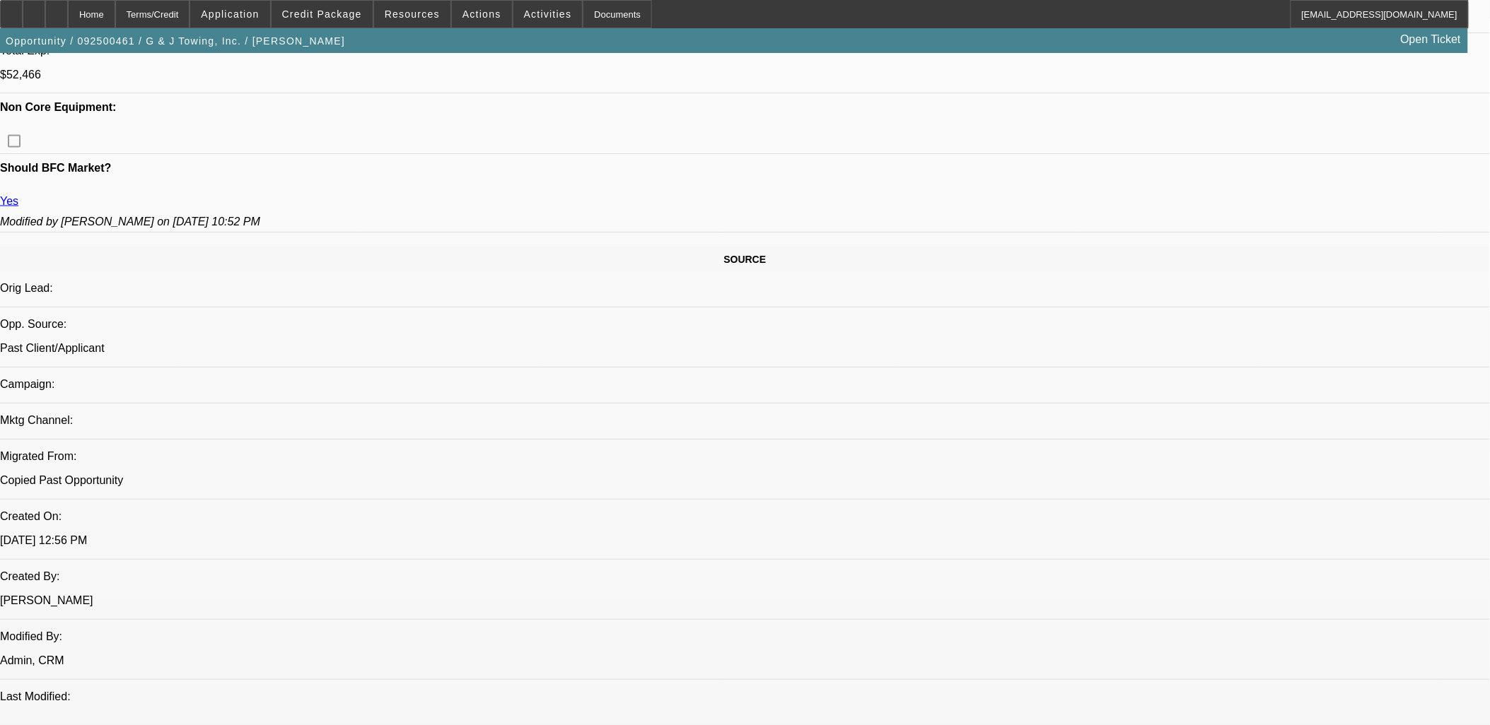
drag, startPoint x: 15, startPoint y: 484, endPoint x: 7, endPoint y: 489, distance: 9.2
drag, startPoint x: 458, startPoint y: 531, endPoint x: 983, endPoint y: 527, distance: 525.3
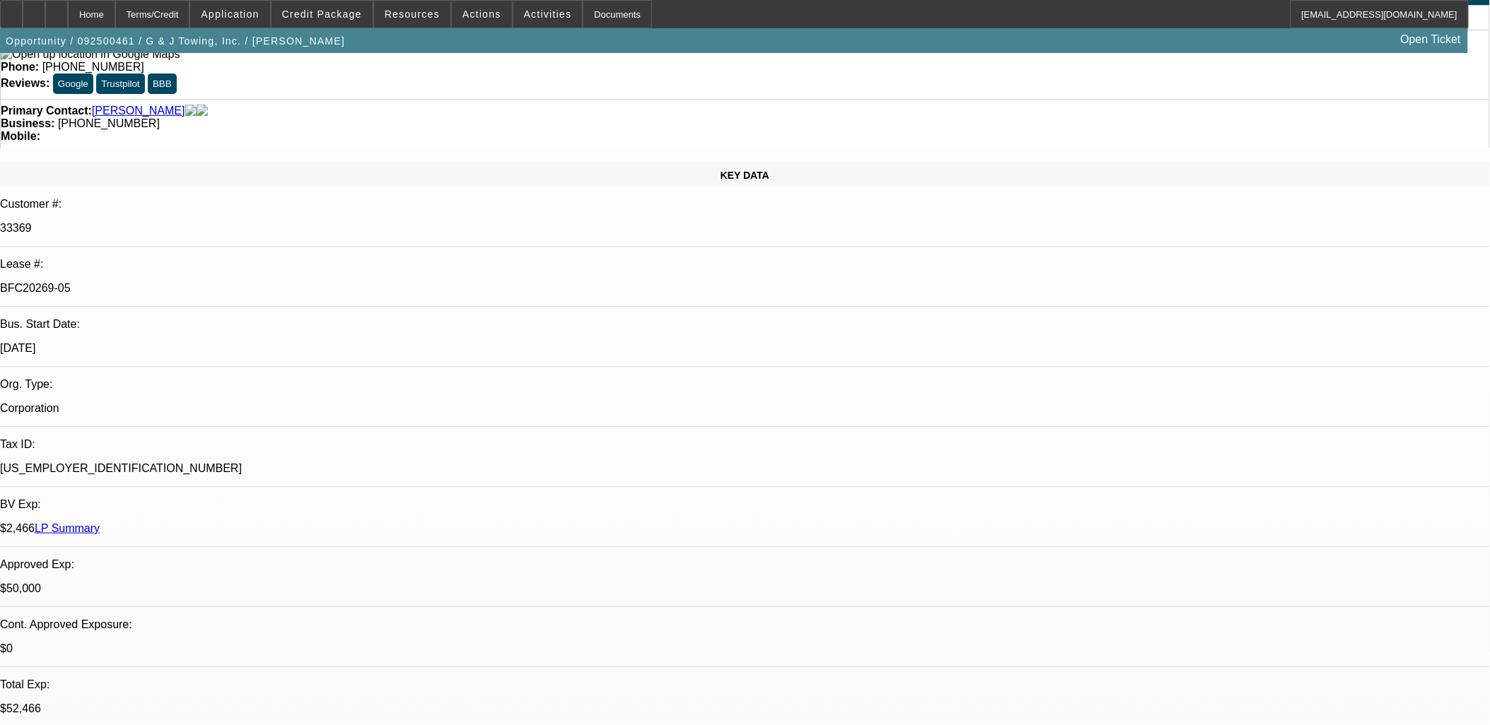
scroll to position [0, 0]
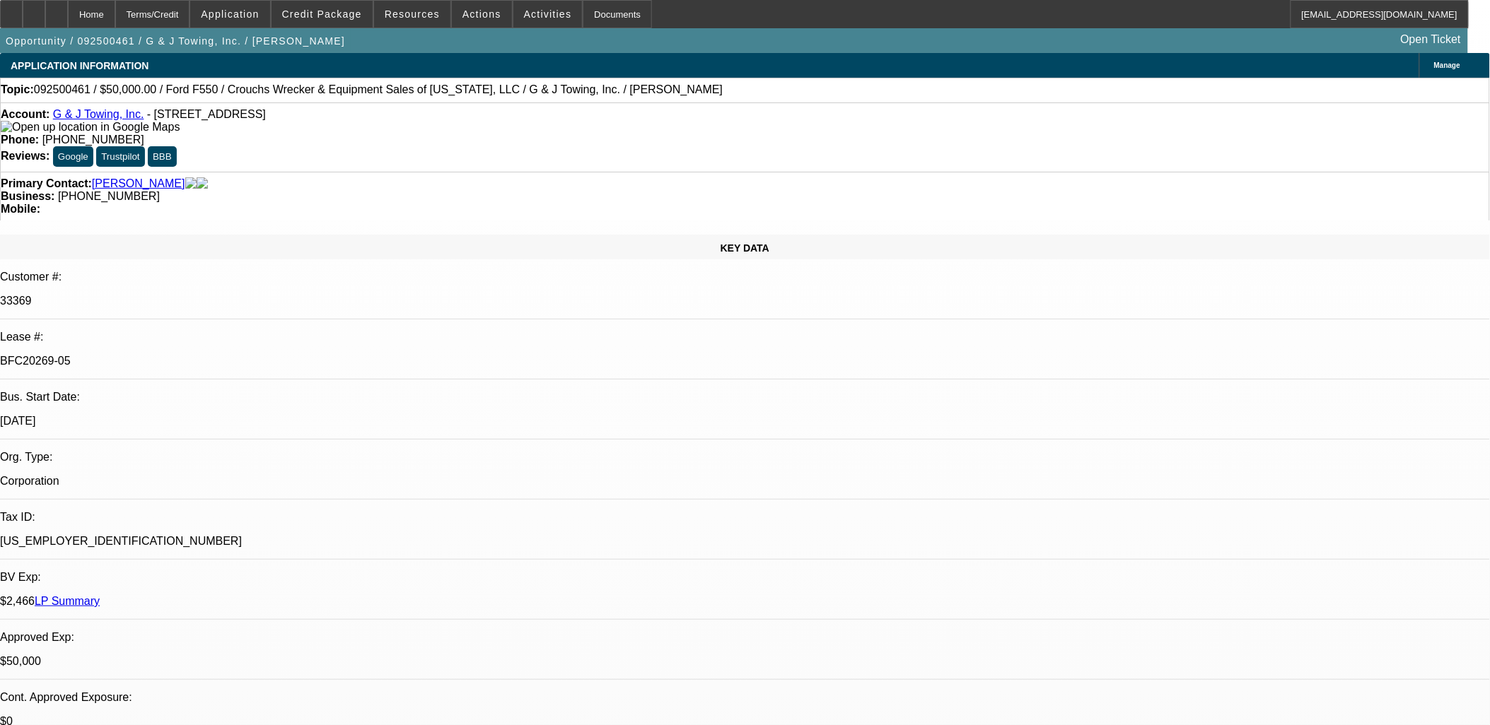
drag, startPoint x: 1154, startPoint y: 196, endPoint x: 1167, endPoint y: 216, distance: 23.5
drag, startPoint x: 1167, startPoint y: 216, endPoint x: 1165, endPoint y: 227, distance: 11.5
drag, startPoint x: 1157, startPoint y: 514, endPoint x: 1006, endPoint y: 519, distance: 151.4
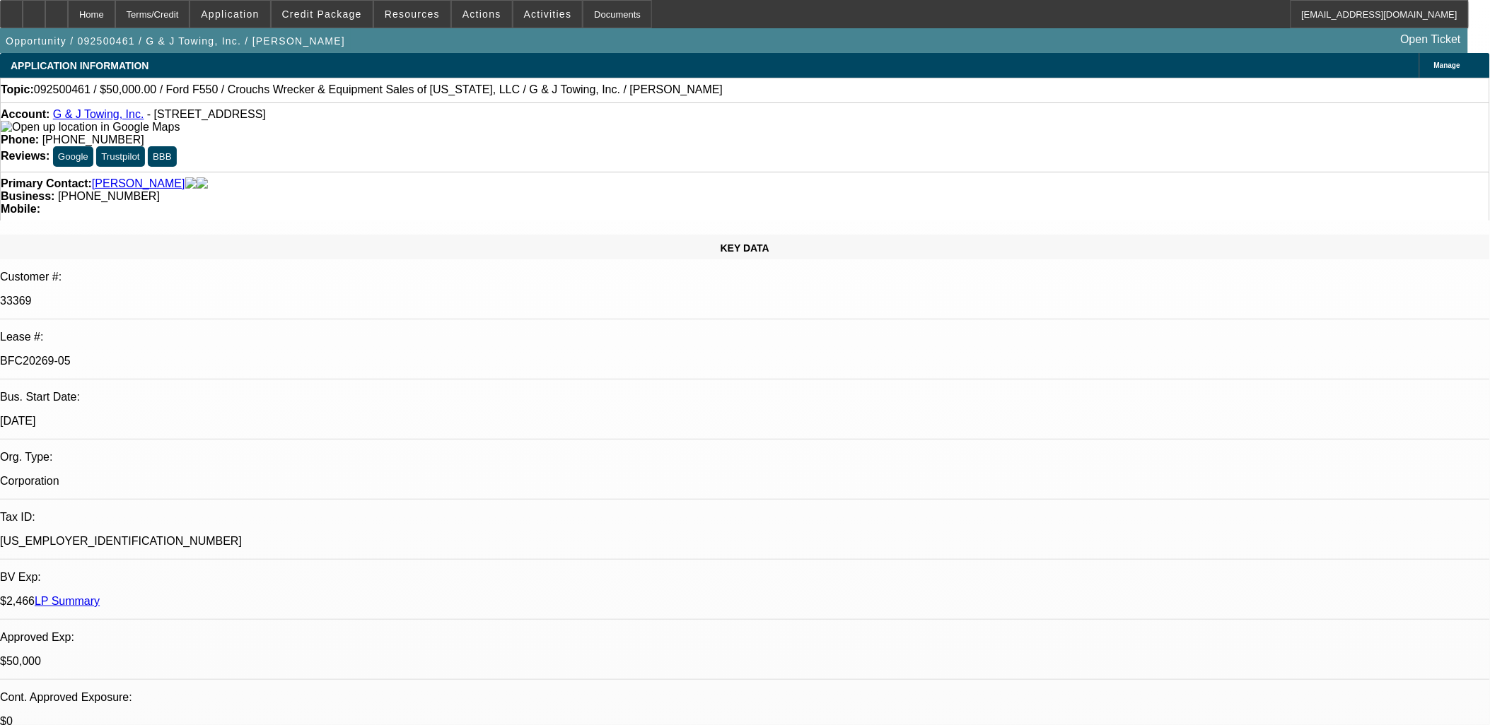
drag, startPoint x: 1007, startPoint y: 495, endPoint x: 1217, endPoint y: 525, distance: 212.2
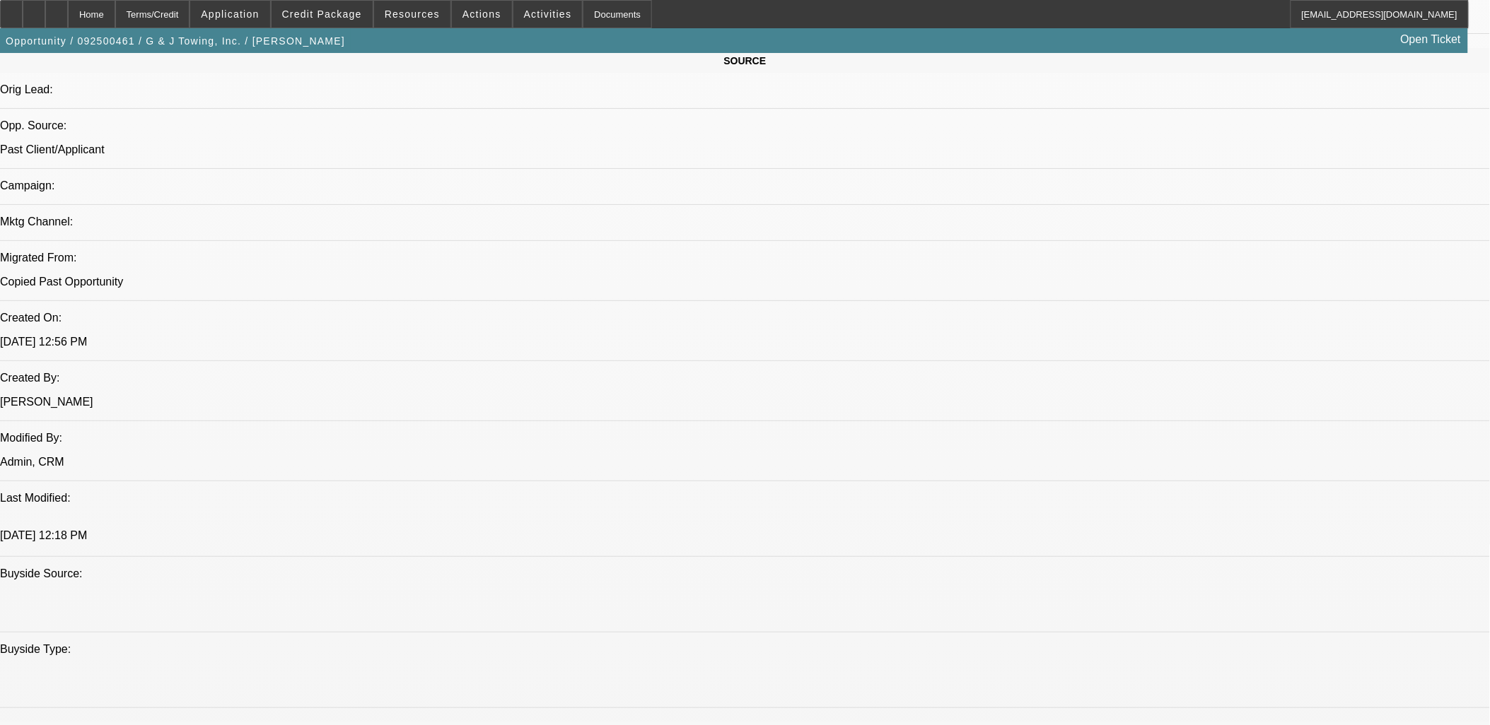
scroll to position [864, 0]
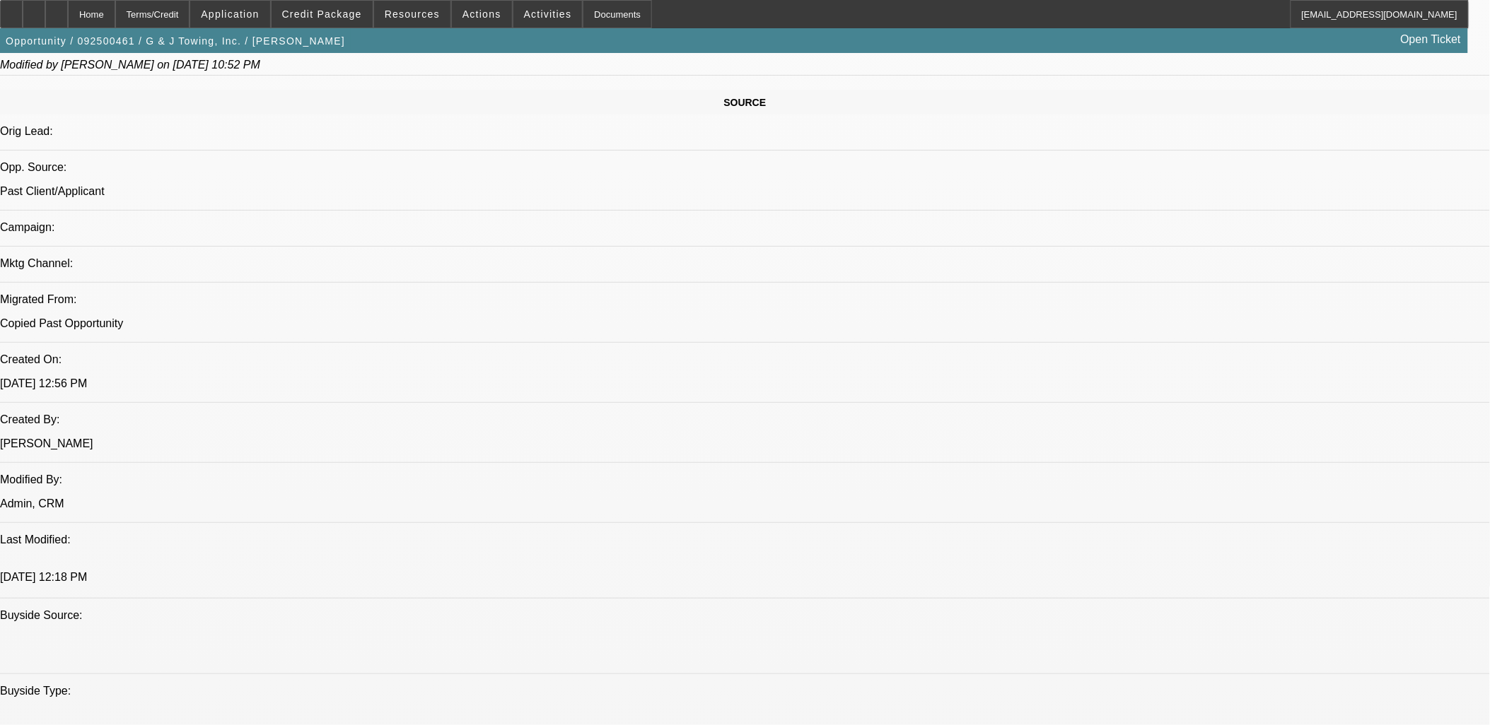
drag, startPoint x: 970, startPoint y: 353, endPoint x: 385, endPoint y: 349, distance: 585.4
drag, startPoint x: 973, startPoint y: 335, endPoint x: 86, endPoint y: 329, distance: 886.6
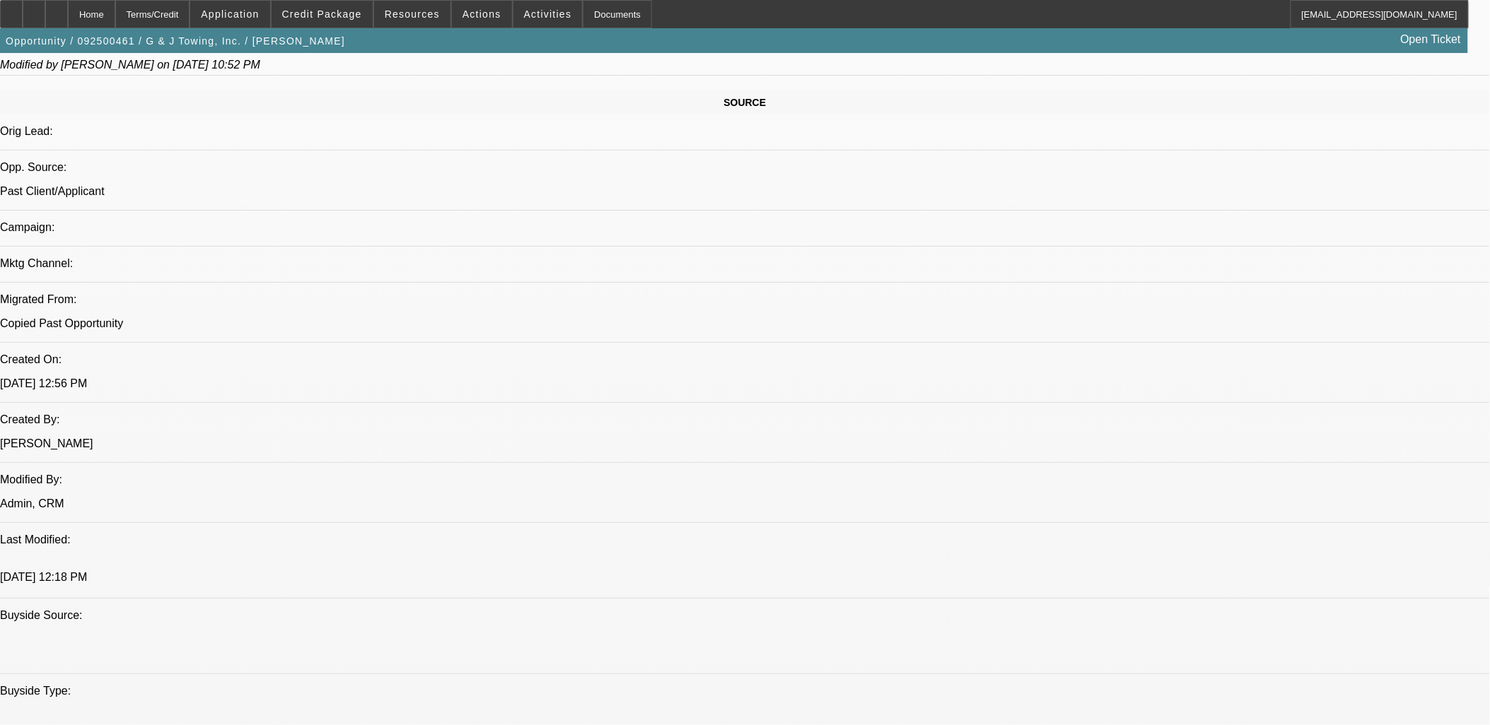
drag, startPoint x: 86, startPoint y: 329, endPoint x: 571, endPoint y: 347, distance: 484.6
drag, startPoint x: 378, startPoint y: 311, endPoint x: 965, endPoint y: 310, distance: 587.5
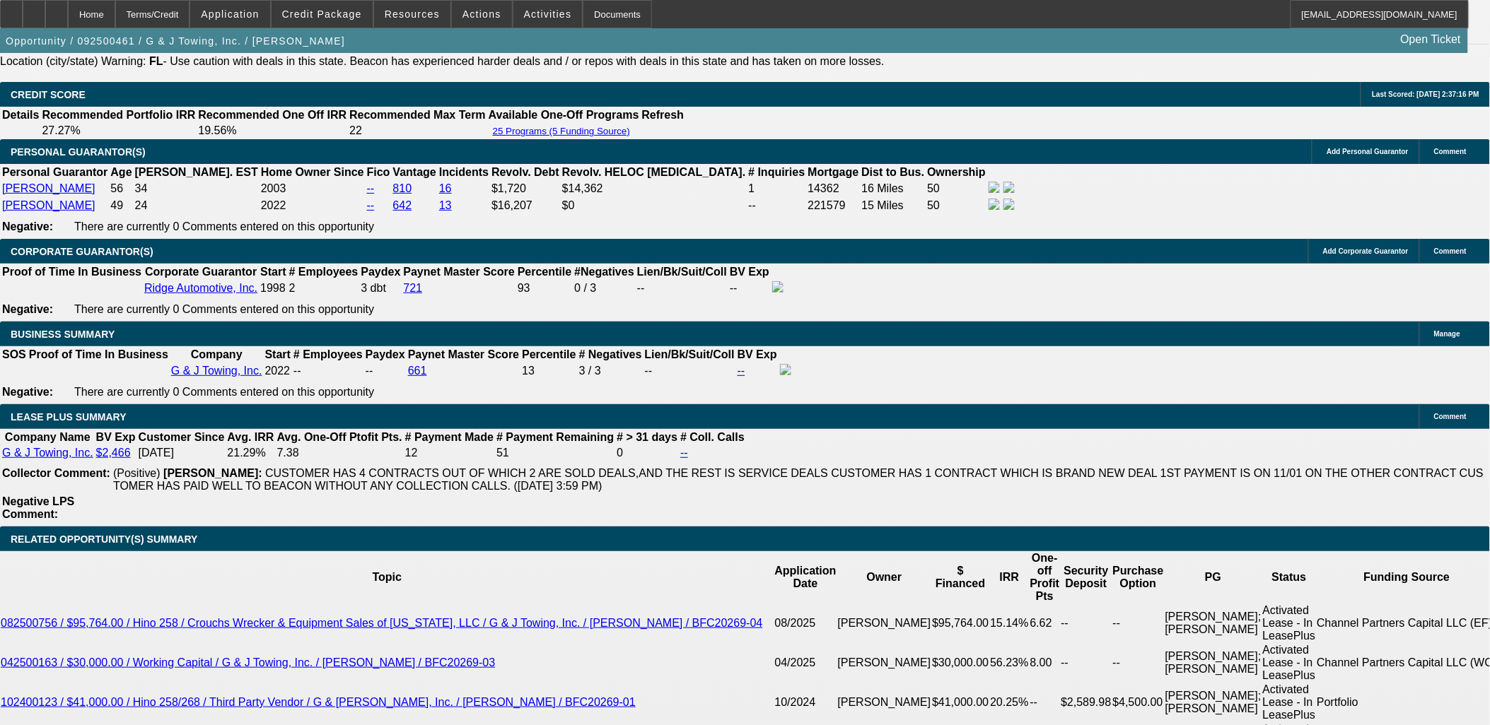
scroll to position [2278, 0]
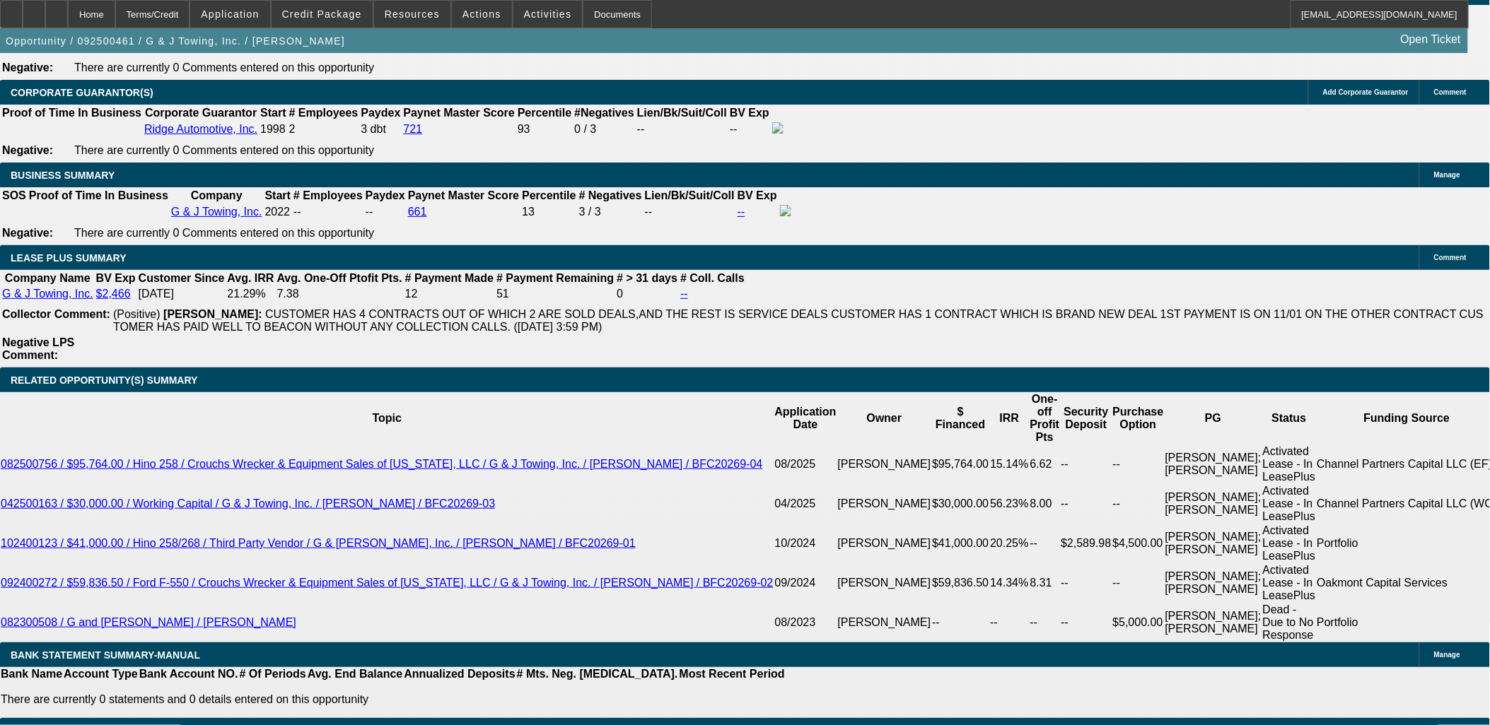
select select "0"
select select "6"
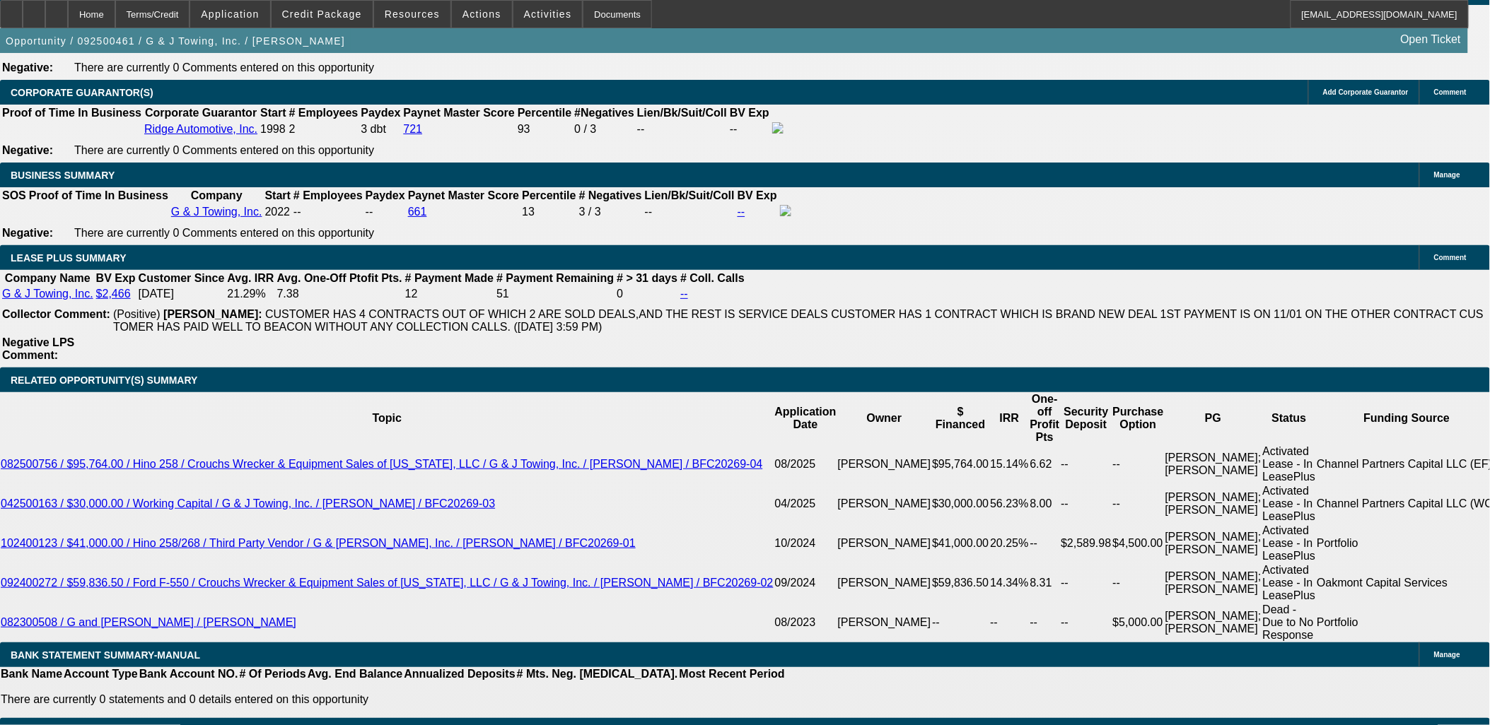
select select "0"
select select "6"
select select "0"
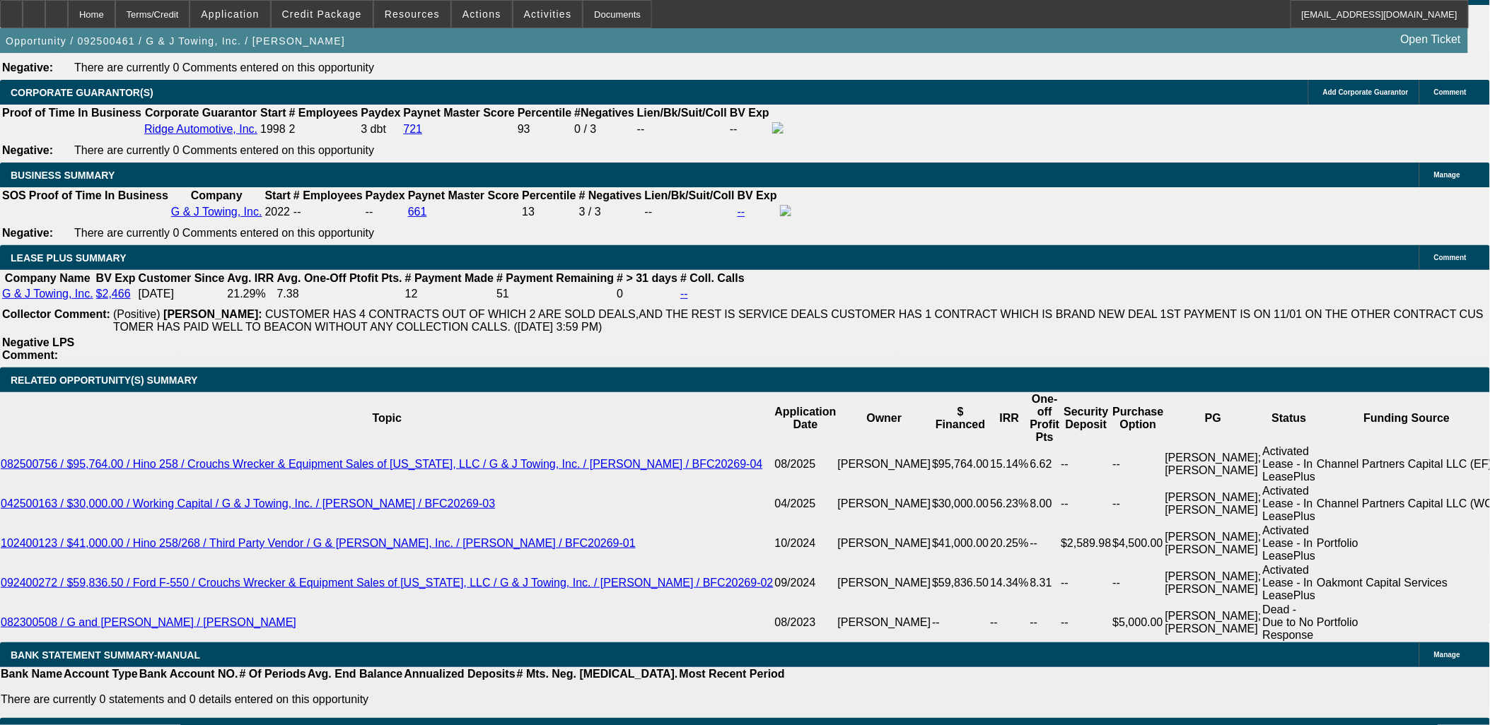
select select "0"
select select "6"
select select "0"
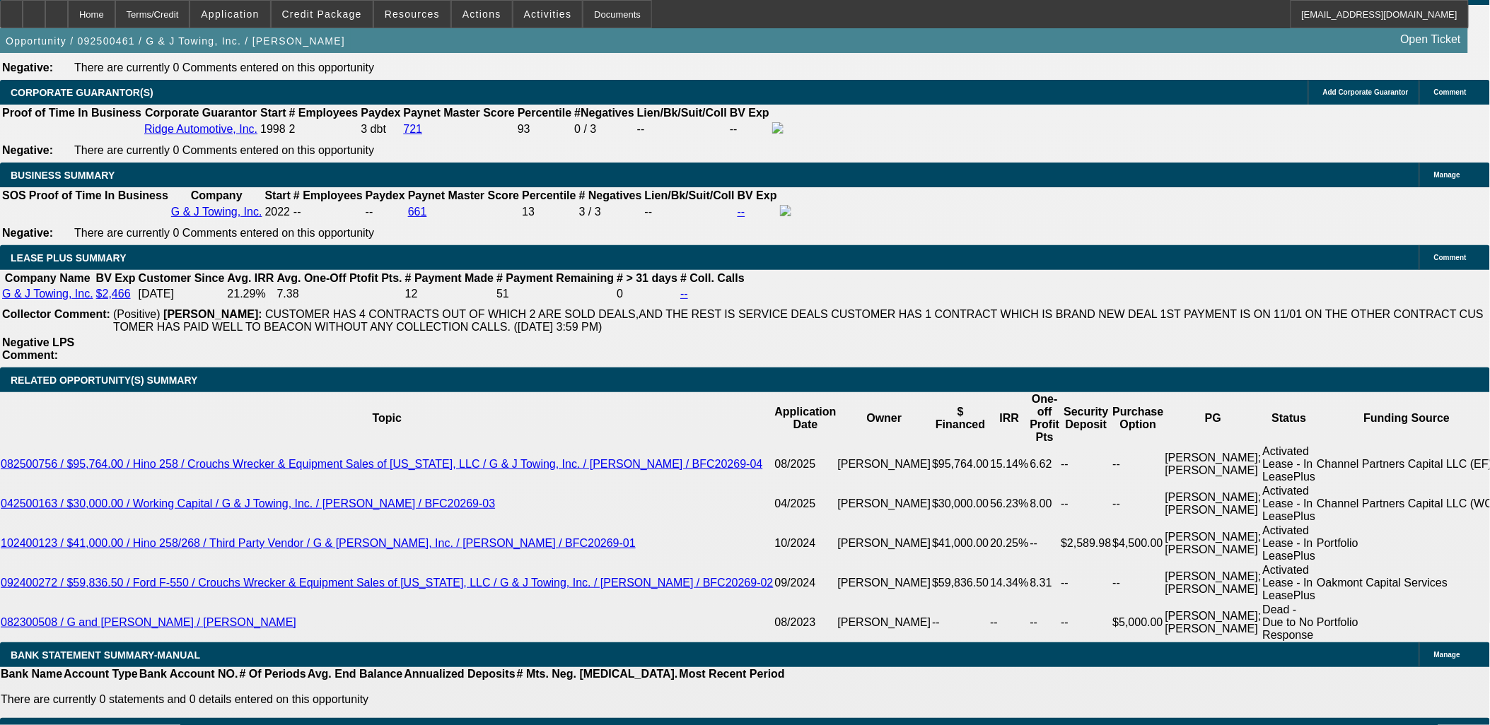
select select "2"
select select "0"
select select "6"
select select "0"
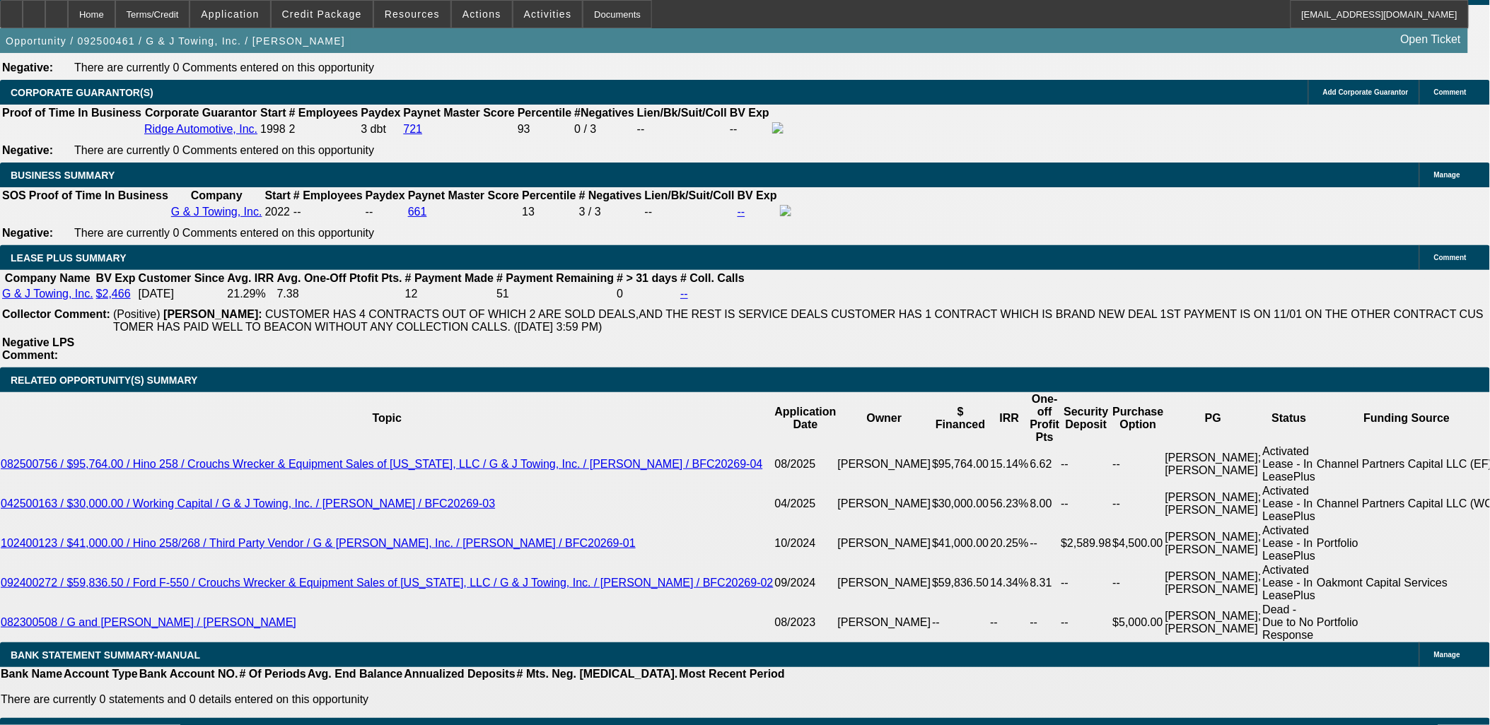
select select "0"
select select "6"
select select "0"
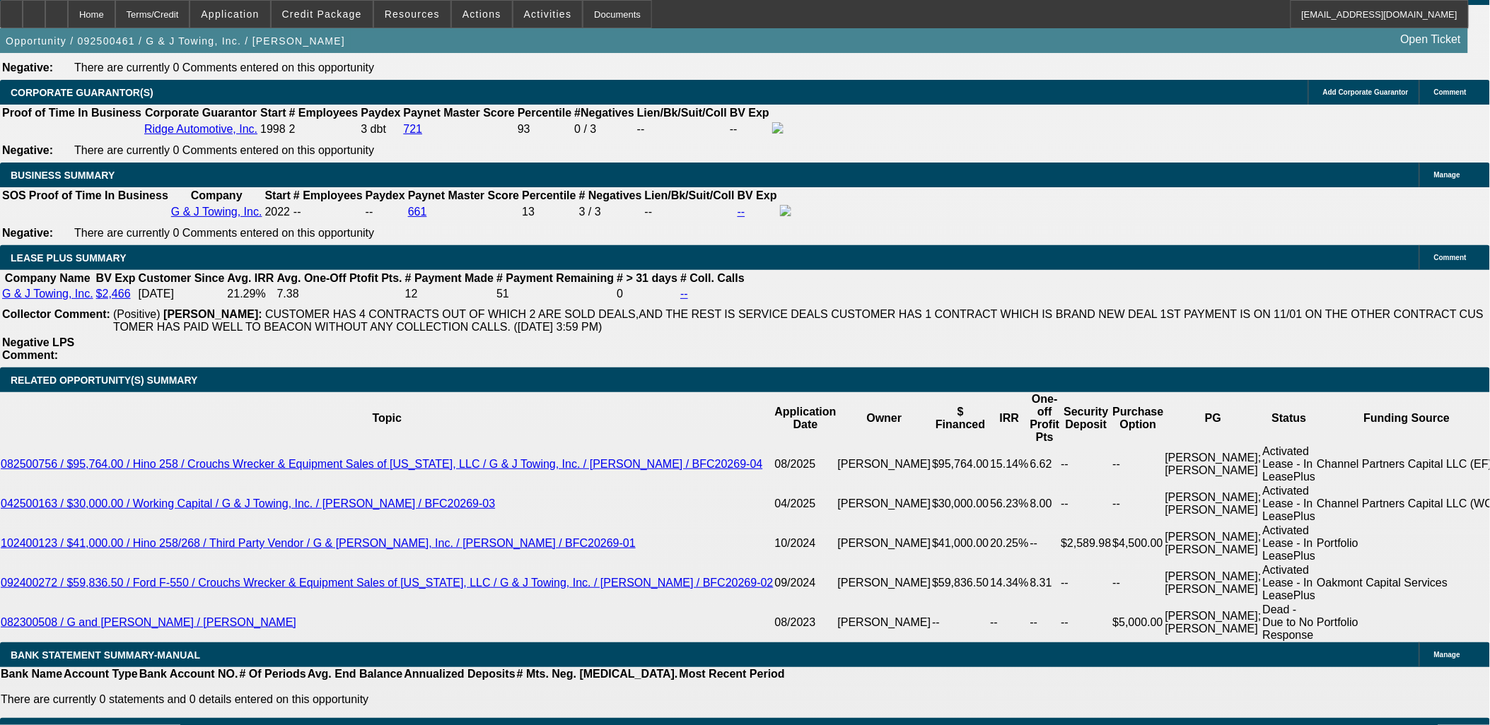
select select "0"
select select "6"
select select "0"
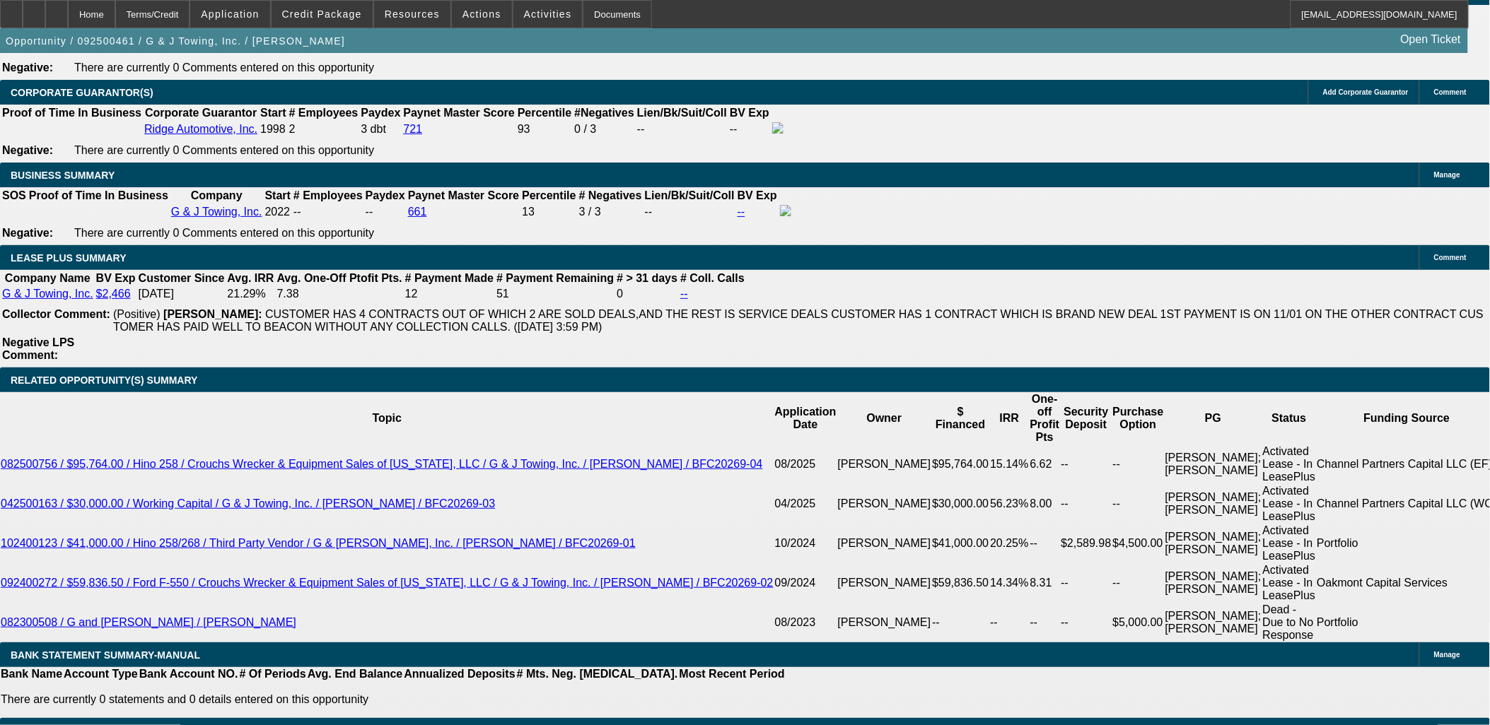
select select "6"
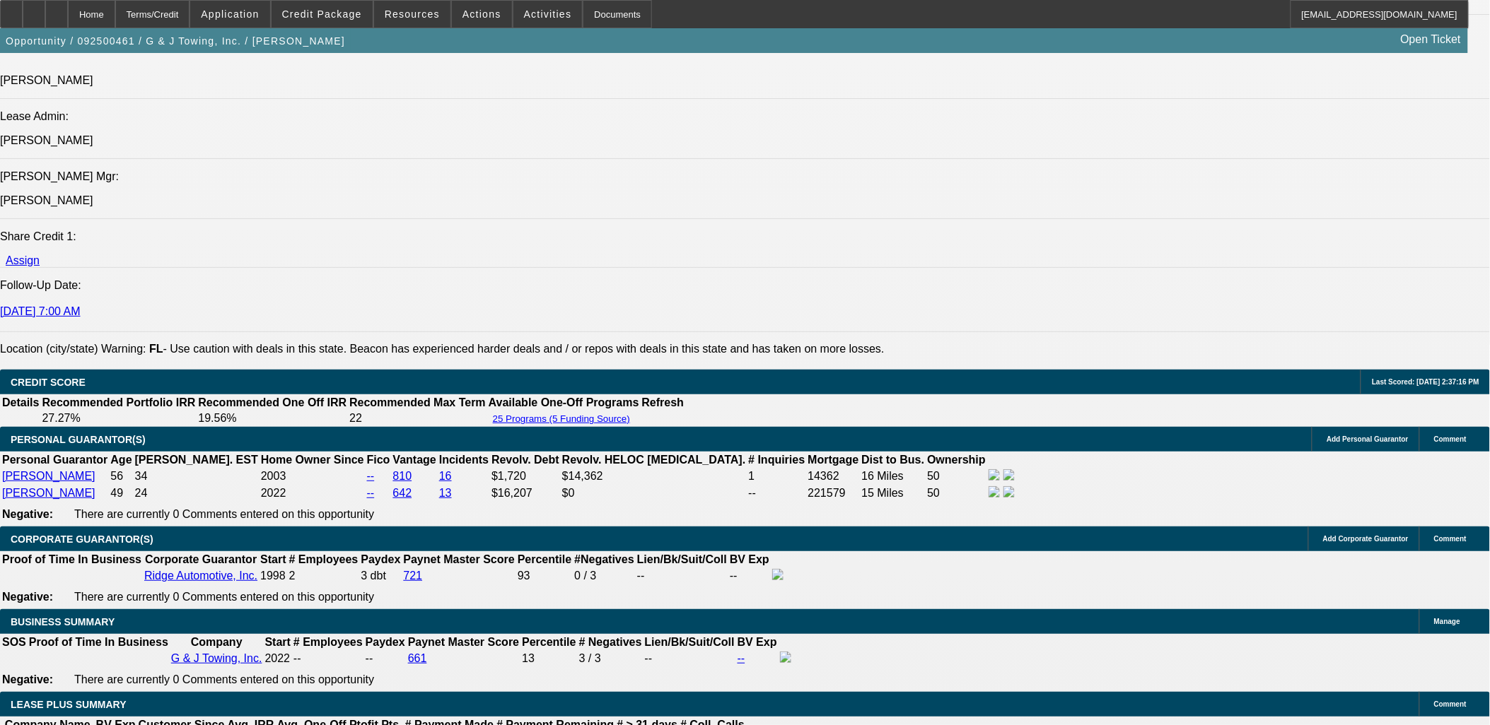
scroll to position [2121, 0]
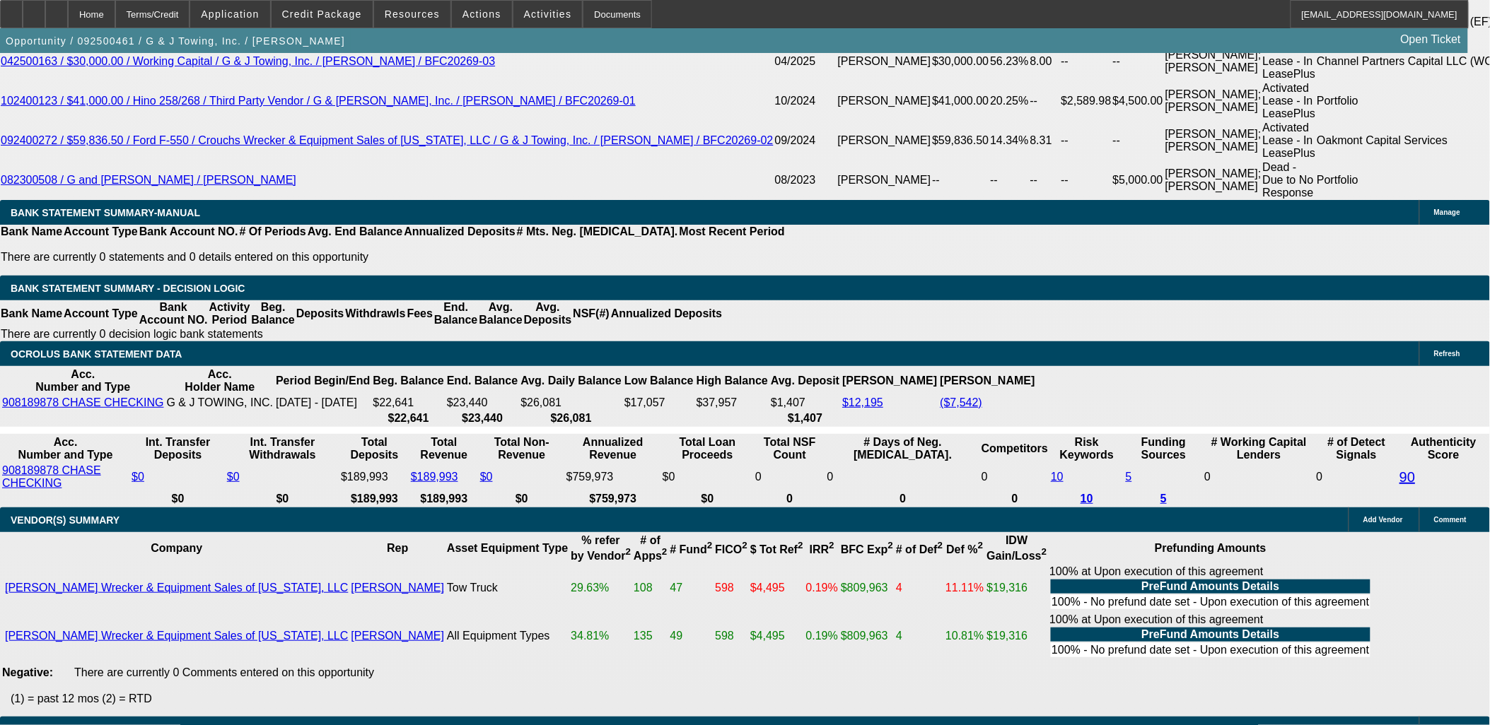
scroll to position [2828, 0]
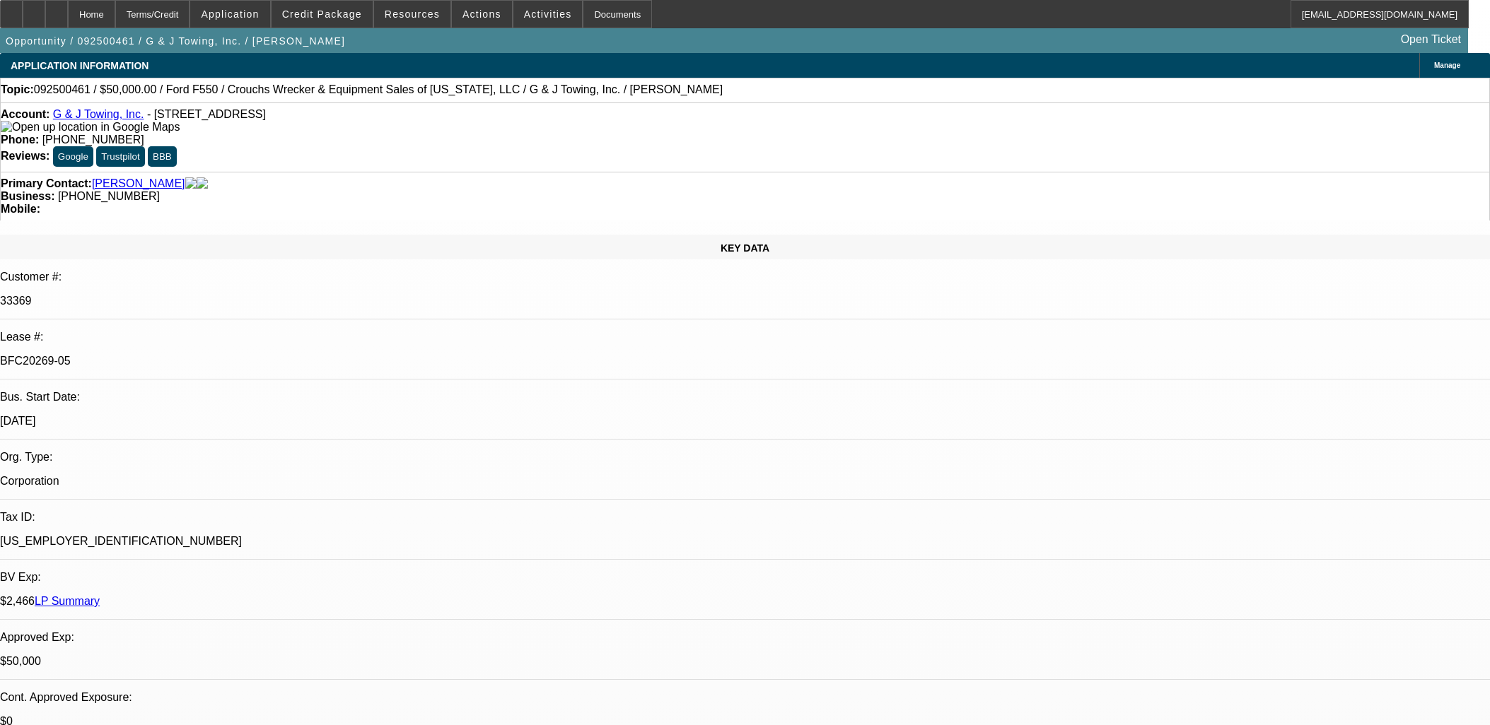
select select "0"
select select "2"
select select "0"
select select "6"
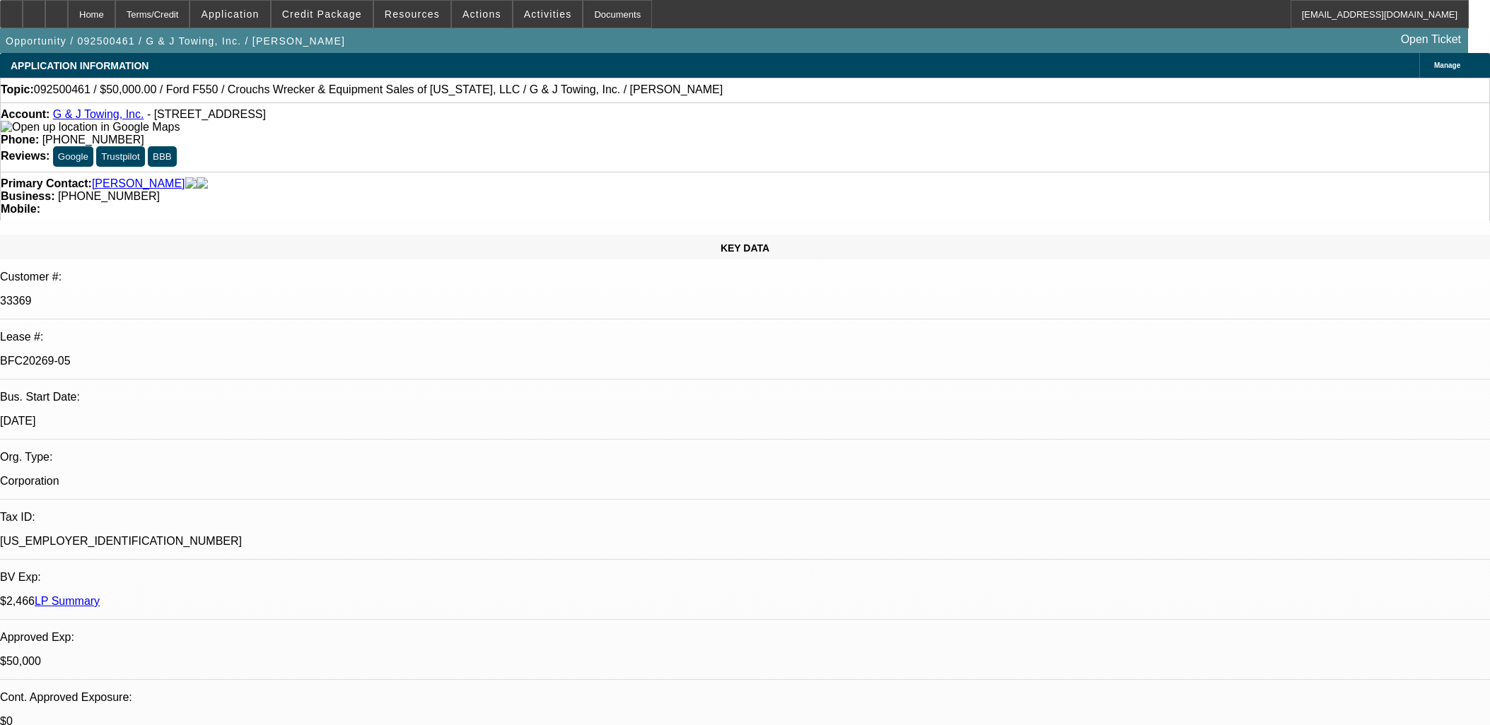
select select "0"
select select "6"
select select "0"
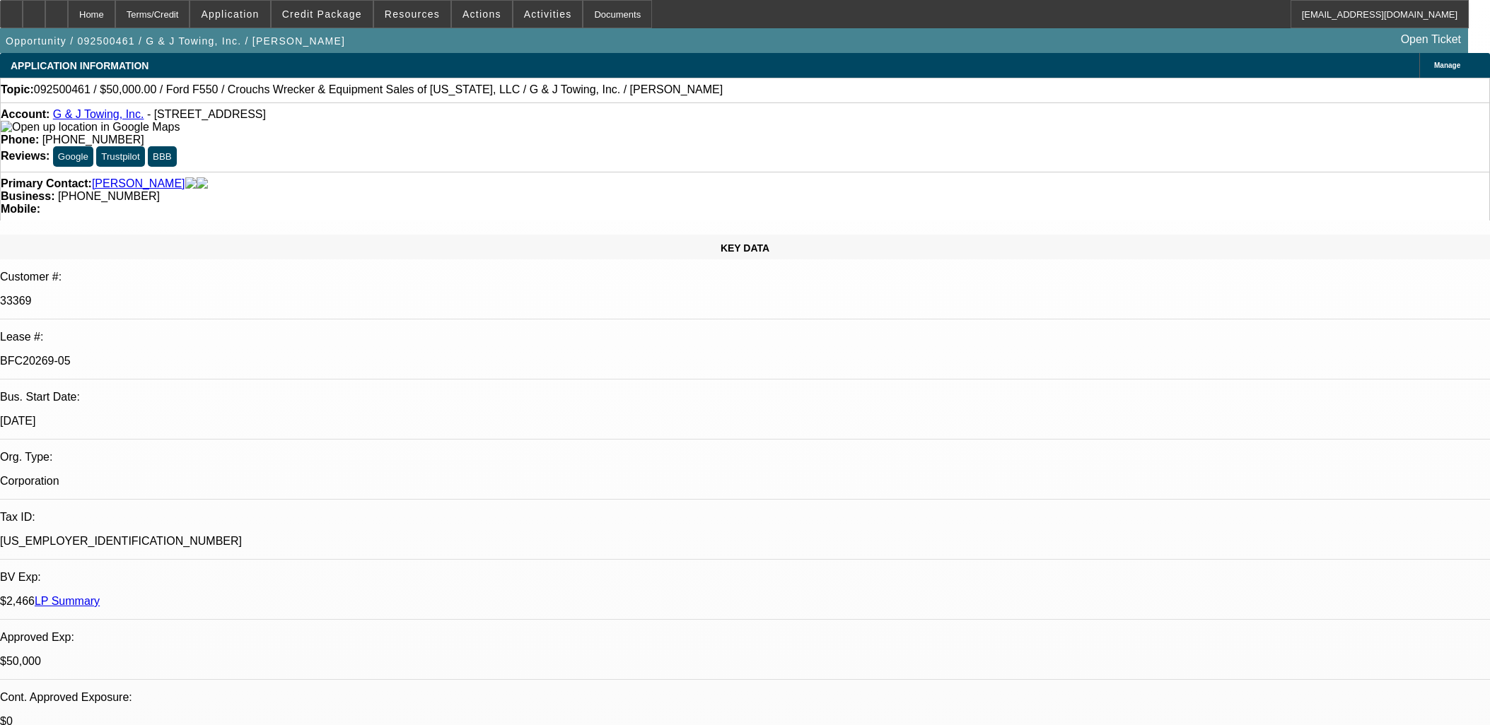
select select "0"
select select "6"
select select "0"
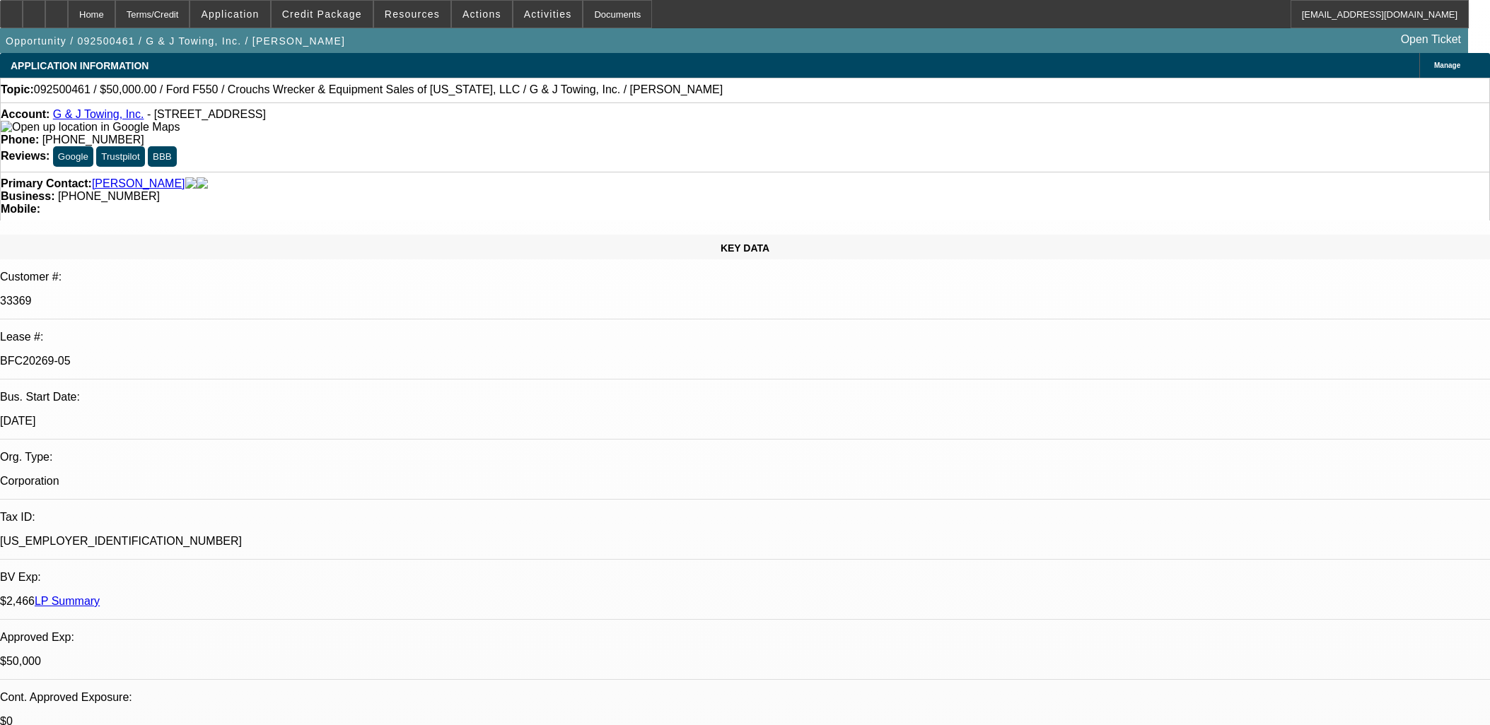
select select "0"
select select "6"
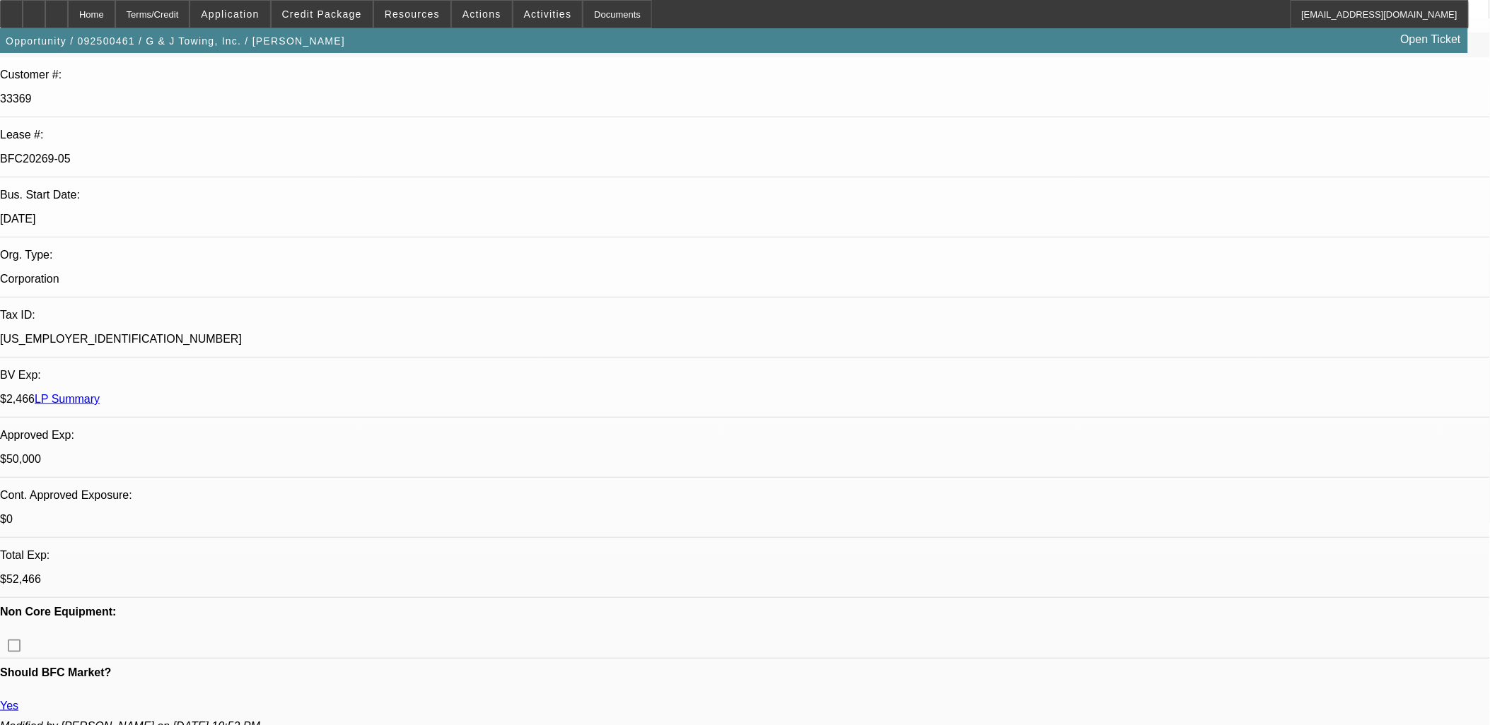
scroll to position [0, 0]
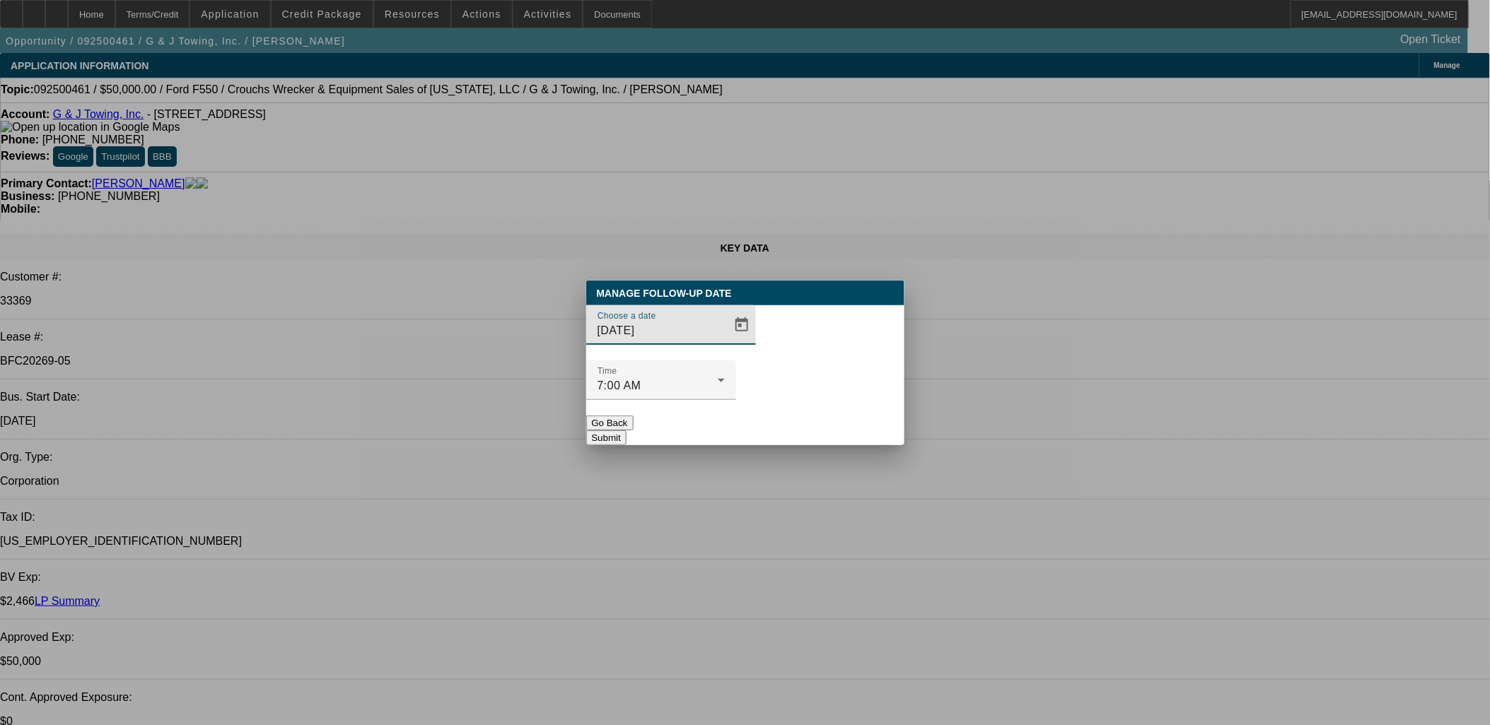
click at [719, 349] on div at bounding box center [745, 362] width 1490 height 725
click at [725, 342] on span "Open calendar" at bounding box center [742, 325] width 34 height 34
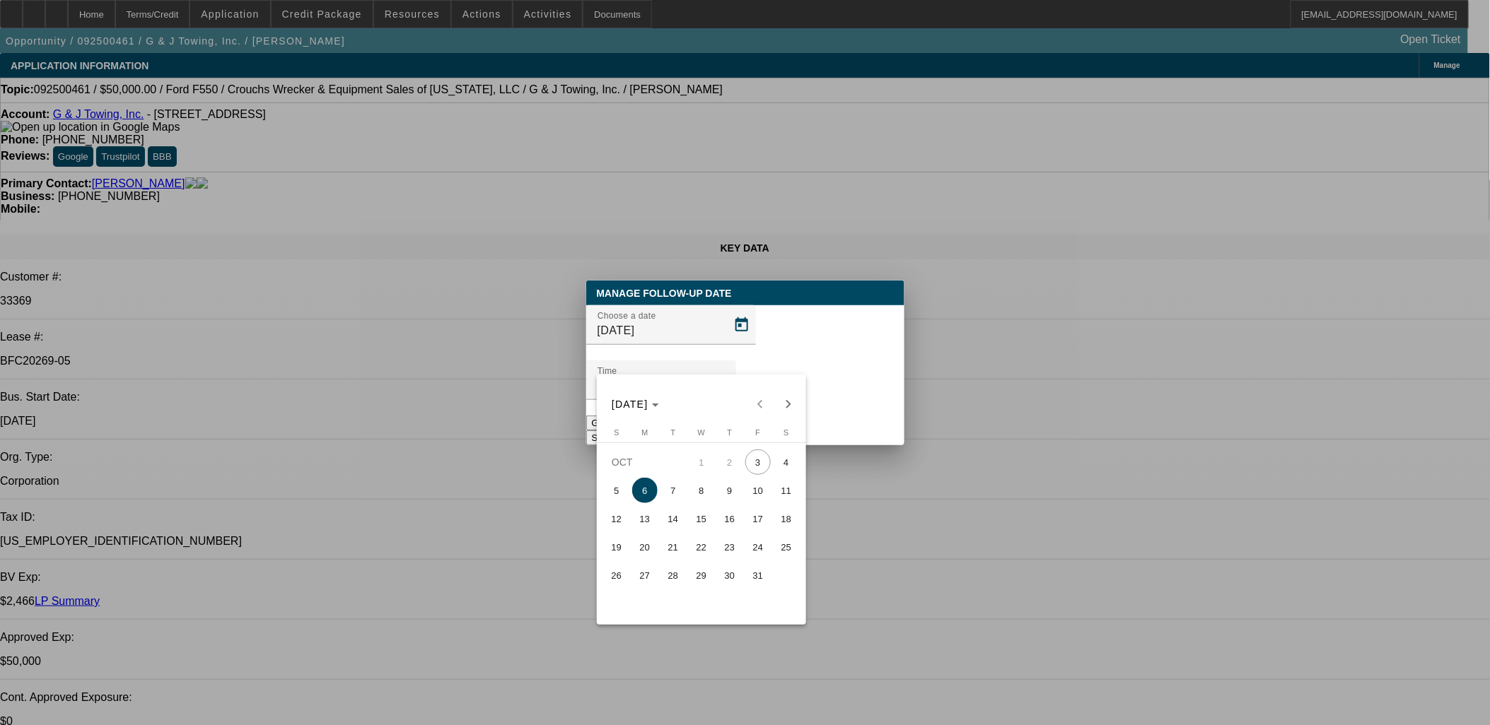
click at [746, 502] on button "10" at bounding box center [758, 490] width 28 height 28
type input "10/10/2025"
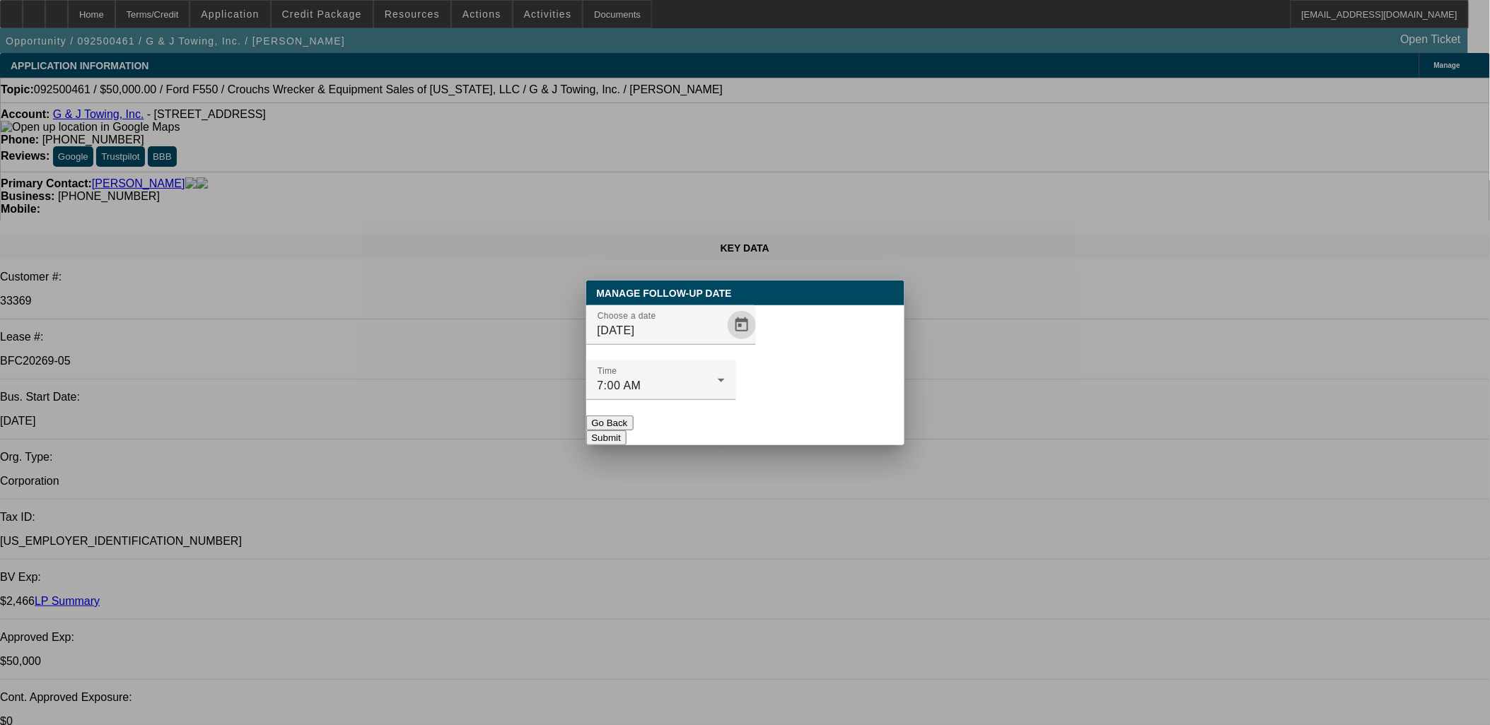
click at [626, 431] on button "Submit" at bounding box center [606, 438] width 40 height 15
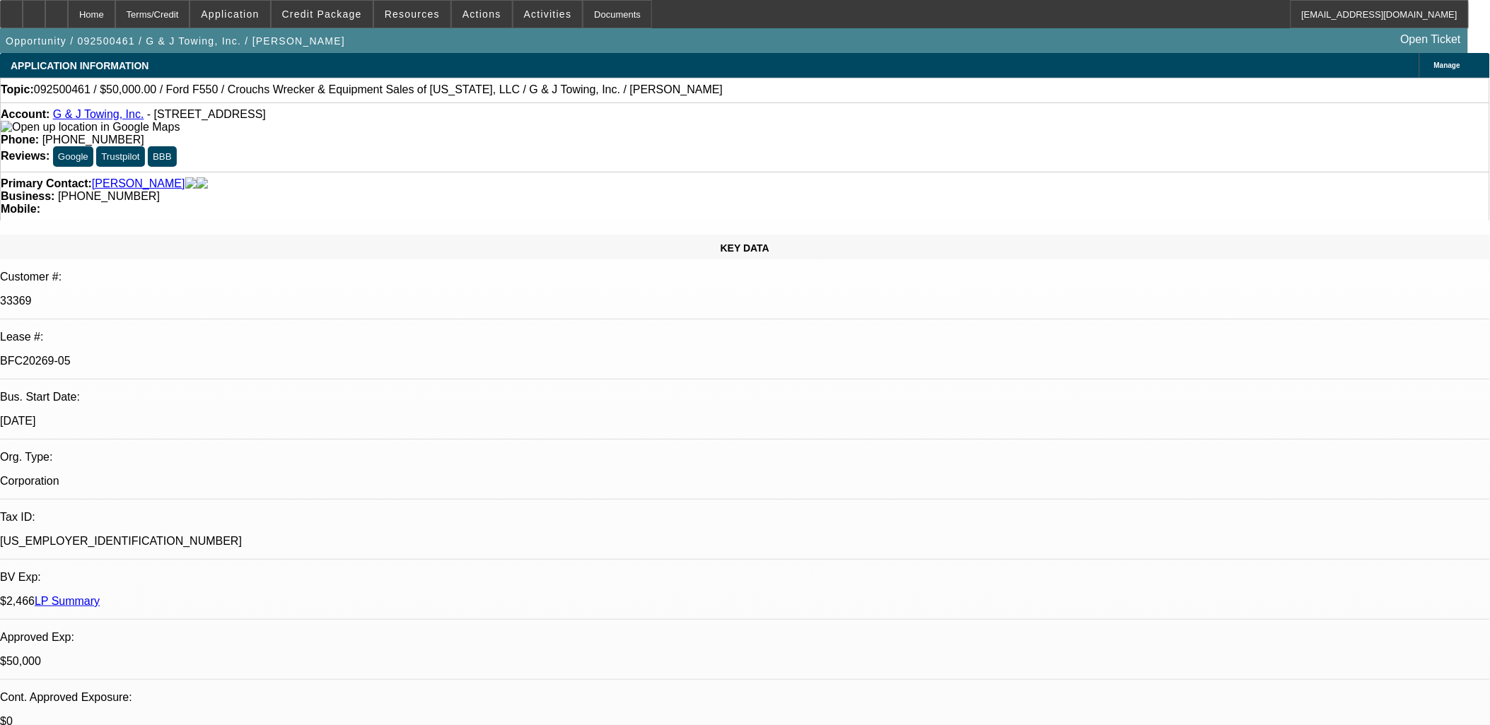
scroll to position [2107, 0]
click at [108, 115] on link "G & J Towing, Inc." at bounding box center [98, 114] width 91 height 12
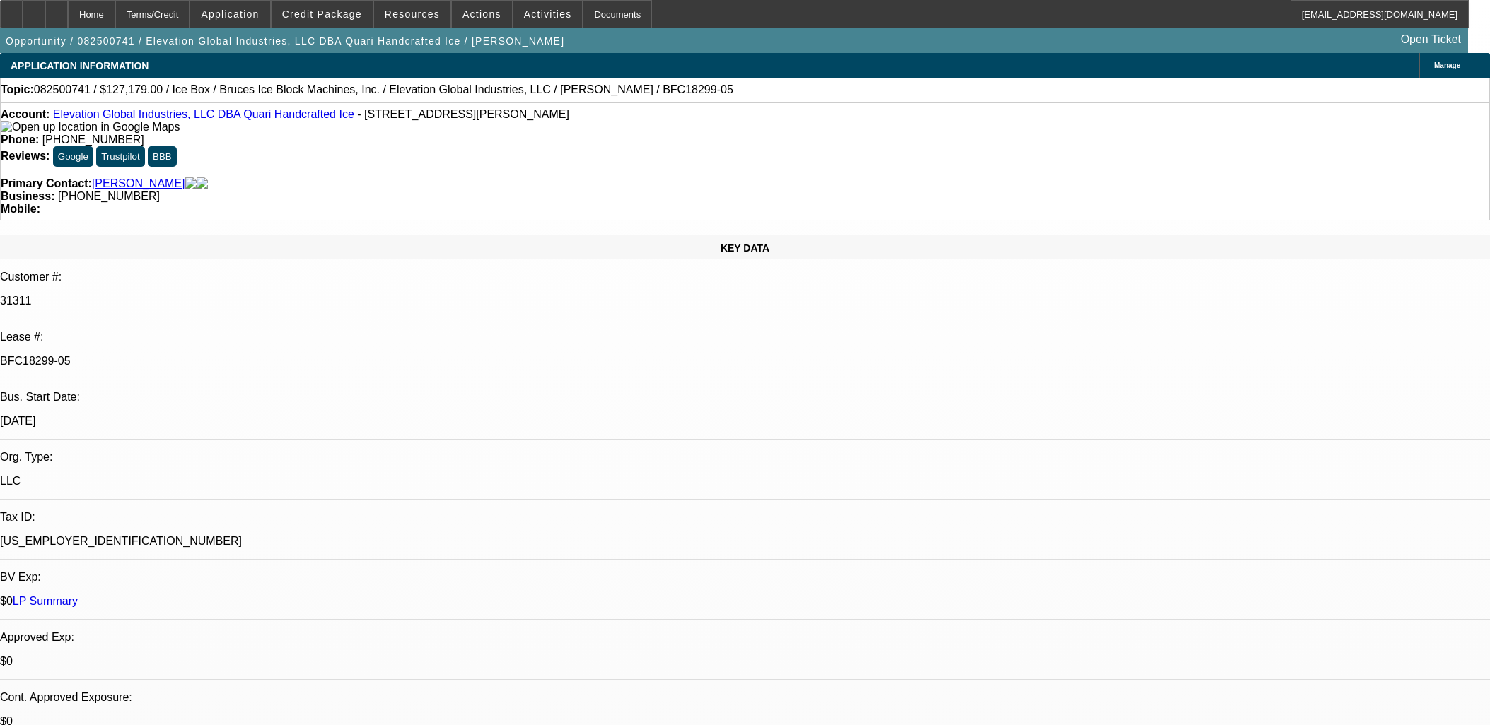
select select "0"
select select "6"
select select "0"
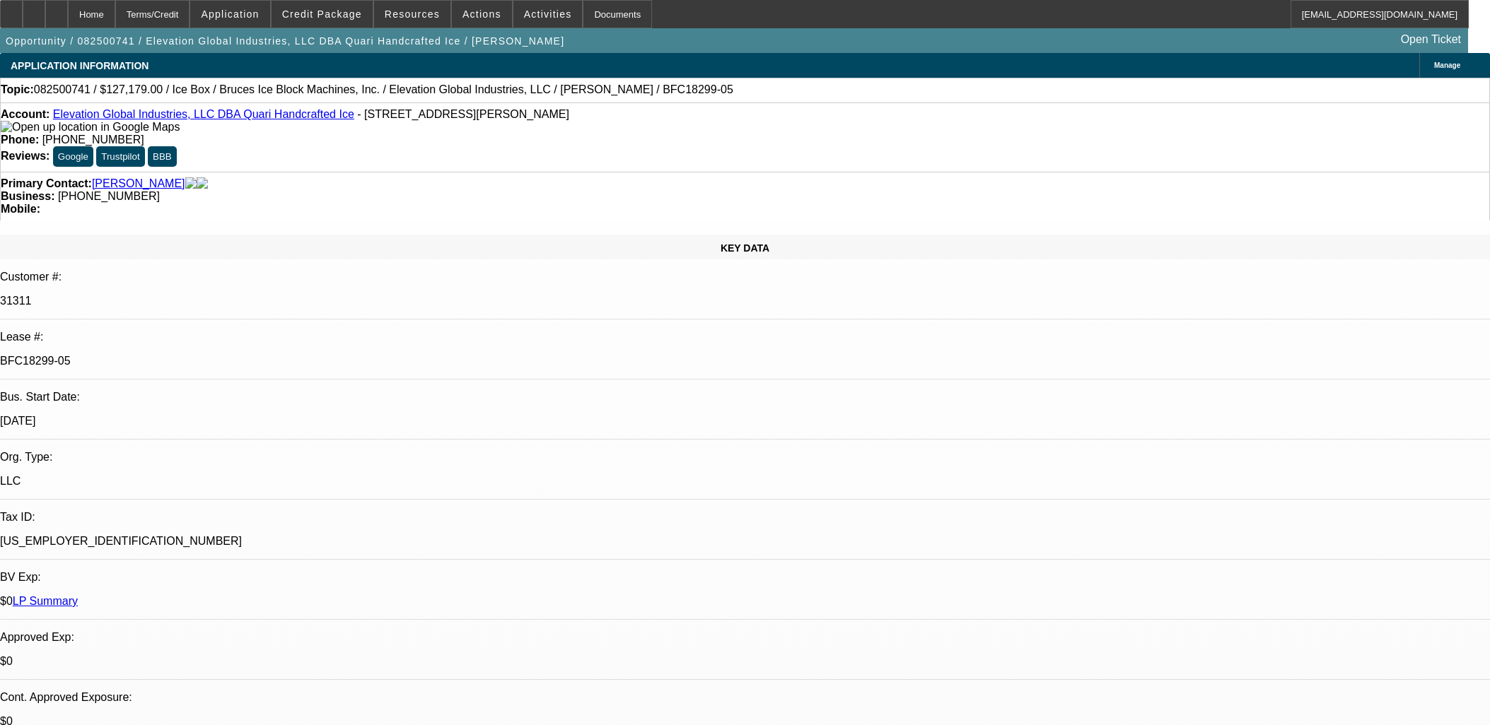
select select "0"
select select "6"
select select "0"
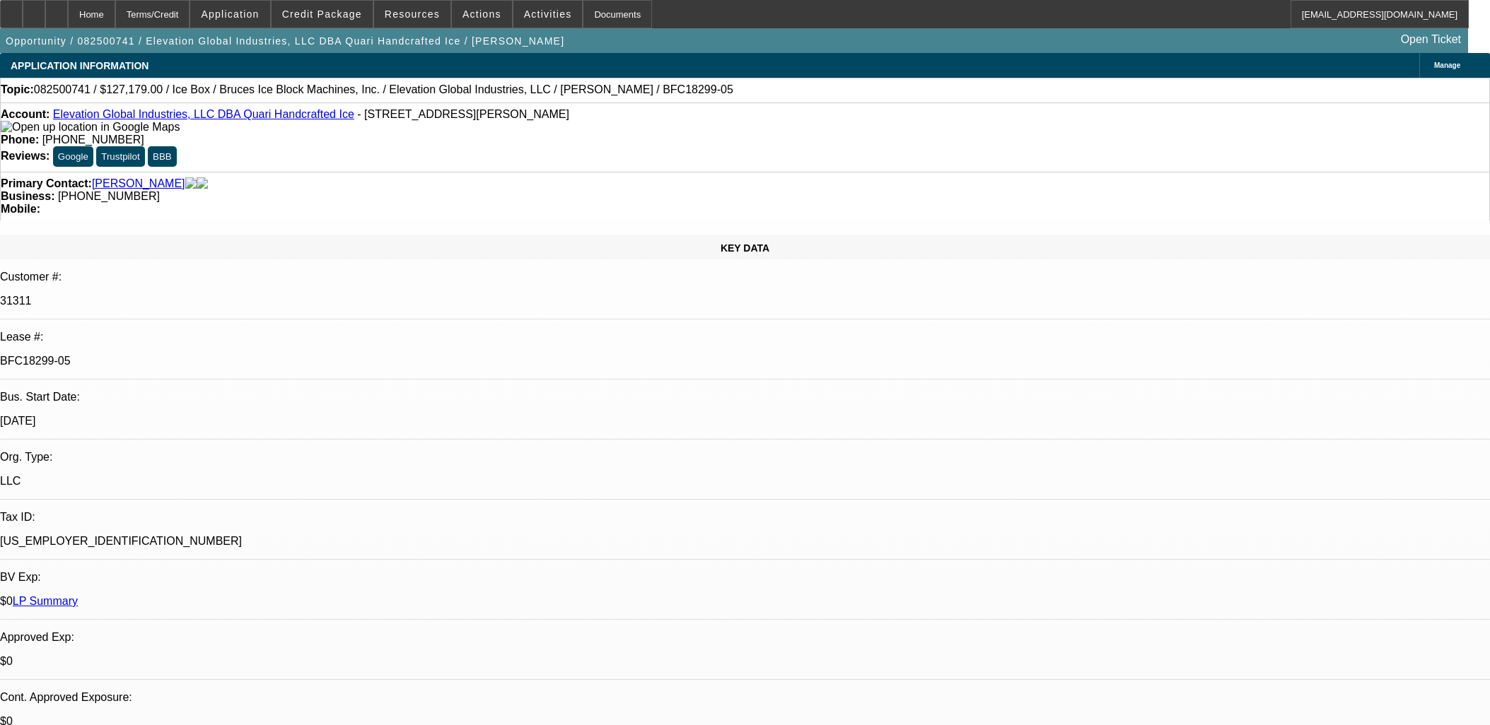
select select "0"
select select "6"
select select "0"
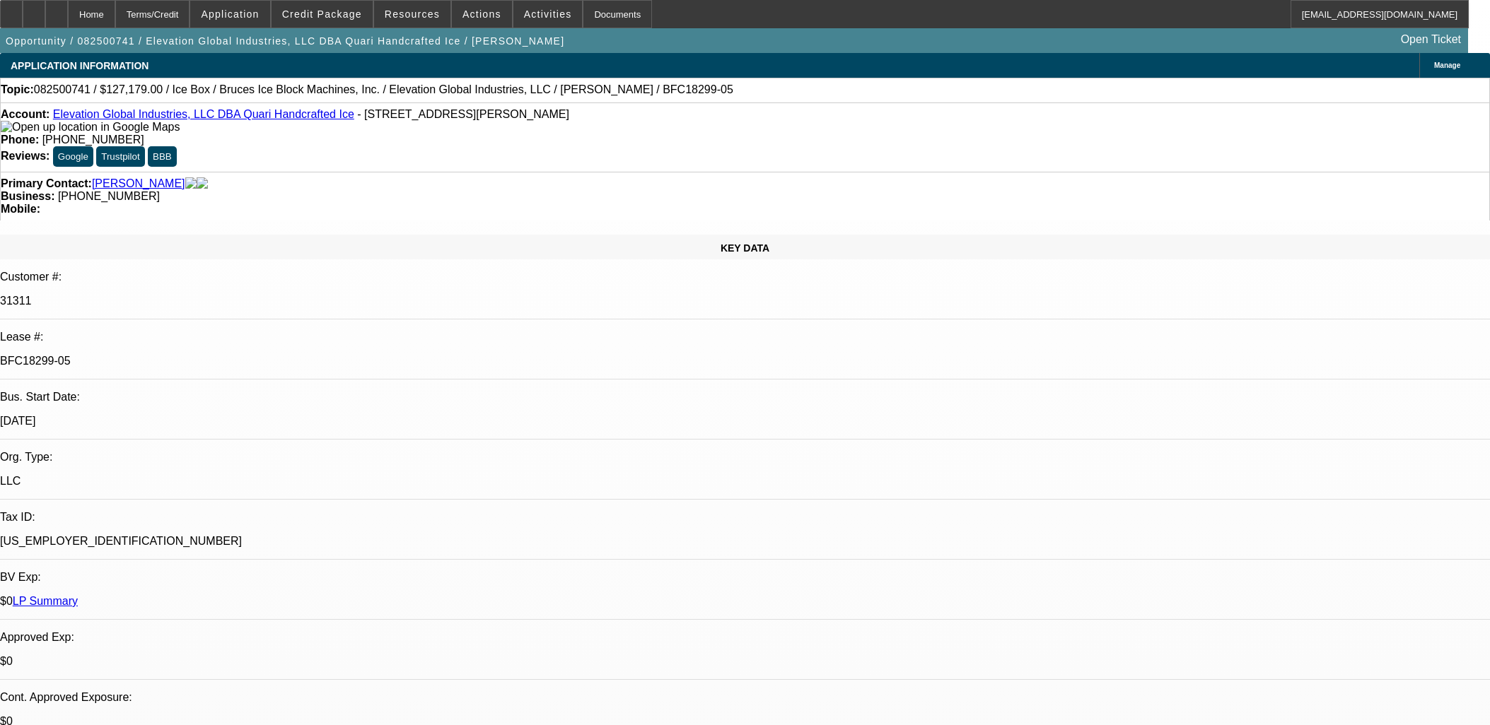
select select "6"
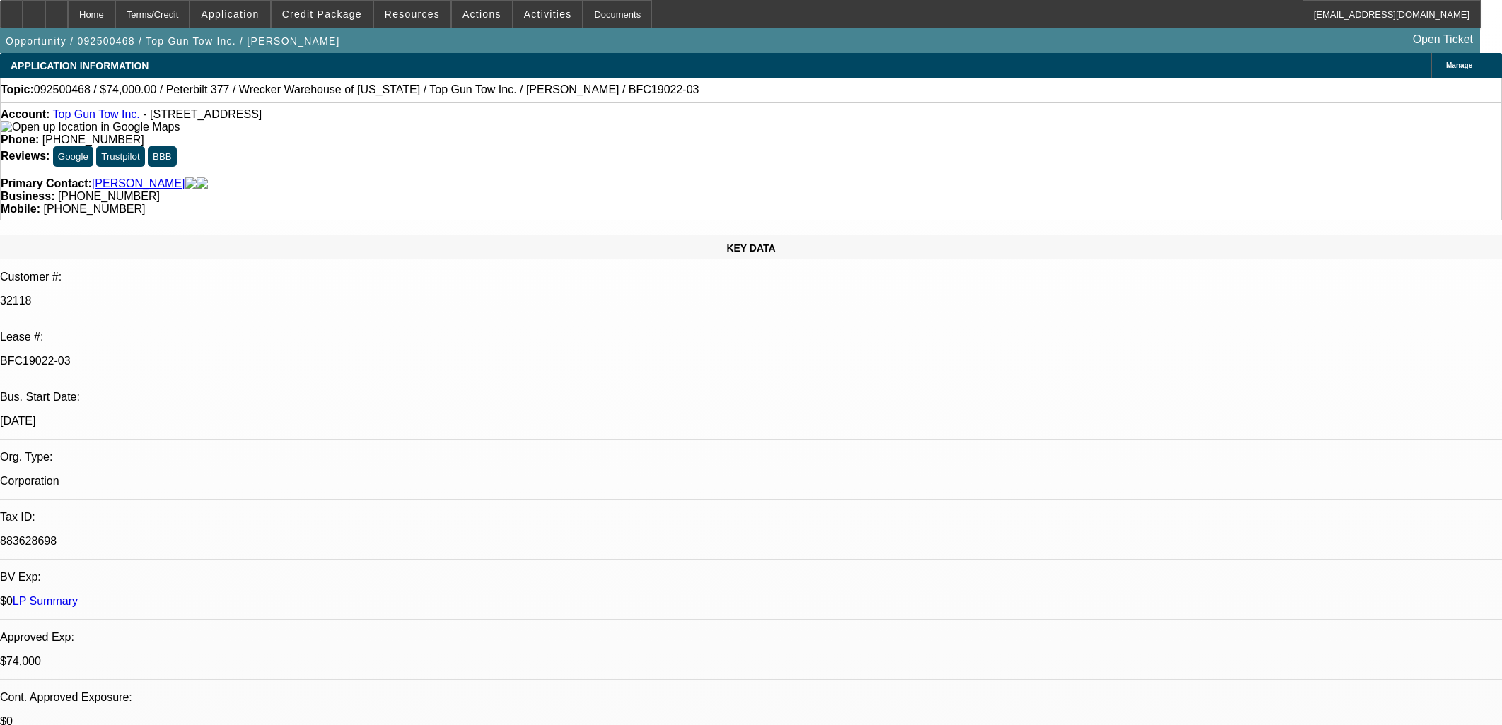
select select "0"
select select "2"
select select "0.1"
select select "4"
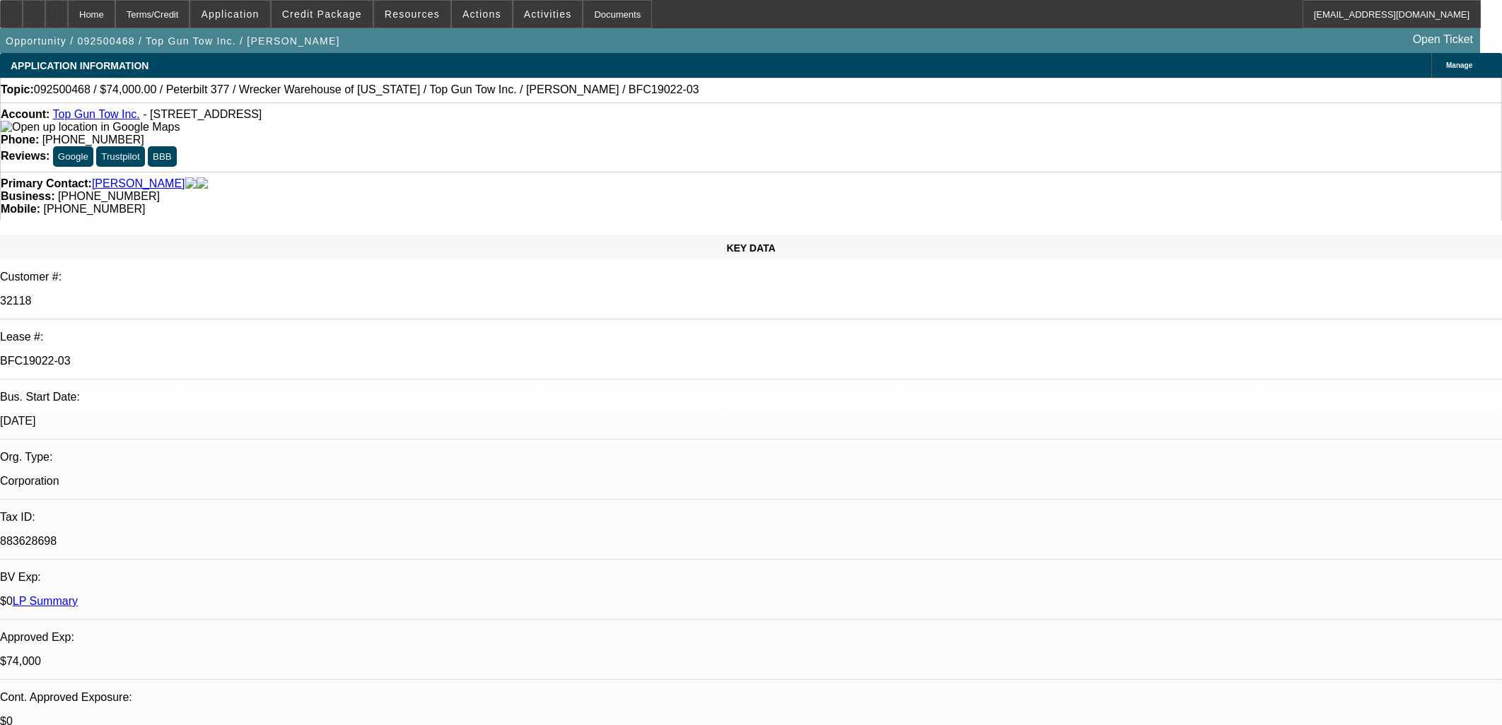
select select "0"
select select "2"
select select "0.1"
select select "4"
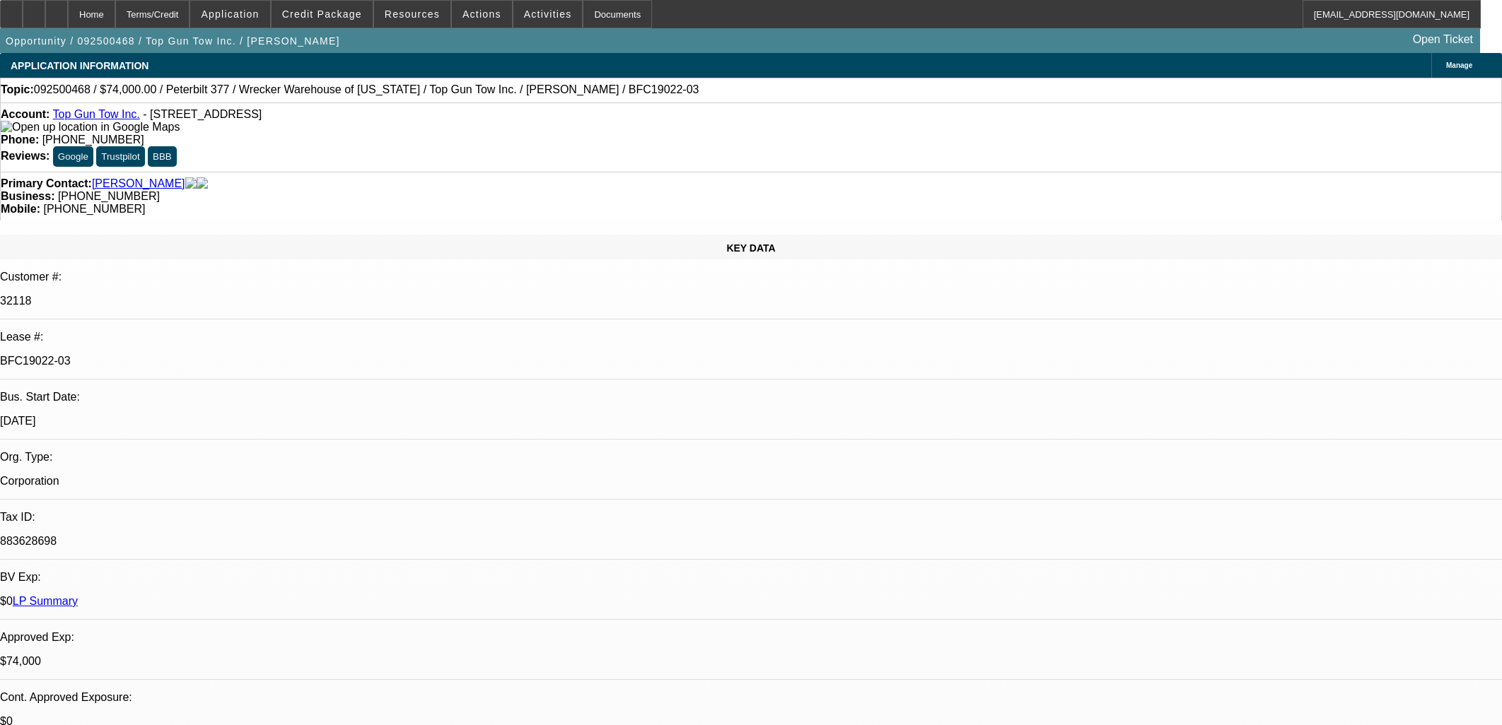
select select "0"
select select "2"
select select "0.1"
select select "4"
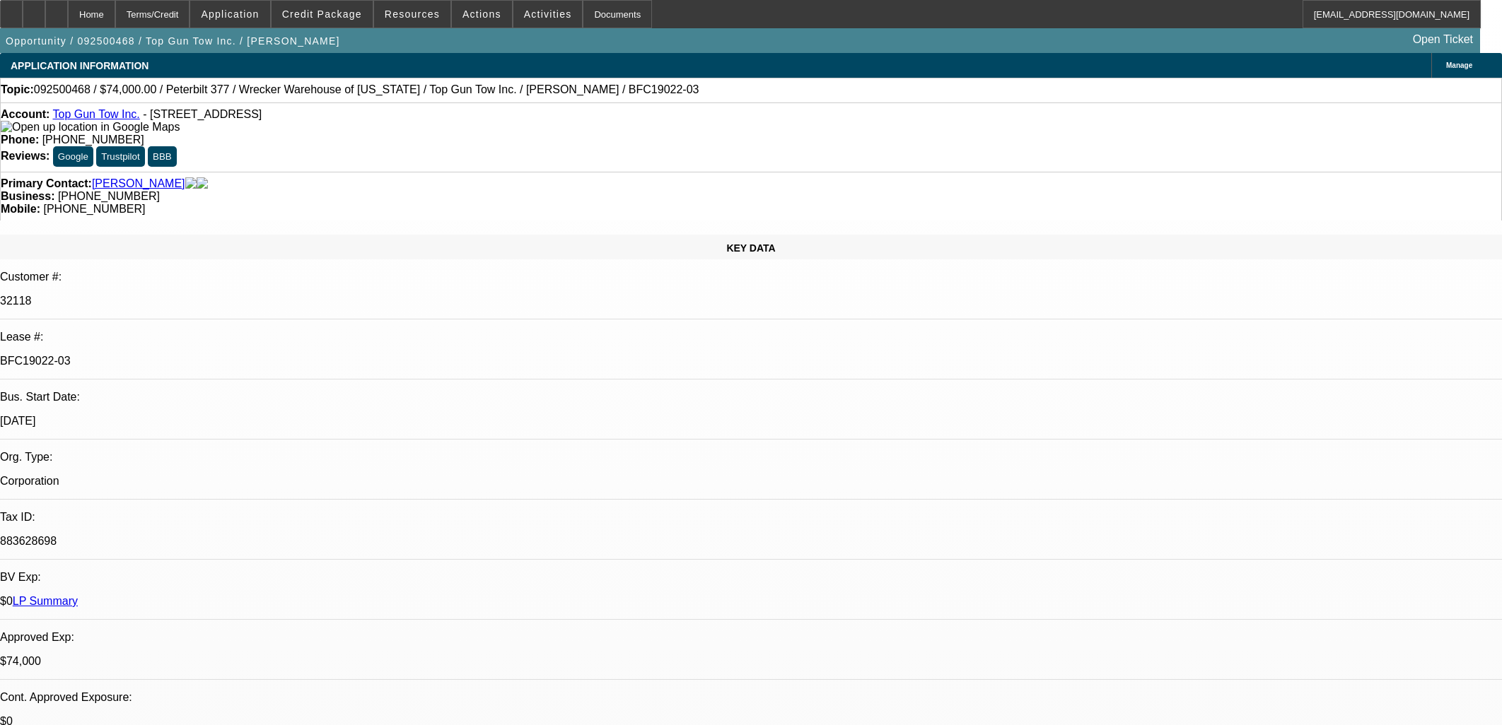
select select "0"
select select "2"
select select "0.1"
select select "4"
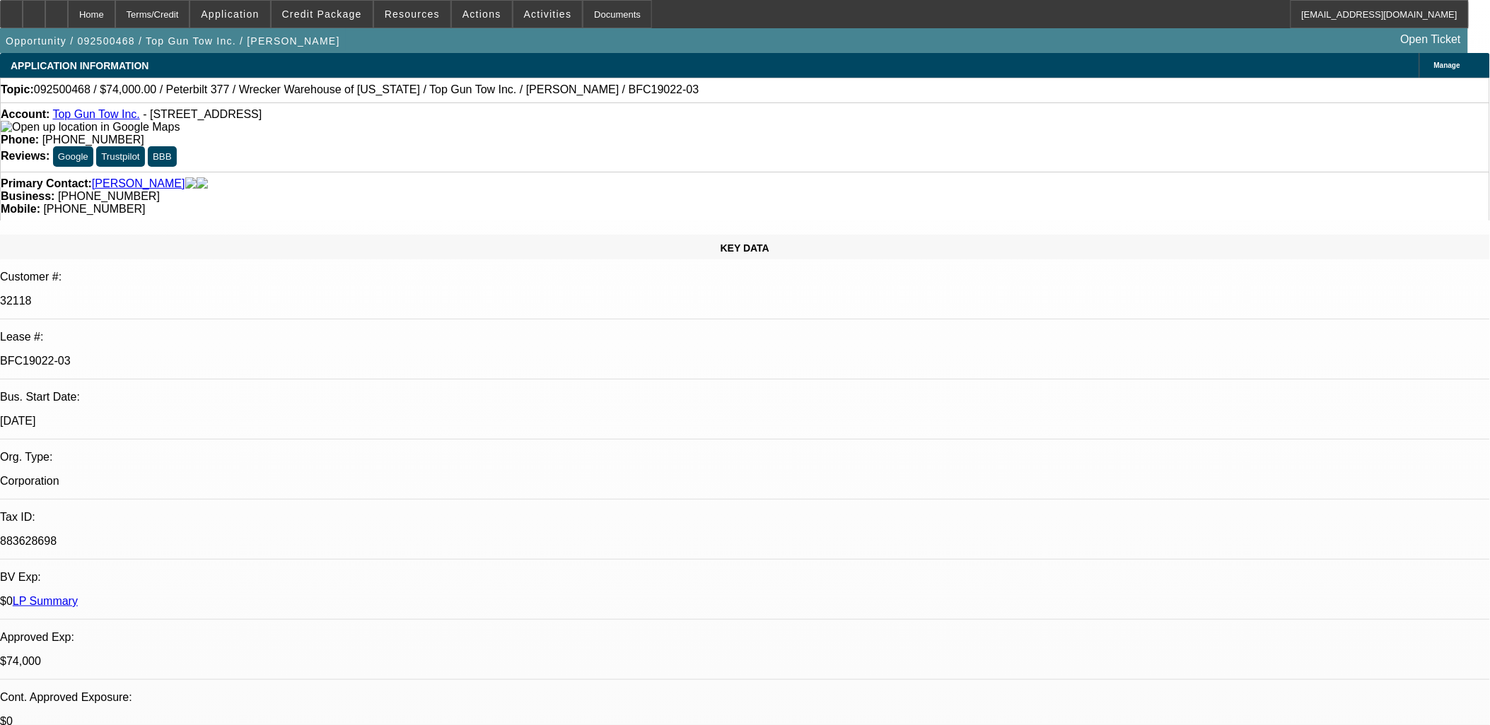
drag, startPoint x: 1157, startPoint y: 467, endPoint x: 1034, endPoint y: 471, distance: 123.1
drag, startPoint x: 1034, startPoint y: 471, endPoint x: 1238, endPoint y: 315, distance: 256.8
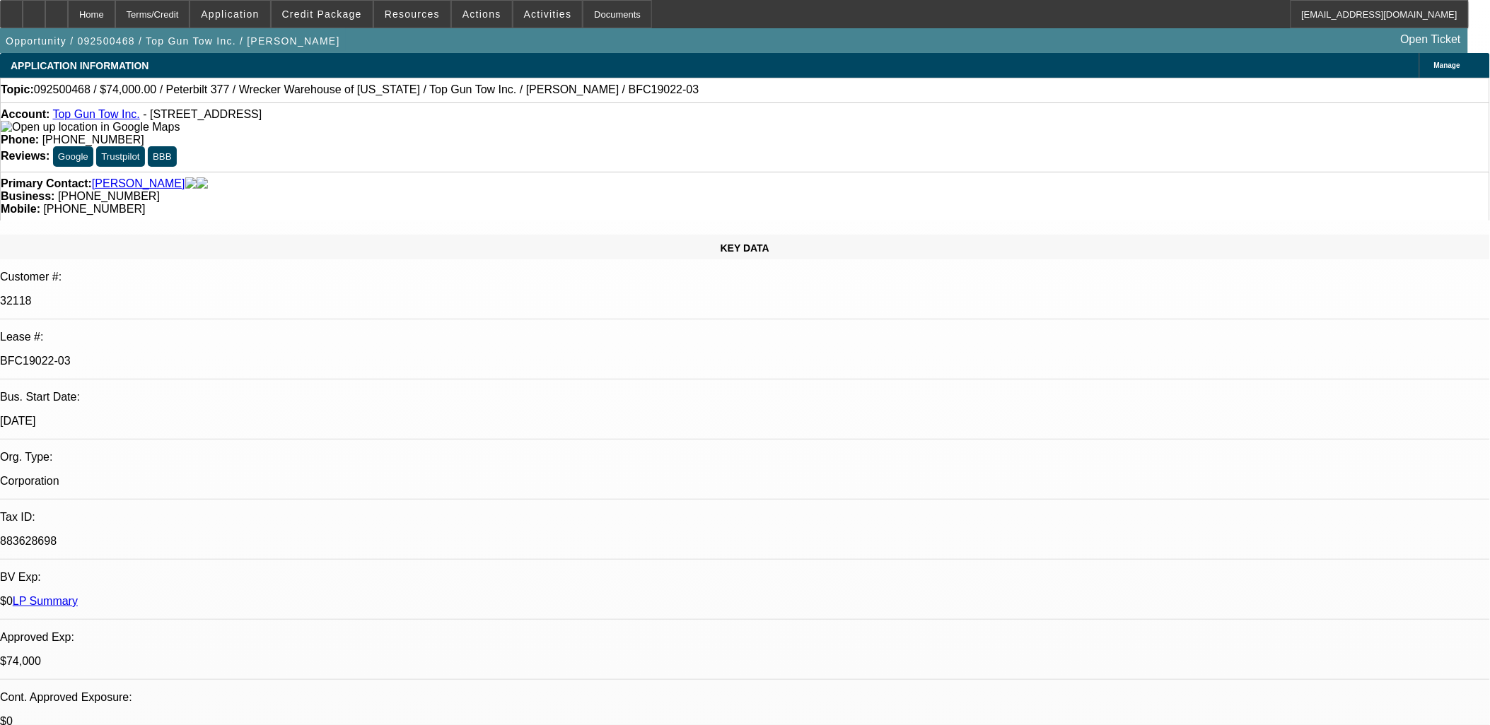
type input "GPS"
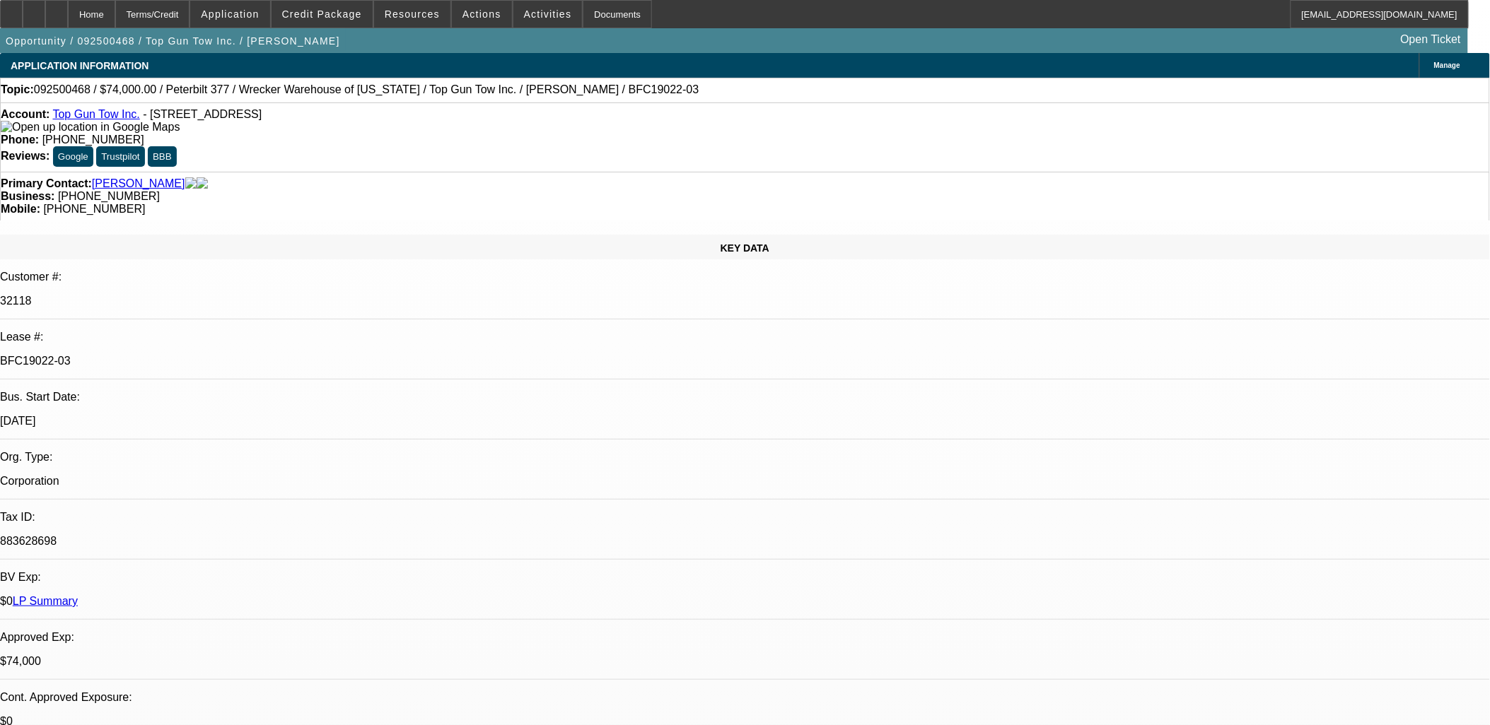
copy div "656140"
drag, startPoint x: 144, startPoint y: 117, endPoint x: 293, endPoint y: 110, distance: 148.6
click at [293, 110] on div "Account: Top Gun Tow Inc. - [STREET_ADDRESS]" at bounding box center [745, 120] width 1488 height 25
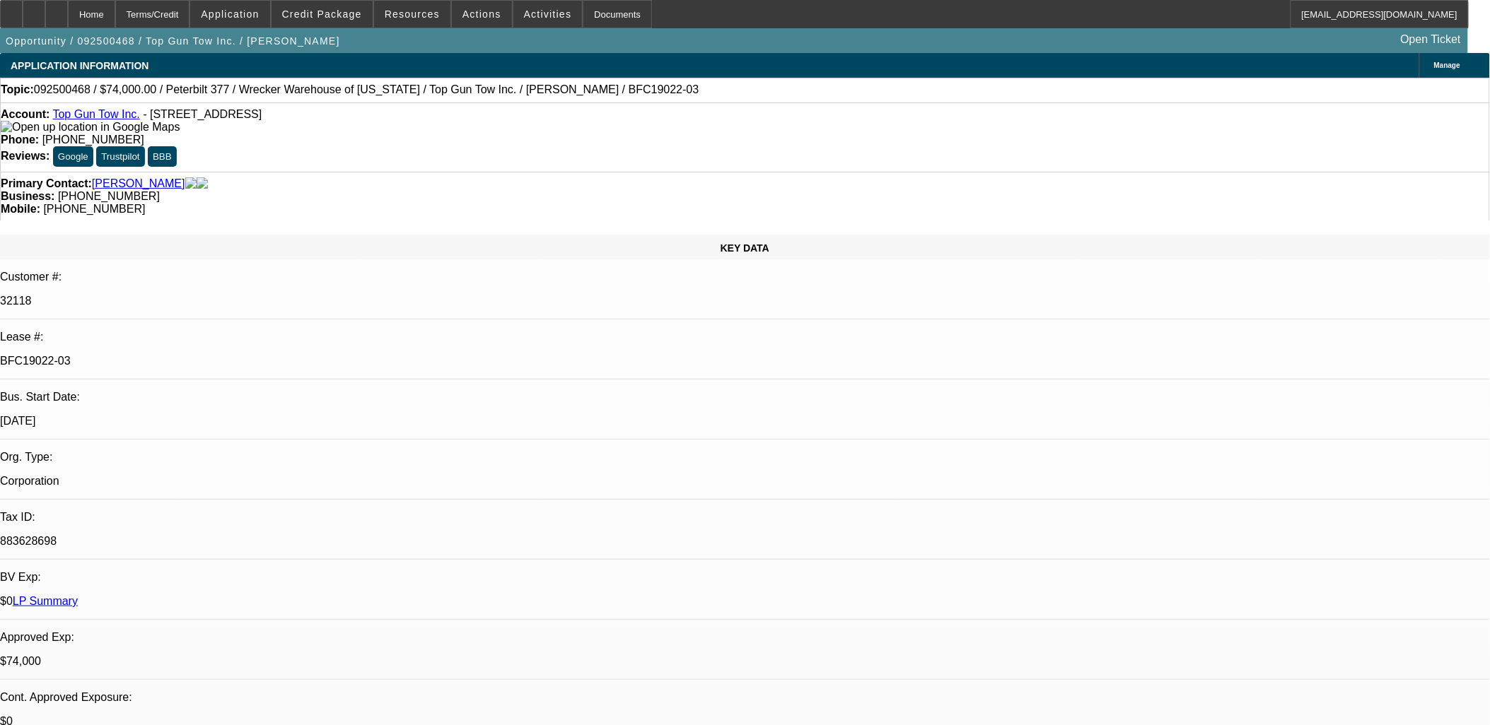
click at [297, 110] on div "Account: Top Gun Tow Inc. - [STREET_ADDRESS] Phone: [PHONE_NUMBER] Reviews: Goo…" at bounding box center [745, 137] width 1490 height 69
drag, startPoint x: 301, startPoint y: 118, endPoint x: 145, endPoint y: 118, distance: 156.2
click at [145, 118] on div "Account: Top Gun Tow Inc. - [STREET_ADDRESS]" at bounding box center [745, 120] width 1488 height 25
copy span "[STREET_ADDRESS]"
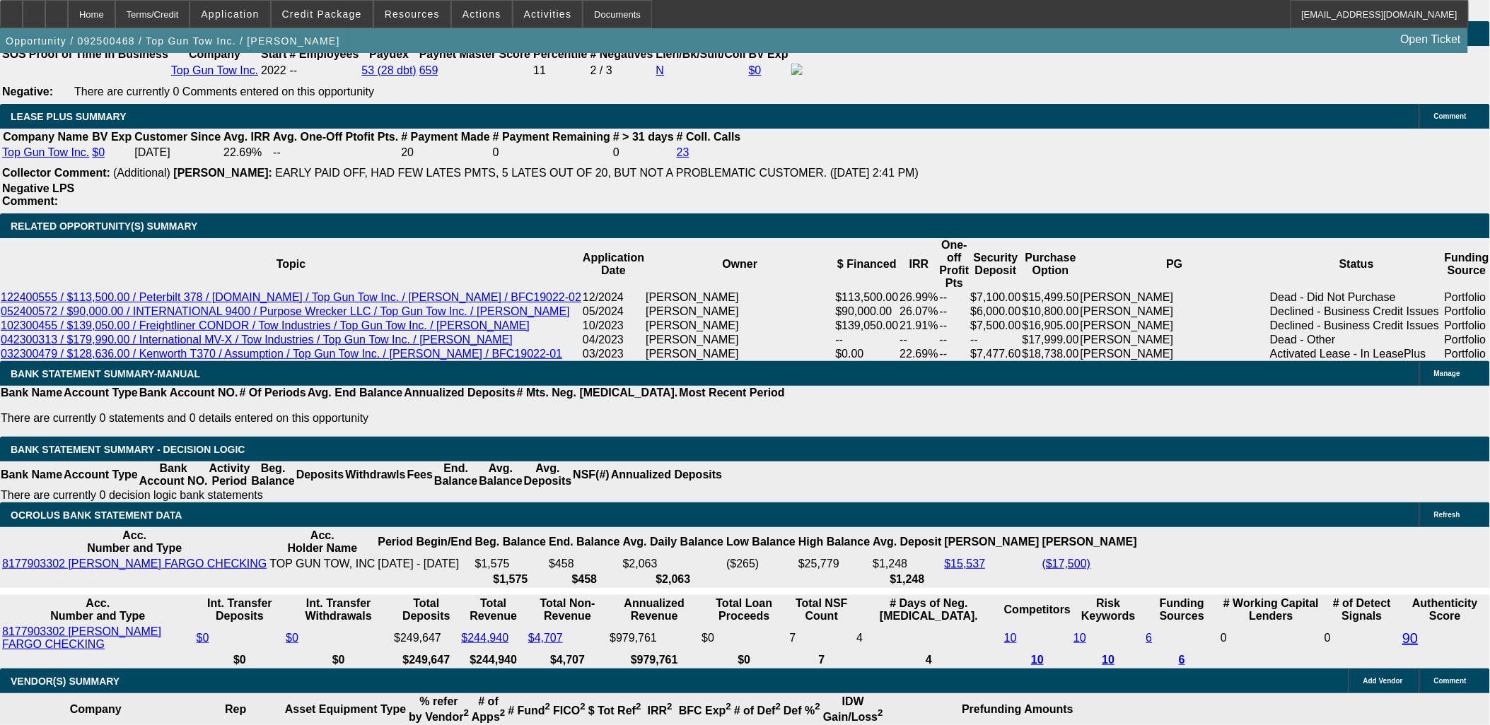
scroll to position [2592, 0]
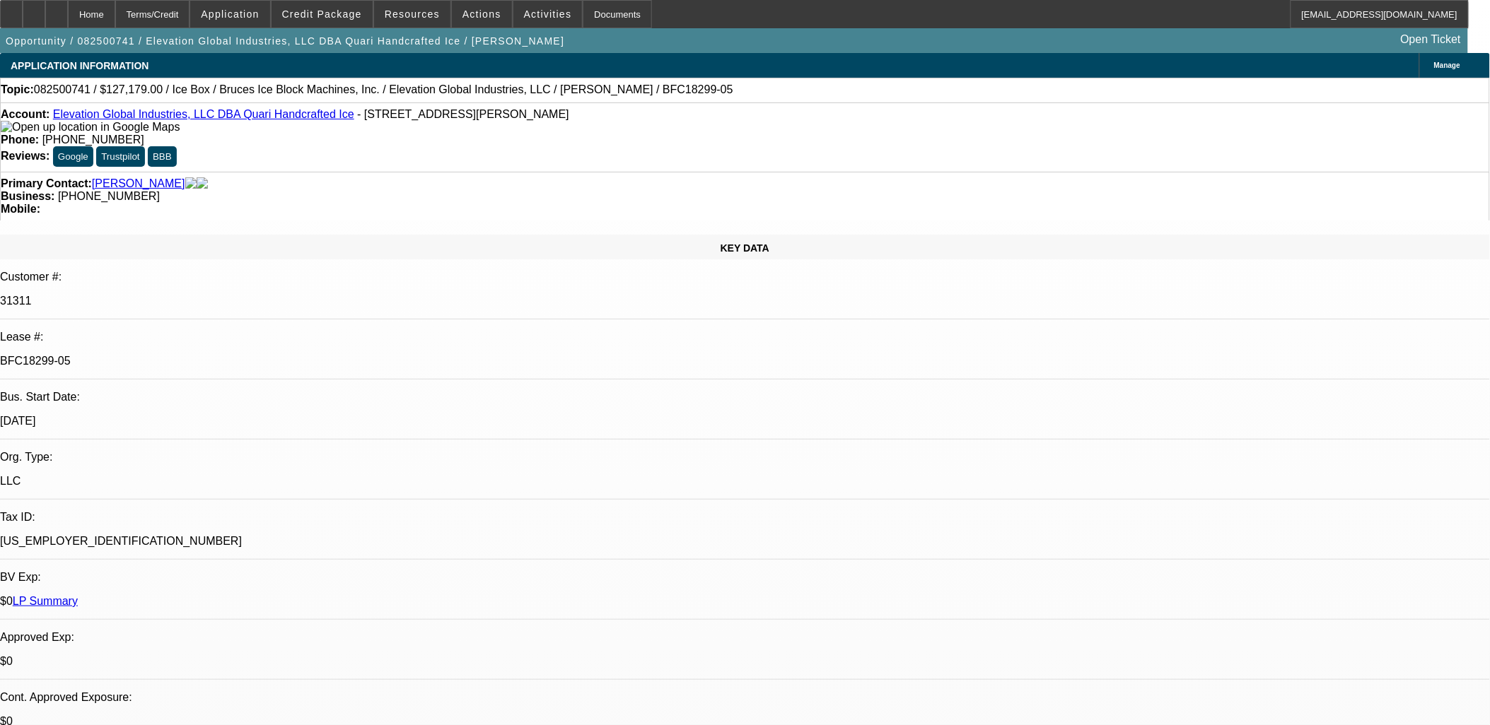
select select "0"
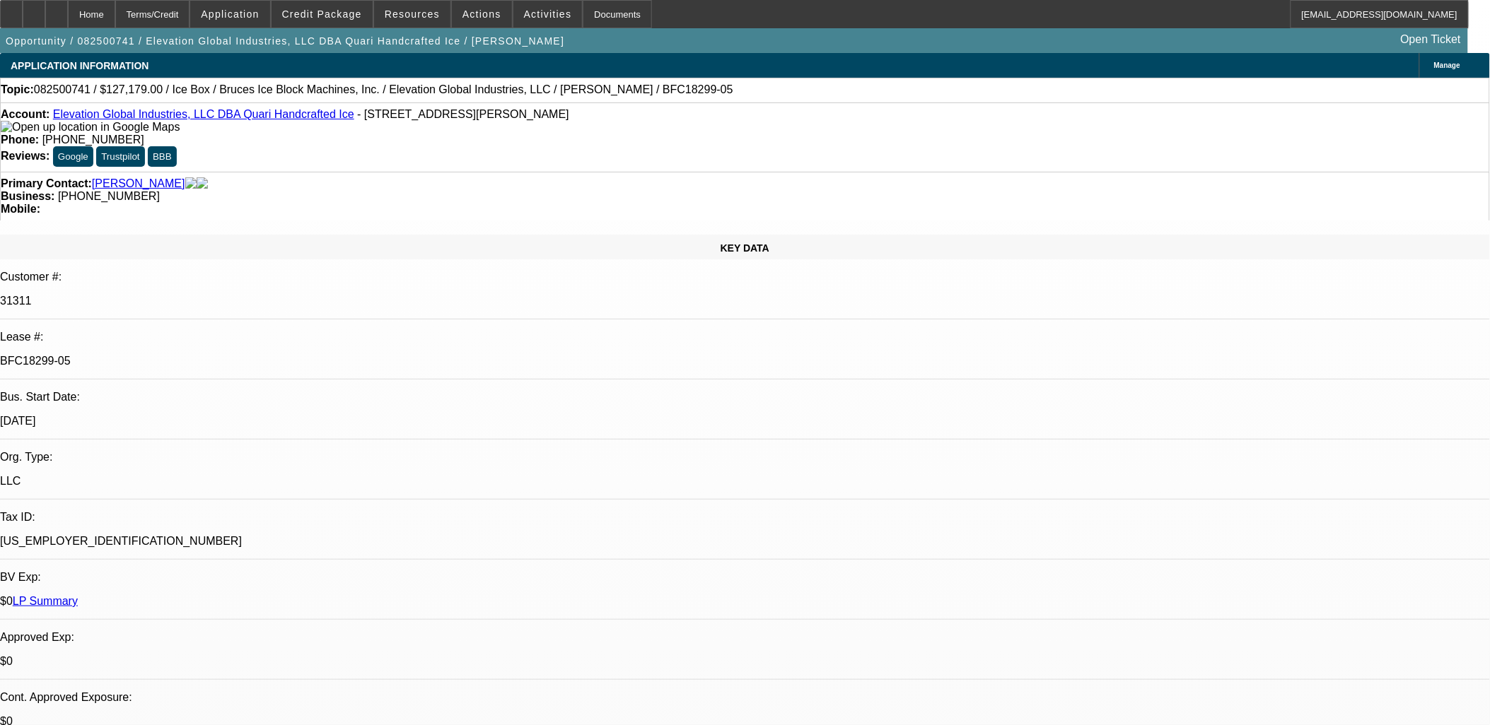
select select "0"
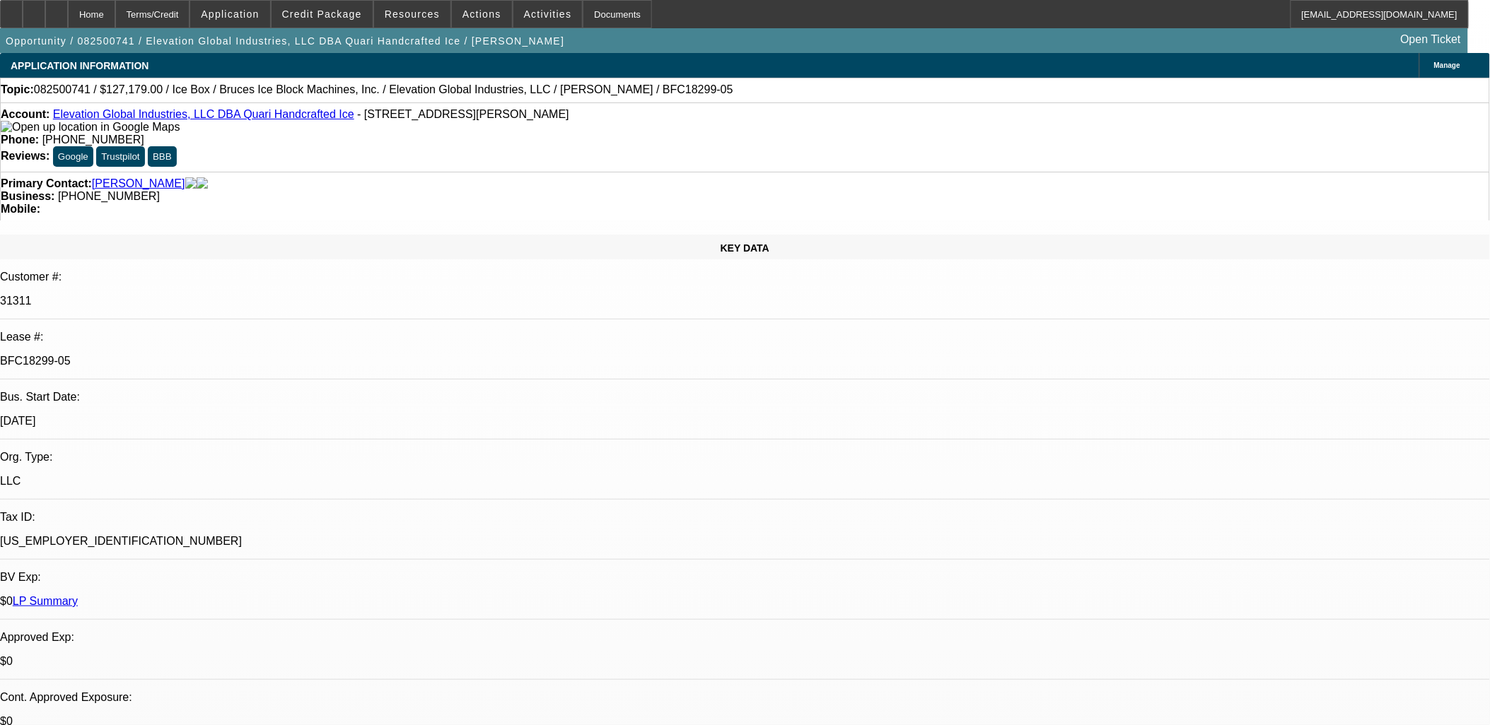
select select "0"
select select "1"
select select "6"
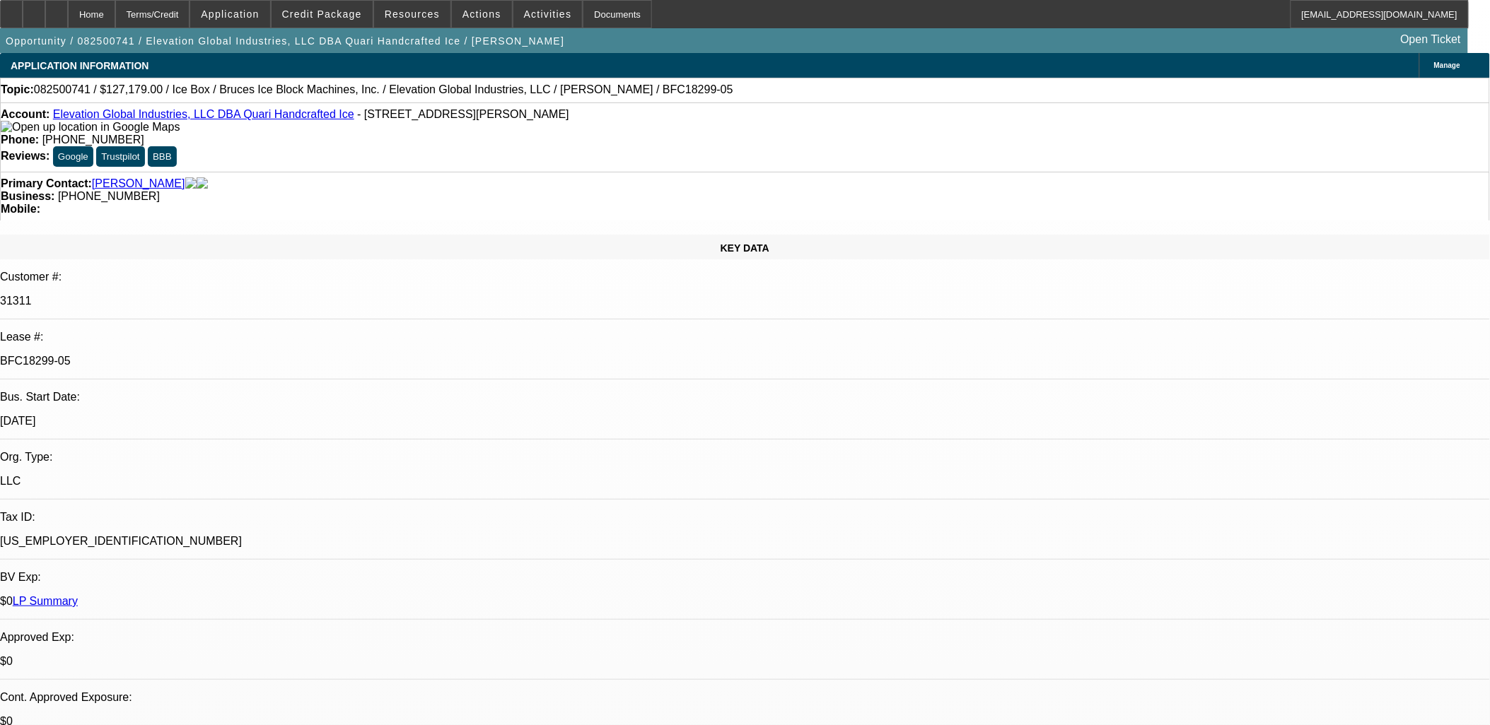
select select "1"
select select "6"
select select "1"
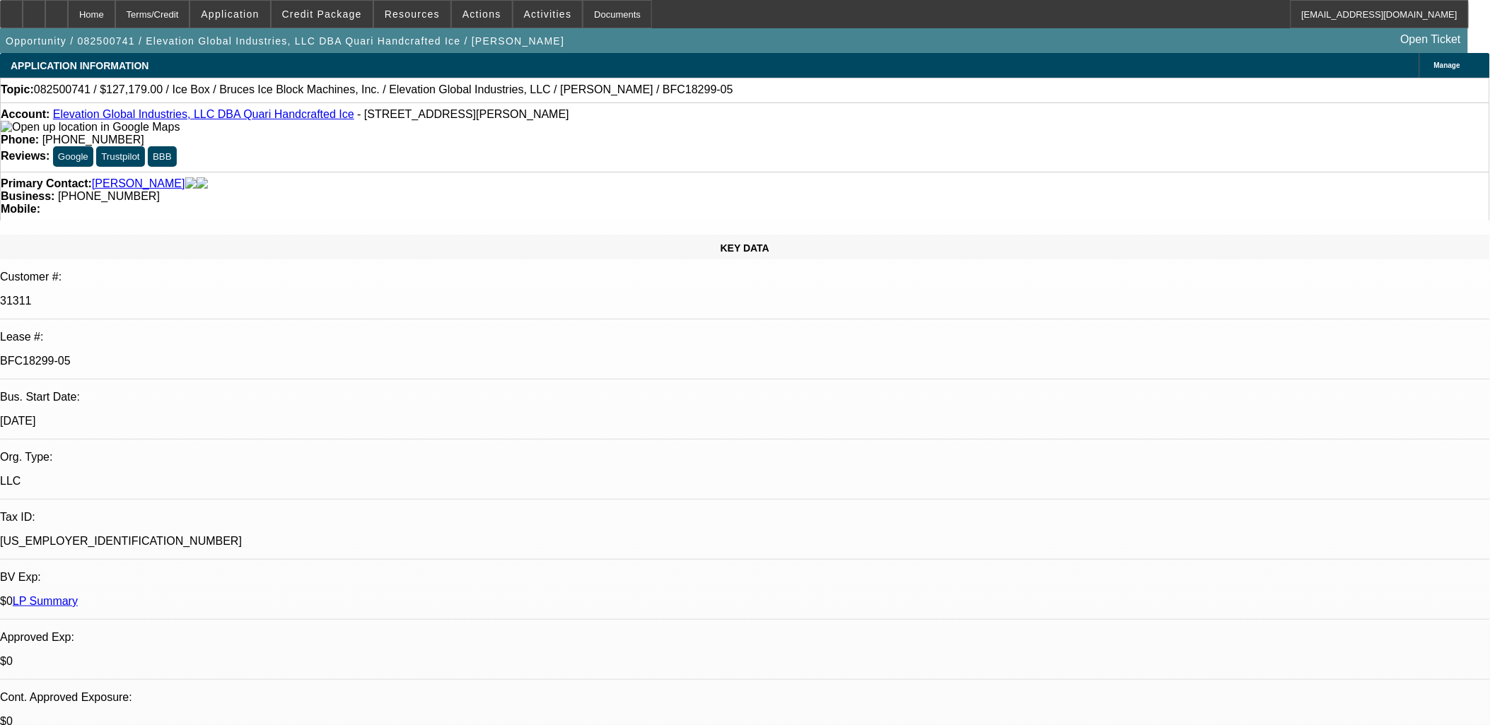
select select "6"
select select "1"
select select "6"
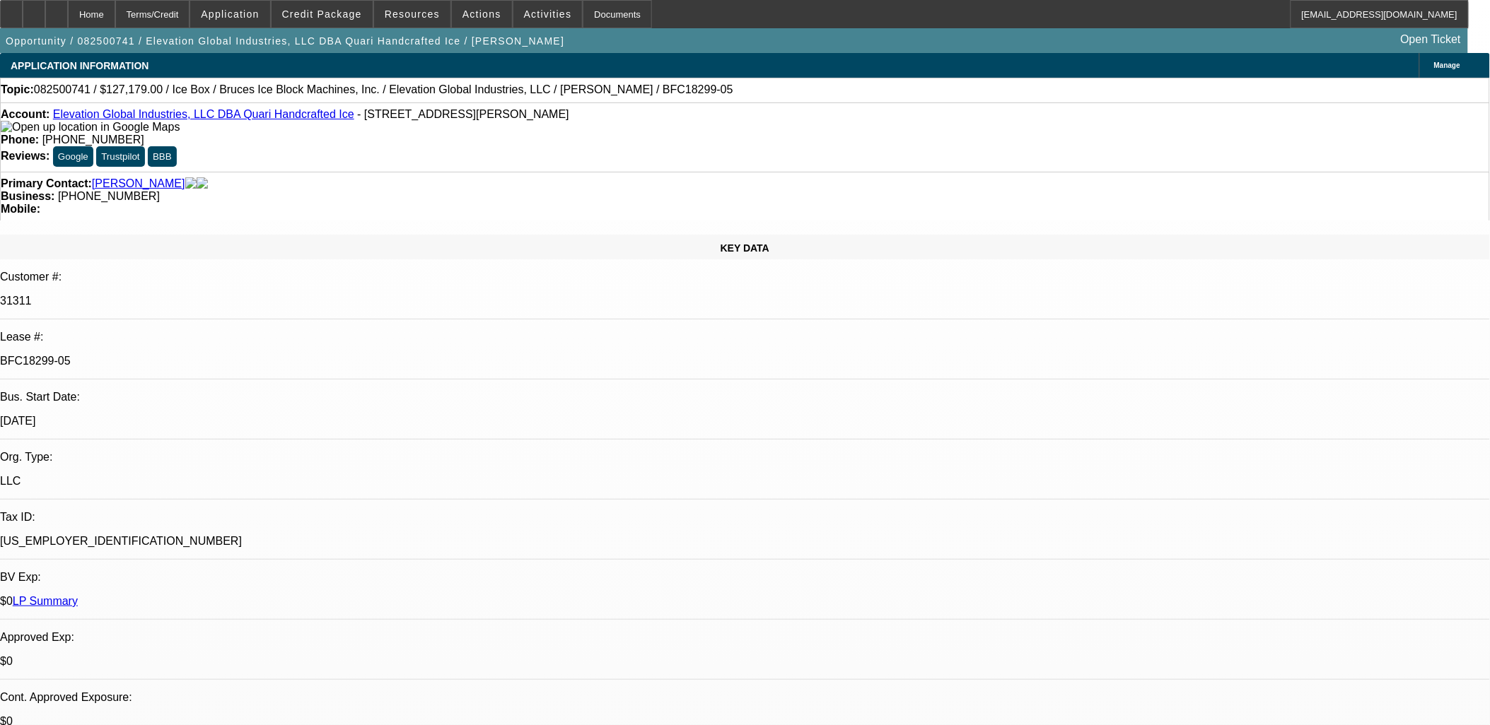
scroll to position [471, 0]
drag, startPoint x: 1289, startPoint y: 658, endPoint x: 1005, endPoint y: 638, distance: 284.2
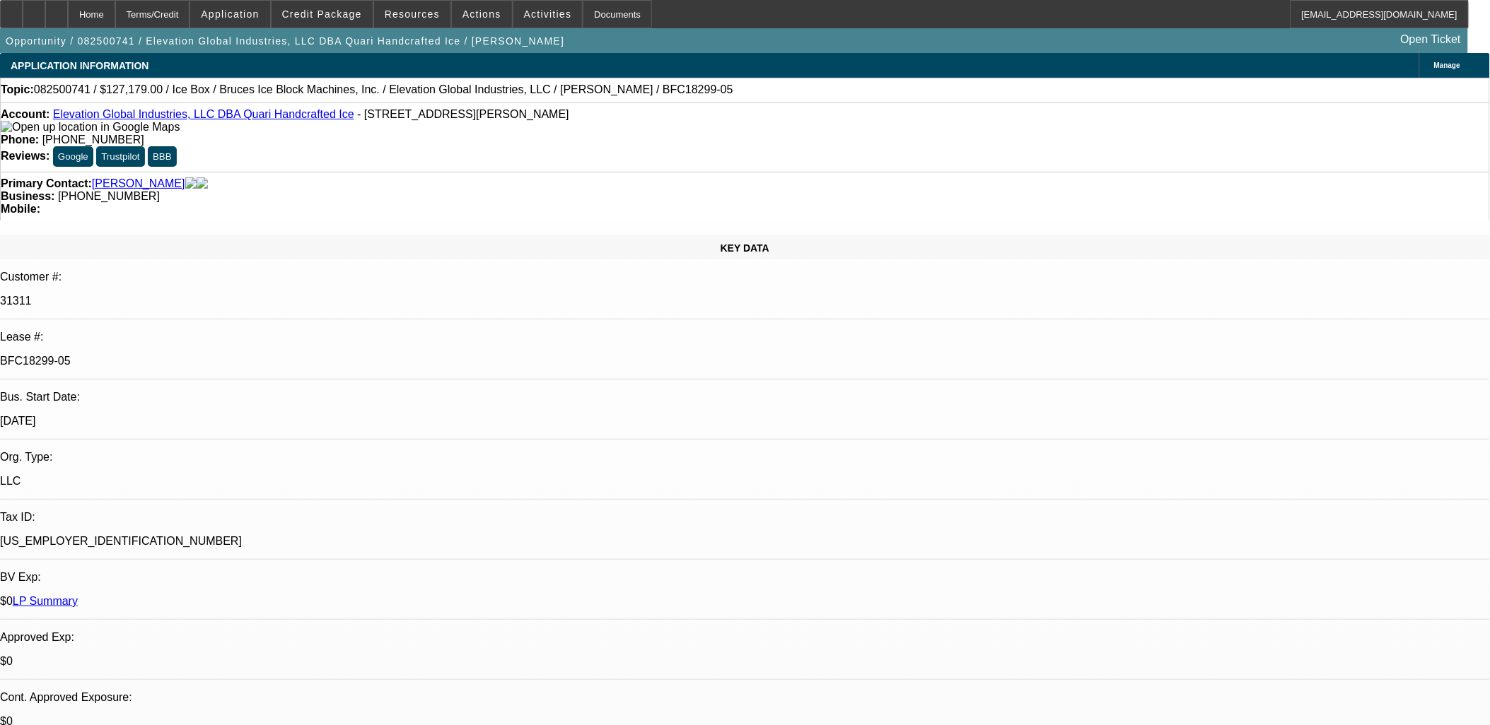
scroll to position [1492, 0]
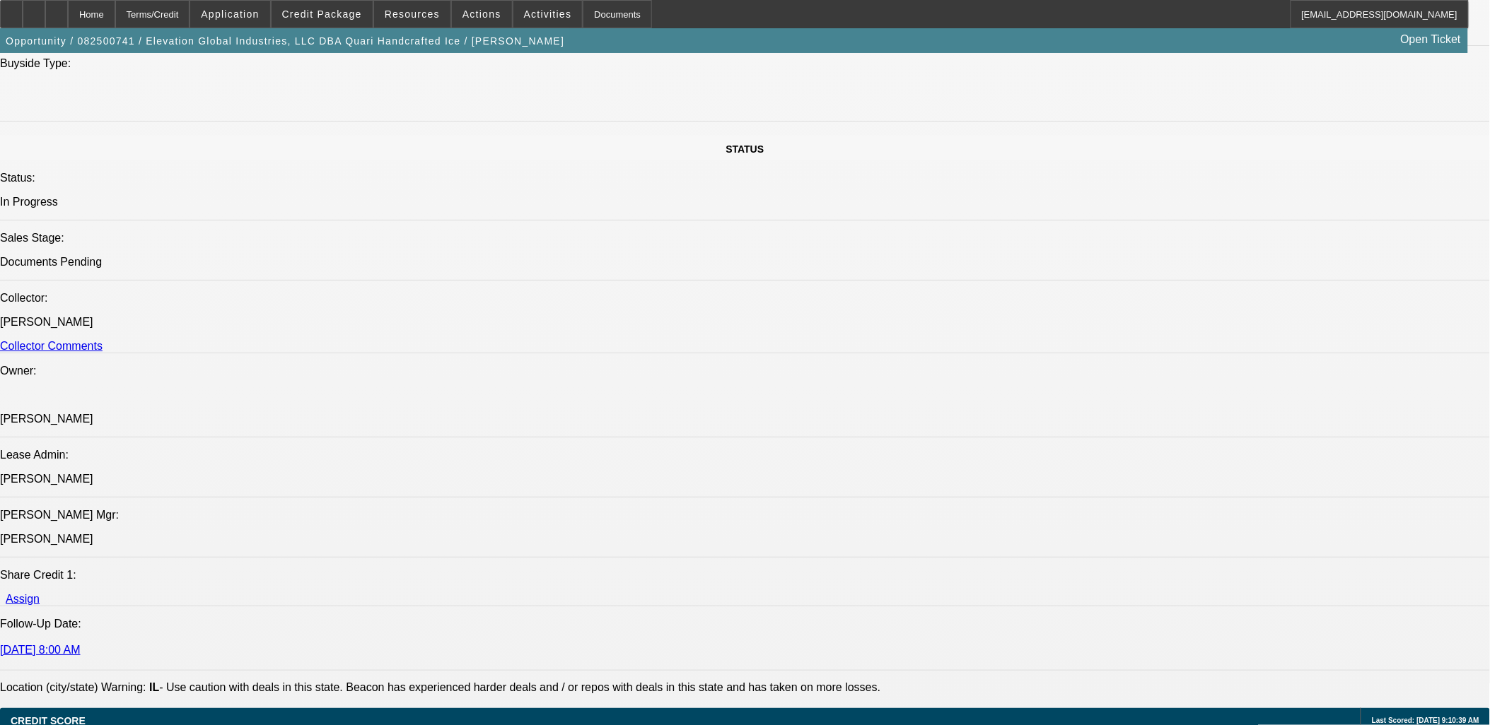
drag, startPoint x: 1273, startPoint y: 591, endPoint x: 1334, endPoint y: 594, distance: 61.6
drag, startPoint x: 1334, startPoint y: 594, endPoint x: 1271, endPoint y: 596, distance: 63.0
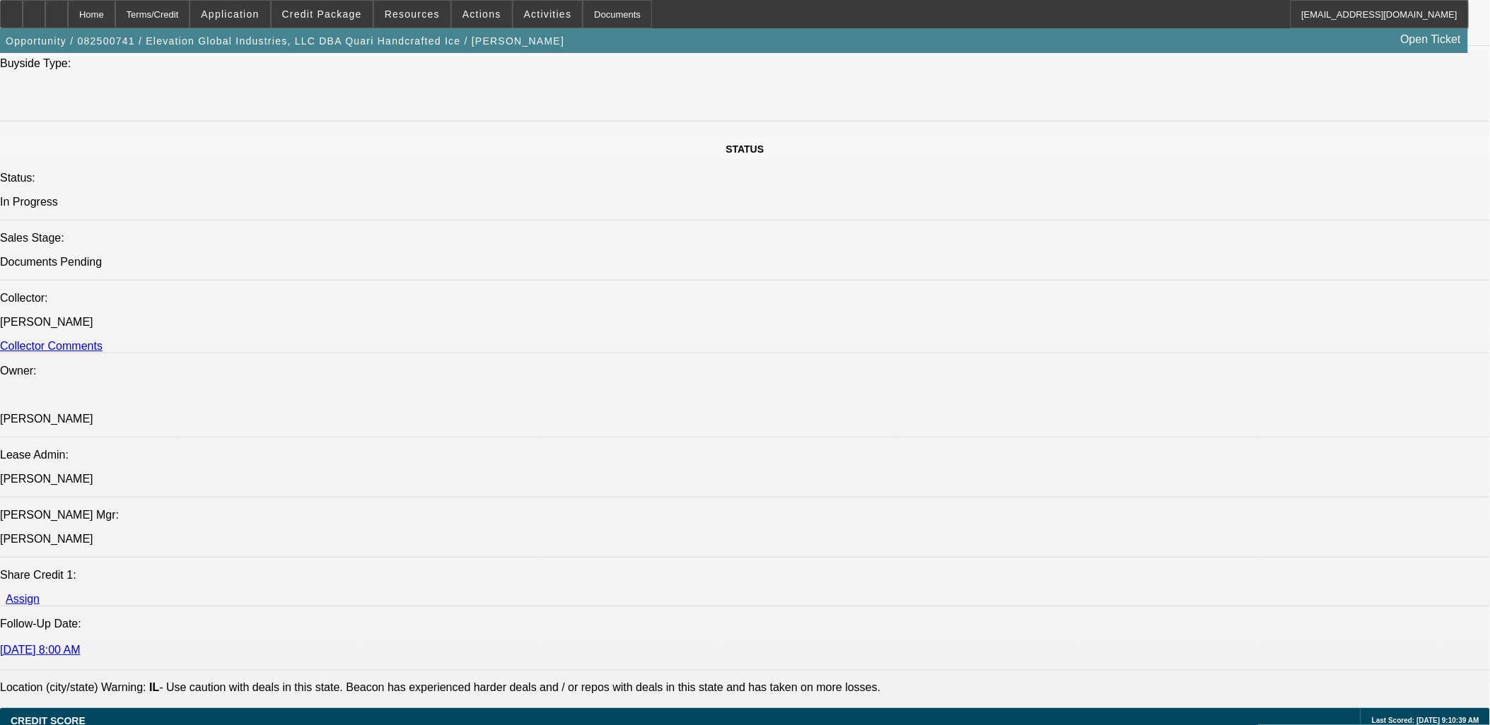
copy td "[PHONE_NUMBER]"
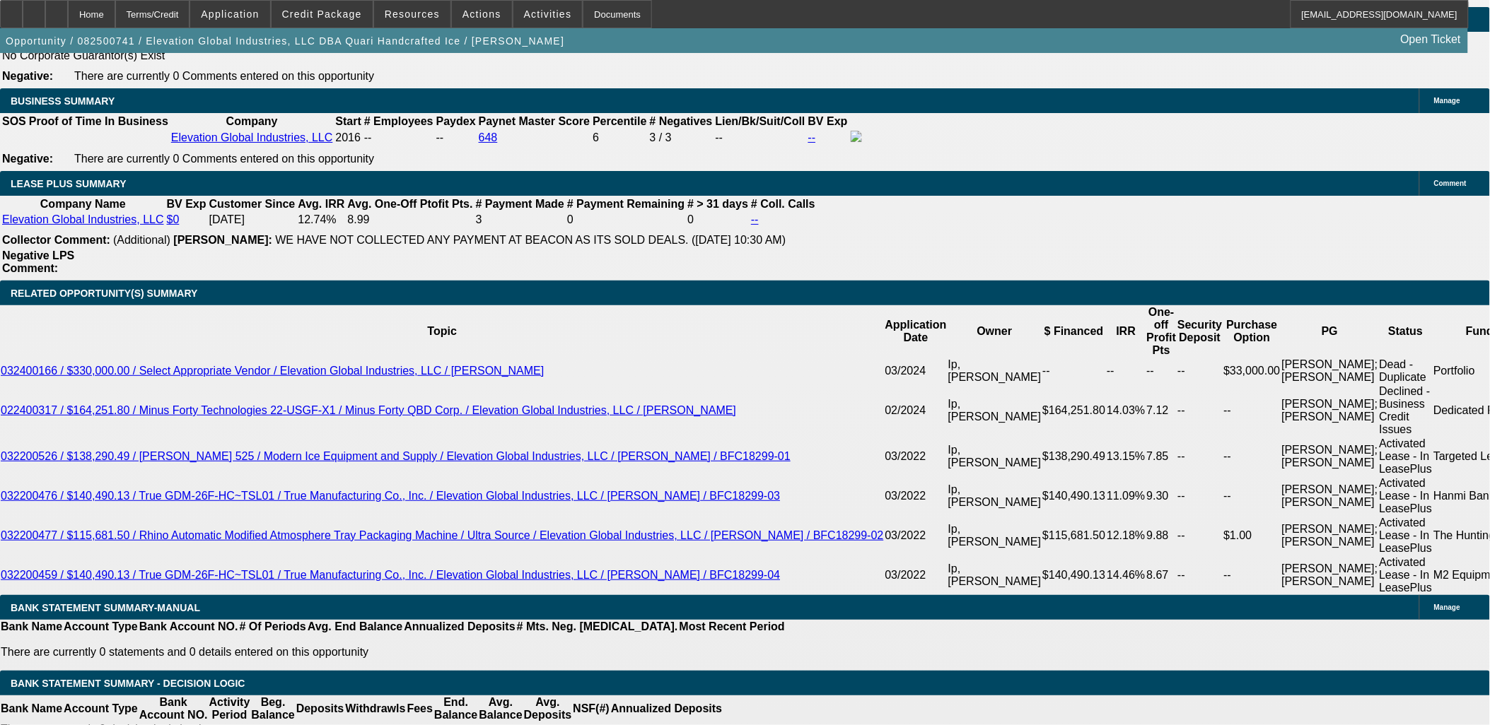
scroll to position [2356, 0]
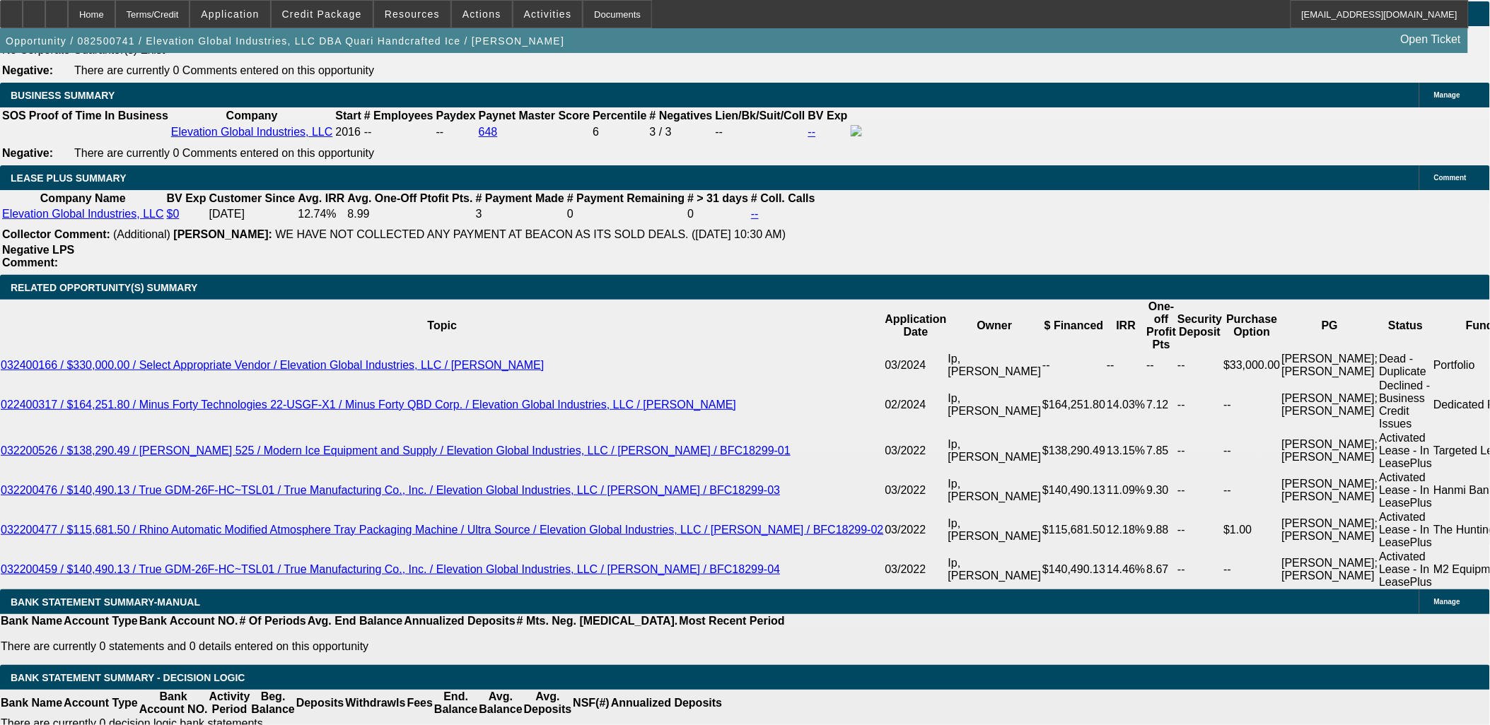
drag, startPoint x: 218, startPoint y: 178, endPoint x: 344, endPoint y: 307, distance: 180.0
drag, startPoint x: 242, startPoint y: 206, endPoint x: 370, endPoint y: 303, distance: 159.5
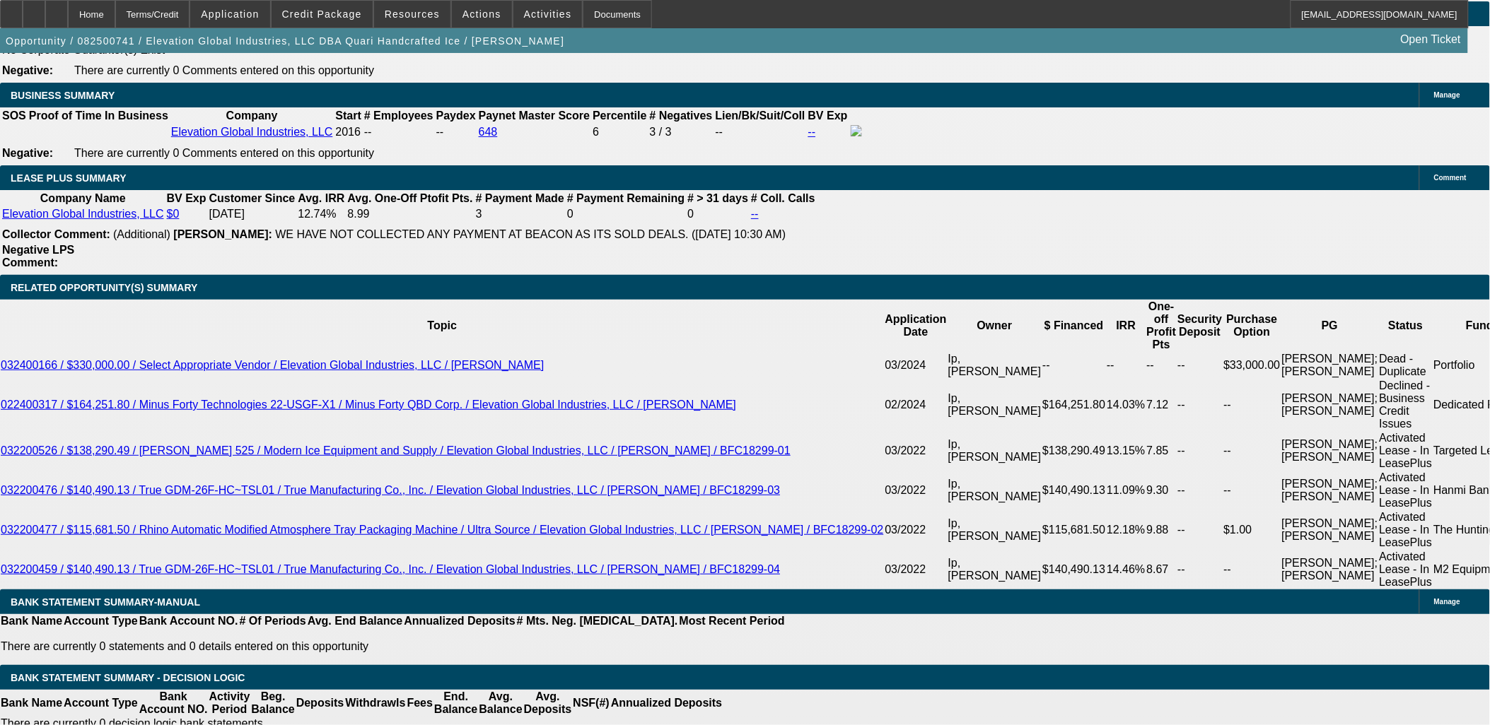
drag, startPoint x: 286, startPoint y: 298, endPoint x: 283, endPoint y: 312, distance: 14.3
